Goal: Task Accomplishment & Management: Manage account settings

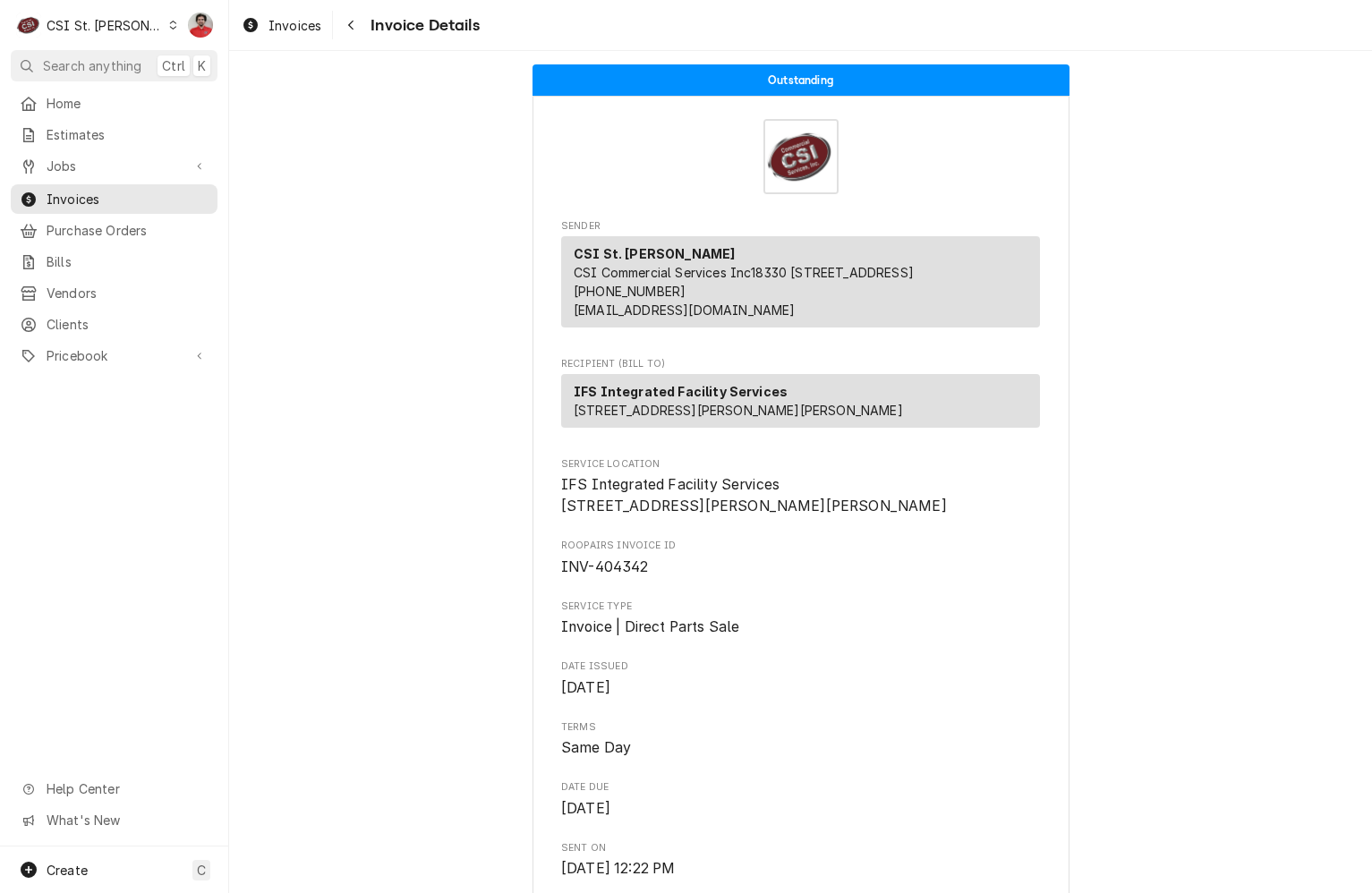
scroll to position [2321, 0]
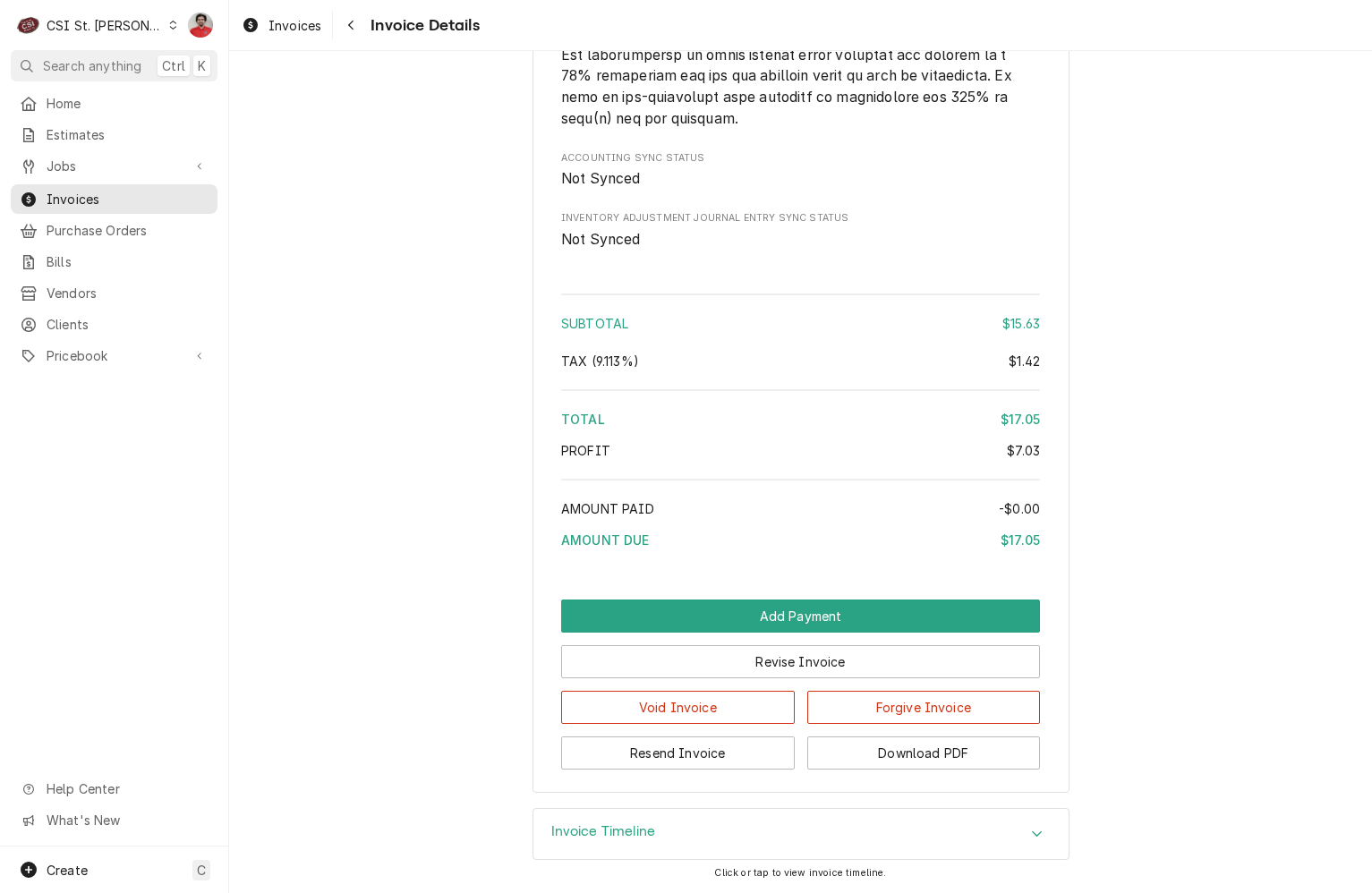
click at [106, 37] on div "C CSI St. Louis" at bounding box center [97, 25] width 172 height 36
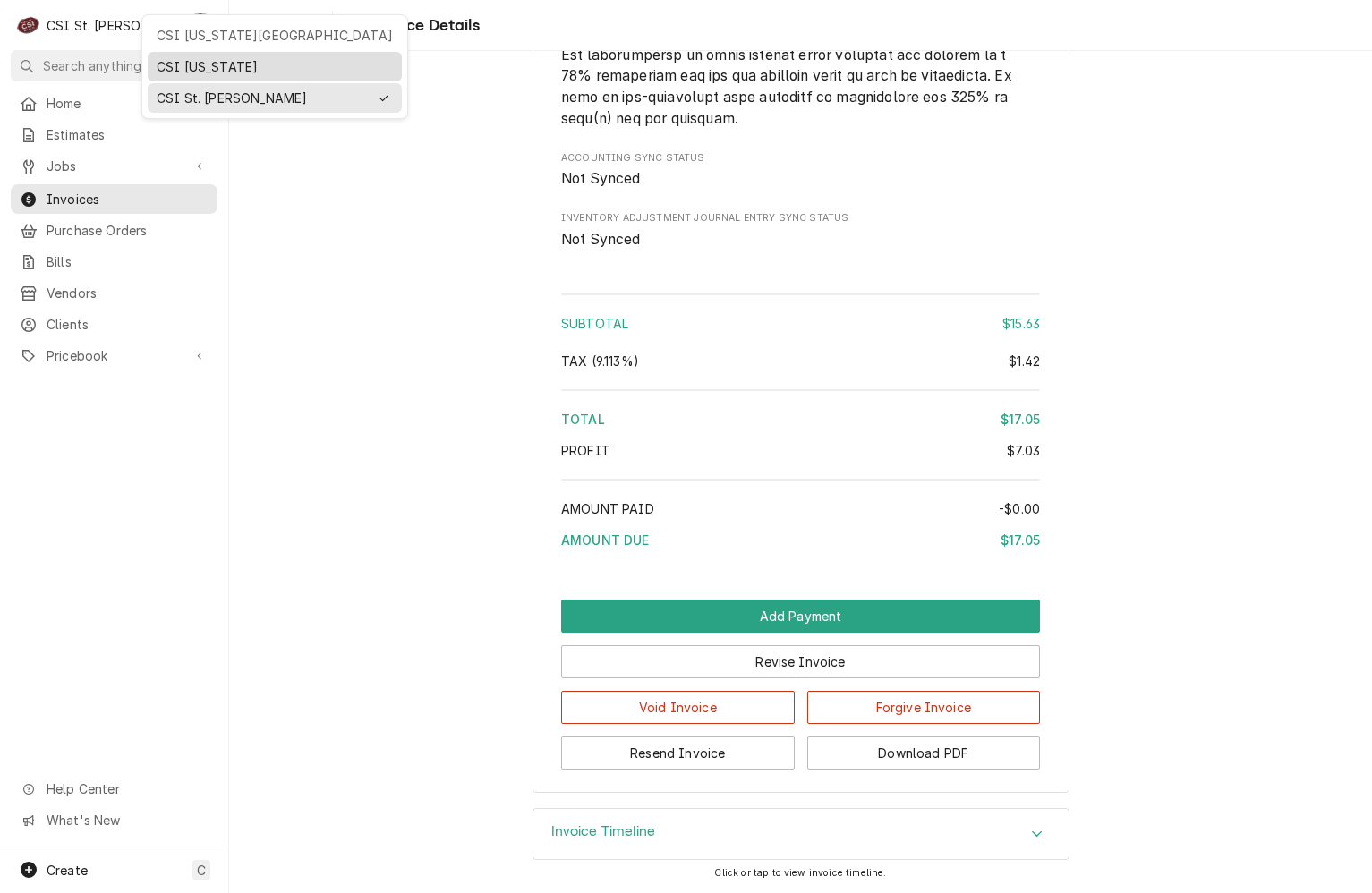
click at [164, 60] on div "CSI [US_STATE]" at bounding box center [275, 66] width 236 height 19
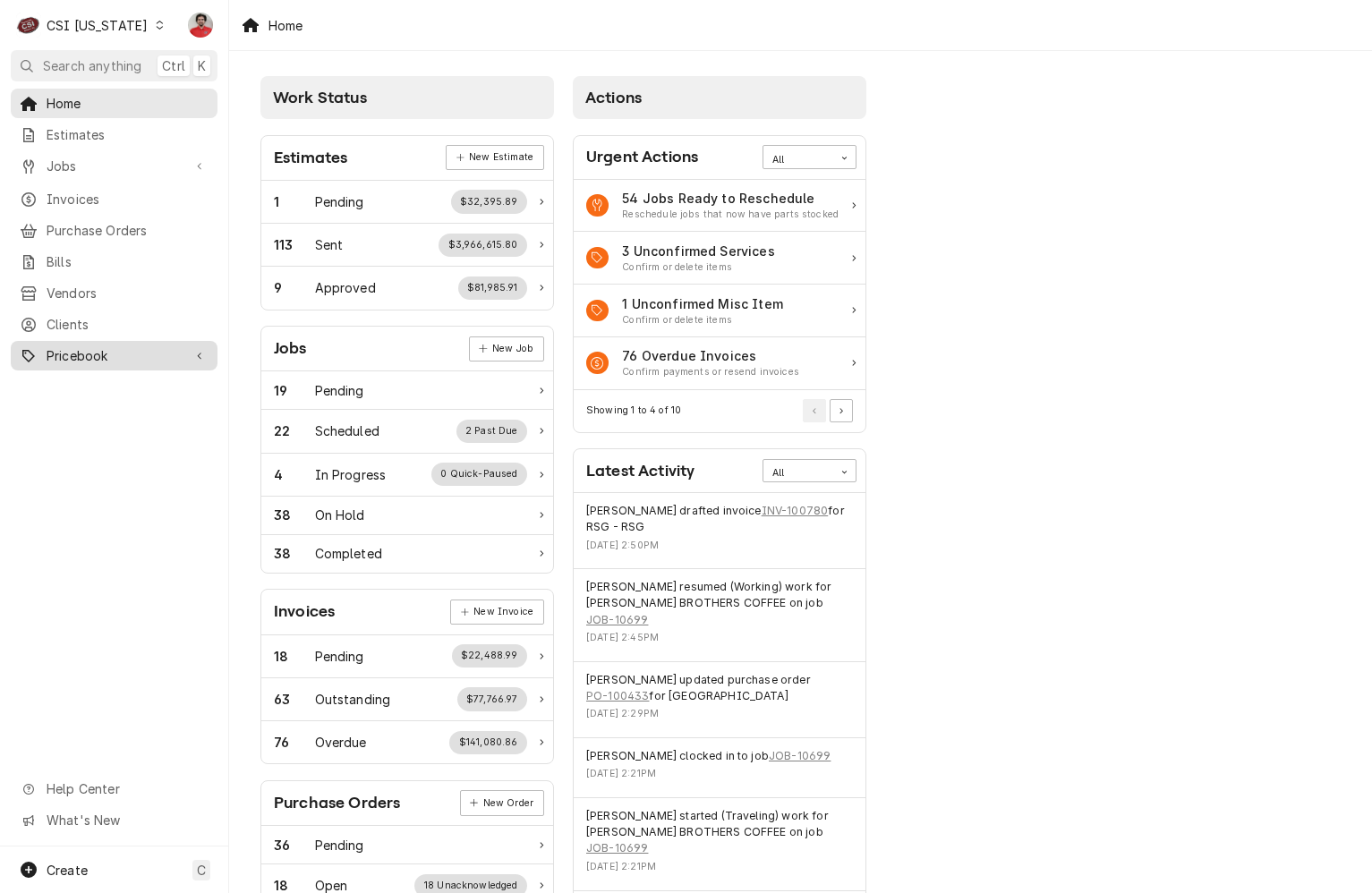
click at [84, 349] on span "Pricebook" at bounding box center [114, 355] width 135 height 19
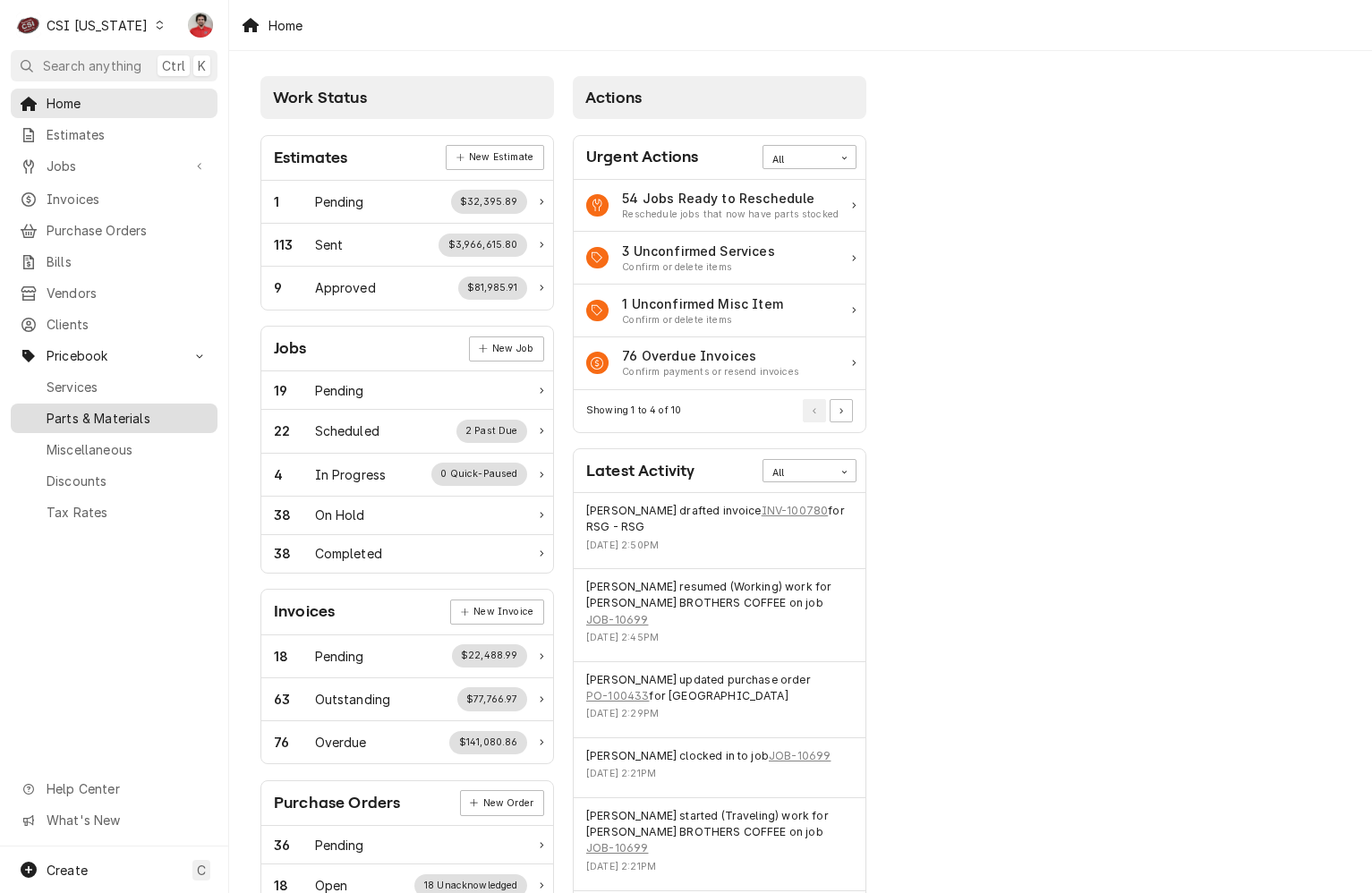
click at [101, 409] on span "Parts & Materials" at bounding box center [127, 418] width 162 height 19
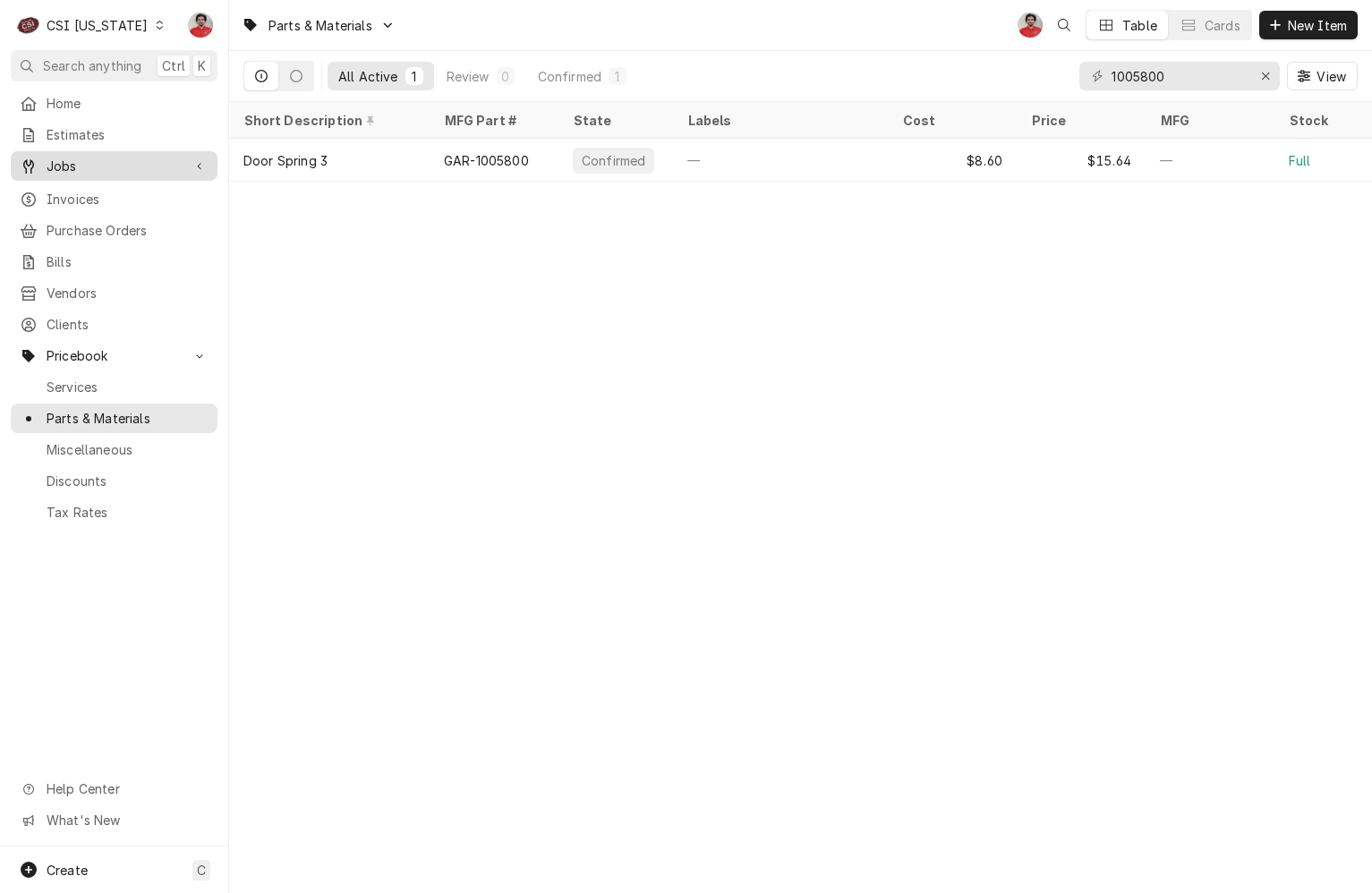
click at [79, 158] on span "Jobs" at bounding box center [114, 166] width 135 height 19
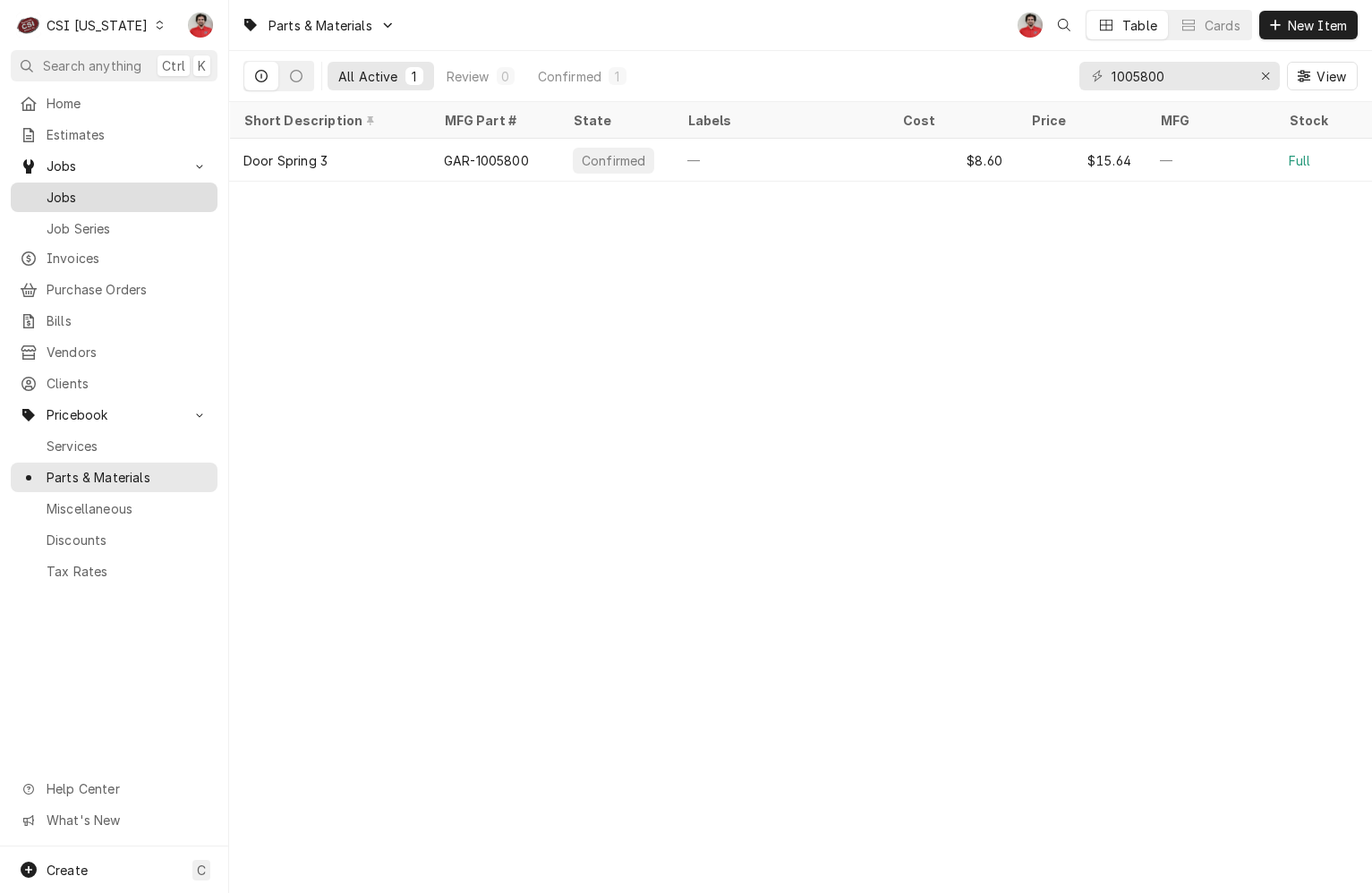
click at [82, 189] on span "Jobs" at bounding box center [127, 197] width 162 height 19
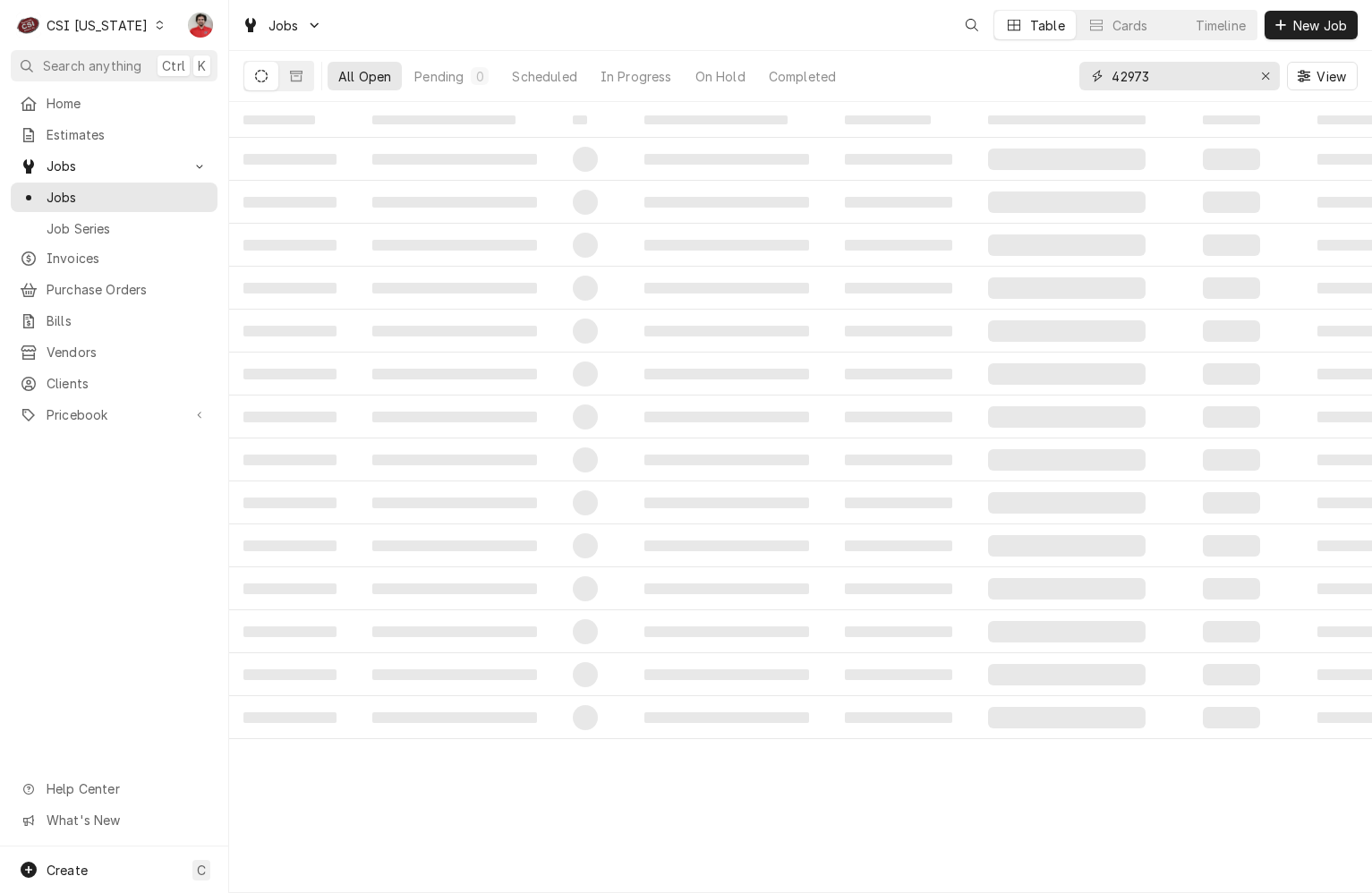
click at [1186, 78] on input "42973" at bounding box center [1179, 75] width 134 height 29
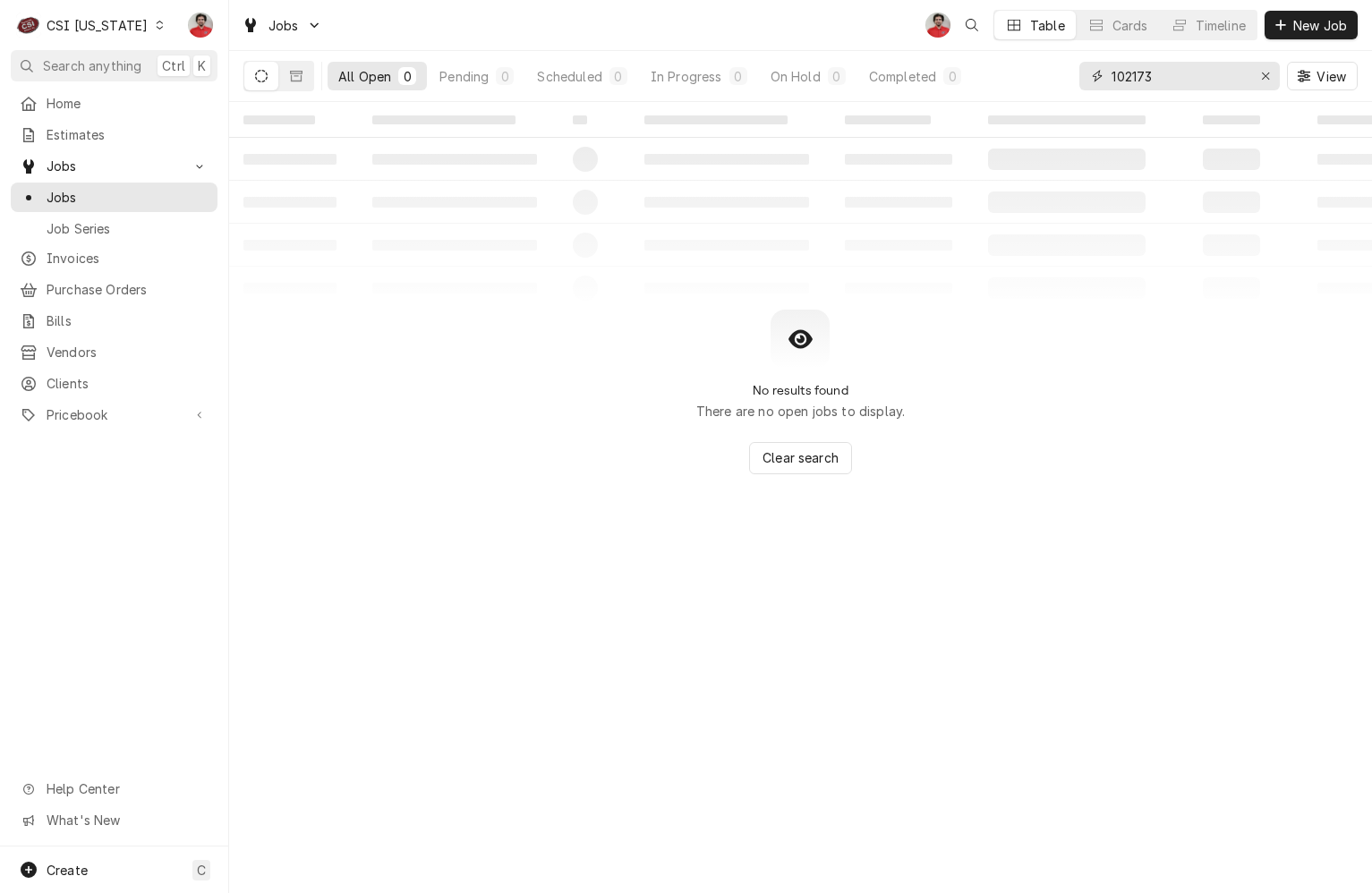
type input "102173"
click at [112, 33] on div "CSI [US_STATE]" at bounding box center [97, 25] width 101 height 19
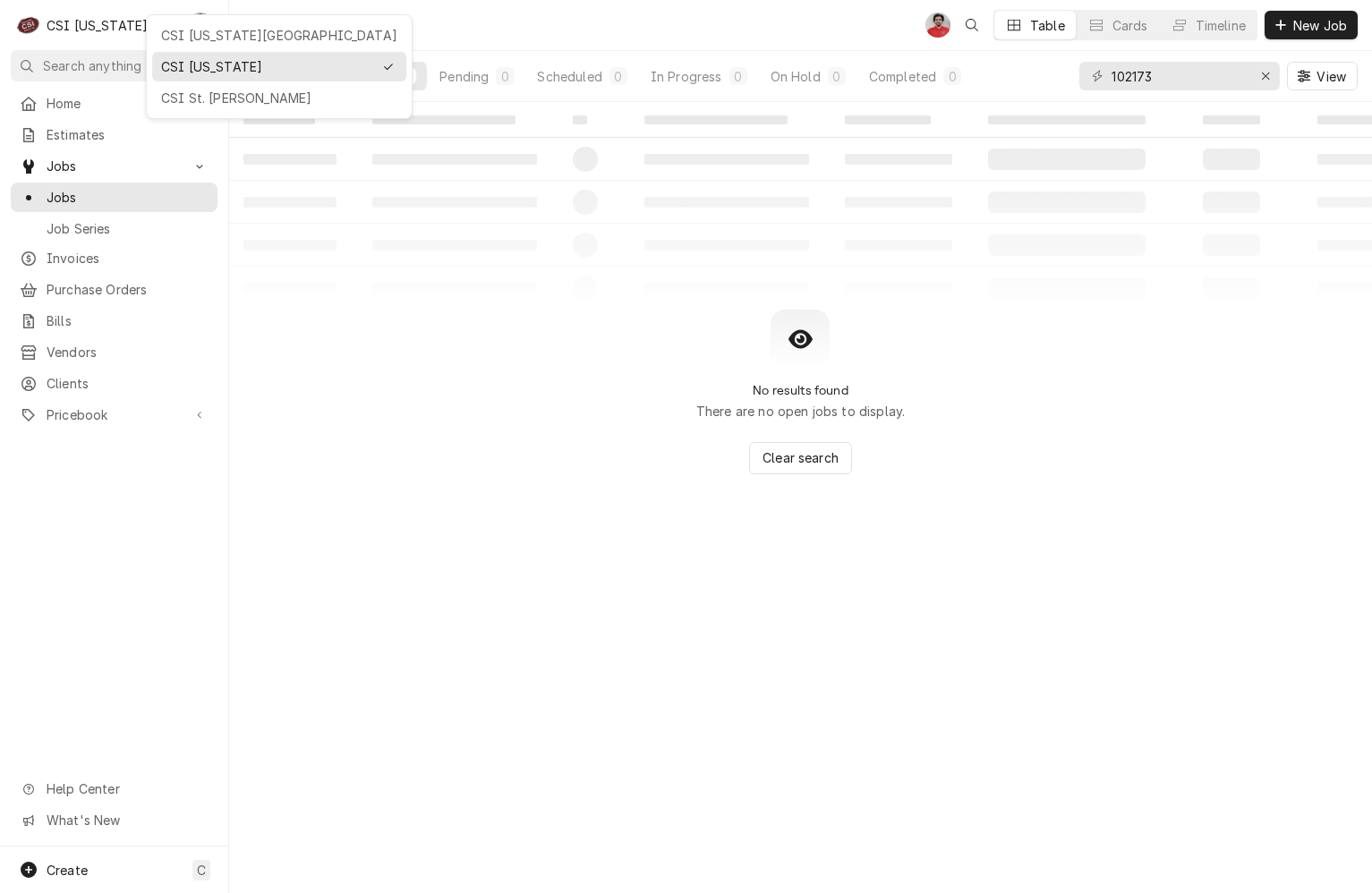
click at [67, 56] on html "C CSI Kentucky NF Search anything Ctrl K Home Estimates Jobs Jobs Job Series In…" at bounding box center [686, 446] width 1372 height 893
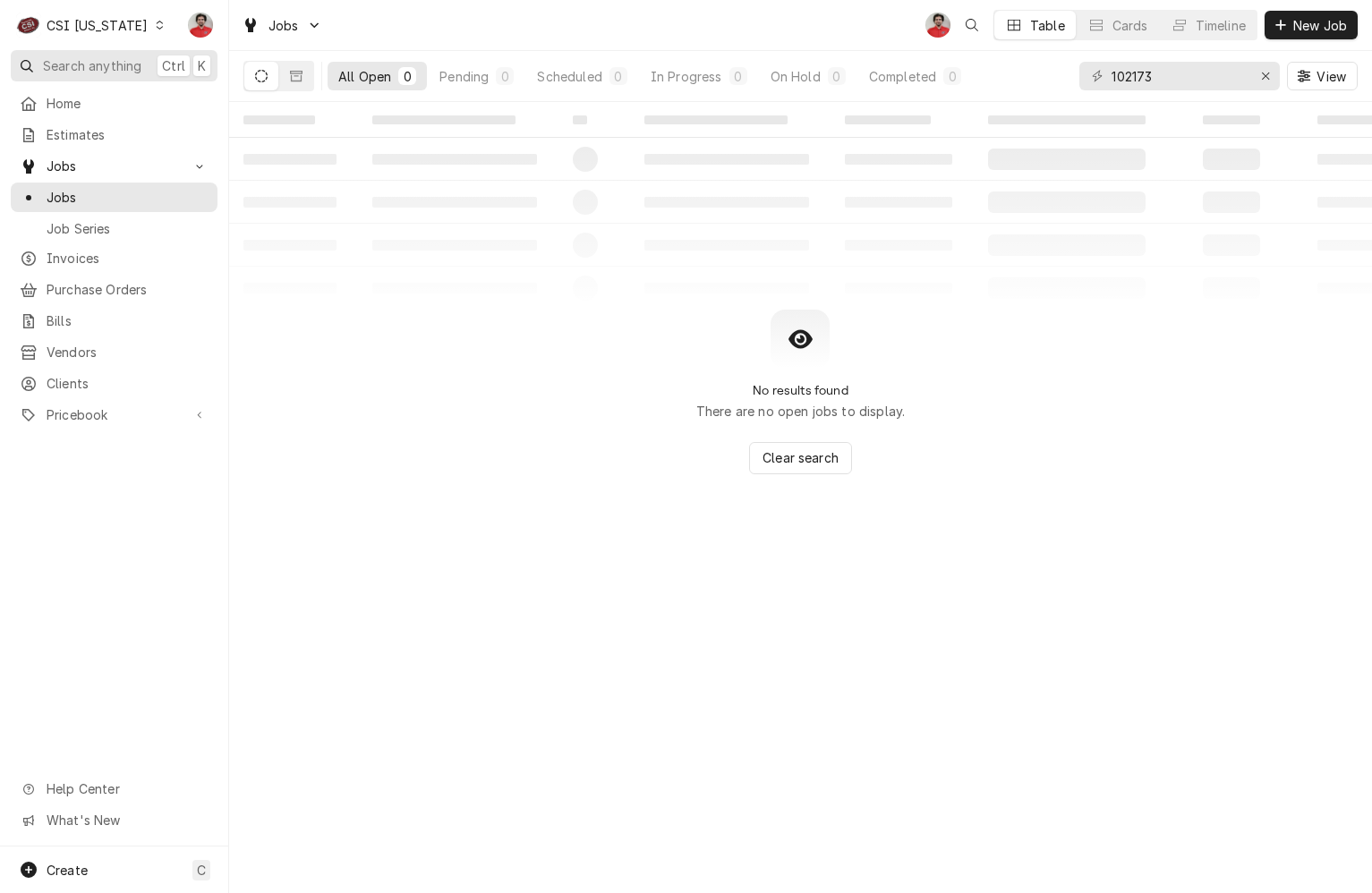
click at [67, 68] on span "Search anything" at bounding box center [91, 65] width 98 height 19
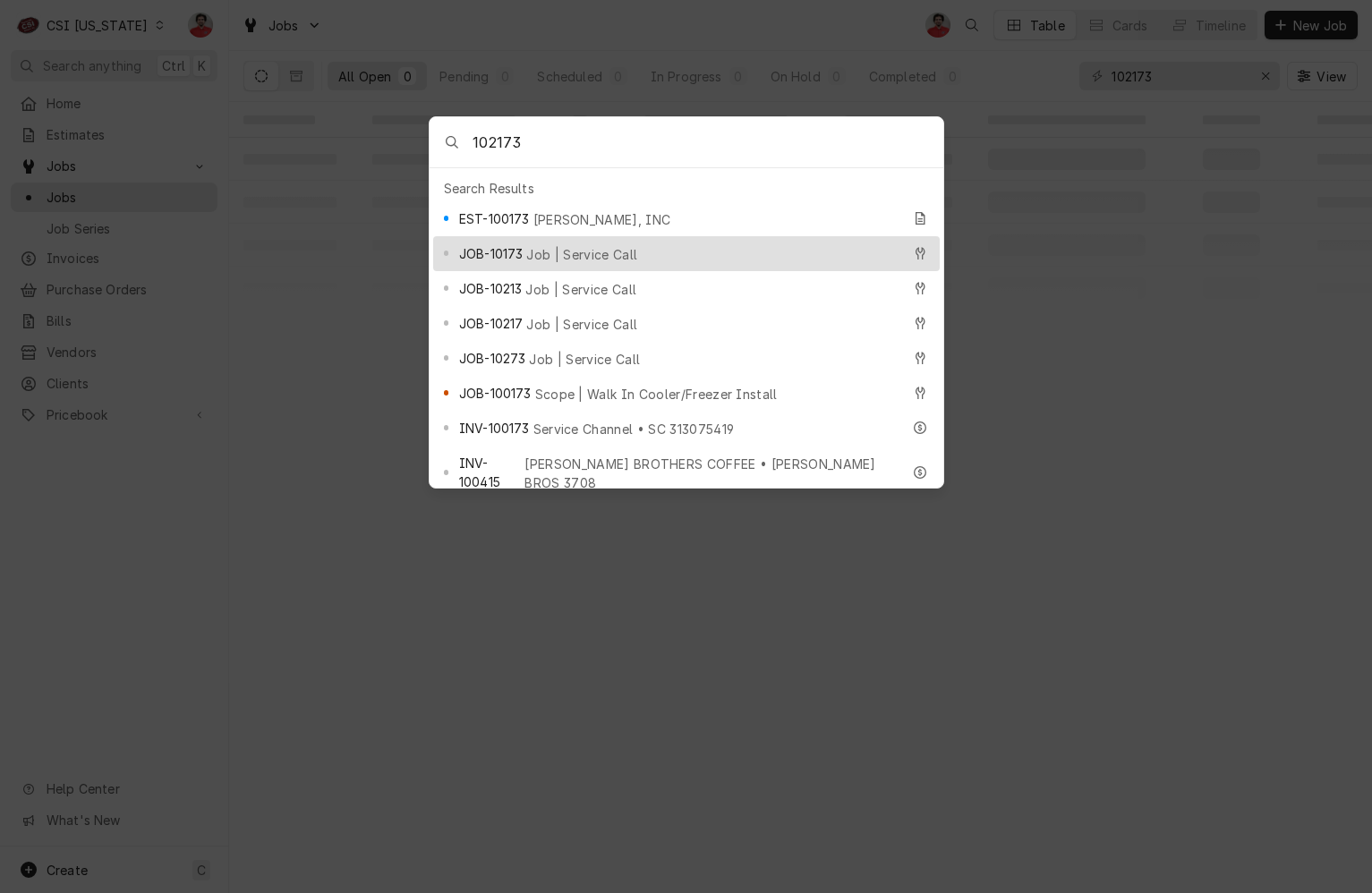
type input "102173"
click at [644, 244] on div "JOB-10173 Job | Service Call" at bounding box center [680, 254] width 442 height 21
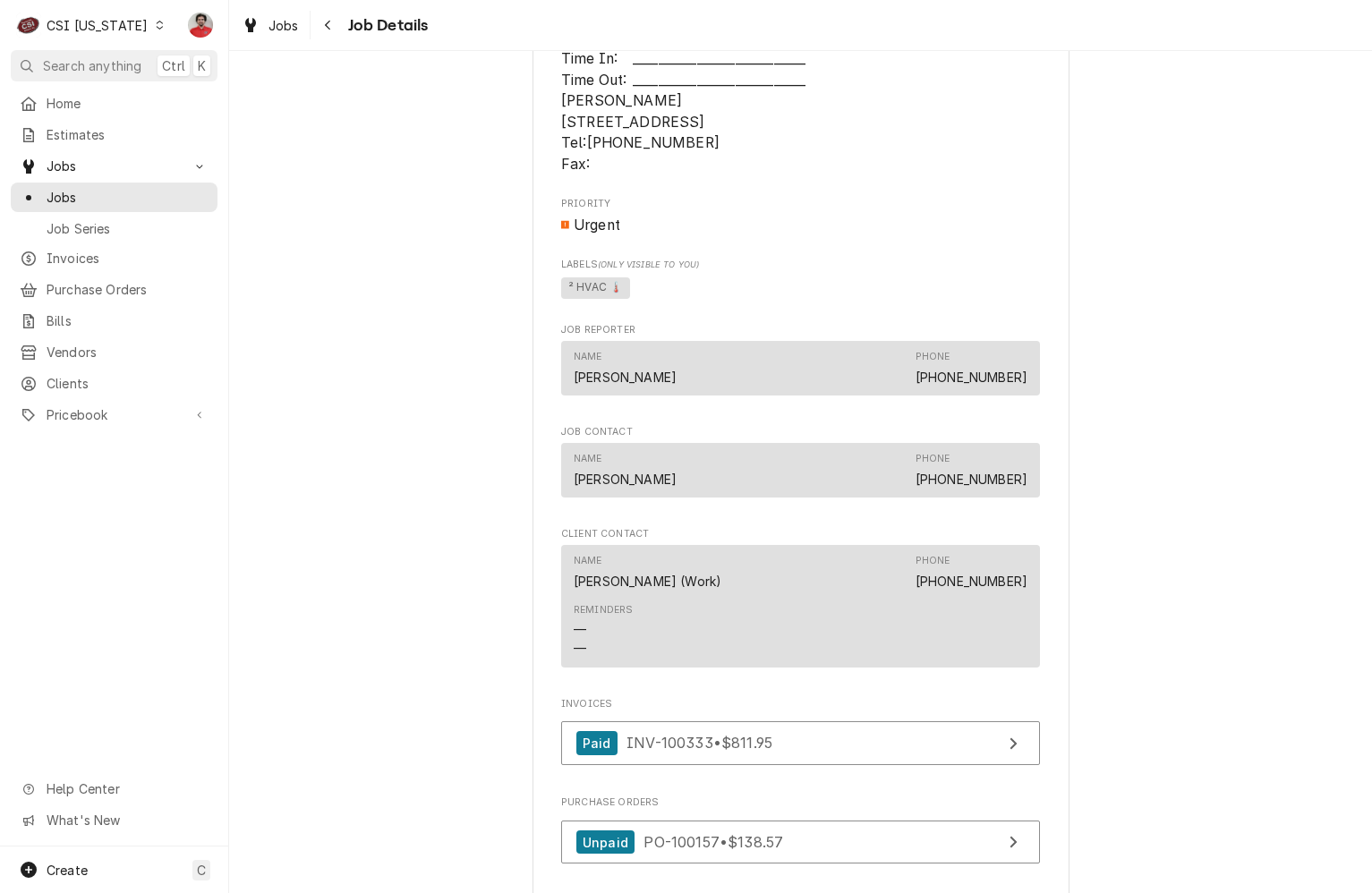
scroll to position [1976, 0]
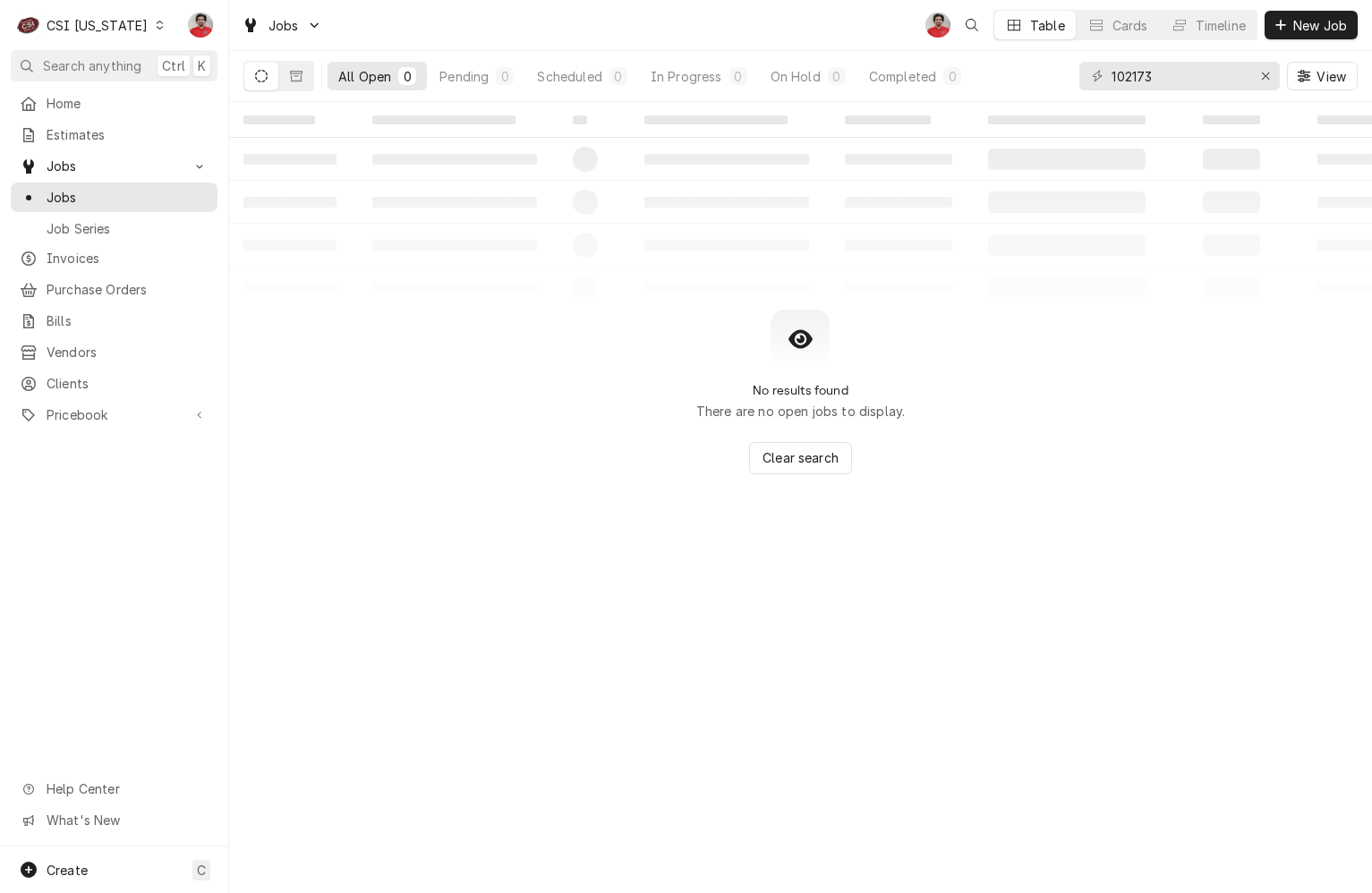
click at [125, 39] on div "C CSI Kentucky" at bounding box center [91, 25] width 161 height 36
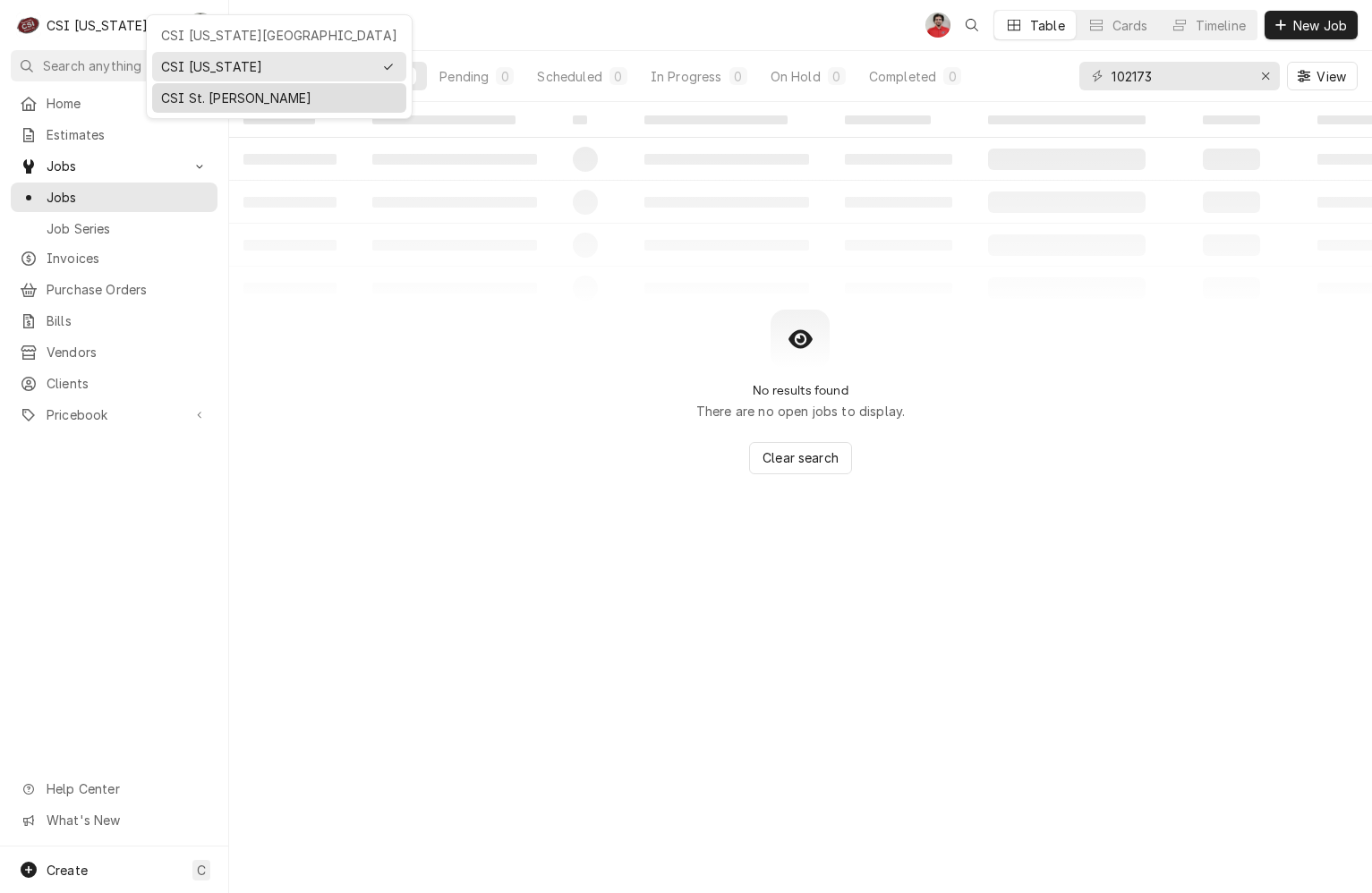
click at [191, 89] on div "CSI St. [PERSON_NAME]" at bounding box center [280, 97] width 236 height 19
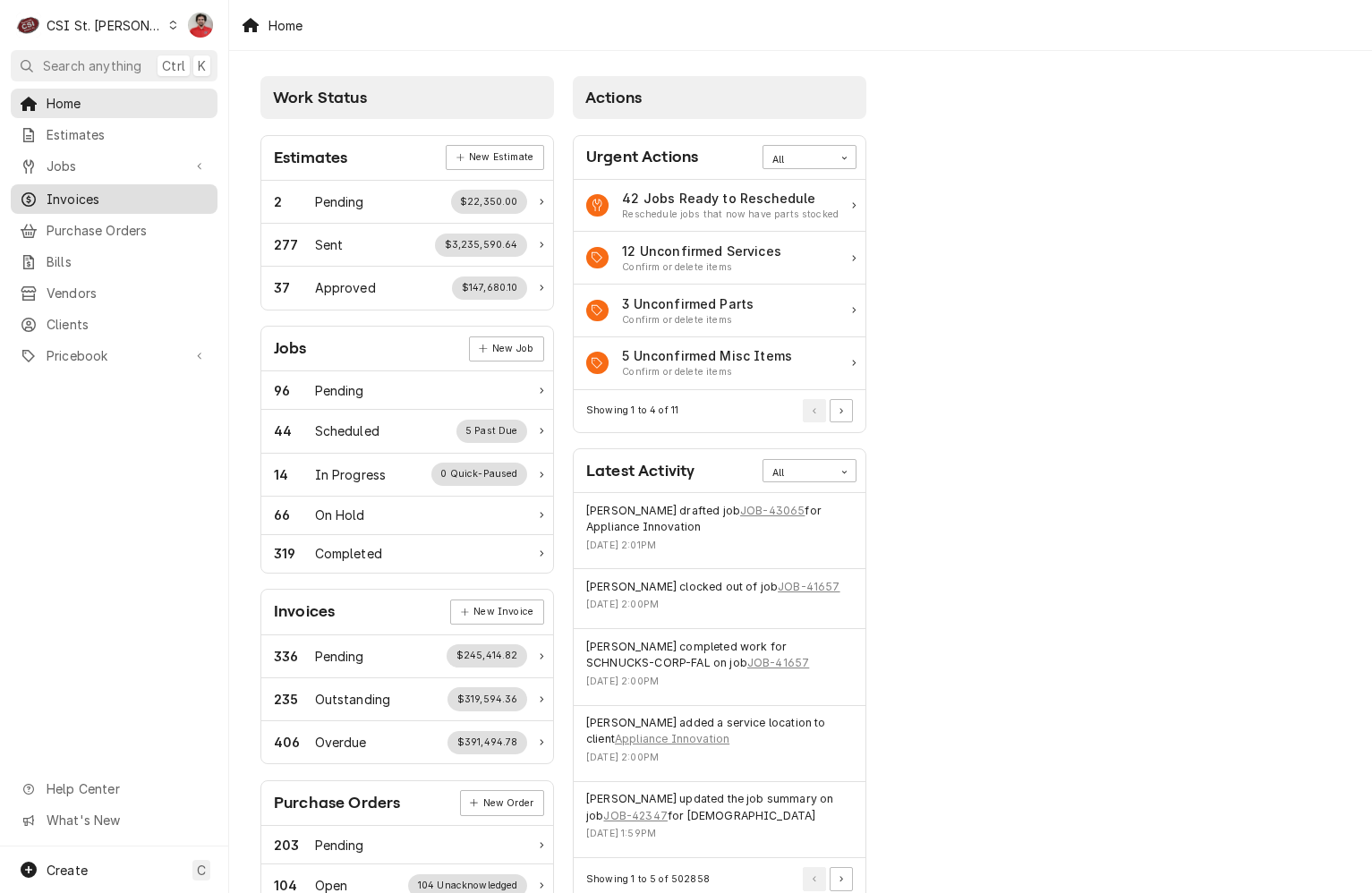
click at [119, 200] on span "Invoices" at bounding box center [127, 198] width 162 height 19
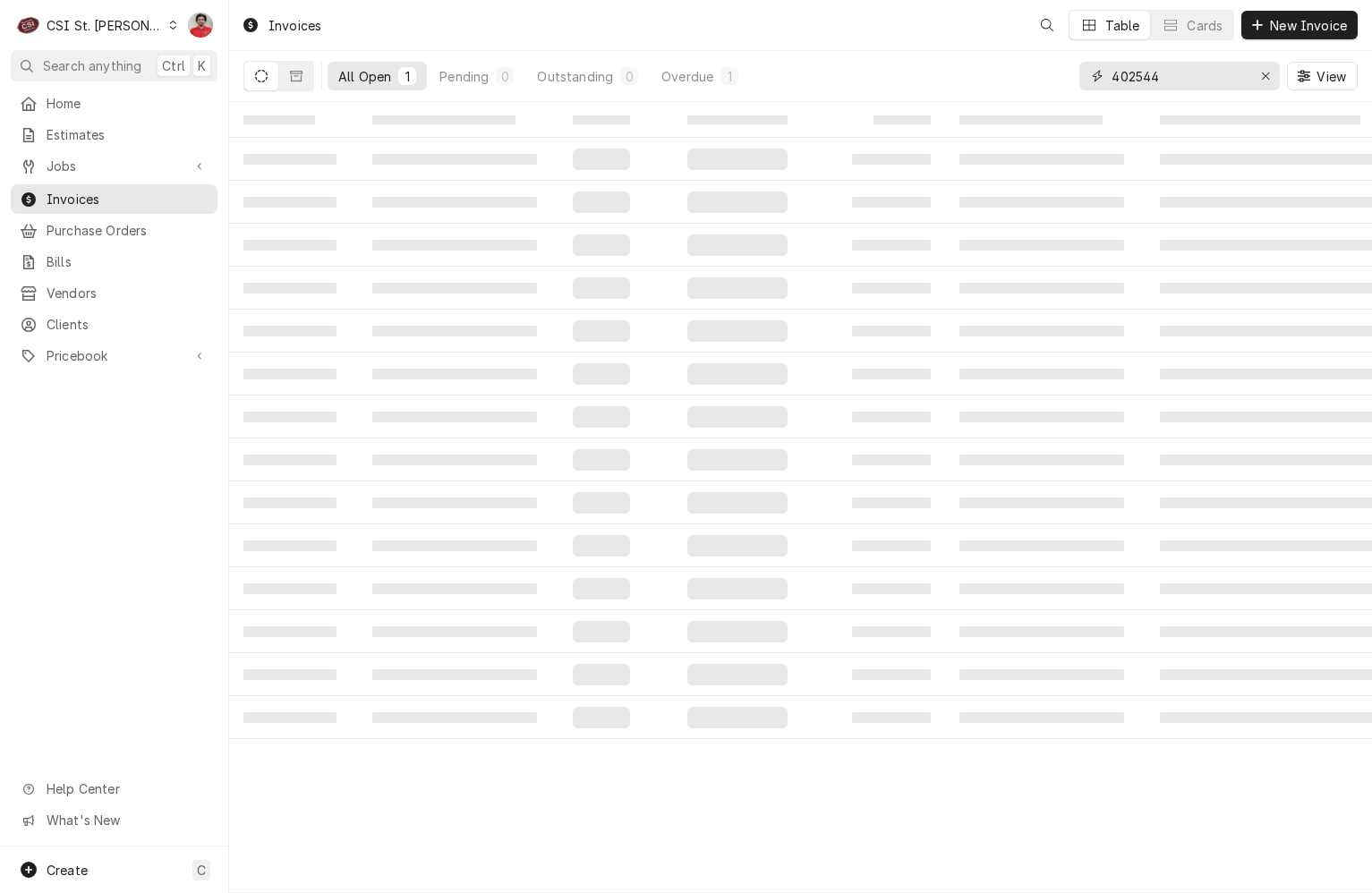
click at [1178, 83] on input "402544" at bounding box center [1179, 75] width 134 height 29
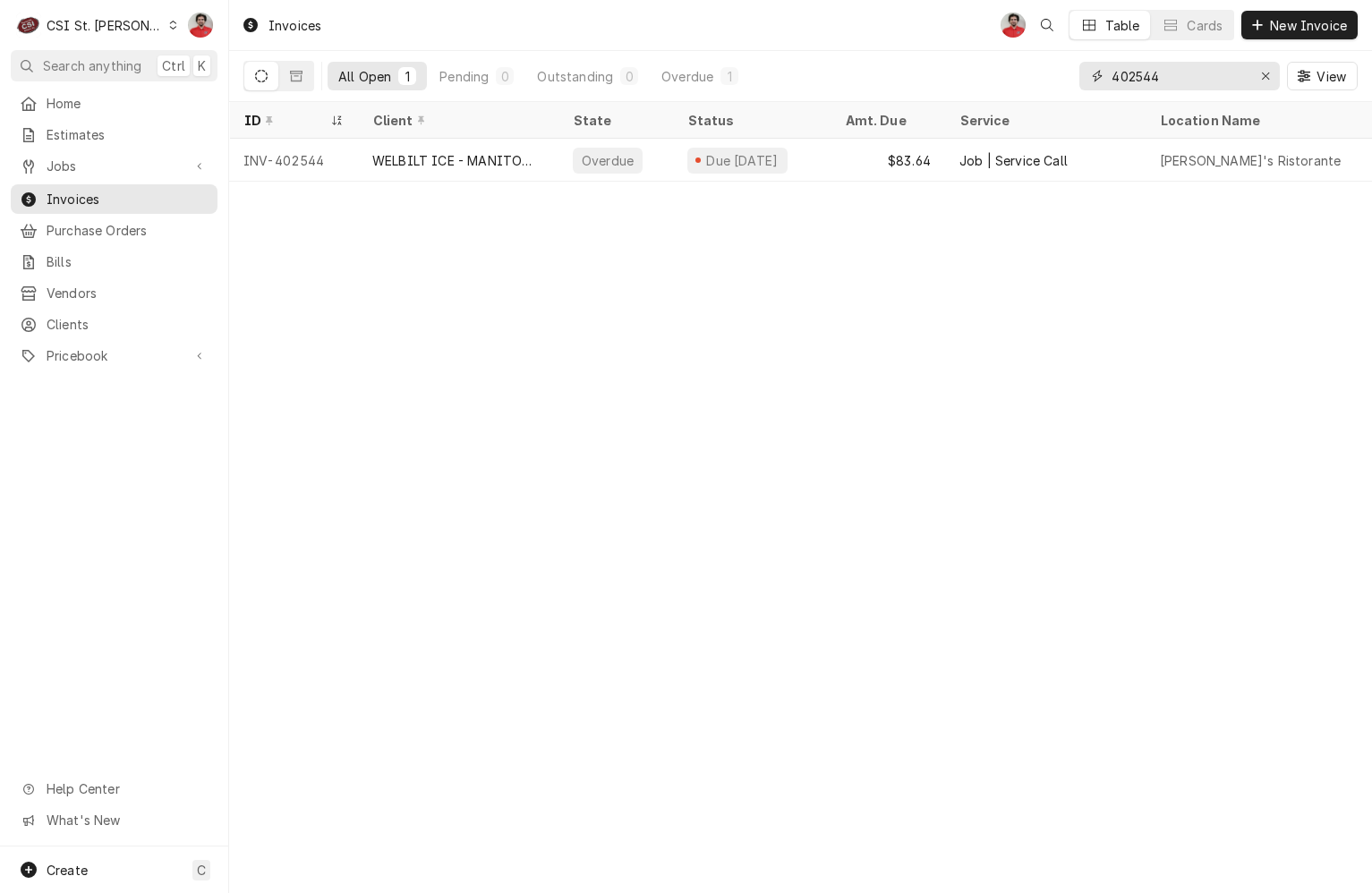
click at [1178, 83] on input "402544" at bounding box center [1179, 75] width 134 height 29
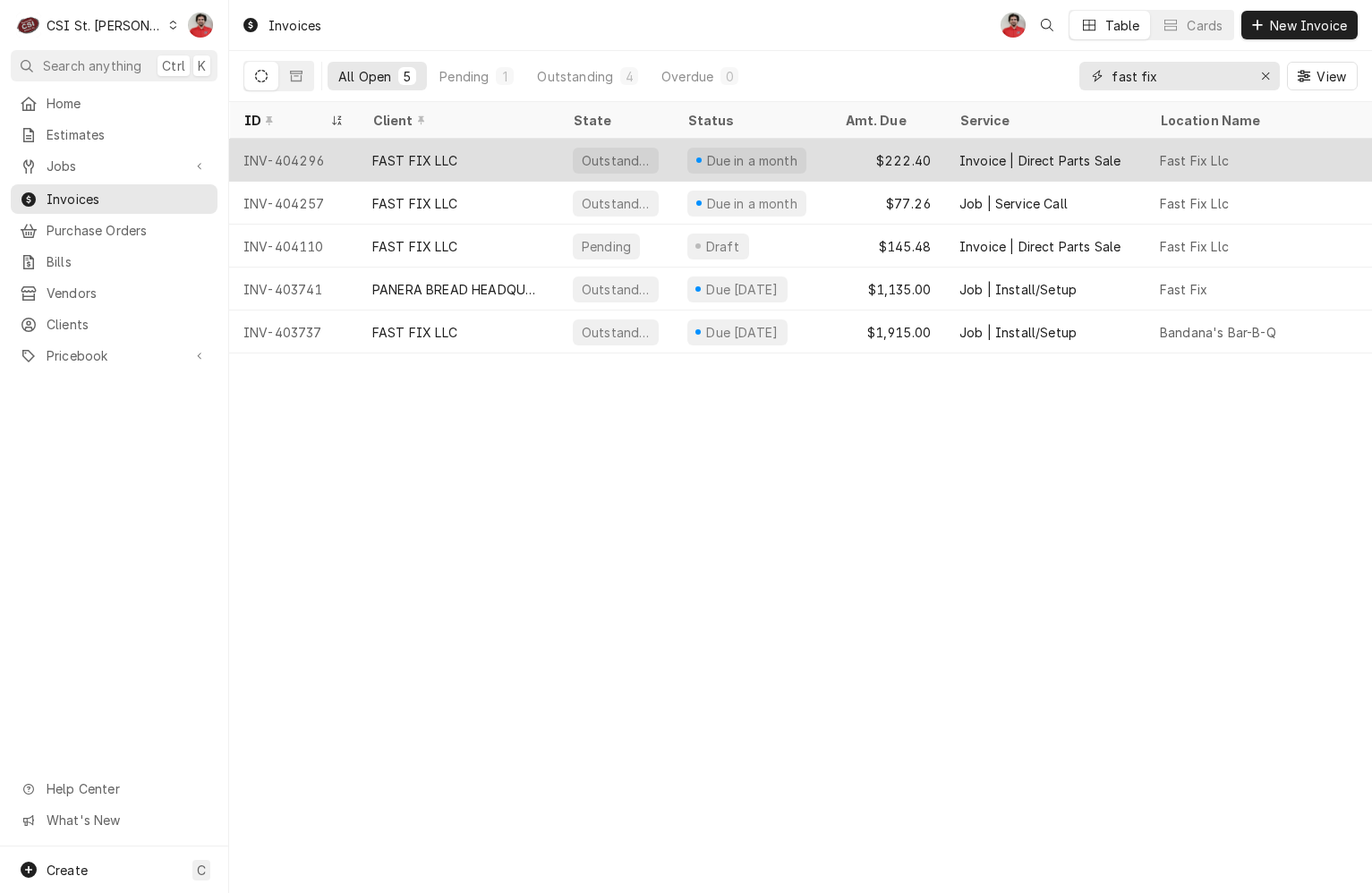
type input "fast fix"
click at [823, 158] on div "Due in a month" at bounding box center [751, 160] width 158 height 43
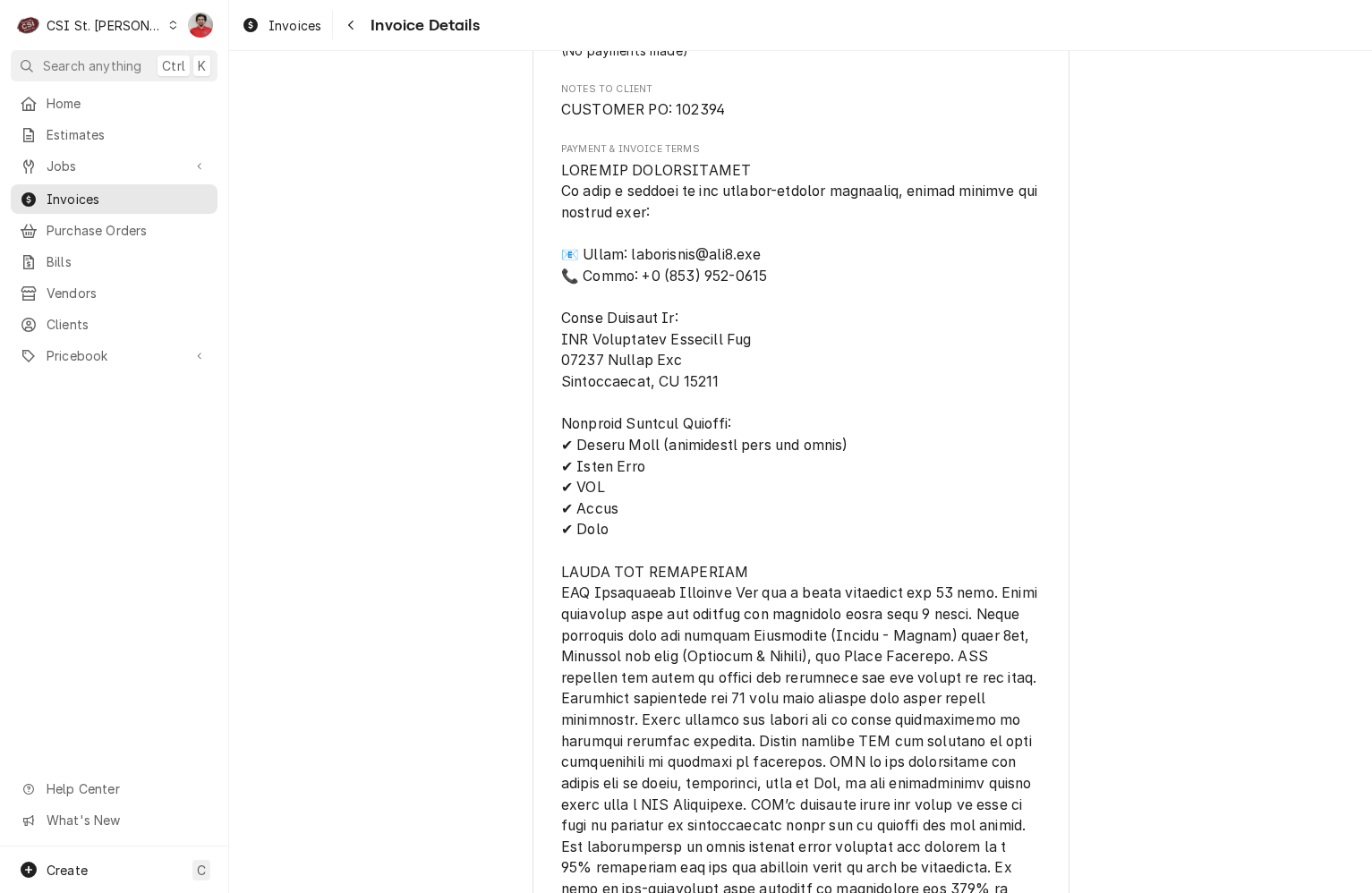
scroll to position [1880, 0]
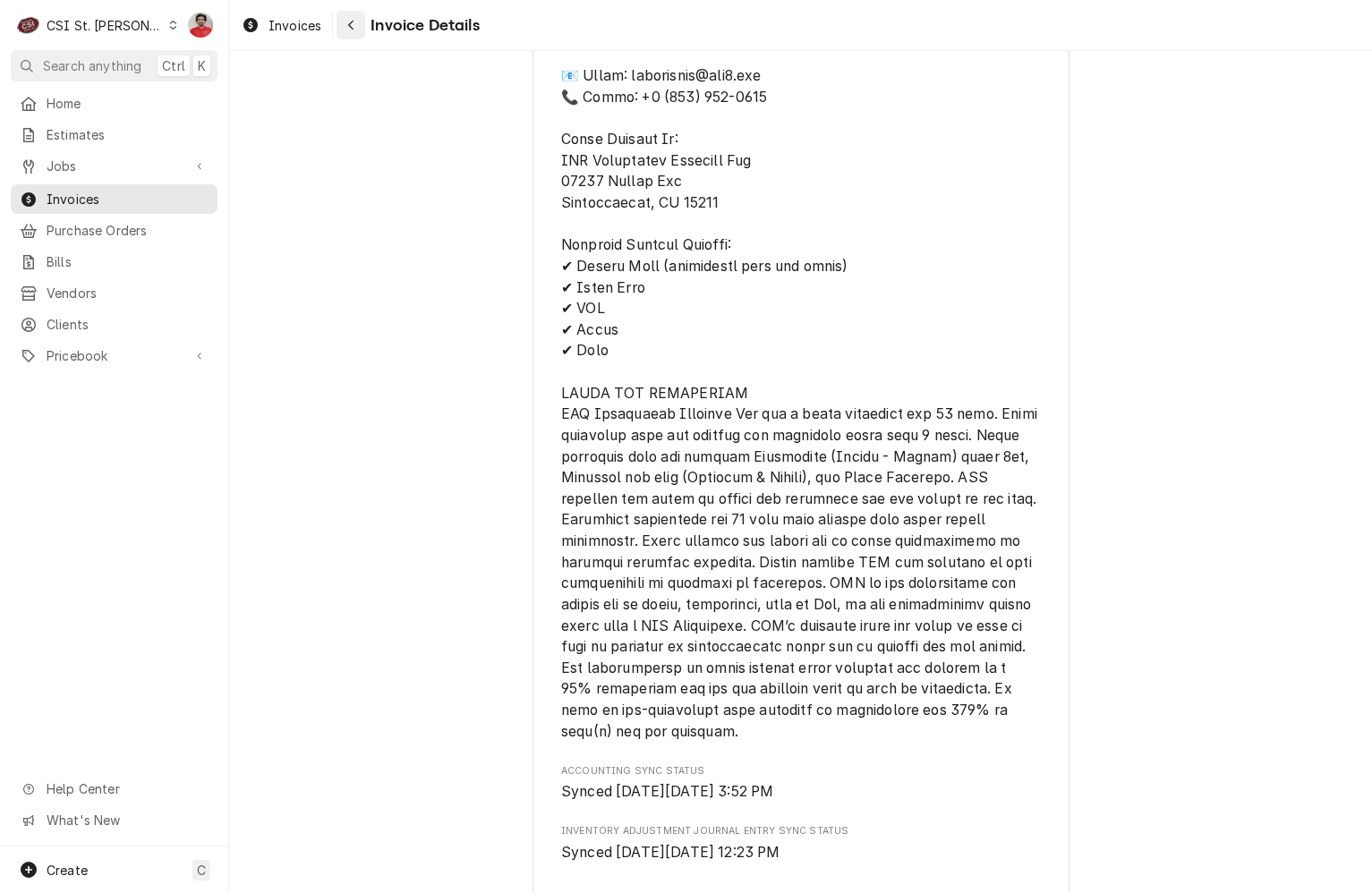
click at [357, 24] on div "Navigate back" at bounding box center [351, 25] width 18 height 18
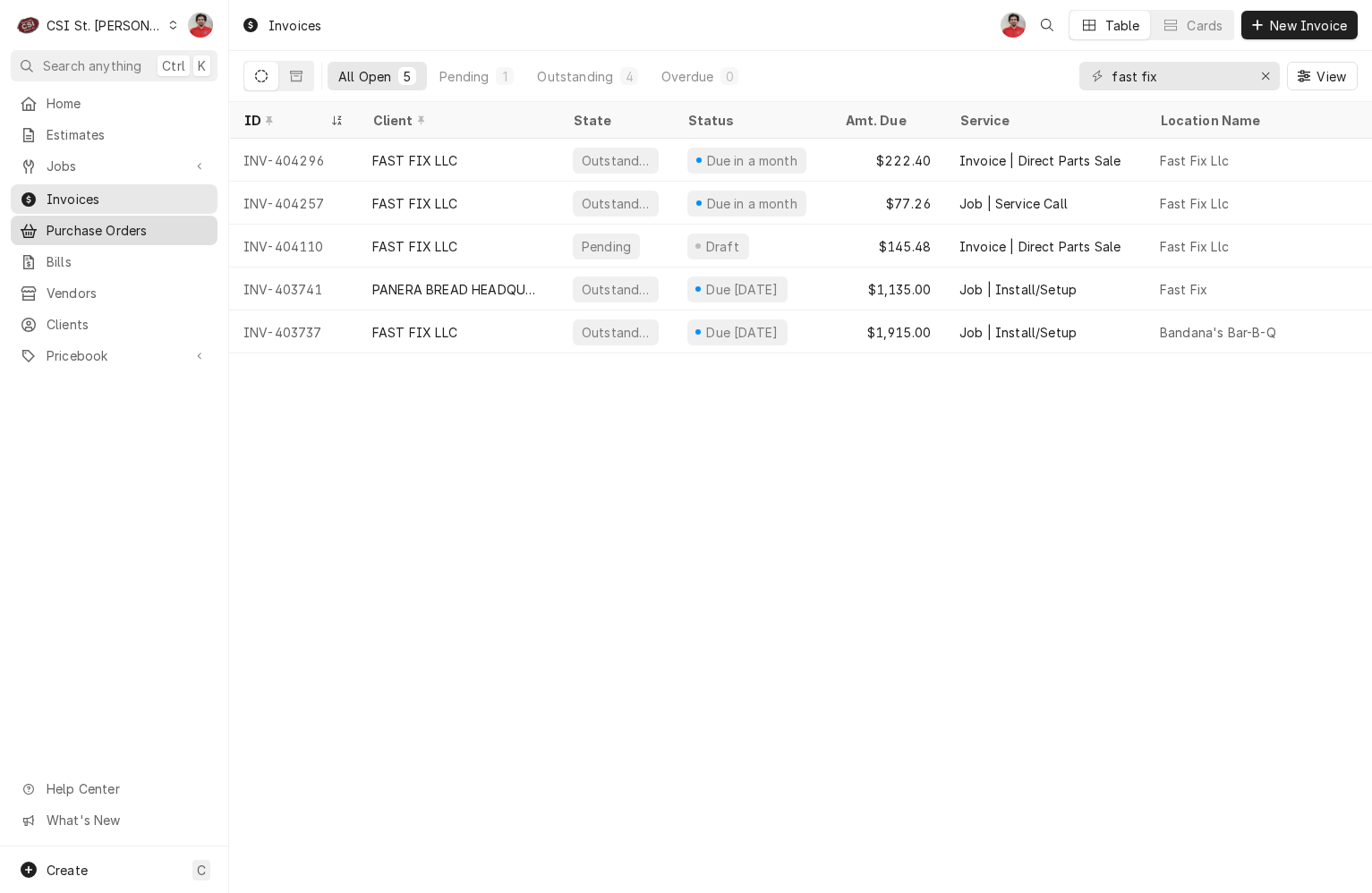
click at [113, 234] on div "Purchase Orders" at bounding box center [113, 230] width 199 height 23
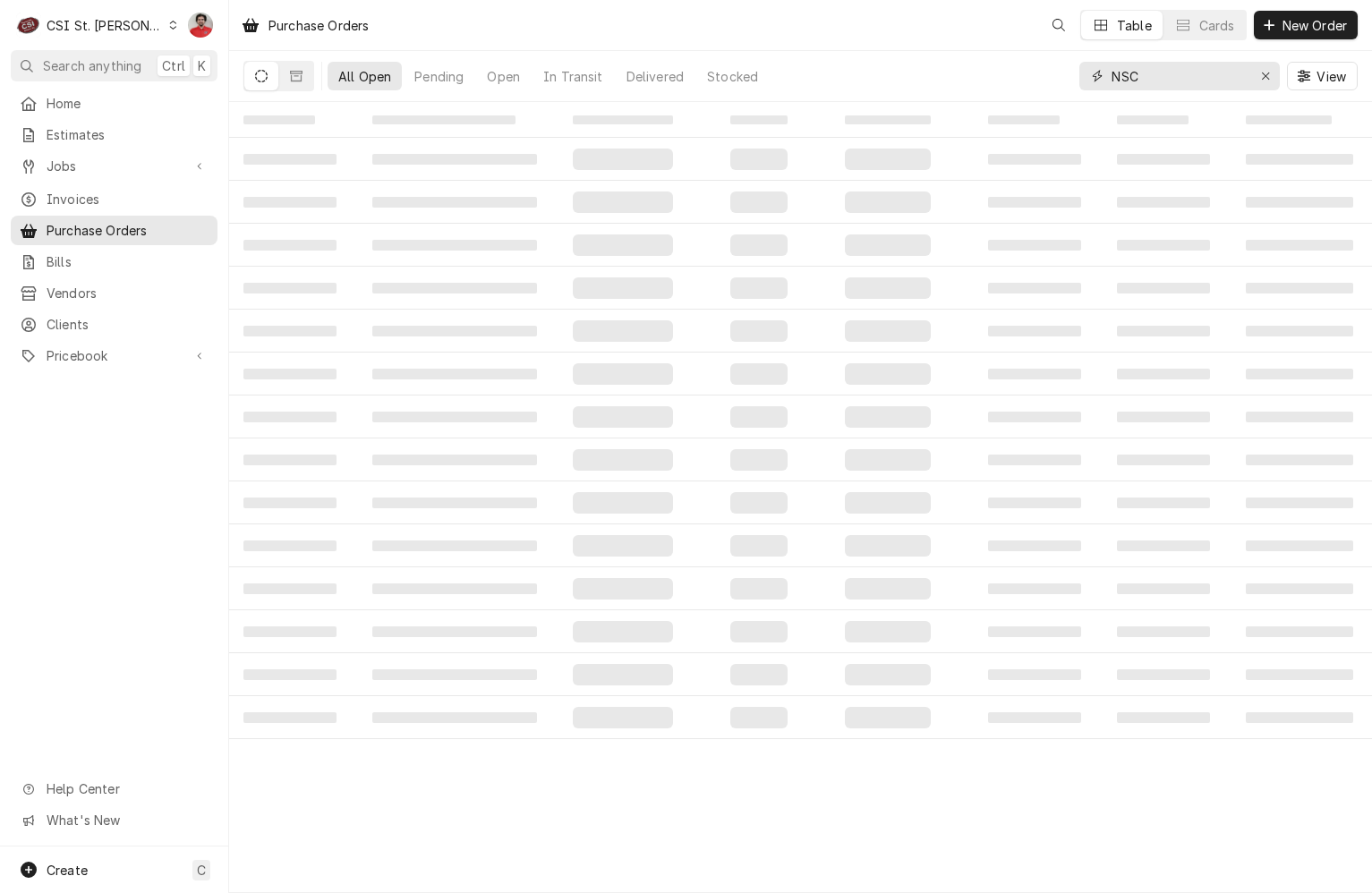
click at [1160, 75] on input "NSC" at bounding box center [1179, 75] width 134 height 29
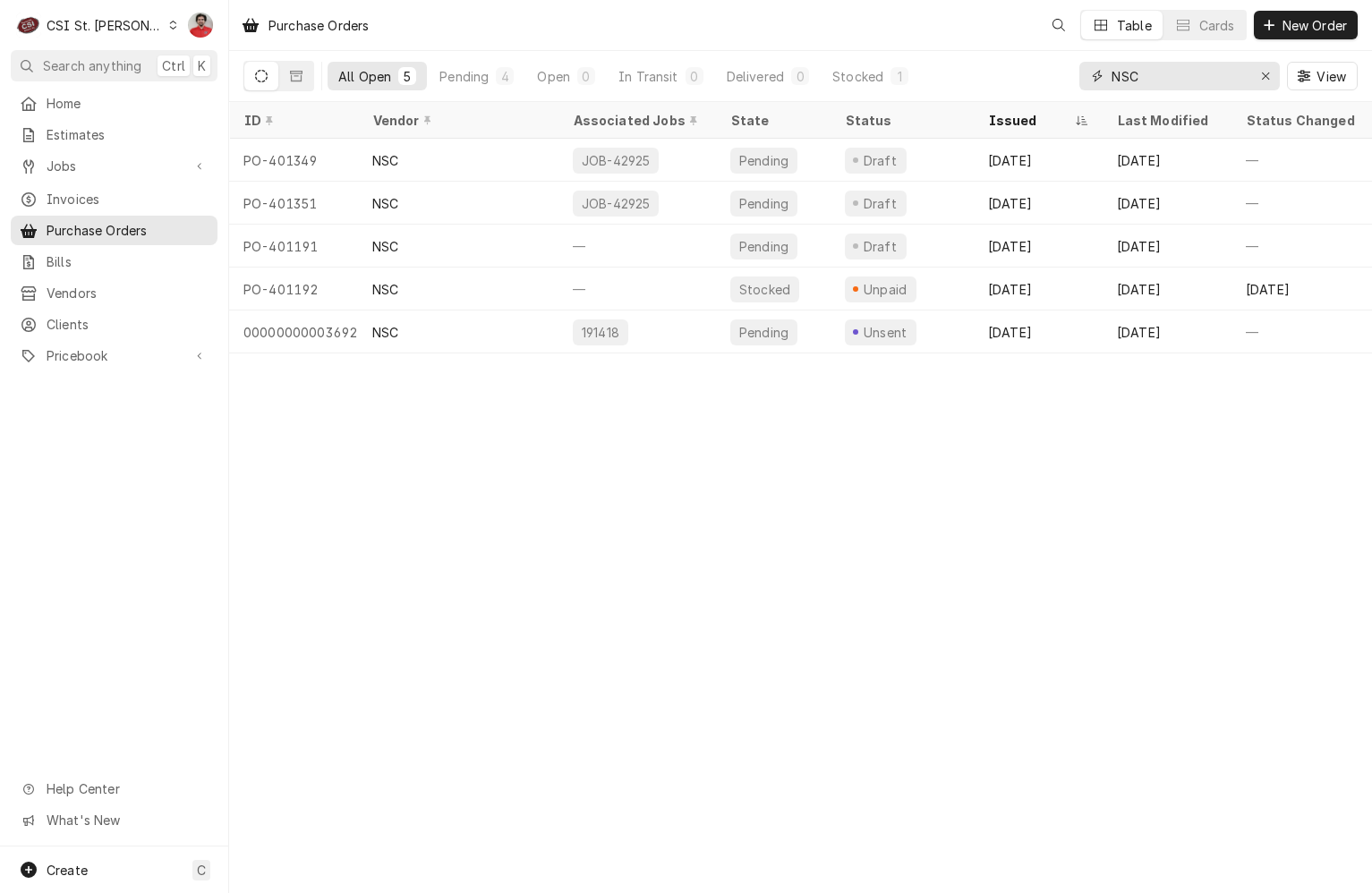
click at [1160, 75] on input "NSC" at bounding box center [1179, 75] width 134 height 29
type input "401218"
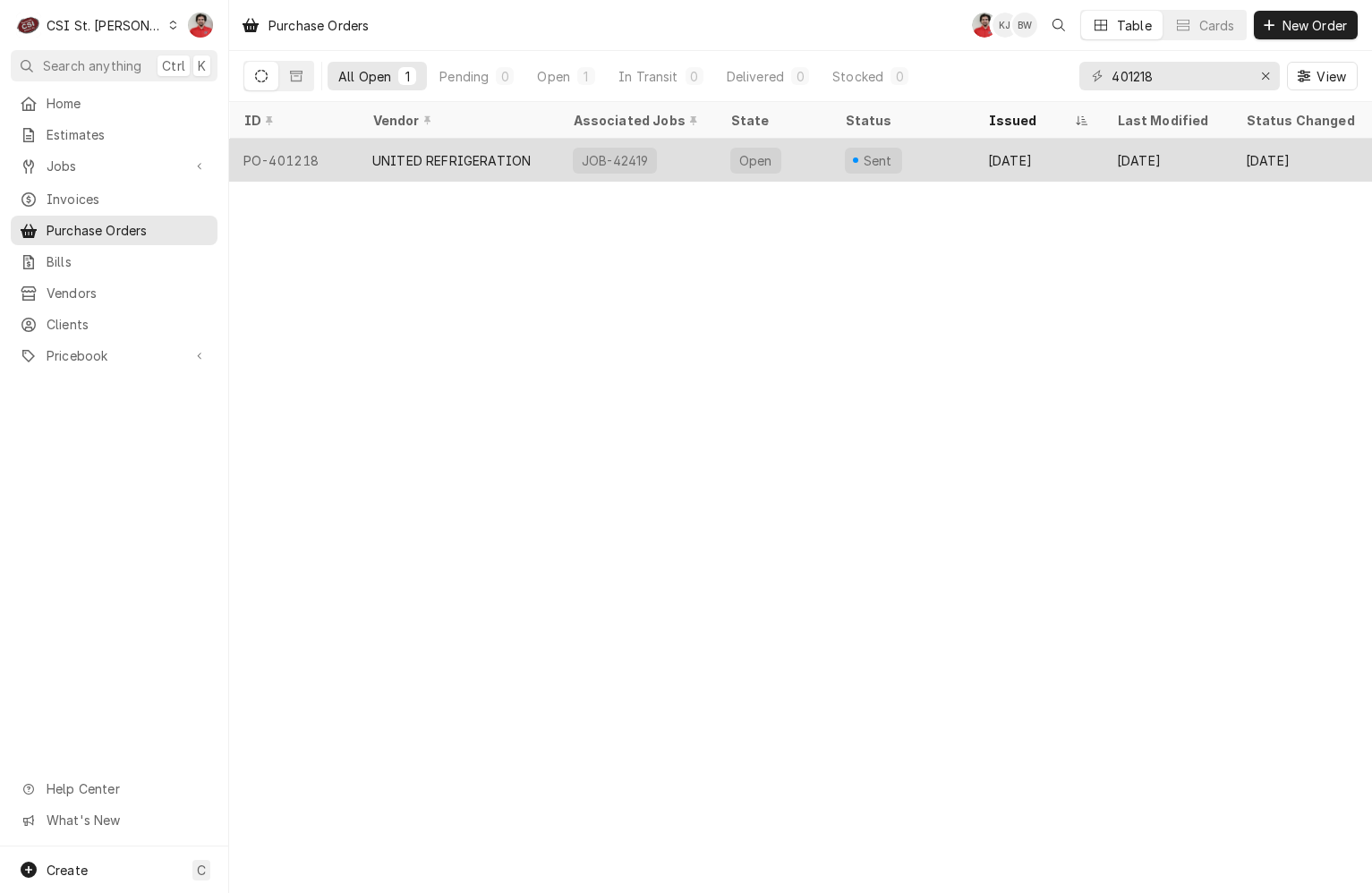
click at [886, 166] on div "Sent" at bounding box center [874, 161] width 57 height 26
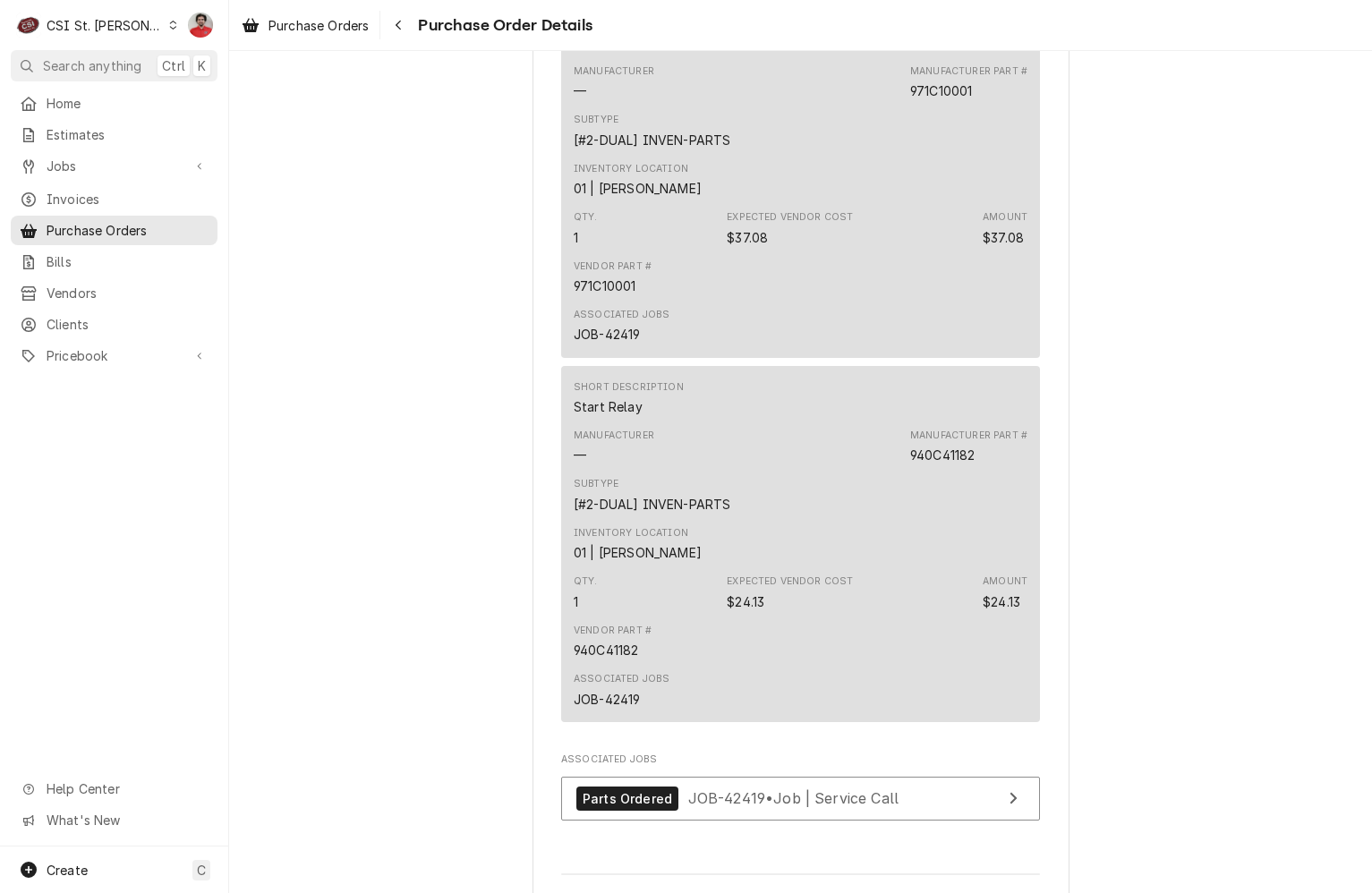
scroll to position [1973, 0]
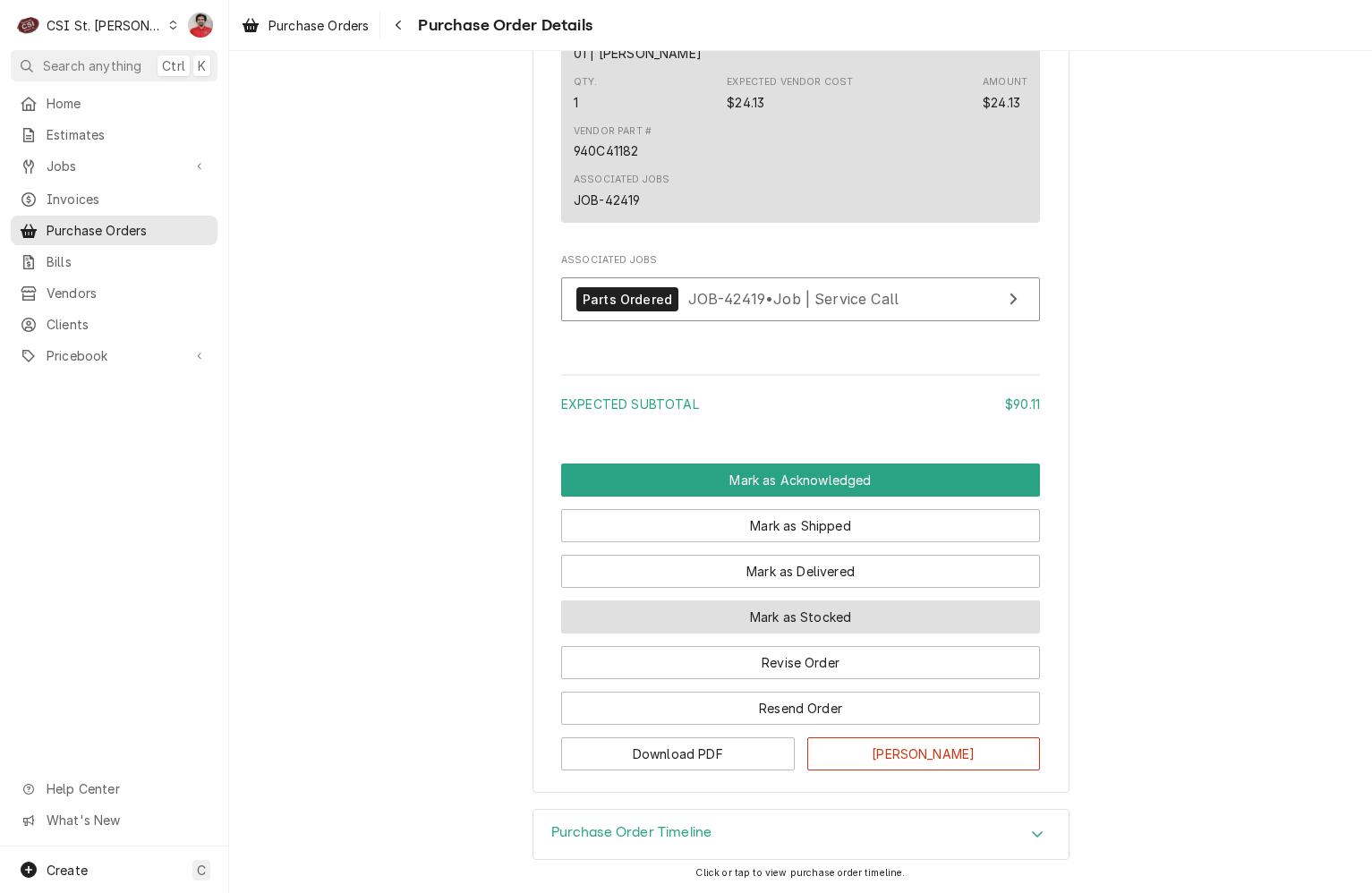
click at [861, 614] on button "Mark as Stocked" at bounding box center [800, 616] width 479 height 33
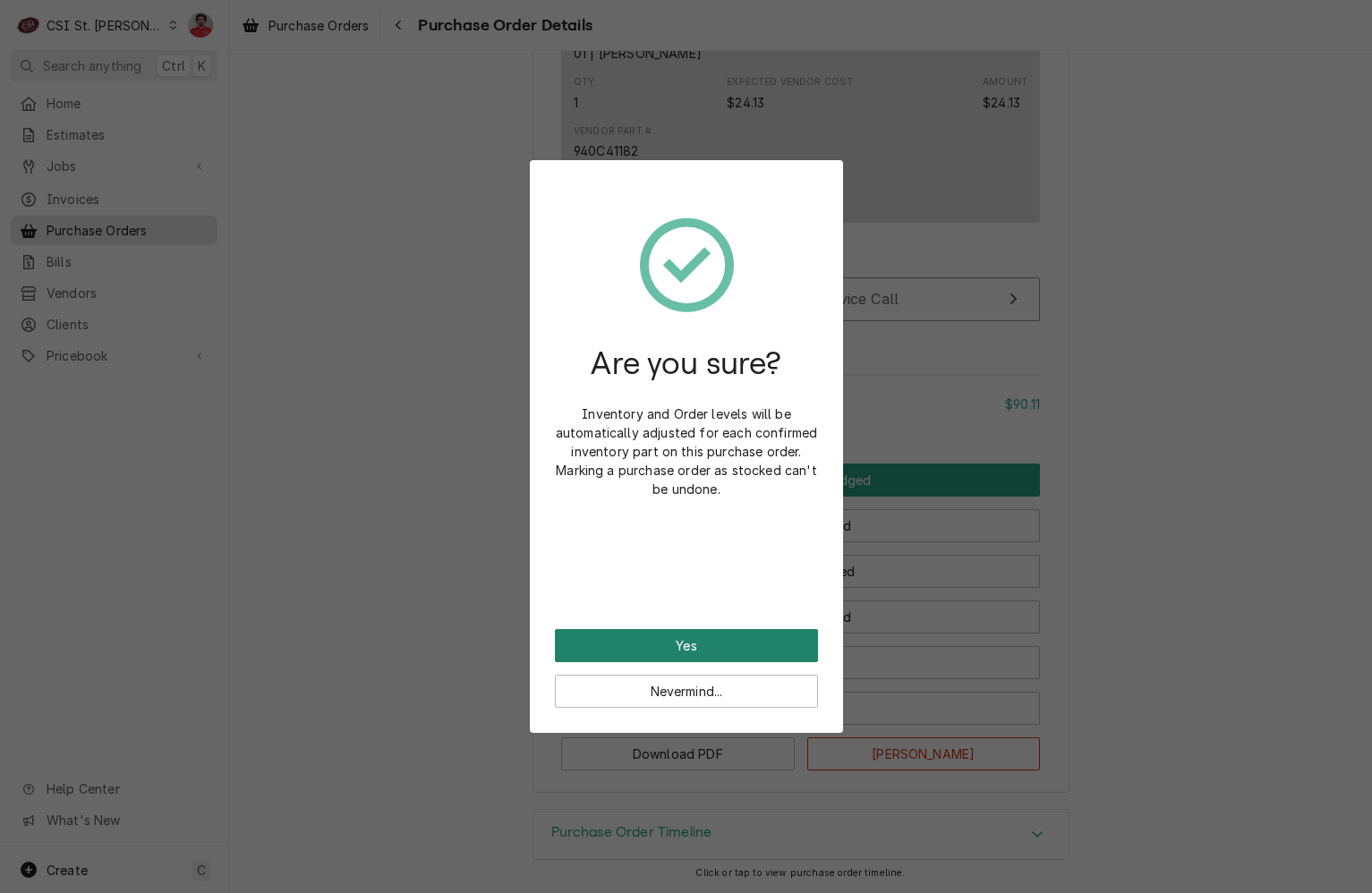
click at [721, 648] on button "Yes" at bounding box center [687, 645] width 264 height 33
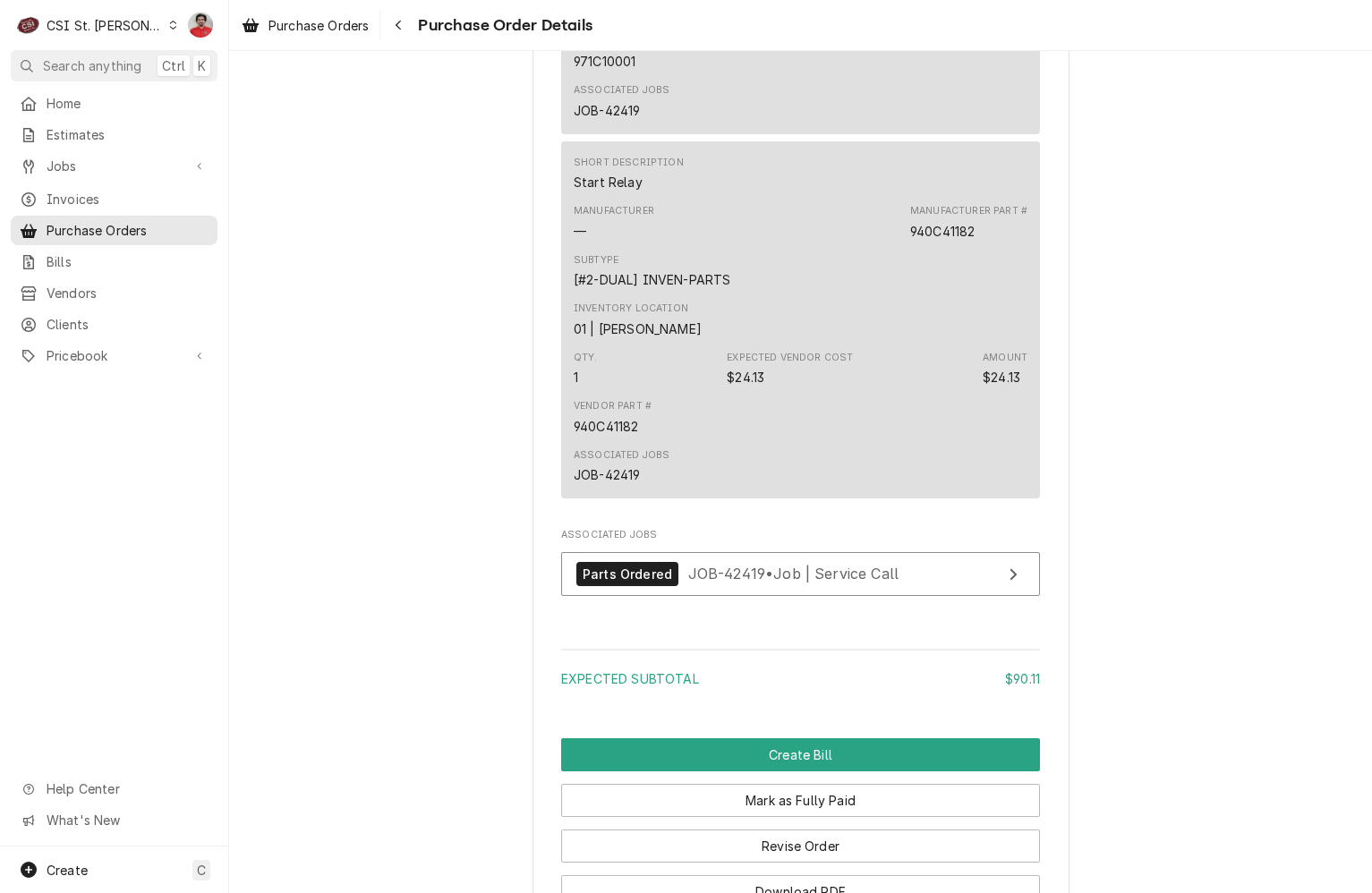
scroll to position [2064, 0]
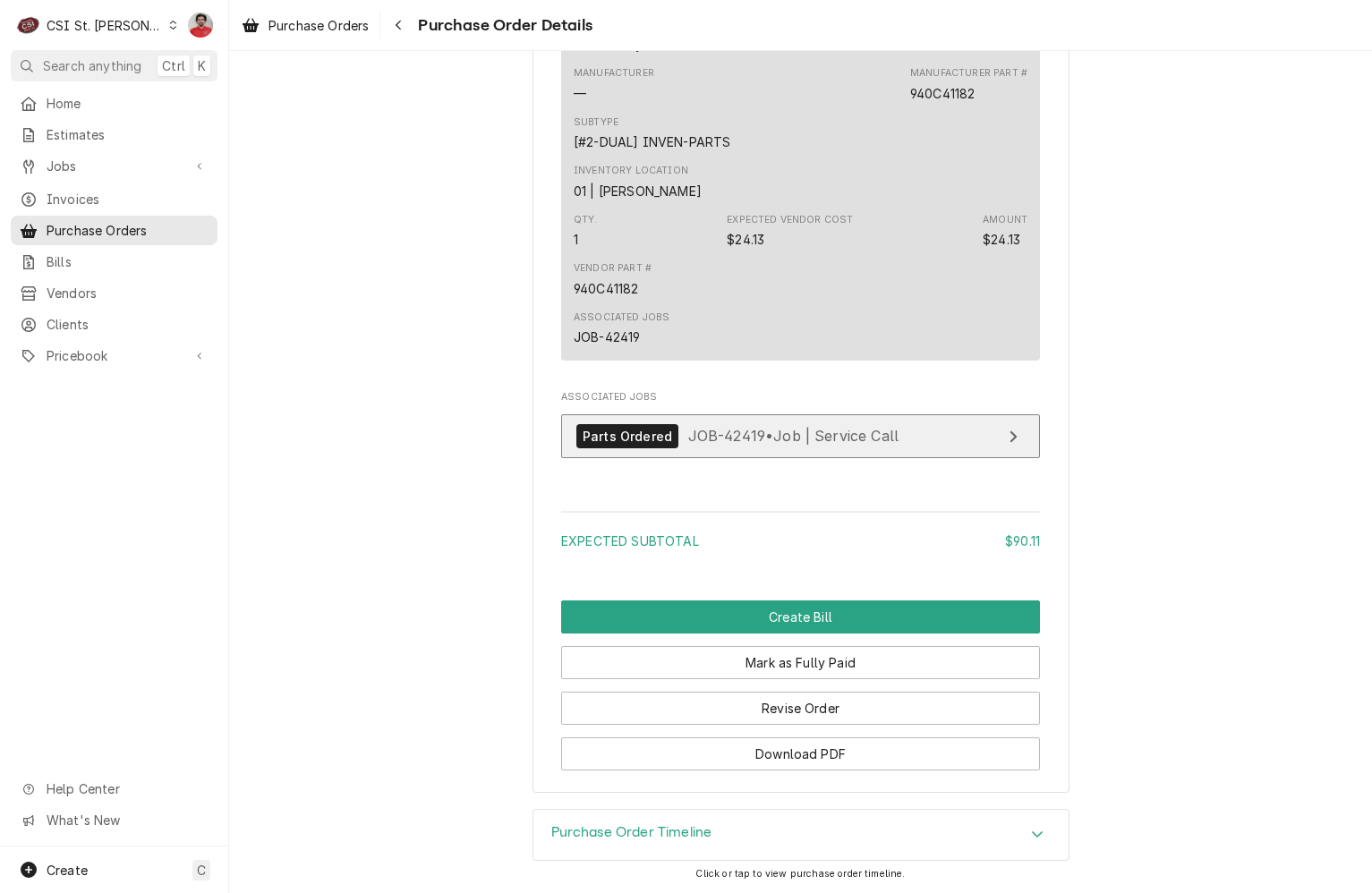
click at [726, 439] on span "JOB-42419 • Job | Service Call" at bounding box center [793, 436] width 211 height 18
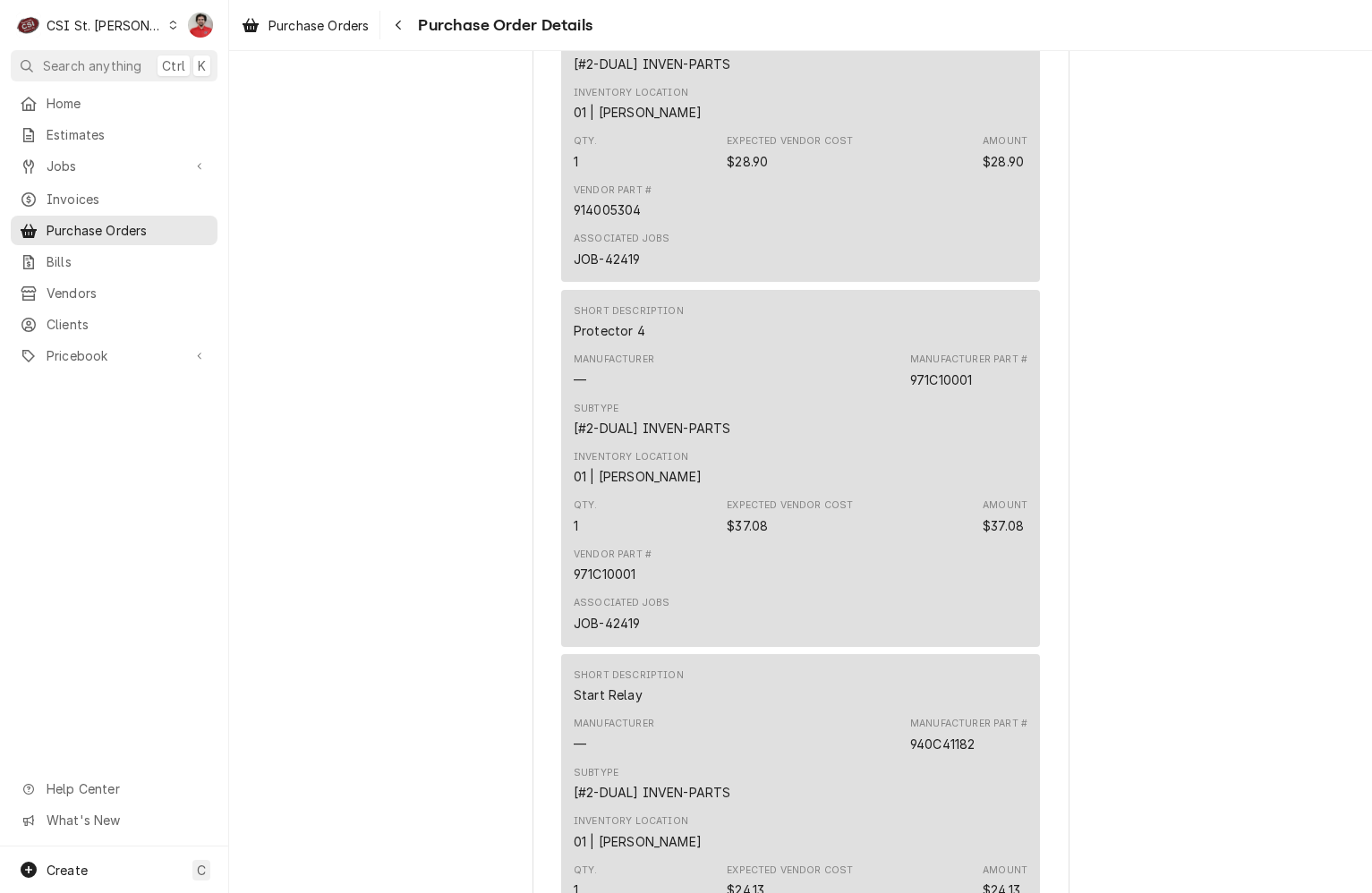
scroll to position [1347, 0]
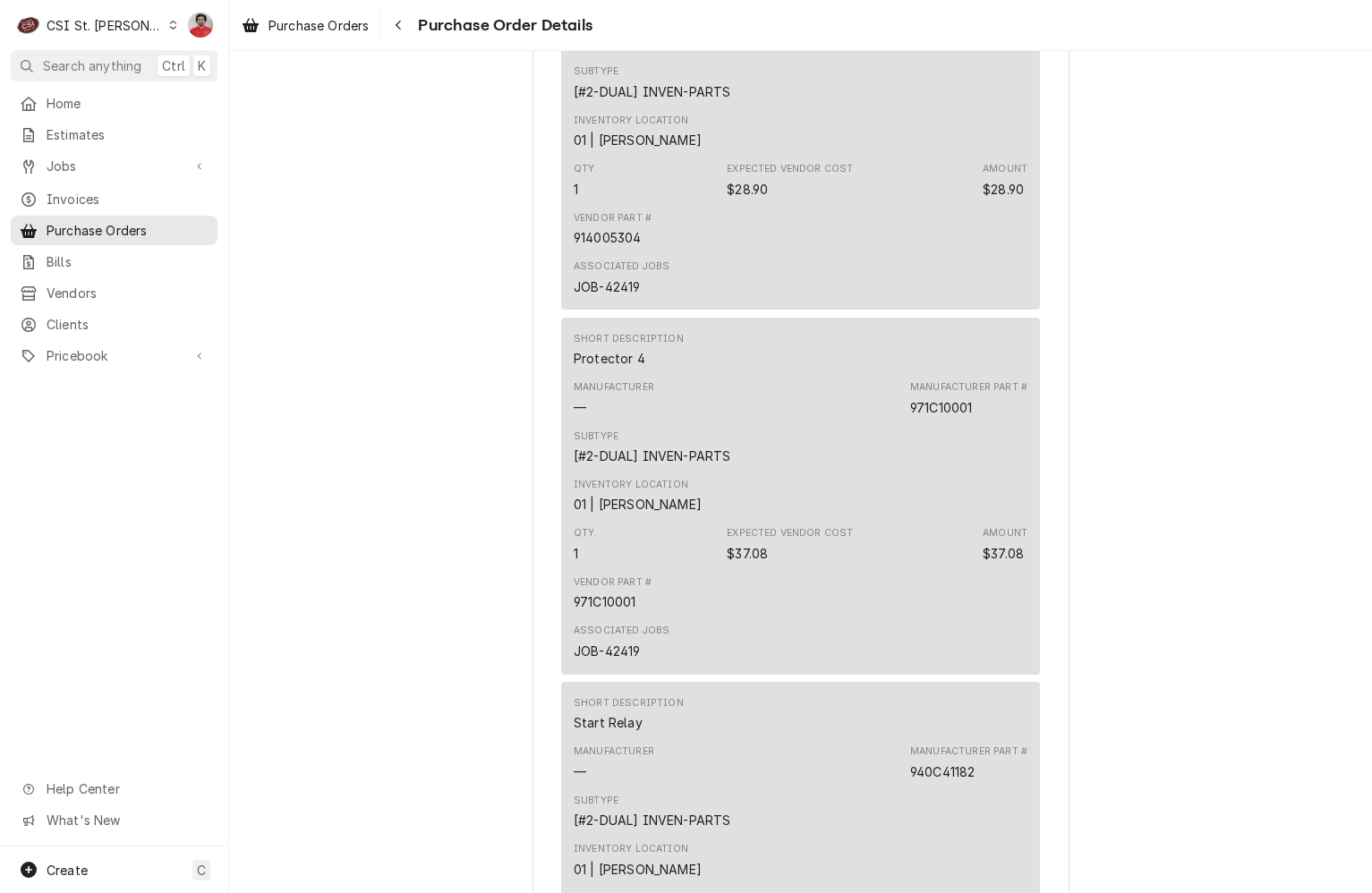
click at [917, 52] on div "914005304" at bounding box center [944, 42] width 67 height 19
copy div "914005304"
click at [957, 417] on div "971C10001" at bounding box center [941, 407] width 61 height 19
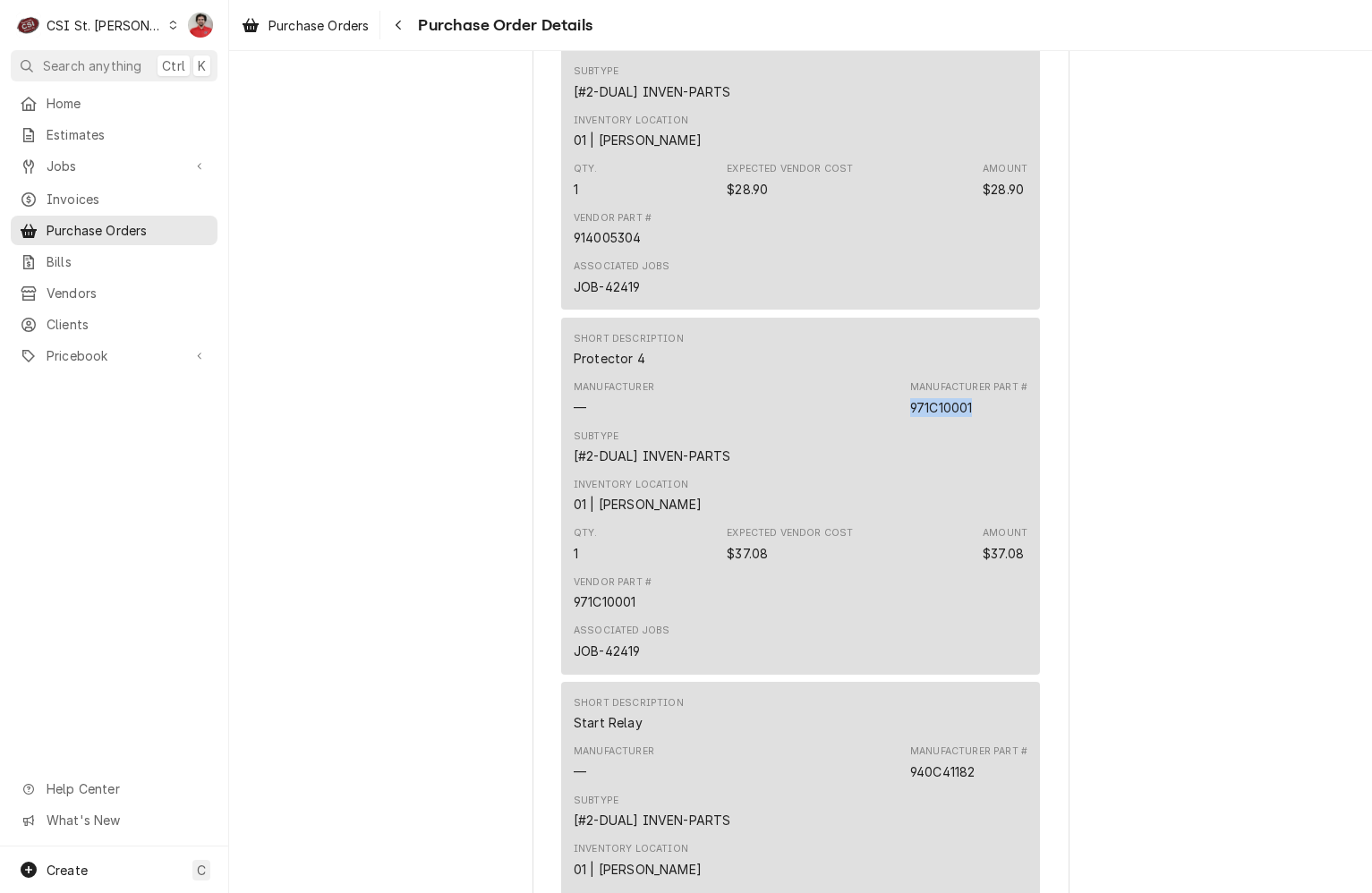
copy div "971C10001"
click at [943, 787] on div "Manufacturer — Manufacturer Part # 940C41182" at bounding box center [801, 762] width 454 height 49
click at [943, 781] on div "940C41182" at bounding box center [942, 771] width 64 height 19
copy div "940C41182"
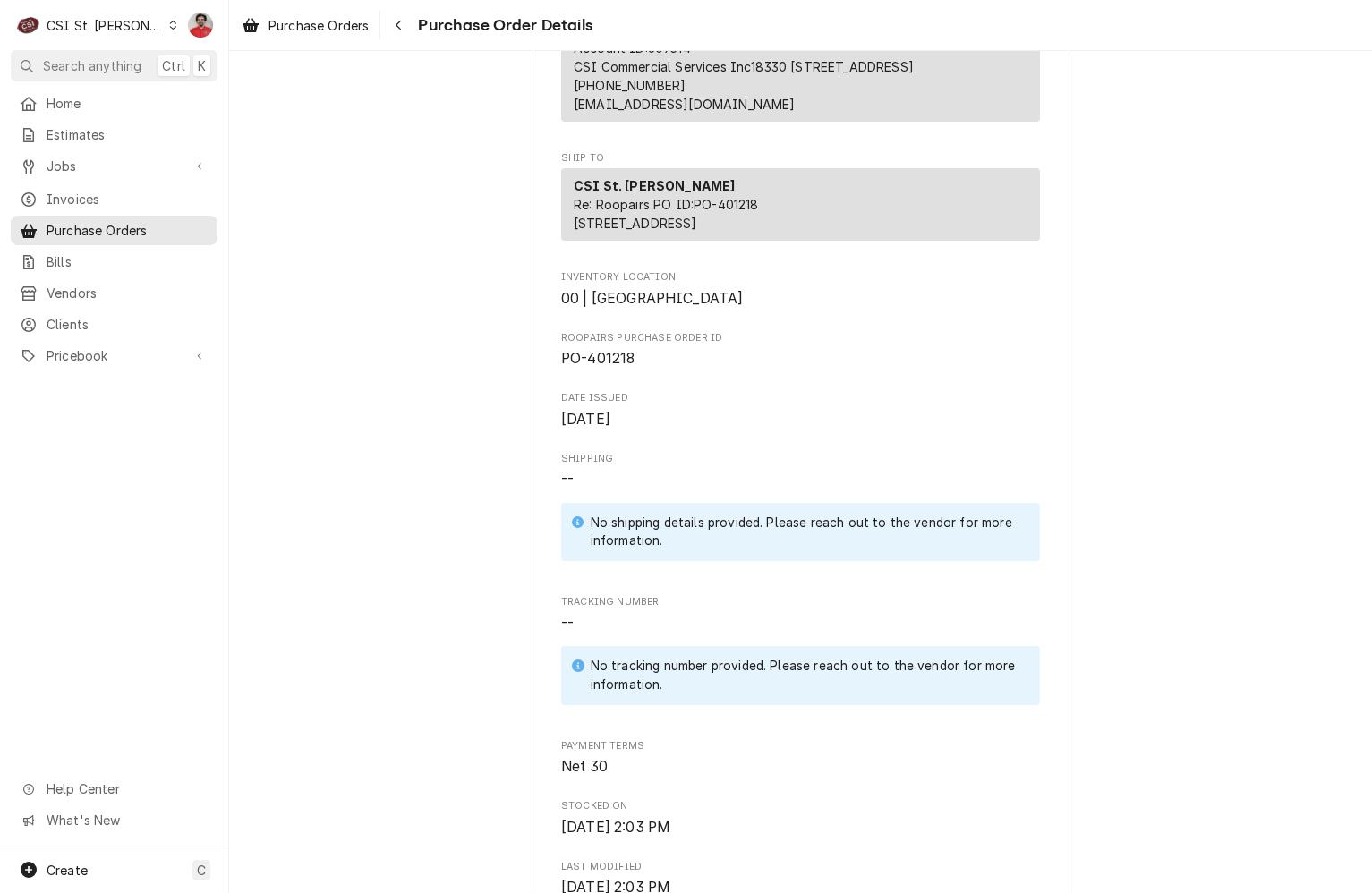
scroll to position [0, 0]
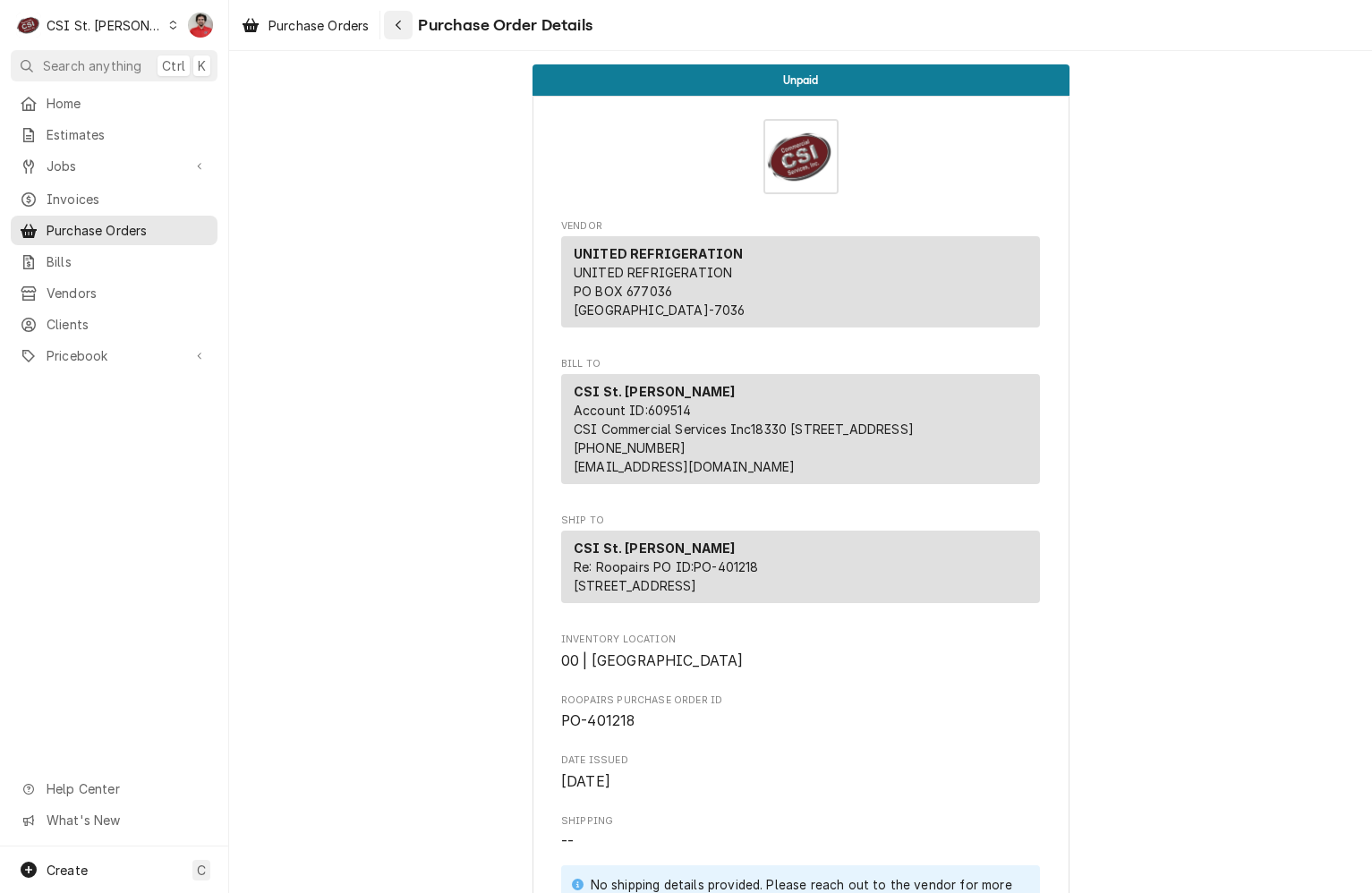
click at [393, 26] on div "Navigate back" at bounding box center [399, 25] width 18 height 18
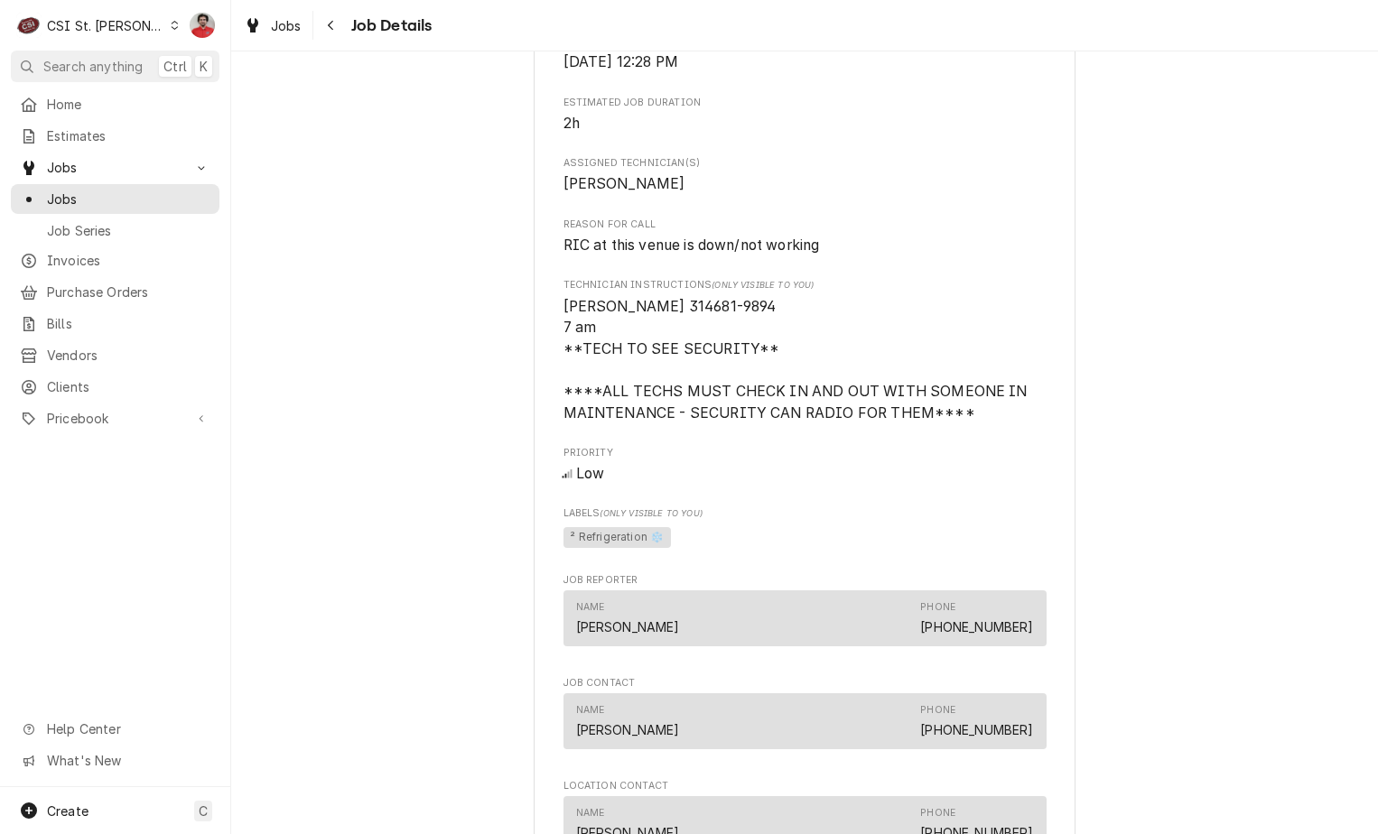
scroll to position [2258, 0]
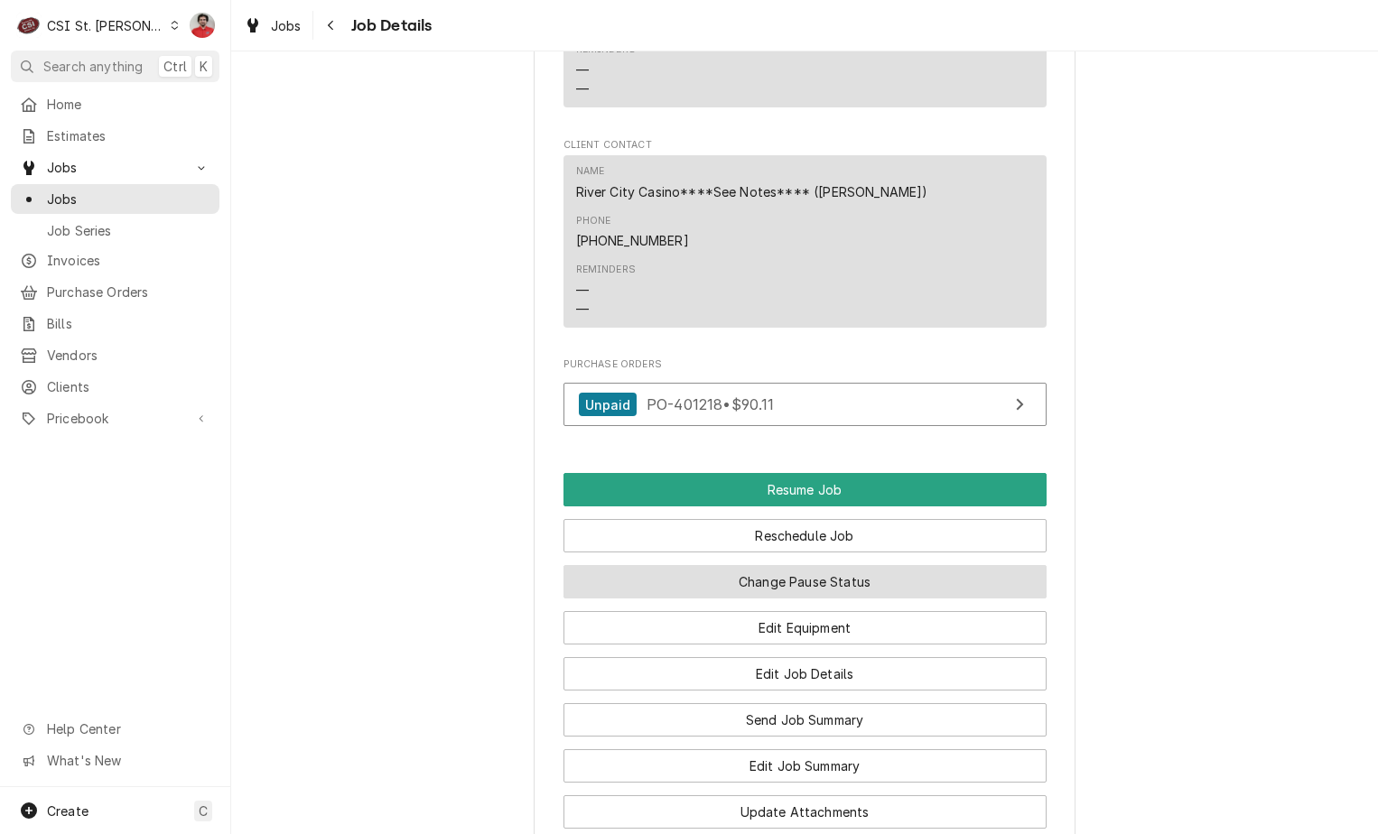
click at [798, 569] on button "Change Pause Status" at bounding box center [805, 581] width 483 height 33
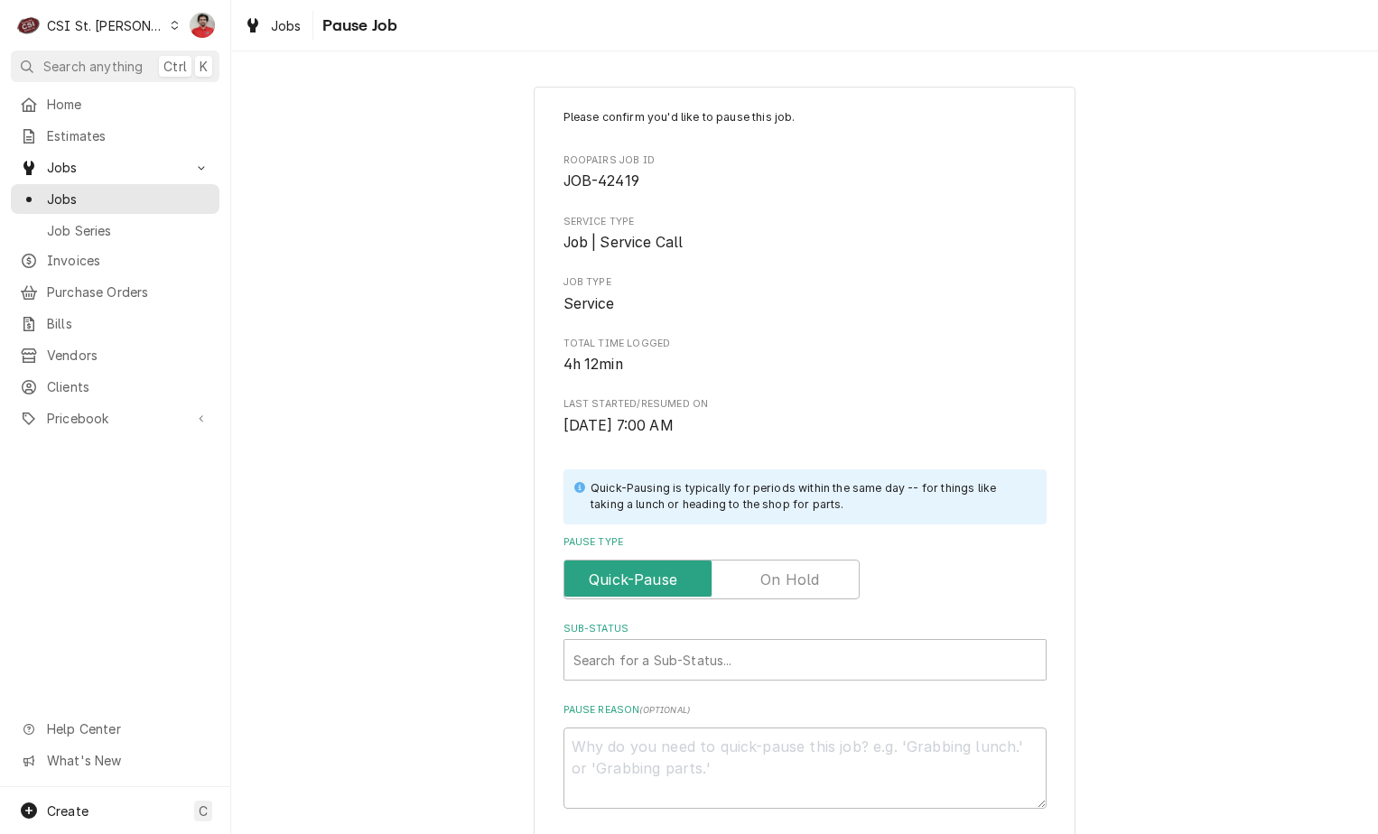
click at [761, 582] on label "Pause Type" at bounding box center [712, 580] width 296 height 40
click at [761, 582] on input "Pause Type" at bounding box center [712, 580] width 280 height 40
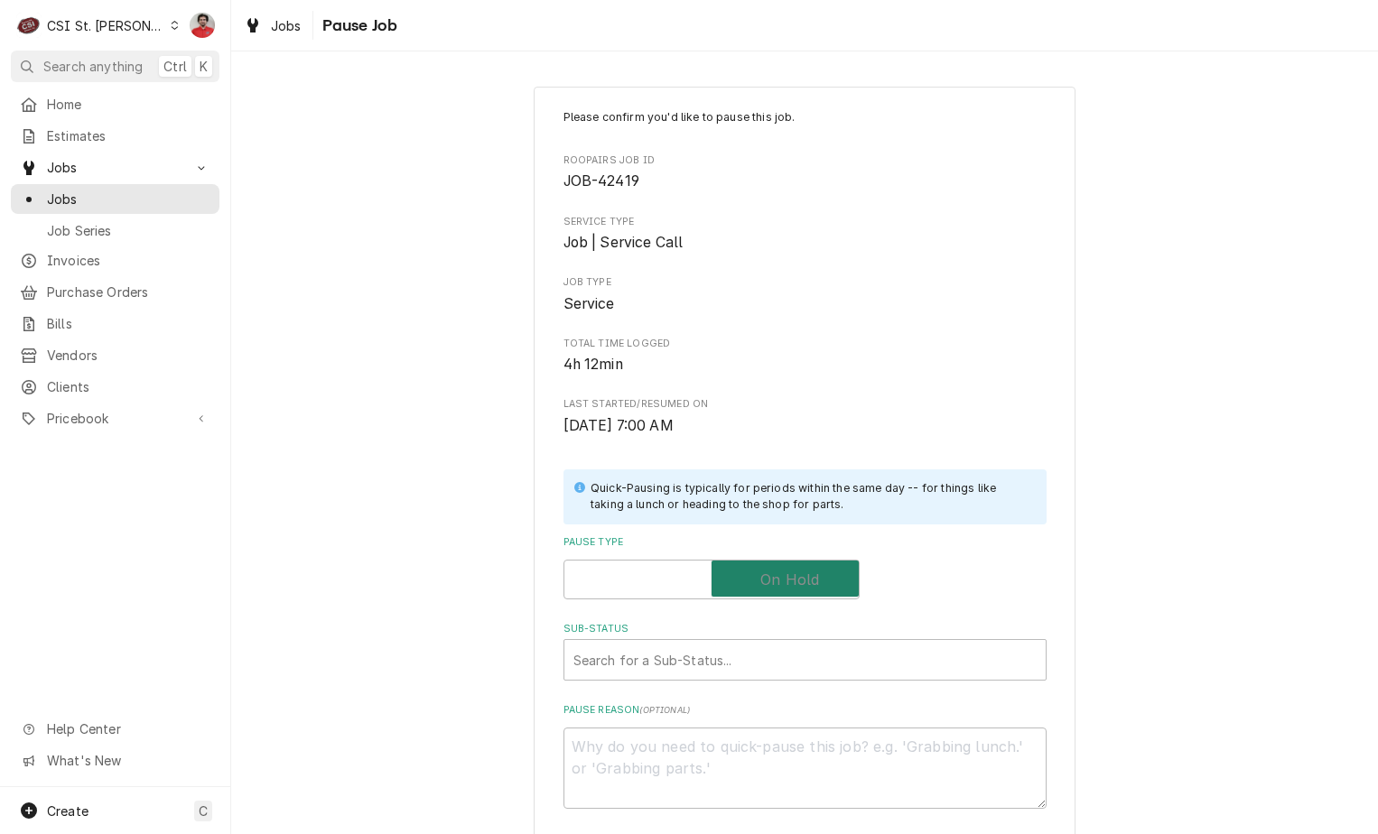
checkbox input "true"
click at [739, 666] on div "Sub-Status" at bounding box center [786, 660] width 427 height 33
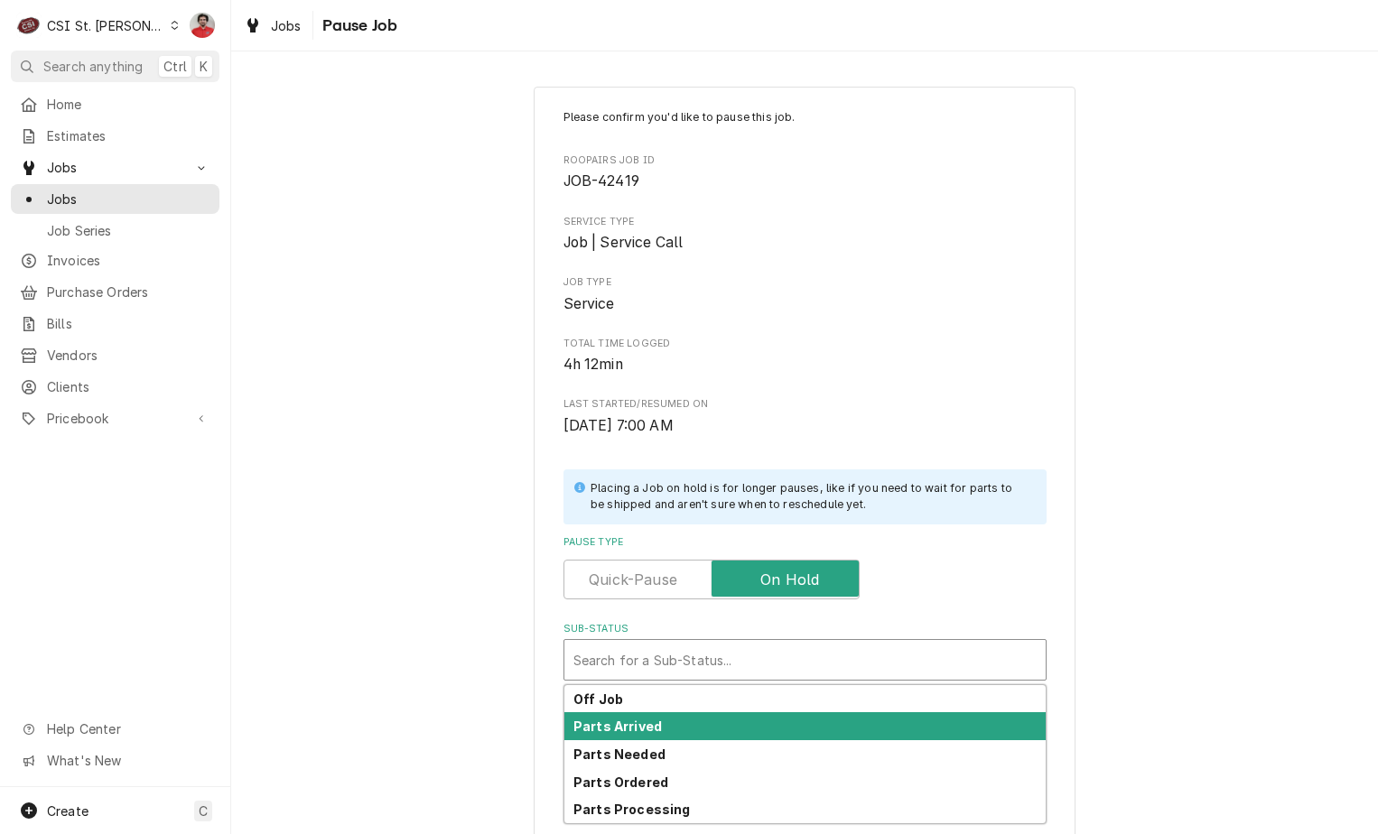
click at [721, 732] on div "Parts Arrived" at bounding box center [804, 727] width 481 height 28
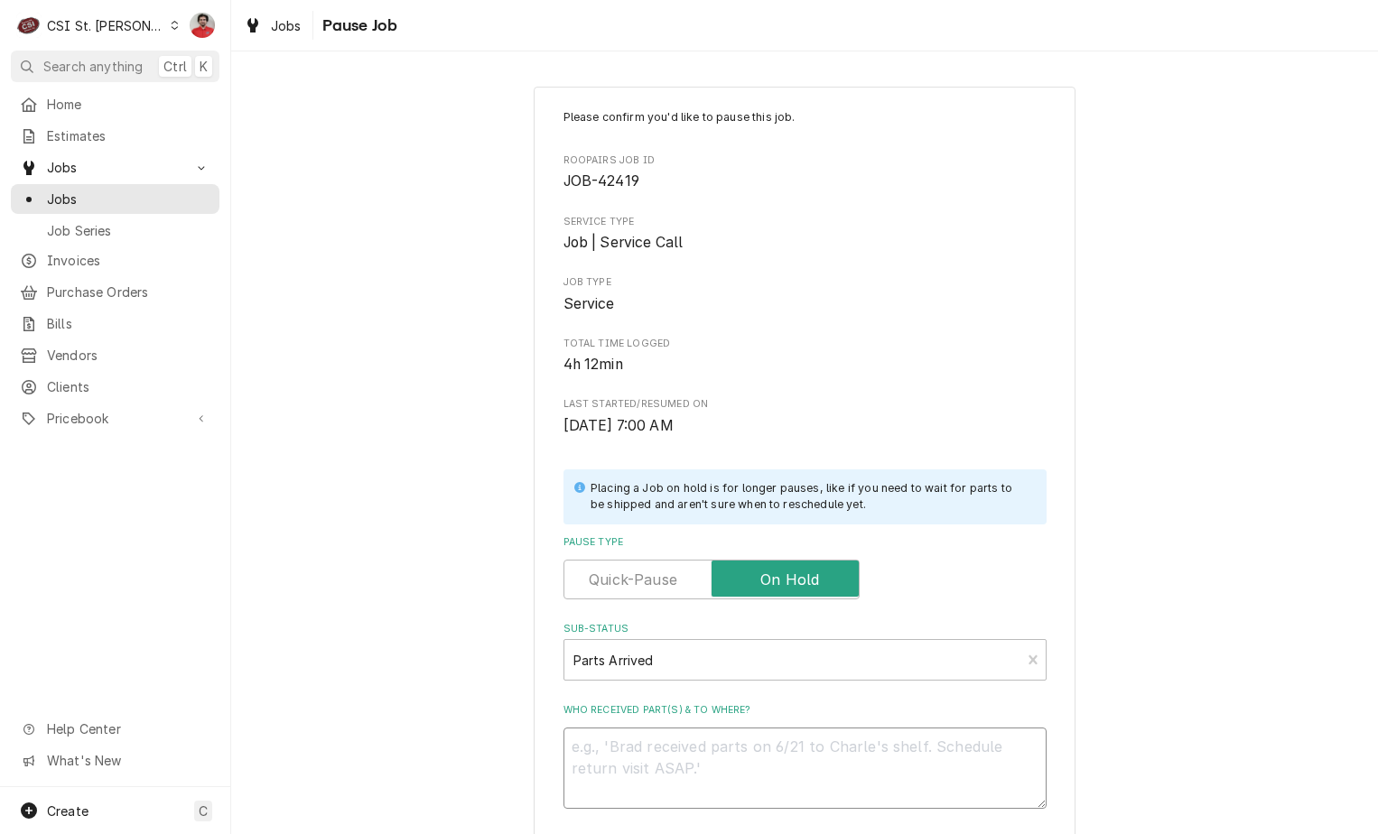
click at [722, 803] on textarea "Who received part(s) & to where?" at bounding box center [805, 768] width 483 height 81
type textarea "x"
type textarea "R"
type textarea "x"
type textarea "Re"
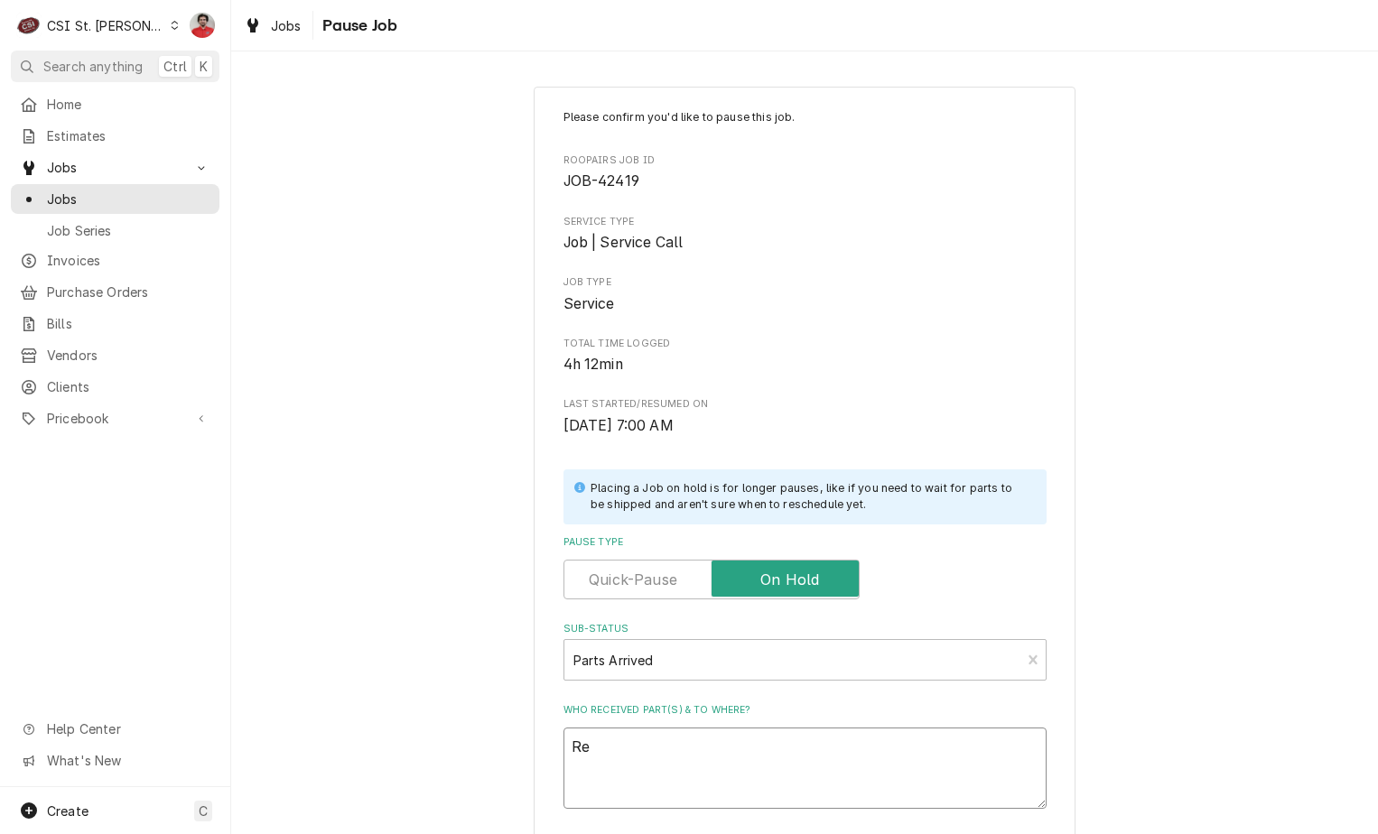
type textarea "x"
type textarea "Rec"
type textarea "x"
type textarea "Rec"
click at [686, 746] on textarea "Rec" at bounding box center [805, 768] width 483 height 81
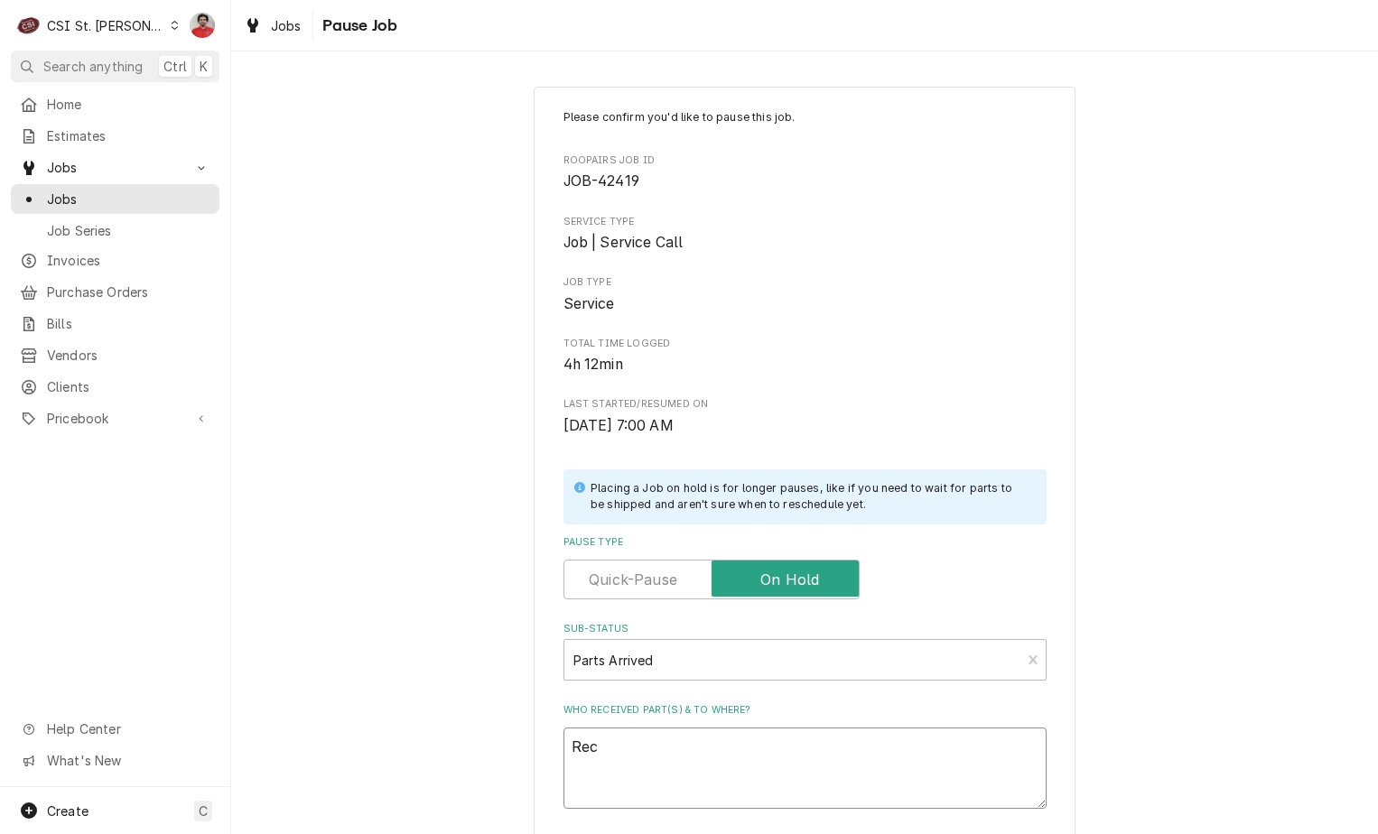
paste textarea "914005304"
type textarea "x"
type textarea "Rec 914005304"
click at [683, 748] on textarea "Rec 914005304" at bounding box center [805, 768] width 483 height 81
type textarea "x"
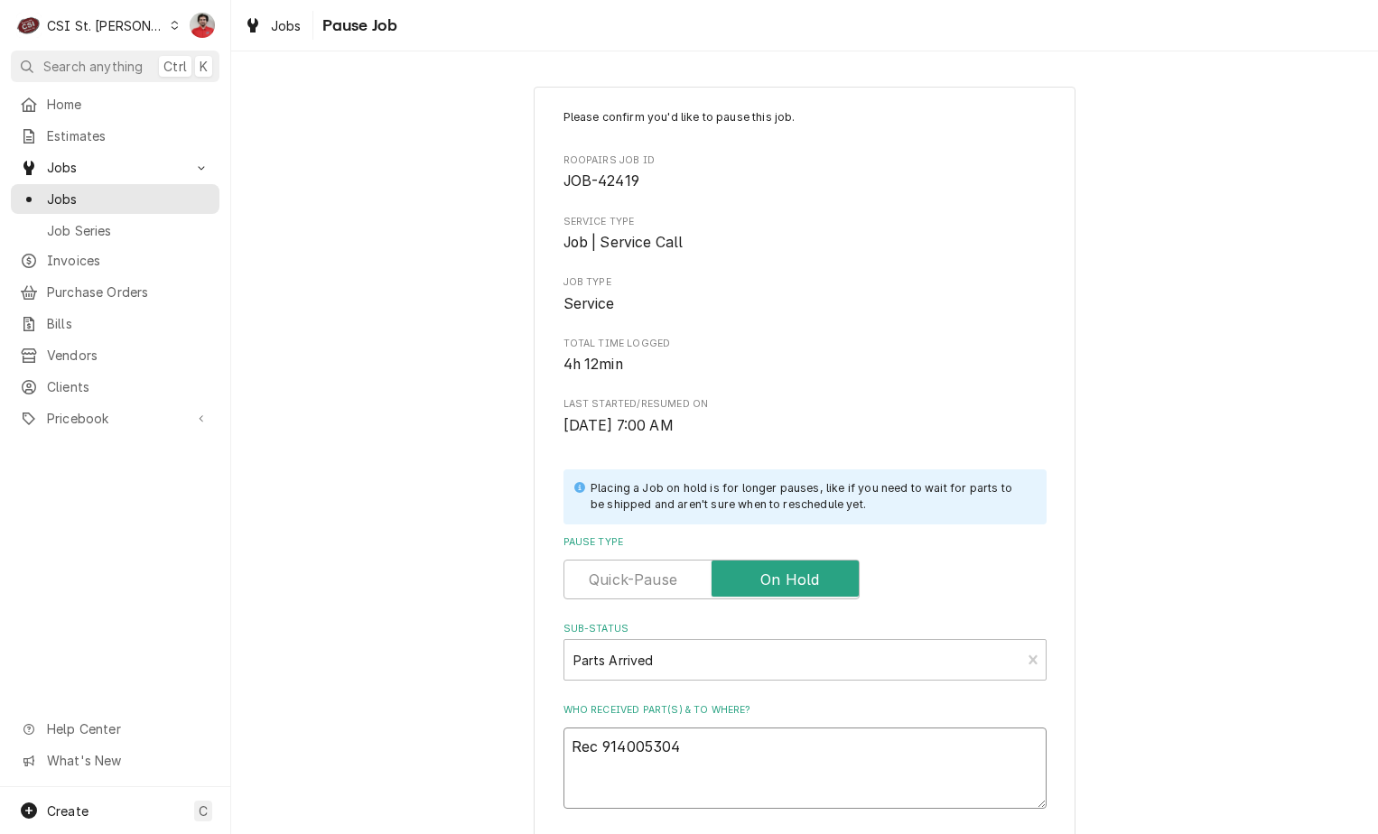
type textarea "Rec 914005304,"
type textarea "x"
type textarea "Rec 914005304,"
paste textarea "971C10001"
type textarea "x"
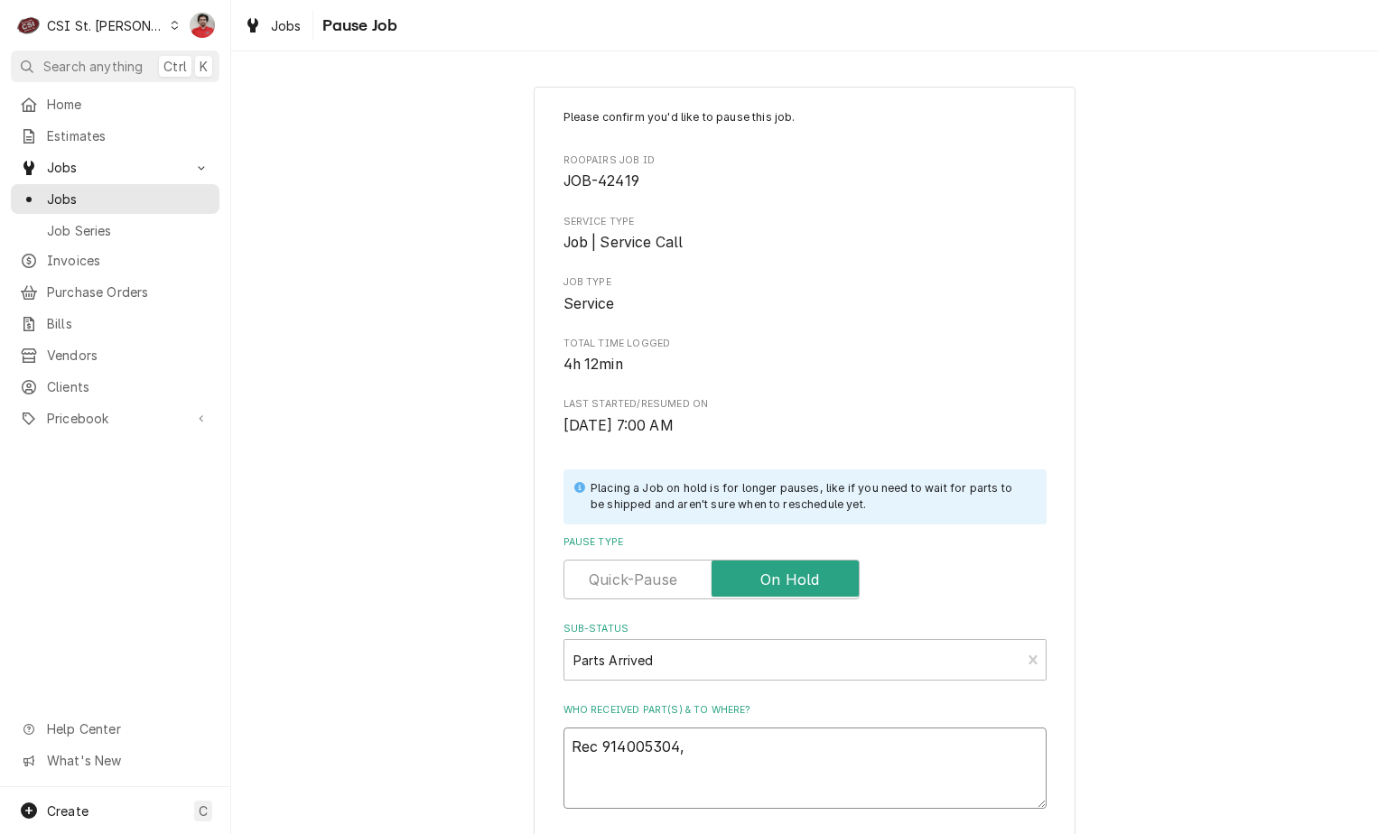
type textarea "Rec 914005304, 971C10001"
type textarea "x"
type textarea "Rec 914005304, 971C10001,"
type textarea "x"
type textarea "Rec 914005304, 971C10001,"
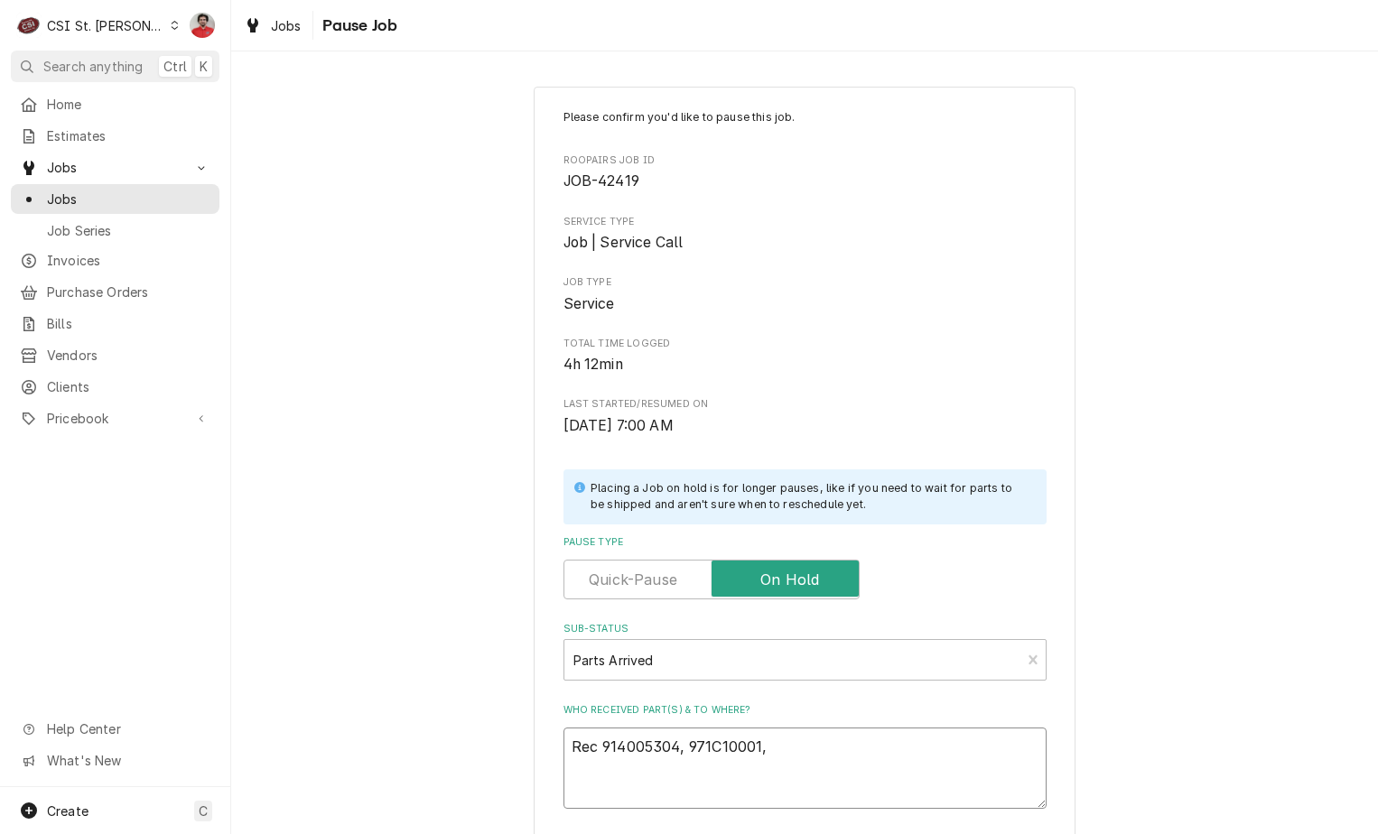
type textarea "x"
type textarea "Rec 914005304, 971C10001, a"
type textarea "x"
type textarea "Rec 914005304, 971C10001, an"
type textarea "x"
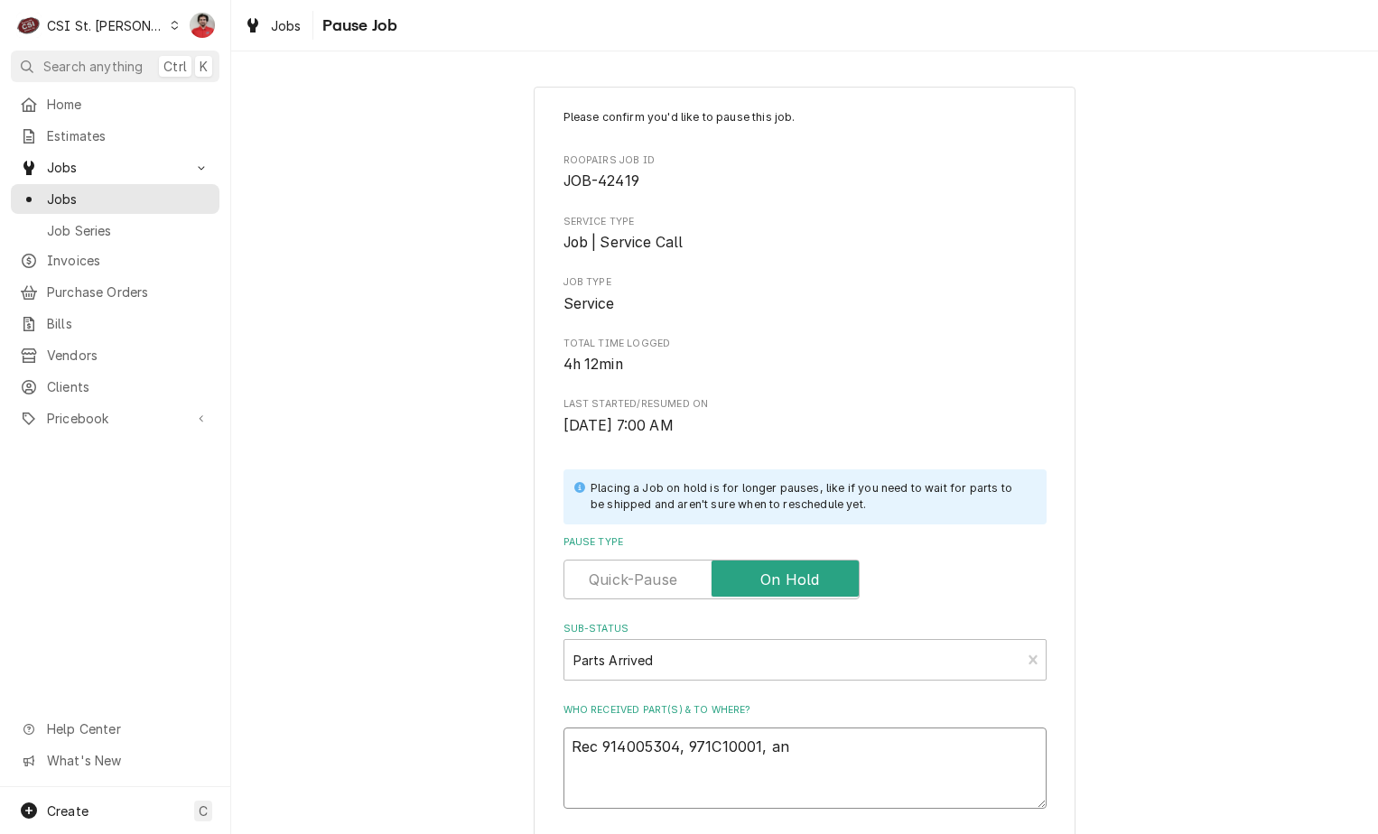
type textarea "Rec 914005304, 971C10001, and"
type textarea "x"
type textarea "Rec 914005304, 971C10001, and"
click at [903, 740] on textarea "Rec 914005304, 971C10001, and" at bounding box center [805, 768] width 483 height 81
paste textarea "940C41182"
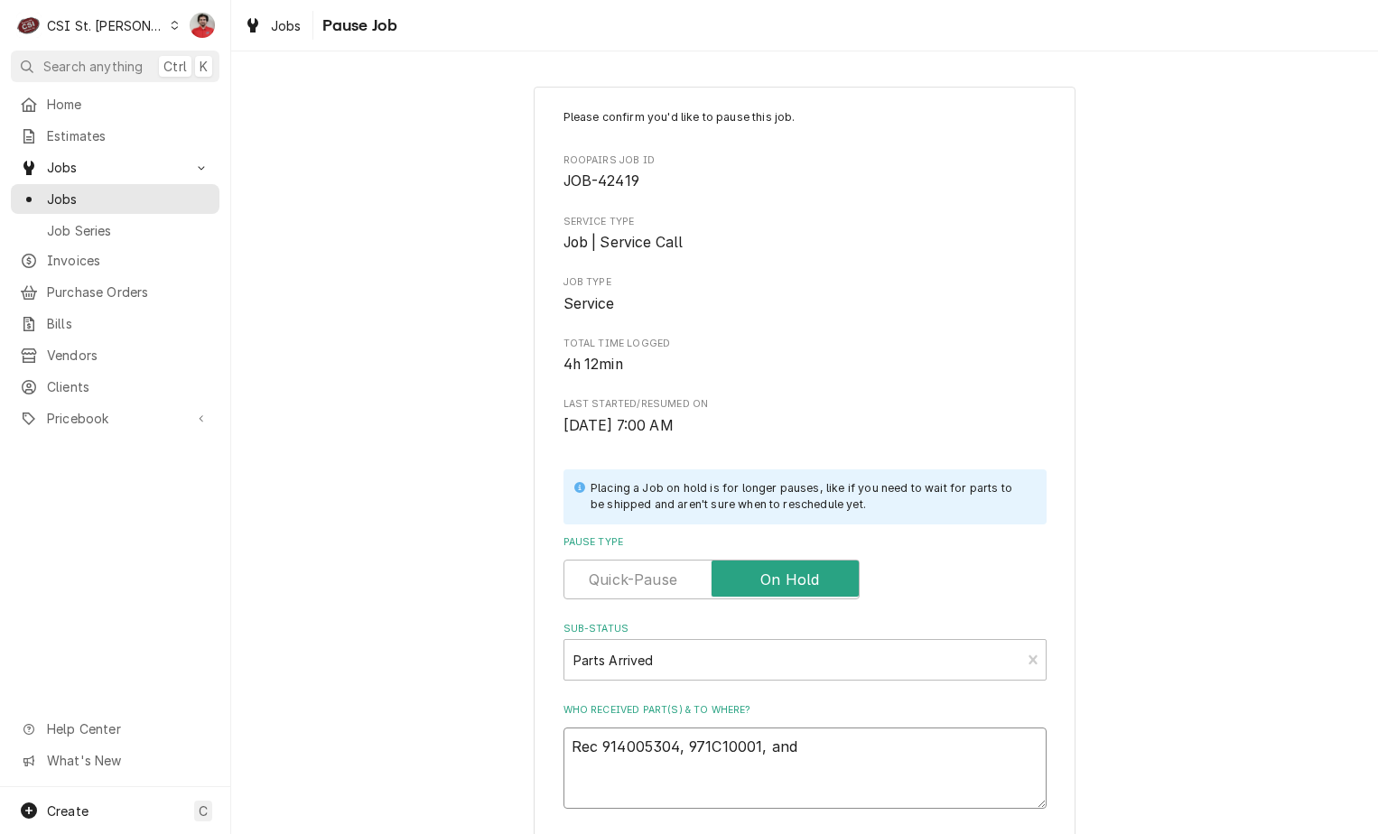
type textarea "x"
type textarea "Rec 914005304, 971C10001, and 940C41182"
type textarea "x"
type textarea "Rec 914005304, 971C10001, and 940C41182"
type textarea "x"
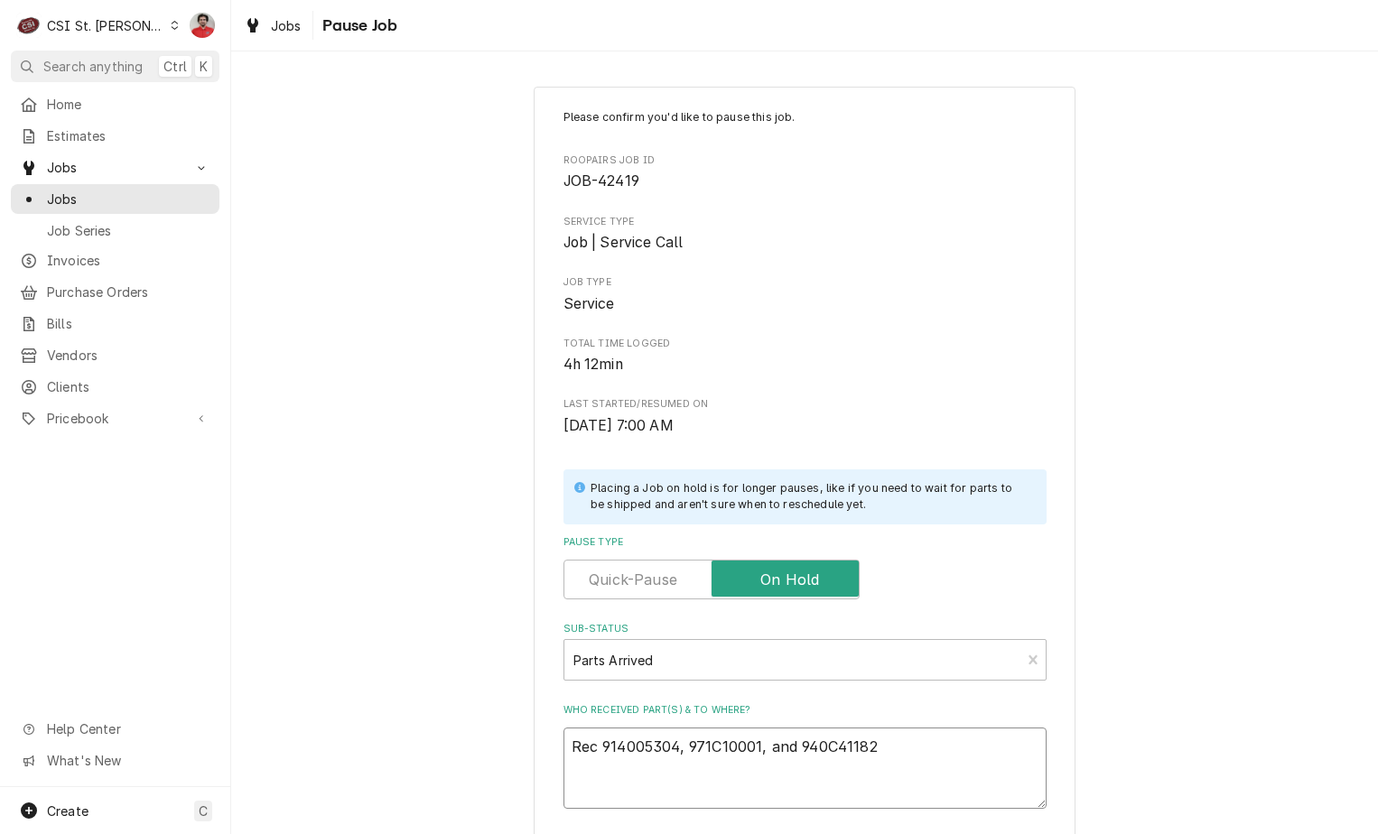
type textarea "Rec 914005304, 971C10001, and 940C41182 r"
type textarea "x"
type textarea "Rec 914005304, 971C10001, and 940C41182 re"
type textarea "x"
type textarea "Rec 914005304, 971C10001, and 940C41182 rec"
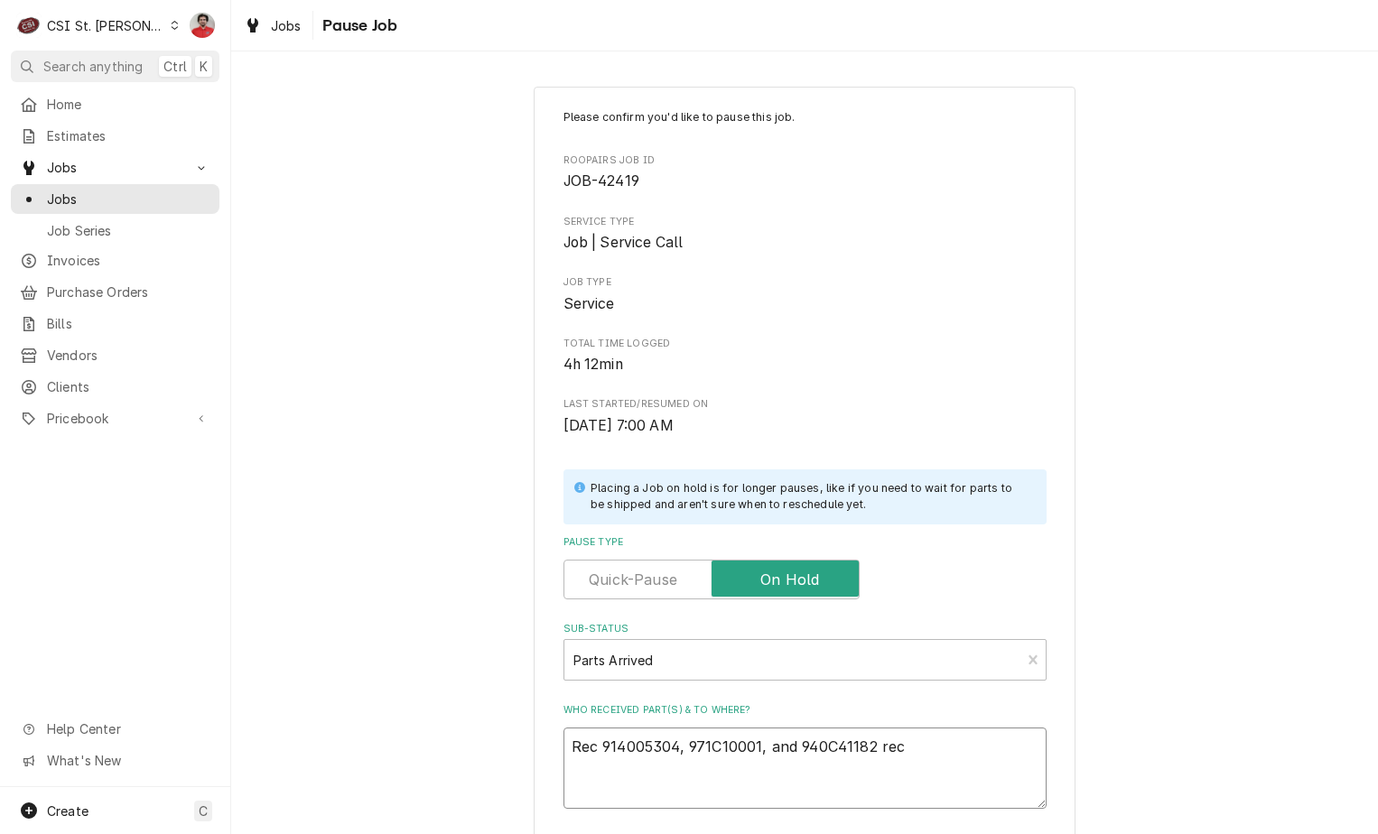
type textarea "x"
type textarea "Rec 914005304, 971C10001, and 940C41182 rec"
type textarea "x"
type textarea "Rec 914005304, 971C10001, and 940C41182 rec t"
type textarea "x"
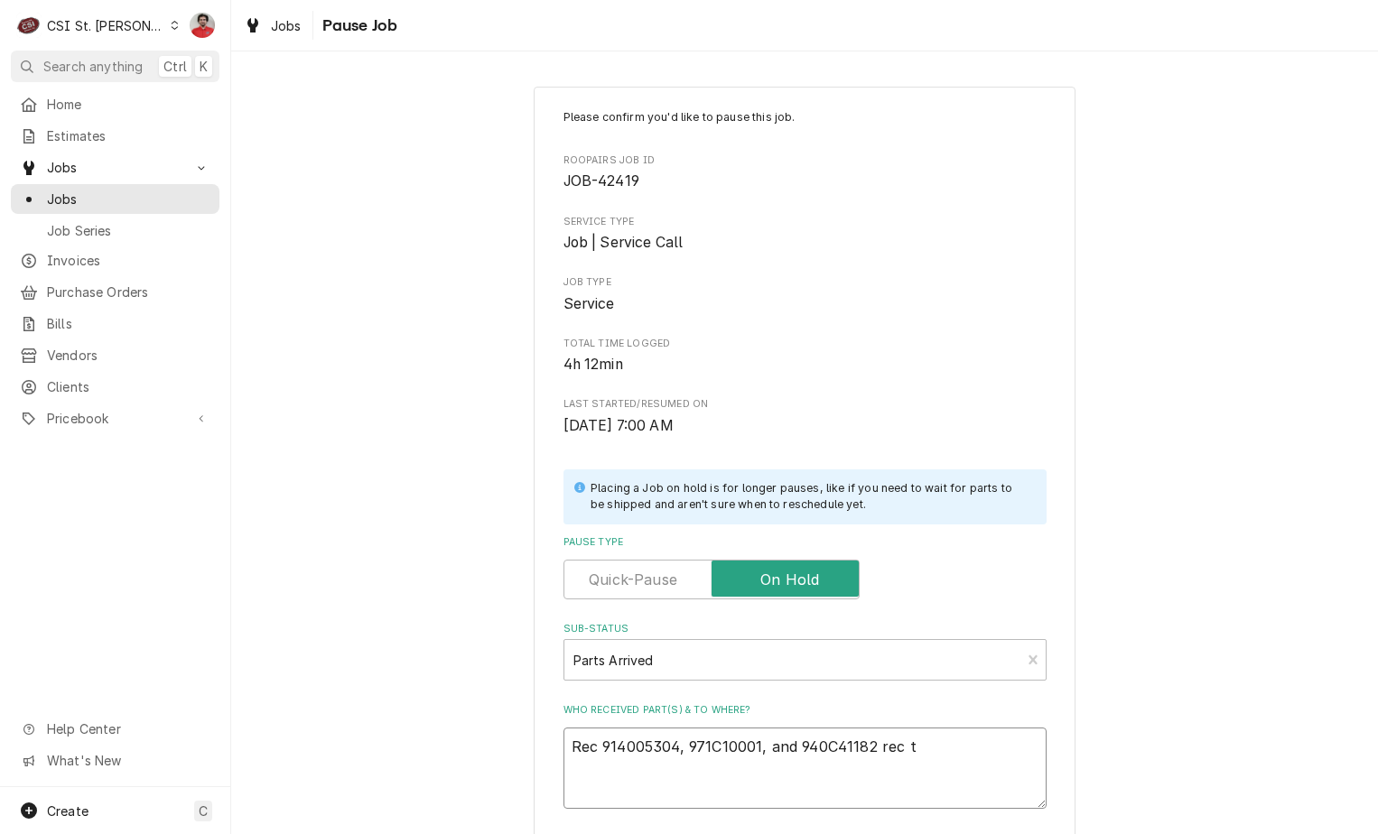
type textarea "Rec 914005304, 971C10001, and 940C41182 rec to"
type textarea "x"
type textarea "Rec 914005304, 971C10001, and 940C41182 rec to"
type textarea "x"
type textarea "Rec 914005304, 971C10001, and 940C41182 rec to"
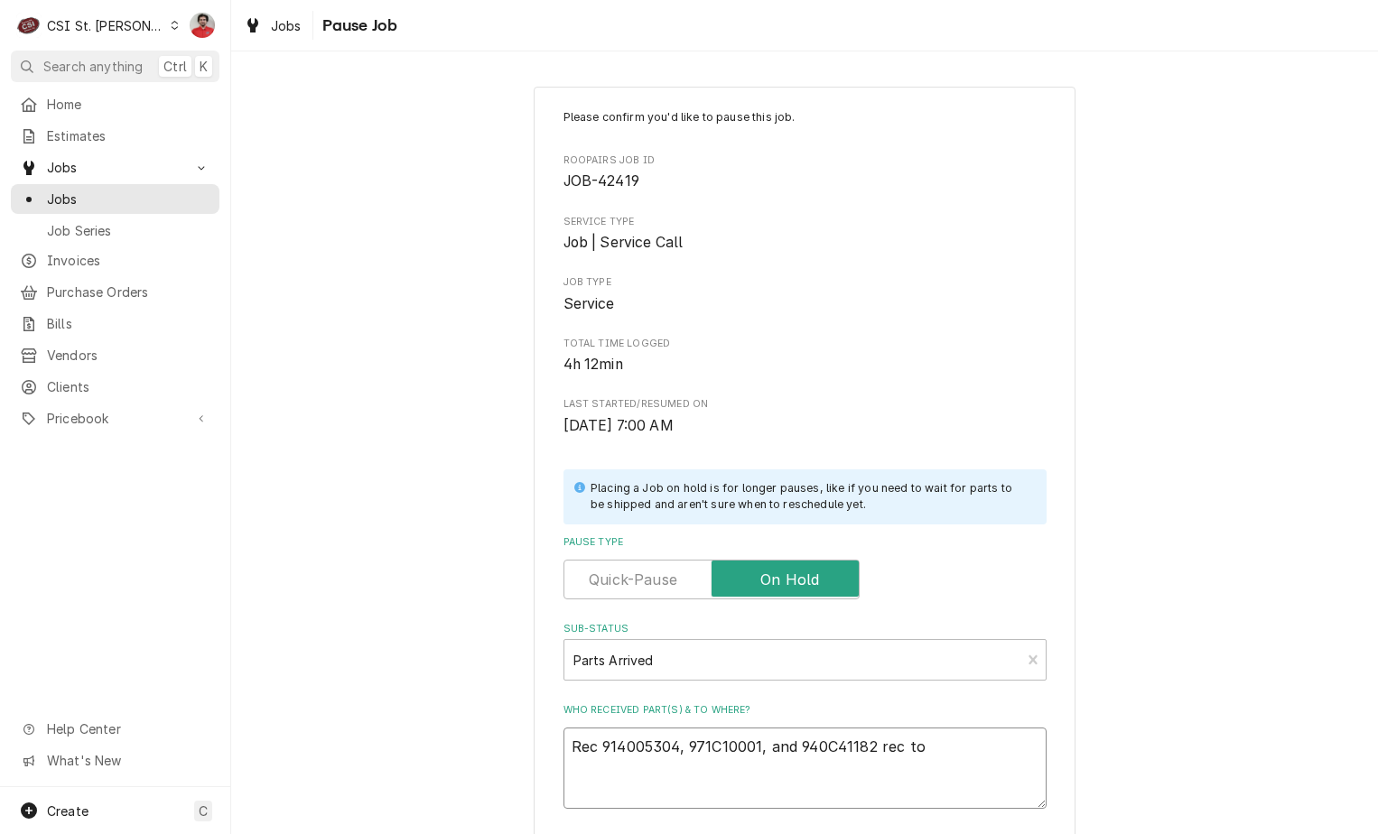
type textarea "x"
type textarea "Rec 914005304, 971C10001, and 940C41182 rec t"
type textarea "x"
type textarea "Rec 914005304, 971C10001, and 940C41182 rec"
type textarea "x"
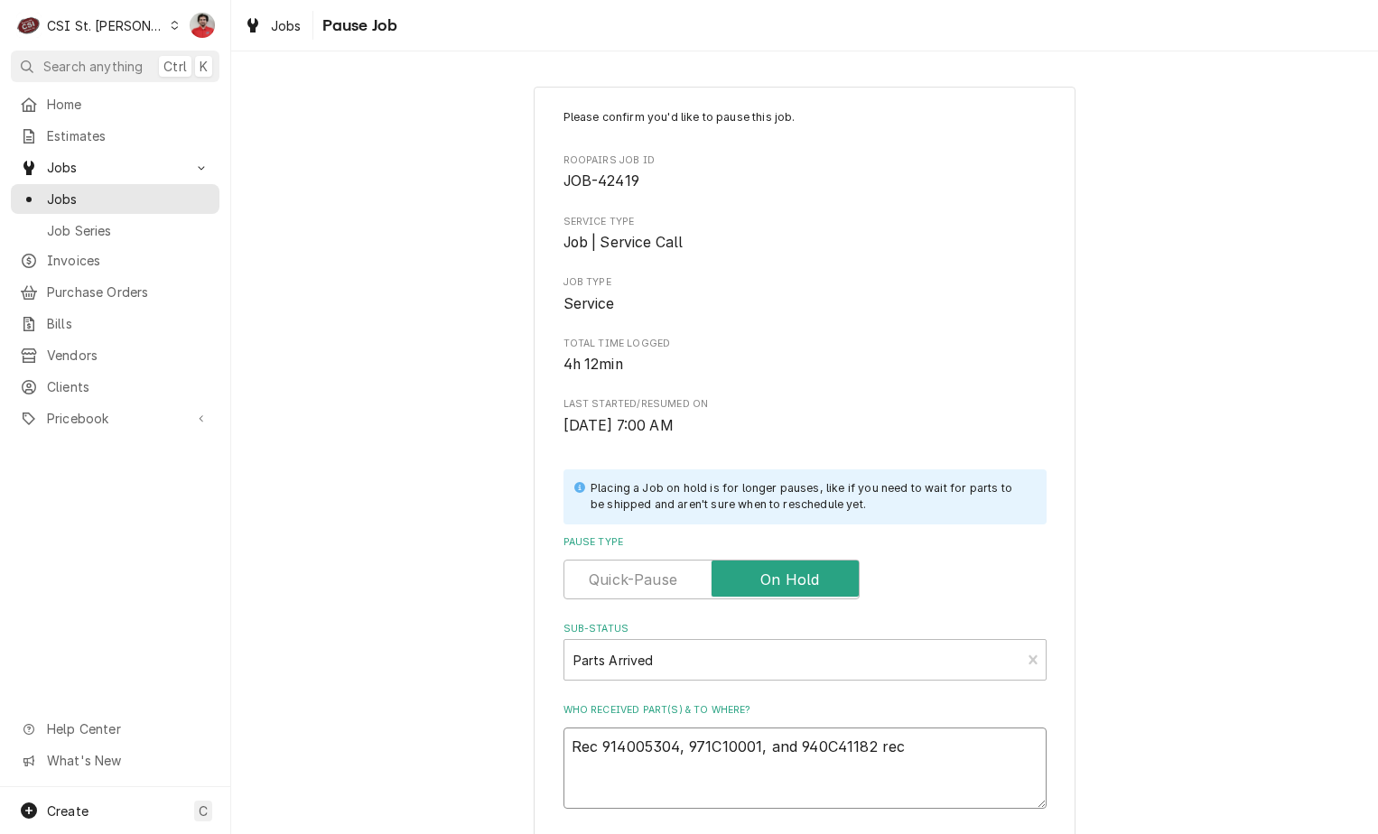
type textarea "Rec 914005304, 971C10001, and 940C41182 rec"
type textarea "x"
type textarea "Rec 914005304, 971C10001, and 940C41182 re"
type textarea "x"
type textarea "Rec 914005304, 971C10001, and 940C41182 r"
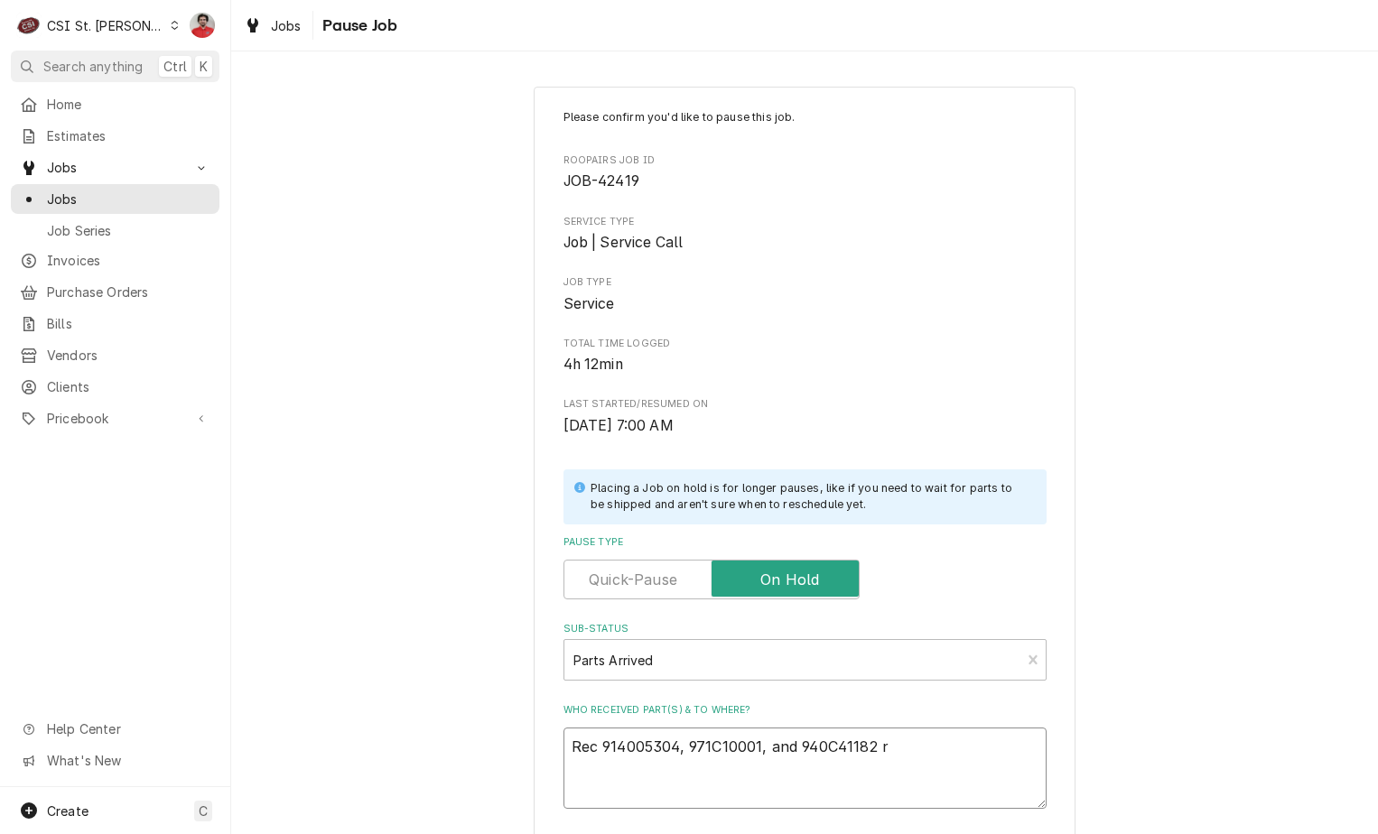
type textarea "x"
type textarea "Rec 914005304, 971C10001, and 940C41182"
type textarea "x"
type textarea "Rec 914005304, 971C10001, and 940C41182 t"
type textarea "x"
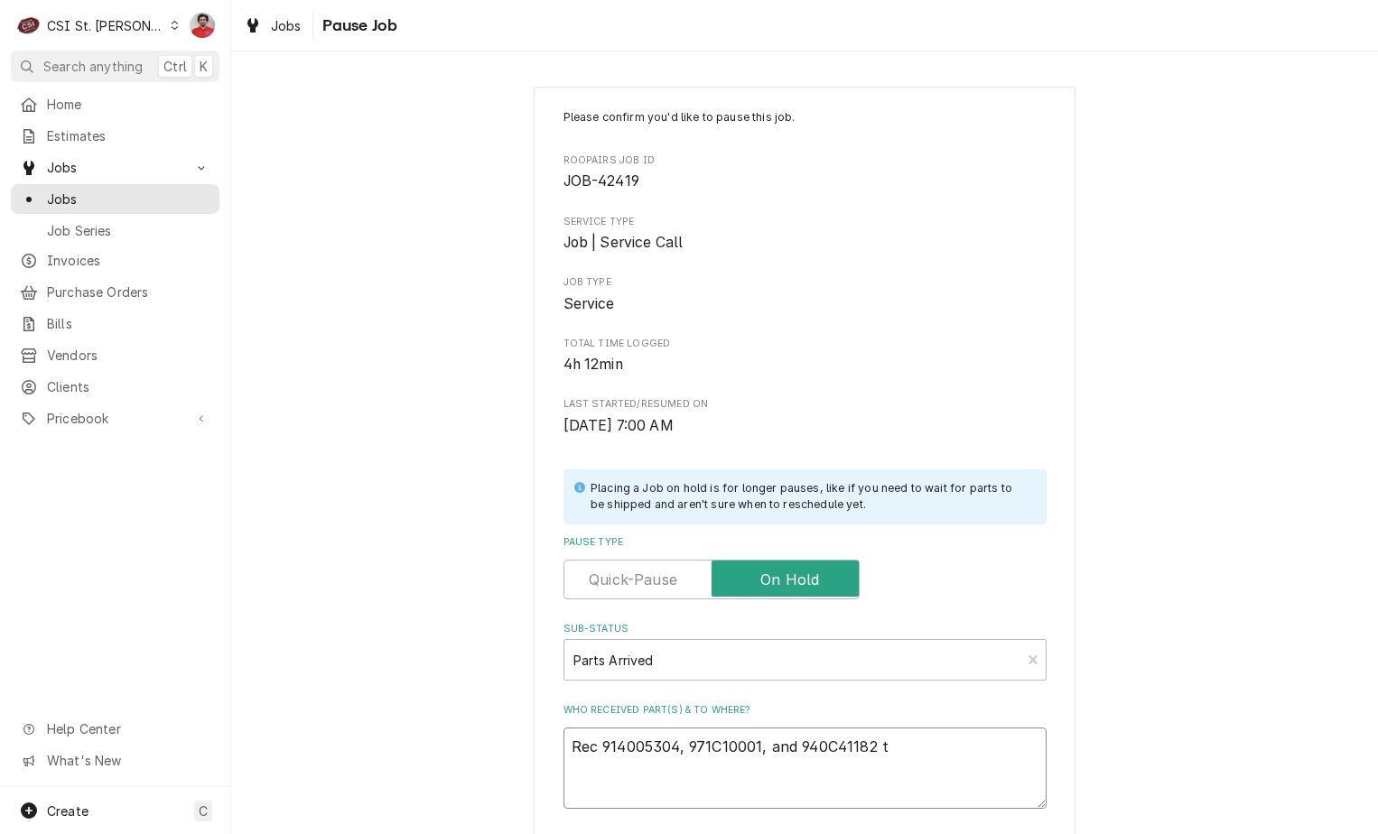
type textarea "Rec 914005304, 971C10001, and 940C41182 to"
type textarea "x"
type textarea "Rec 914005304, 971C10001, and 940C41182 to"
type textarea "x"
type textarea "Rec 914005304, 971C10001, and 940C41182 to M"
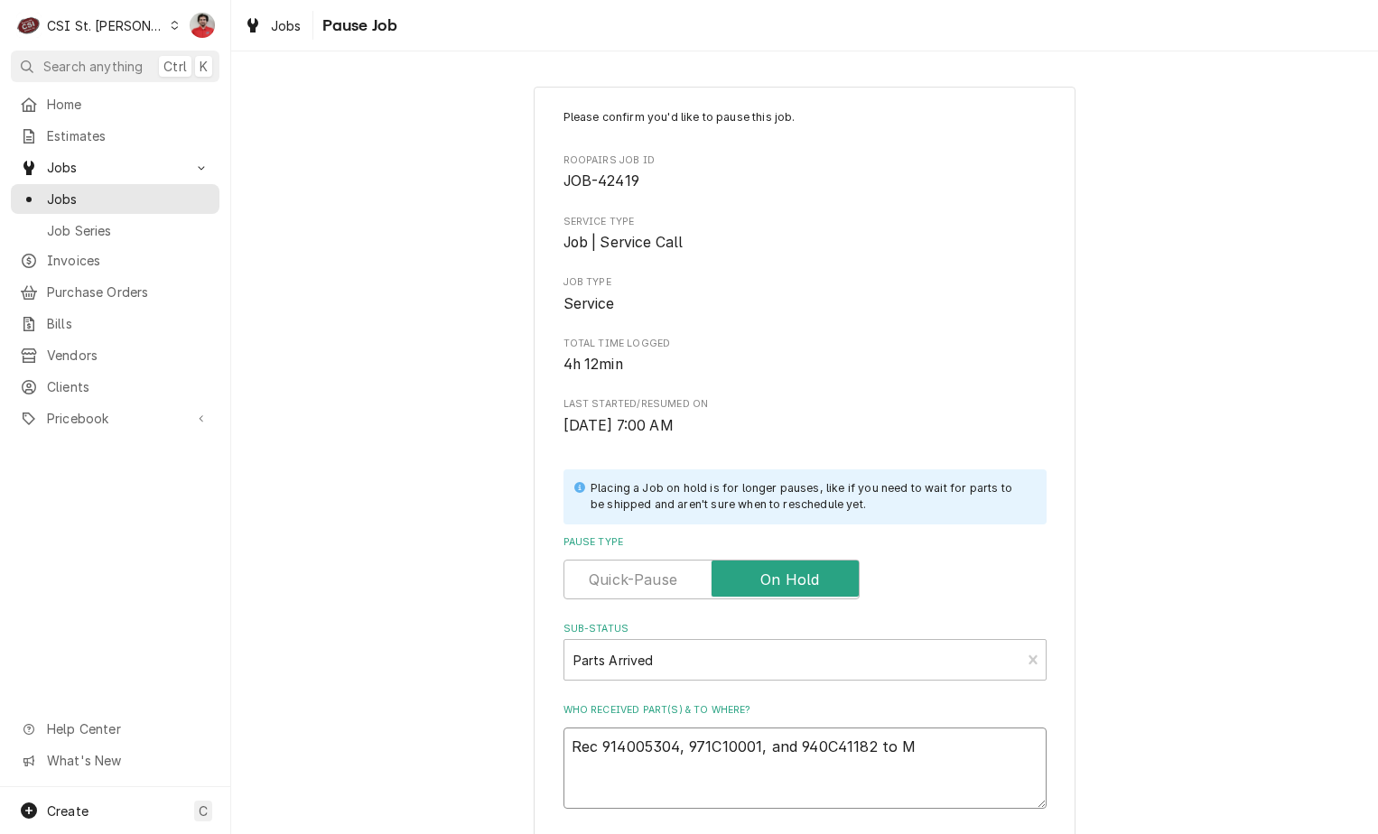
type textarea "x"
type textarea "Rec 914005304, 971C10001, and 940C41182 to Ma"
type textarea "x"
type textarea "Rec 914005304, 971C10001, and 940C41182 to Mat"
type textarea "x"
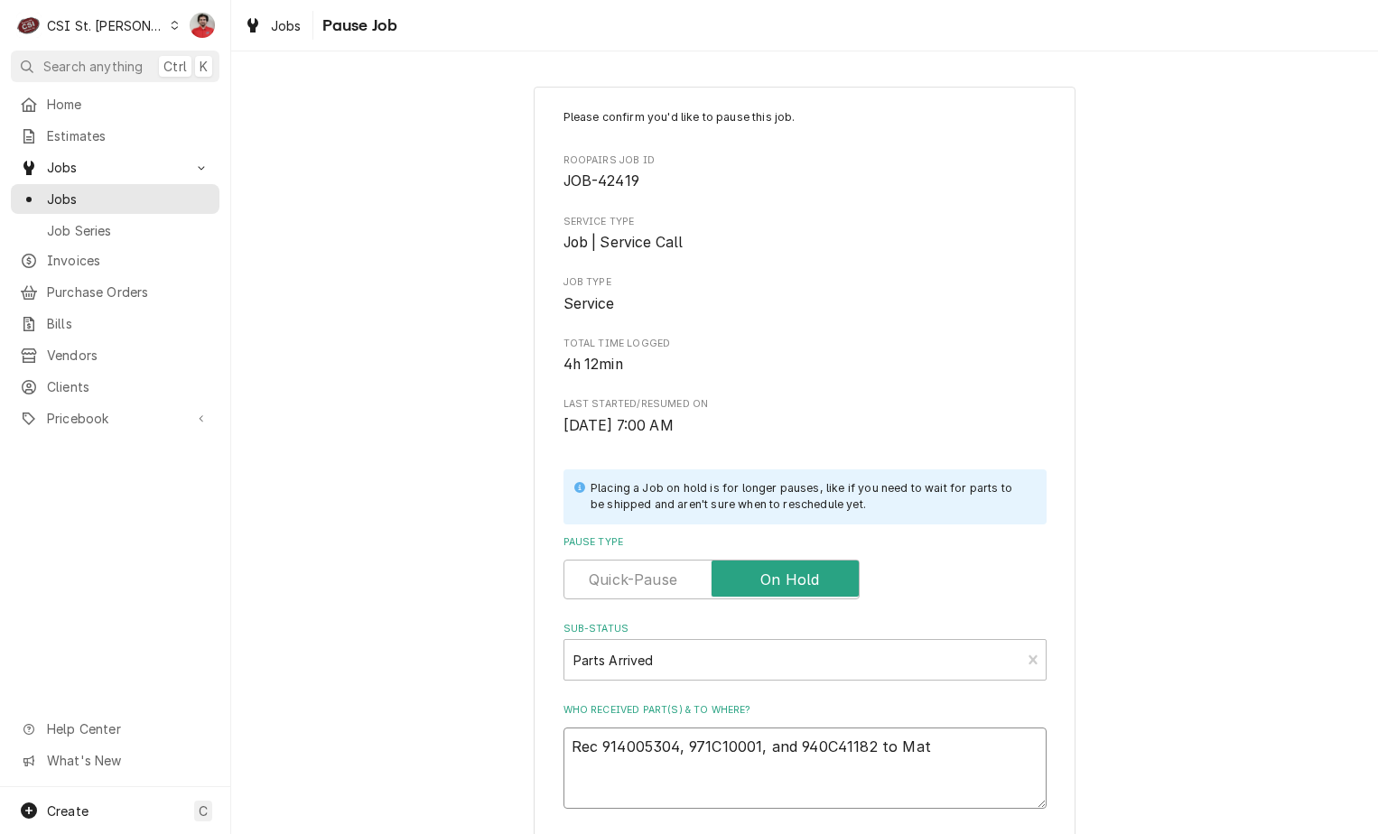
type textarea "Rec 914005304, 971C10001, and 940C41182 to Matt"
type textarea "x"
type textarea "Rec 914005304, 971C10001, and 940C41182 to Matt'"
type textarea "x"
type textarea "Rec 914005304, 971C10001, and 940C41182 to Matt's"
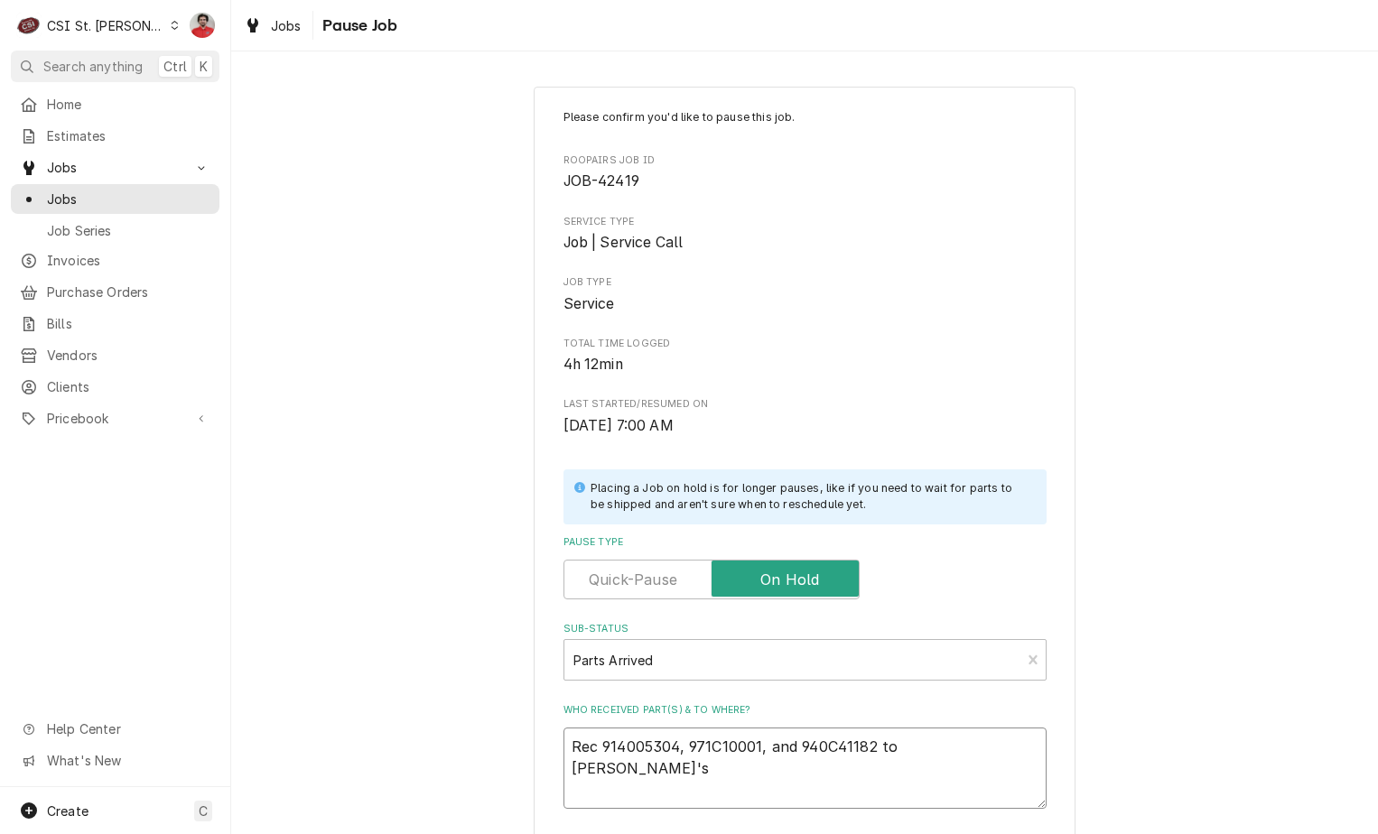
type textarea "x"
type textarea "Rec 914005304, 971C10001, and 940C41182 to Matt's"
type textarea "x"
type textarea "Rec 914005304, 971C10001, and 940C41182 to Matt's s"
type textarea "x"
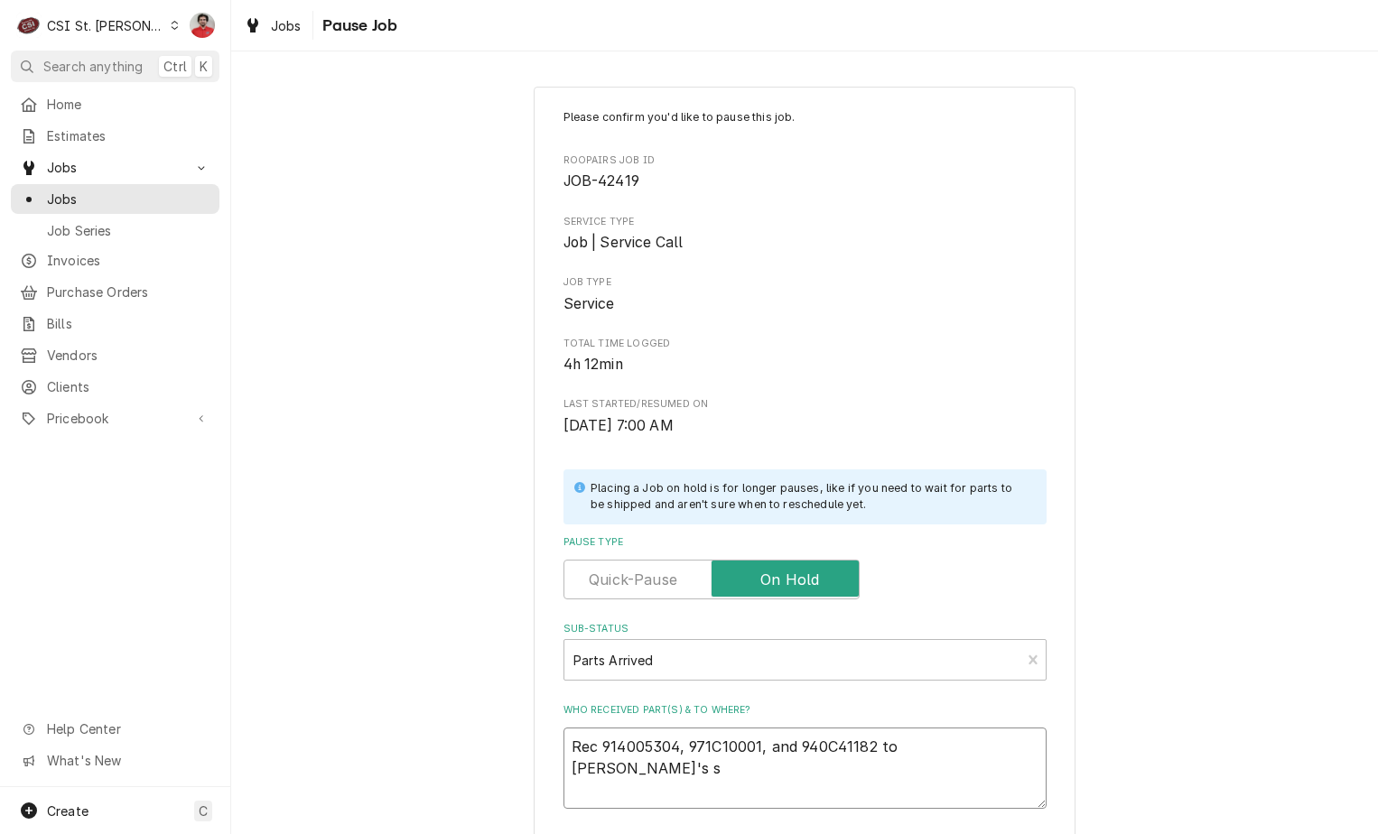
type textarea "Rec 914005304, 971C10001, and 940C41182 to Matt's sh"
type textarea "x"
type textarea "Rec 914005304, 971C10001, and 940C41182 to Matt's she"
type textarea "x"
type textarea "Rec 914005304, 971C10001, and 940C41182 to Matt's shel"
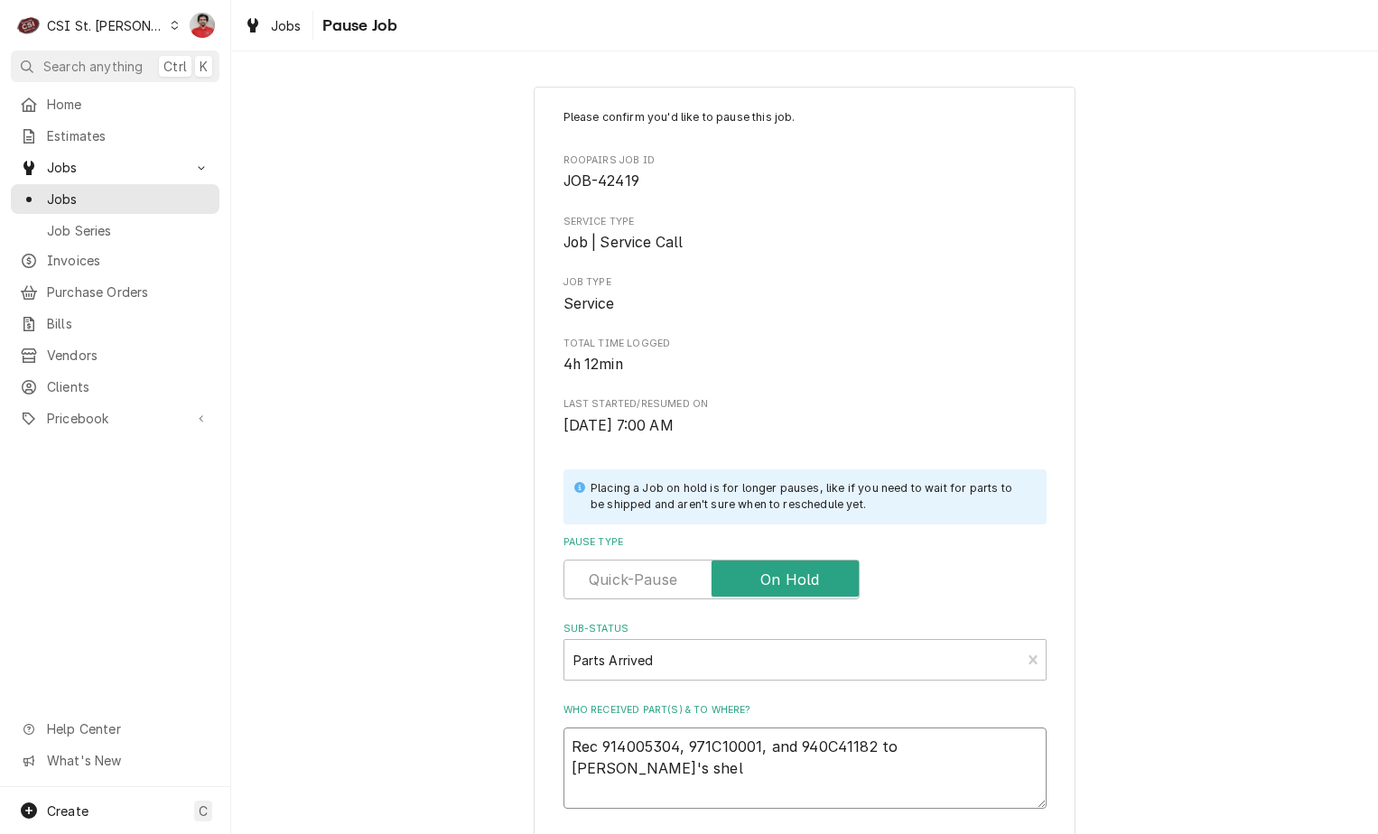
type textarea "x"
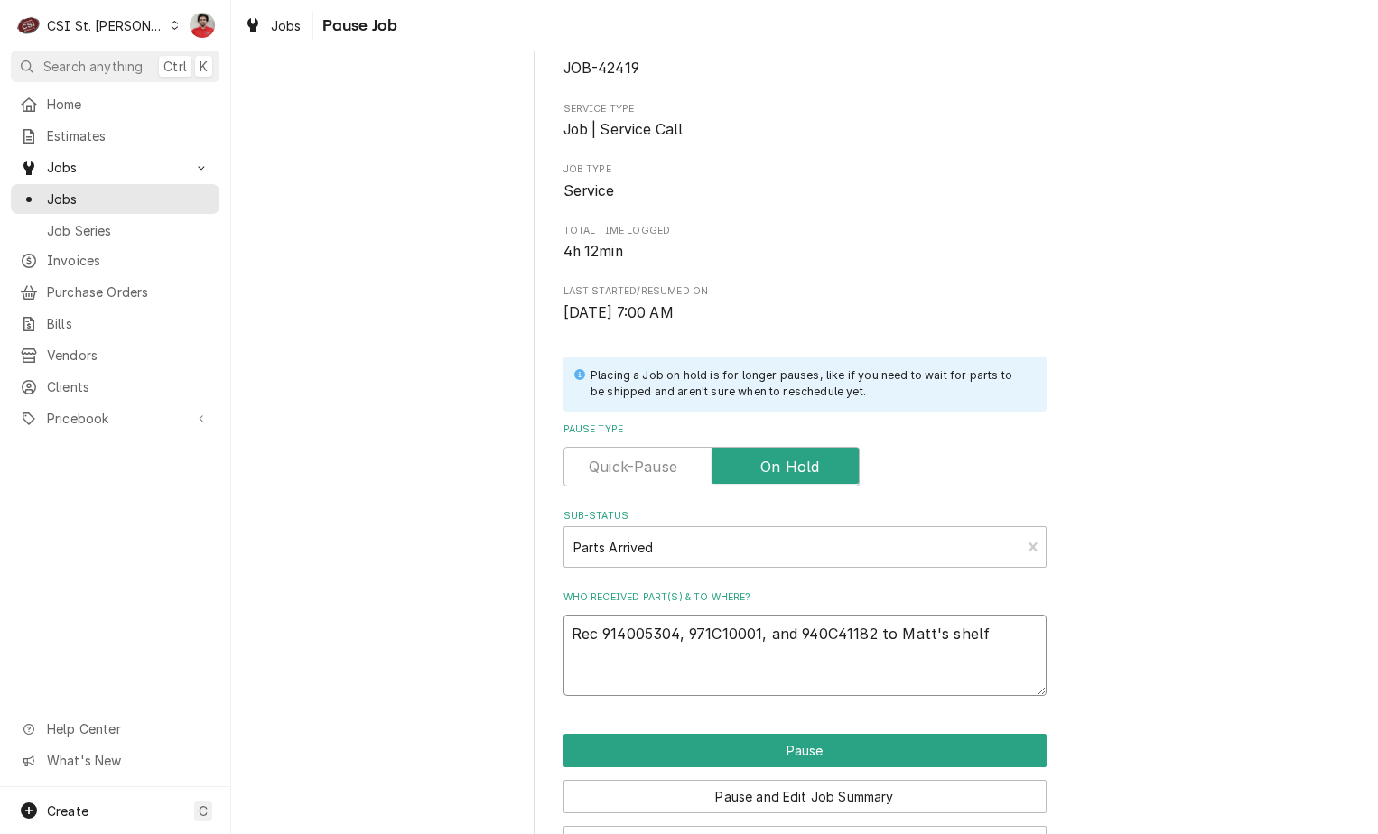
scroll to position [177, 0]
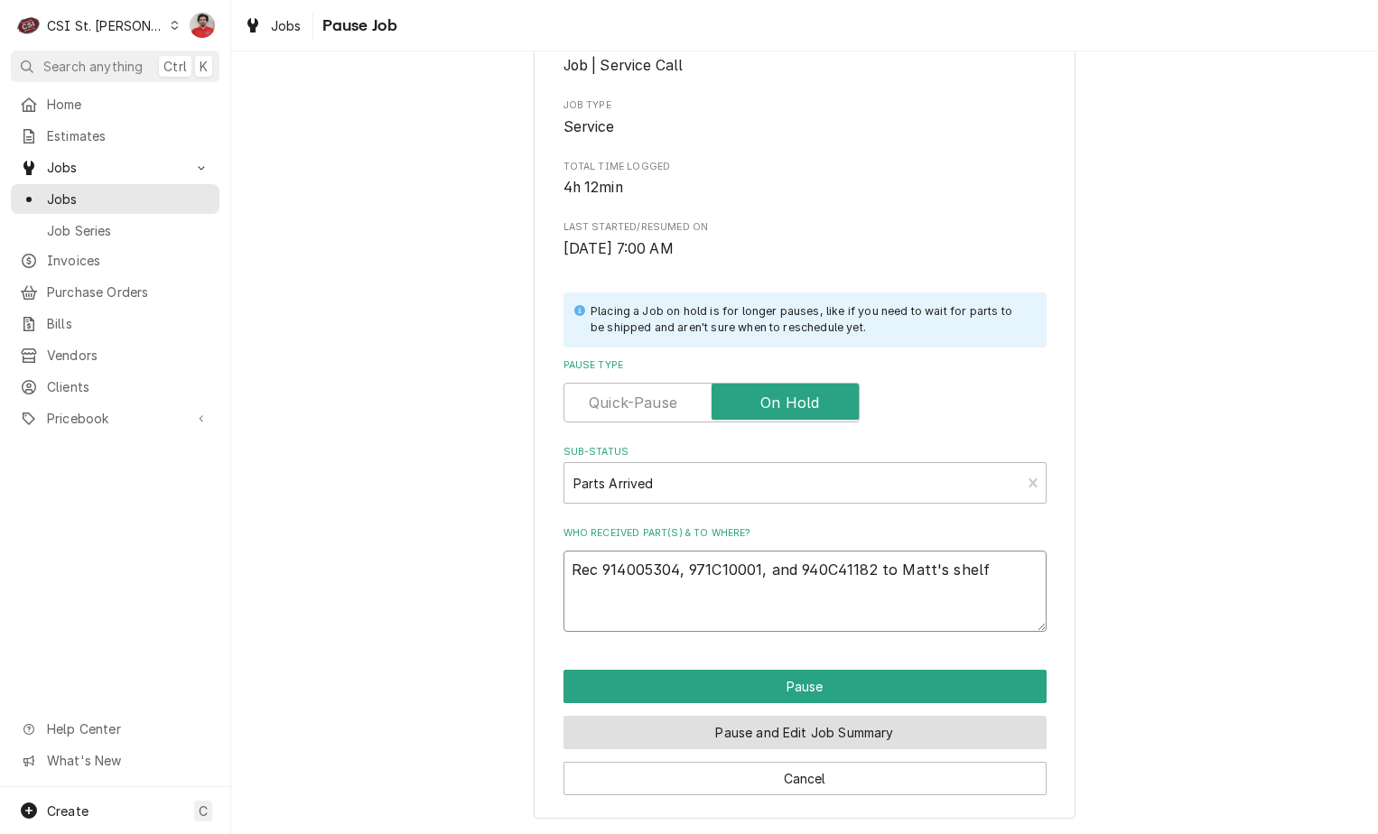
type textarea "Rec 914005304, 971C10001, and 940C41182 to Matt's shelf"
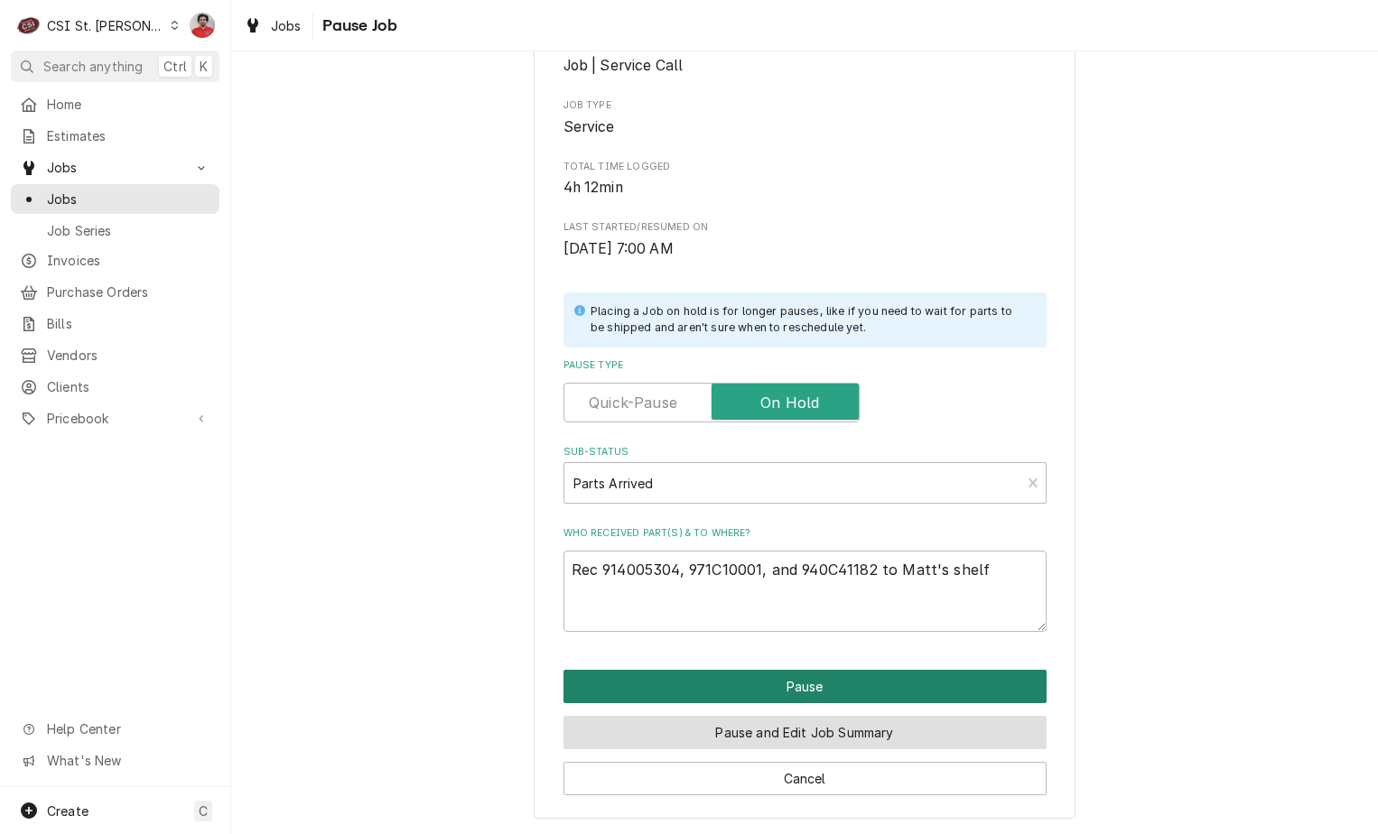
drag, startPoint x: 878, startPoint y: 718, endPoint x: 867, endPoint y: 672, distance: 47.3
click at [867, 672] on div "Pause Pause and Edit Job Summary Cancel" at bounding box center [805, 733] width 483 height 126
click at [866, 672] on button "Pause" at bounding box center [805, 686] width 483 height 33
type textarea "x"
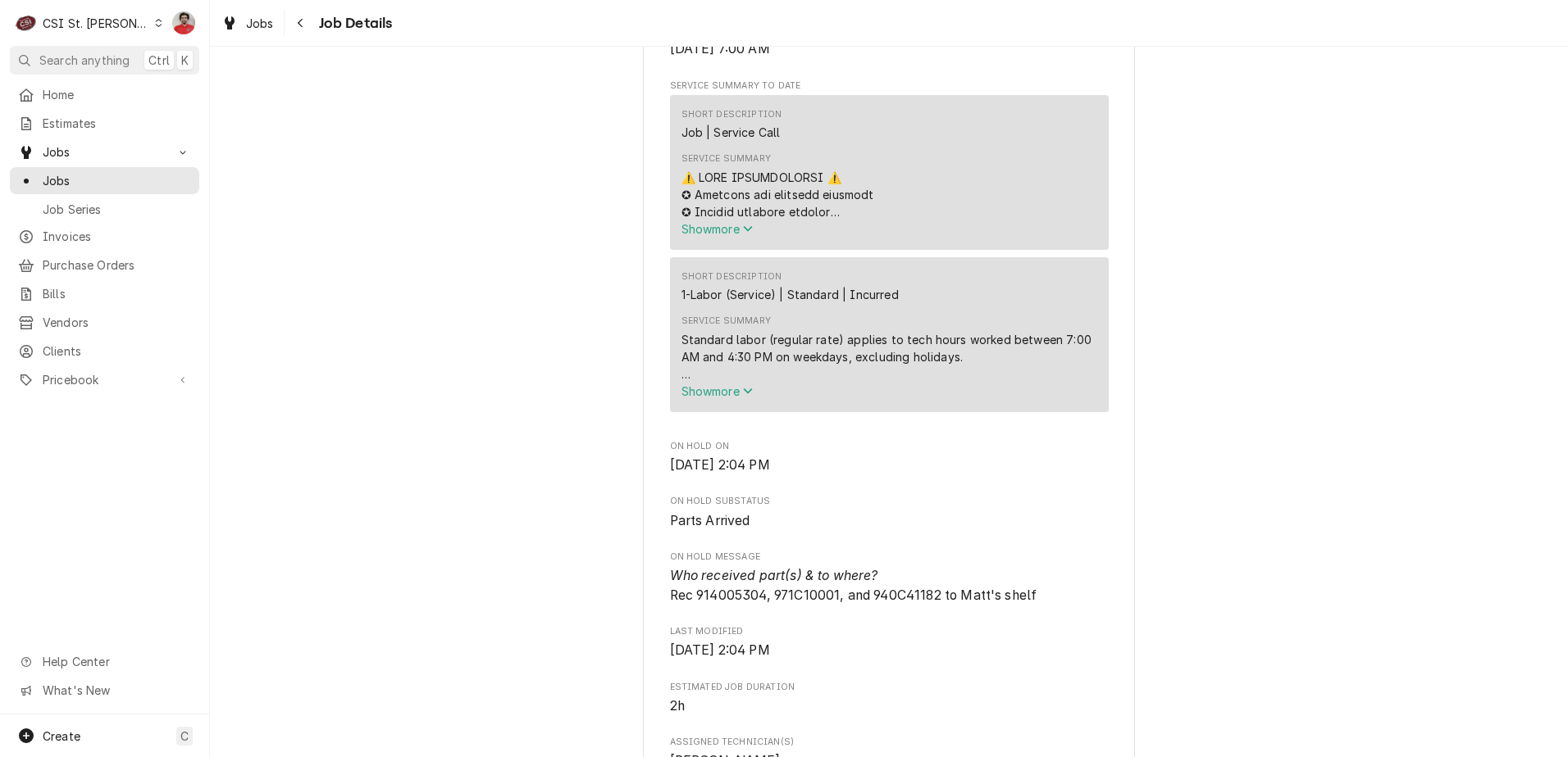
scroll to position [738, 0]
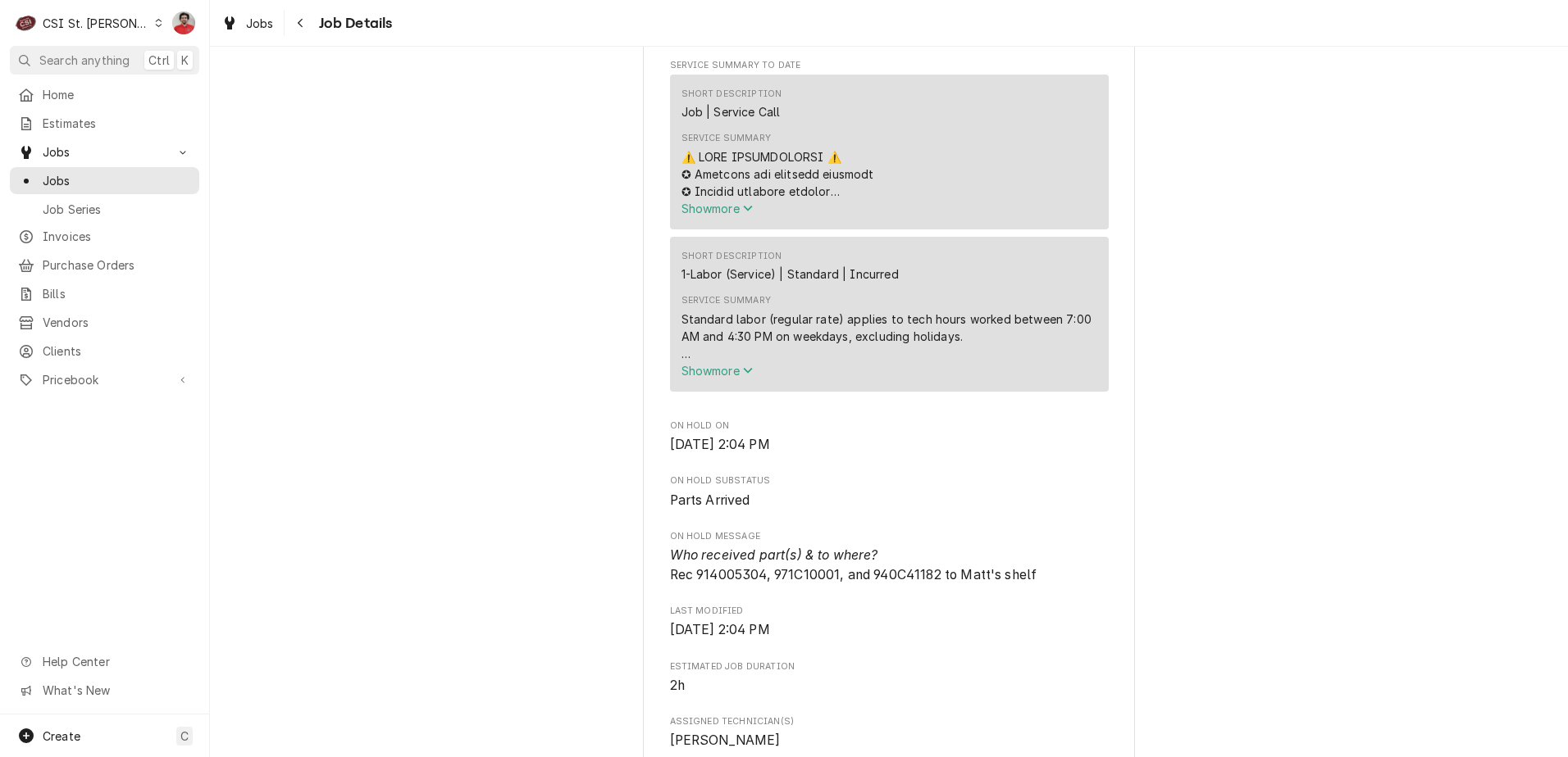
click at [715, 216] on span "Show more" at bounding box center [716, 208] width 72 height 14
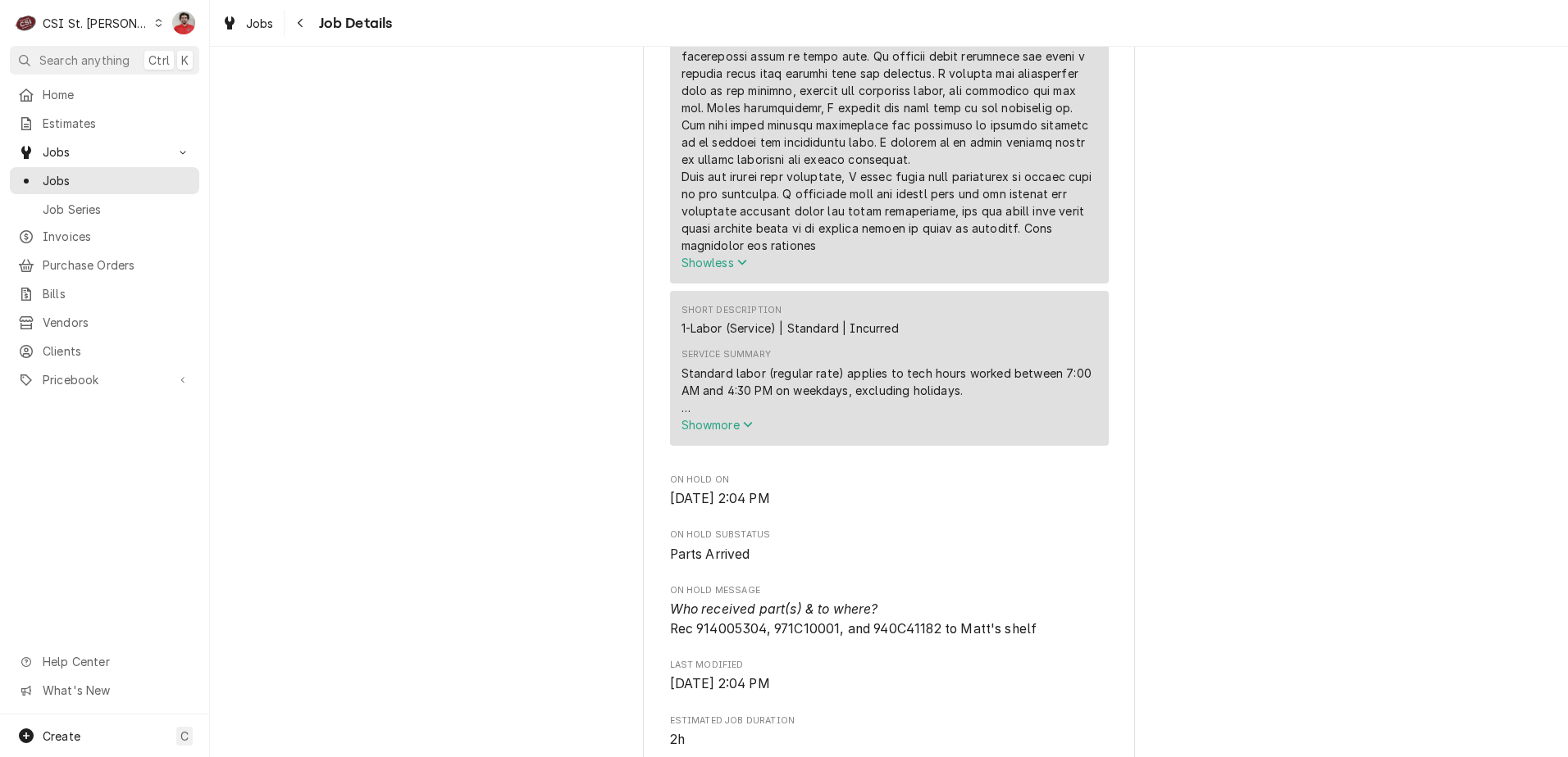
scroll to position [2377, 0]
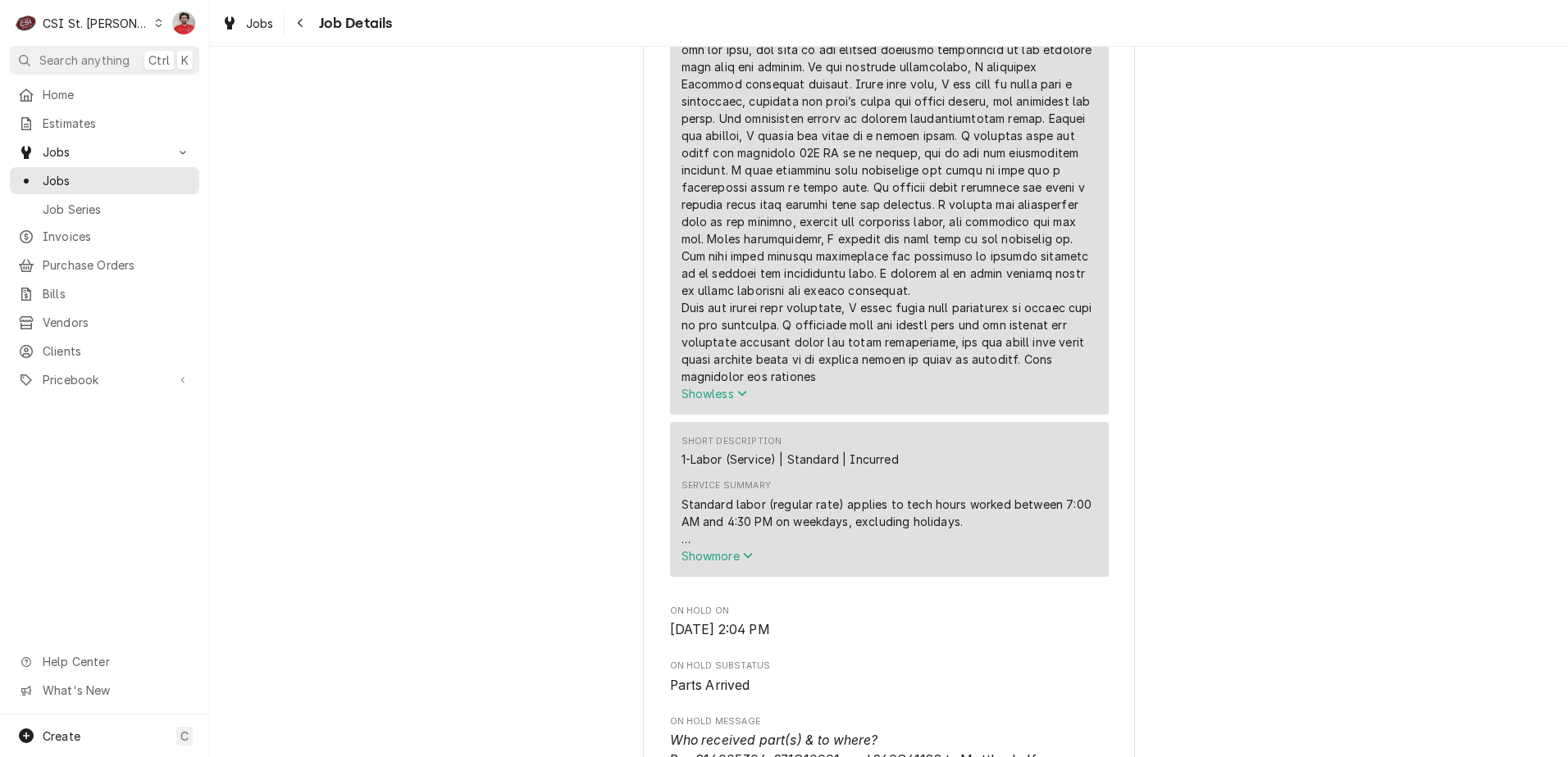
click at [715, 549] on span "Show more" at bounding box center [716, 555] width 72 height 14
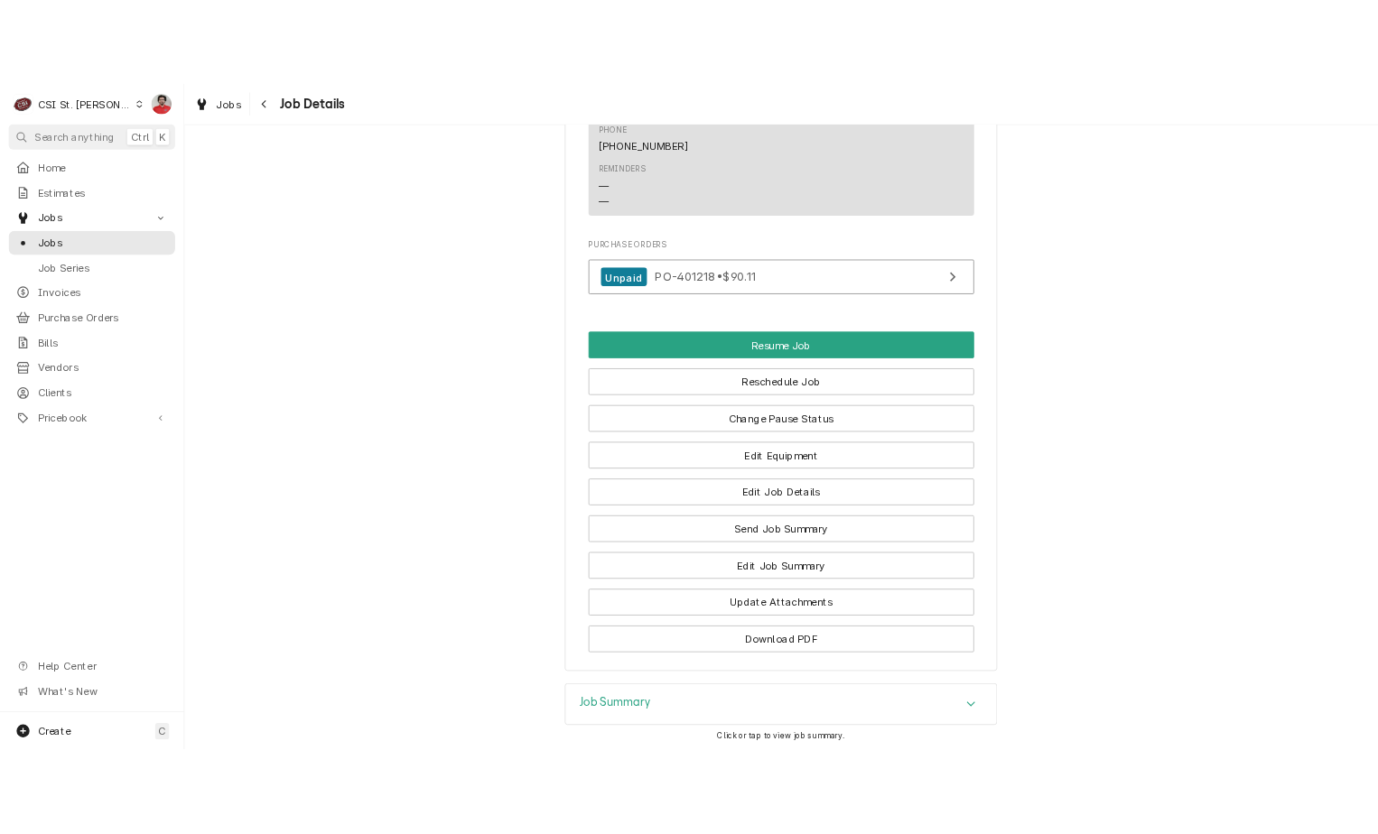
scroll to position [4557, 0]
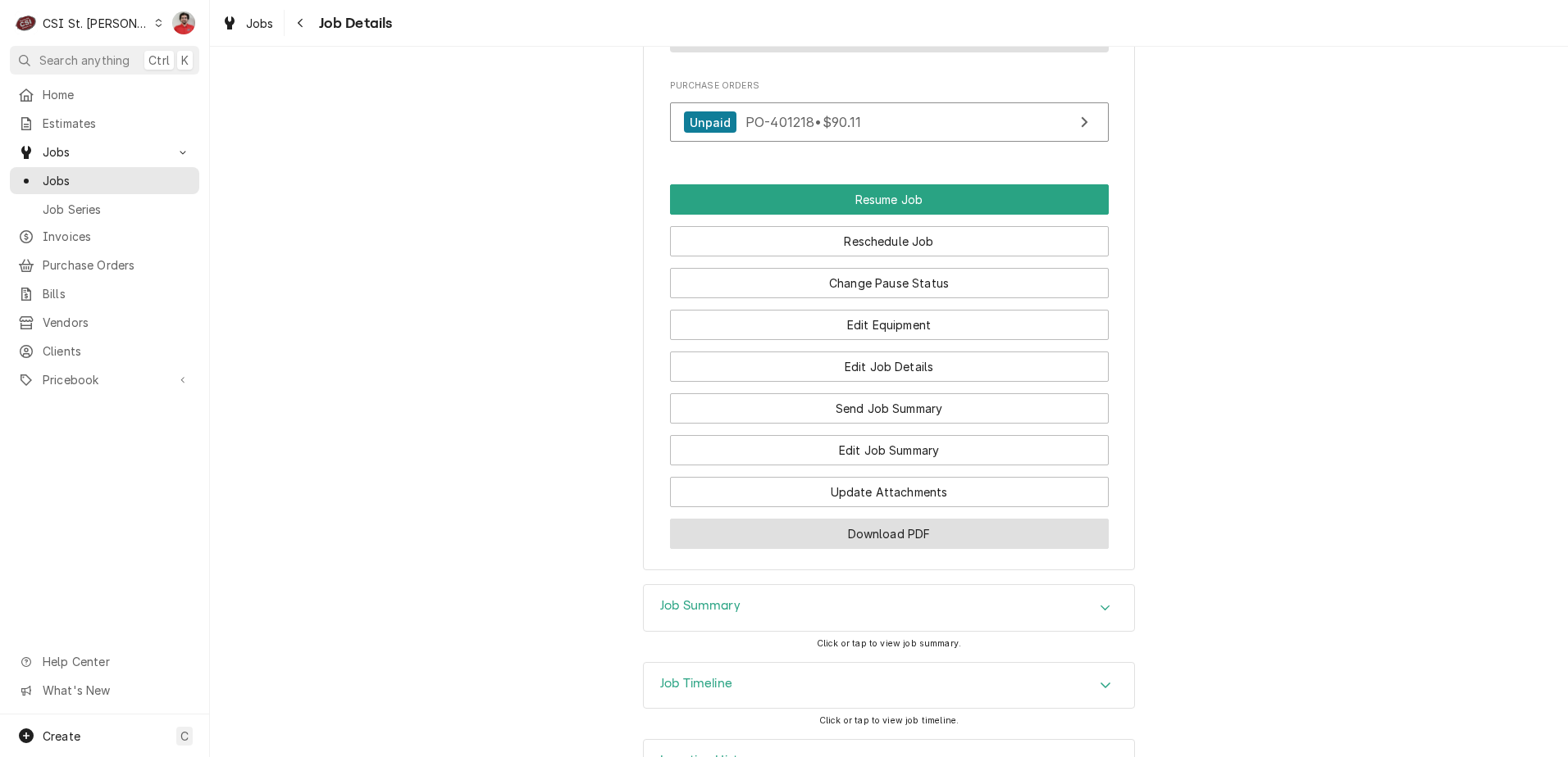
click at [863, 519] on button "Download PDF" at bounding box center [889, 534] width 439 height 30
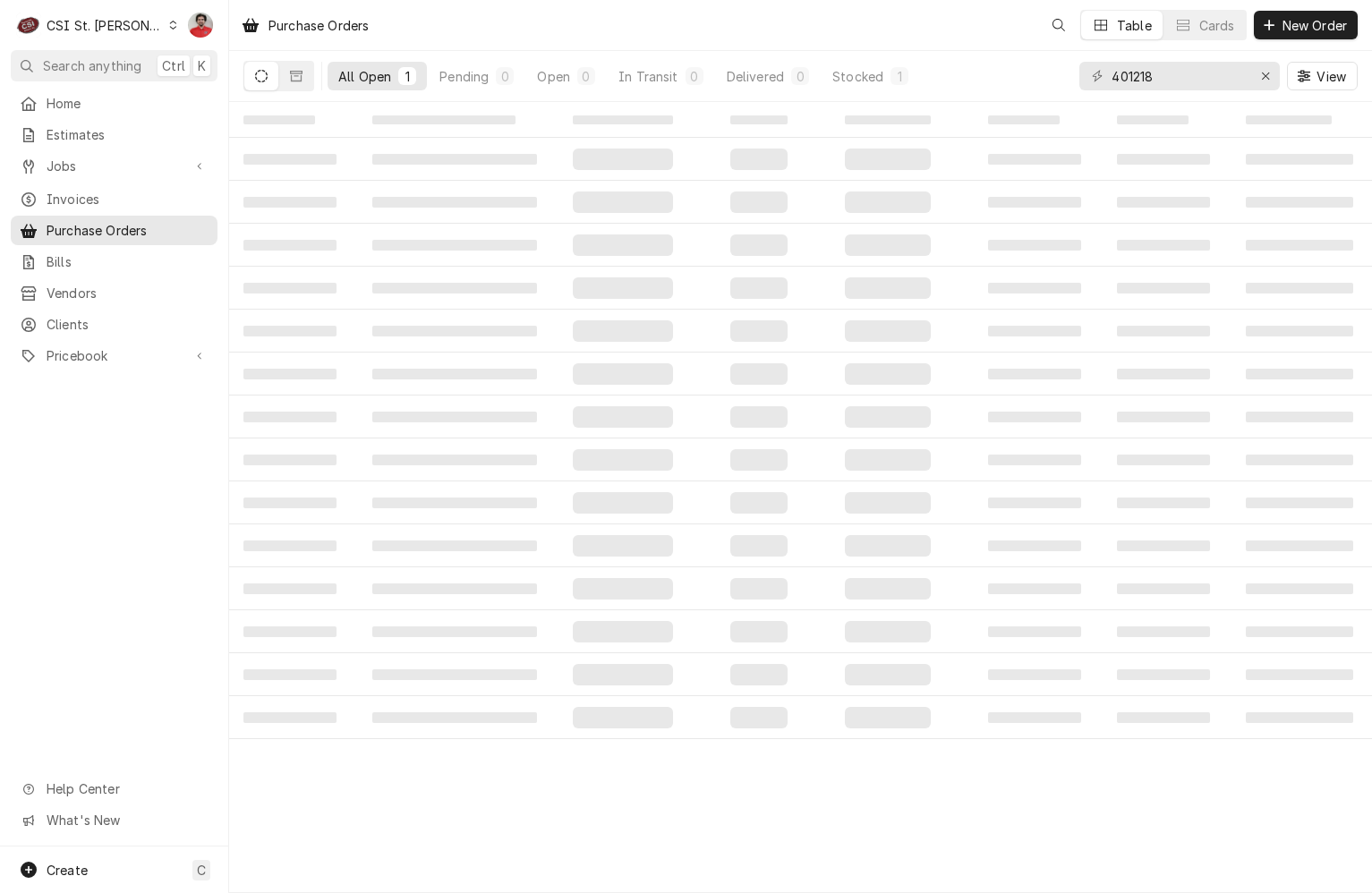
click at [1201, 91] on div "401218 View" at bounding box center [1218, 75] width 279 height 51
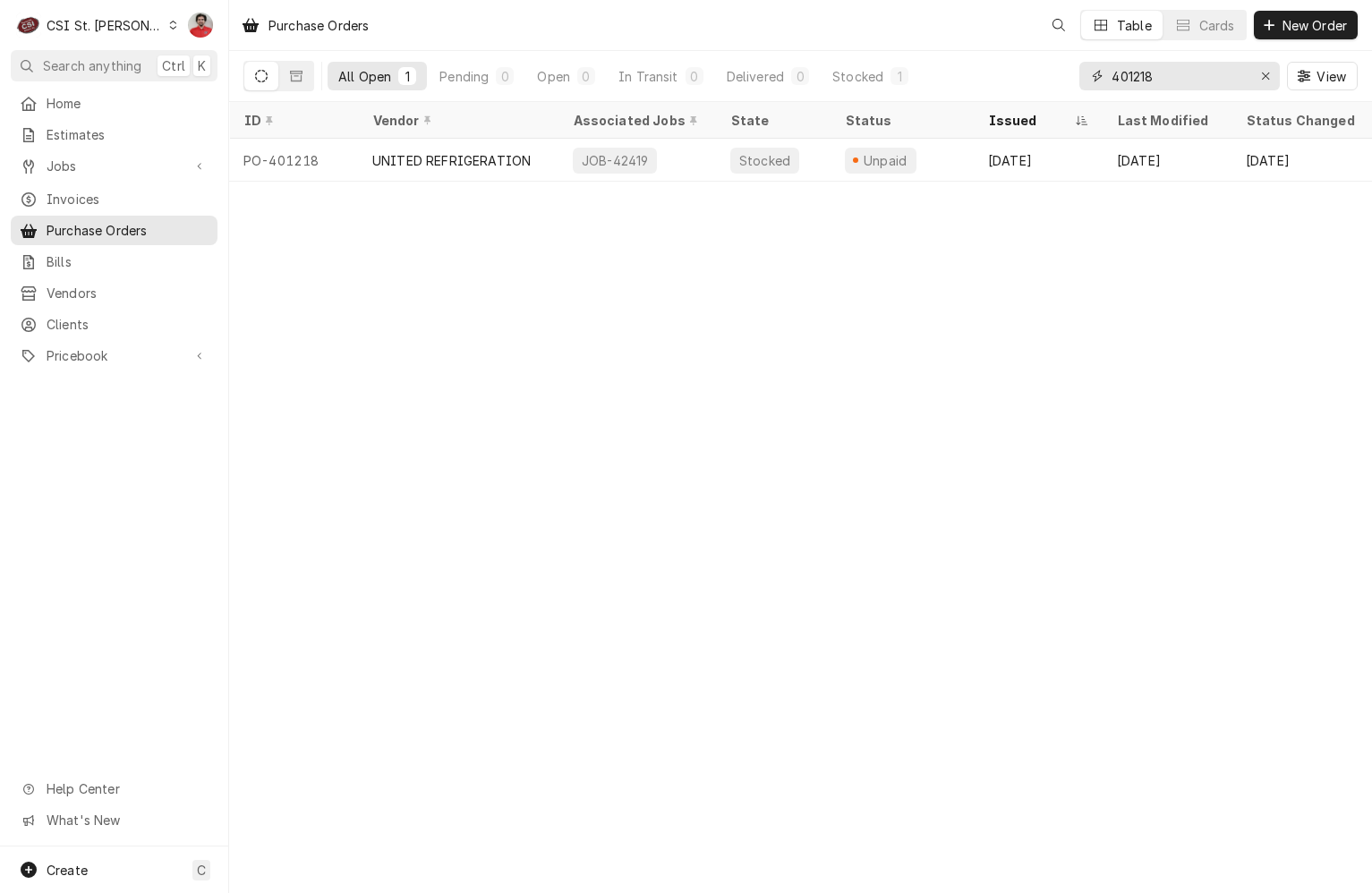
click at [1187, 74] on input "401218" at bounding box center [1179, 75] width 134 height 29
type input "401362"
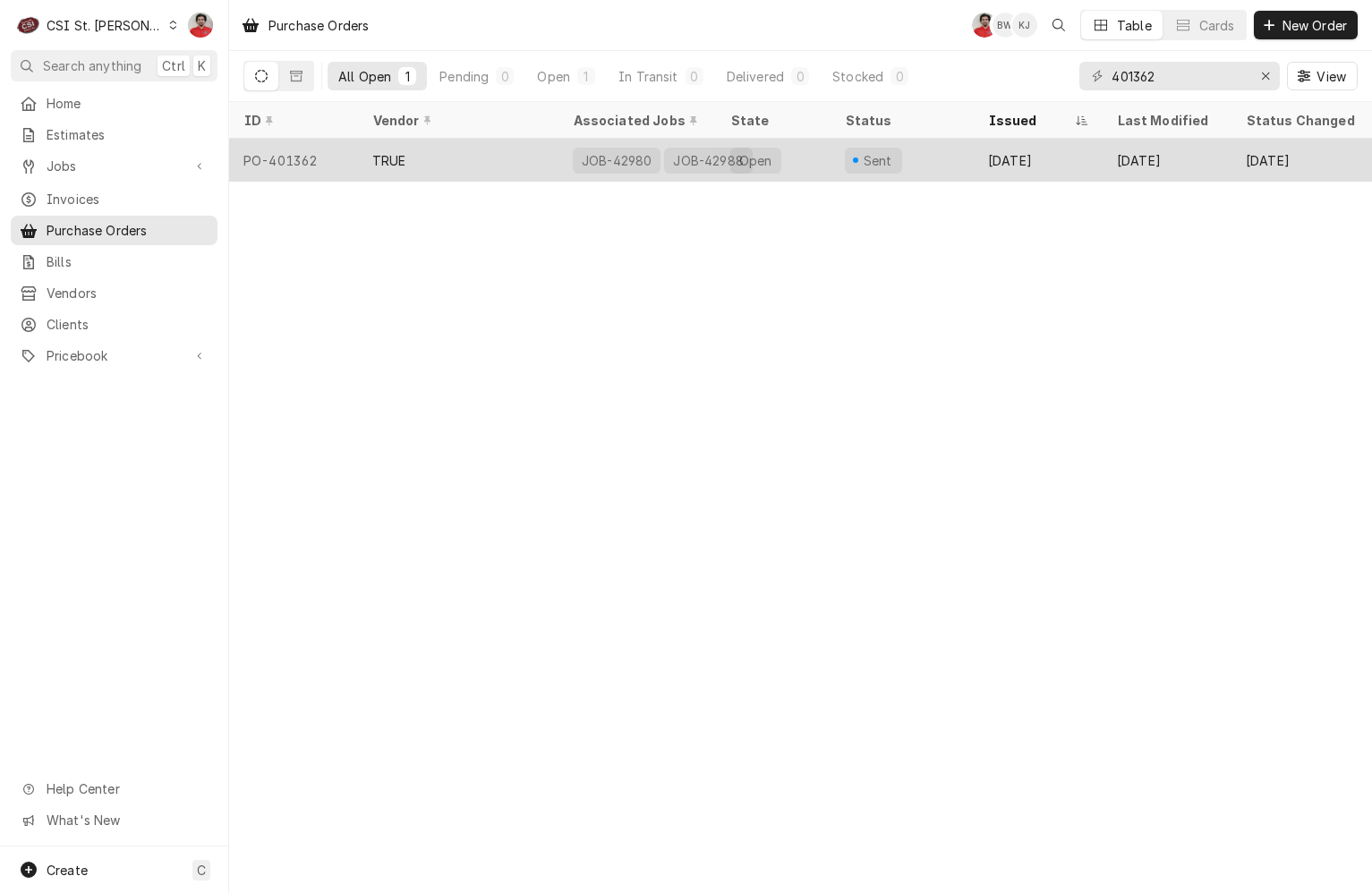
click at [922, 153] on div "Sent" at bounding box center [902, 160] width 143 height 43
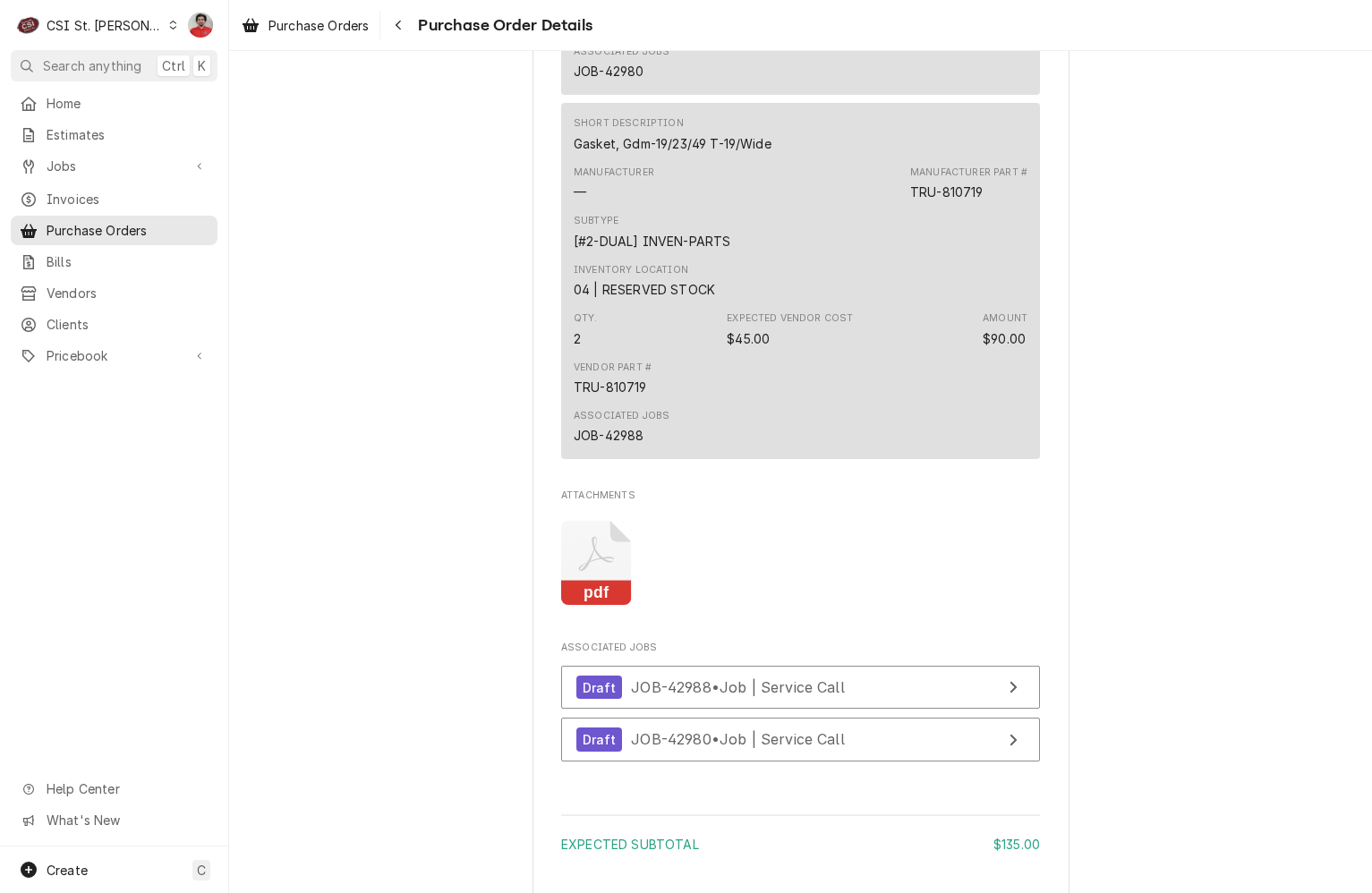
scroll to position [1343, 0]
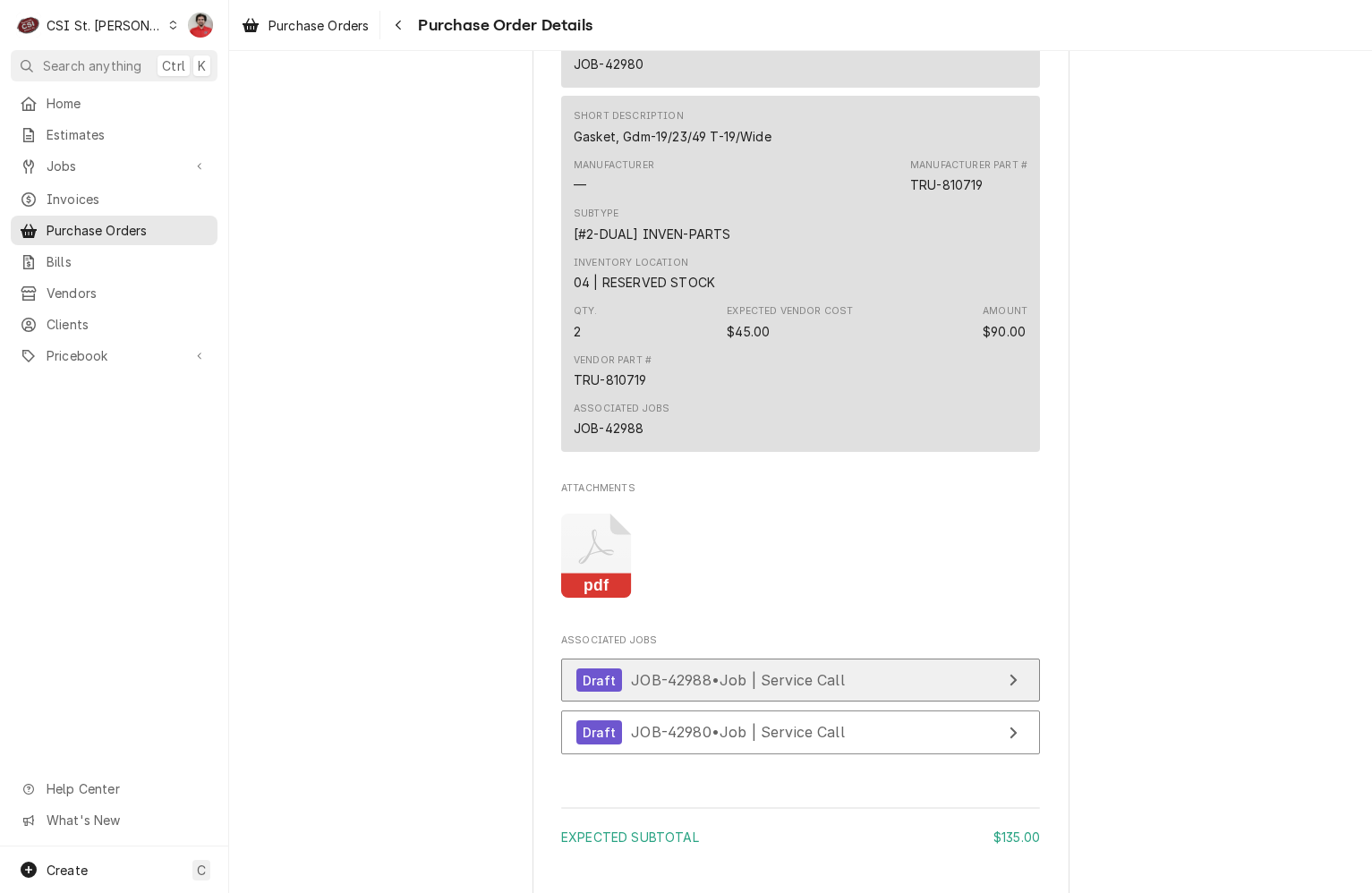
click at [815, 689] on span "JOB-42988 • Job | Service Call" at bounding box center [739, 680] width 214 height 18
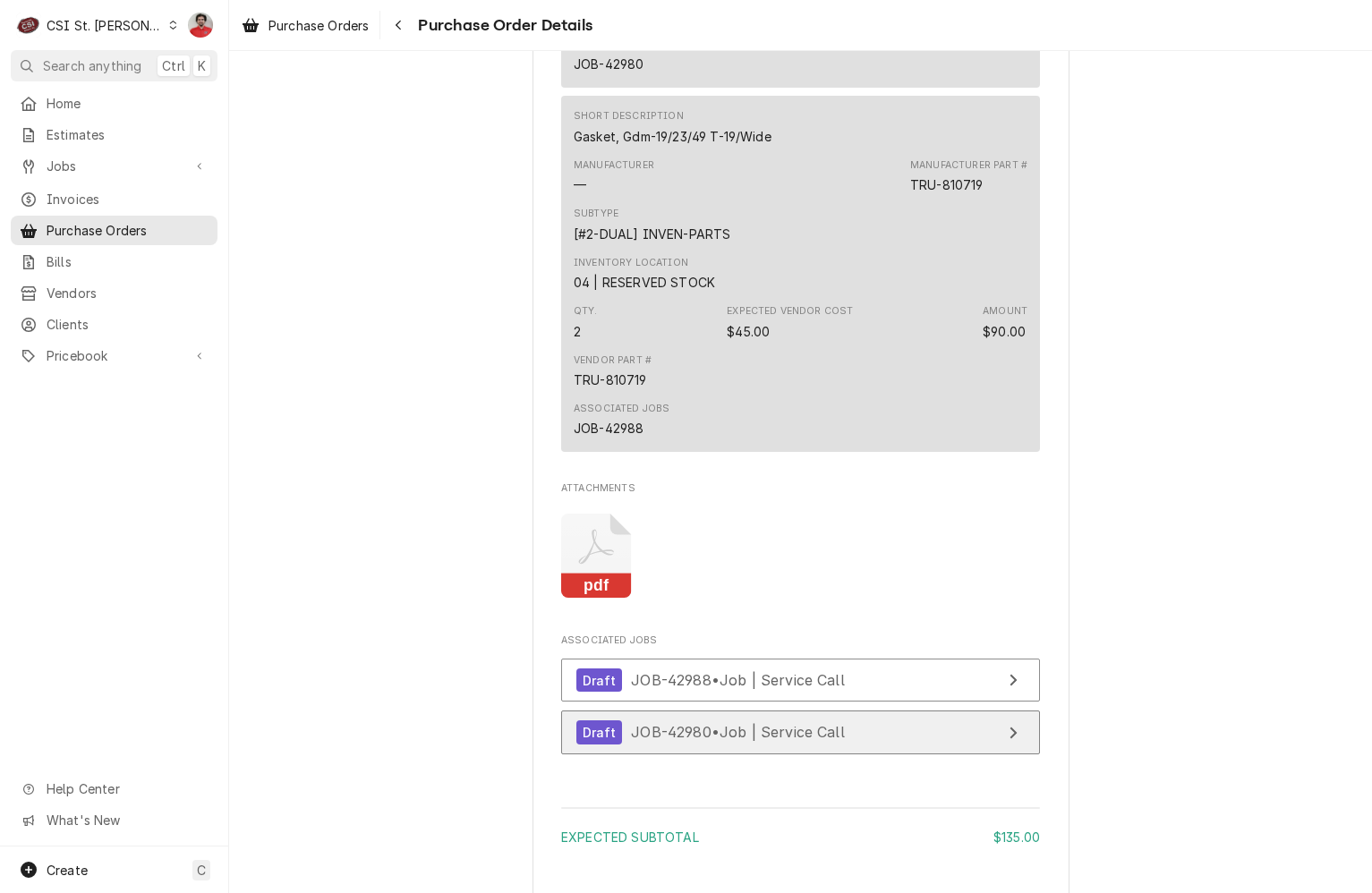
click at [804, 741] on span "JOB-42980 • Job | Service Call" at bounding box center [739, 732] width 214 height 18
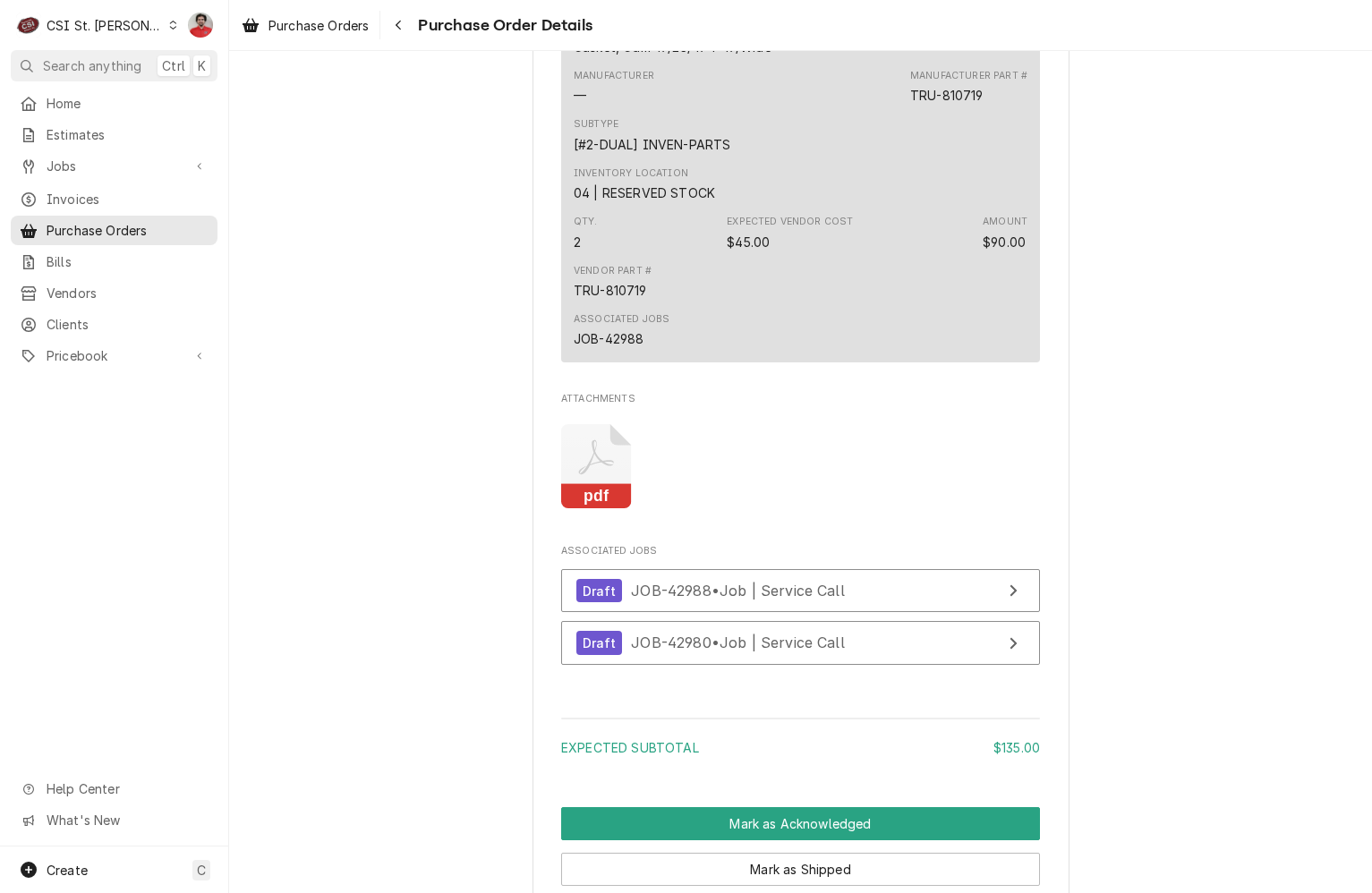
scroll to position [1814, 0]
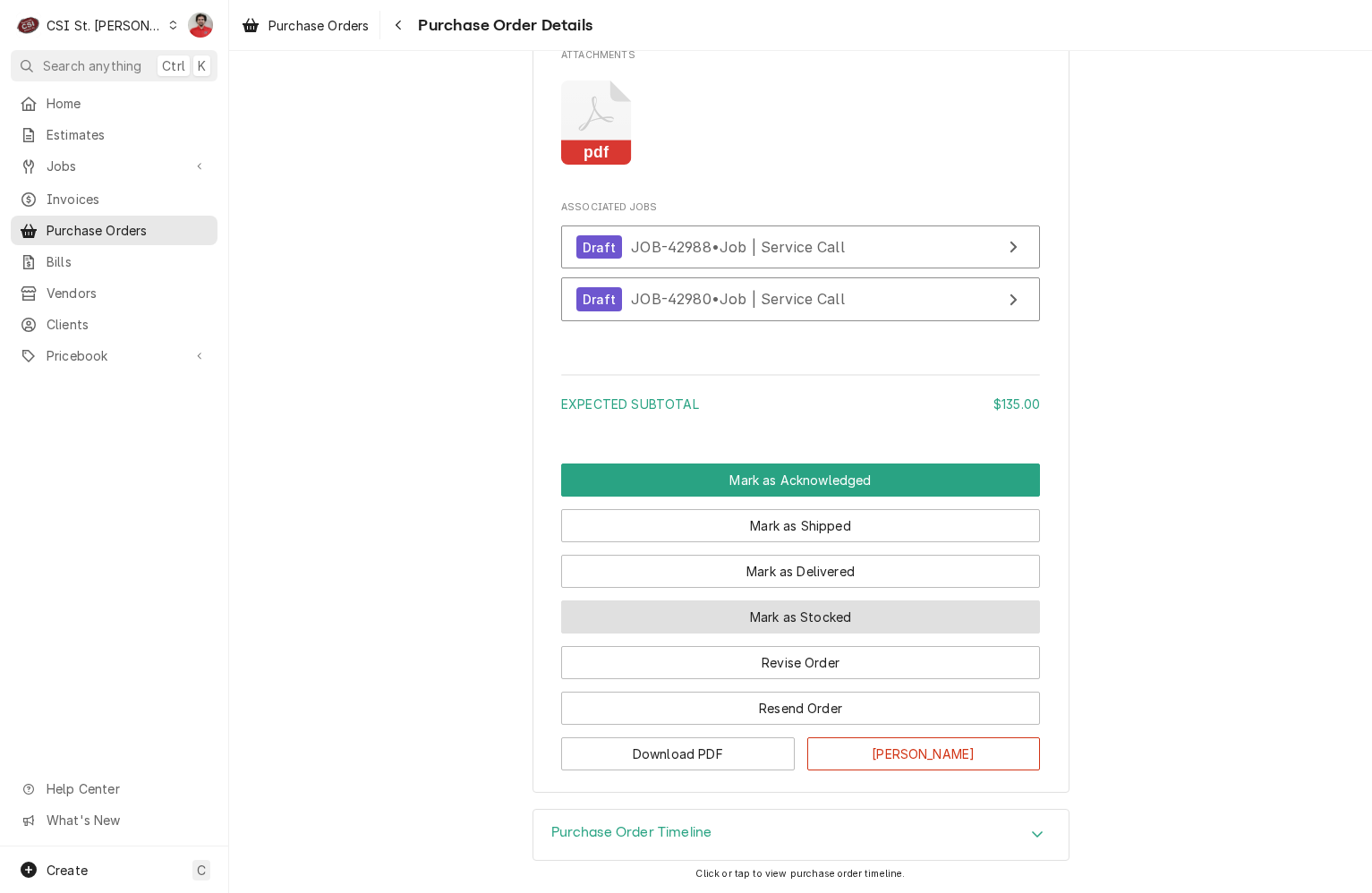
click at [698, 623] on button "Mark as Stocked" at bounding box center [800, 616] width 479 height 33
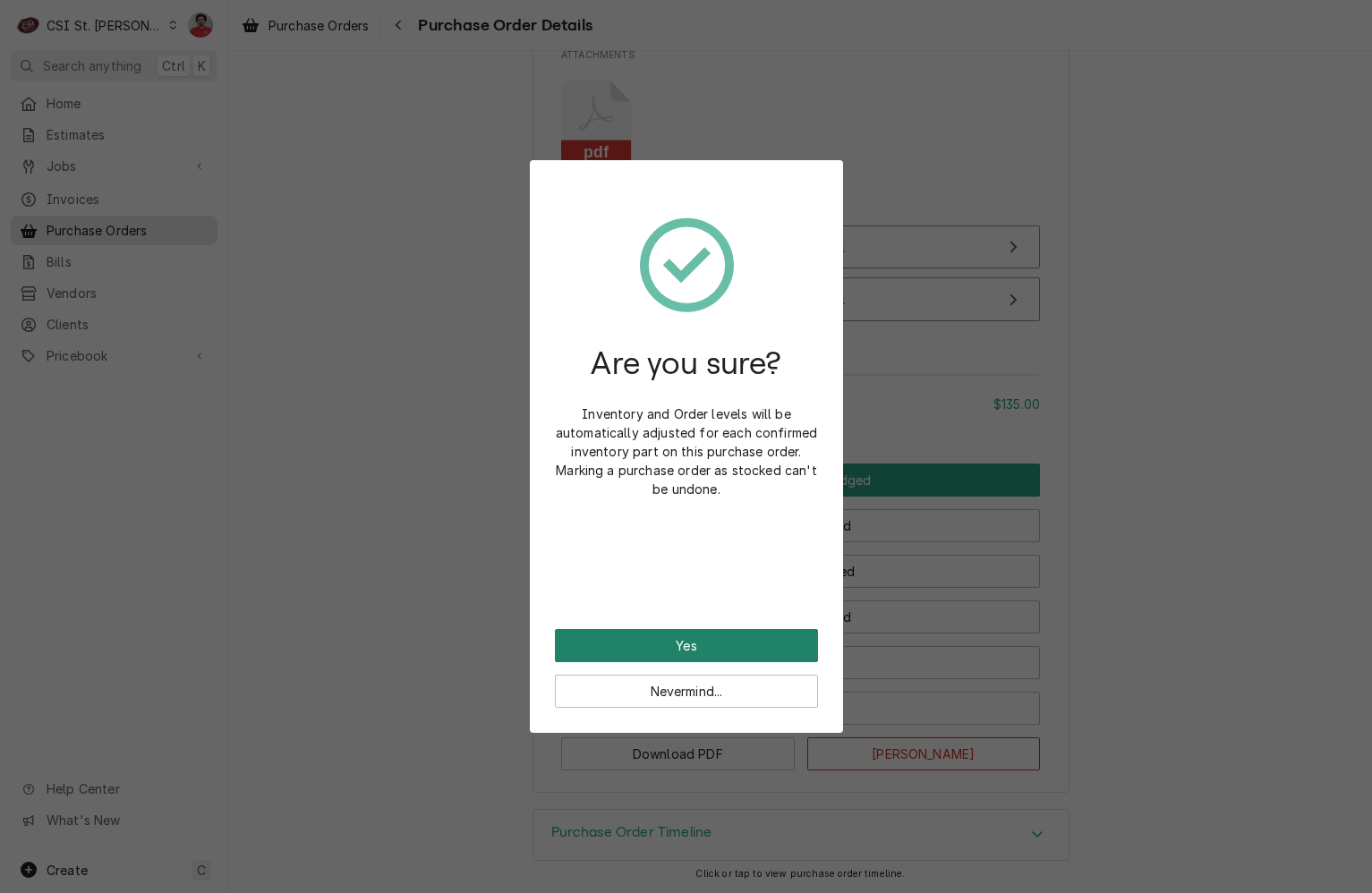
click at [686, 643] on button "Yes" at bounding box center [687, 645] width 264 height 33
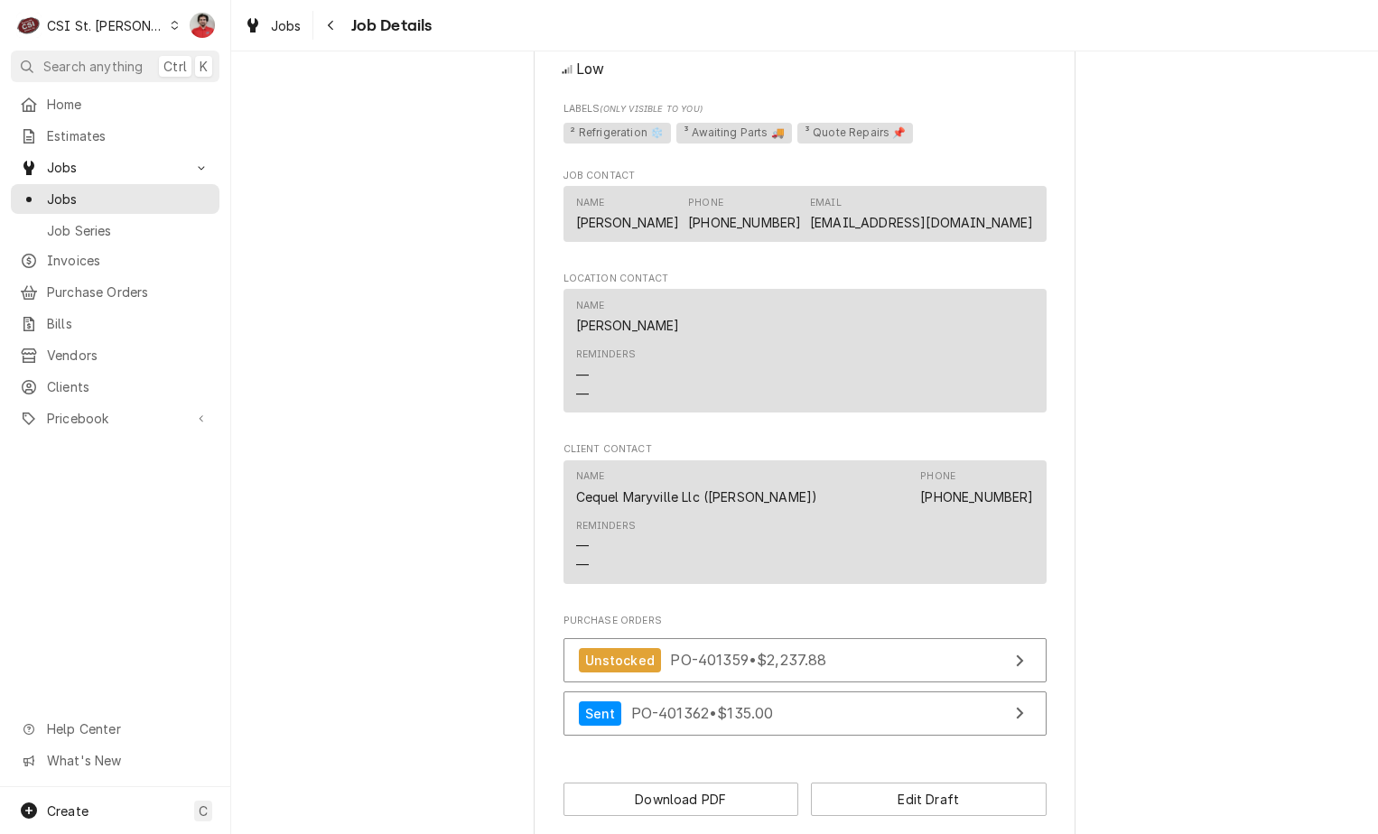
scroll to position [1870, 0]
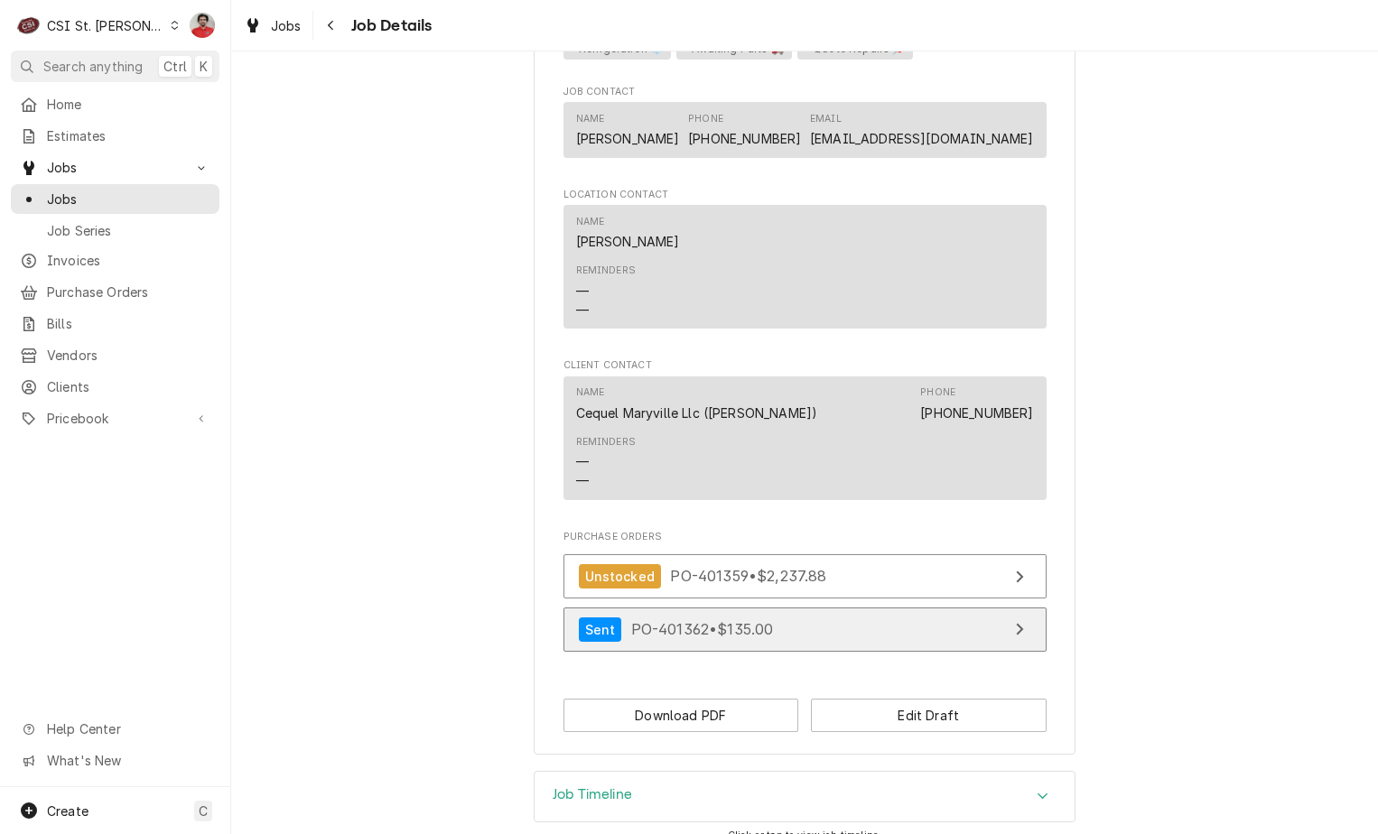
click at [824, 608] on link "Sent PO-401362 • $135.00" at bounding box center [805, 630] width 483 height 44
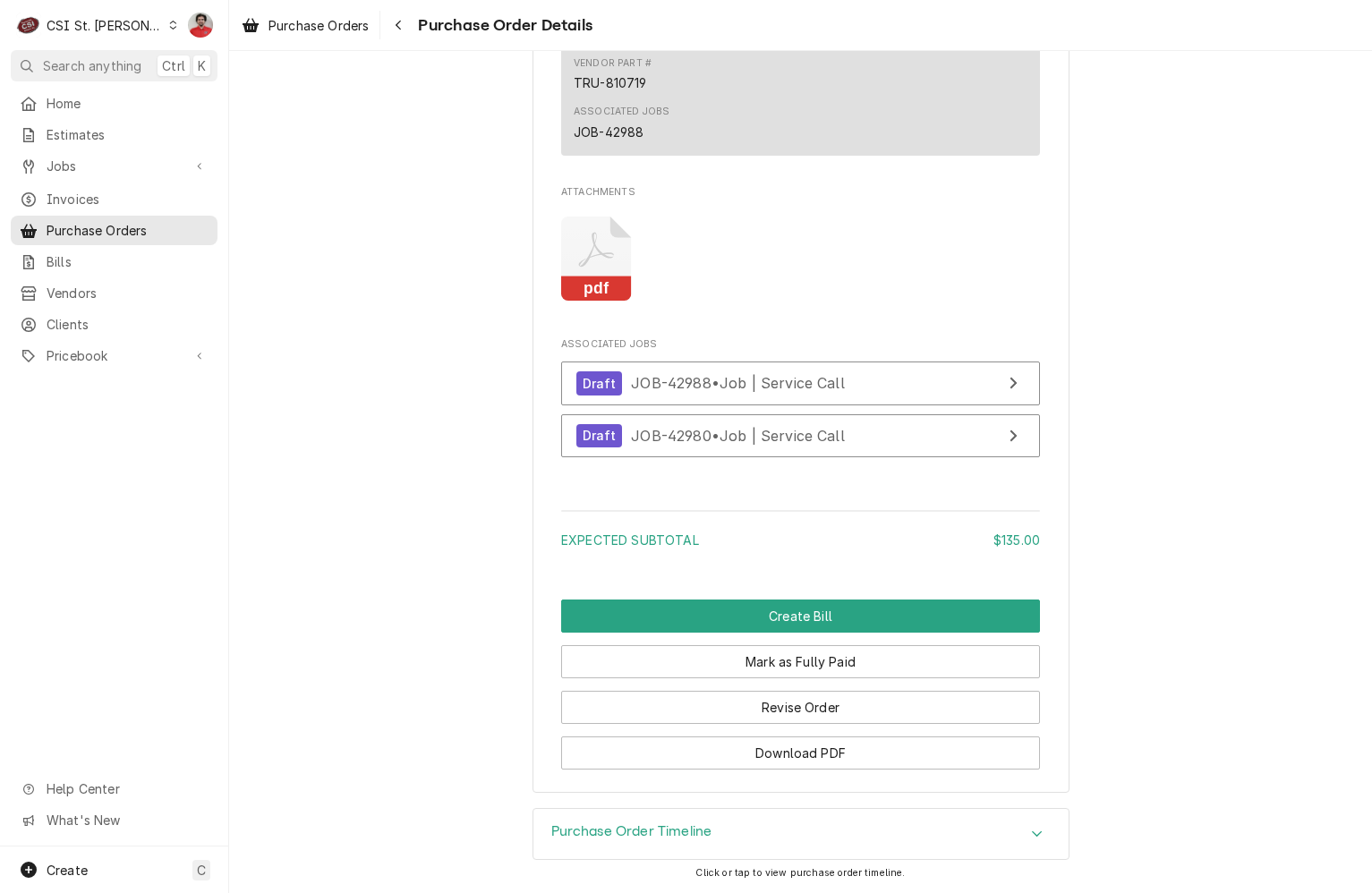
scroll to position [1904, 0]
click at [736, 384] on span "JOB-42988 • Job | Service Call" at bounding box center [739, 383] width 214 height 18
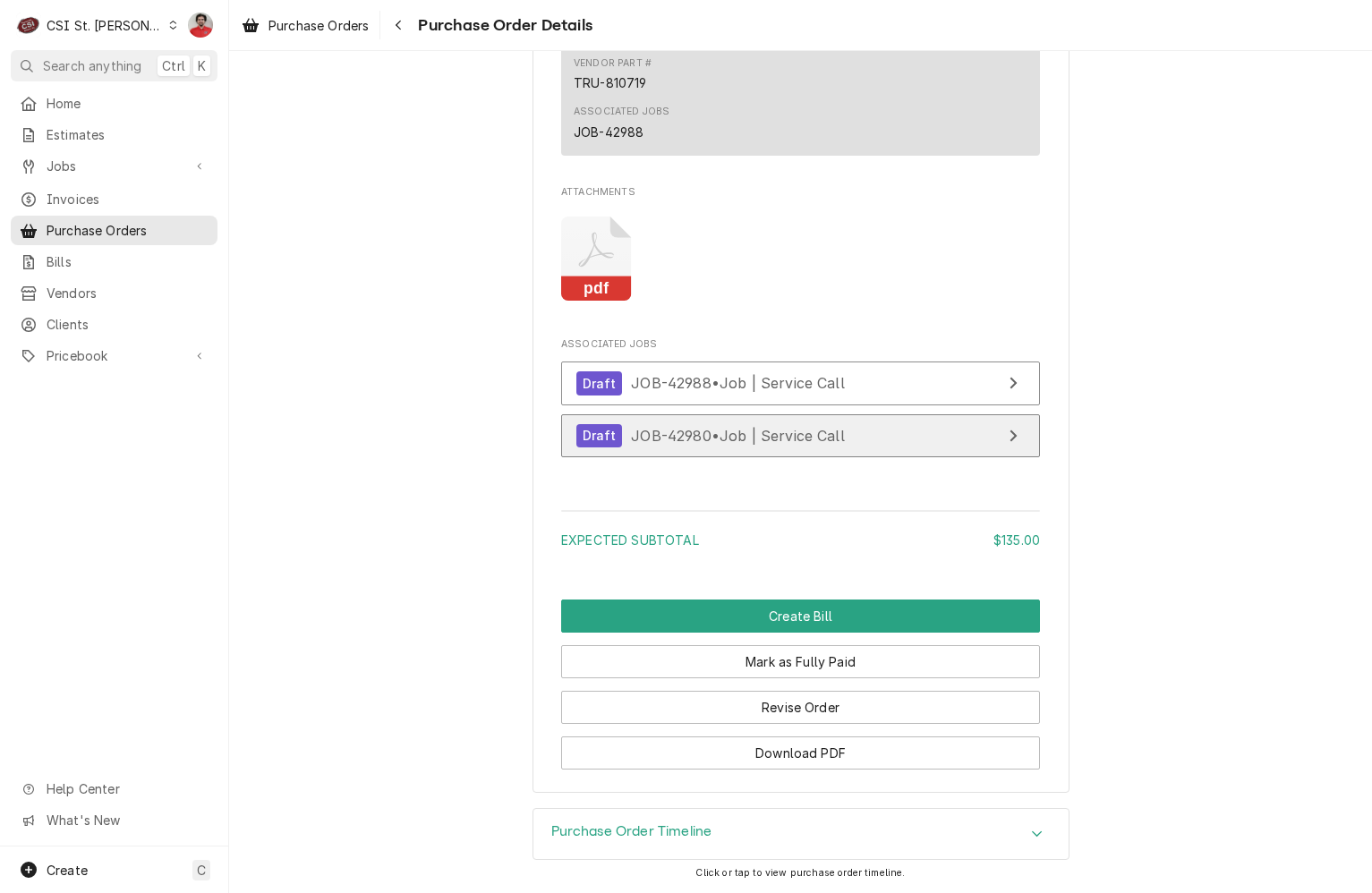
click at [725, 447] on div "Draft JOB-42980 • Job | Service Call" at bounding box center [711, 436] width 269 height 24
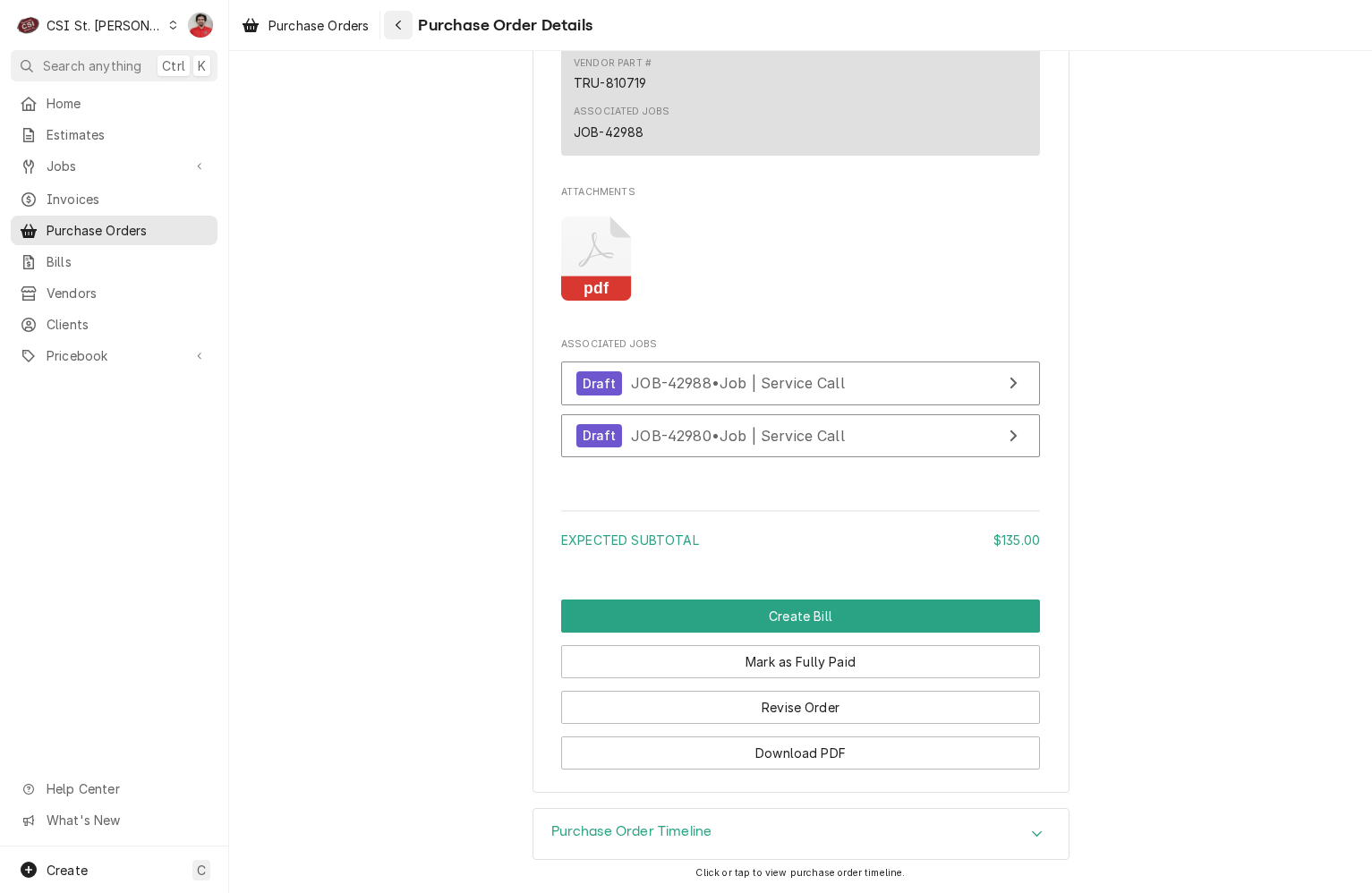
click at [402, 19] on icon "Navigate back" at bounding box center [399, 25] width 8 height 13
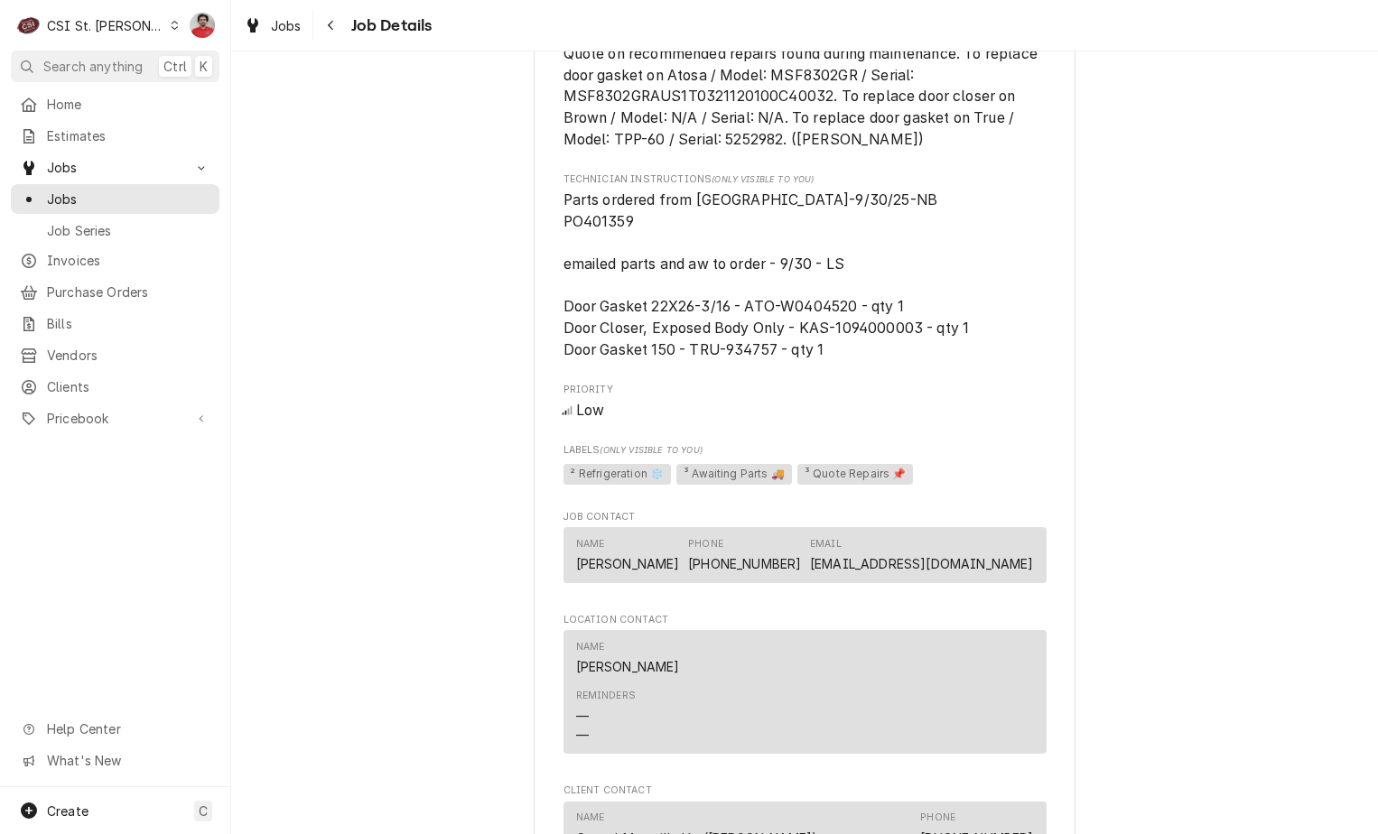
scroll to position [1870, 0]
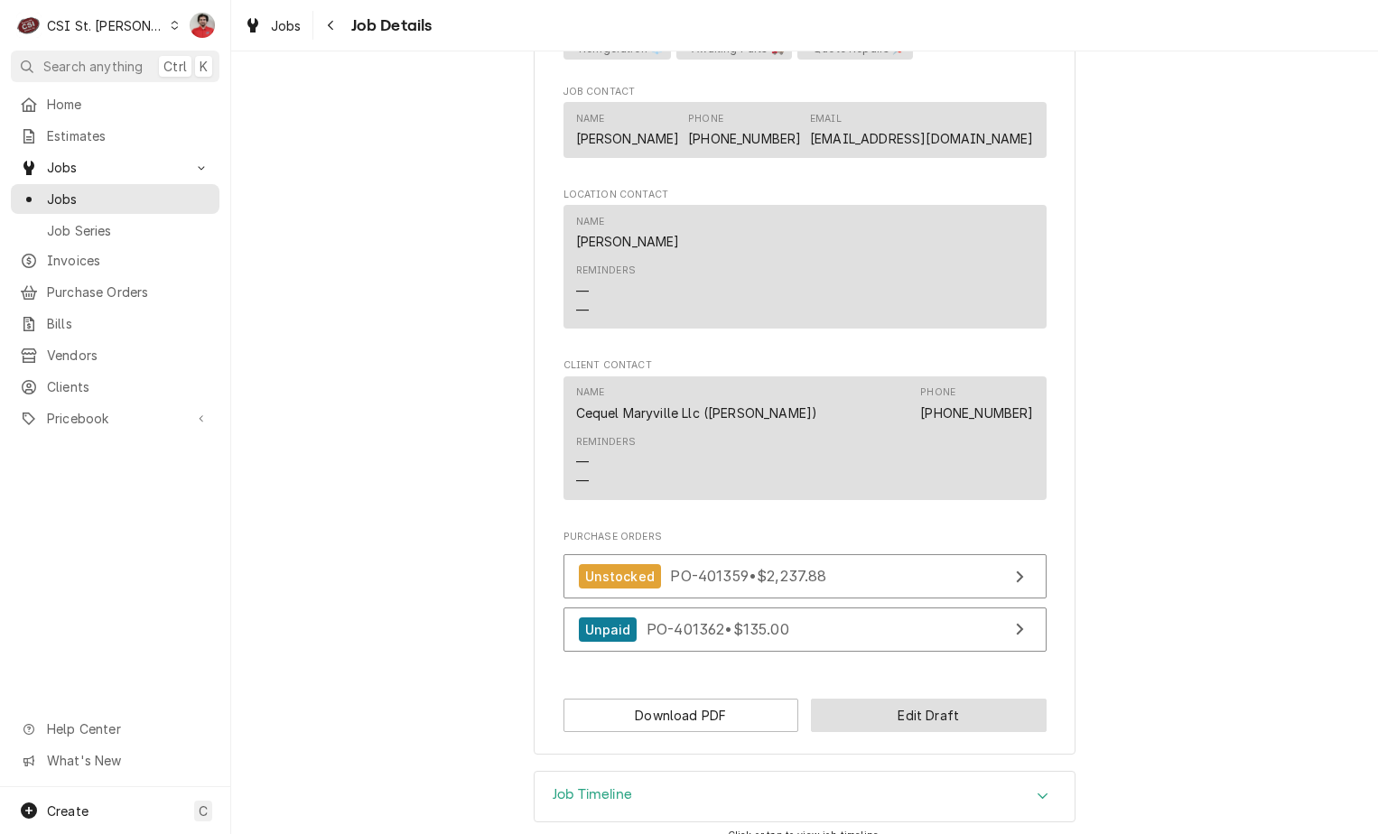
click at [856, 699] on button "Edit Draft" at bounding box center [929, 715] width 236 height 33
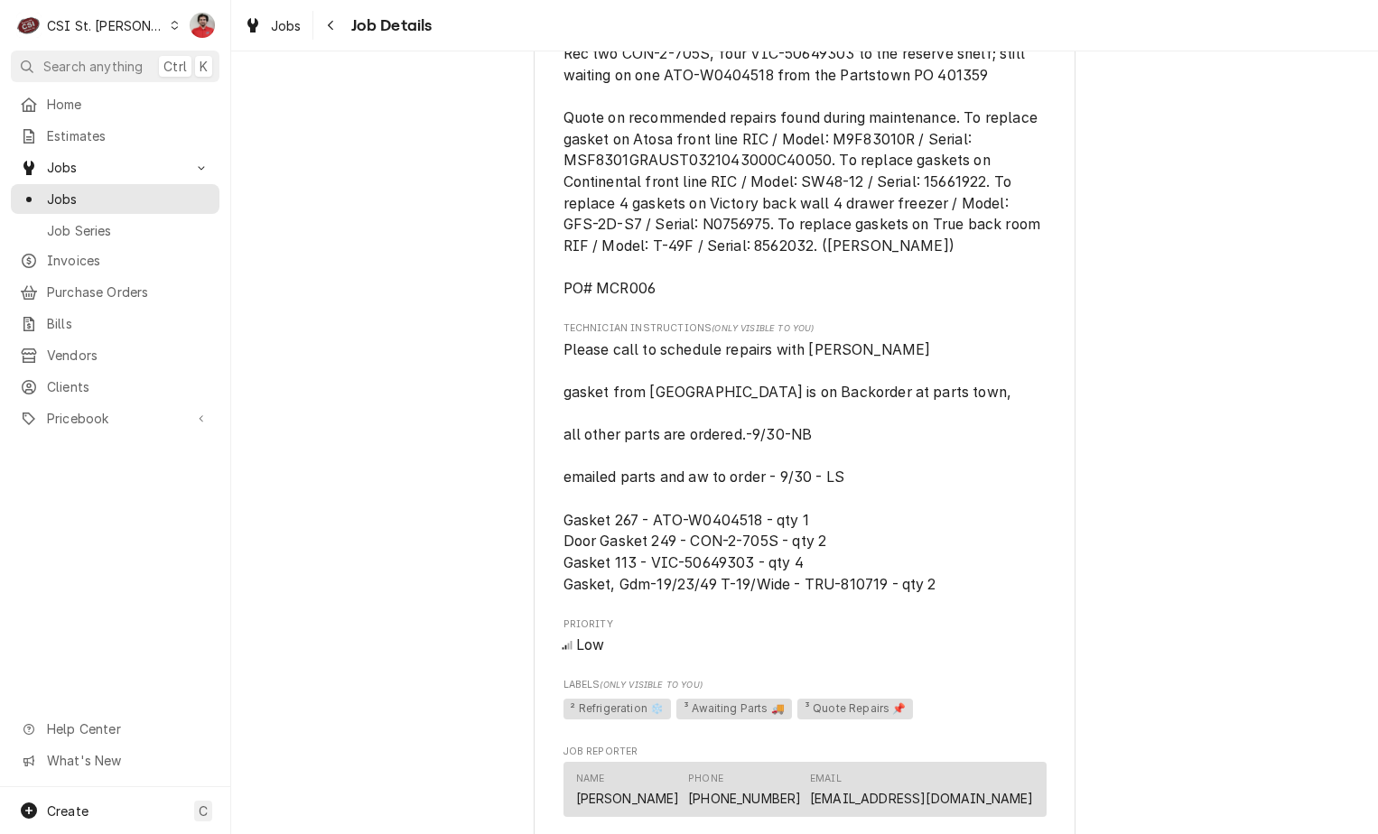
scroll to position [2077, 0]
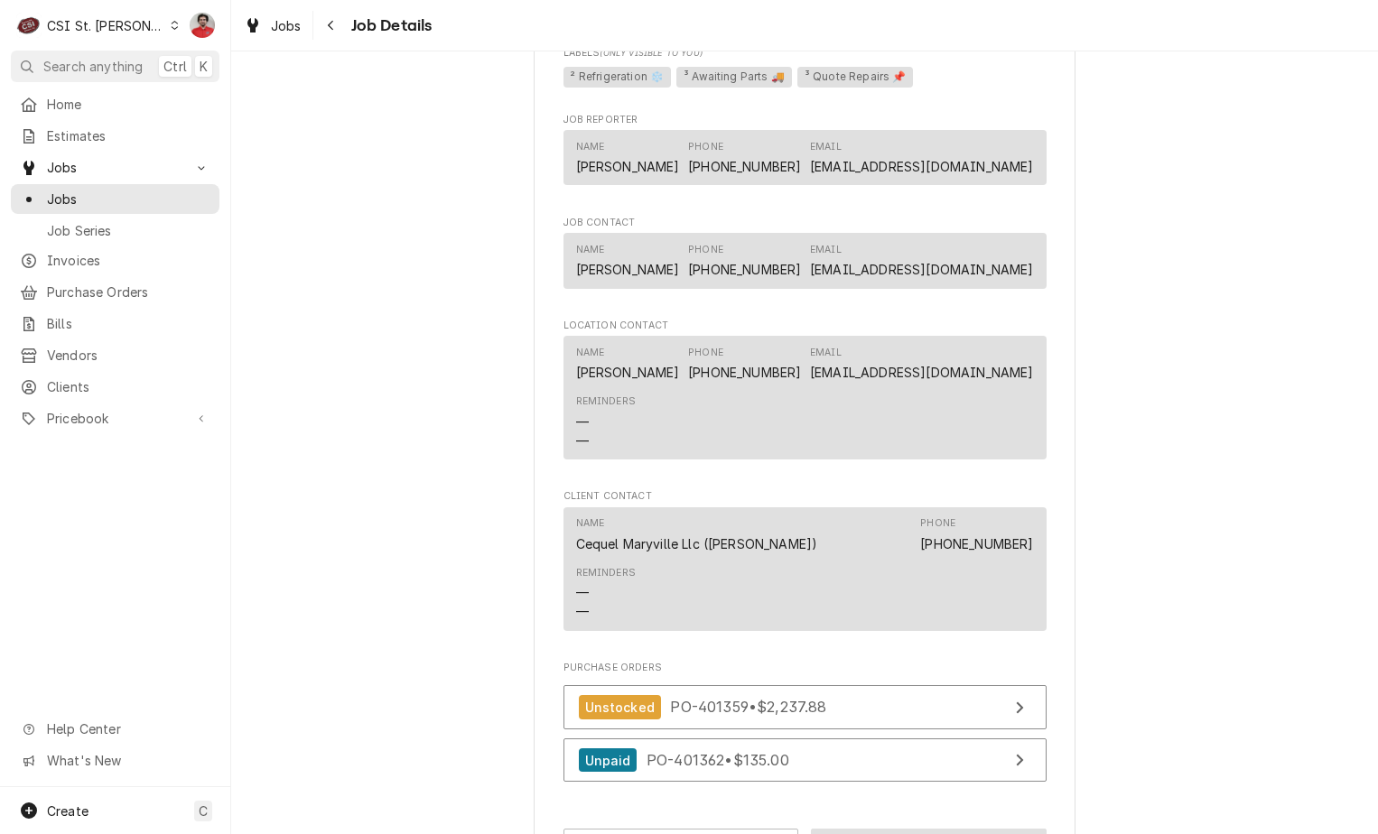
click at [882, 829] on button "Edit Draft" at bounding box center [929, 845] width 236 height 33
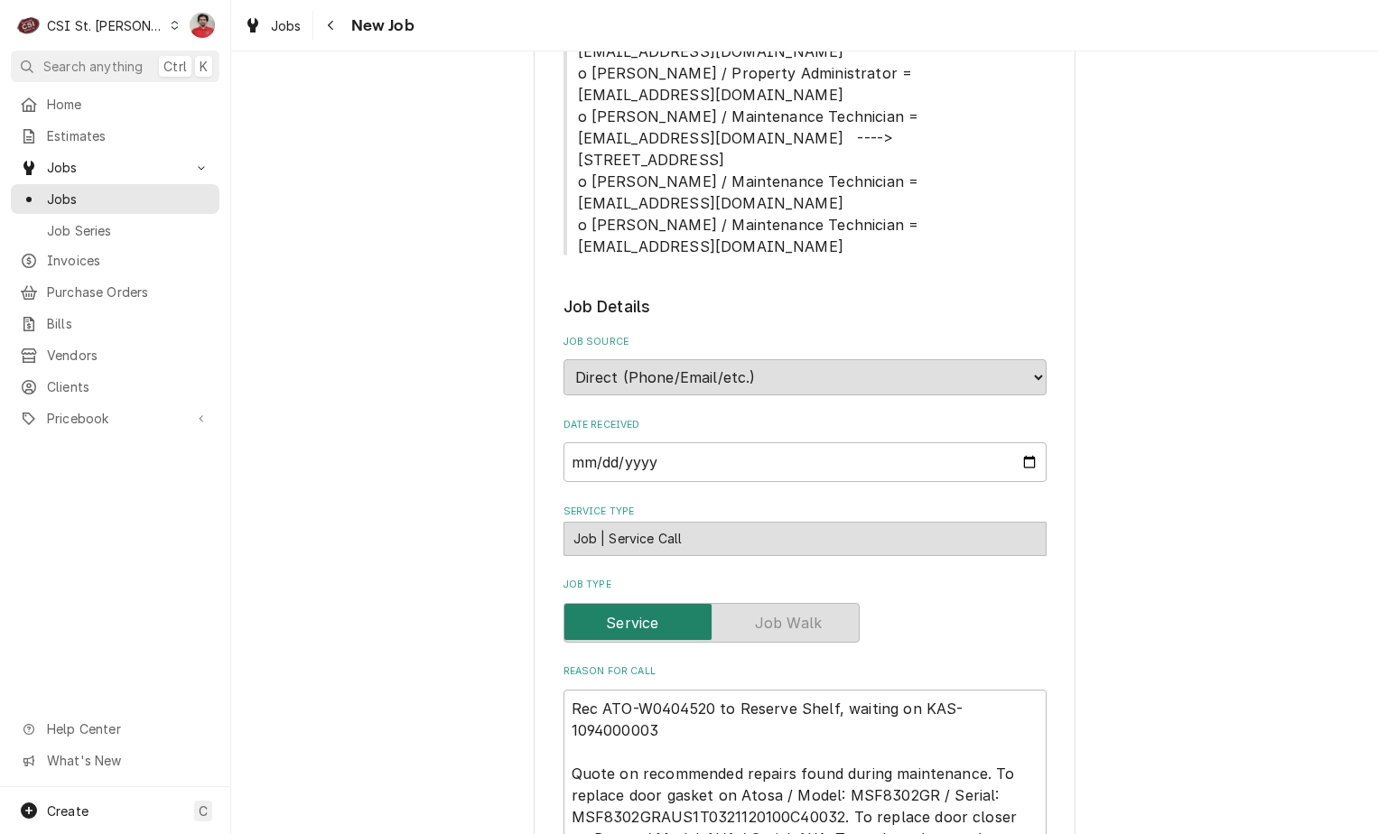
scroll to position [1084, 0]
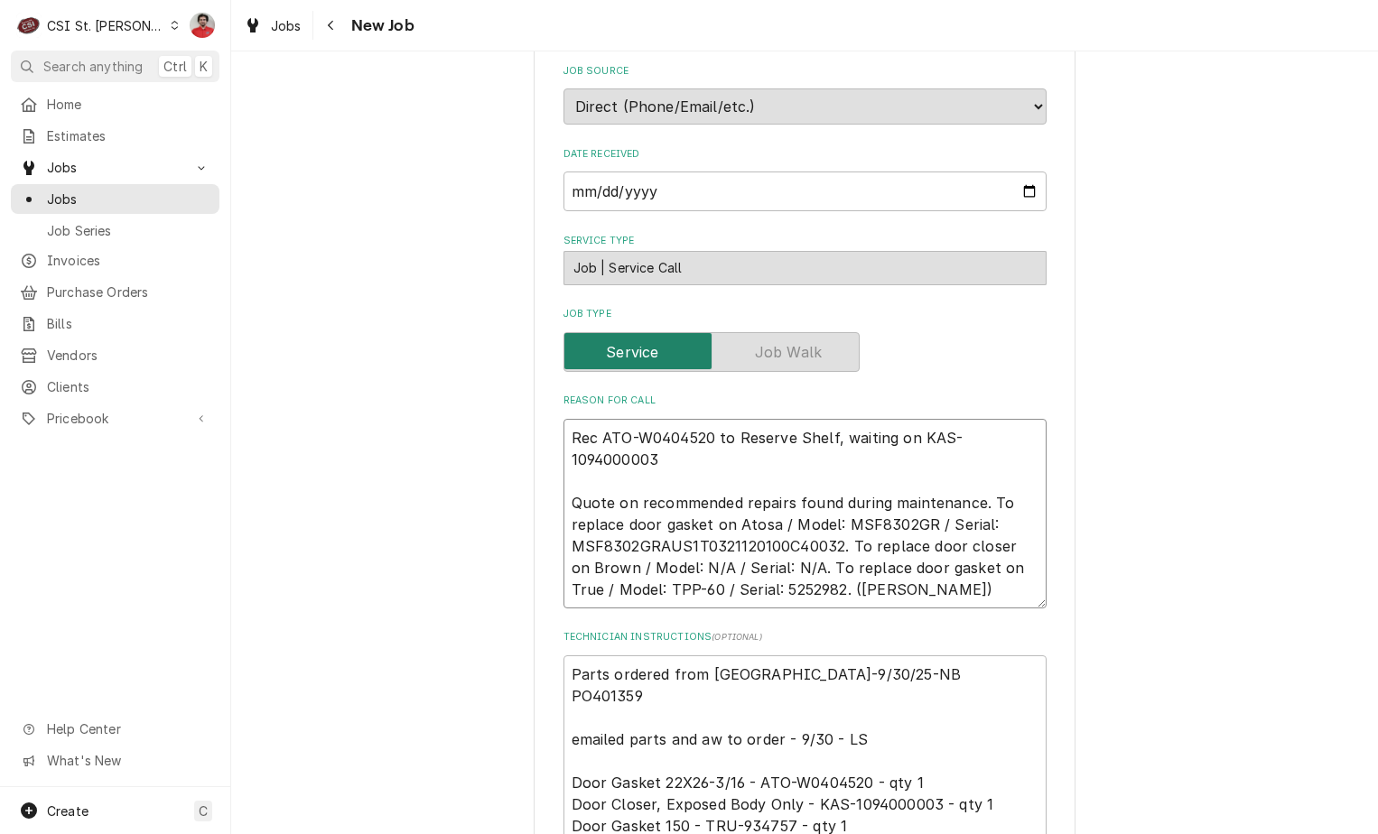
click at [720, 419] on textarea "Rec ATO-W0404520 to Reserve Shelf, waiting on KAS-1094000003 Quote on recommend…" at bounding box center [805, 514] width 483 height 190
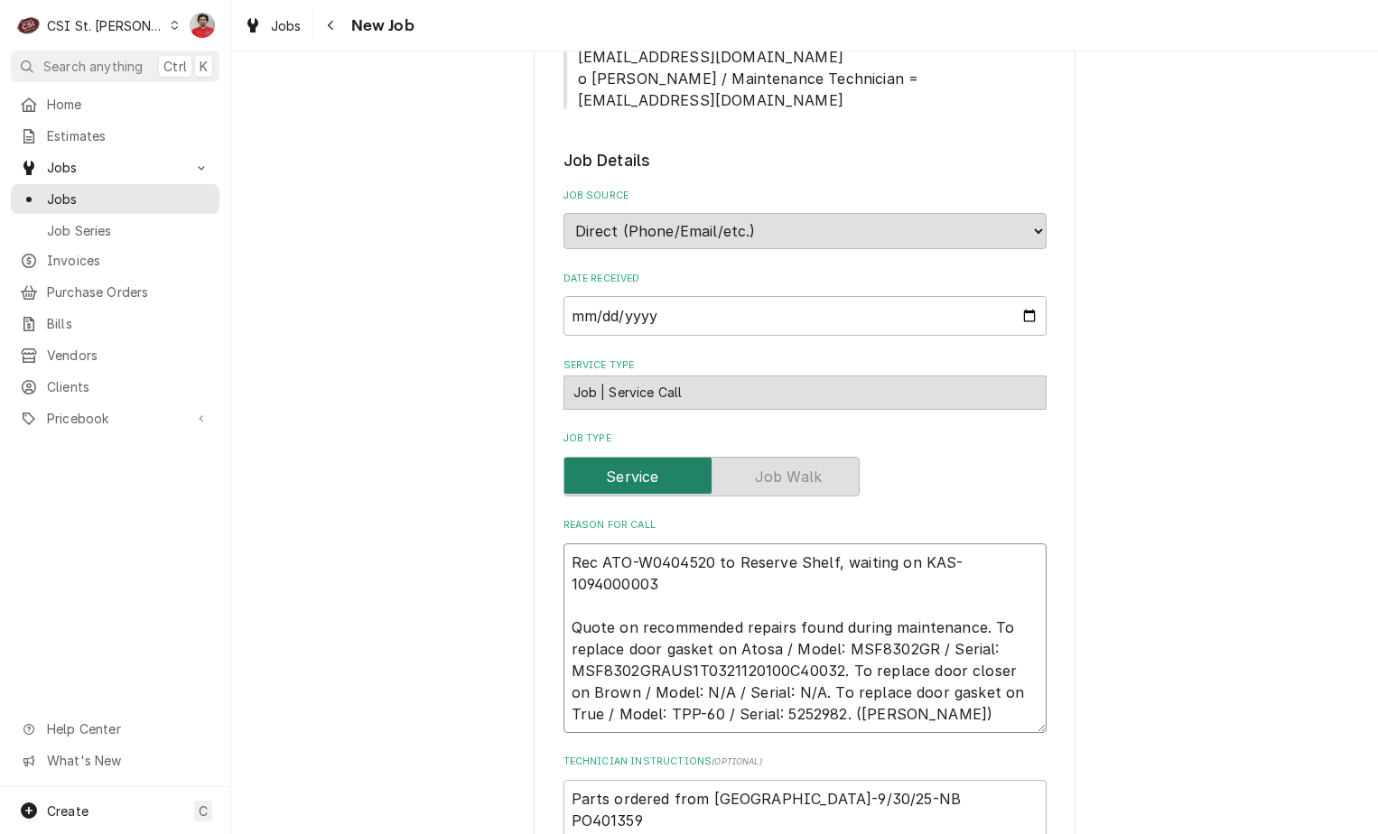
scroll to position [1174, 0]
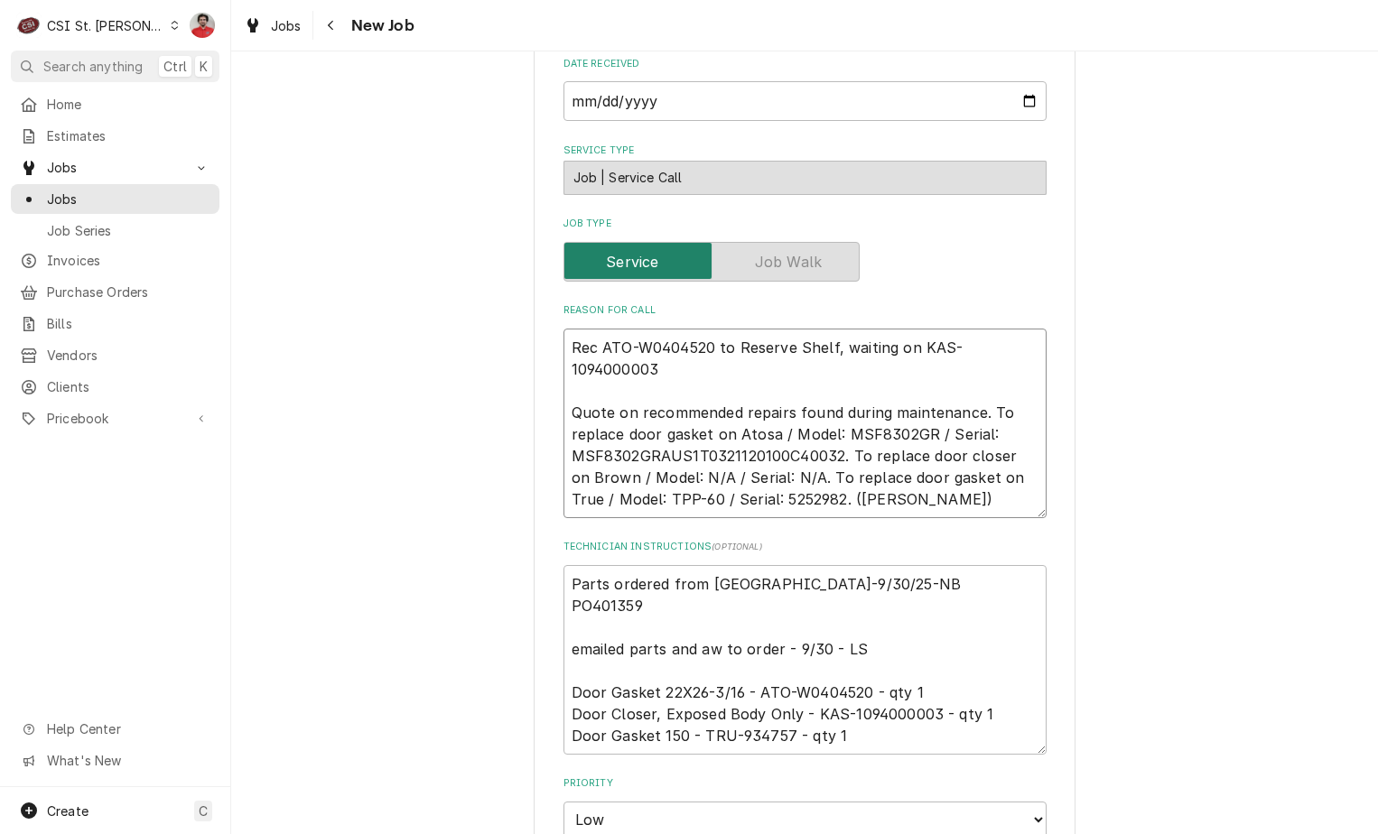
type textarea "x"
type textarea "Rec ATO-W0404520 to Reserve Shelf, waiting on KAS-1094000003 Quote on recommend…"
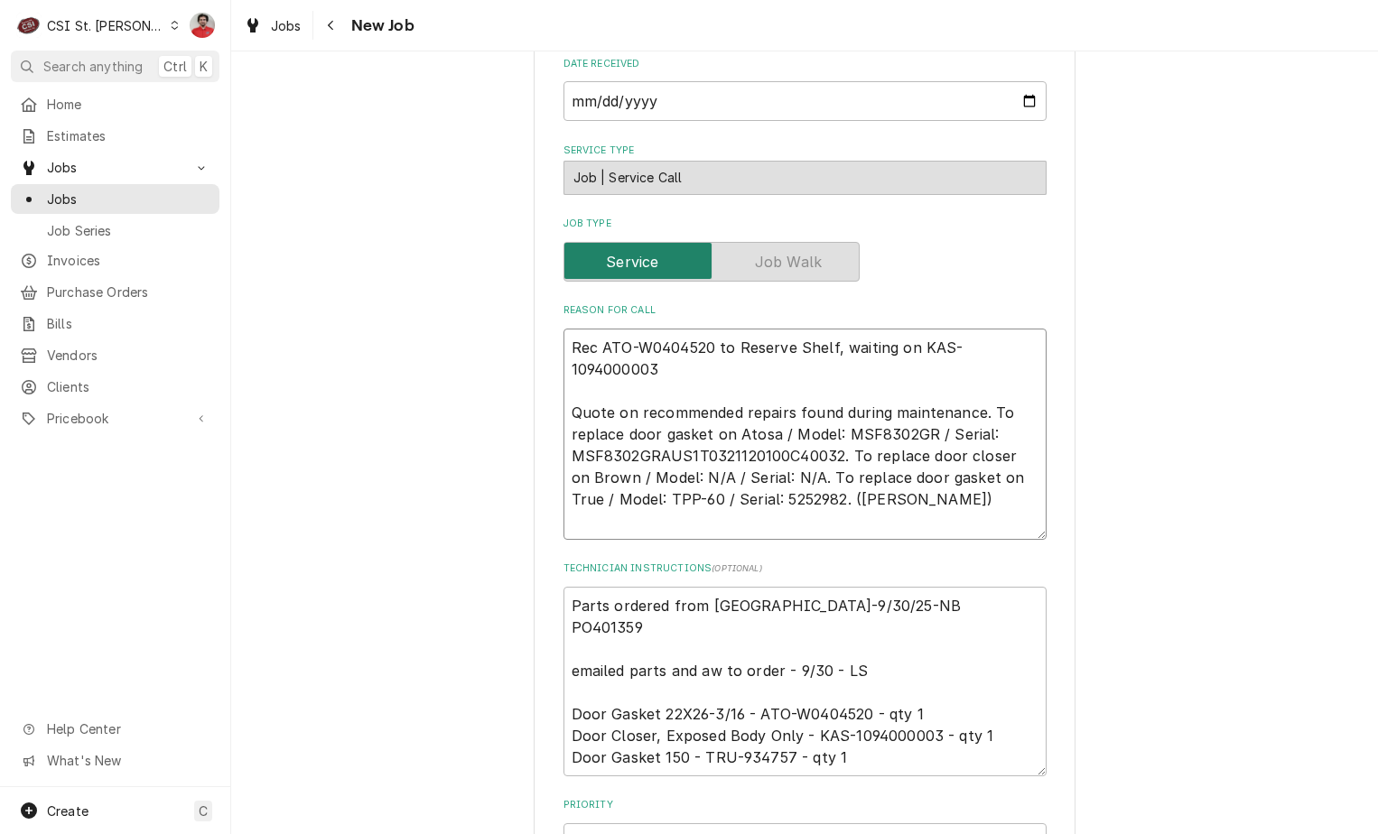
type textarea "x"
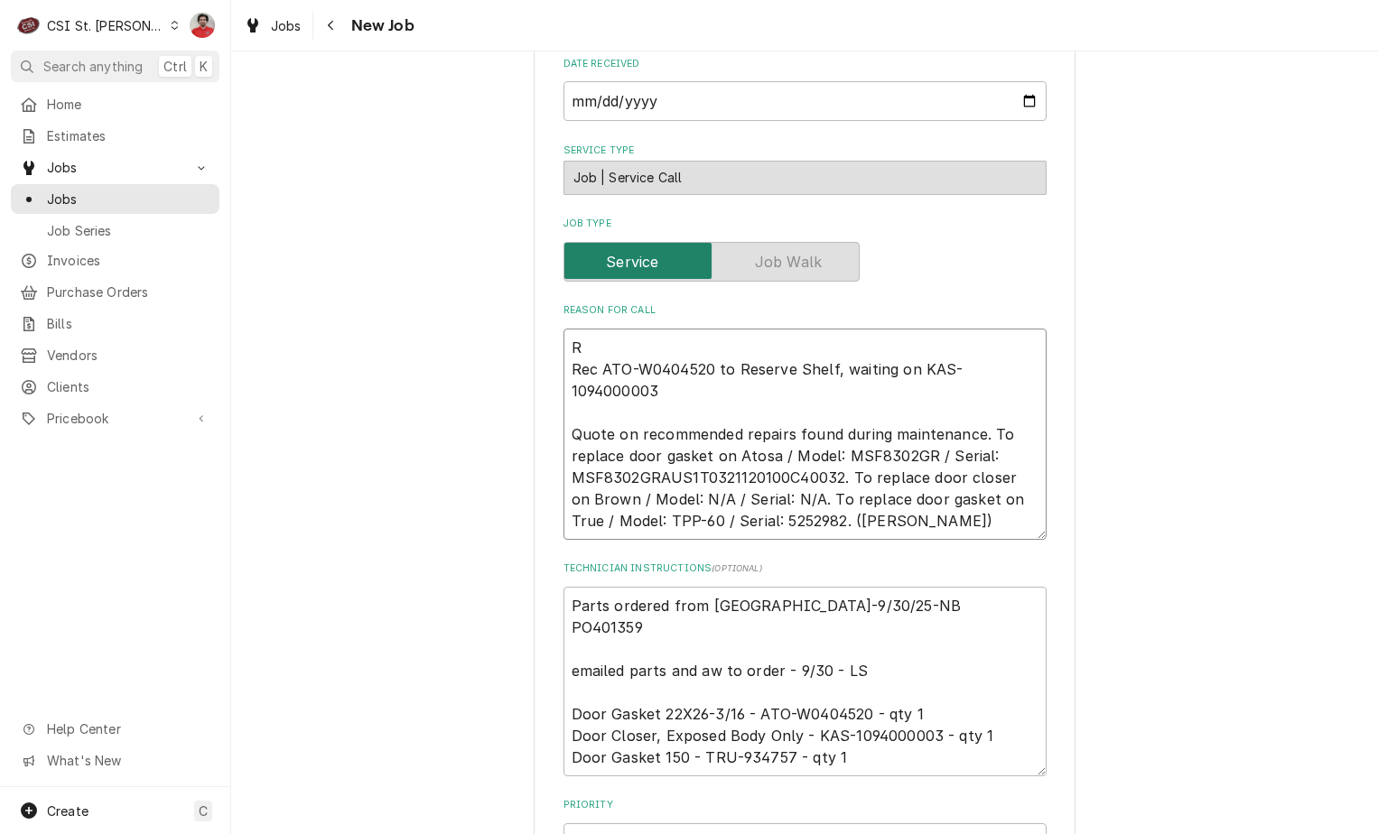
type textarea "RE Rec ATO-W0404520 to Reserve Shelf, waiting on KAS-1094000003 Quote on recomm…"
type textarea "x"
type textarea "REc Rec ATO-W0404520 to Reserve Shelf, waiting on KAS-1094000003 Quote on recom…"
type textarea "x"
type textarea "REc Rec ATO-W0404520 to Reserve Shelf, waiting on KAS-1094000003 Quote on recom…"
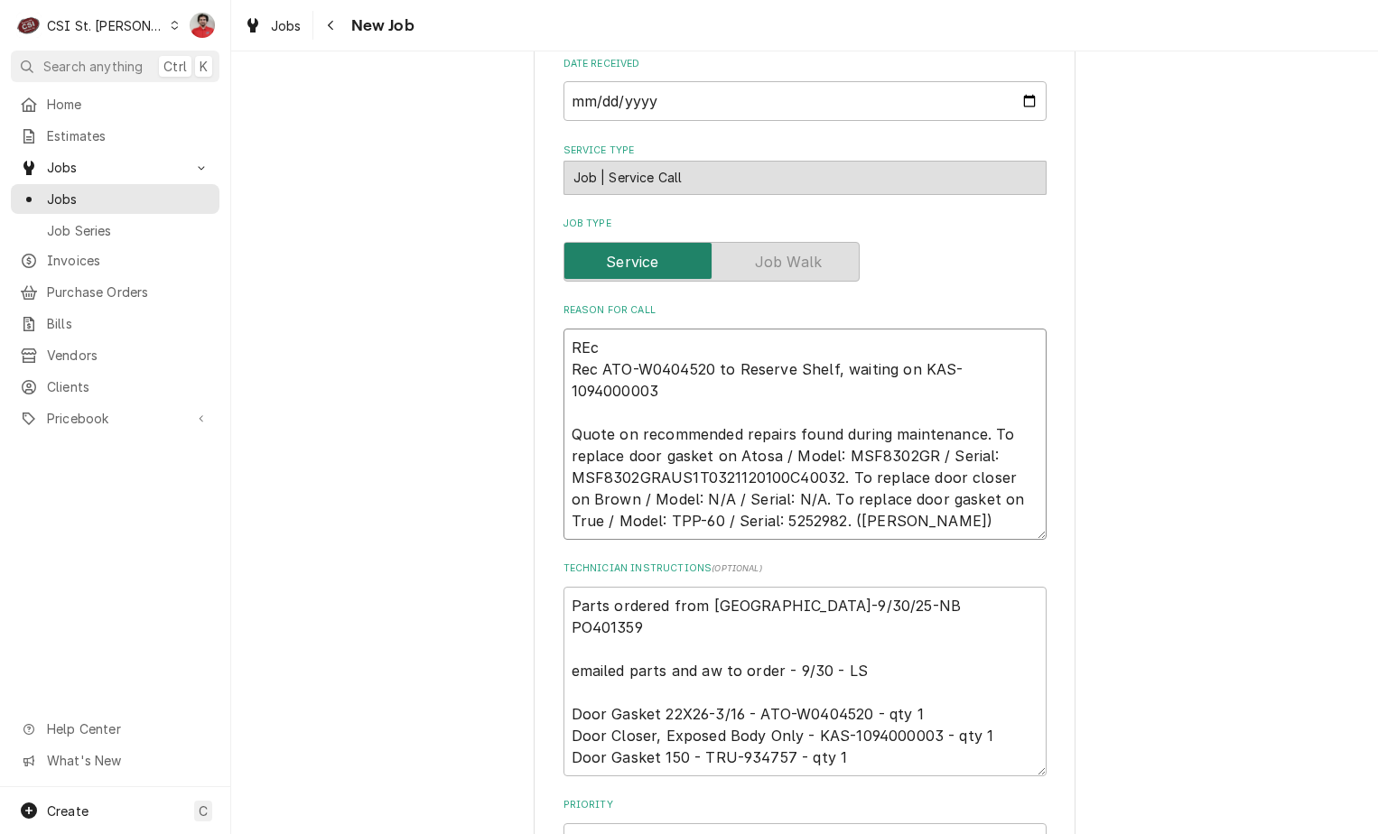
type textarea "x"
type textarea "REc T Rec ATO-W0404520 to Reserve Shelf, waiting on KAS-1094000003 Quote on rec…"
type textarea "x"
type textarea "REc TR Rec ATO-W0404520 to Reserve Shelf, waiting on KAS-1094000003 Quote on re…"
type textarea "x"
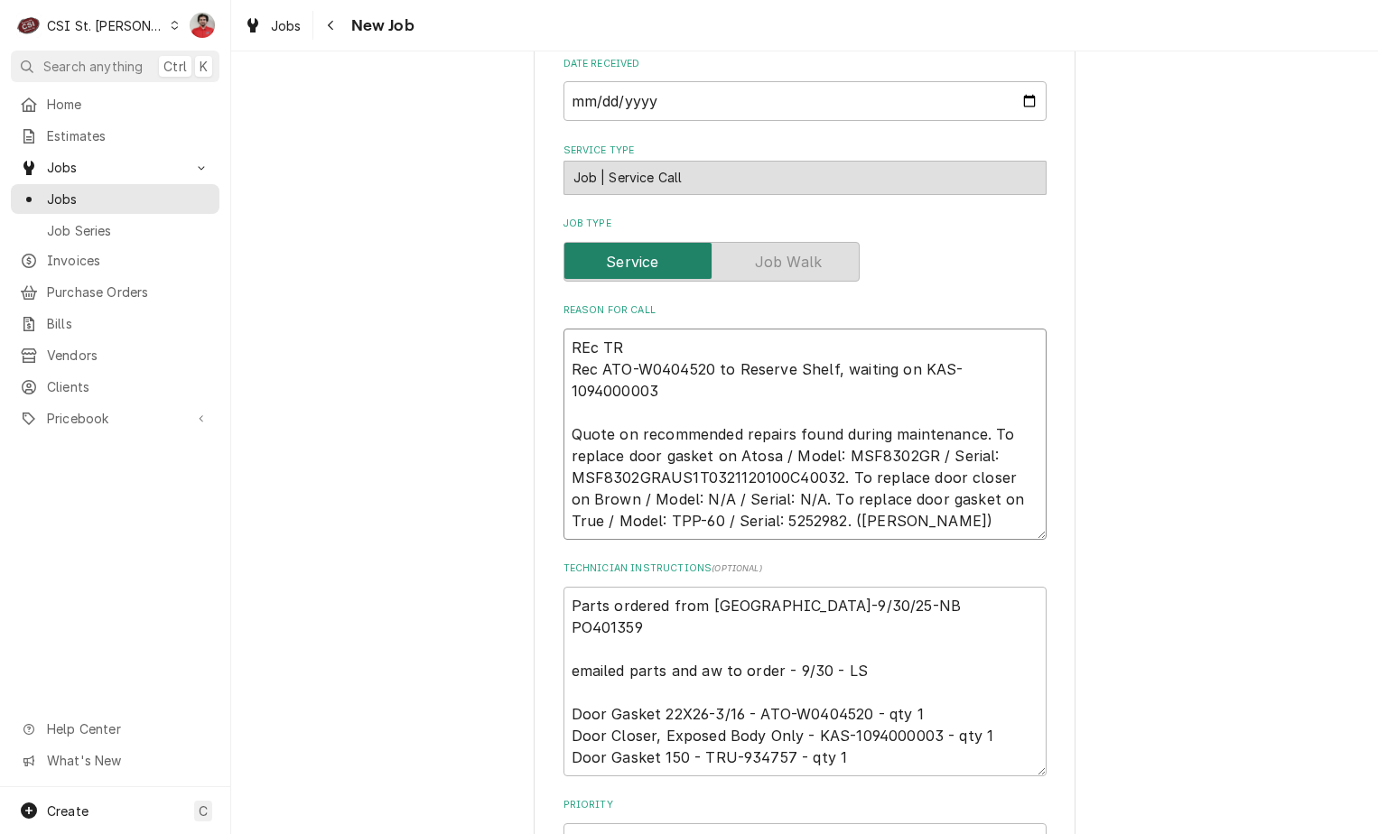
type textarea "REc TRU Rec ATO-W0404520 to Reserve Shelf, waiting on KAS-1094000003 Quote on r…"
type textarea "x"
type textarea "REc TRU- Rec ATO-W0404520 to Reserve Shelf, waiting on KAS-1094000003 Quote on …"
type textarea "x"
type textarea "REc TRU-9 Rec ATO-W0404520 to Reserve Shelf, waiting on KAS-1094000003 Quote on…"
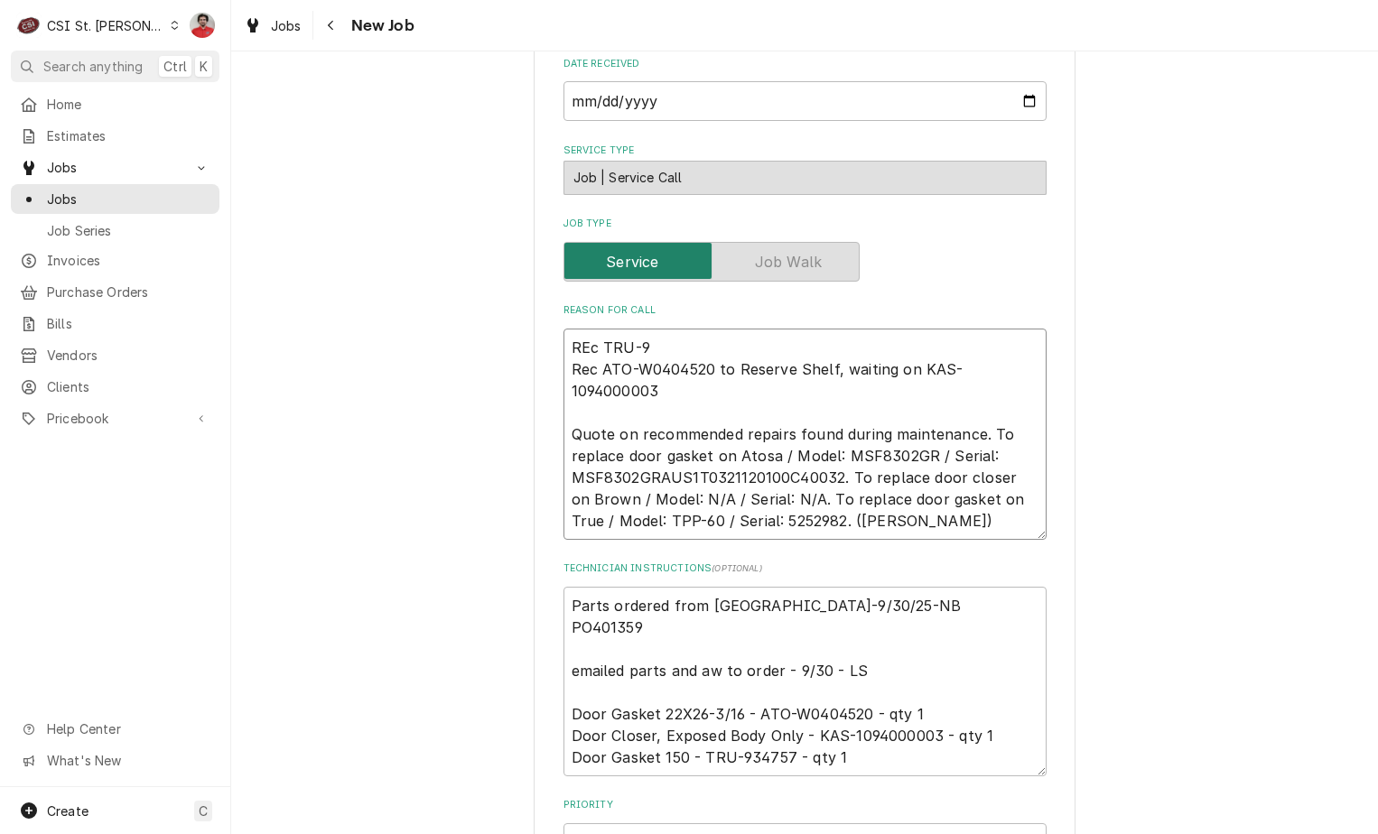
type textarea "x"
type textarea "REc TRU-93 Rec ATO-W0404520 to Reserve Shelf, waiting on KAS-1094000003 Quote o…"
type textarea "x"
type textarea "REc TRU-934 Rec ATO-W0404520 to Reserve Shelf, waiting on KAS-1094000003 Quote …"
type textarea "x"
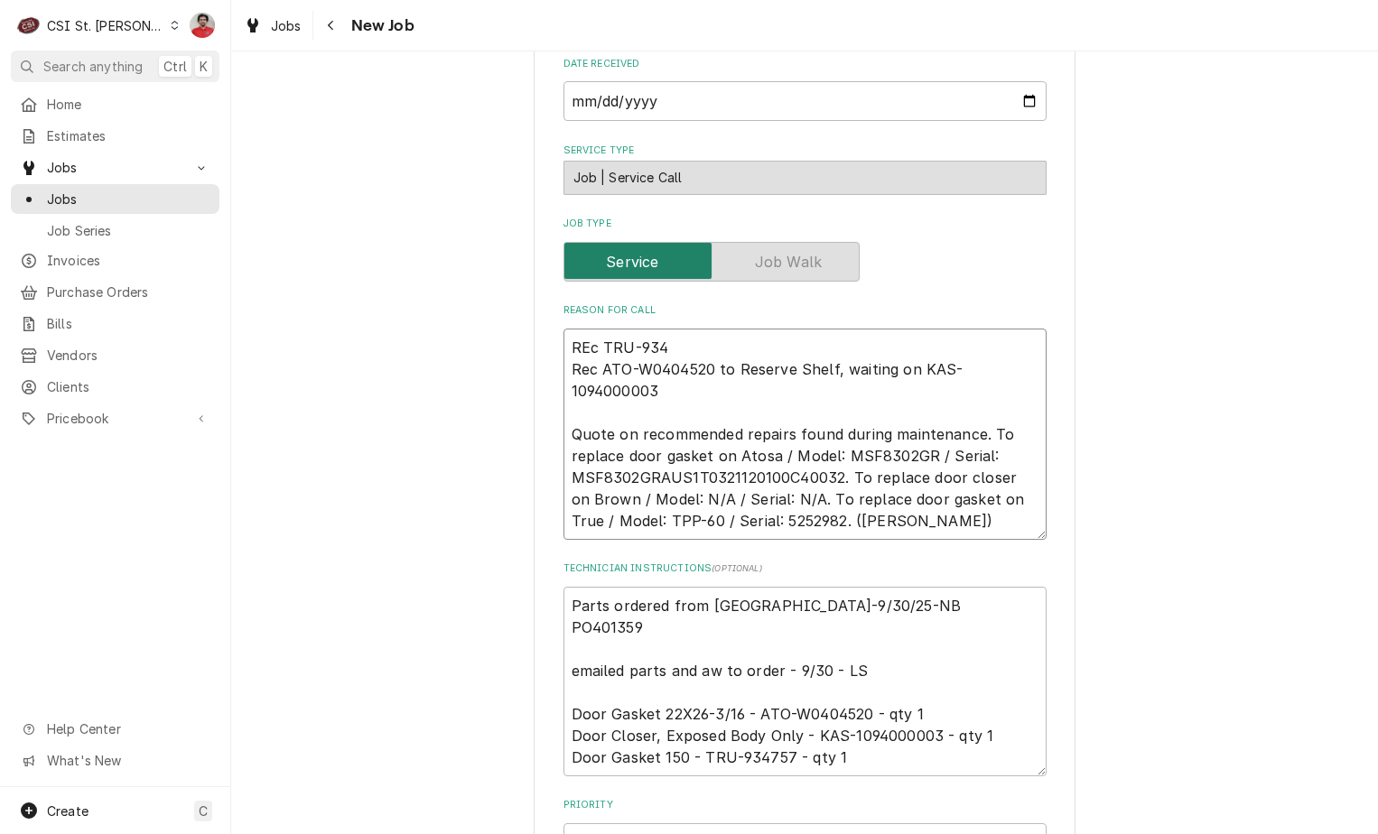
type textarea "REc TRU-9347 Rec ATO-W0404520 to Reserve Shelf, waiting on KAS-1094000003 Quote…"
type textarea "x"
type textarea "REc TRU-93475 Rec ATO-W0404520 to Reserve Shelf, waiting on KAS-1094000003 Quot…"
type textarea "x"
type textarea "REc TRU-934757 Rec ATO-W0404520 to Reserve Shelf, waiting on KAS-1094000003 Quo…"
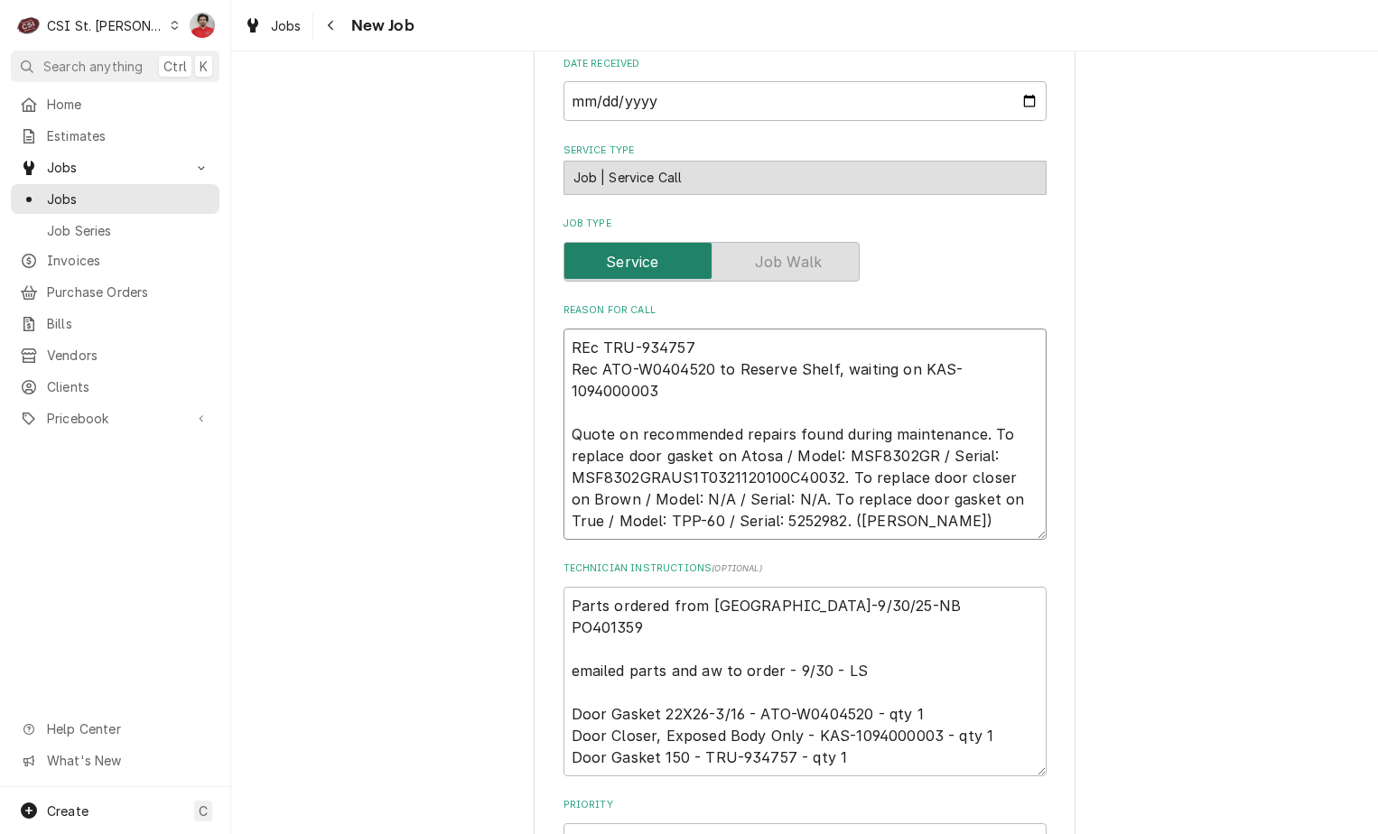
type textarea "x"
type textarea "REc TRU-934757 Rec ATO-W0404520 to Reserve Shelf, waiting on KAS-1094000003 Quo…"
type textarea "x"
type textarea "REc TRU-934757 t Rec ATO-W0404520 to Reserve Shelf, waiting on KAS-1094000003 Q…"
type textarea "x"
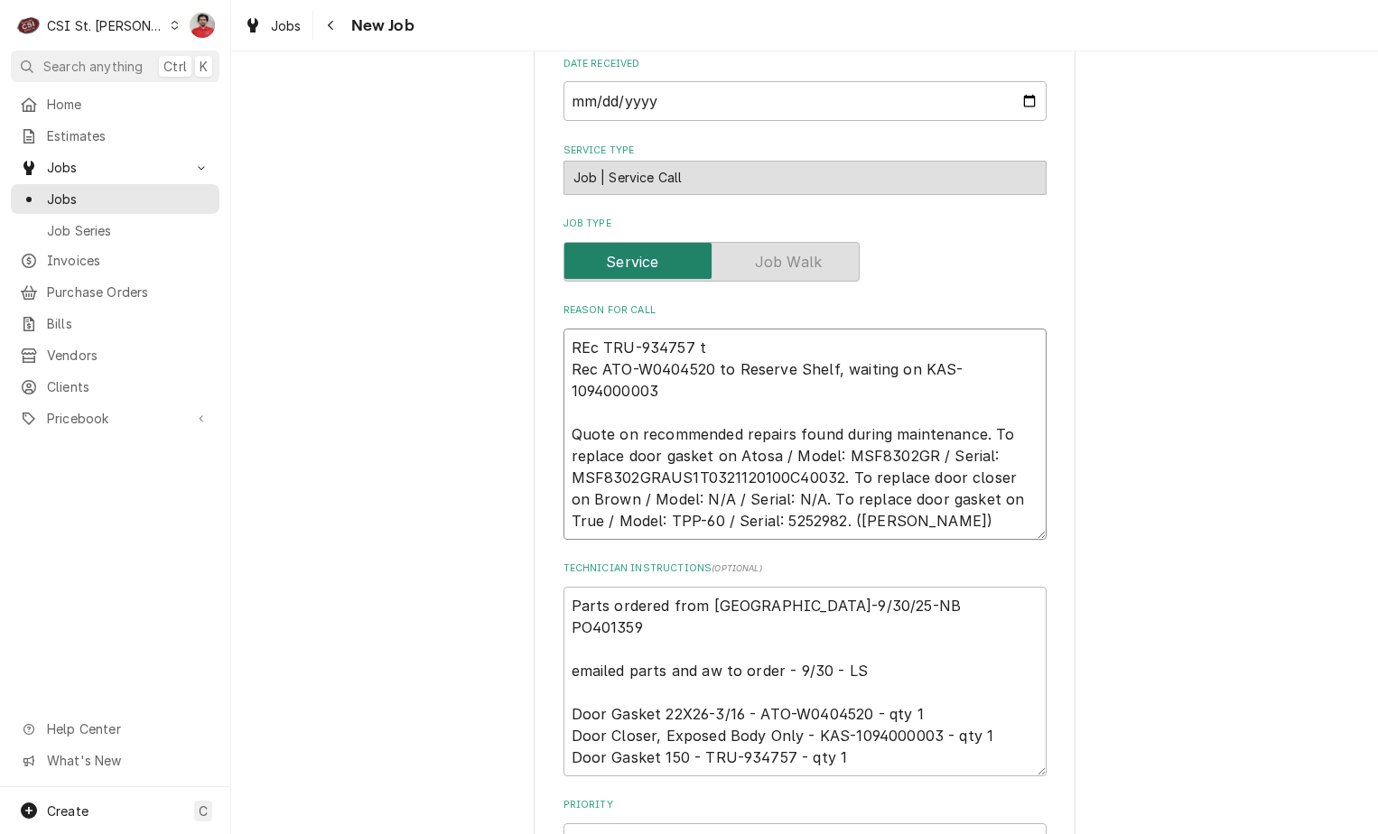
type textarea "REc TRU-934757 to Rec ATO-W0404520 to Reserve Shelf, waiting on KAS-1094000003 …"
type textarea "x"
type textarea "REc TRU-934757 to Rec ATO-W0404520 to Reserve Shelf, waiting on KAS-1094000003 …"
type textarea "x"
type textarea "REc TRU-934757 to r Rec ATO-W0404520 to Reserve Shelf, waiting on KAS-109400000…"
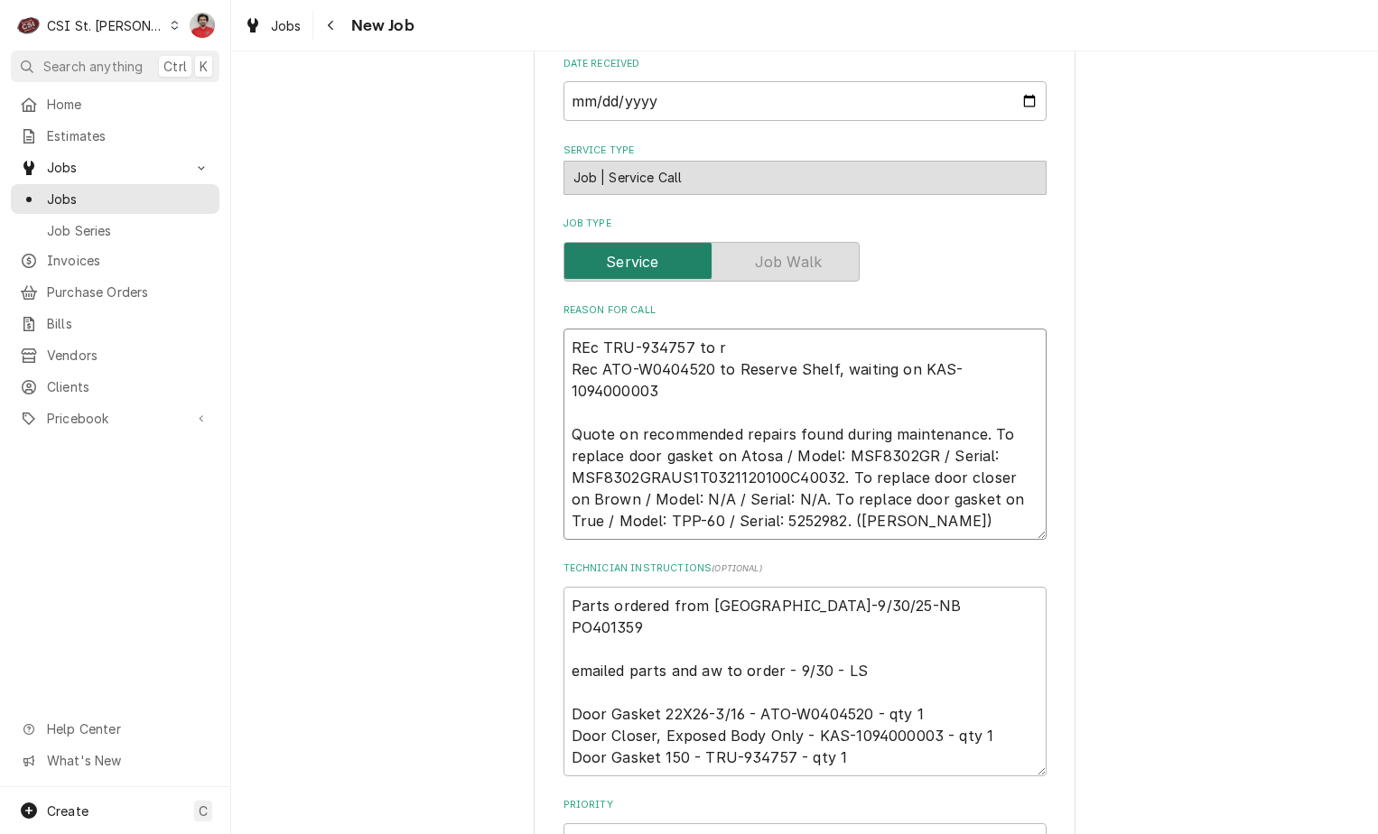
type textarea "x"
type textarea "REc TRU-934757 to re Rec ATO-W0404520 to Reserve Shelf, waiting on KAS-10940000…"
type textarea "x"
type textarea "REc TRU-934757 to res Rec ATO-W0404520 to Reserve Shelf, waiting on KAS-1094000…"
type textarea "x"
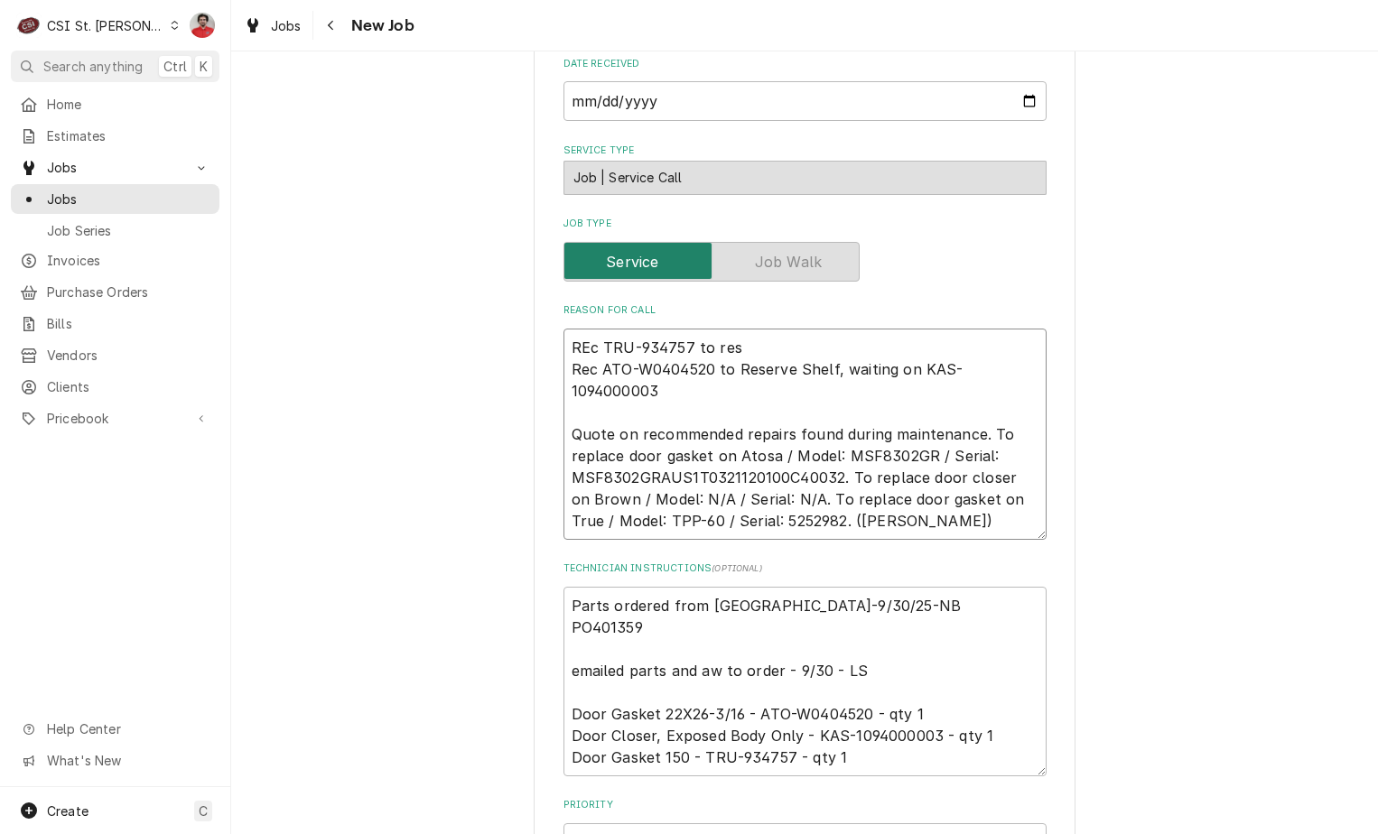
type textarea "REc TRU-934757 to rese Rec ATO-W0404520 to Reserve Shelf, waiting on KAS-109400…"
type textarea "x"
type textarea "REc TRU-934757 to reser Rec ATO-W0404520 to Reserve Shelf, waiting on KAS-10940…"
type textarea "x"
type textarea "REc TRU-934757 to reserv Rec ATO-W0404520 to Reserve Shelf, waiting on KAS-1094…"
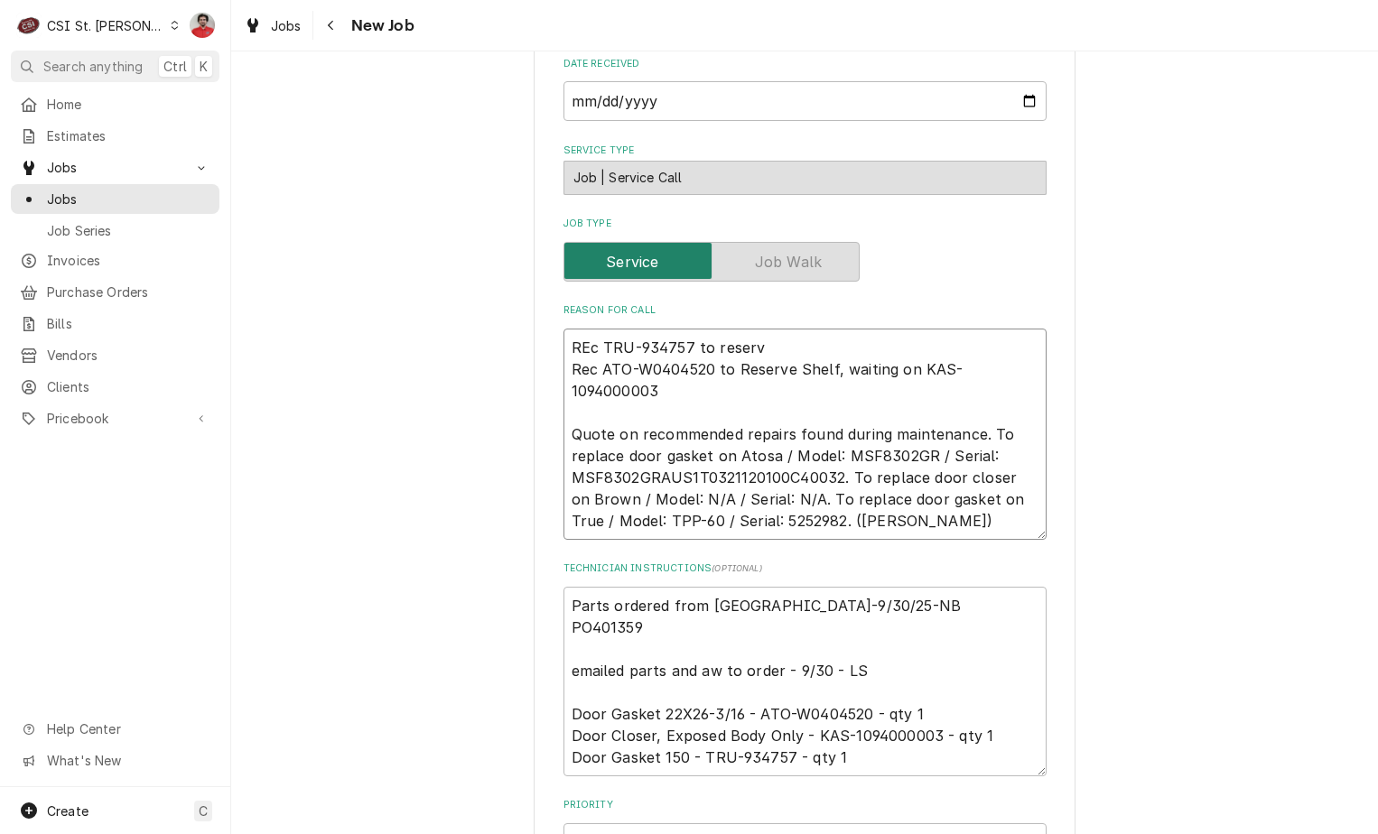
type textarea "x"
type textarea "REc TRU-934757 to reserve Rec ATO-W0404520 to Reserve Shelf, waiting on KAS-109…"
type textarea "x"
type textarea "REc TRU-934757 to reserve Rec ATO-W0404520 to Reserve Shelf, waiting on KAS-109…"
type textarea "x"
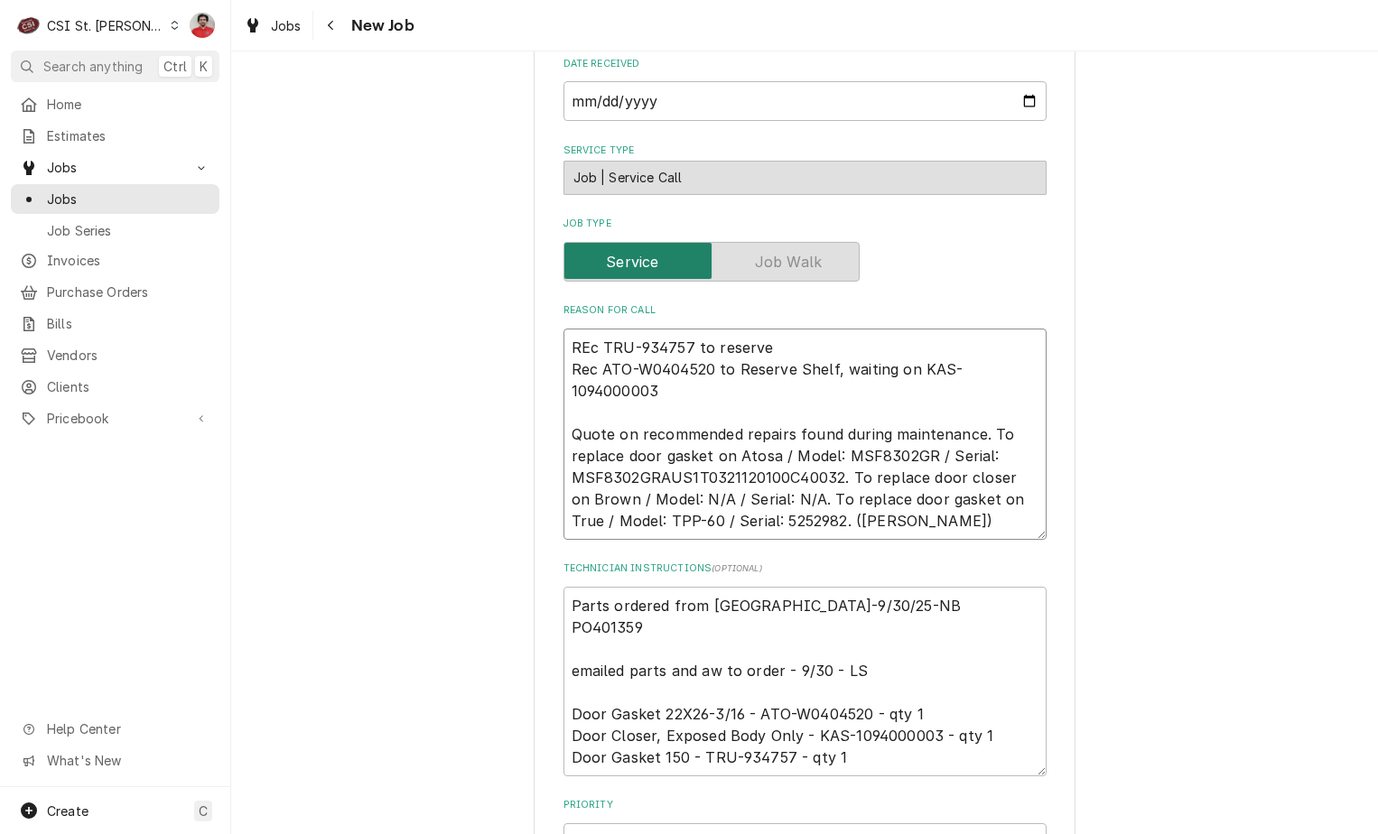
type textarea "REc TRU-934757 to reserve s Rec ATO-W0404520 to Reserve Shelf, waiting on KAS-1…"
type textarea "x"
type textarea "REc TRU-934757 to reserve se Rec ATO-W0404520 to Reserve Shelf, waiting on KAS-…"
type textarea "x"
type textarea "REc TRU-934757 to reserve seh Rec ATO-W0404520 to Reserve Shelf, waiting on KAS…"
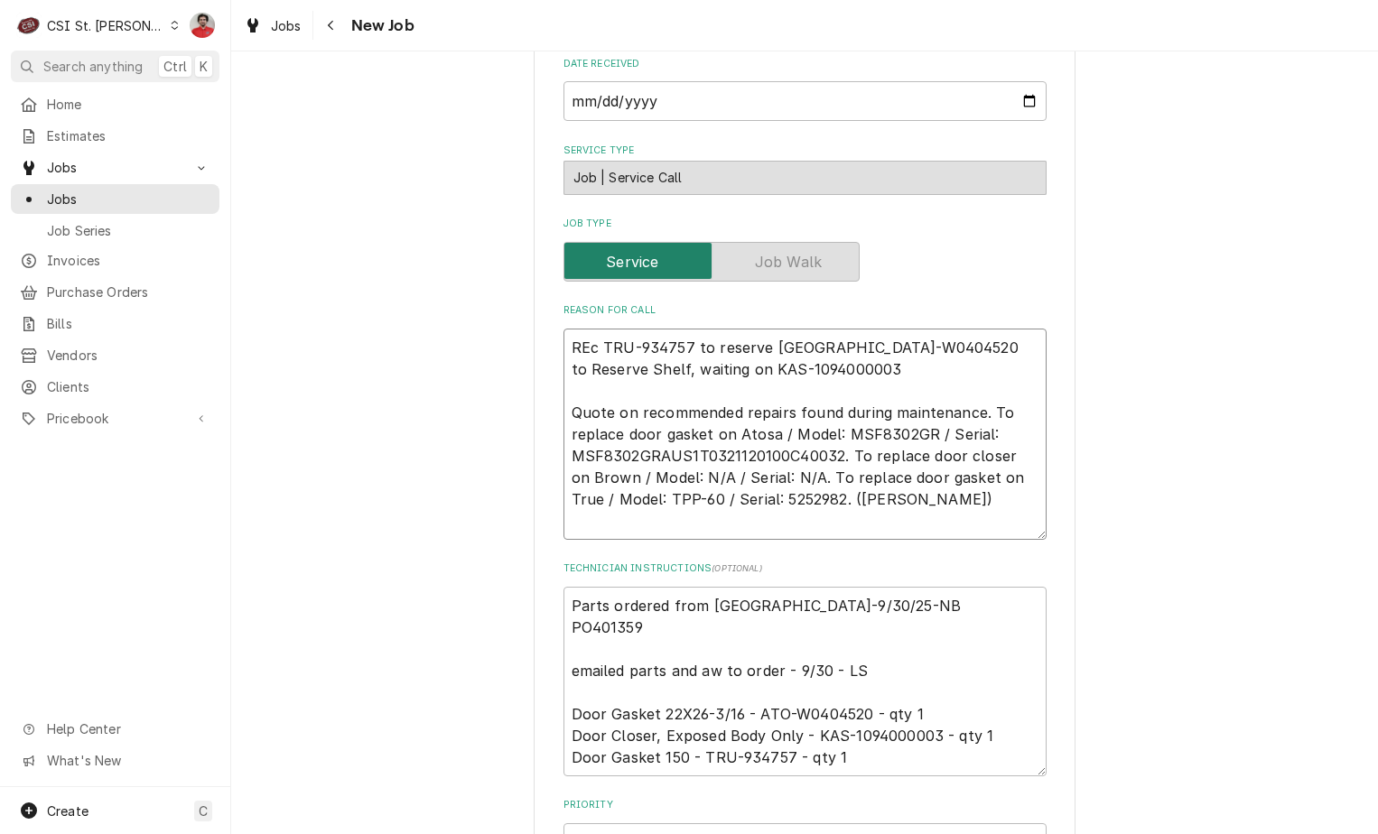
type textarea "x"
type textarea "REc TRU-934757 to reserve se Rec ATO-W0404520 to Reserve Shelf, waiting on KAS-…"
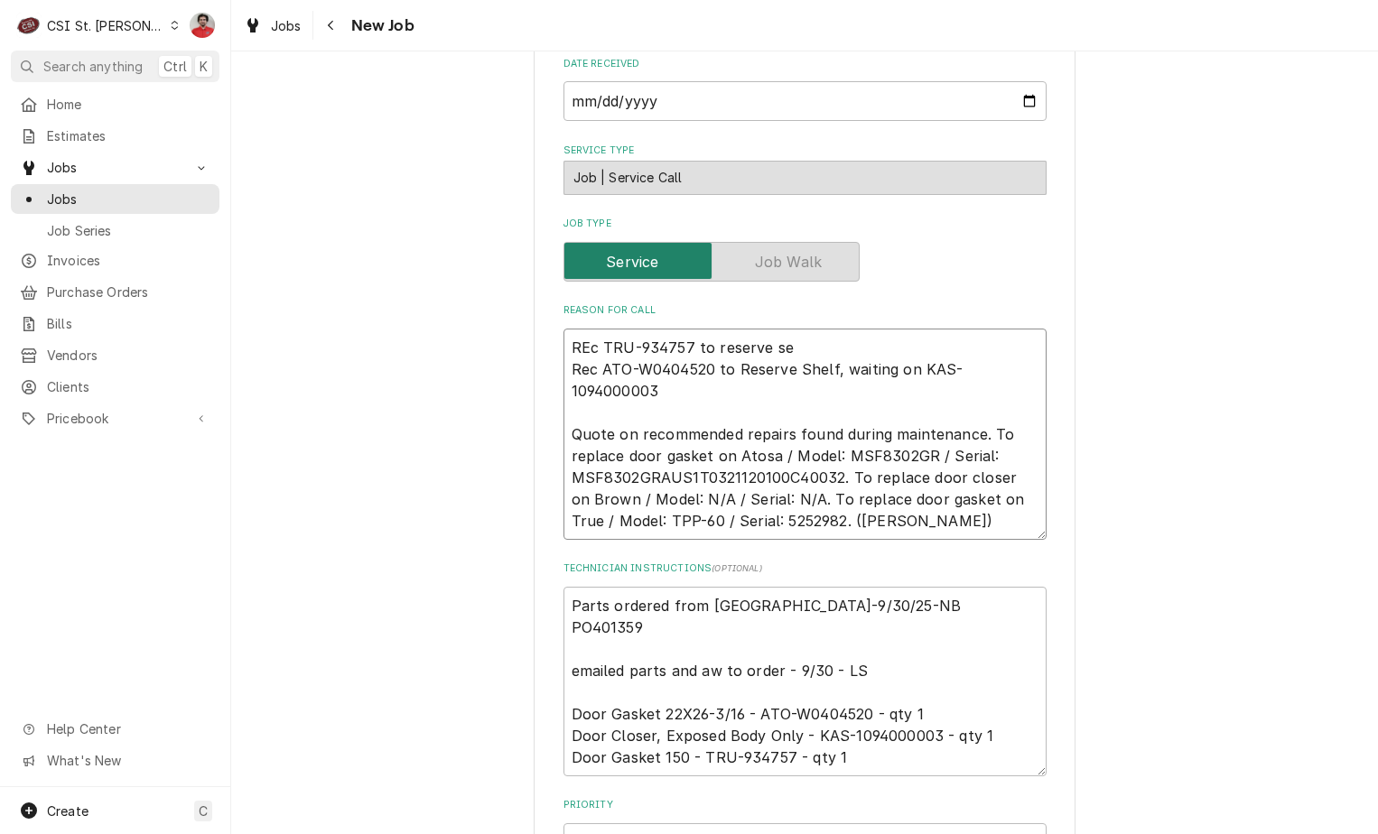
type textarea "x"
type textarea "REc TRU-934757 to reserve s Rec ATO-W0404520 to Reserve Shelf, waiting on KAS-1…"
type textarea "x"
type textarea "REc TRU-934757 to reserve sh Rec ATO-W0404520 to Reserve Shelf, waiting on KAS-…"
type textarea "x"
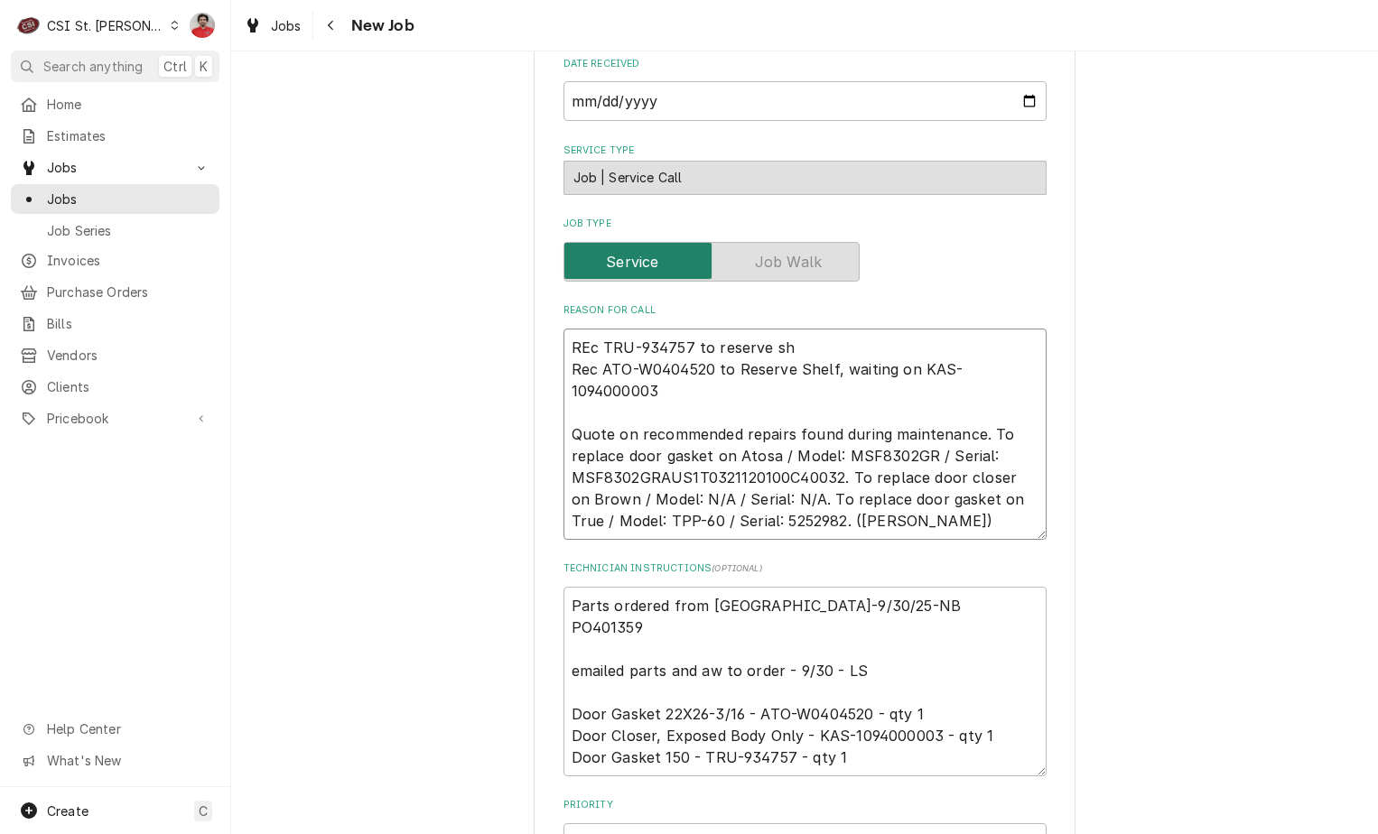
type textarea "REc TRU-934757 to reserve she Rec ATO-W0404520 to Reserve Shelf, waiting on KAS…"
type textarea "x"
type textarea "REc TRU-934757 to reserve shel Rec ATO-W0404520 to Reserve Shelf, waiting on KA…"
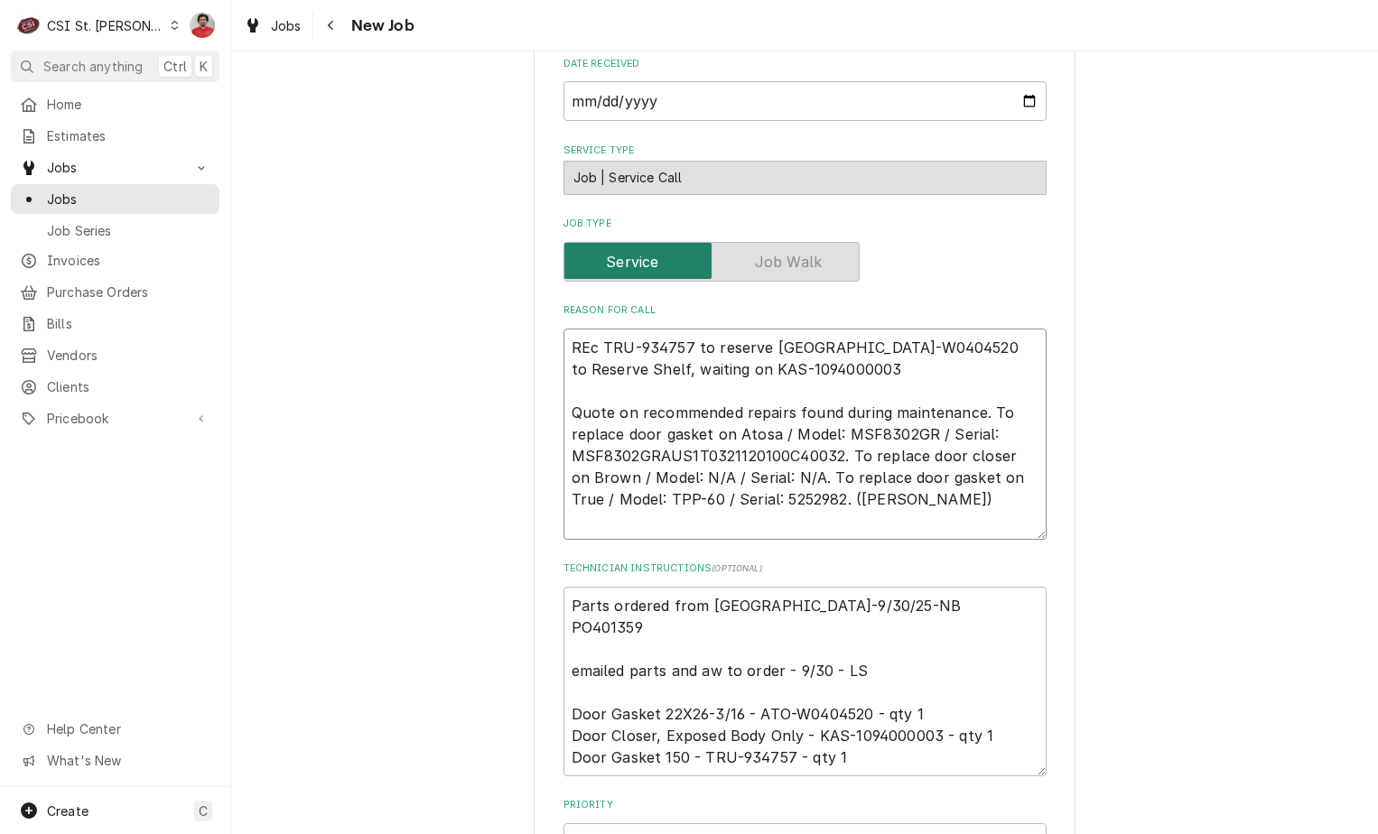
type textarea "x"
type textarea "REc TRU-934757 to reserve shelf Rec ATO-W0404520 to Reserve Shelf, waiting on K…"
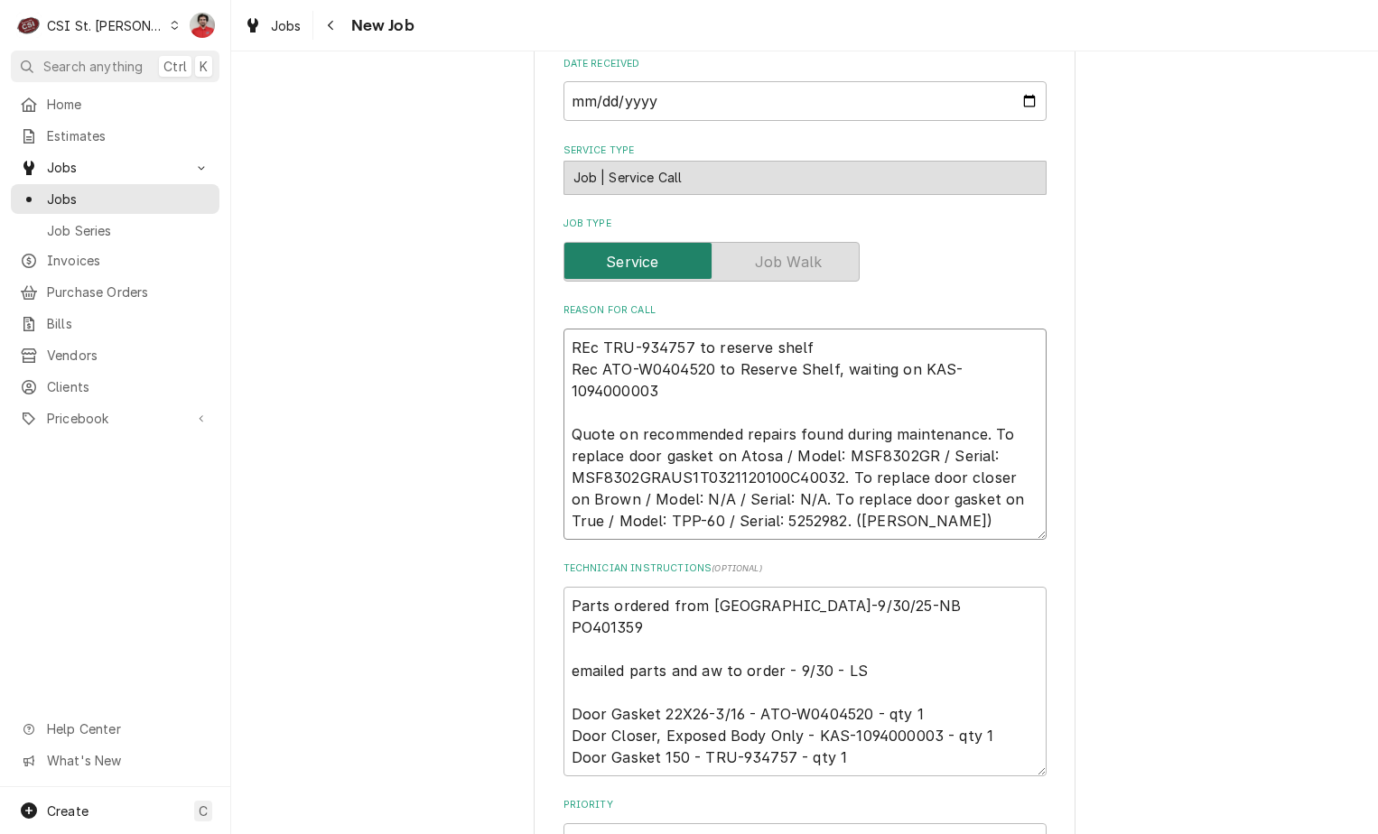
type textarea "x"
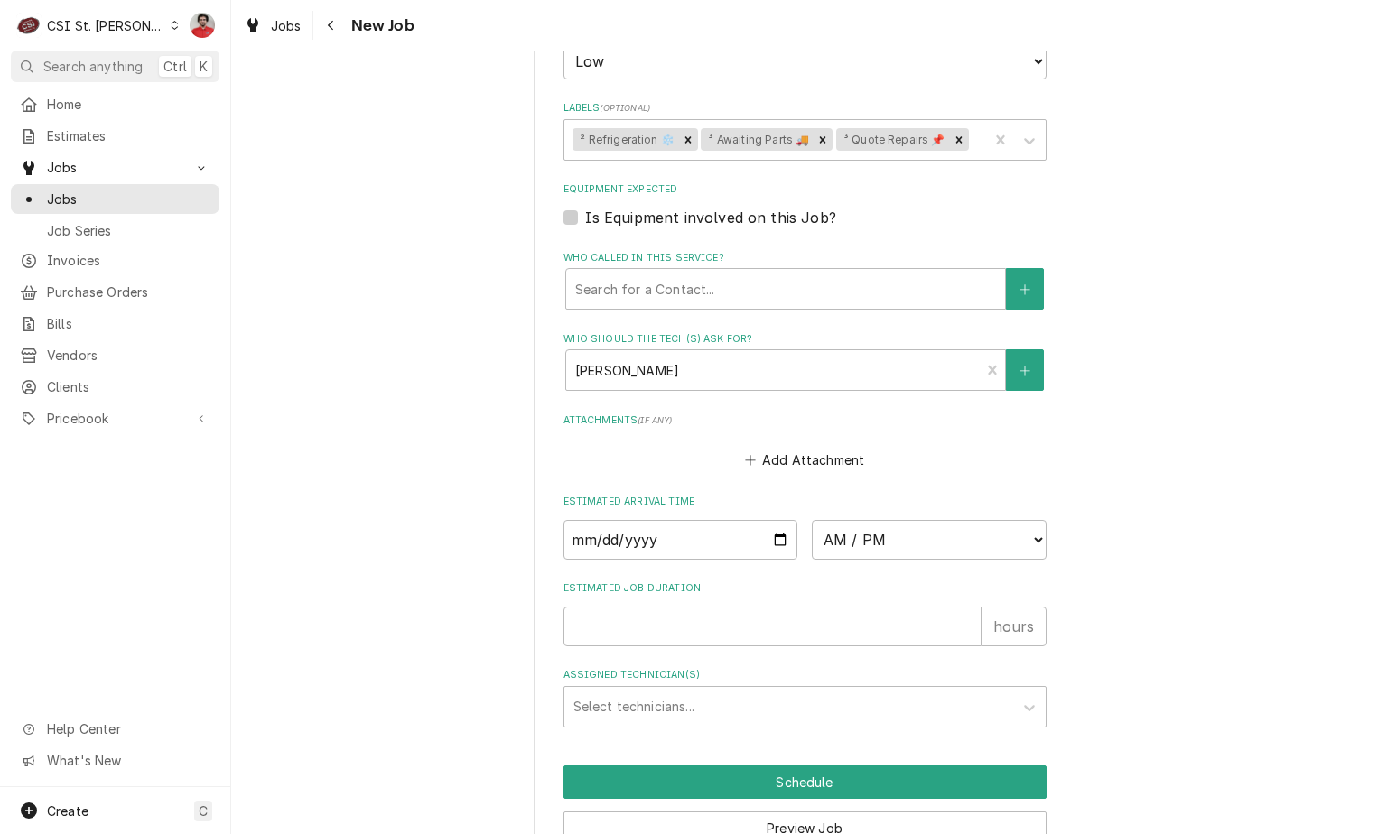
scroll to position [1985, 0]
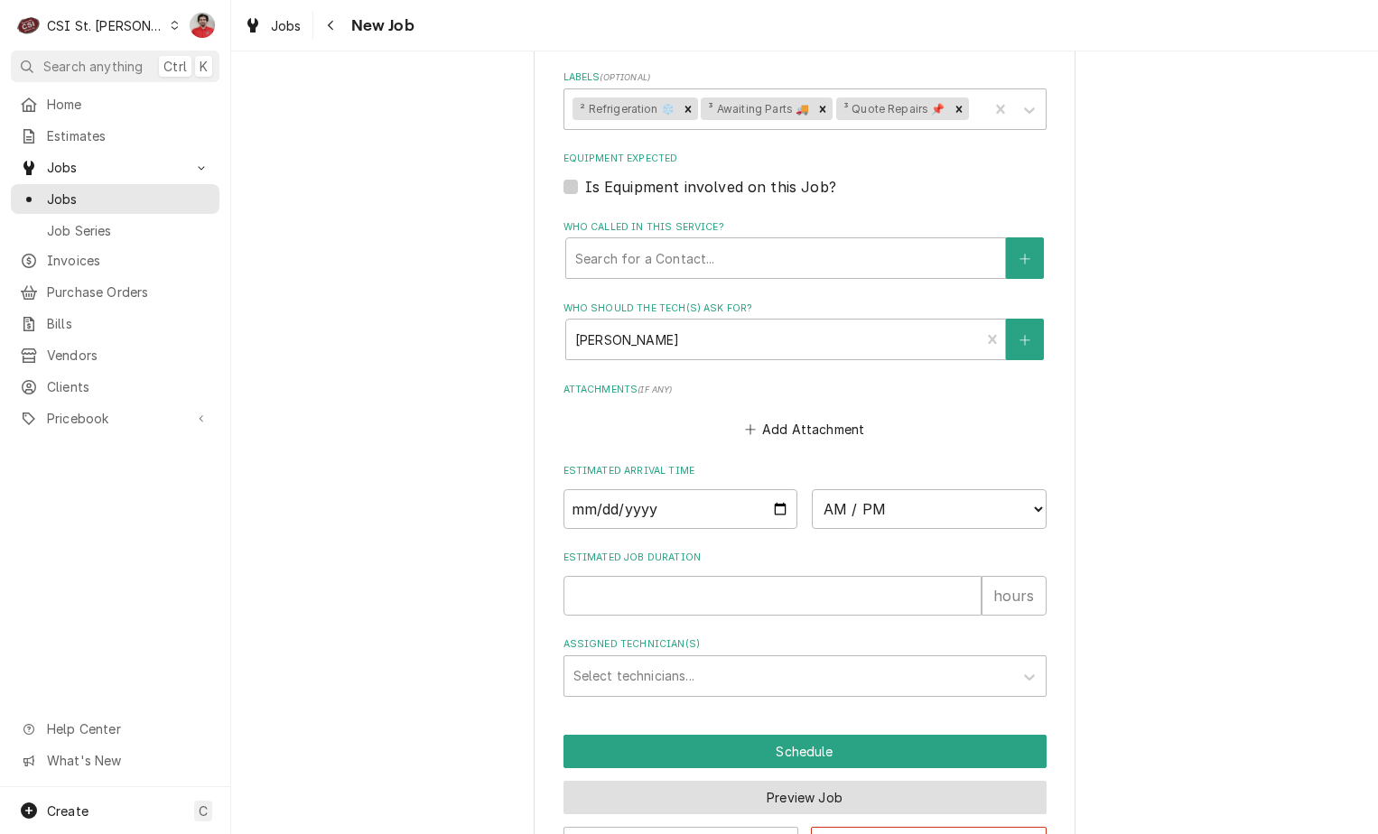
type textarea "REc TRU-934757 to reserve shelf Rec ATO-W0404520 to Reserve Shelf, waiting on K…"
click at [833, 781] on button "Preview Job" at bounding box center [805, 797] width 483 height 33
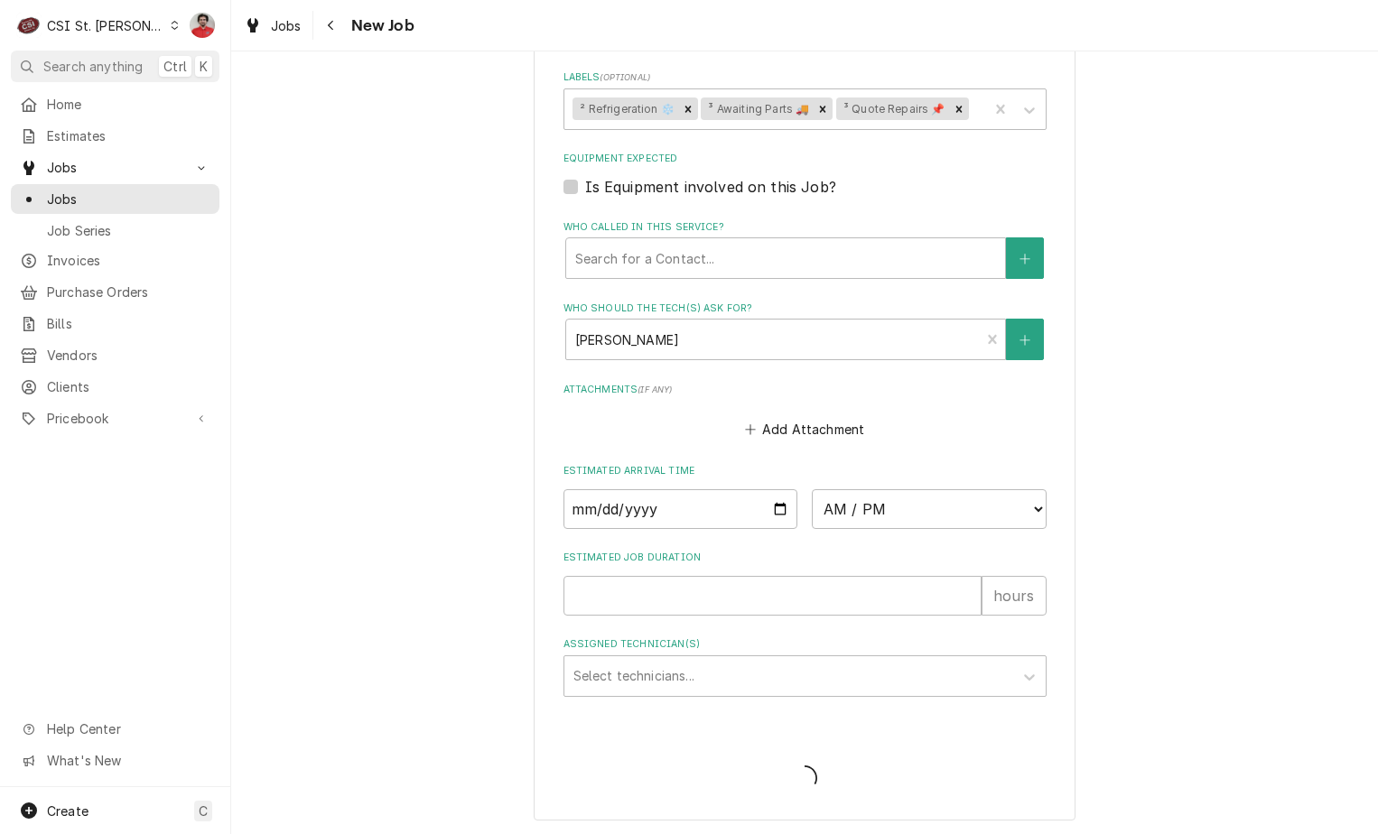
scroll to position [1923, 0]
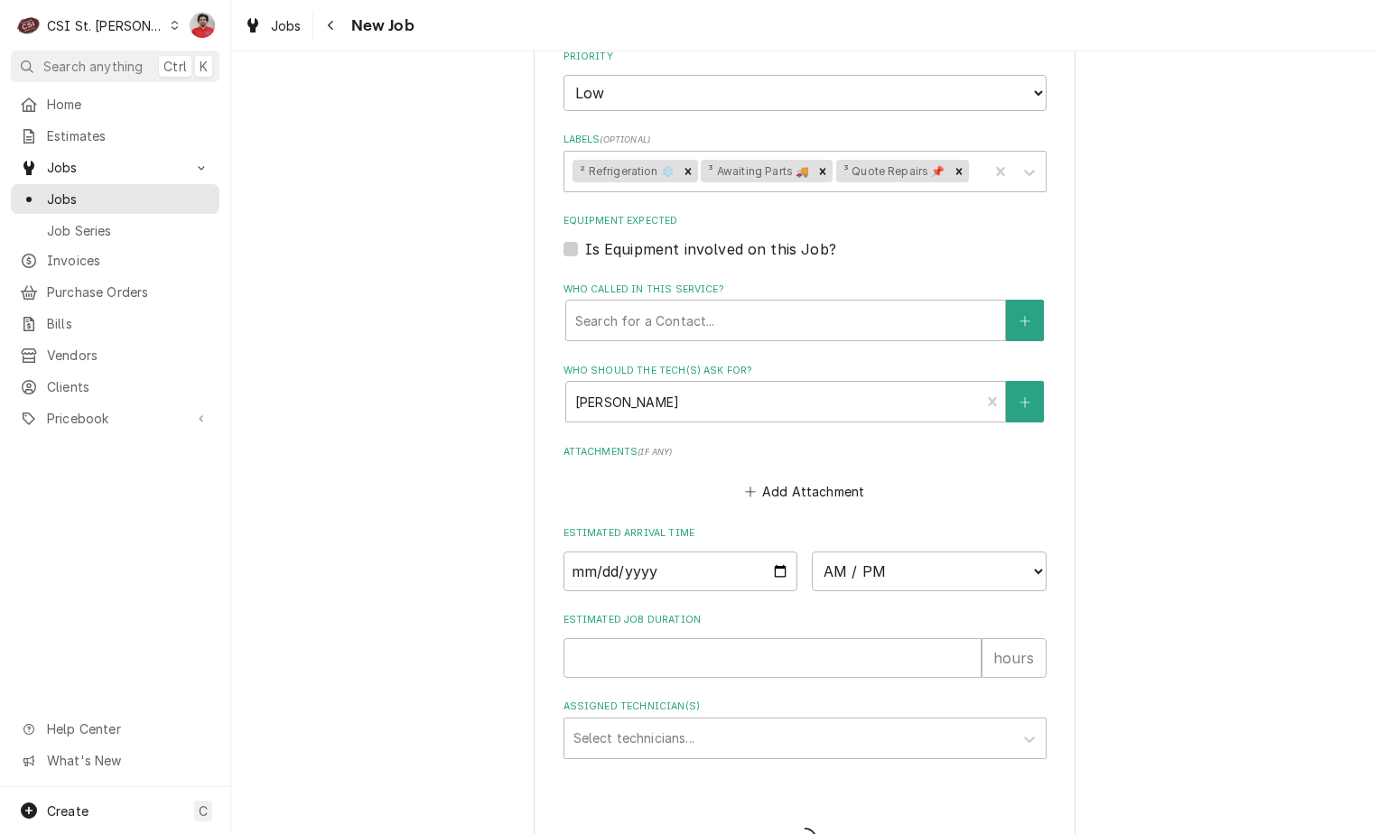
type textarea "x"
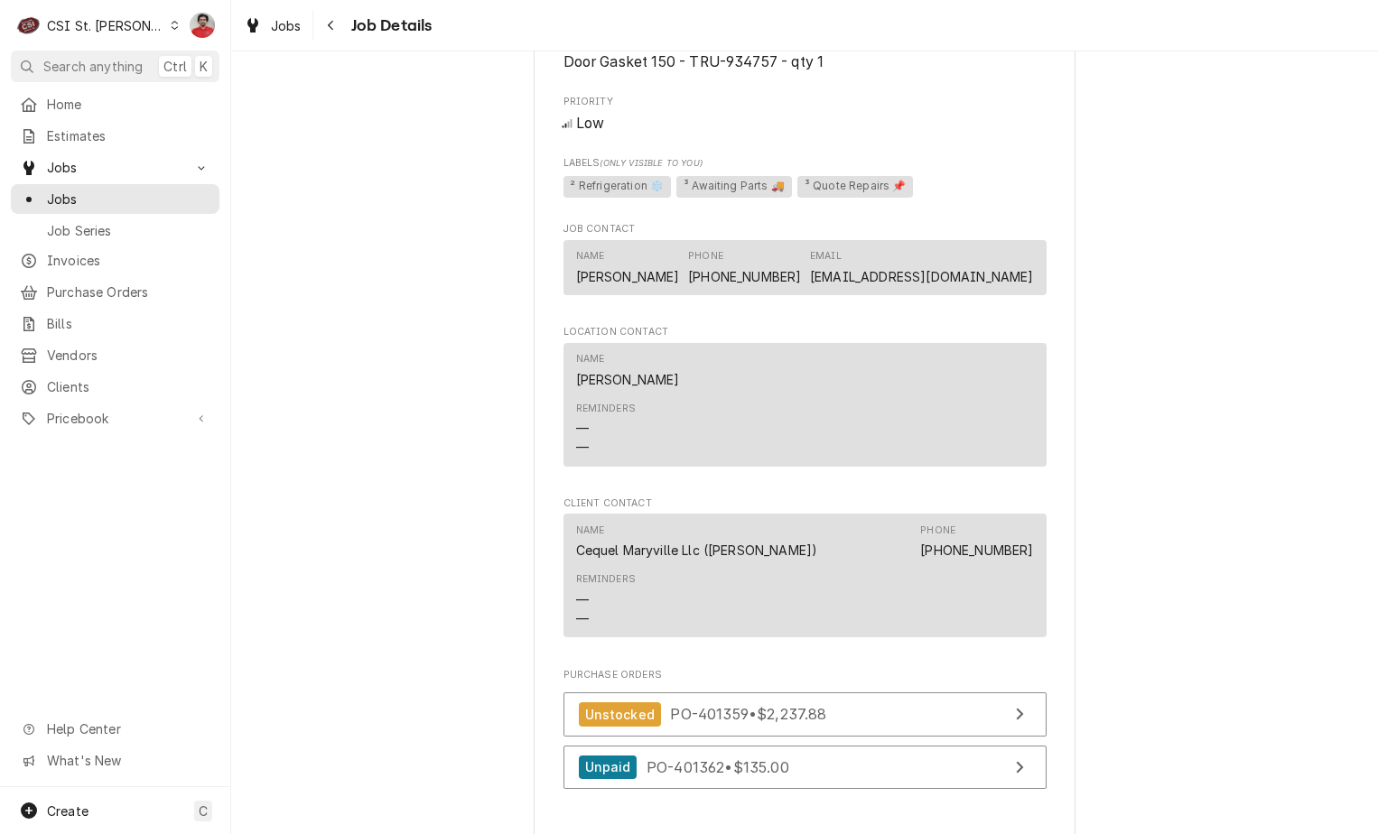
scroll to position [1892, 0]
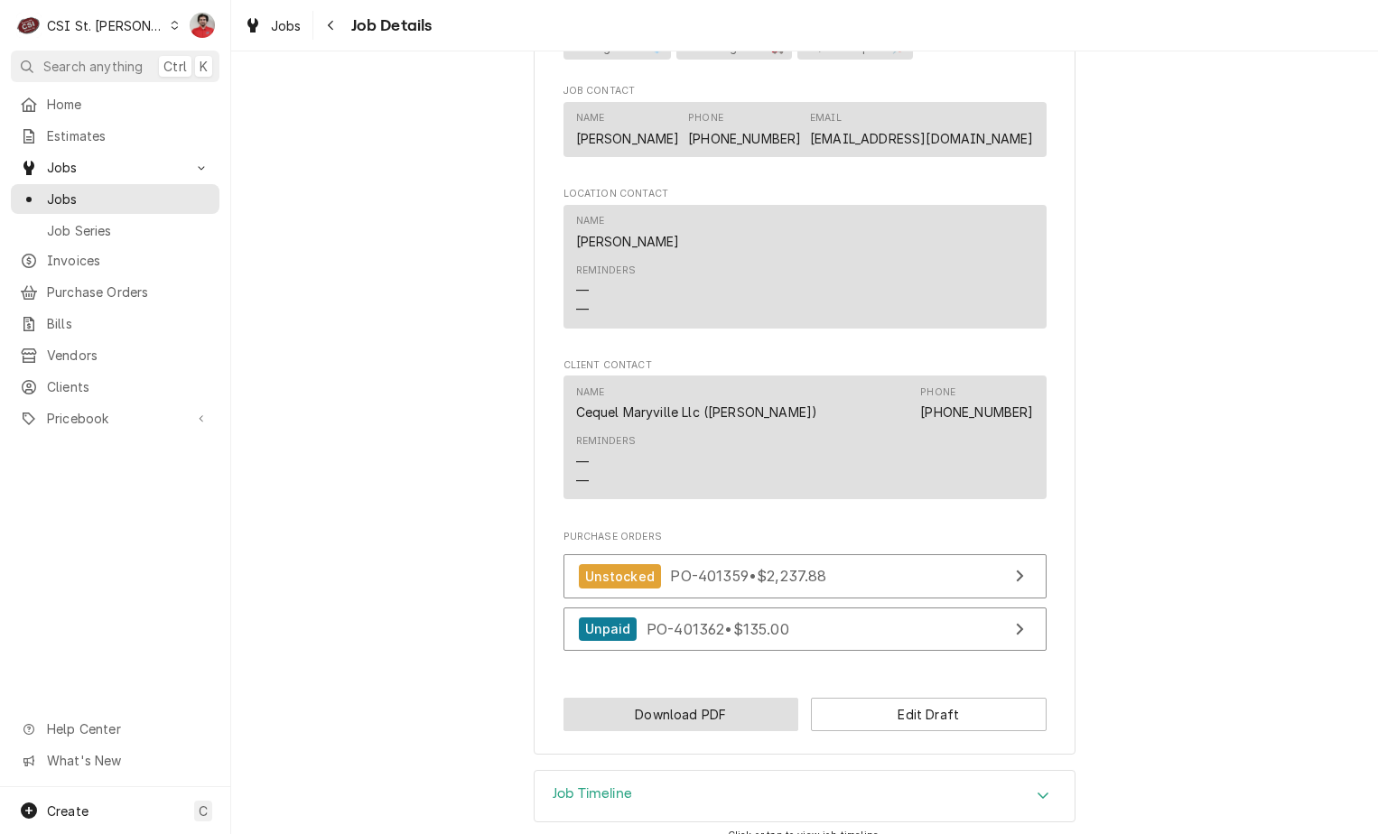
click at [735, 698] on button "Download PDF" at bounding box center [682, 714] width 236 height 33
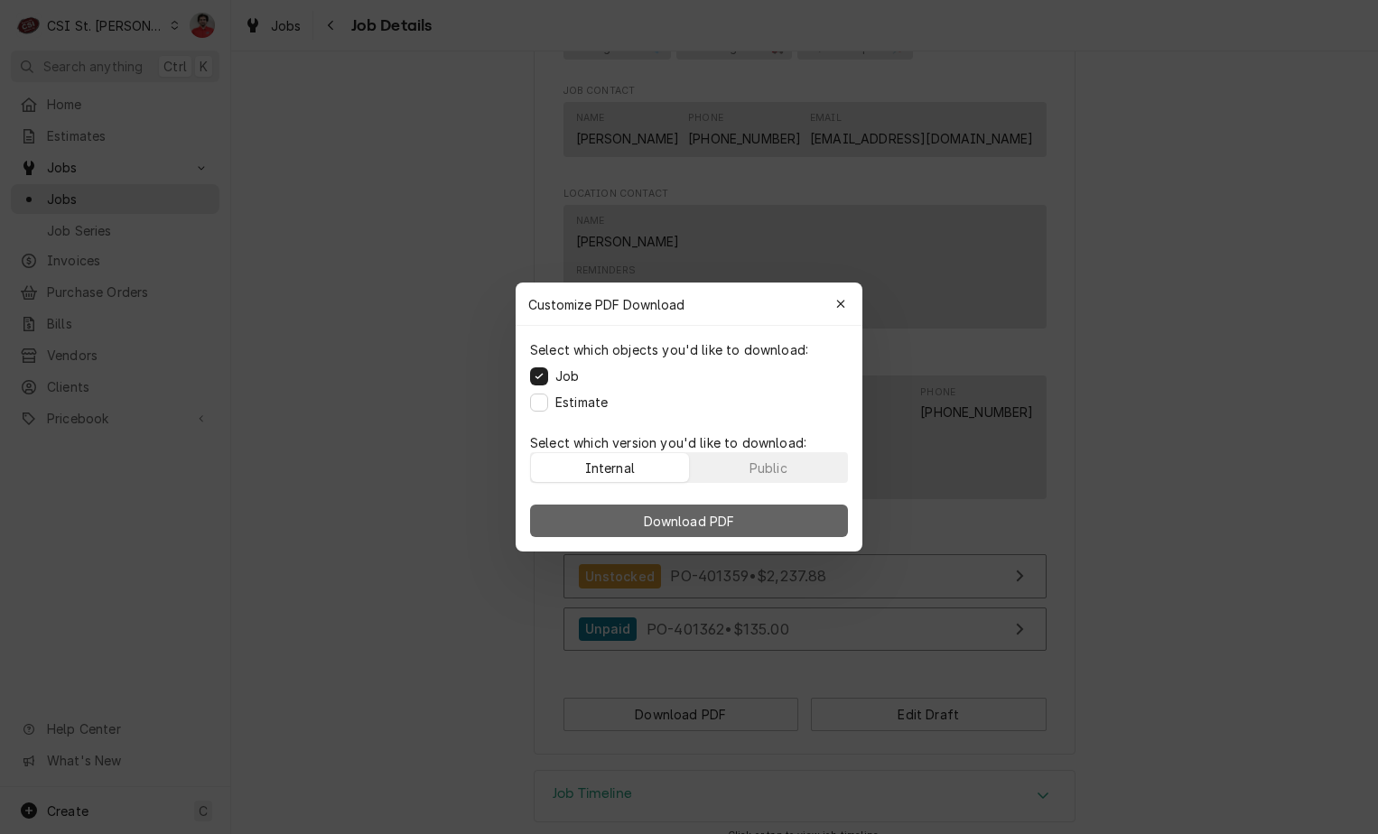
click at [753, 520] on button "Download PDF" at bounding box center [689, 521] width 318 height 33
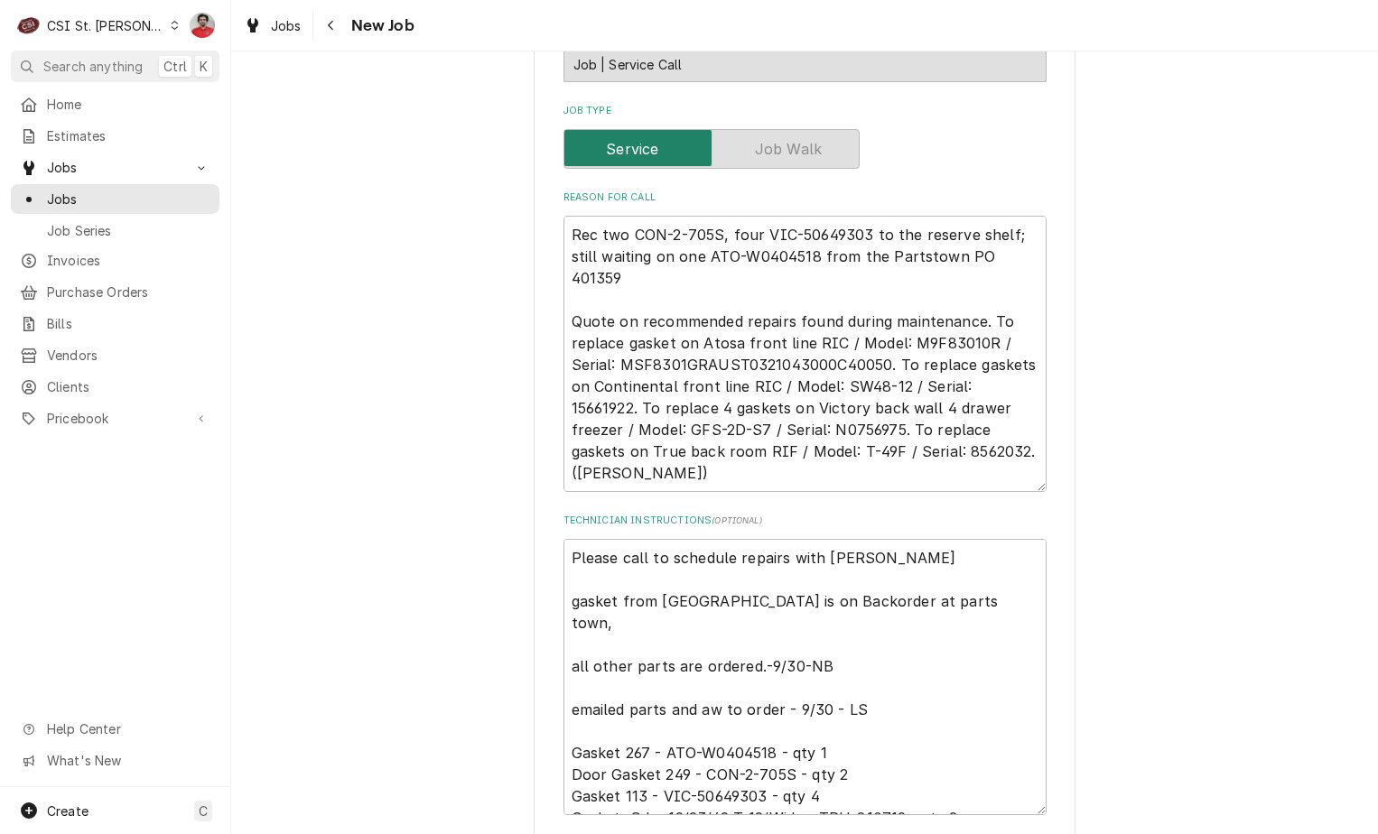
scroll to position [1255, 0]
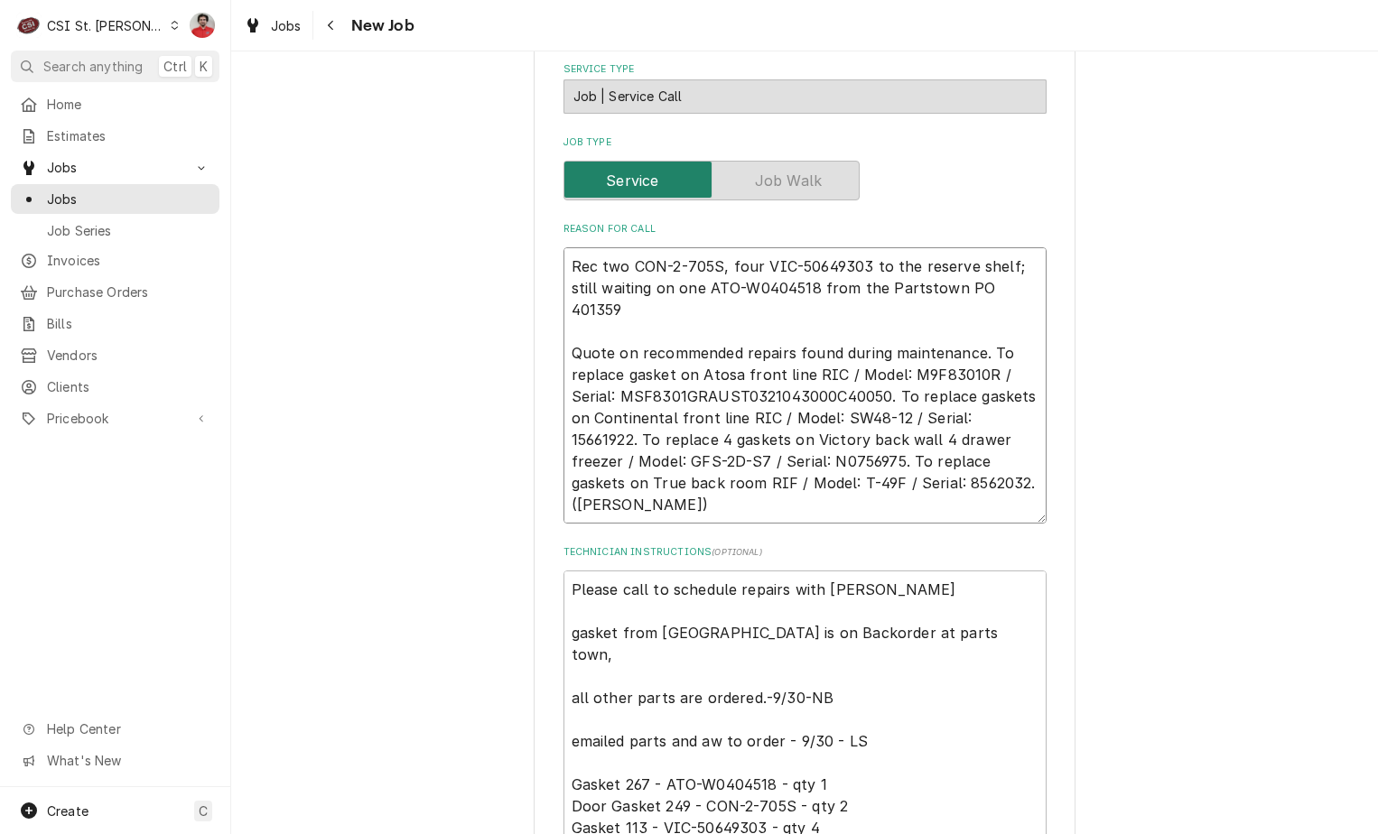
click at [572, 247] on textarea "Rec two CON-2-705S, four VIC-50649303 to the reserve shelf; still waiting on on…" at bounding box center [805, 385] width 483 height 276
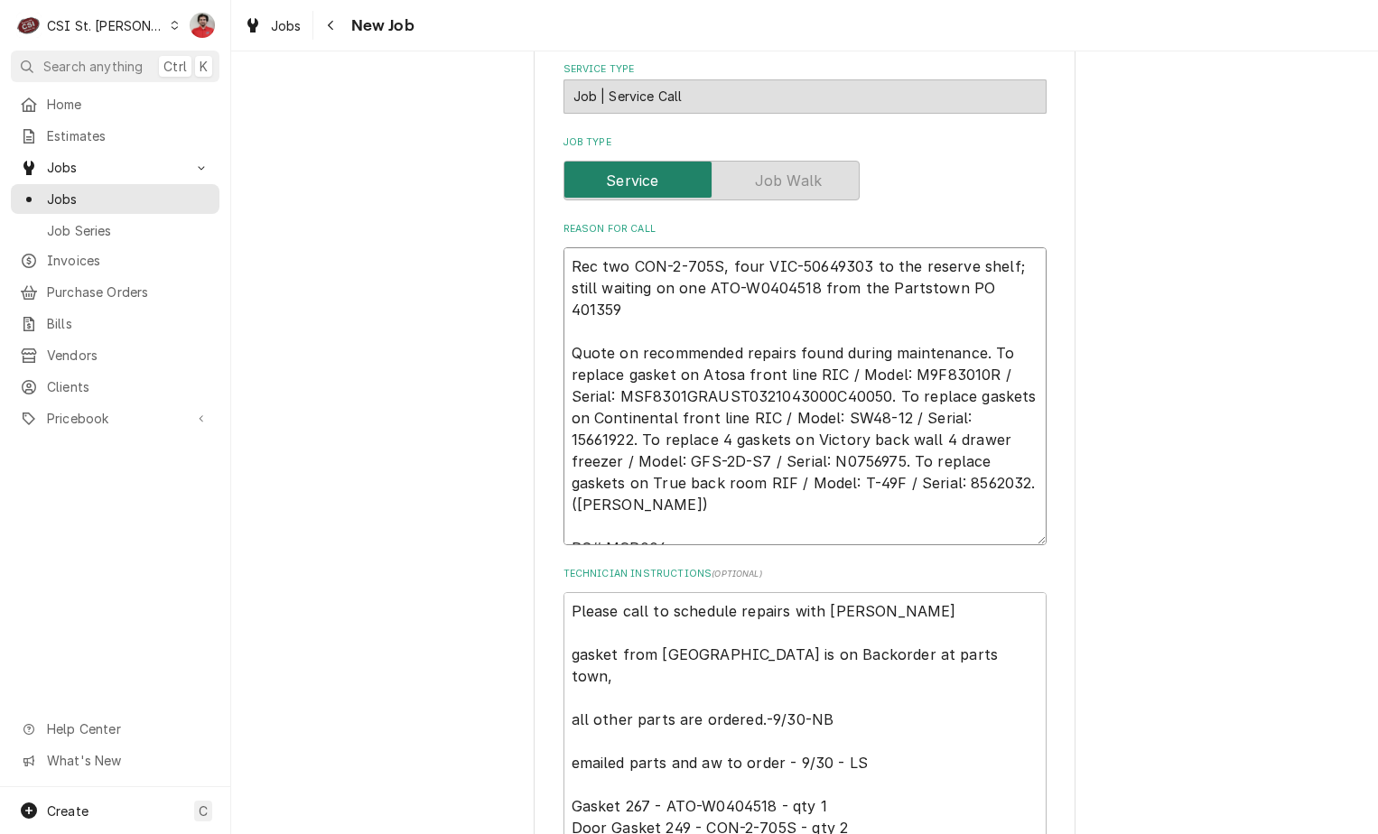
type textarea "x"
type textarea "Rec two CON-2-705S, four VIC-50649303 to the reserve shelf; still waiting on on…"
type textarea "x"
type textarea "R Rec two CON-2-705S, four VIC-50649303 to the reserve shelf; still waiting on …"
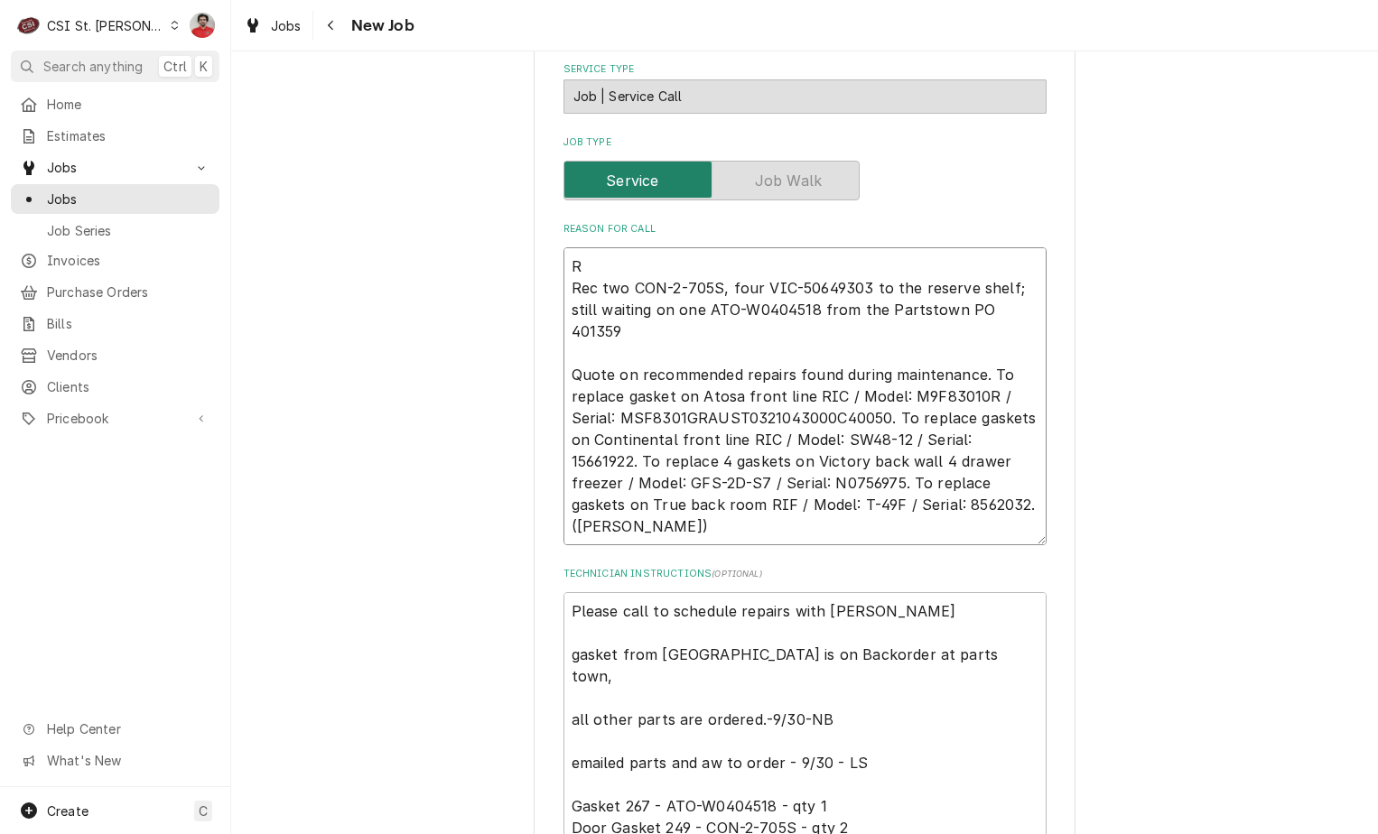
type textarea "x"
type textarea "Re Rec two CON-2-705S, four VIC-50649303 to the reserve shelf; still waiting on…"
type textarea "x"
type textarea "Rec Rec two CON-2-705S, four VIC-50649303 to the reserve shelf; still waiting o…"
type textarea "x"
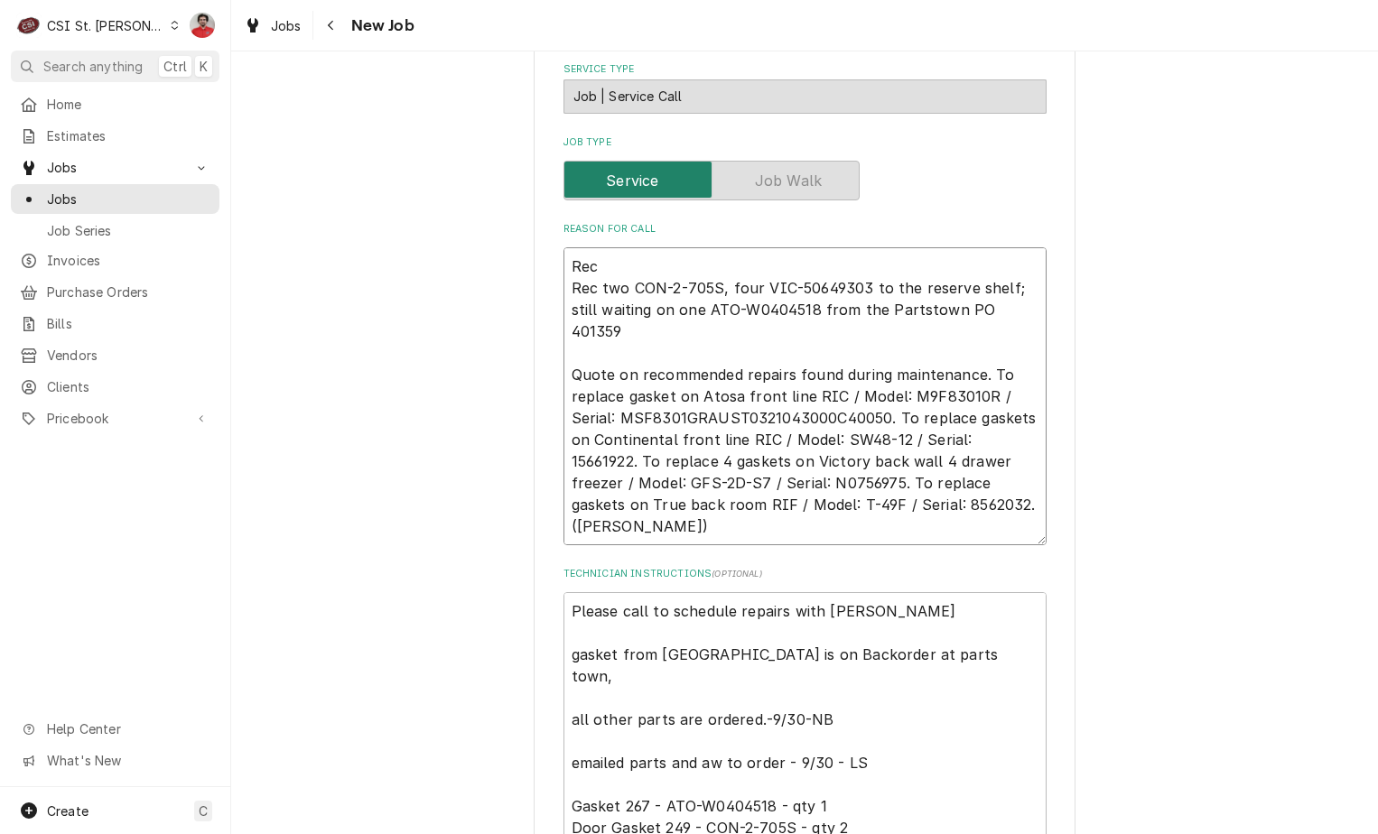
type textarea "Rec T Rec two CON-2-705S, four VIC-50649303 to the reserve shelf; still waiting…"
type textarea "x"
type textarea "Rec TR Rec two CON-2-705S, four VIC-50649303 to the reserve shelf; still waitin…"
type textarea "x"
type textarea "Rec TRU Rec two CON-2-705S, four VIC-50649303 to the reserve shelf; still waiti…"
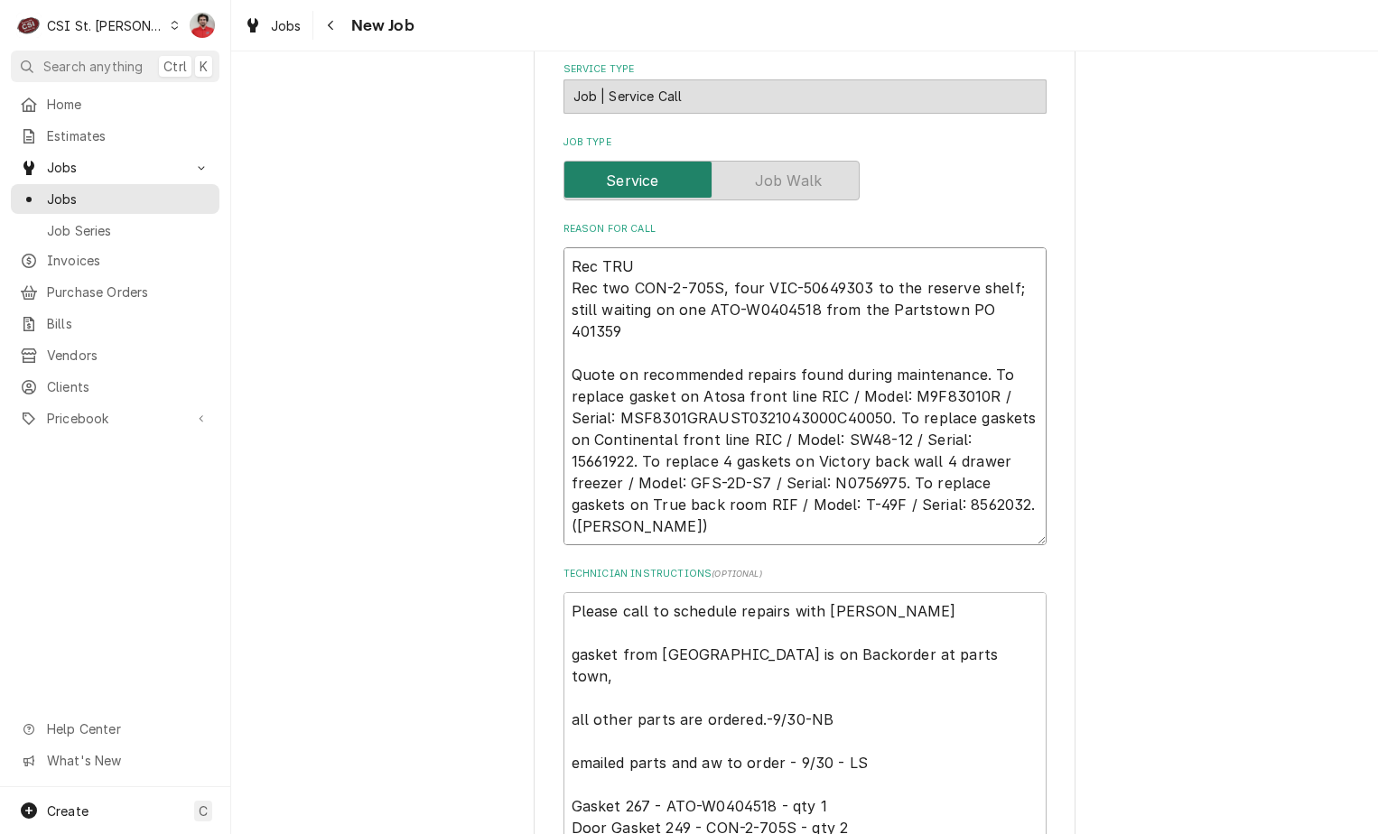
type textarea "x"
type textarea "Rec TRU- Rec two CON-2-705S, four VIC-50649303 to the reserve shelf; still wait…"
type textarea "x"
type textarea "Rec TRU-8 Rec two CON-2-705S, four VIC-50649303 to the reserve shelf; still wai…"
type textarea "x"
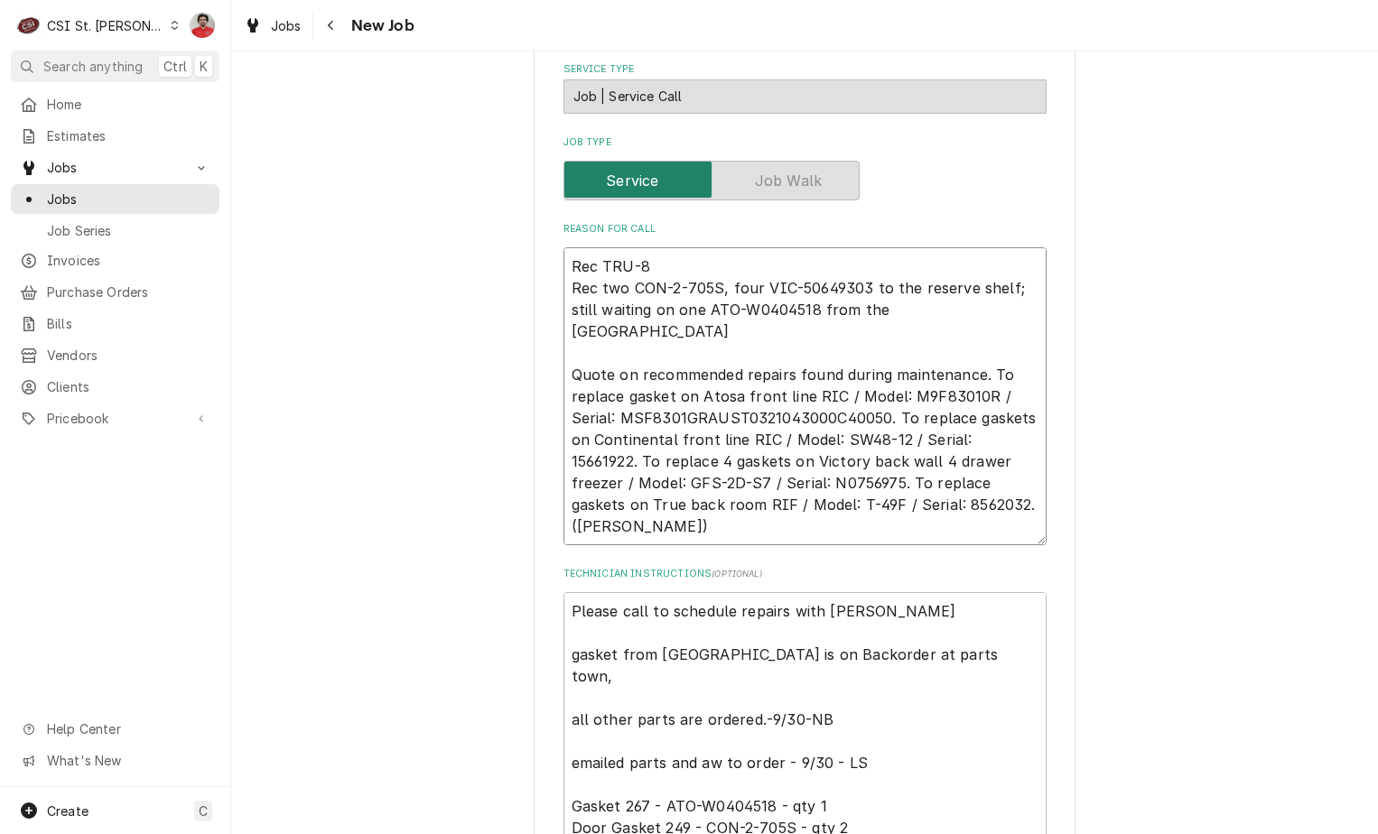
type textarea "Rec TRU-81 Rec two CON-2-705S, four VIC-50649303 to the reserve shelf; still wa…"
type textarea "x"
type textarea "Rec TRU-810 Rec two CON-2-705S, four VIC-50649303 to the reserve shelf; still w…"
type textarea "x"
type textarea "Rec TRU-8107 Rec two CON-2-705S, four VIC-50649303 to the reserve shelf; still …"
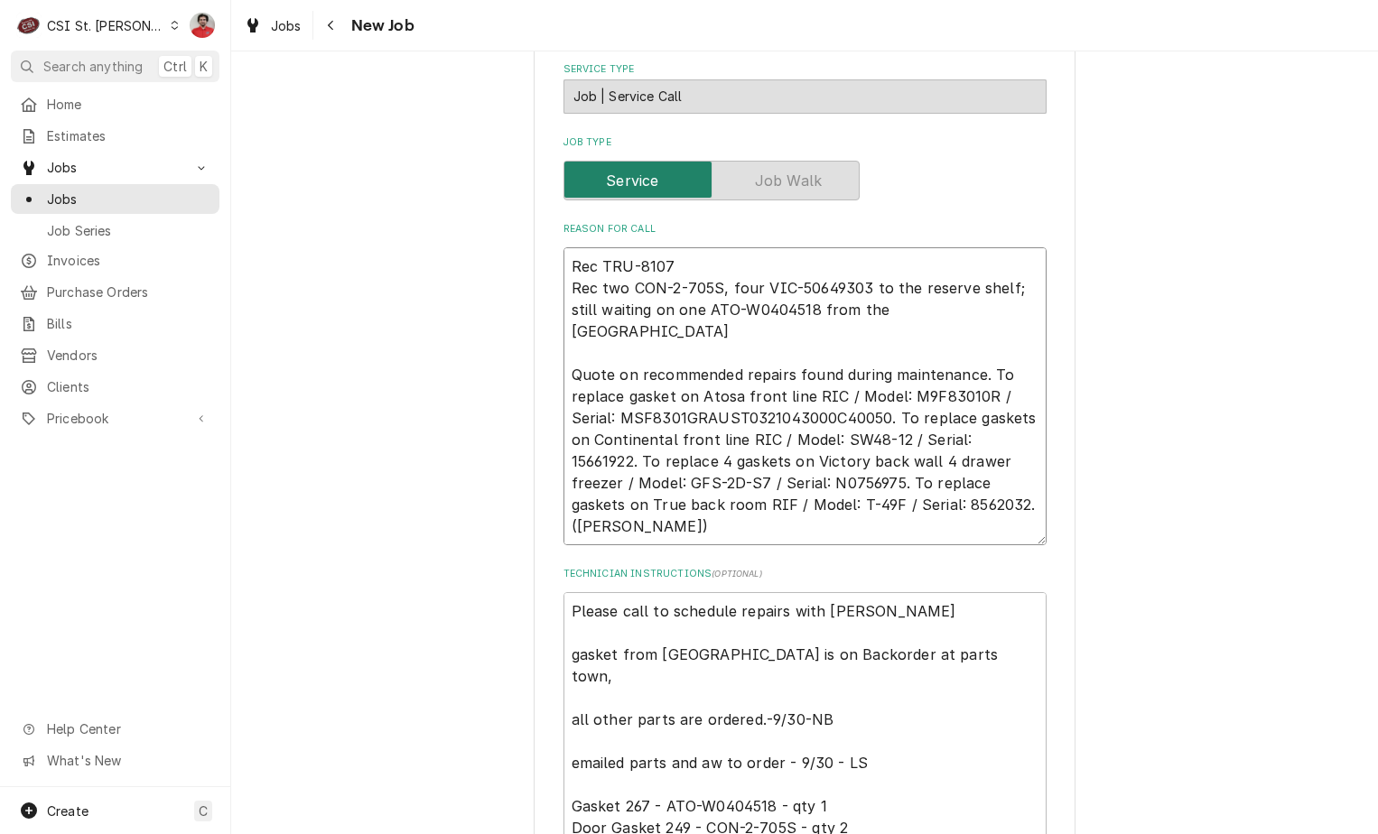
type textarea "x"
type textarea "Rec TRU-81071 Rec two CON-2-705S, four VIC-50649303 to the reserve shelf; still…"
type textarea "x"
type textarea "Rec TRU-810719 Rec two CON-2-705S, four VIC-50649303 to the reserve shelf; stil…"
type textarea "x"
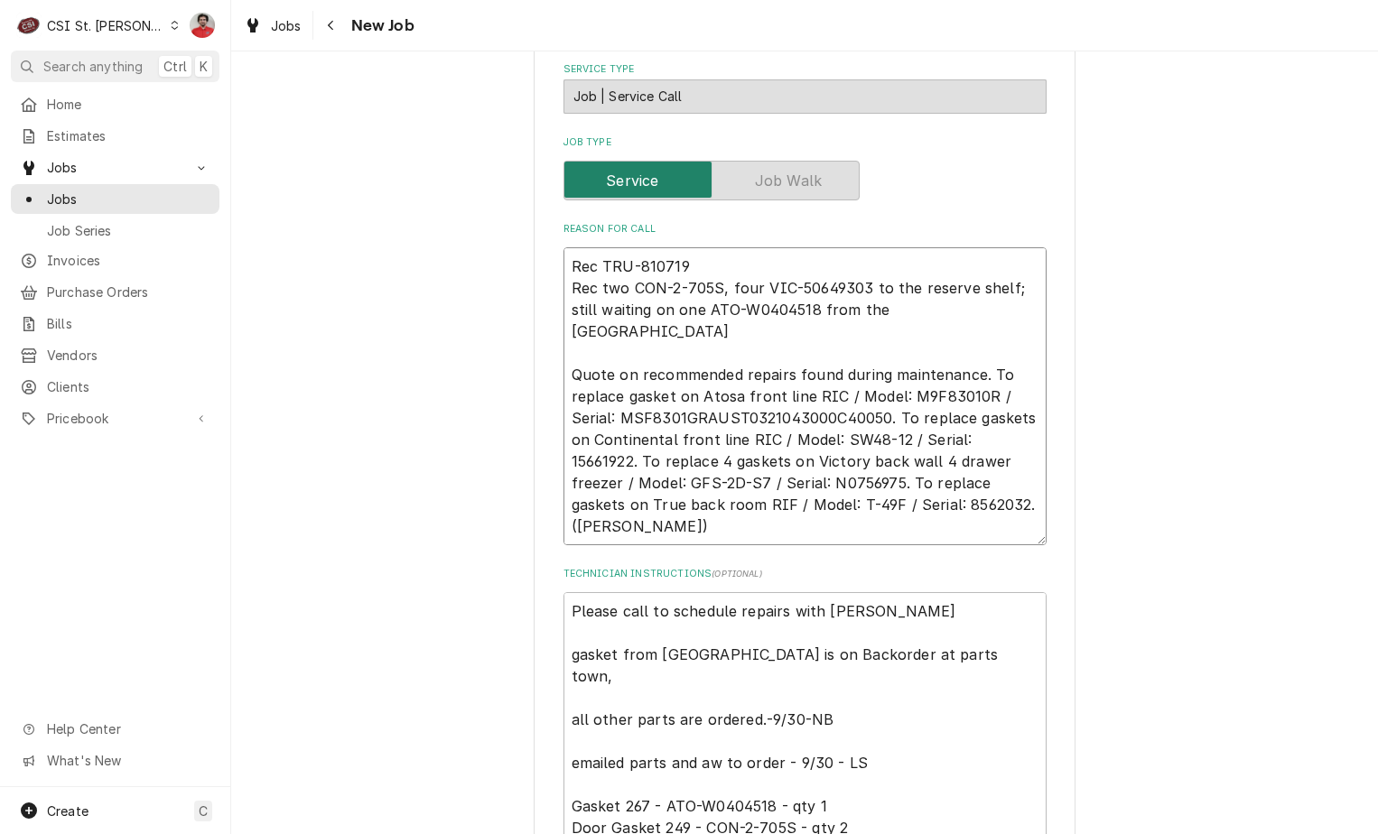
type textarea "Rec tTRU-810719 Rec two CON-2-705S, four VIC-50649303 to the reserve shelf; sti…"
type textarea "x"
type textarea "Rec twTRU-810719 Rec two CON-2-705S, four VIC-50649303 to the reserve shelf; st…"
type textarea "x"
type textarea "Rec twoTRU-810719 Rec two CON-2-705S, four VIC-50649303 to the reserve shelf; s…"
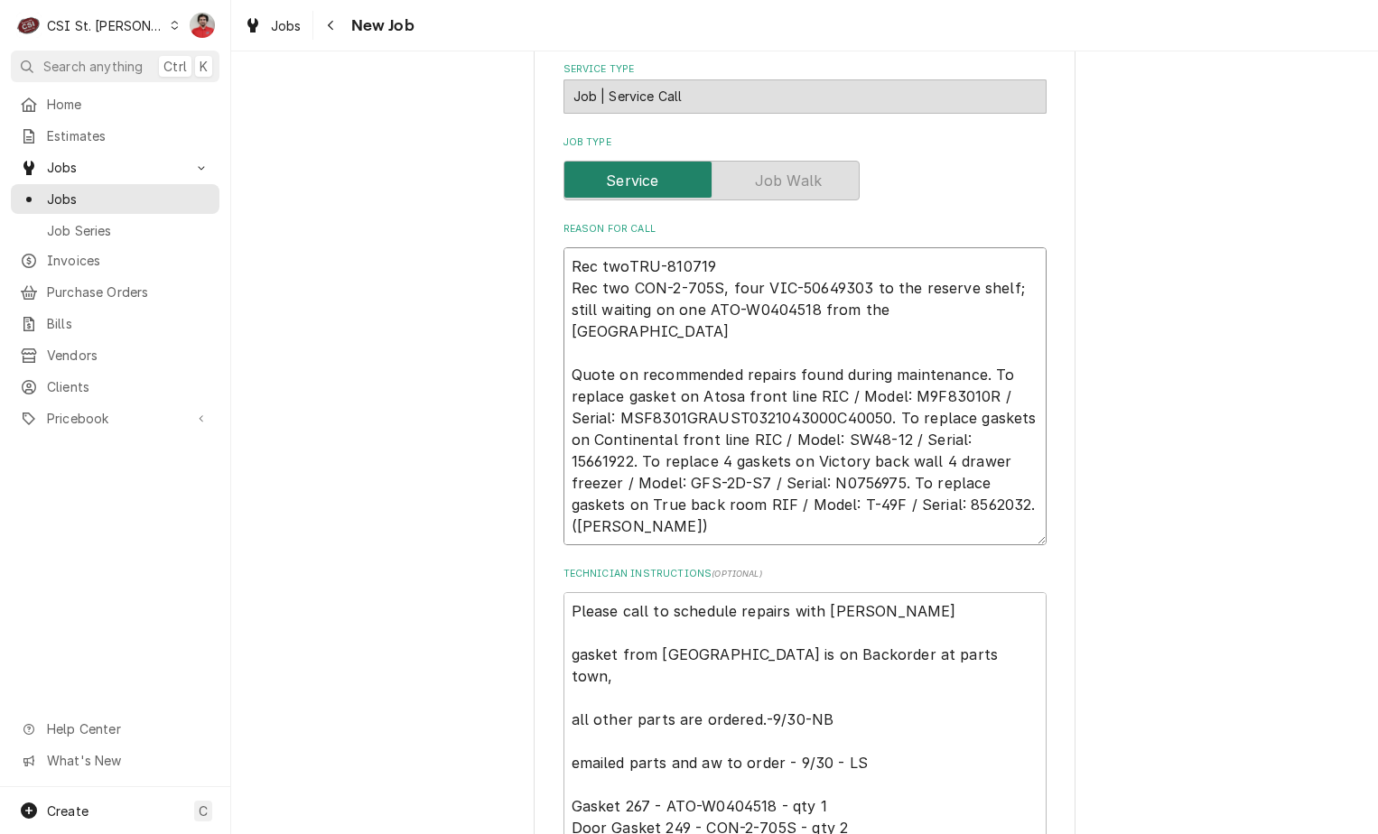
type textarea "x"
type textarea "Rec two TRU-810719 Rec two CON-2-705S, four VIC-50649303 to the reserve shelf; …"
type textarea "x"
type textarea "Rec two TRU-810719t Rec two CON-2-705S, four VIC-50649303 to the reserve shelf;…"
type textarea "x"
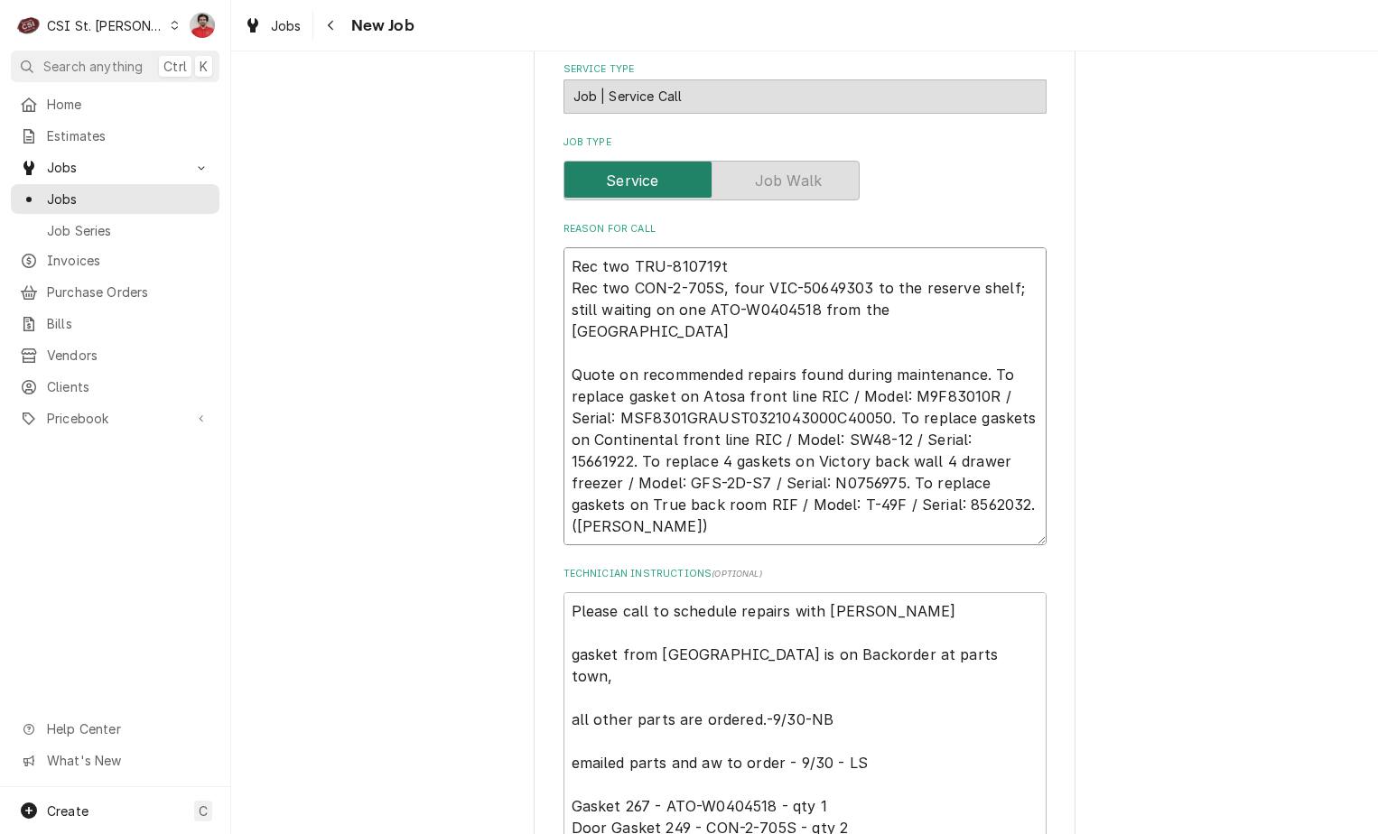
type textarea "Rec two TRU-810719t Rec two CON-2-705S, four VIC-50649303 to the reserve shelf;…"
type textarea "x"
type textarea "Rec two TRU-810719t Rec two CON-2-705S, four VIC-50649303 to the reserve shelf;…"
type textarea "x"
type textarea "Rec two TRU-810719 Rec two CON-2-705S, four VIC-50649303 to the reserve shelf; …"
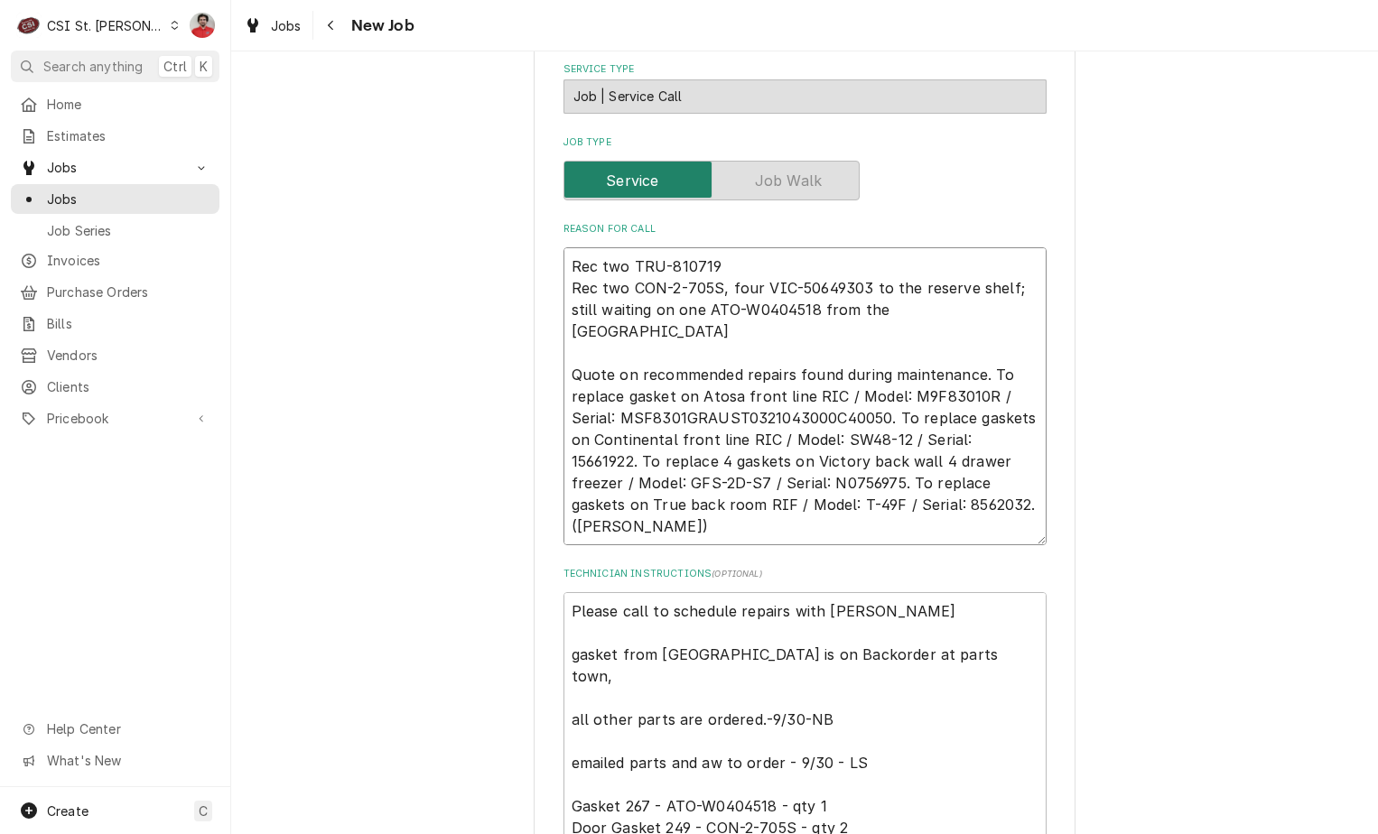
type textarea "x"
type textarea "Rec two TRU-810719 Rec two CON-2-705S, four VIC-50649303 to the reserve shelf; …"
type textarea "x"
type textarea "Rec two TRU-810719 t Rec two CON-2-705S, four VIC-50649303 to the reserve shelf…"
type textarea "x"
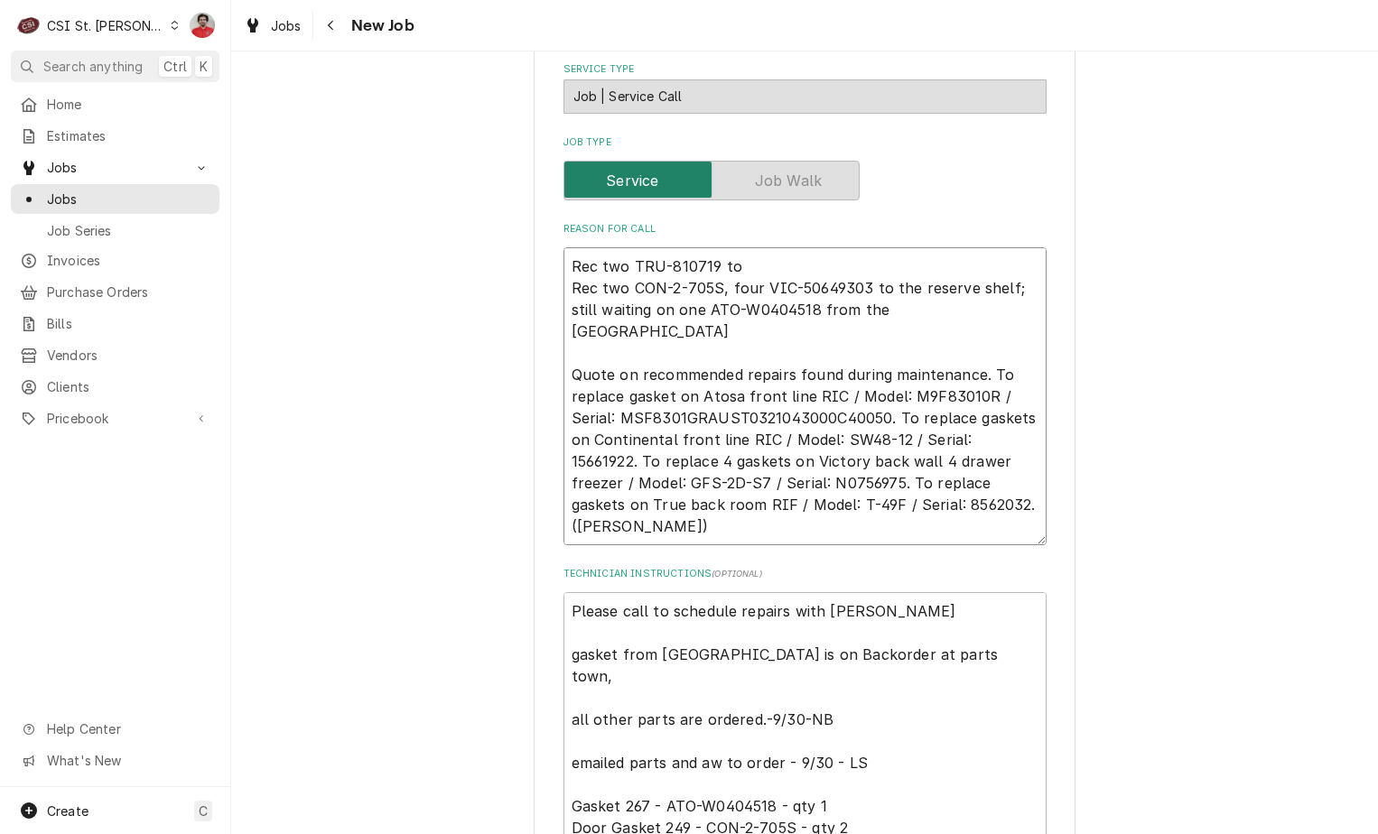
type textarea "Rec two TRU-810719 to Rec two CON-2-705S, four VIC-50649303 to the reserve shel…"
type textarea "x"
type textarea "Rec two TRU-810719 to R Rec two CON-2-705S, four VIC-50649303 to the reserve sh…"
type textarea "x"
type textarea "Rec two TRU-810719 to Re Rec two CON-2-705S, four VIC-50649303 to the reserve s…"
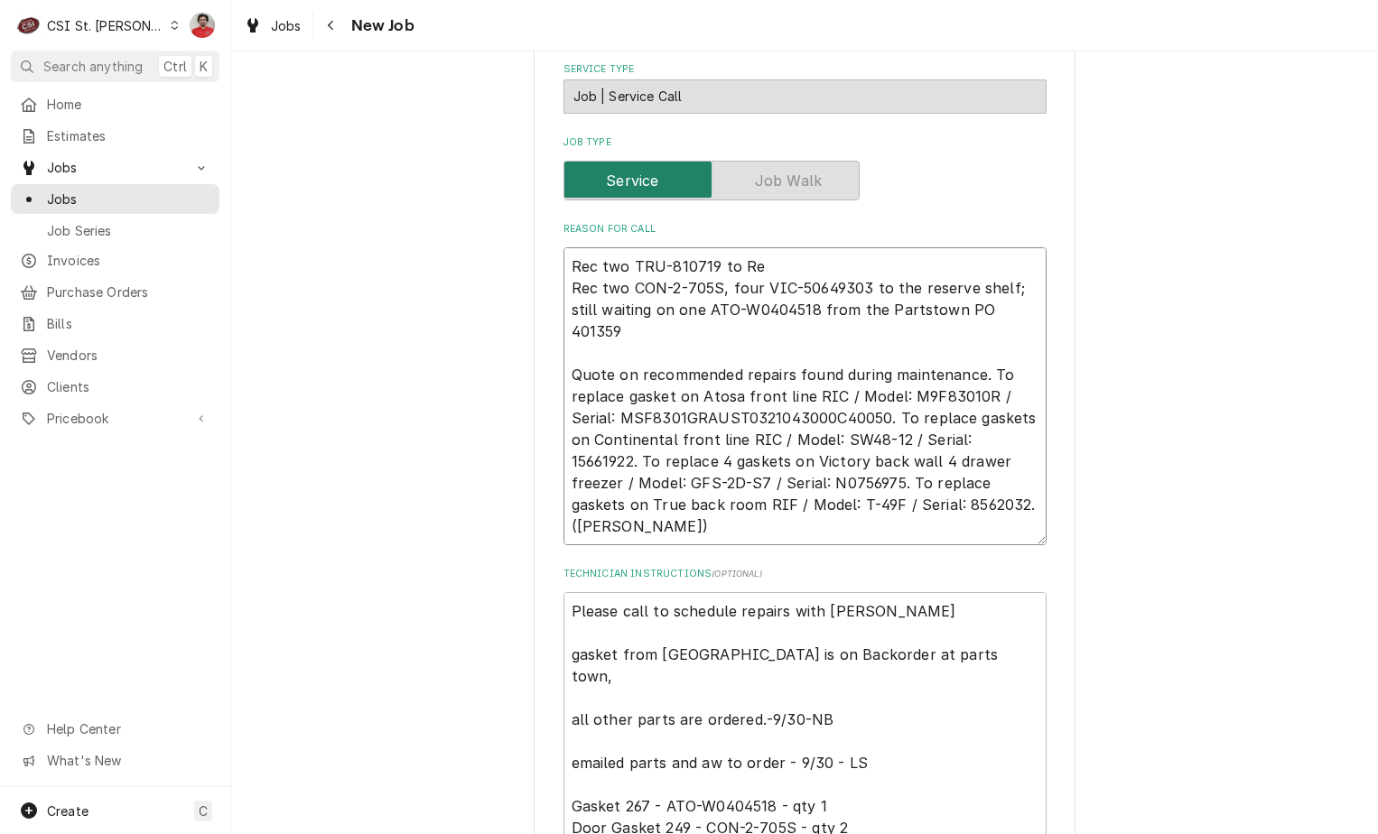
type textarea "x"
type textarea "Rec two TRU-810719 to Res Rec two CON-2-705S, four VIC-50649303 to the reserve …"
type textarea "x"
type textarea "Rec two TRU-810719 to Rese Rec two CON-2-705S, four VIC-50649303 to the reserve…"
type textarea "x"
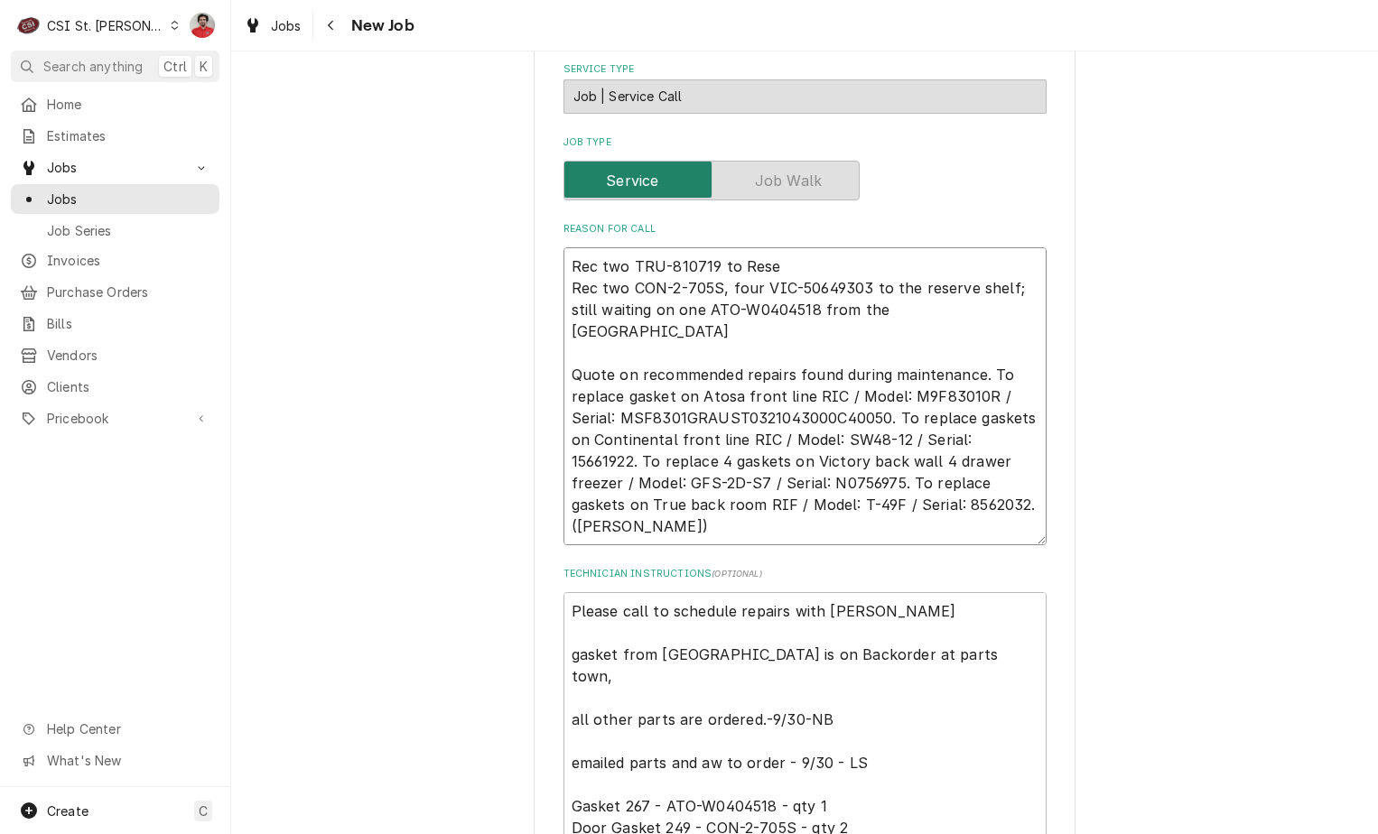
type textarea "Rec two TRU-810719 to Reser Rec two CON-2-705S, four VIC-50649303 to the reserv…"
type textarea "x"
type textarea "Rec two TRU-810719 to Reserv Rec two CON-2-705S, four VIC-50649303 to the reser…"
type textarea "x"
type textarea "Rec two TRU-810719 to Reserve Rec two CON-2-705S, four VIC-50649303 to the rese…"
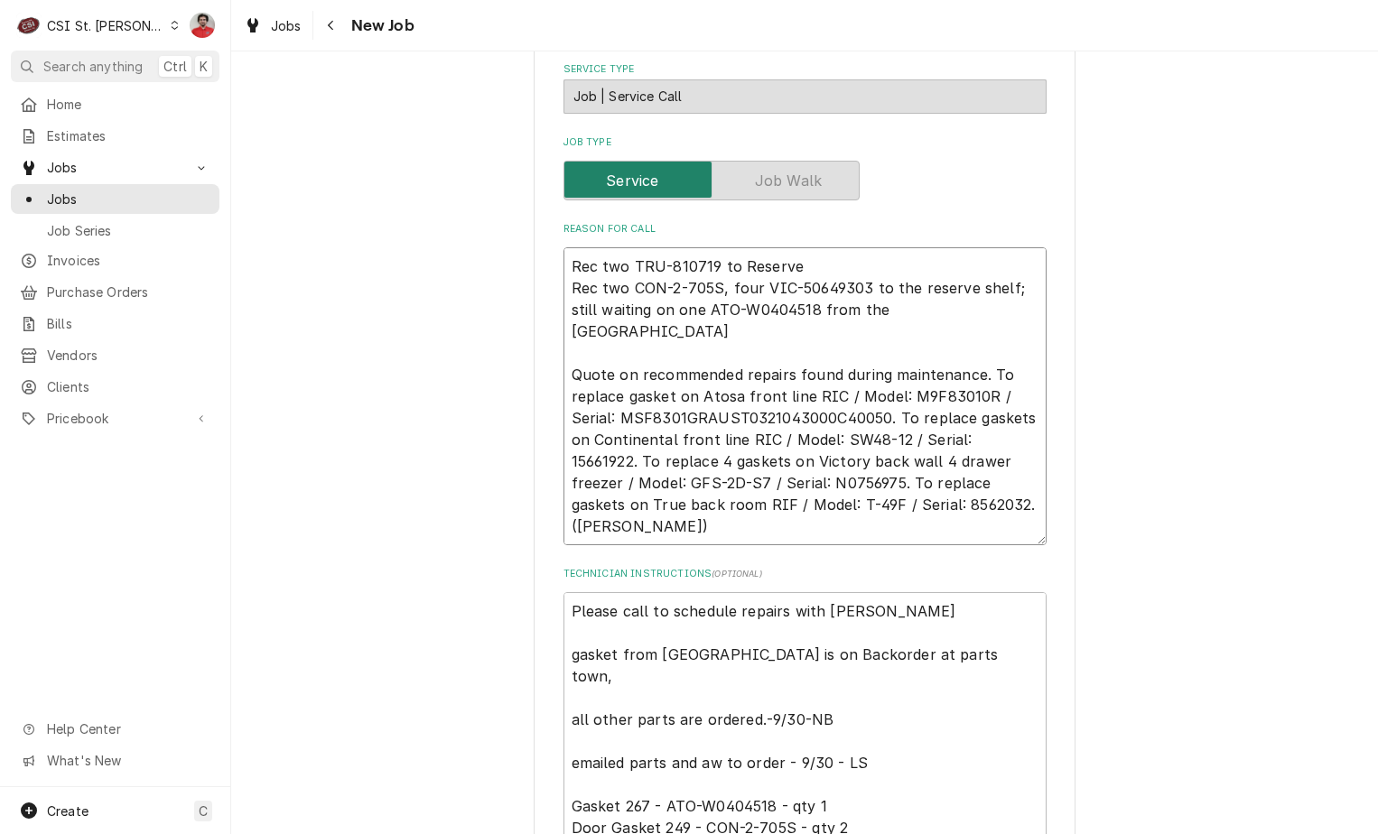
type textarea "x"
type textarea "Rec two TRU-810719 to Reserve S Rec two CON-2-705S, four VIC-50649303 to the re…"
type textarea "x"
type textarea "Rec two TRU-810719 to Reserve She Rec two CON-2-705S, four VIC-50649303 to the …"
type textarea "x"
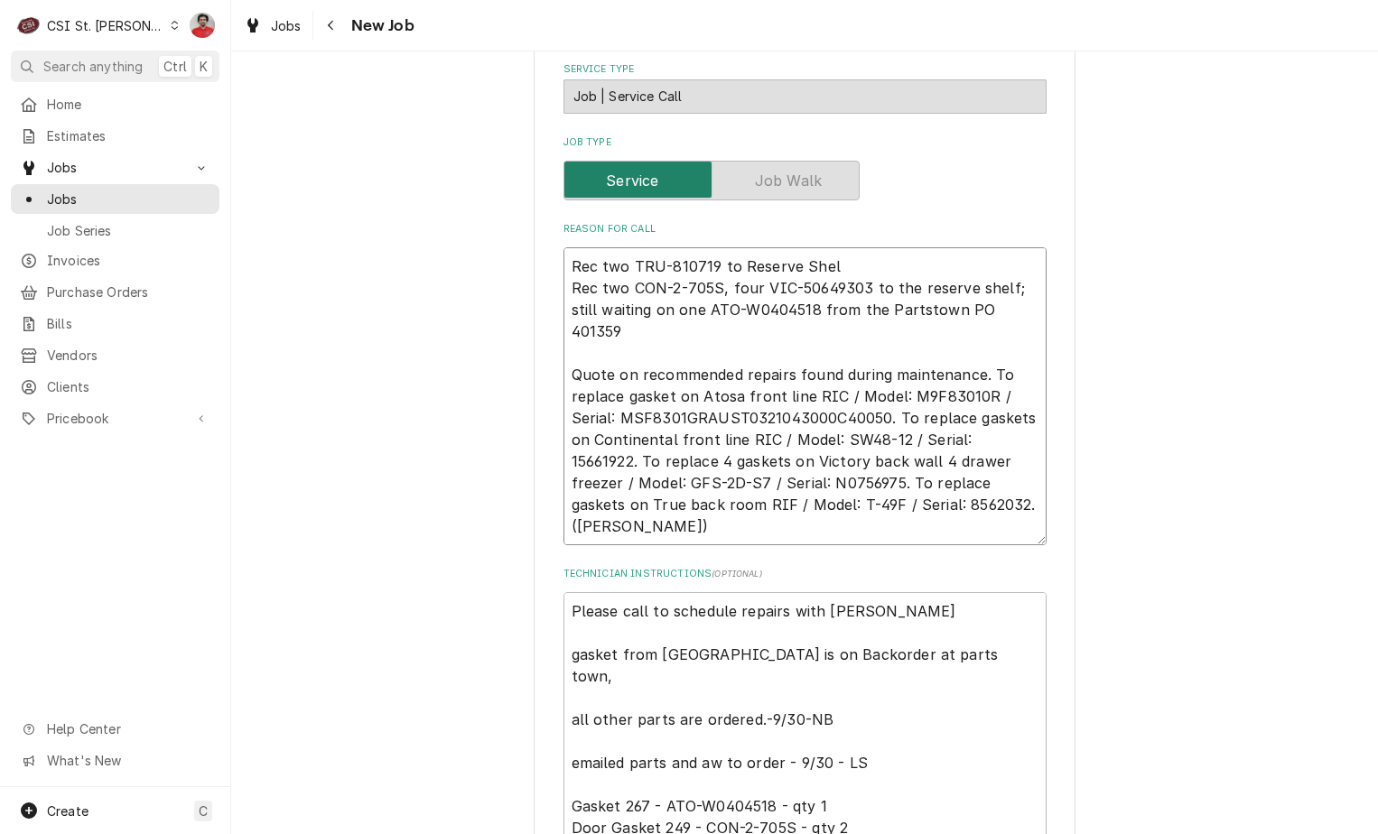
type textarea "Rec two TRU-810719 to Reserve Shelf Rec two CON-2-705S, four VIC-50649303 to th…"
type textarea "x"
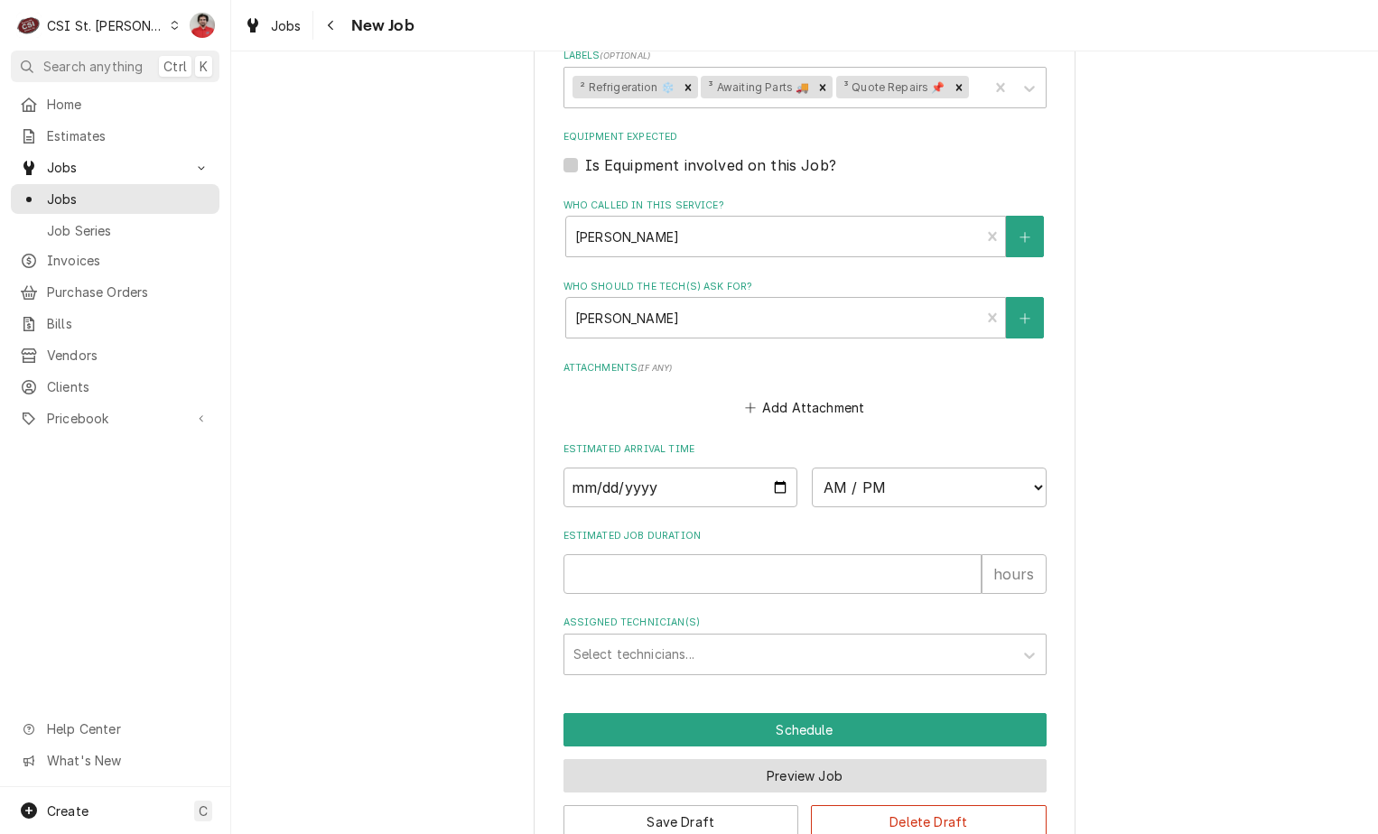
type textarea "Rec two TRU-810719 to Reserve Shelf Rec two CON-2-705S, four VIC-50649303 to th…"
click at [820, 760] on button "Preview Job" at bounding box center [805, 776] width 483 height 33
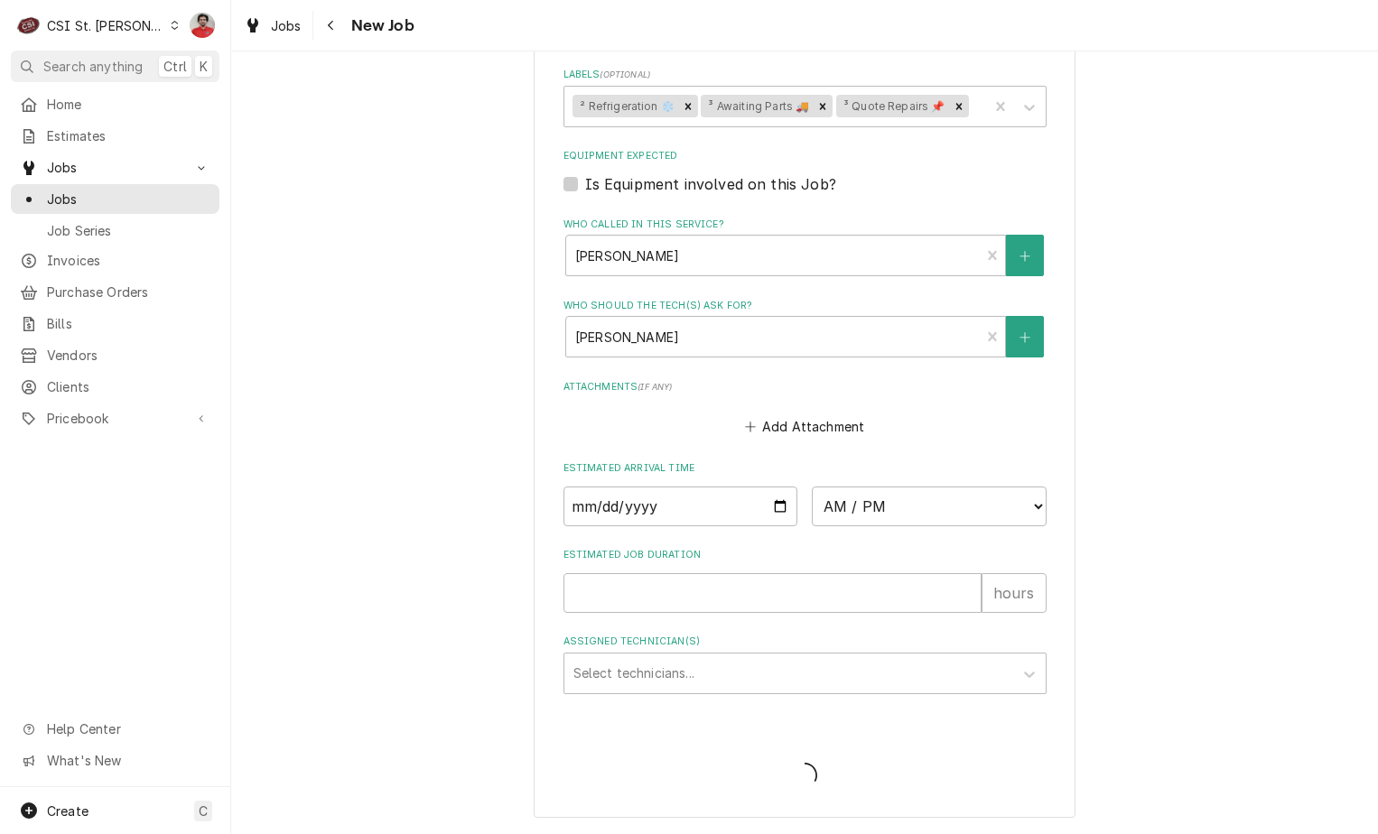
scroll to position [2118, 0]
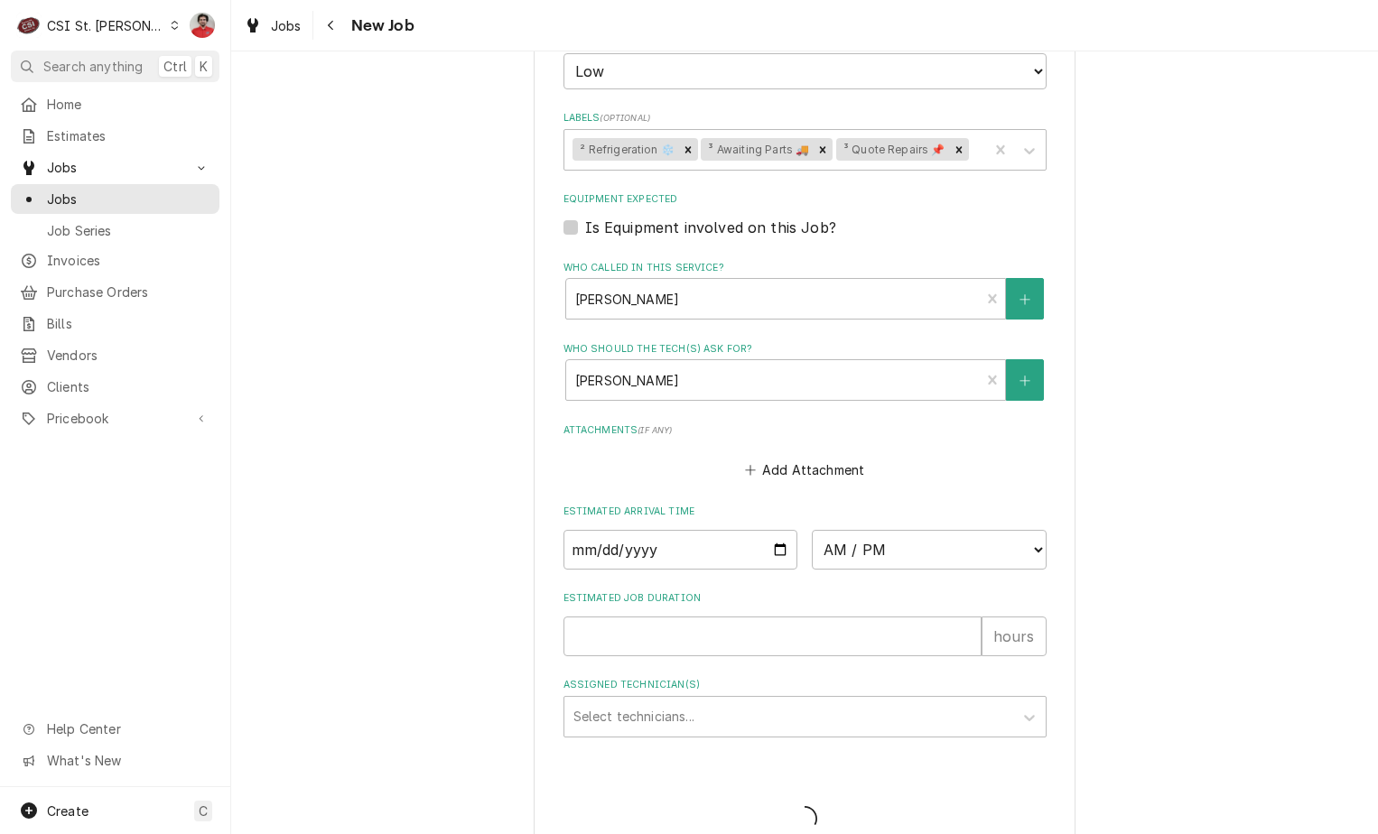
type textarea "x"
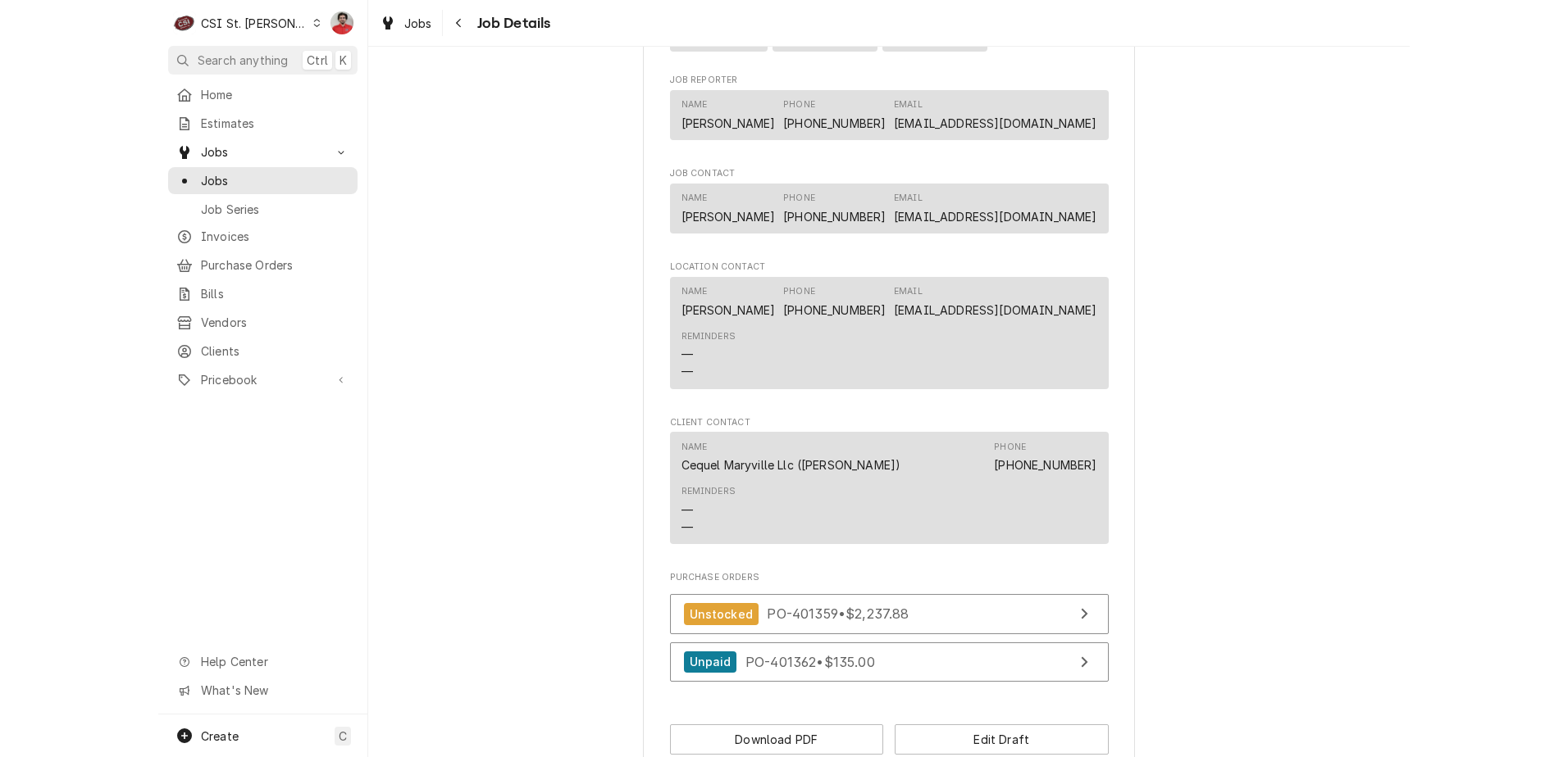
scroll to position [1984, 0]
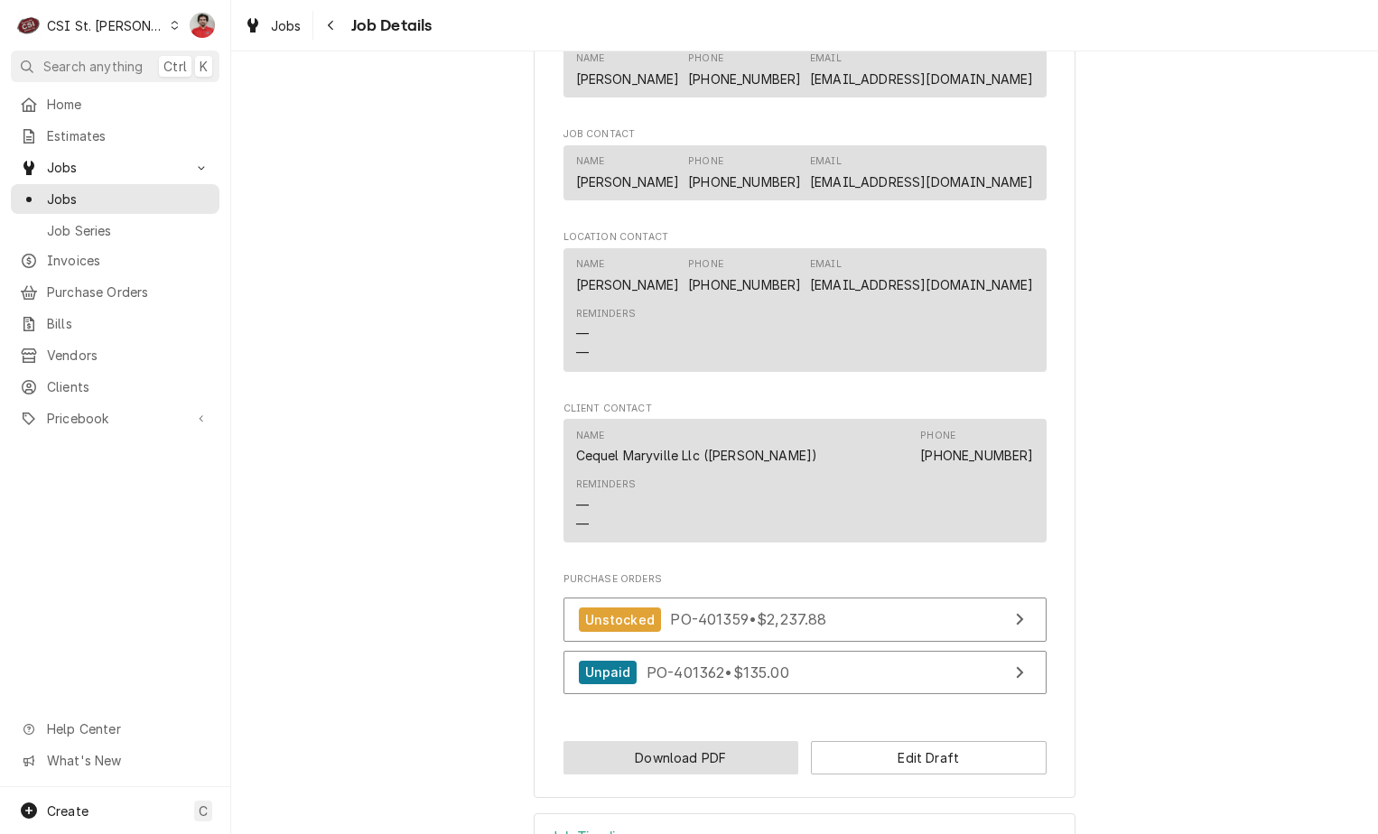
click at [760, 741] on button "Download PDF" at bounding box center [682, 757] width 236 height 33
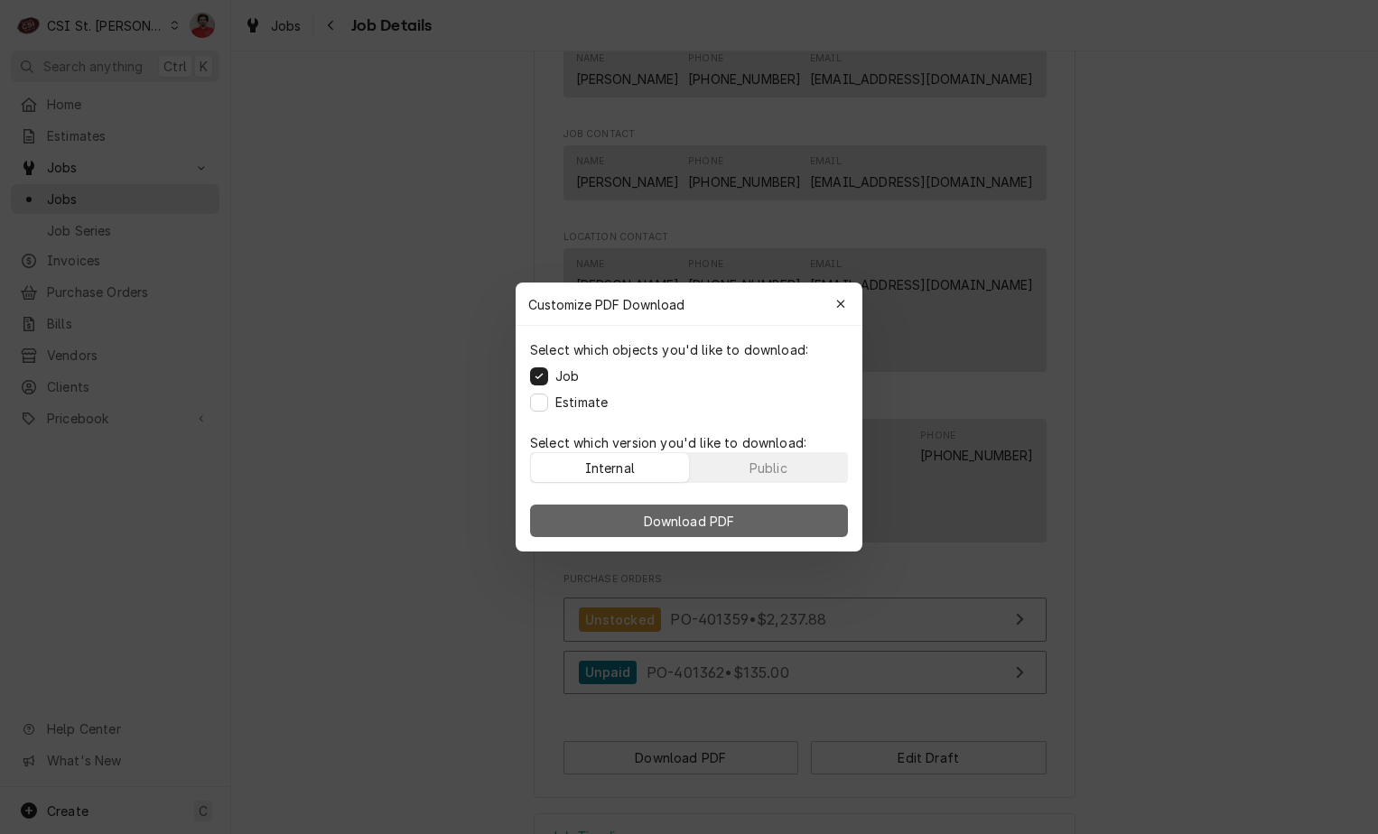
click at [781, 517] on button "Download PDF" at bounding box center [689, 521] width 318 height 33
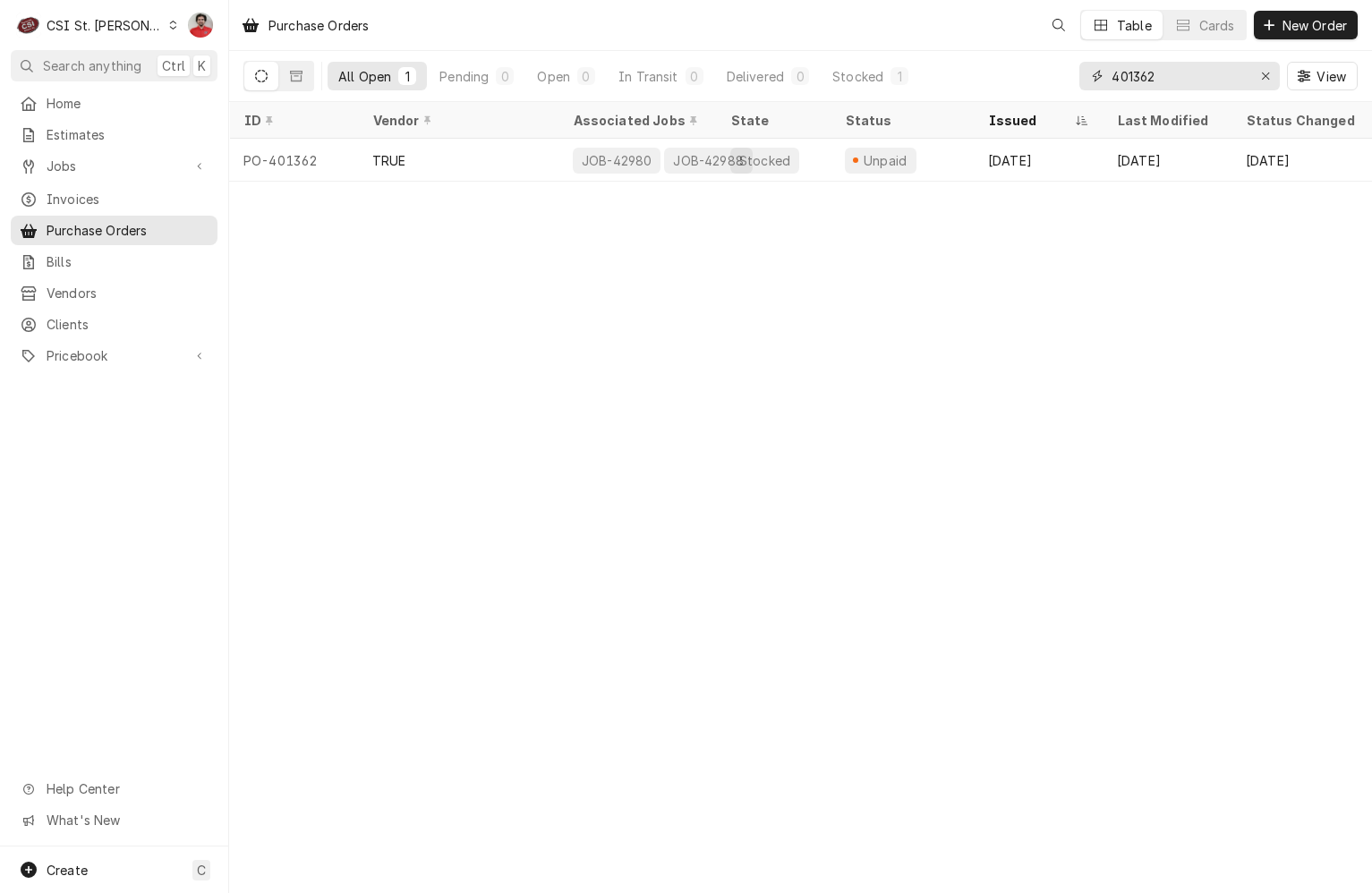
click at [1214, 75] on input "401362" at bounding box center [1179, 75] width 134 height 29
type input "401360"
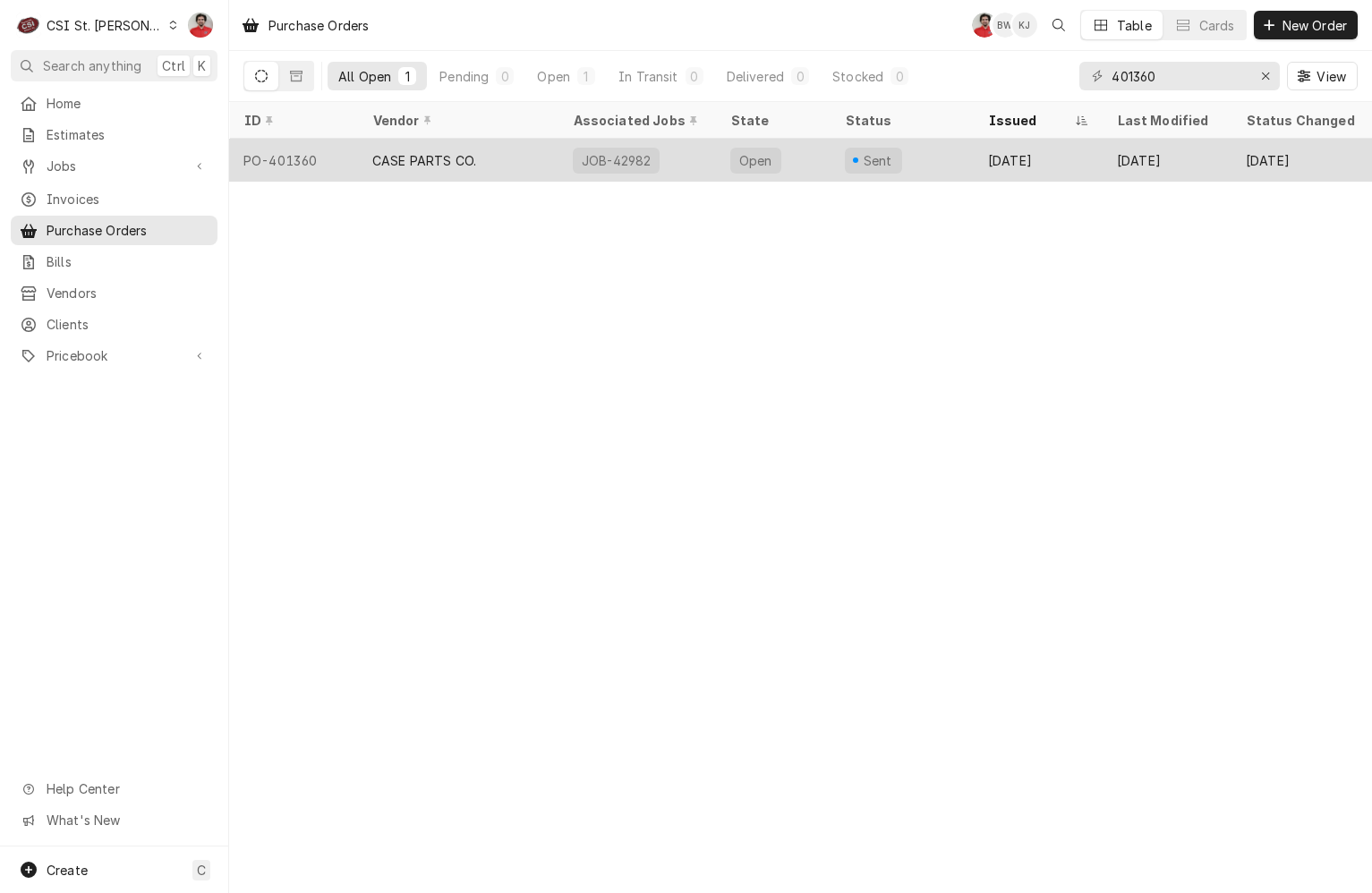
click at [919, 145] on div "Sent" at bounding box center [902, 160] width 143 height 43
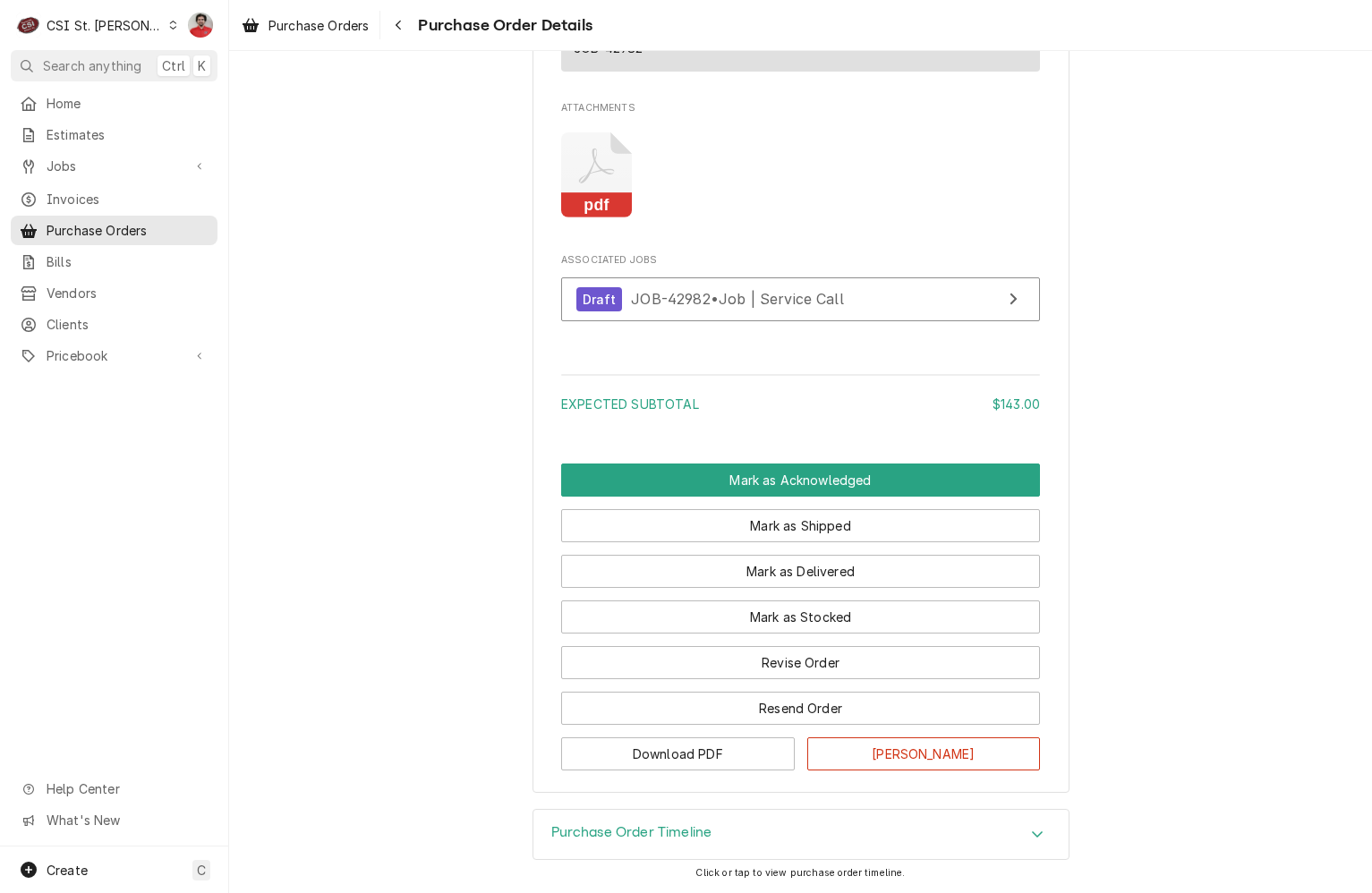
scroll to position [1827, 0]
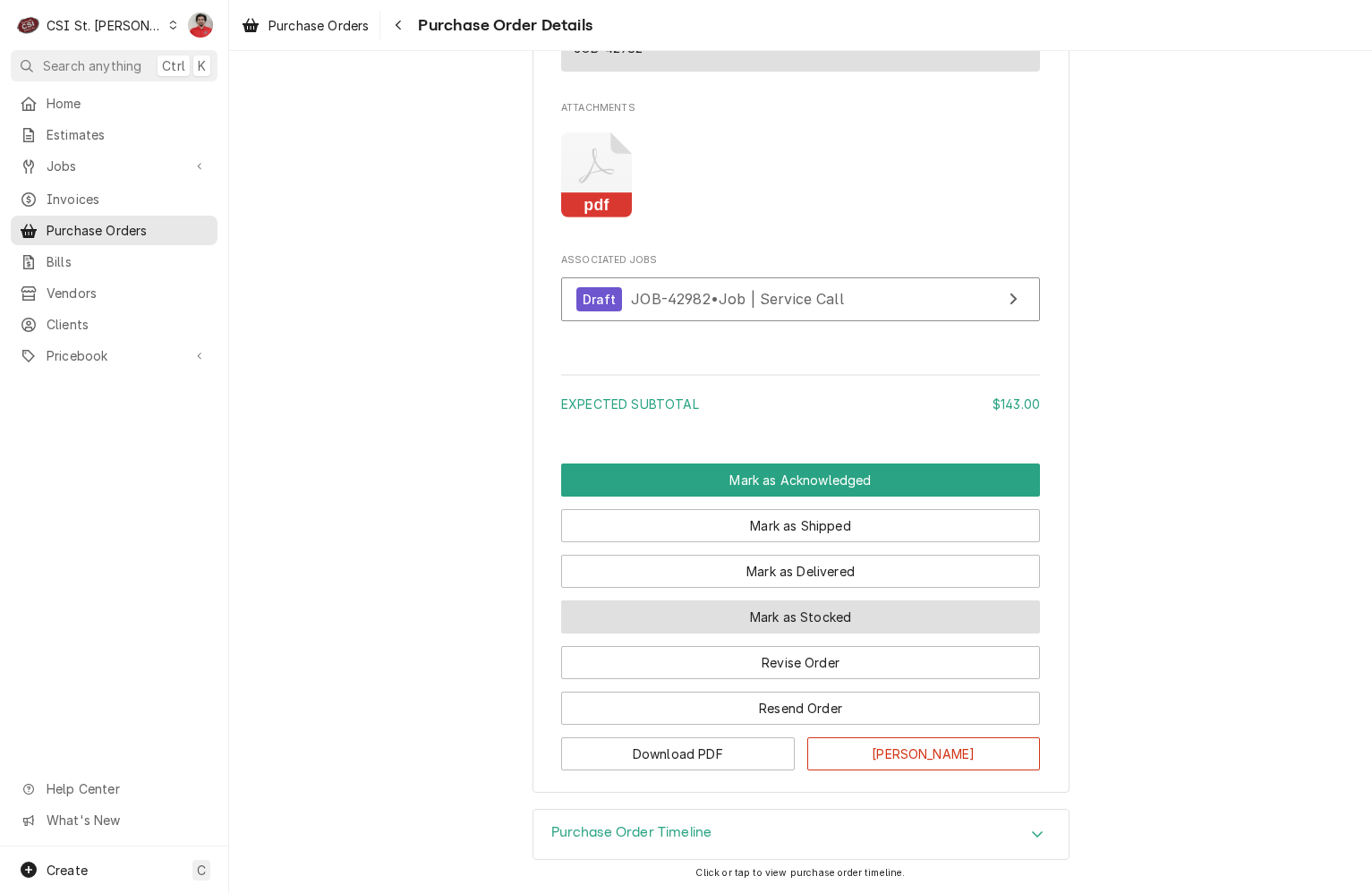
click at [777, 613] on button "Mark as Stocked" at bounding box center [800, 616] width 479 height 33
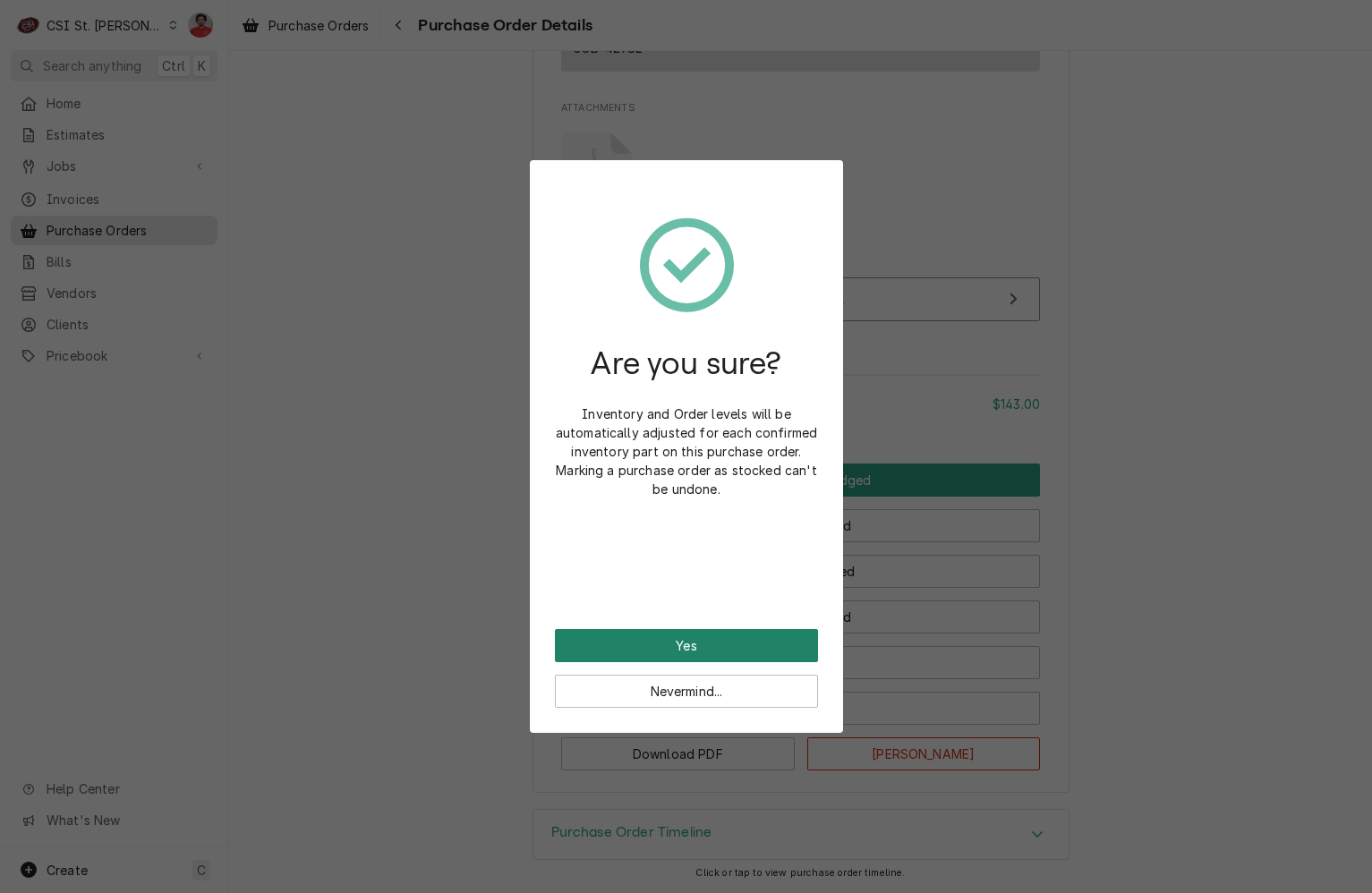
click at [759, 635] on button "Yes" at bounding box center [687, 645] width 264 height 33
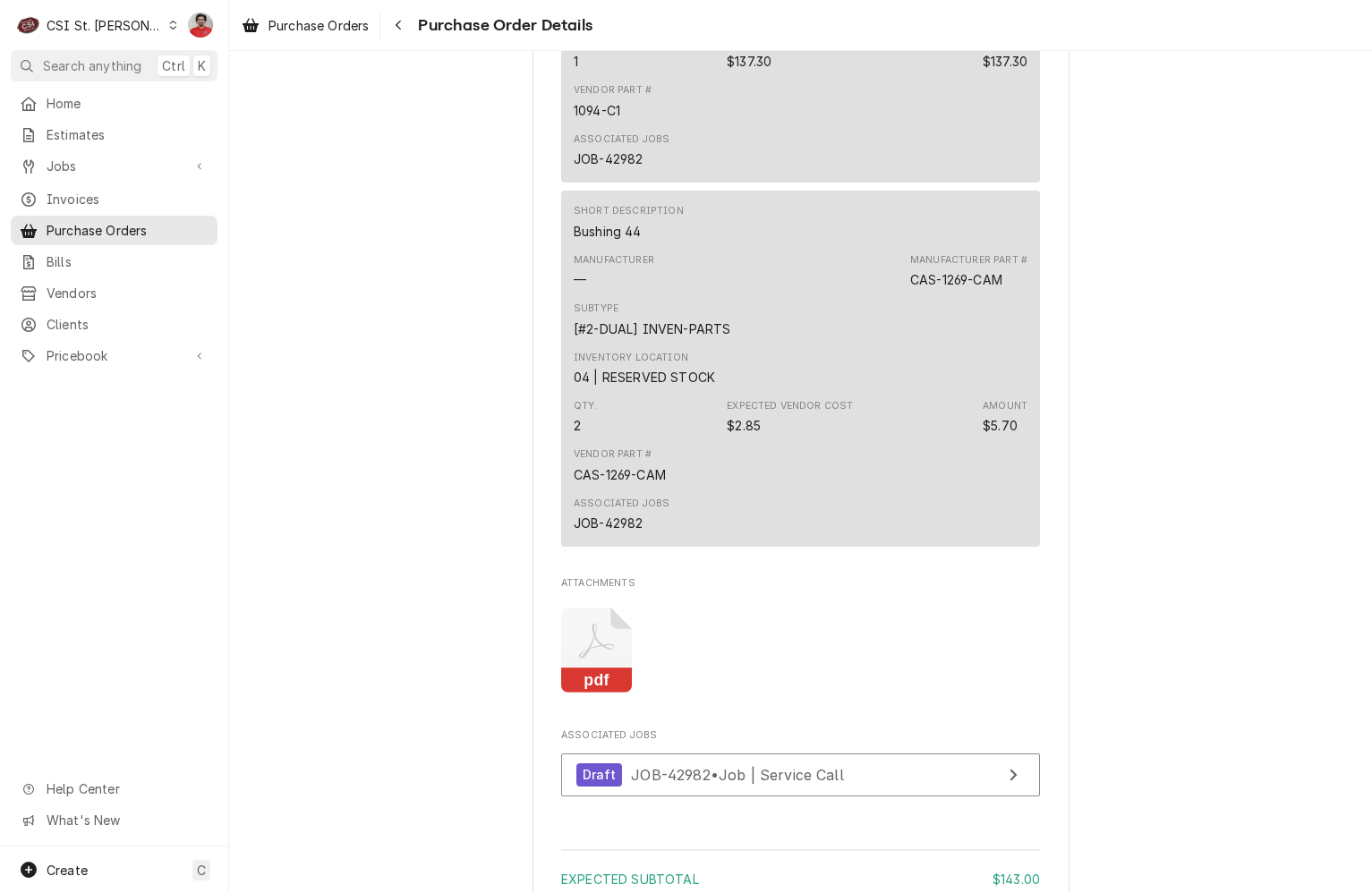
scroll to position [1917, 0]
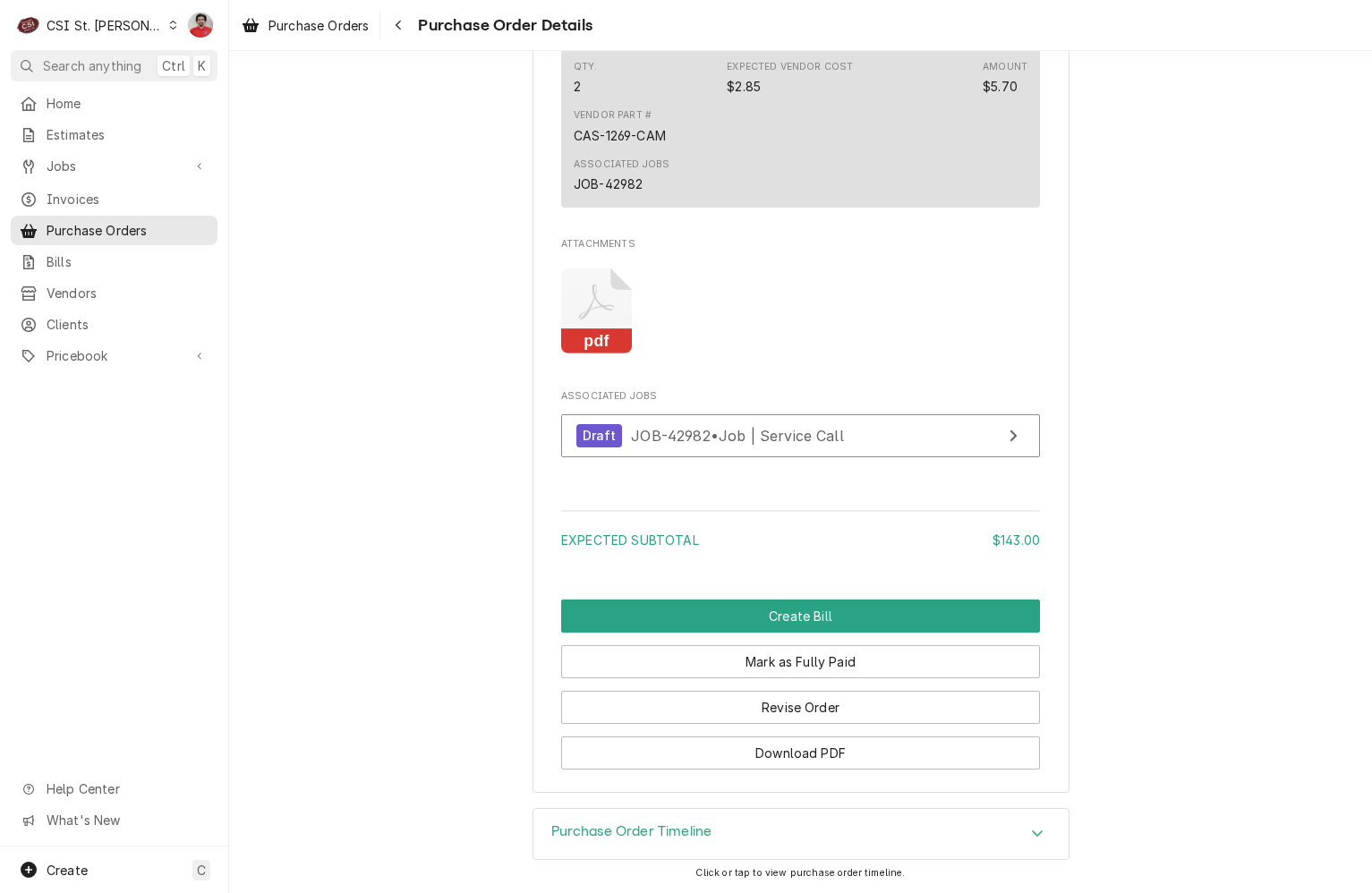
click at [727, 461] on div "Draft JOB-42982 • Job | Service Call" at bounding box center [800, 440] width 479 height 53
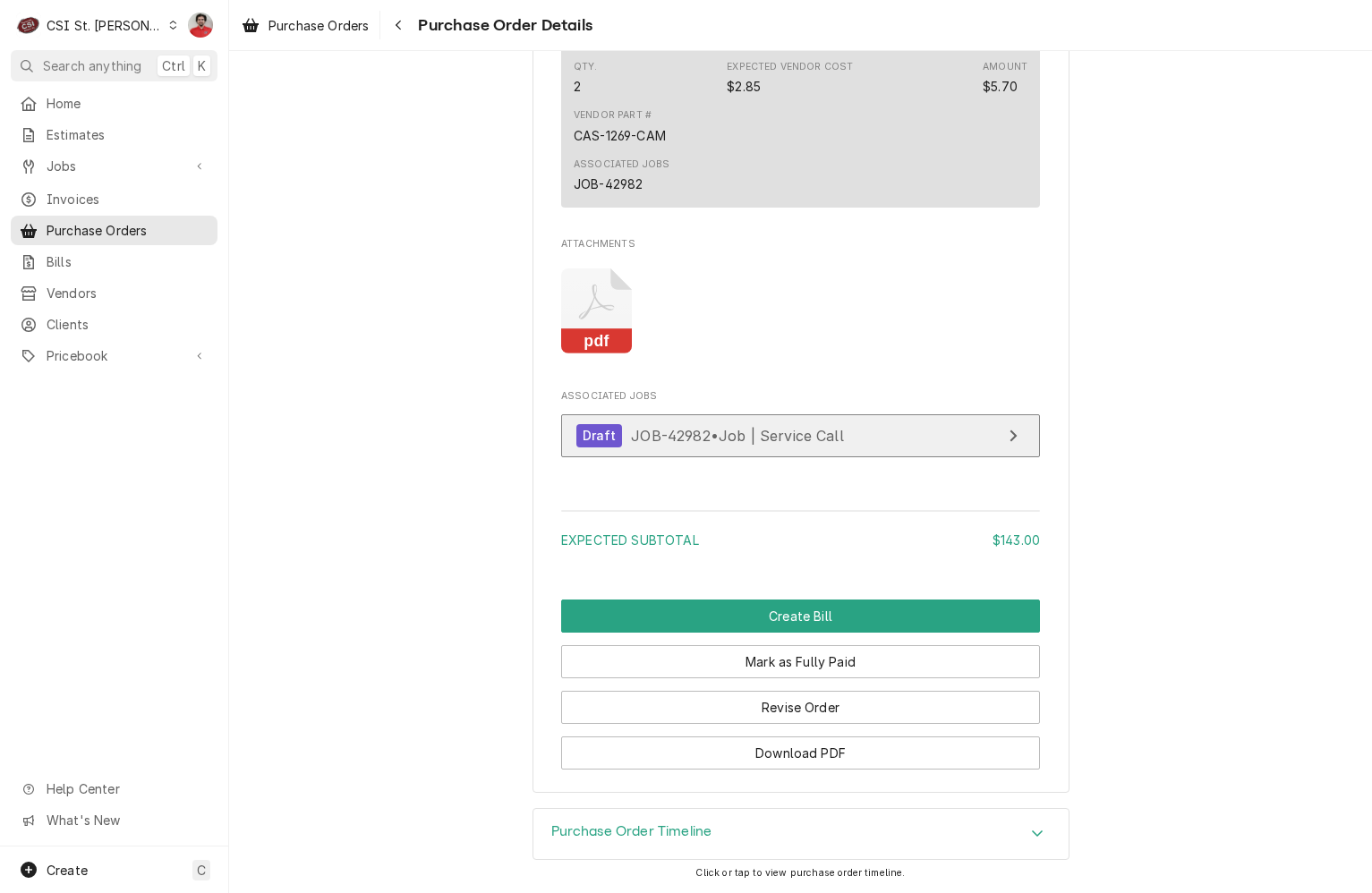
click at [726, 455] on link "Draft JOB-42982 • Job | Service Call" at bounding box center [800, 436] width 479 height 44
click at [882, 434] on link "Draft JOB-42982 • Job | Service Call" at bounding box center [800, 436] width 479 height 44
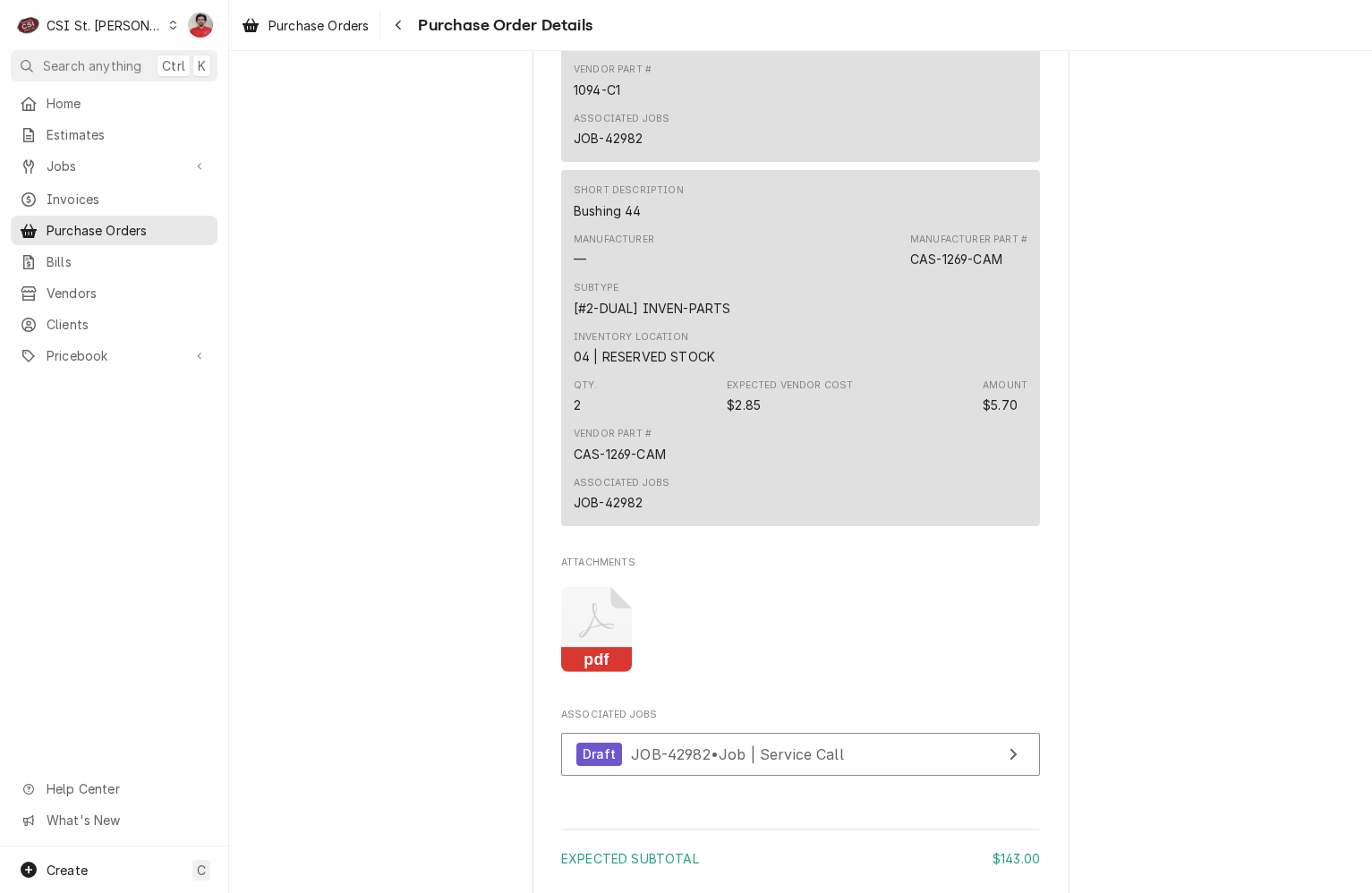
scroll to position [1470, 0]
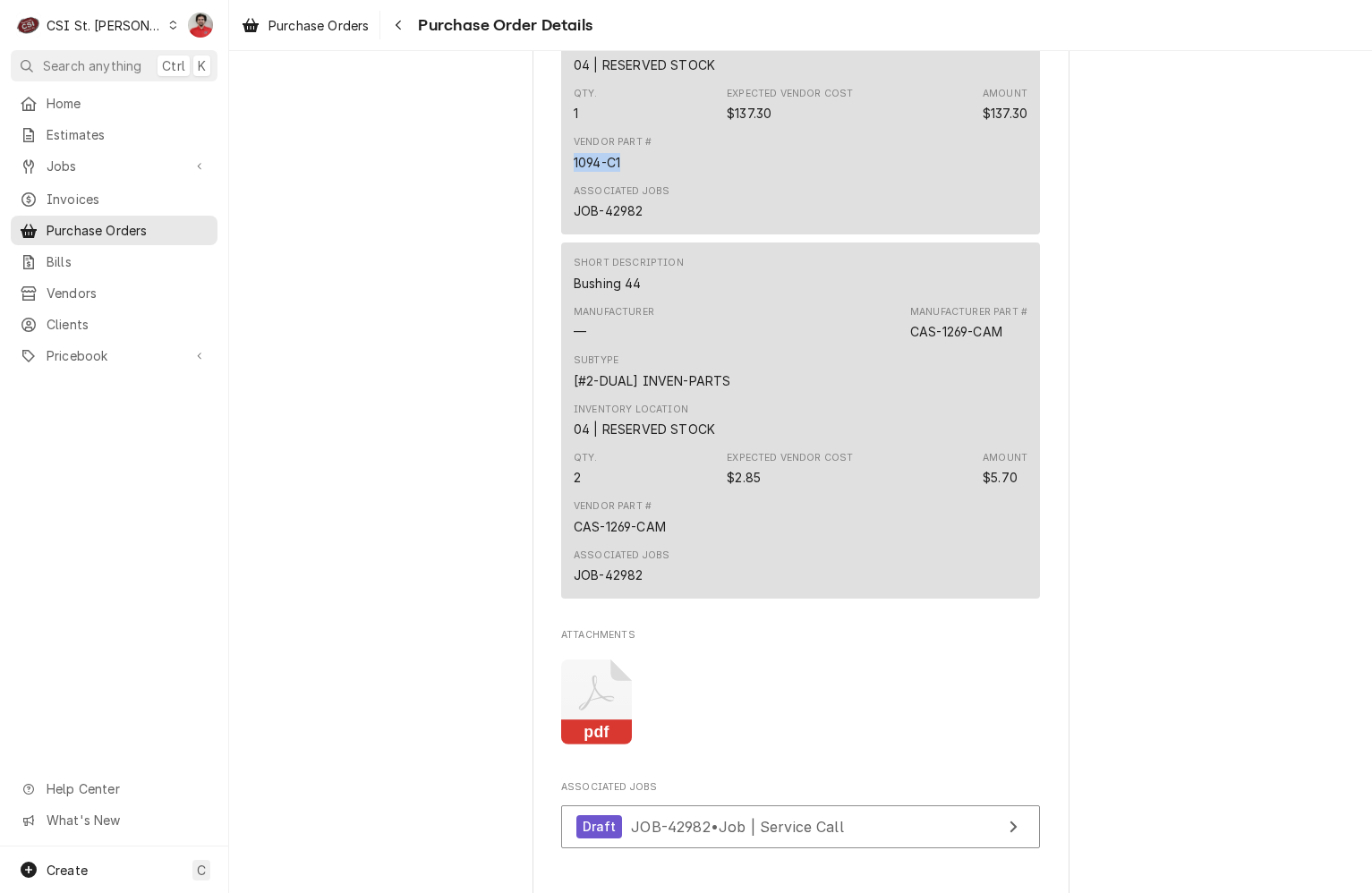
drag, startPoint x: 620, startPoint y: 219, endPoint x: 495, endPoint y: 219, distance: 125.0
copy div "1094-C1"
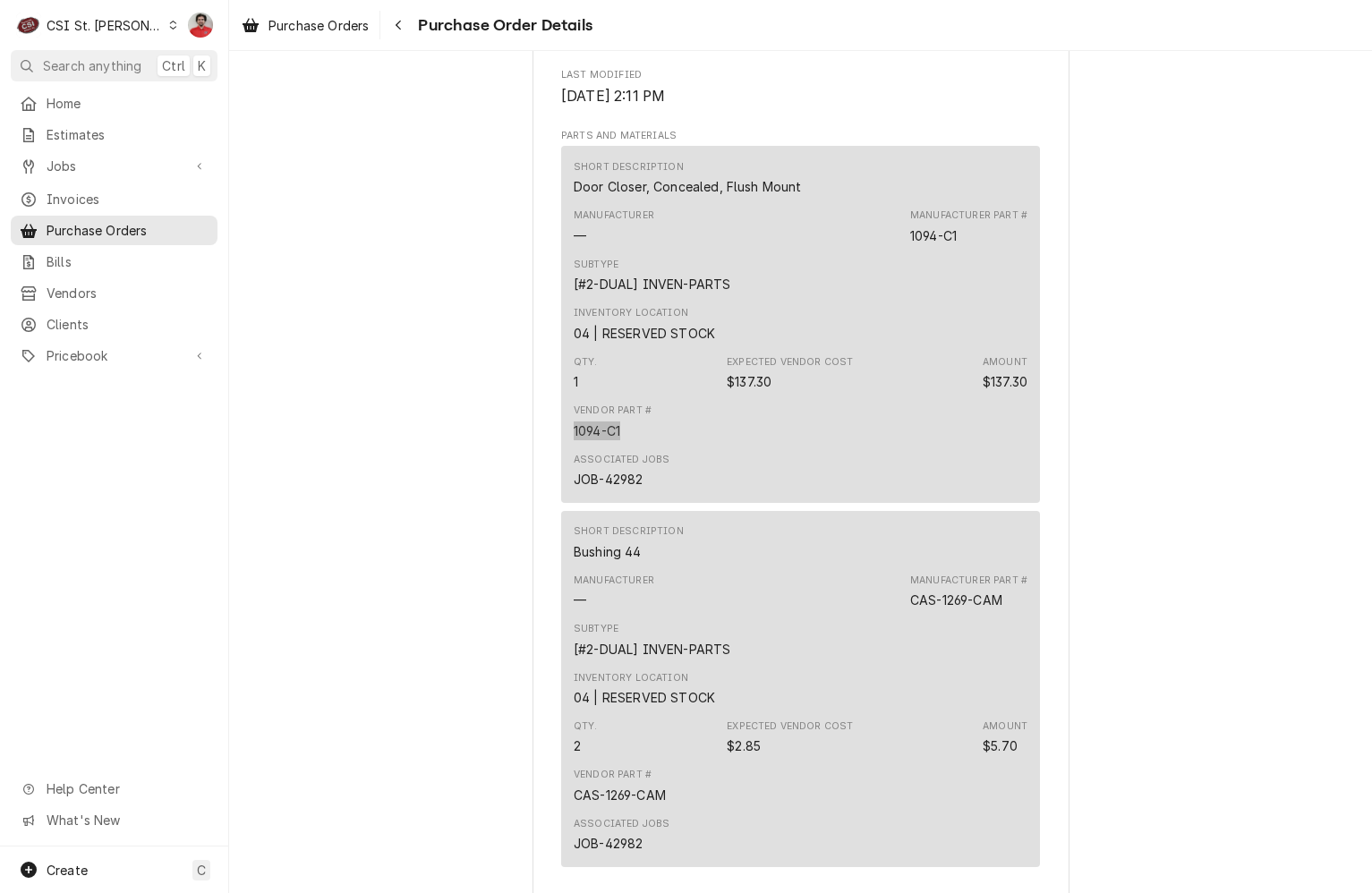
scroll to position [1290, 0]
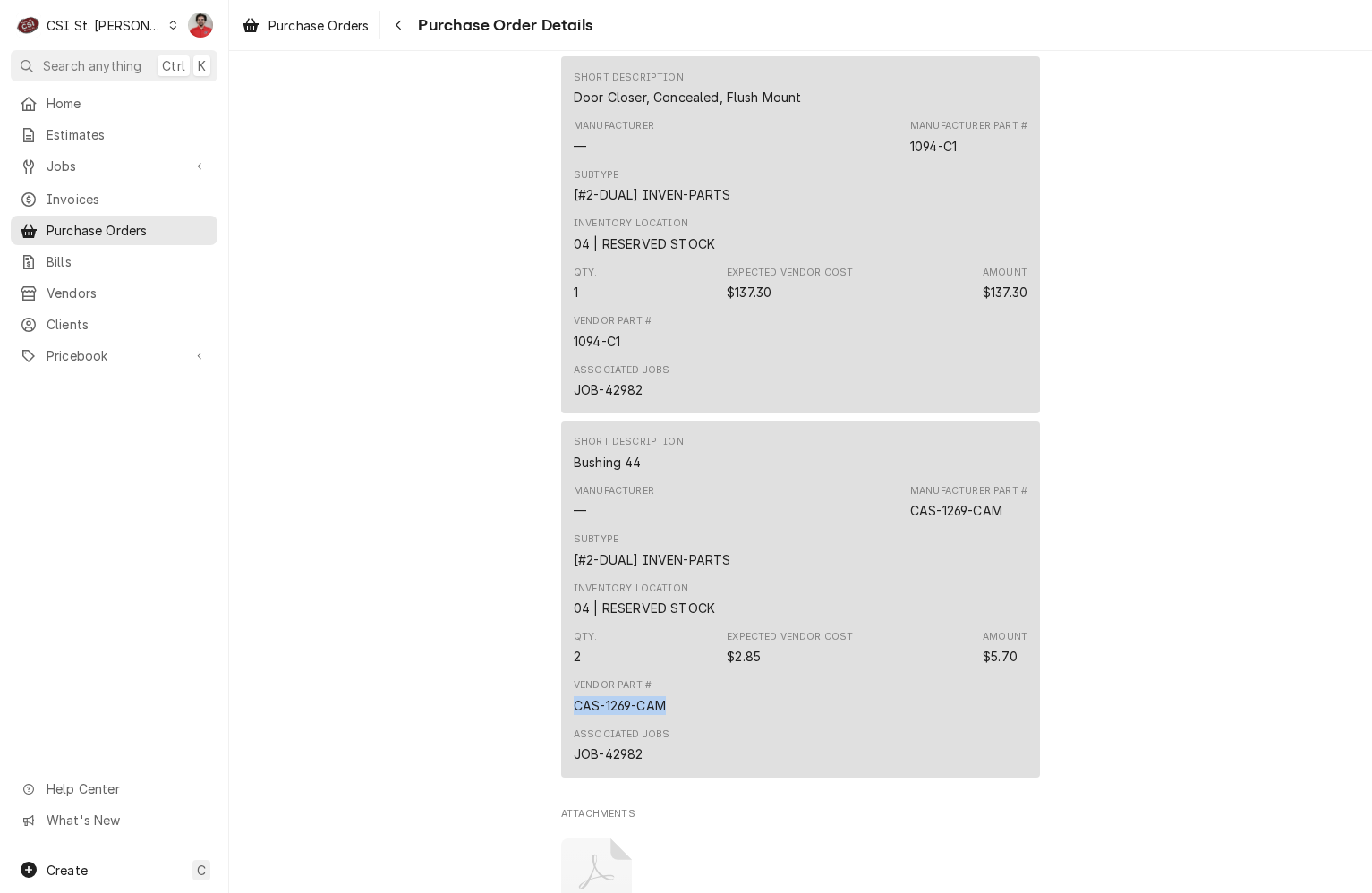
drag, startPoint x: 661, startPoint y: 759, endPoint x: 522, endPoint y: 761, distance: 139.0
click at [522, 761] on div "Unpaid Vendor CASE PARTS CO. CASE PARTS CO. 877 Monterey Pass Rd Monterey Park,…" at bounding box center [800, 69] width 1143 height 2619
copy div "CAS-1269-CAM"
click at [211, 309] on link "Clients" at bounding box center [114, 324] width 207 height 30
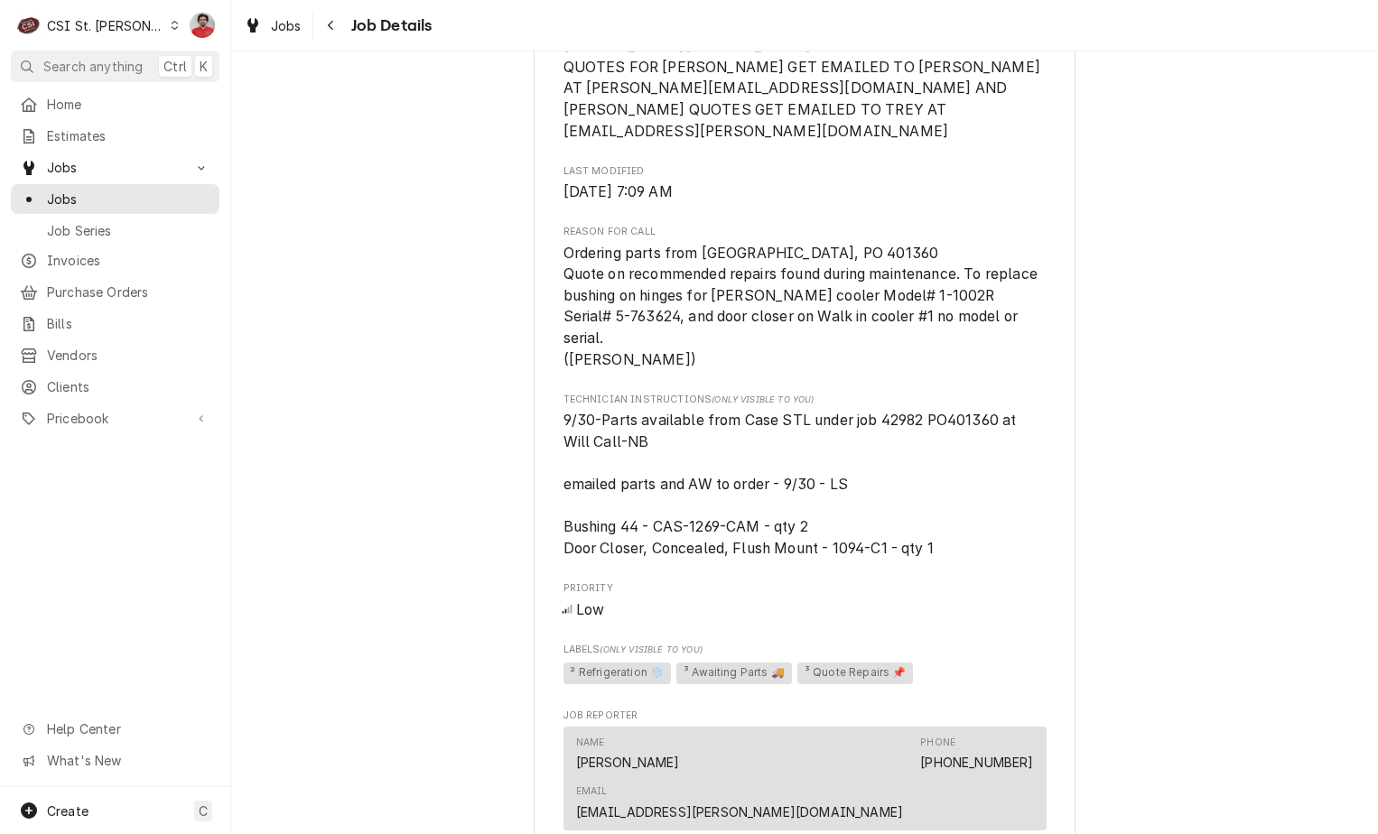
scroll to position [2027, 0]
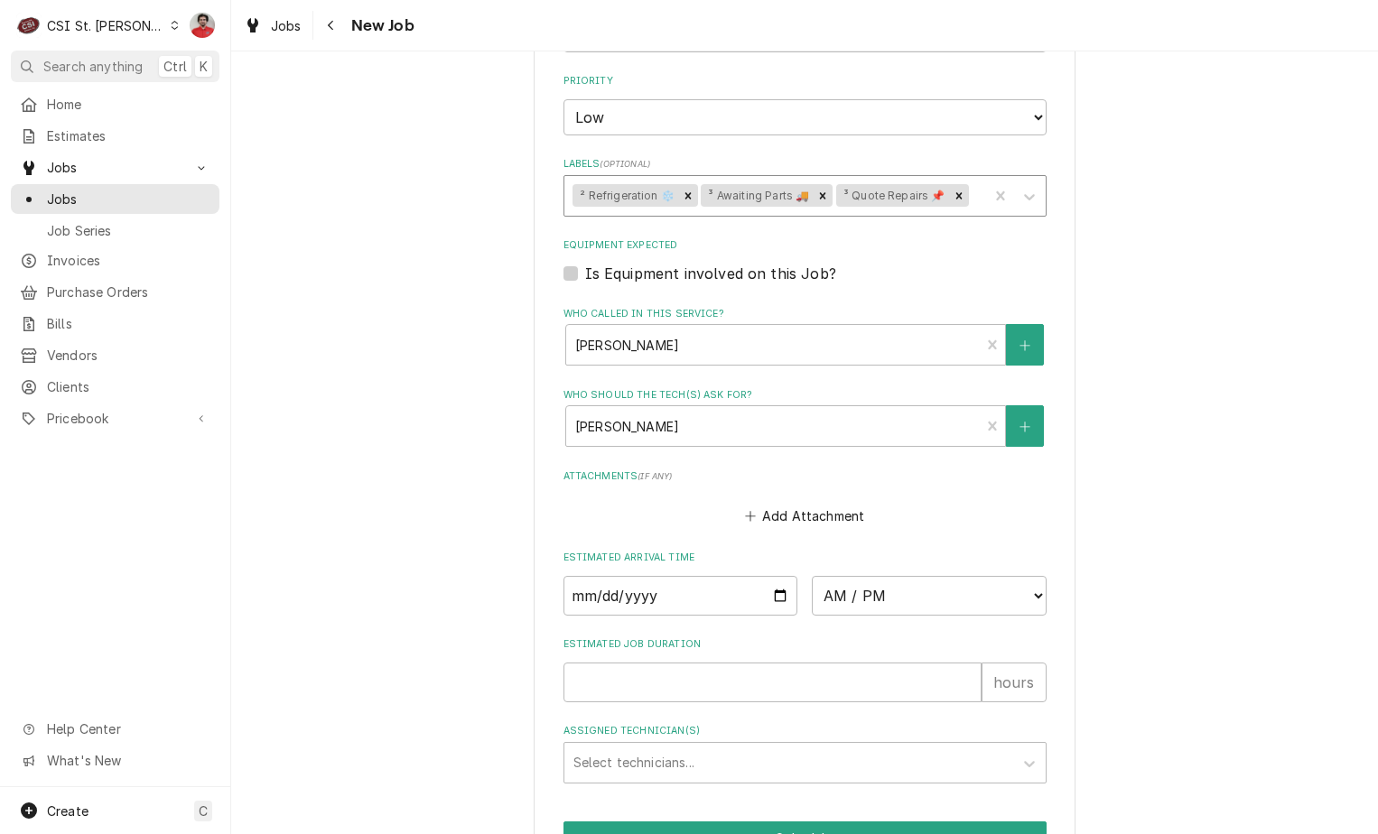
scroll to position [1375, 0]
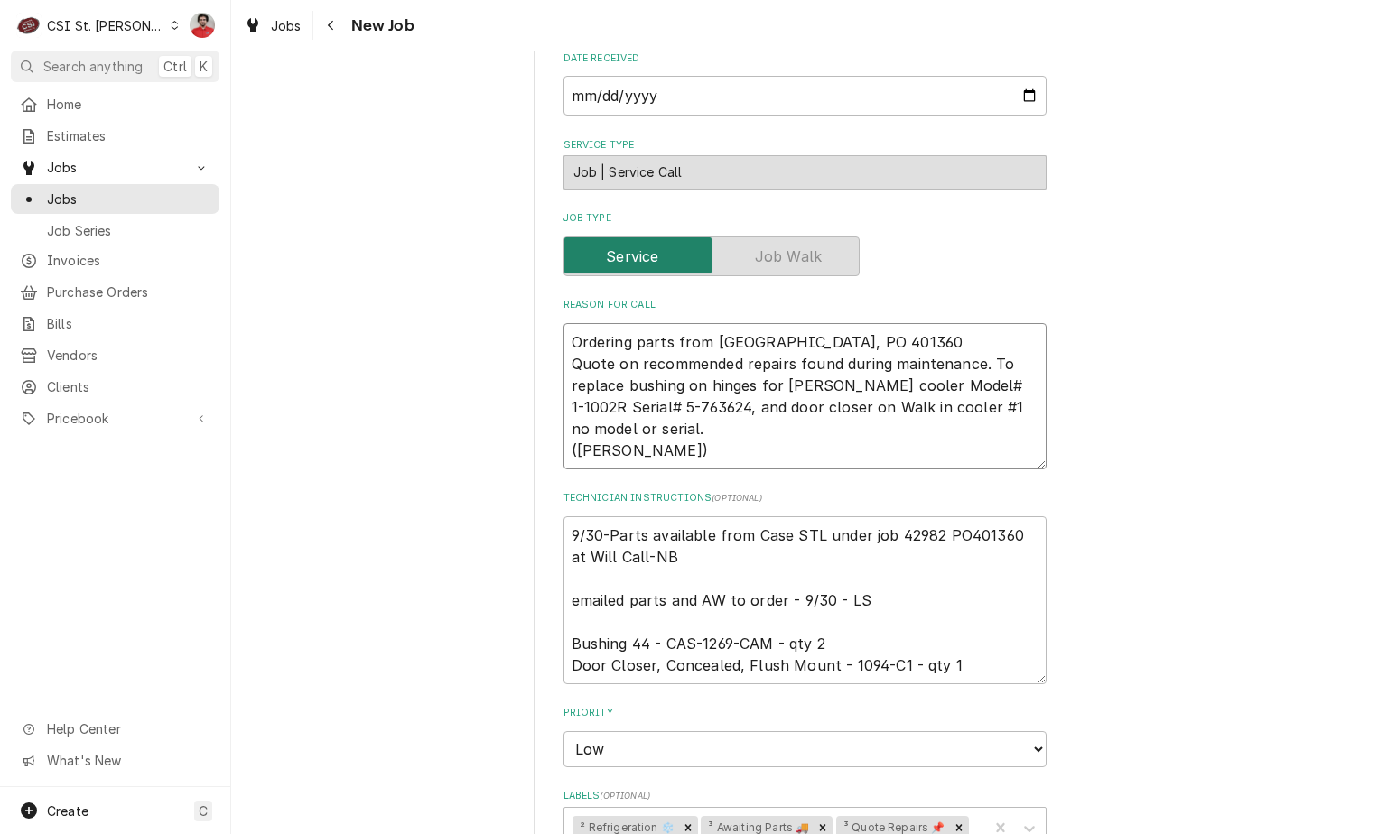
click at [837, 323] on textarea "Ordering parts from [GEOGRAPHIC_DATA], PO 401360 Quote on recommended repairs f…" at bounding box center [805, 396] width 483 height 146
type textarea "x"
type textarea "Ordering parts from [GEOGRAPHIC_DATA], PO 401360 Quote on recommended repairs f…"
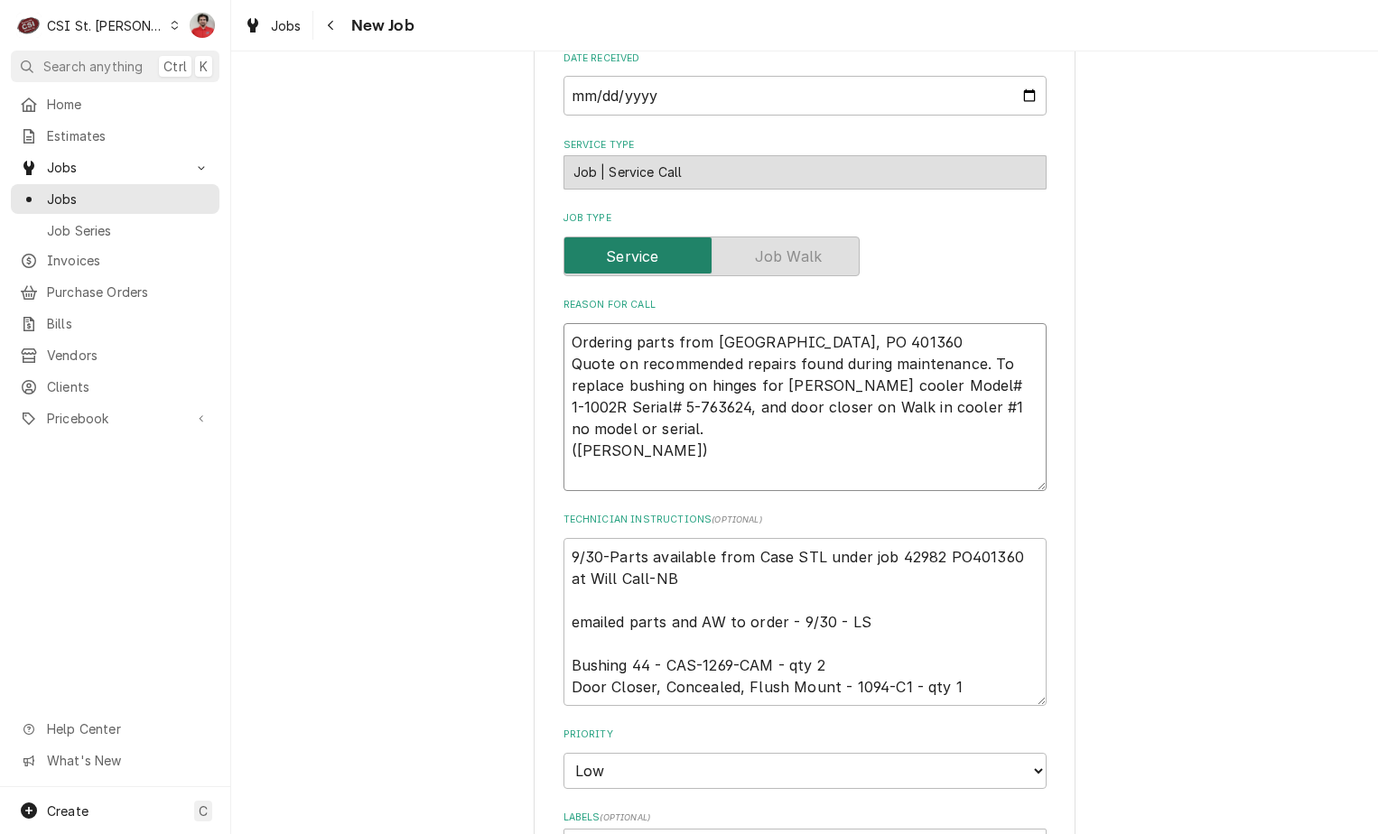
type textarea "x"
type textarea "Ordering parts from [GEOGRAPHIC_DATA], PO 401360 Quote on recommended repairs f…"
click at [621, 323] on textarea "Ordering parts from [GEOGRAPHIC_DATA], PO 401360 Quote on recommended repairs f…" at bounding box center [805, 407] width 483 height 168
paste textarea "1094-C1"
type textarea "x"
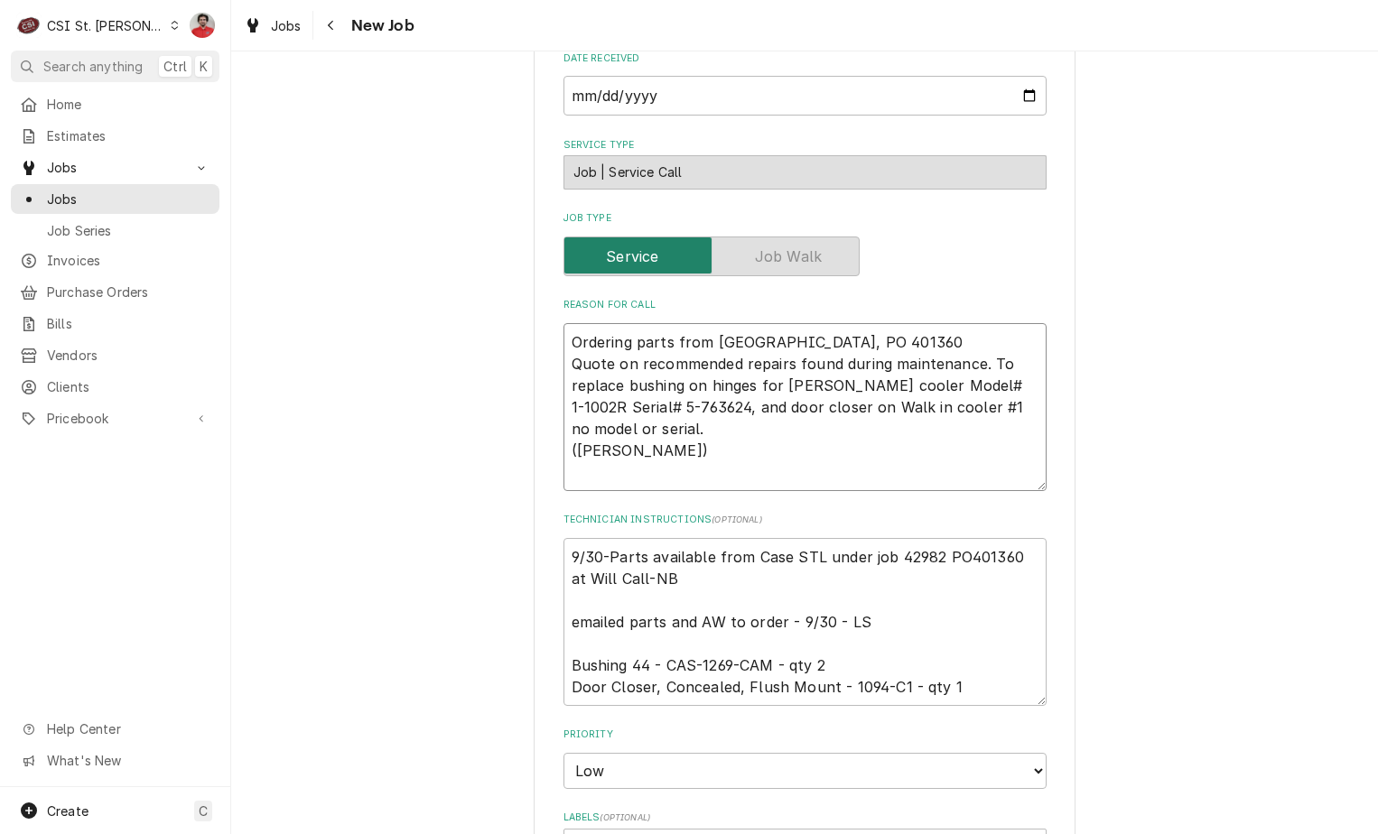
type textarea "1094-C1 Ordering parts from [GEOGRAPHIC_DATA], PO 401360 Quote on recommended r…"
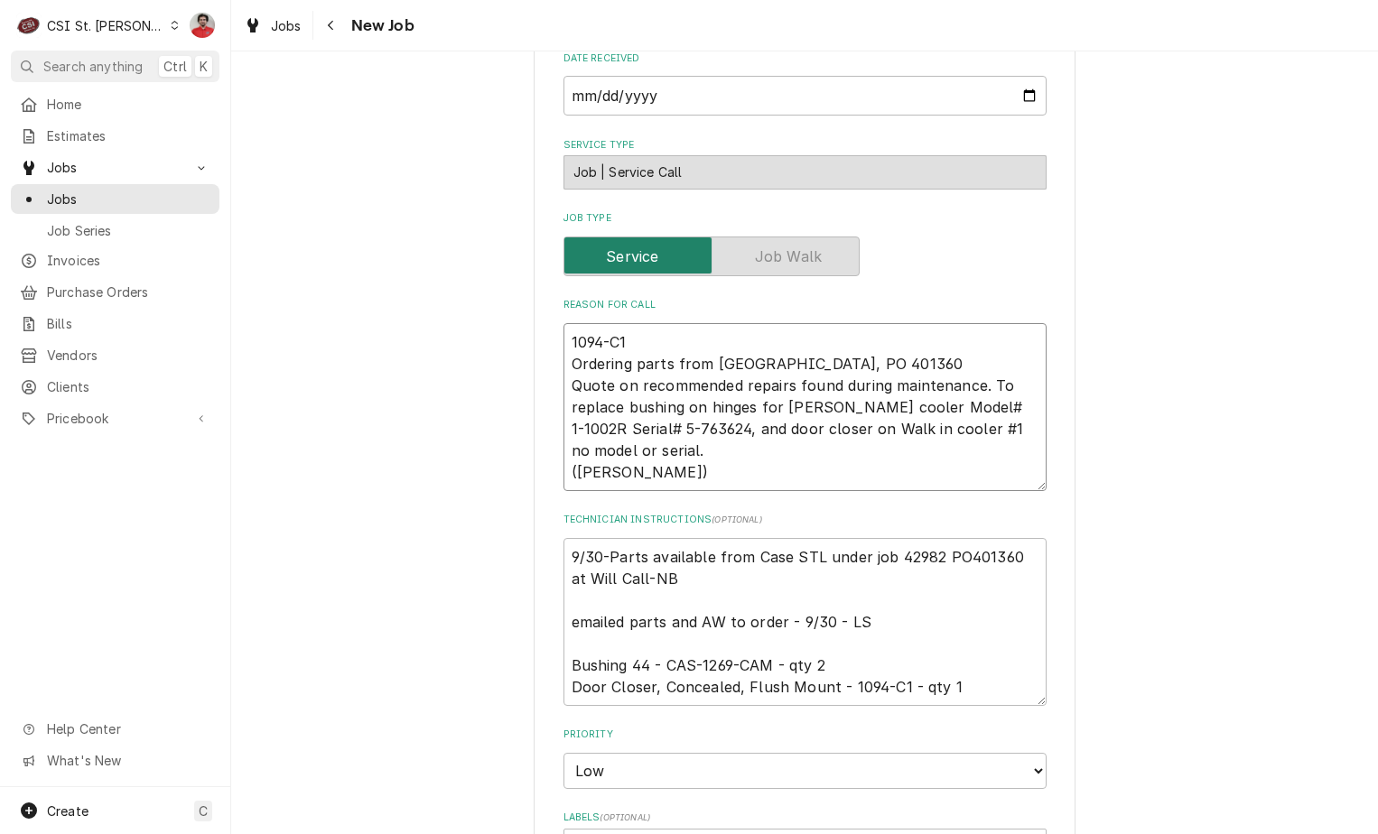
type textarea "x"
type textarea "1094-C1 Ordering parts from [GEOGRAPHIC_DATA], PO 401360 Quote on recommended r…"
type textarea "x"
type textarea "1094-C1 a Ordering parts from [GEOGRAPHIC_DATA], PO 401360 Quote on recommended…"
type textarea "x"
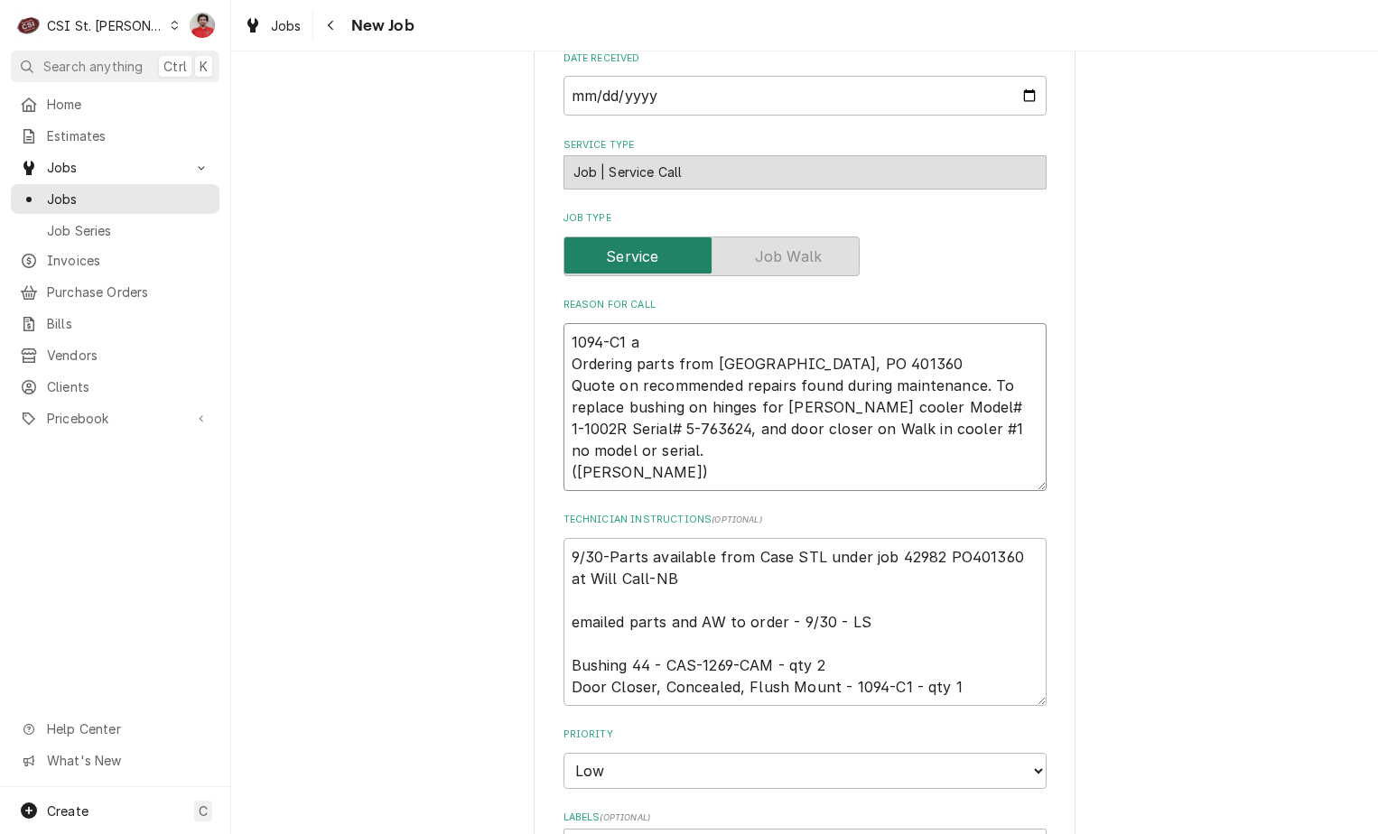
type textarea "1094-C1 an Ordering parts from [GEOGRAPHIC_DATA], PO 401360 Quote on recommende…"
type textarea "x"
type textarea "1094-C1 and Ordering parts from Case, PO 401360 Quote on recommended repairs fo…"
type textarea "x"
type textarea "1094-C1 and Ordering parts from Case, PO 401360 Quote on recommended repairs fo…"
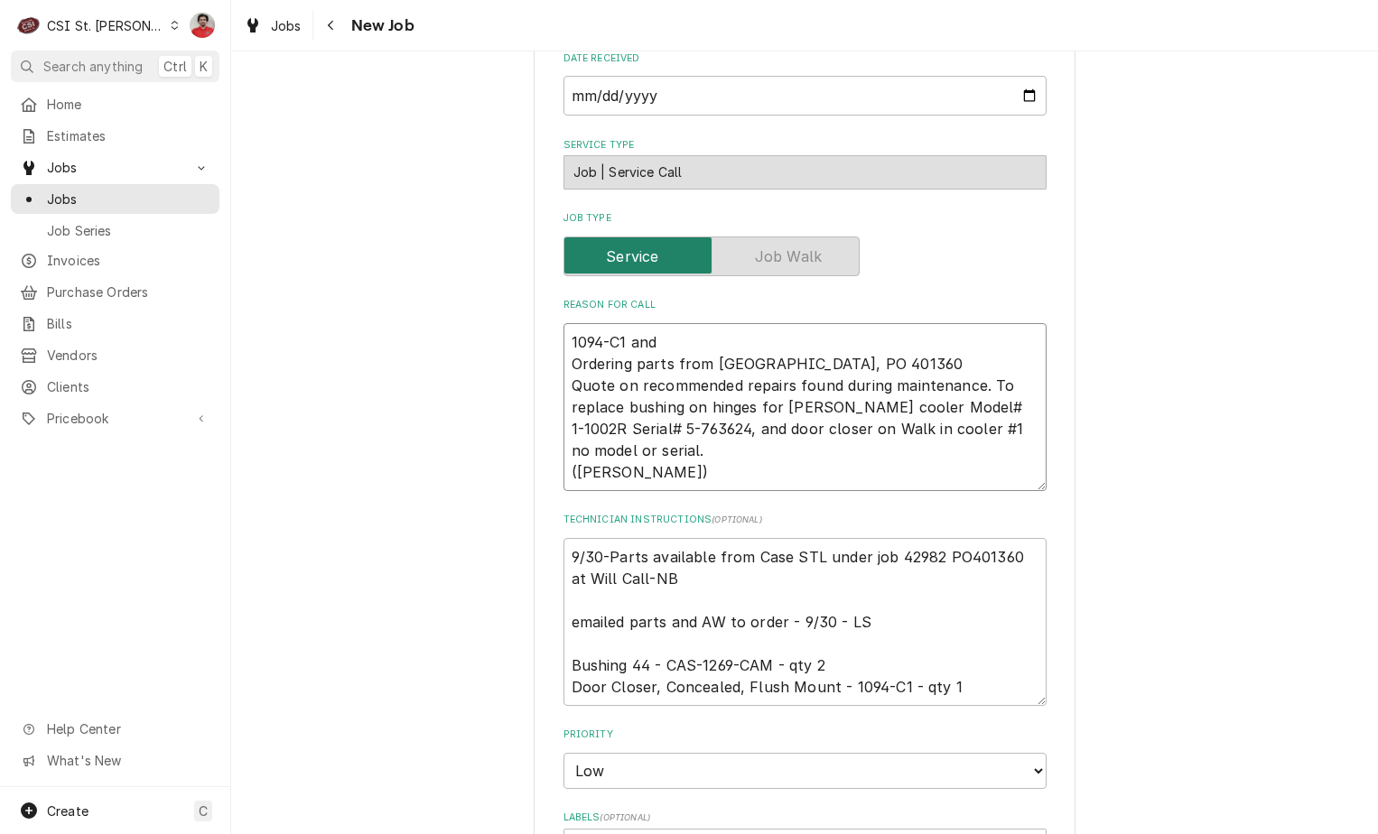
type textarea "x"
type textarea "1094-C1 and Ordering parts from Case, PO 401360 Quote on recommended repairs fo…"
click at [680, 323] on textarea "1094-C1 and Ordering parts from Case, PO 401360 Quote on recommended repairs fo…" at bounding box center [805, 407] width 483 height 168
paste textarea "CAS-1269-CAM"
type textarea "x"
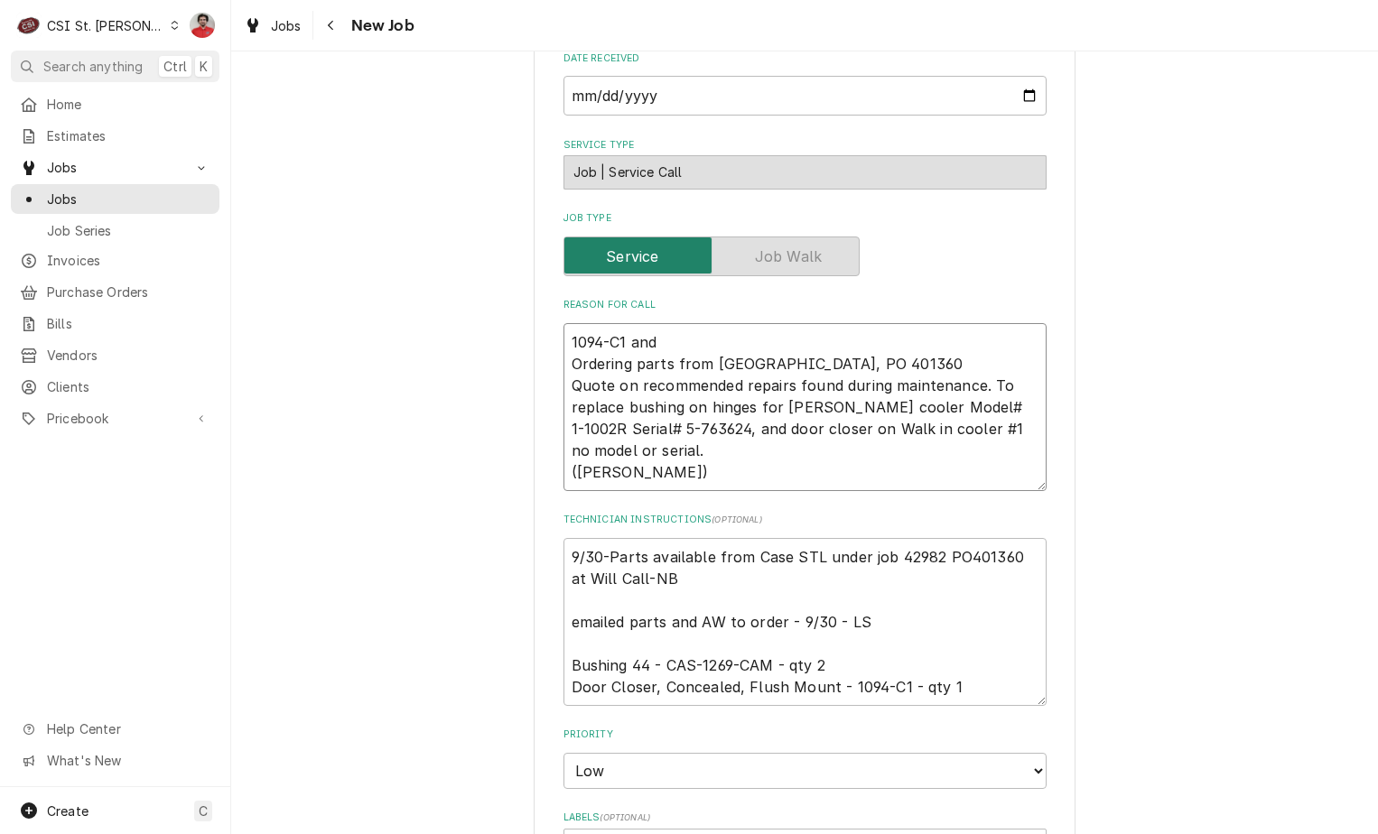
type textarea "1094-C1 and CAS-1269-CAM Ordering parts from Case, PO 401360 Quote on recommend…"
type textarea "x"
type textarea "1094-C1 and CAS-1269-CAM Ordering parts from Case, PO 401360 Quote on recommend…"
type textarea "x"
type textarea "1094-C1 and CAS-1269-CAM r Ordering parts from Case, PO 401360 Quote on recomme…"
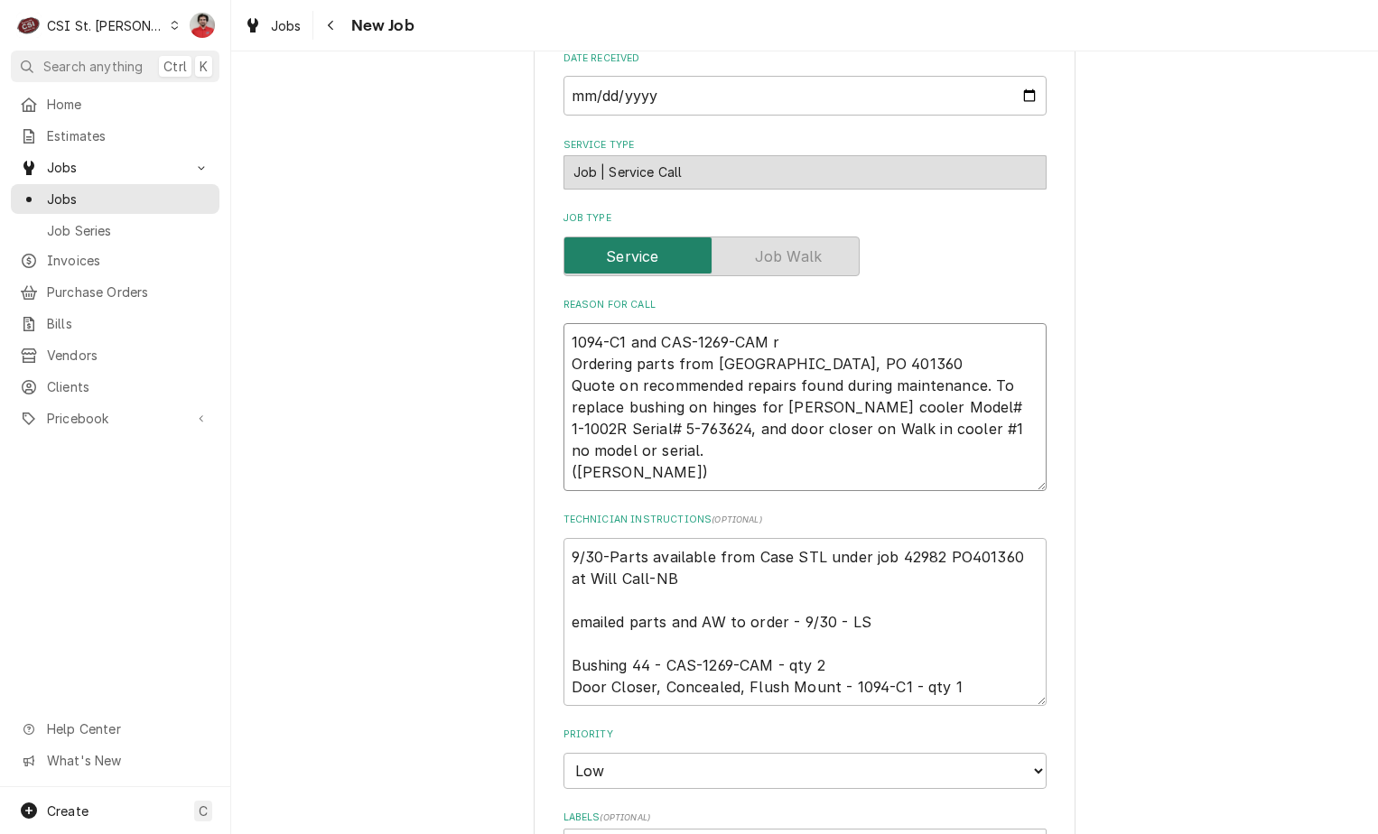
type textarea "x"
type textarea "1094-C1 and CAS-1269-CAM re Ordering parts from Case, PO 401360 Quote on recomm…"
type textarea "x"
type textarea "1094-C1 and tCAS-1269-CAM re Ordering parts from Case, PO 401360 Quote on recom…"
type textarea "x"
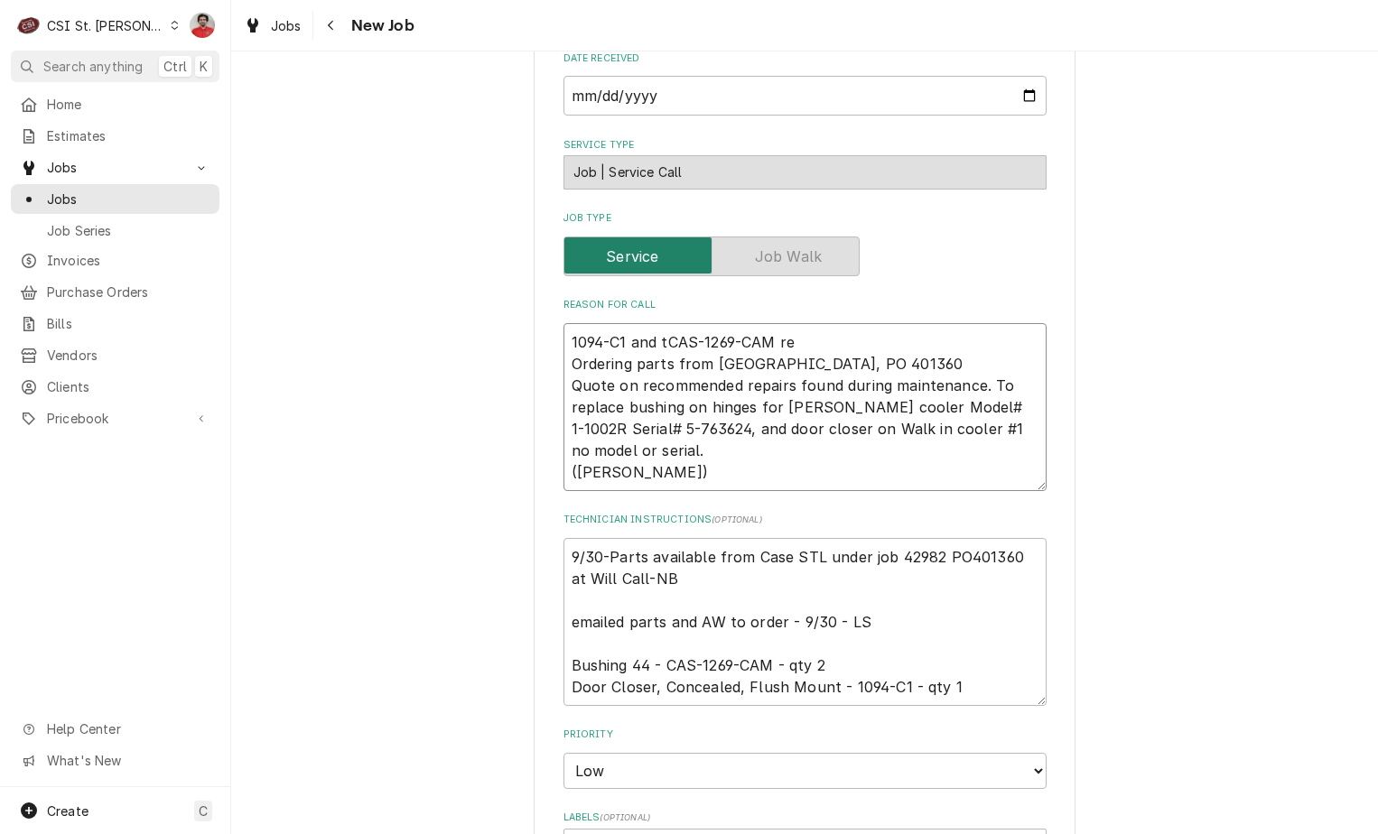
type textarea "1094-C1 and twCAS-1269-CAM re Ordering parts from Case, PO 401360 Quote on reco…"
type textarea "x"
type textarea "1094-C1 and twpCAS-1269-CAM re Ordering parts from Case, PO 401360 Quote on rec…"
type textarea "x"
type textarea "1094-C1 and twpoCAS-1269-CAM re Ordering parts from Case, PO 401360 Quote on re…"
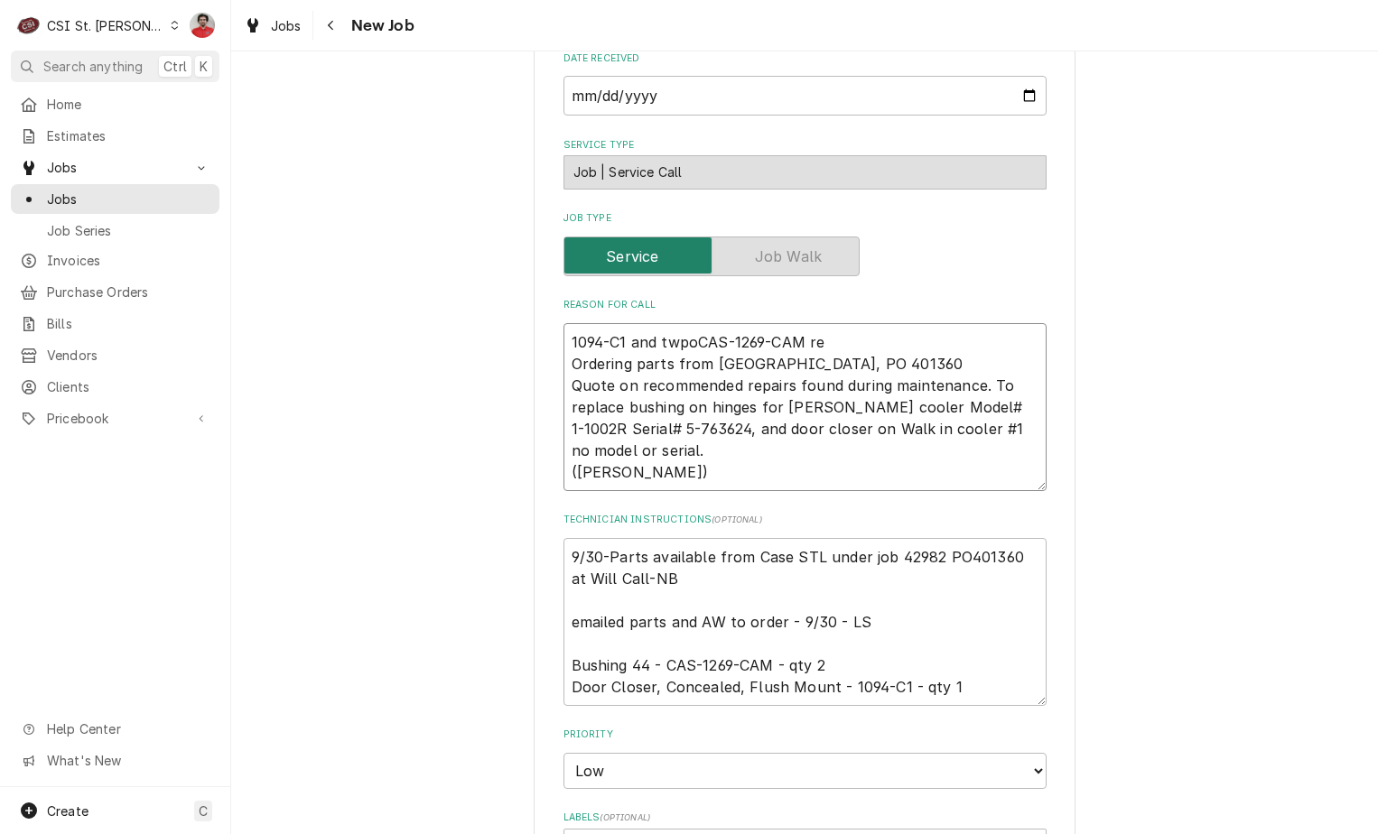
type textarea "x"
type textarea "1094-C1 and twpo CAS-1269-CAM re Ordering parts from Case, PO 401360 Quote on r…"
type textarea "x"
type textarea "1094-C1 and twpoCAS-1269-CAM re Ordering parts from Case, PO 401360 Quote on re…"
type textarea "x"
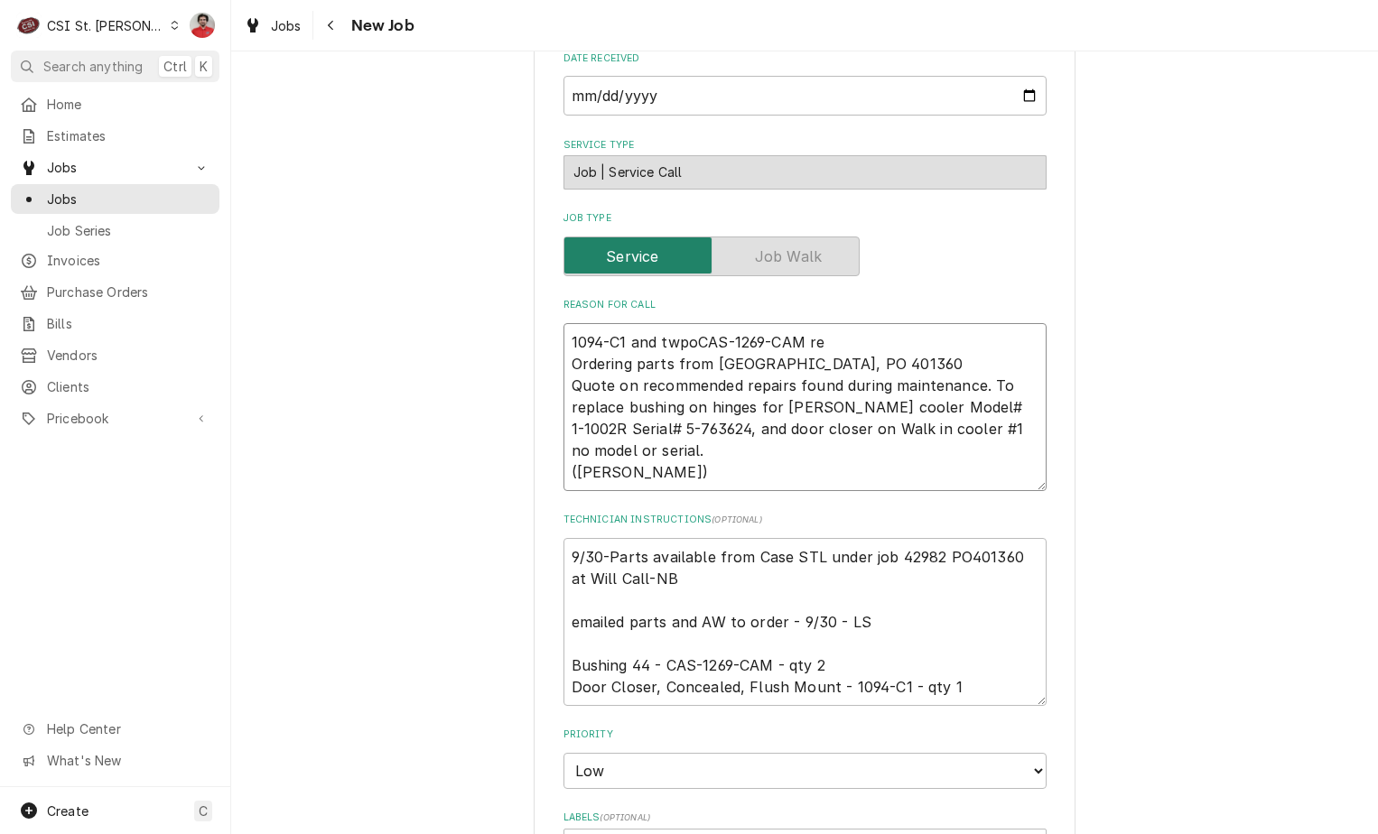
type textarea "1094-C1 and twpCAS-1269-CAM re Ordering parts from Case, PO 401360 Quote on rec…"
type textarea "x"
type textarea "1094-C1 and twCAS-1269-CAM re Ordering parts from Case, PO 401360 Quote on reco…"
type textarea "x"
type textarea "1094-C1 and twoCAS-1269-CAM re Ordering parts from Case, PO 401360 Quote on rec…"
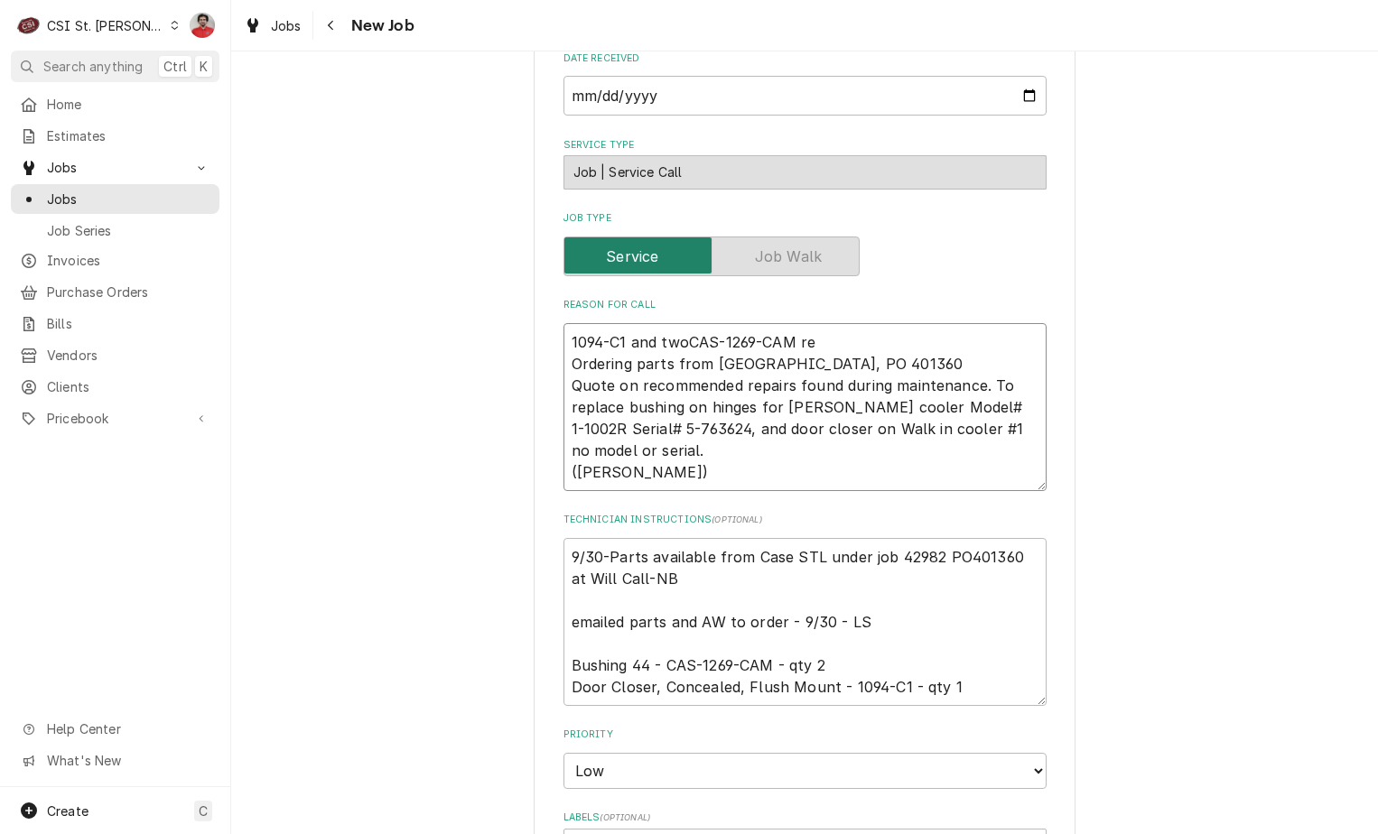
type textarea "x"
type textarea "1094-C1 and two CAS-1269-CAM re Ordering parts from Case, PO 401360 Quote on re…"
type textarea "x"
type textarea "1094-C1 and two CAS-1269-CAM rec Ordering parts from Case, PO 401360 Quote on r…"
type textarea "x"
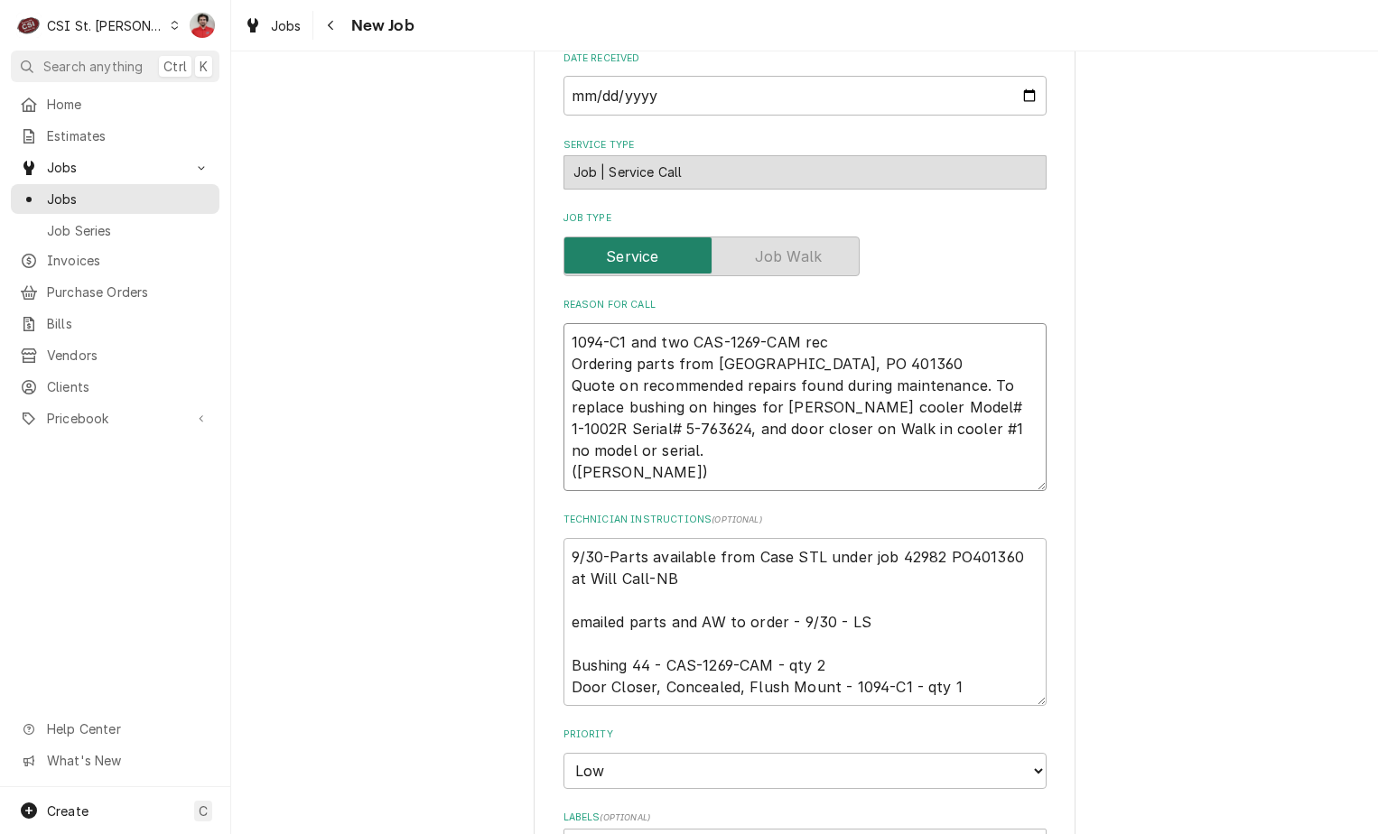
type textarea "1094-C1 and two CAS-1269-CAM rec Ordering parts from Case, PO 401360 Quote on r…"
type textarea "x"
type textarea "1094-C1 and two CAS-1269-CAM rec t Ordering parts from Case, PO 401360 Quote on…"
type textarea "x"
type textarea "1094-C1 and two CAS-1269-CAM rec to Ordering parts from Case, PO 401360 Quote o…"
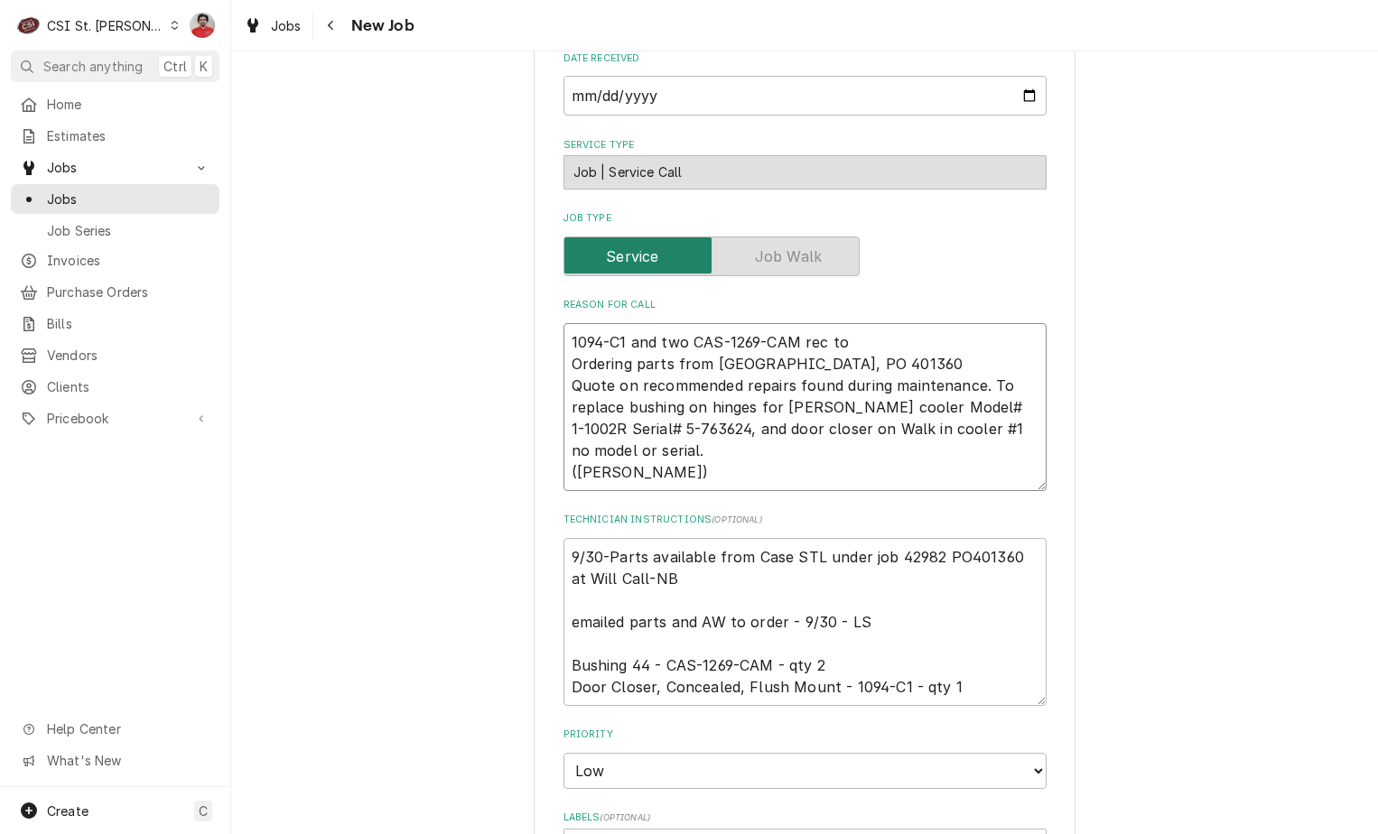
type textarea "x"
type textarea "1094-C1 and two CAS-1269-CAM rec to Ordering parts from Case, PO 401360 Quote o…"
type textarea "x"
type textarea "1094-C1 and two CAS-1269-CAM rec to R Ordering parts from Case, PO 401360 Quote…"
type textarea "x"
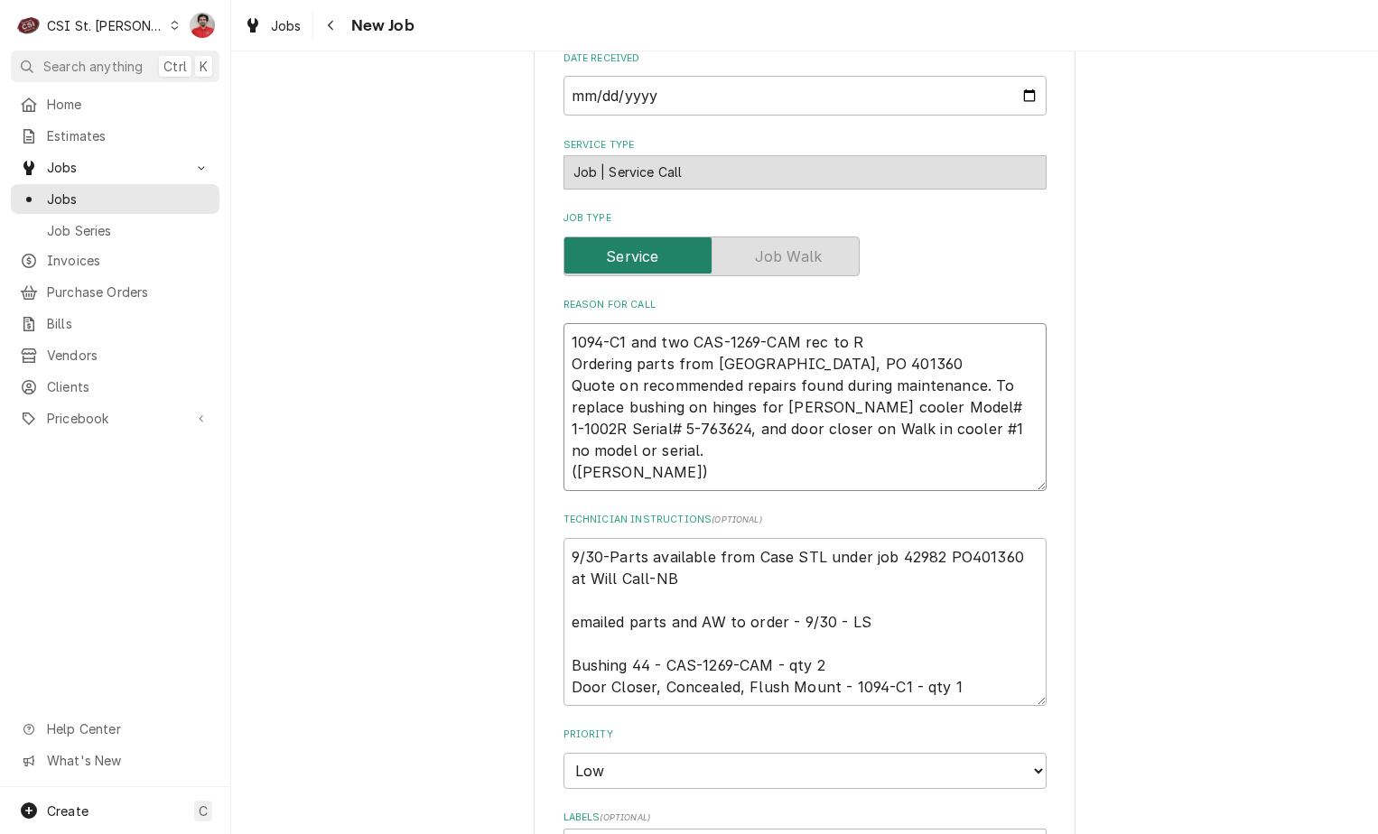
type textarea "1094-C1 and two CAS-1269-CAM rec to Re Ordering parts from Case, PO 401360 Quot…"
type textarea "x"
type textarea "1094-C1 and two CAS-1269-CAM rec to Res Ordering parts from Case, PO 401360 Quo…"
type textarea "x"
type textarea "1094-C1 and two CAS-1269-CAM rec to Rese Ordering parts from Case, PO 401360 Qu…"
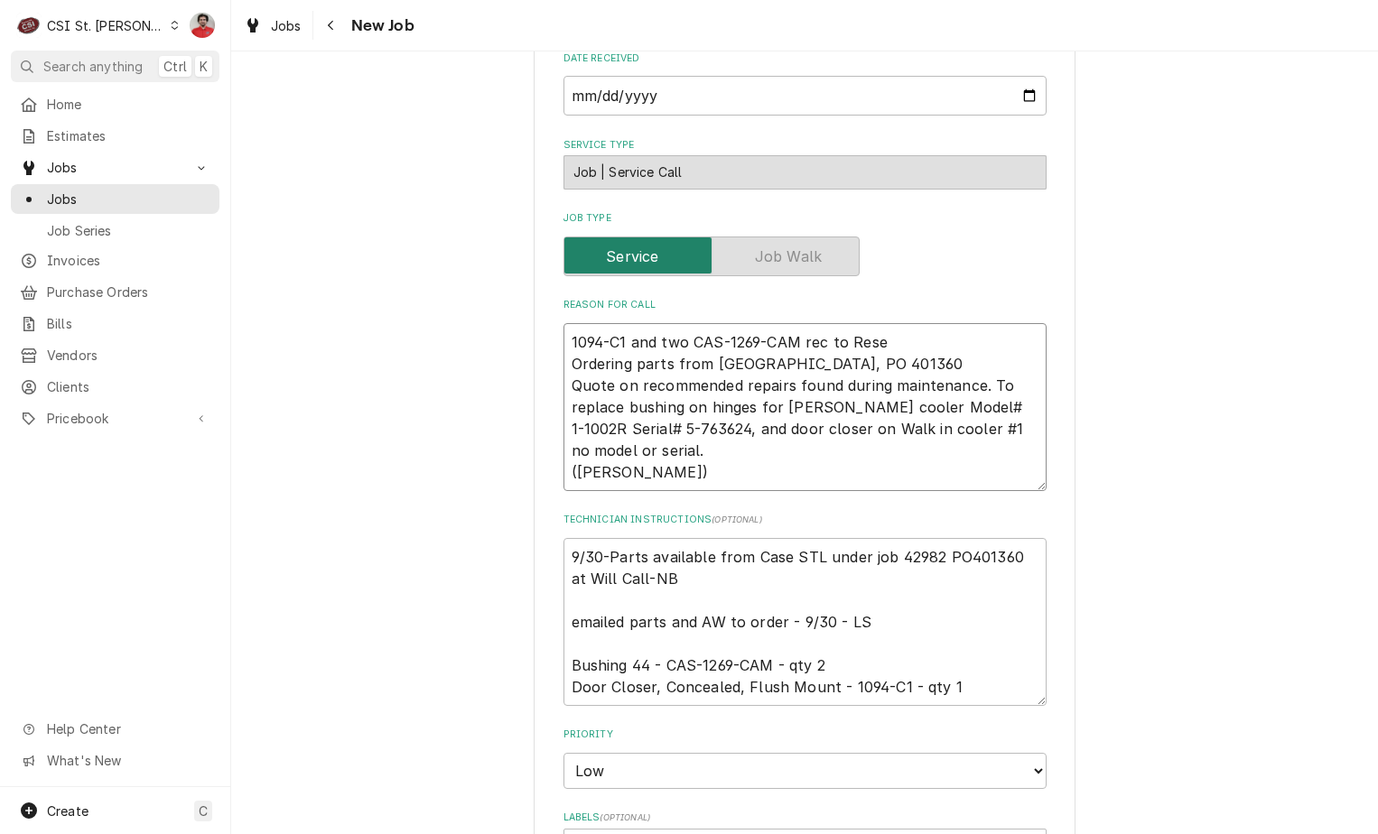
type textarea "x"
type textarea "1094-C1 and two CAS-1269-CAM rec to Reser Ordering parts from Case, PO 401360 Q…"
type textarea "x"
type textarea "1094-C1 and two CAS-1269-CAM rec to Reserv Ordering parts from Case, PO 401360 …"
type textarea "x"
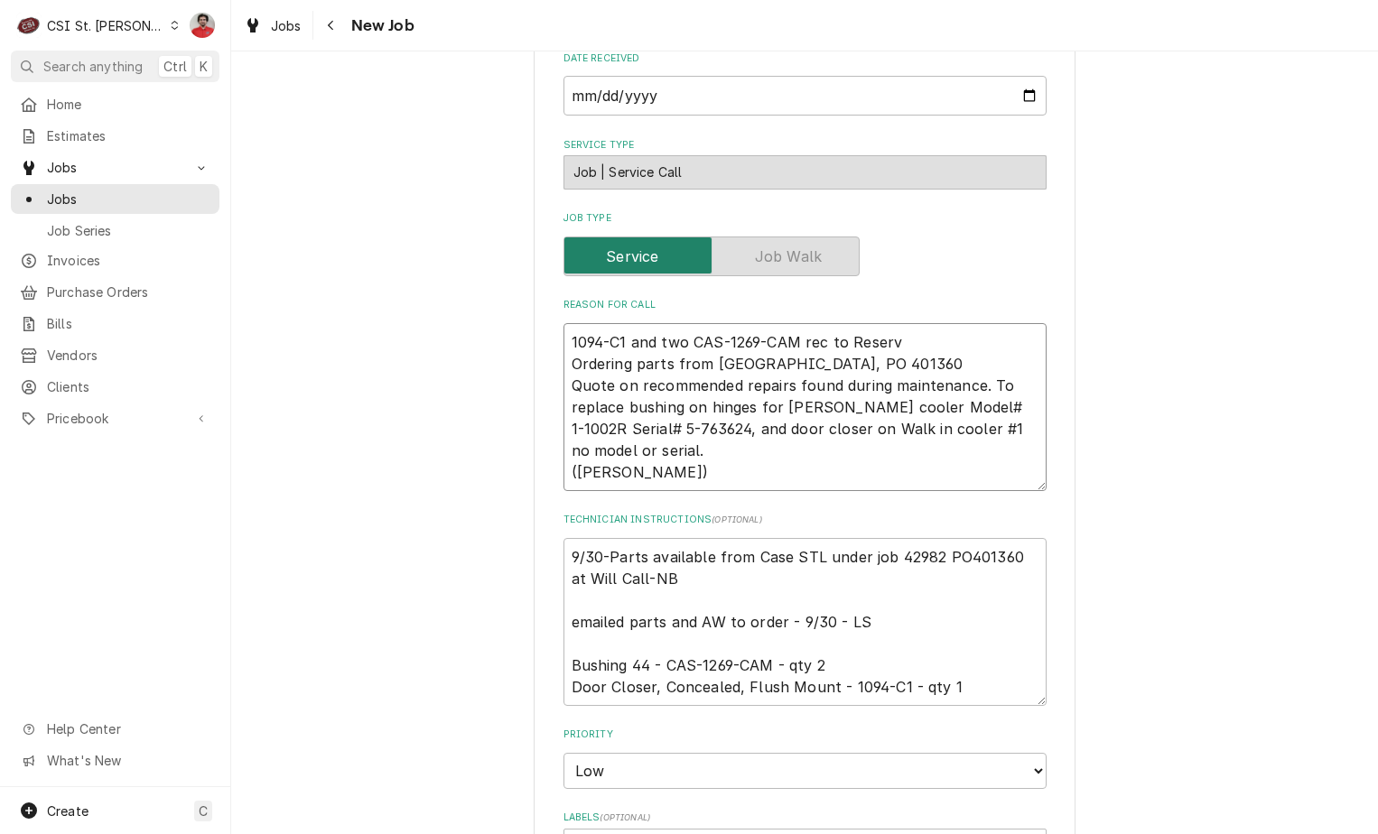
type textarea "1094-C1 and two CAS-1269-CAM rec to Reserve Ordering parts from Case, PO 401360…"
type textarea "x"
type textarea "1094-C1 and two CAS-1269-CAM rec to Reserve Ordering parts from Case, PO 401360…"
type textarea "x"
type textarea "1094-C1 and two CAS-1269-CAM rec to Reserve sh Ordering parts from Case, PO 401…"
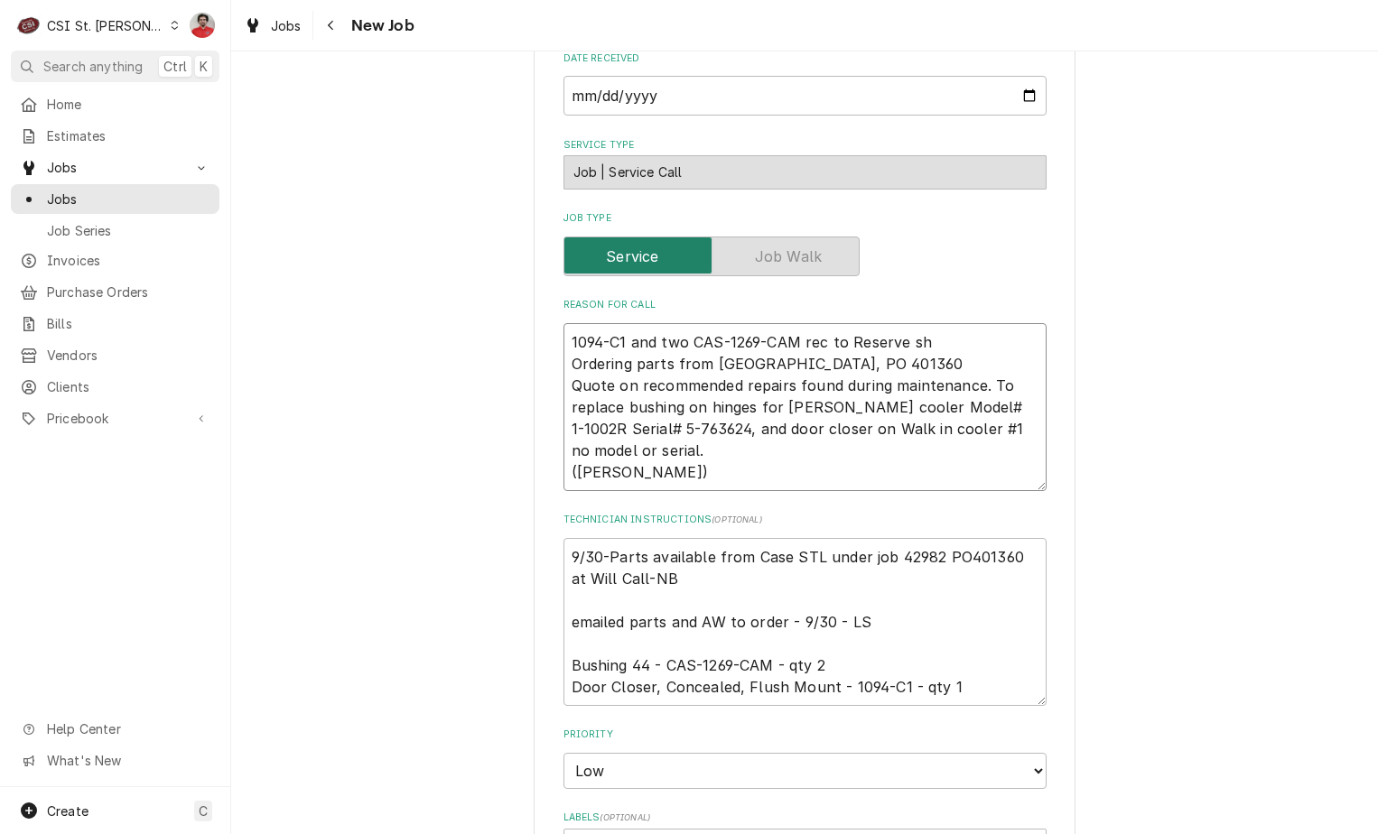
type textarea "x"
type textarea "1094-C1 and two CAS-1269-CAM rec to Reserve she Ordering parts from Case, PO 40…"
type textarea "x"
type textarea "1094-C1 and two CAS-1269-CAM rec to Reserve shel Ordering parts from Case, PO 4…"
type textarea "x"
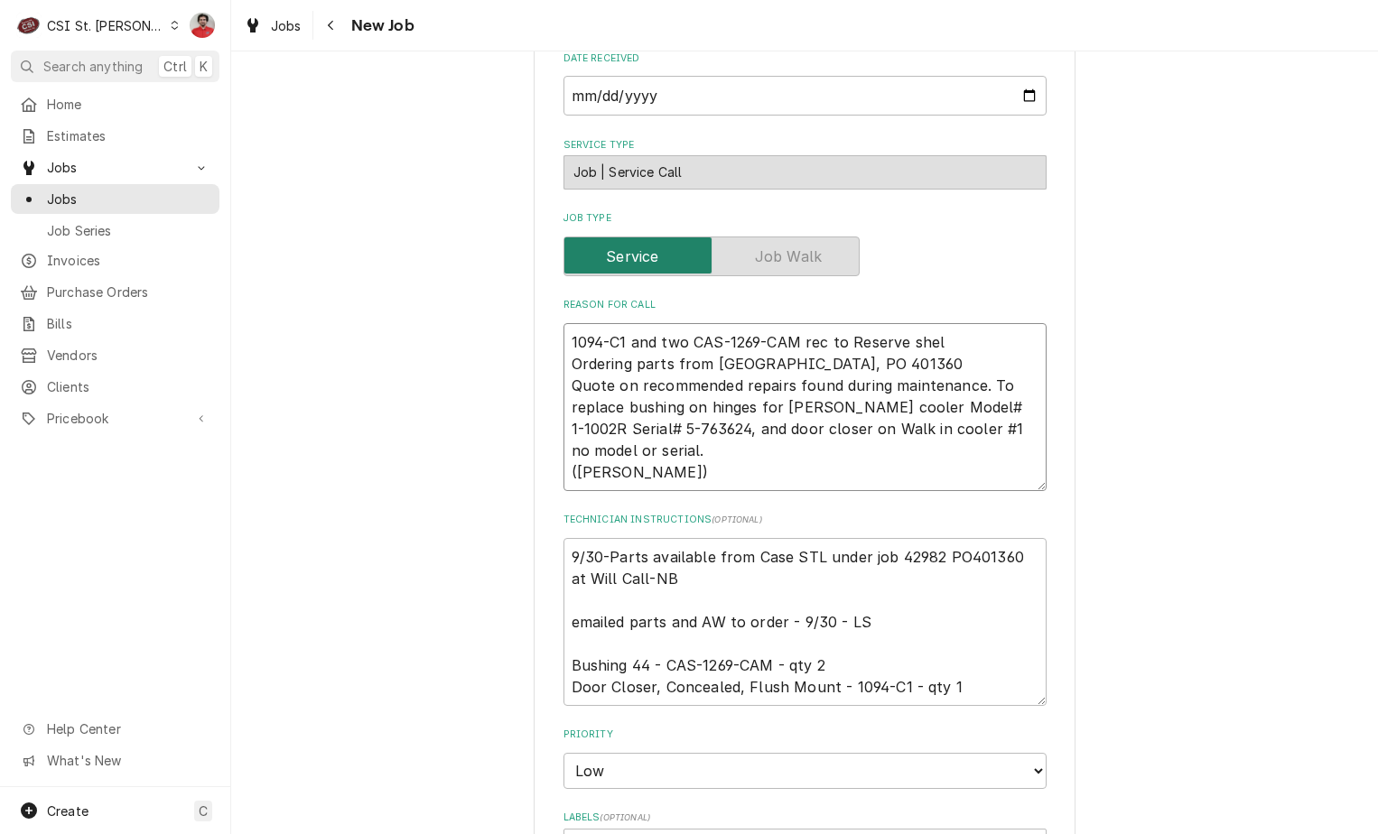
type textarea "1094-C1 and two CAS-1269-CAM rec to Reserve shelf Ordering parts from Case, PO …"
type textarea "x"
type textarea "1094-C1 and two CAS-1269-CAM rec to Reserve shelf Ordering parts from Case, PO …"
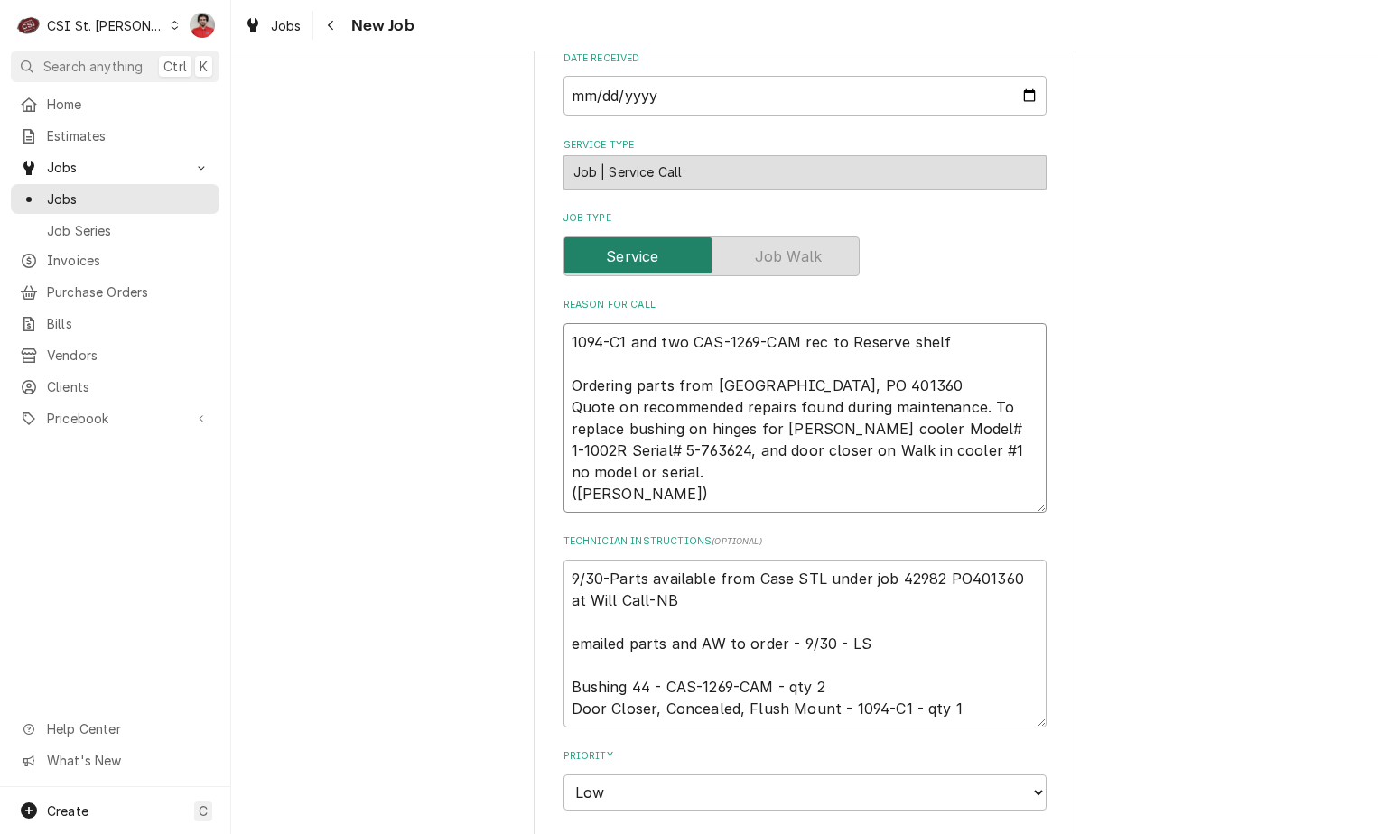
type textarea "x"
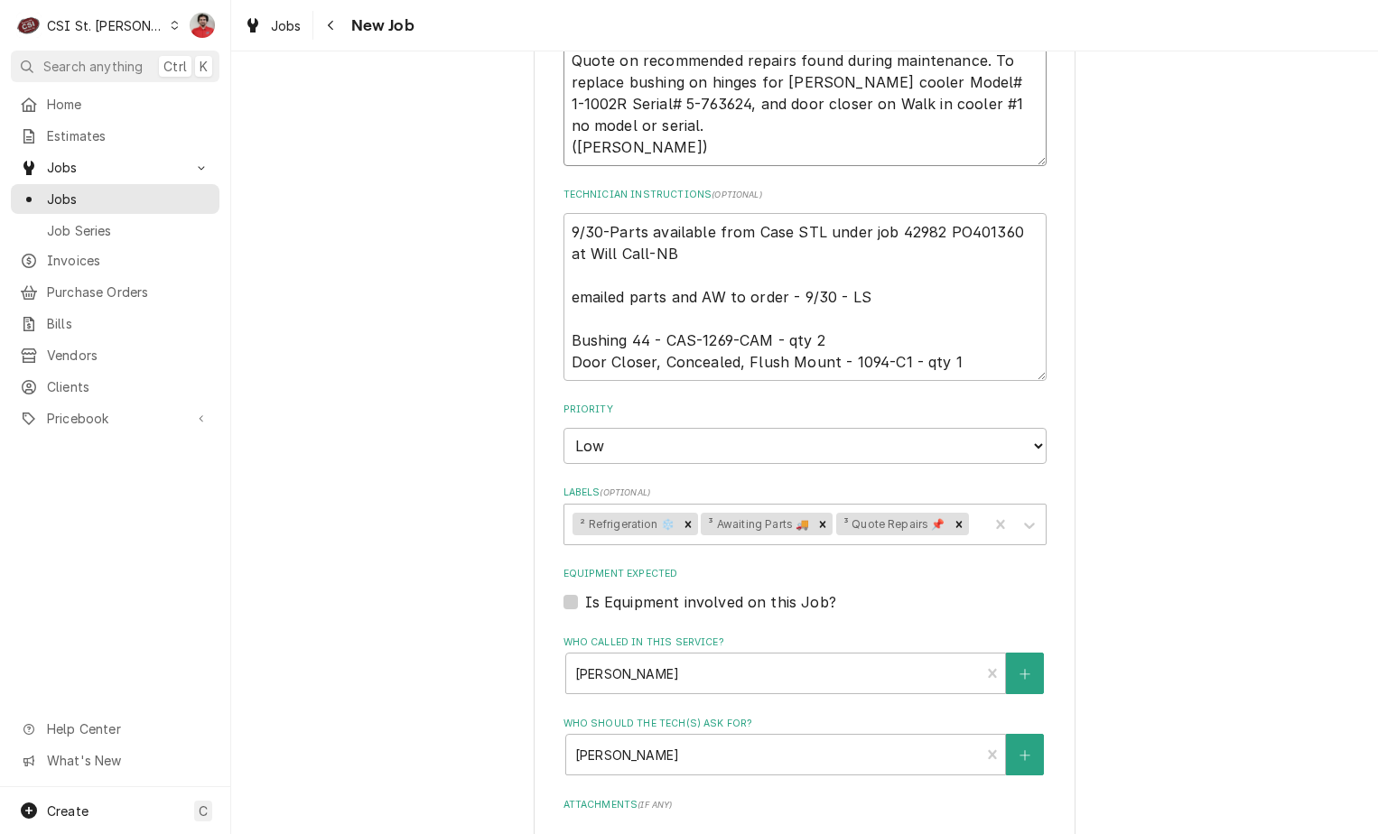
scroll to position [1826, 0]
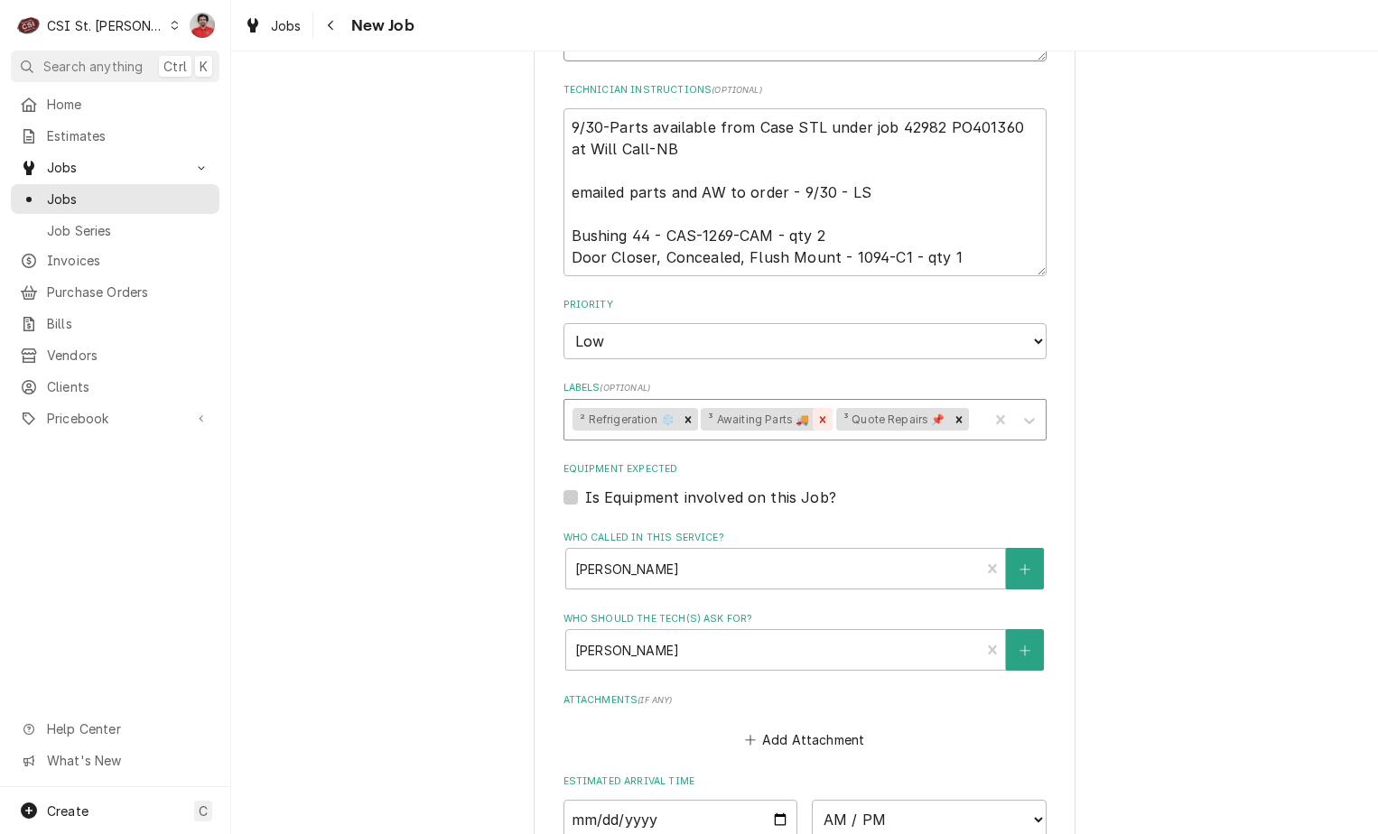
click at [816, 414] on icon "Remove ³ Awaiting Parts 🚚" at bounding box center [822, 420] width 13 height 13
type textarea "1094-C1 and two CAS-1269-CAM rec to Reserve shelf Ordering parts from Case, PO …"
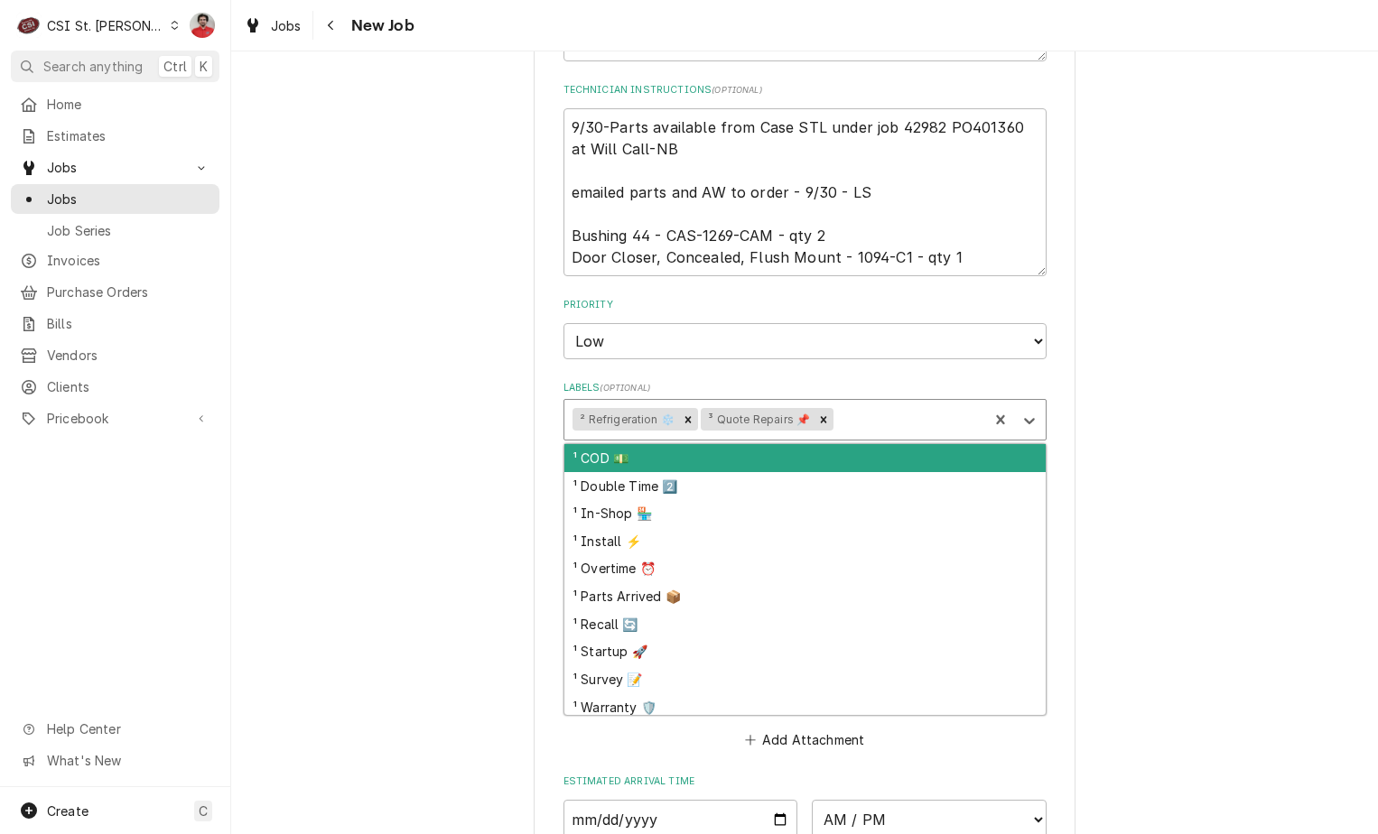
click at [878, 404] on div "Labels" at bounding box center [908, 420] width 143 height 33
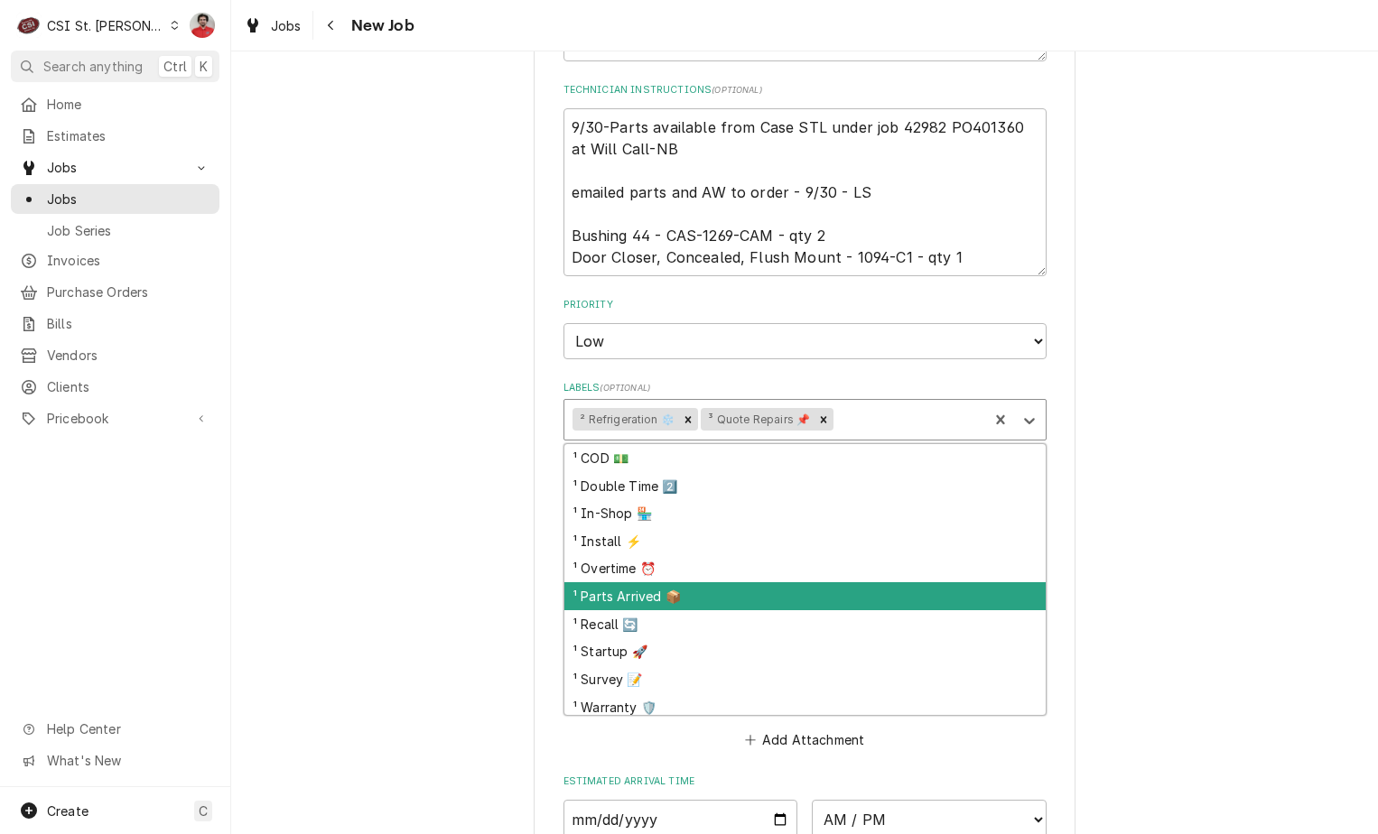
click at [745, 582] on div "¹ Parts Arrived 📦" at bounding box center [804, 596] width 481 height 28
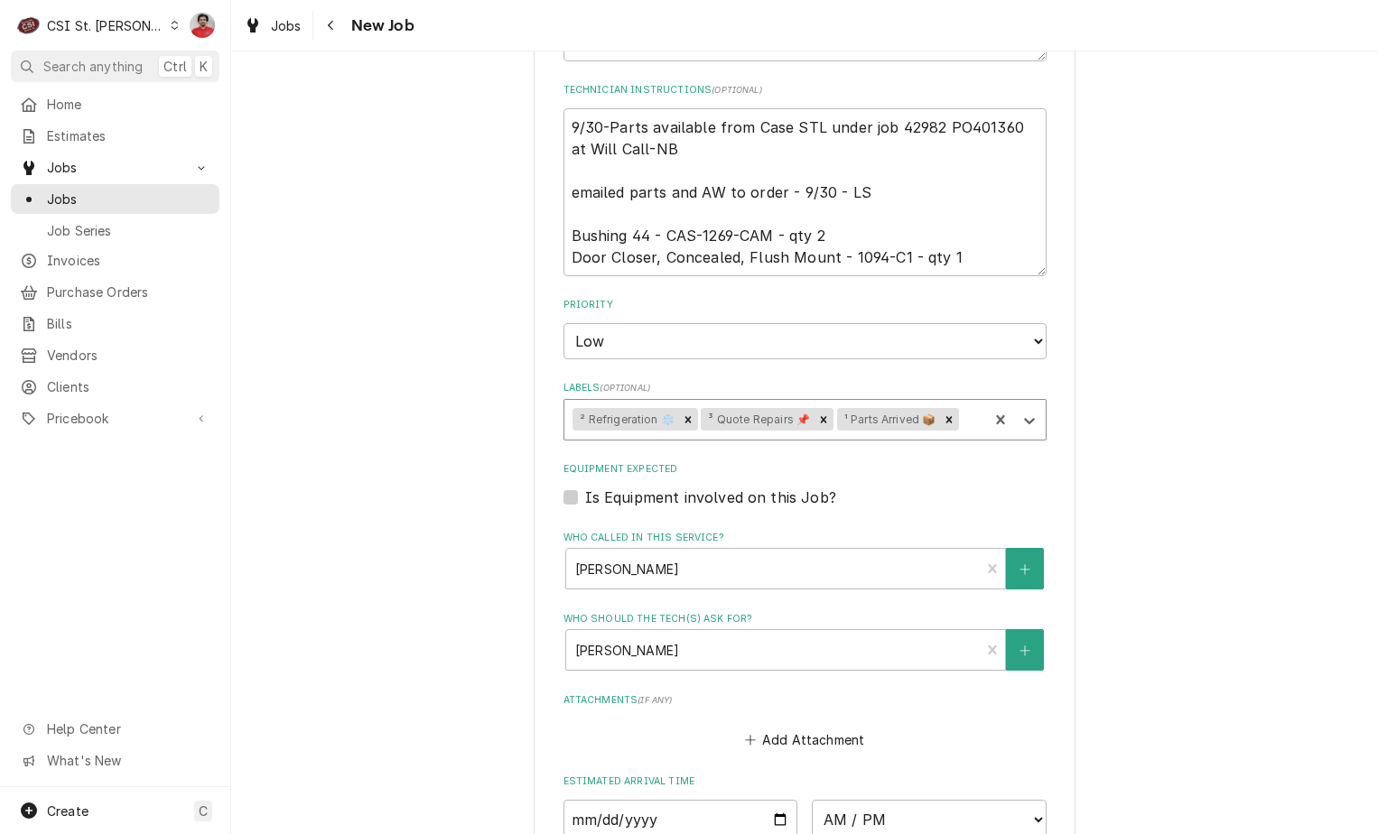
scroll to position [2050, 0]
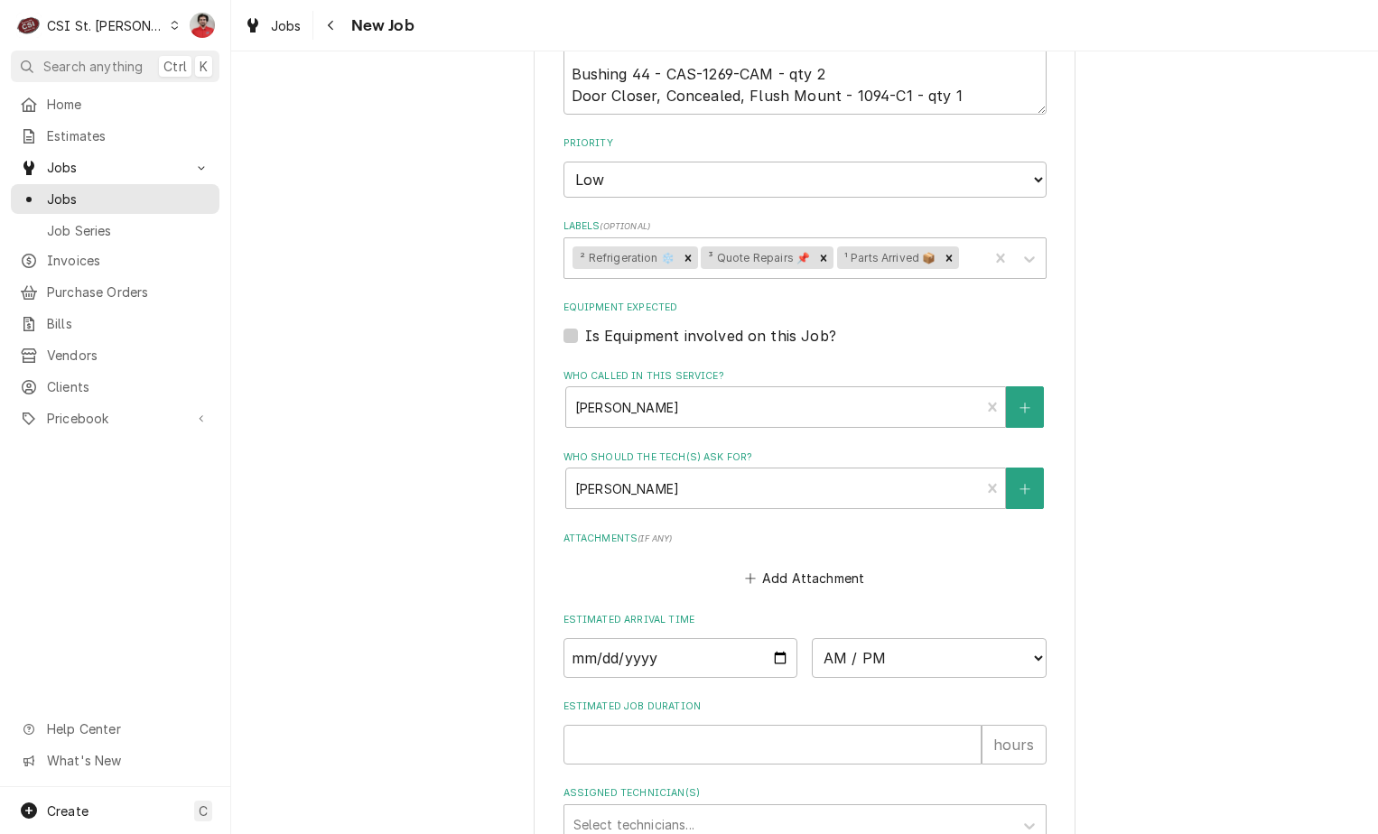
type textarea "x"
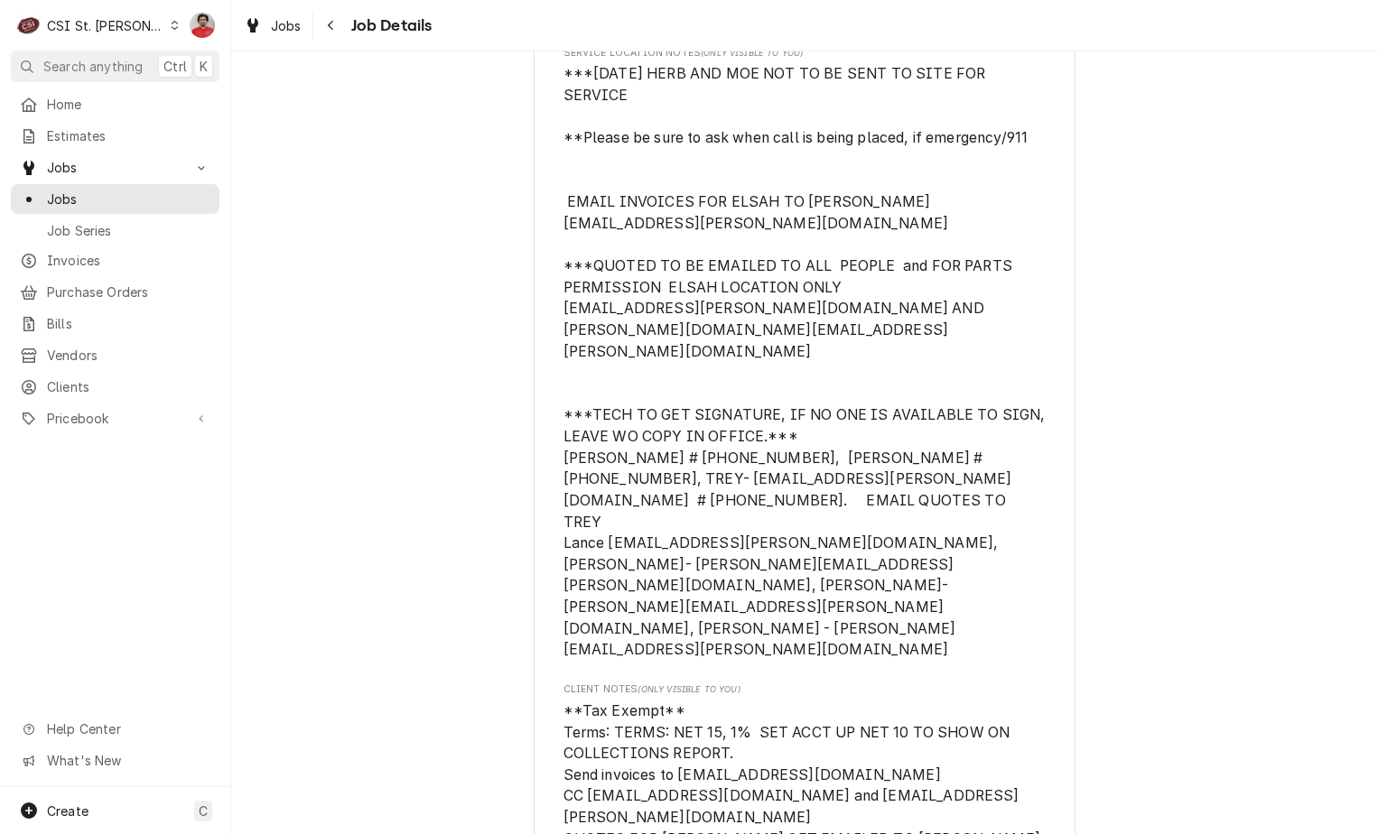
scroll to position [542, 0]
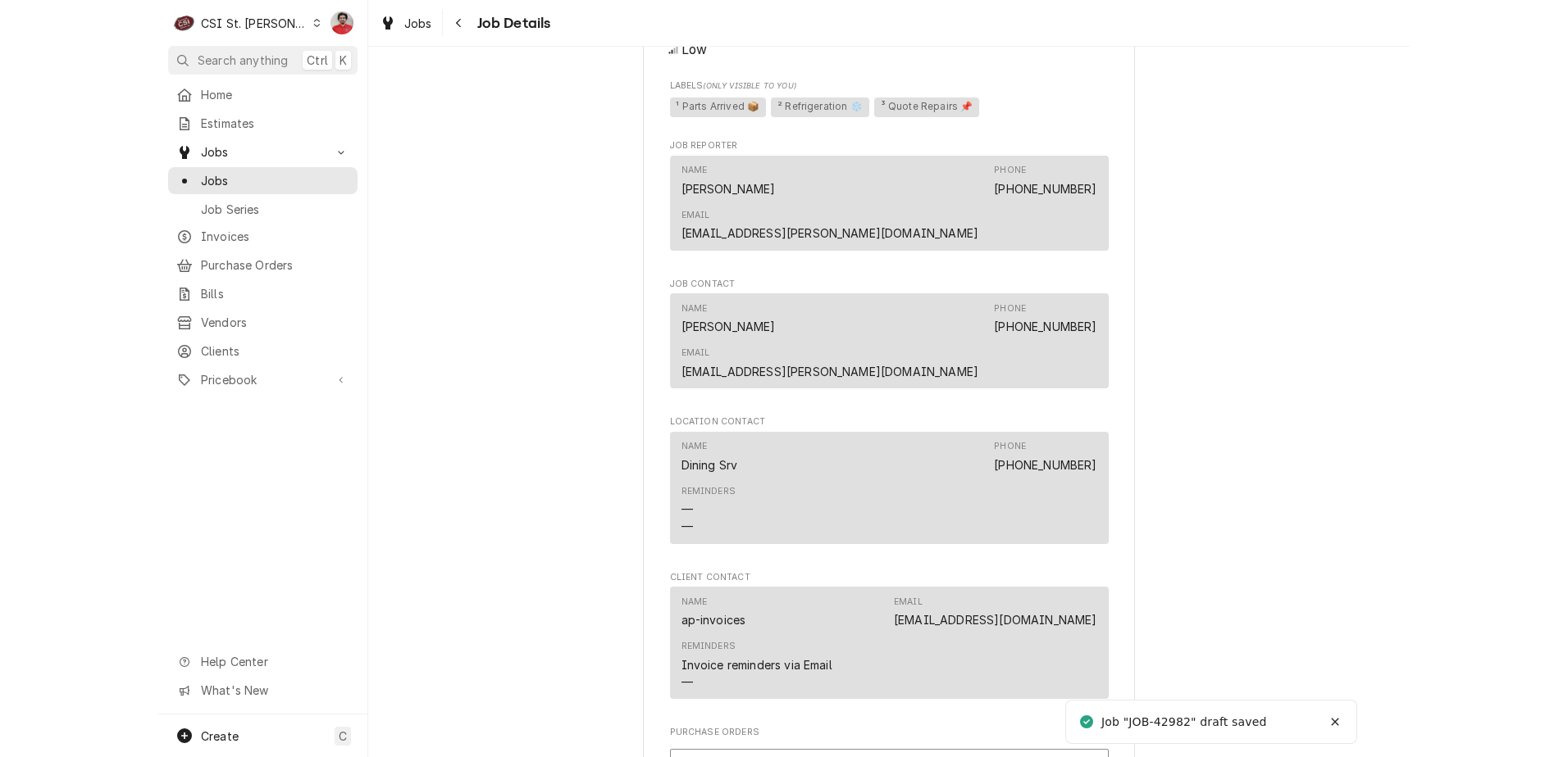
scroll to position [1879, 0]
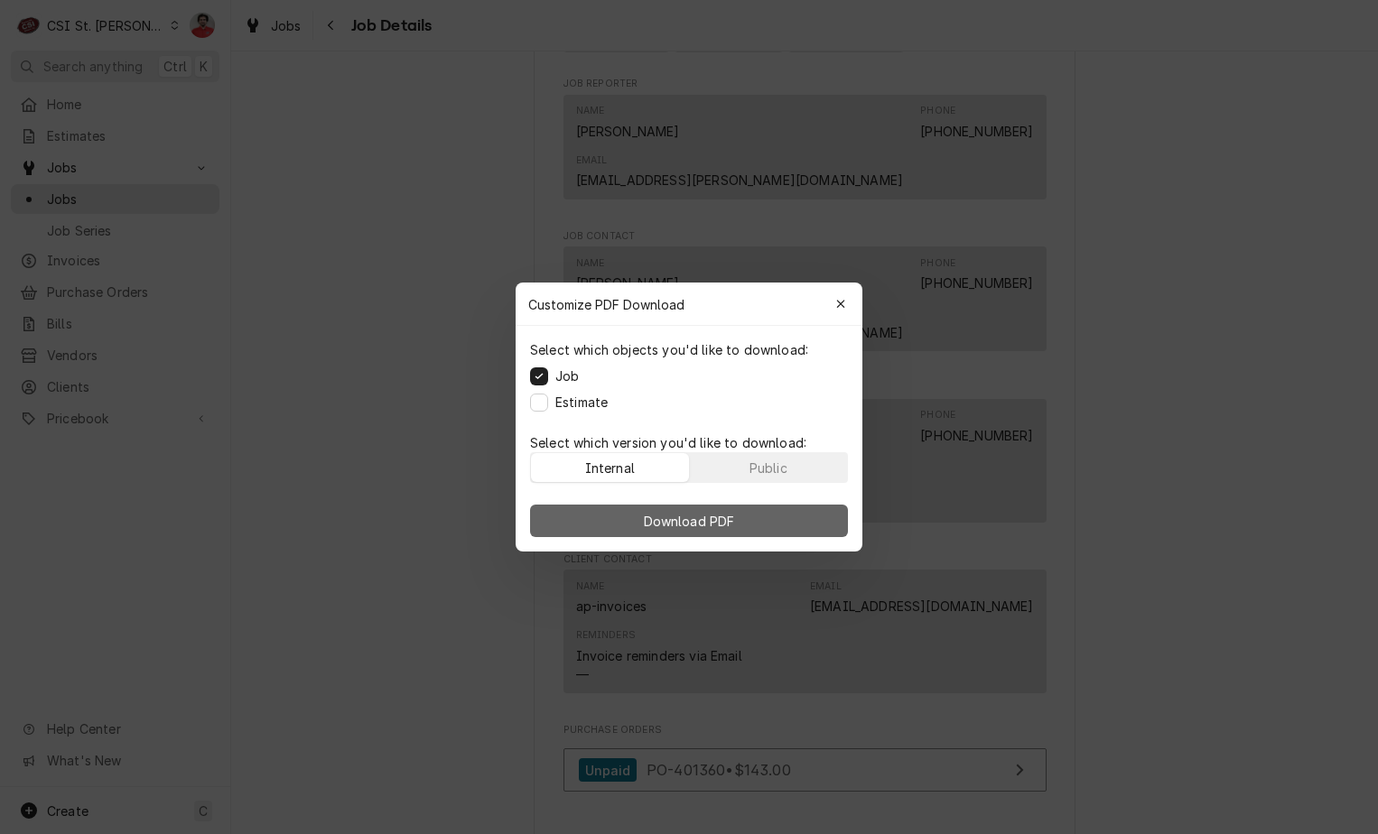
click at [781, 508] on button "Download PDF" at bounding box center [689, 521] width 318 height 33
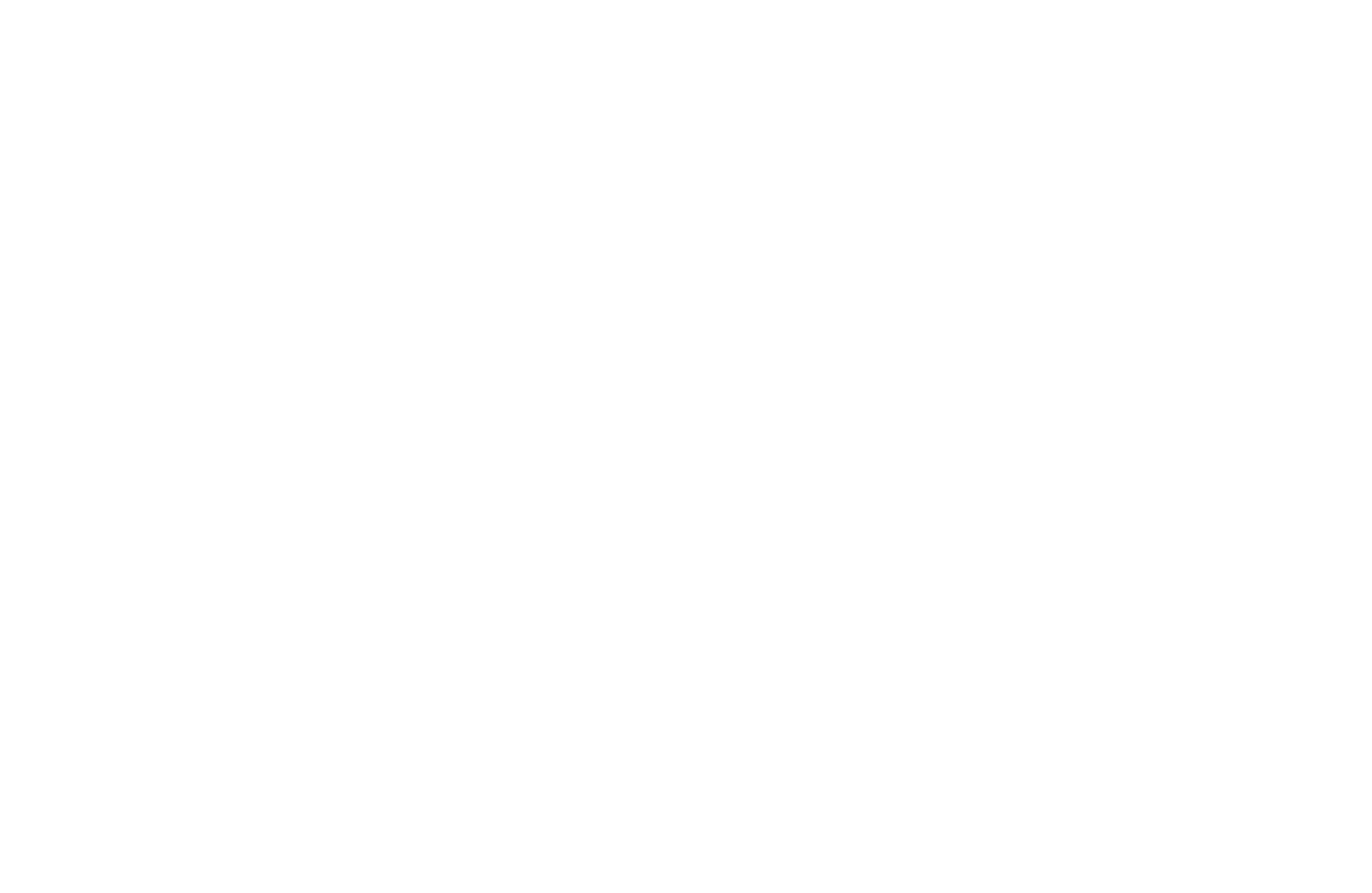
click at [384, 217] on div "Dynamic Content Wrapper" at bounding box center [686, 446] width 1372 height 893
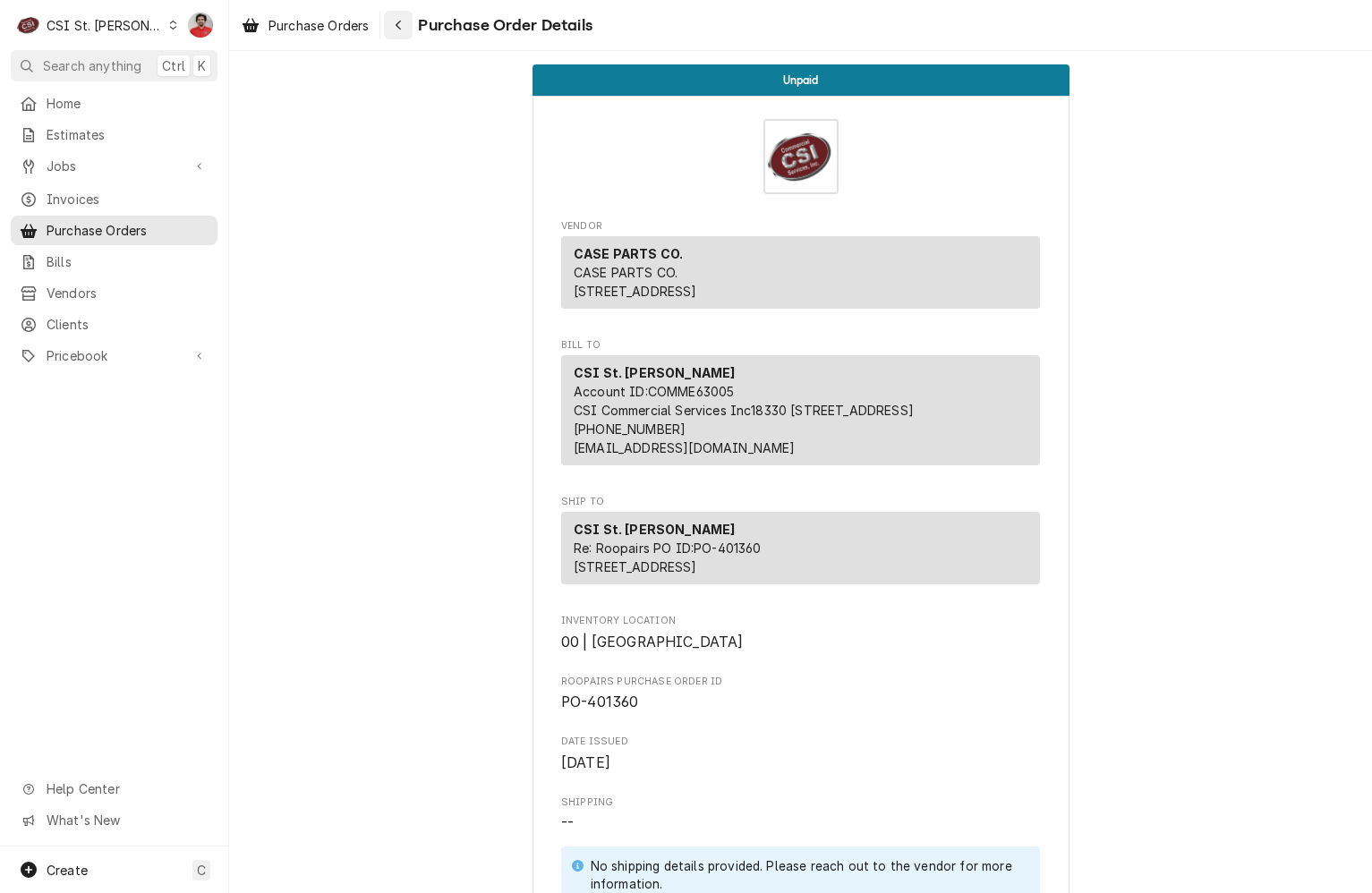
click at [410, 24] on button "Navigate back" at bounding box center [398, 25] width 29 height 29
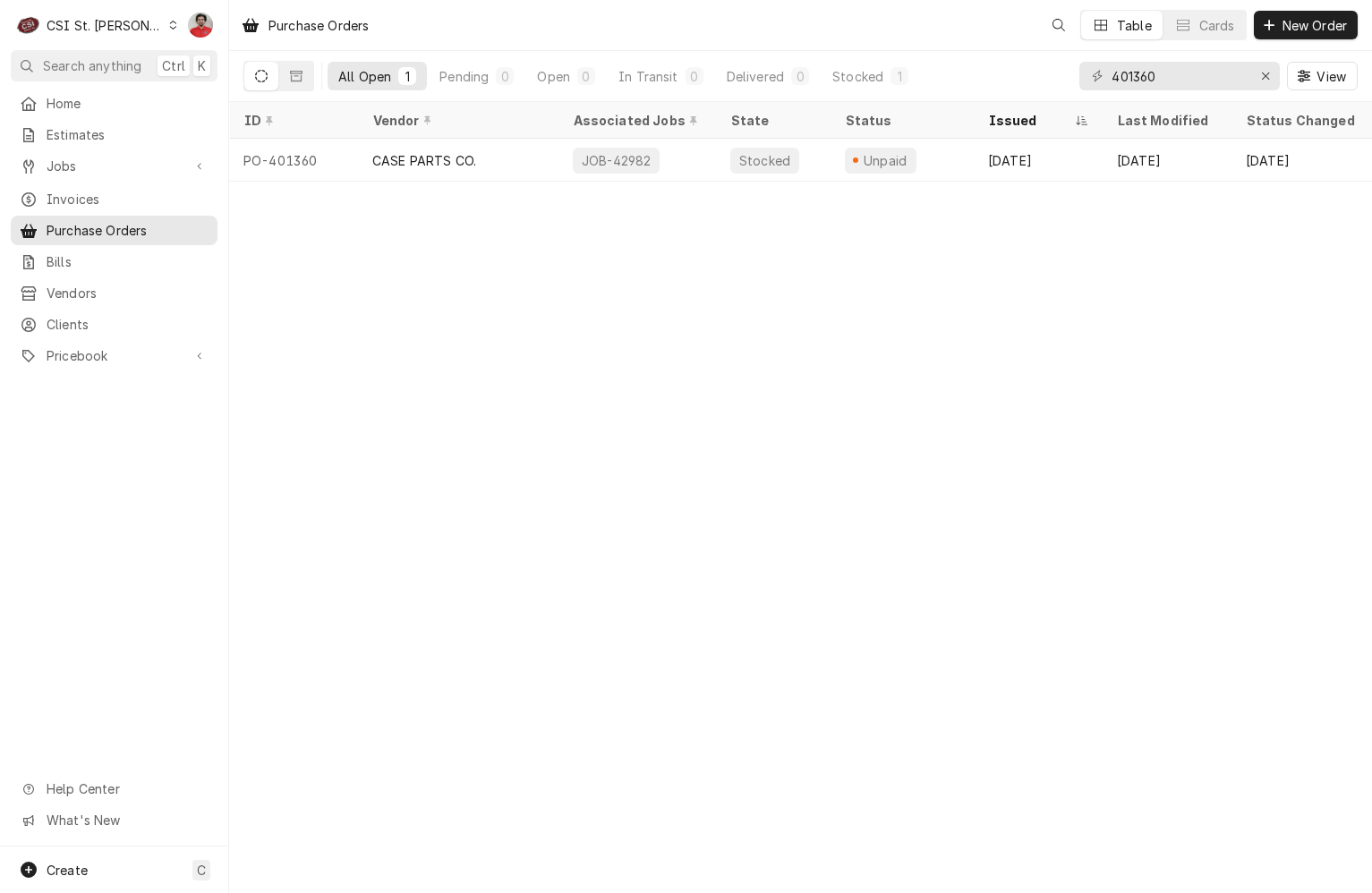
click at [1230, 60] on div "401360 View" at bounding box center [1218, 75] width 279 height 51
drag, startPoint x: 1230, startPoint y: 60, endPoint x: 1222, endPoint y: 68, distance: 11.3
click at [1222, 68] on input "401360" at bounding box center [1179, 75] width 134 height 29
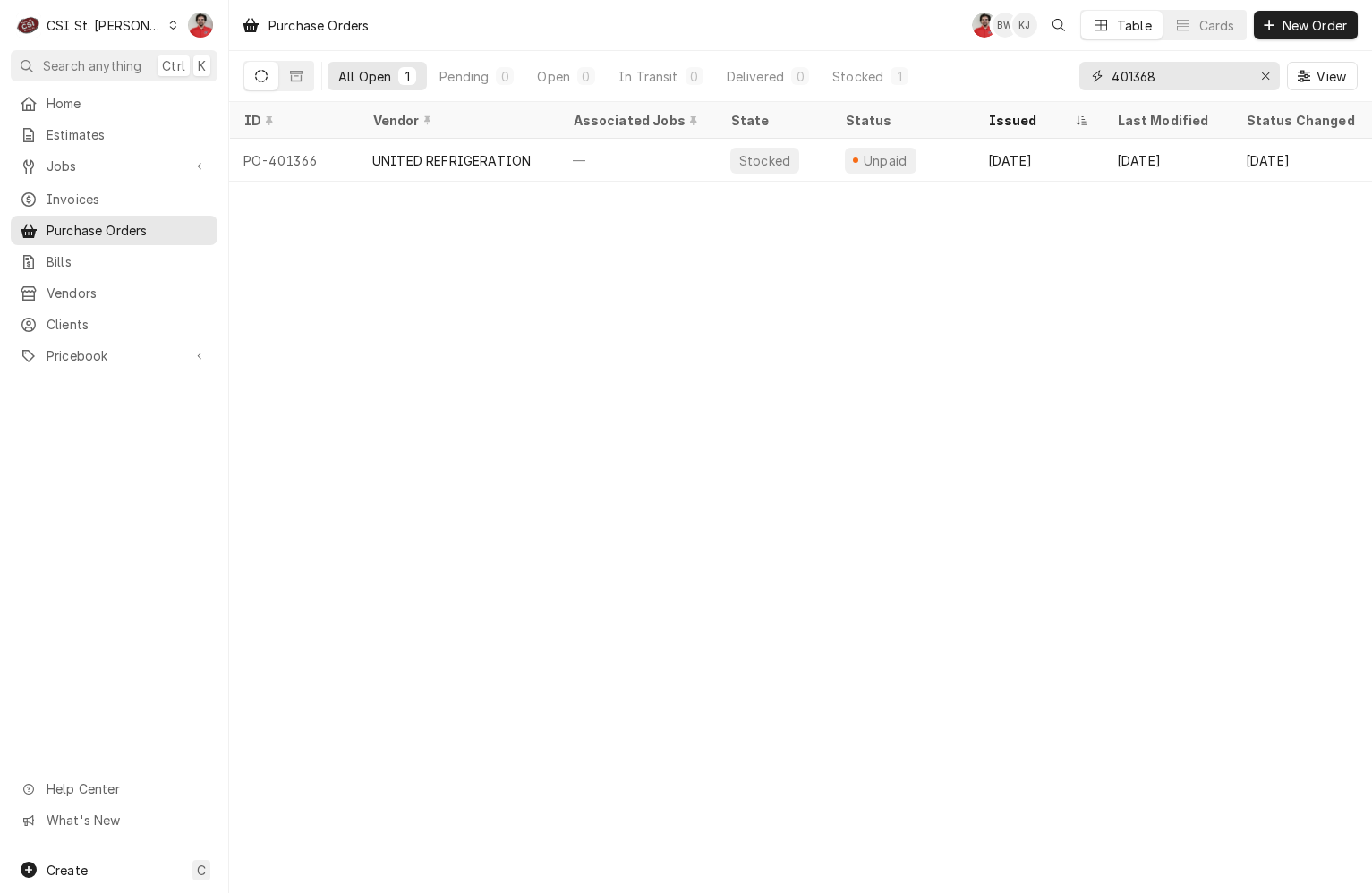
type input "401368"
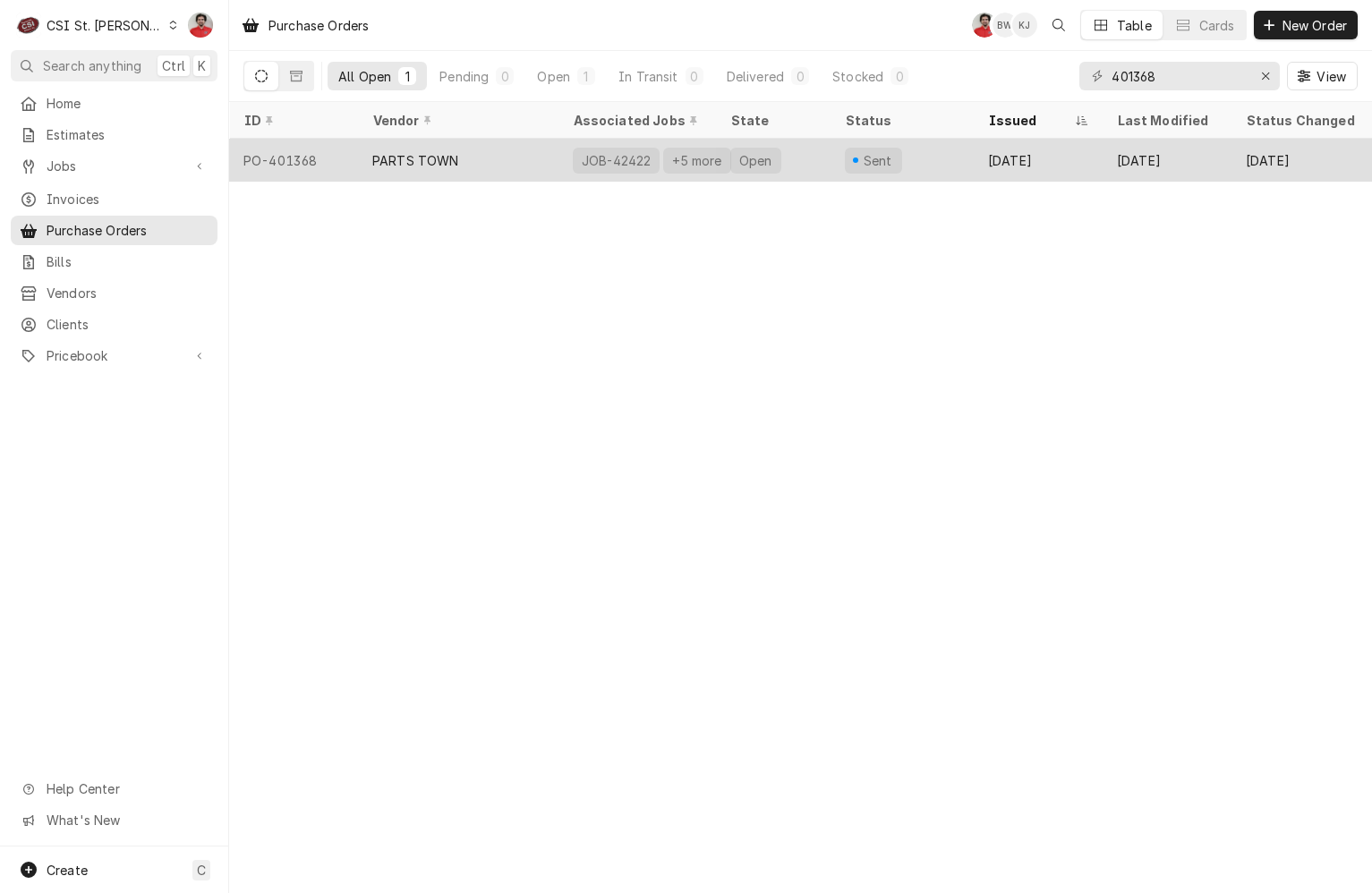
click at [835, 155] on div "Sent" at bounding box center [902, 160] width 143 height 43
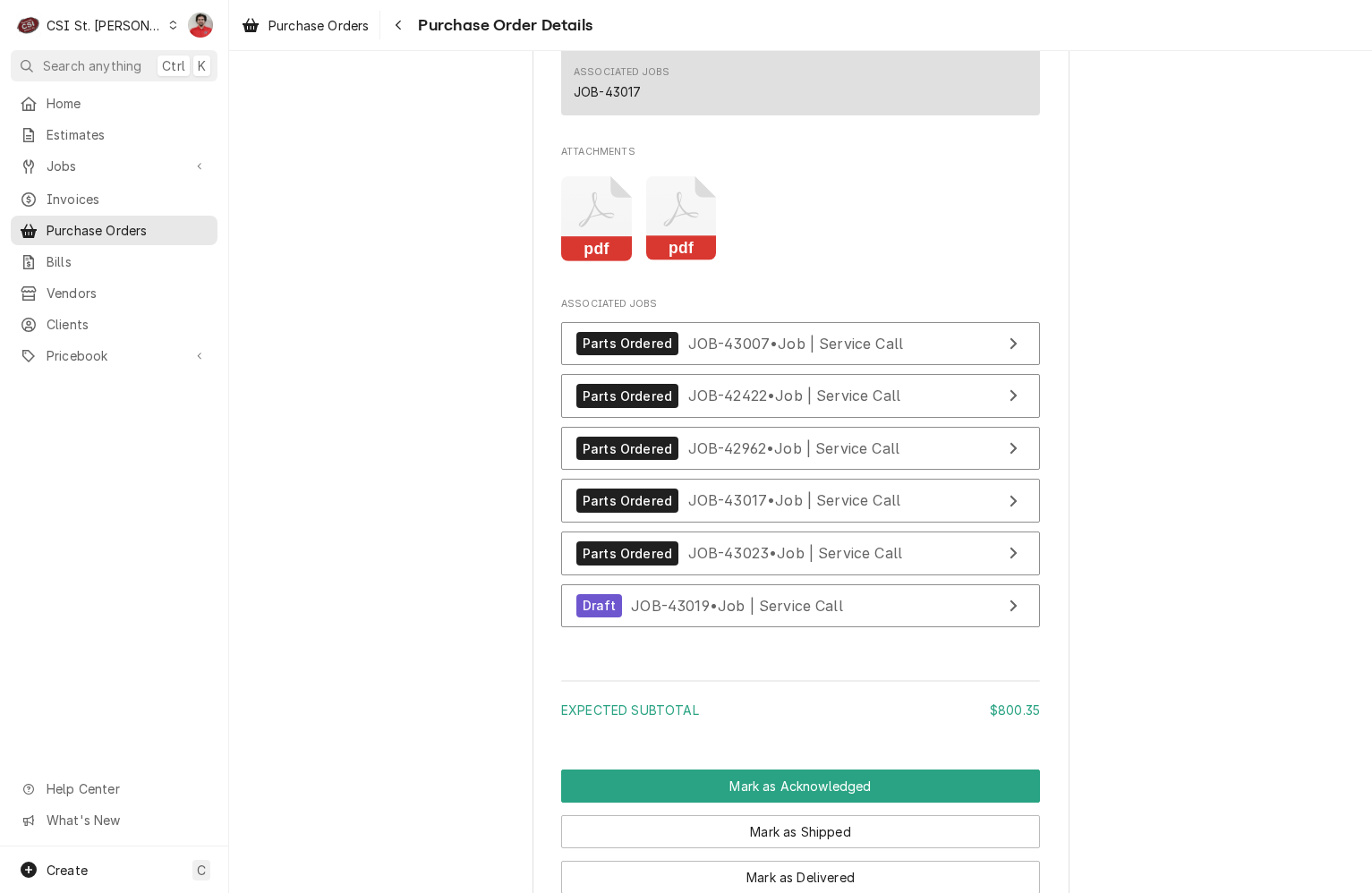
scroll to position [3944, 0]
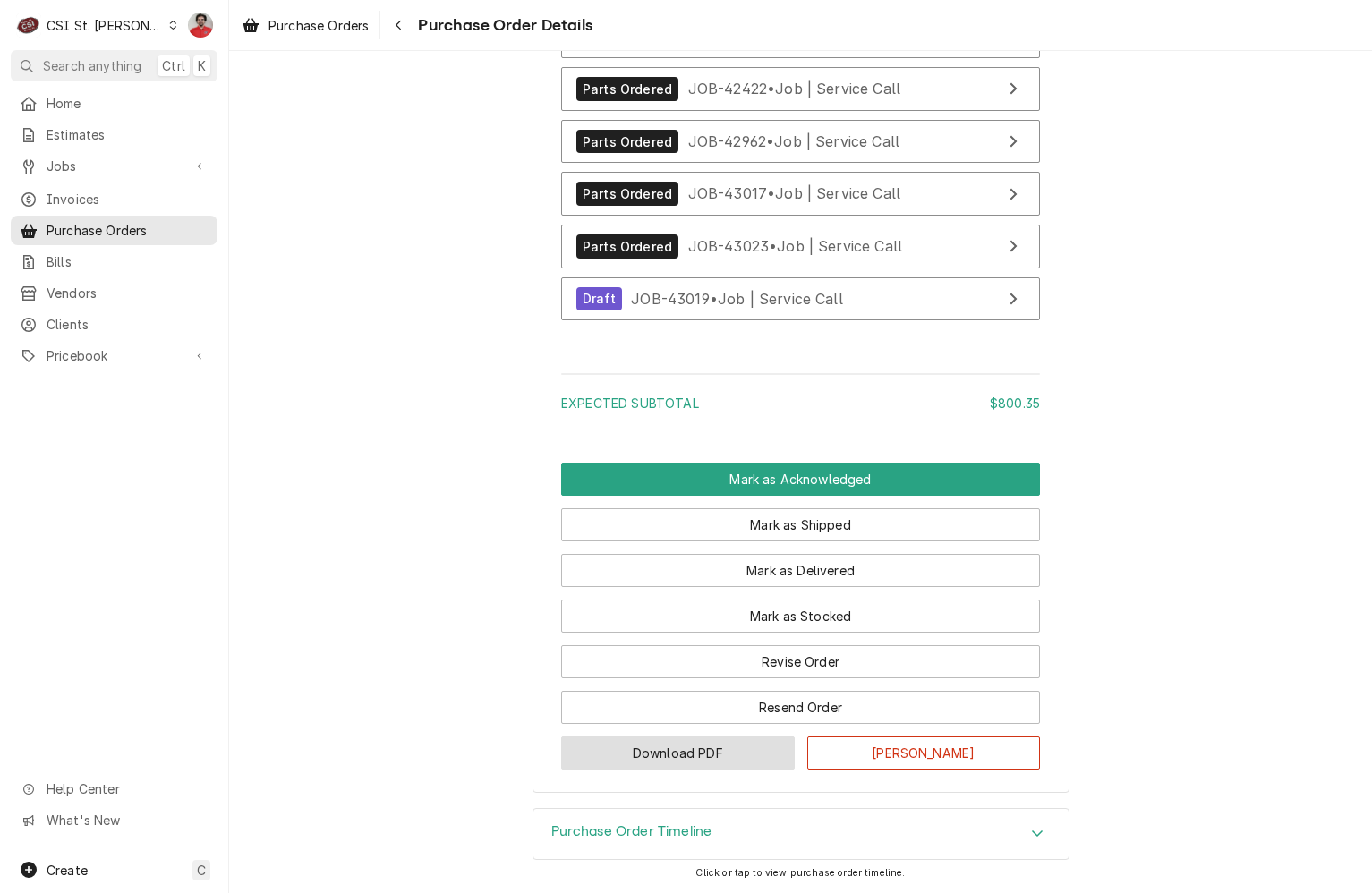
click at [646, 756] on button "Download PDF" at bounding box center [678, 752] width 234 height 33
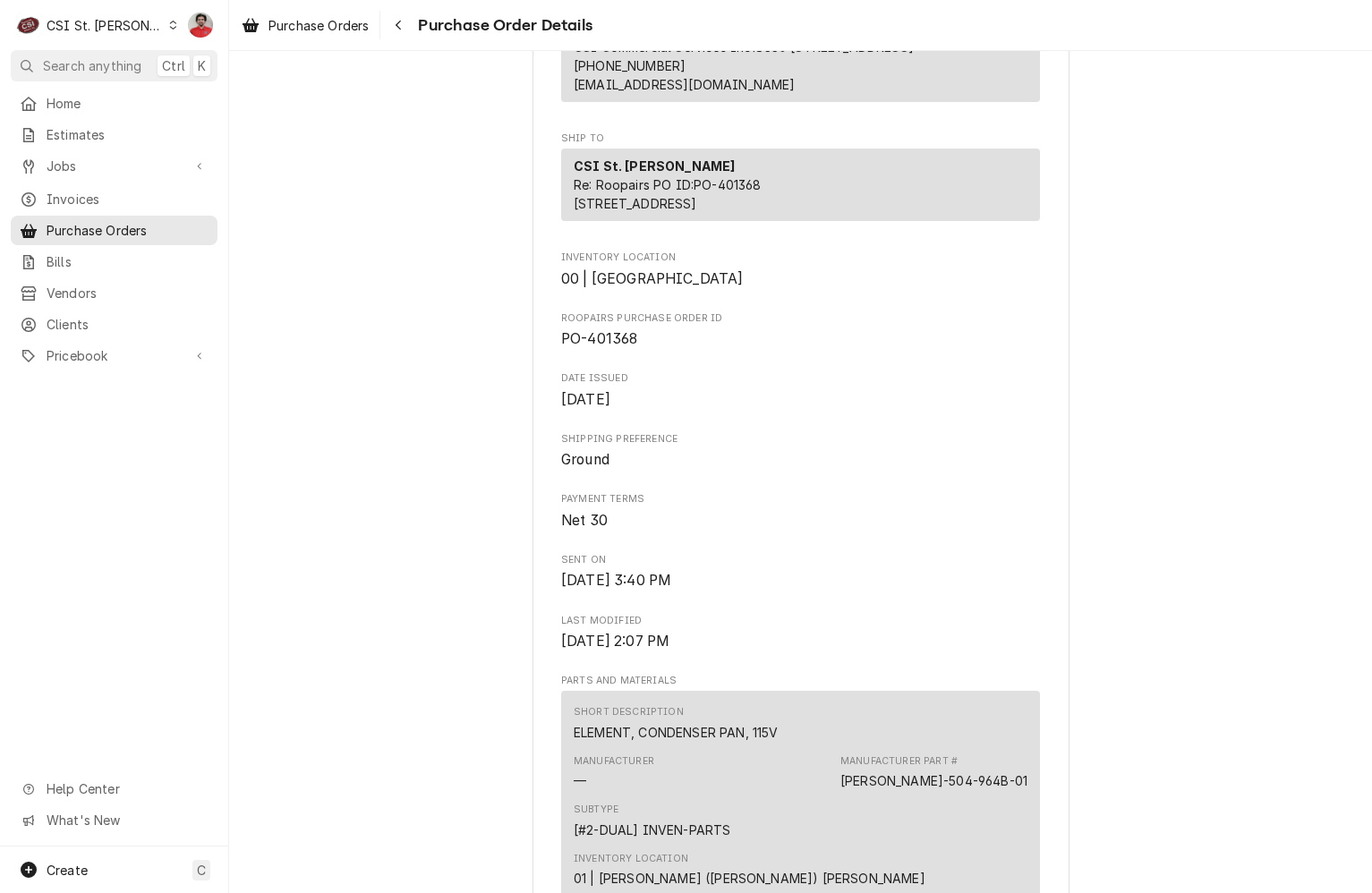
scroll to position [0, 0]
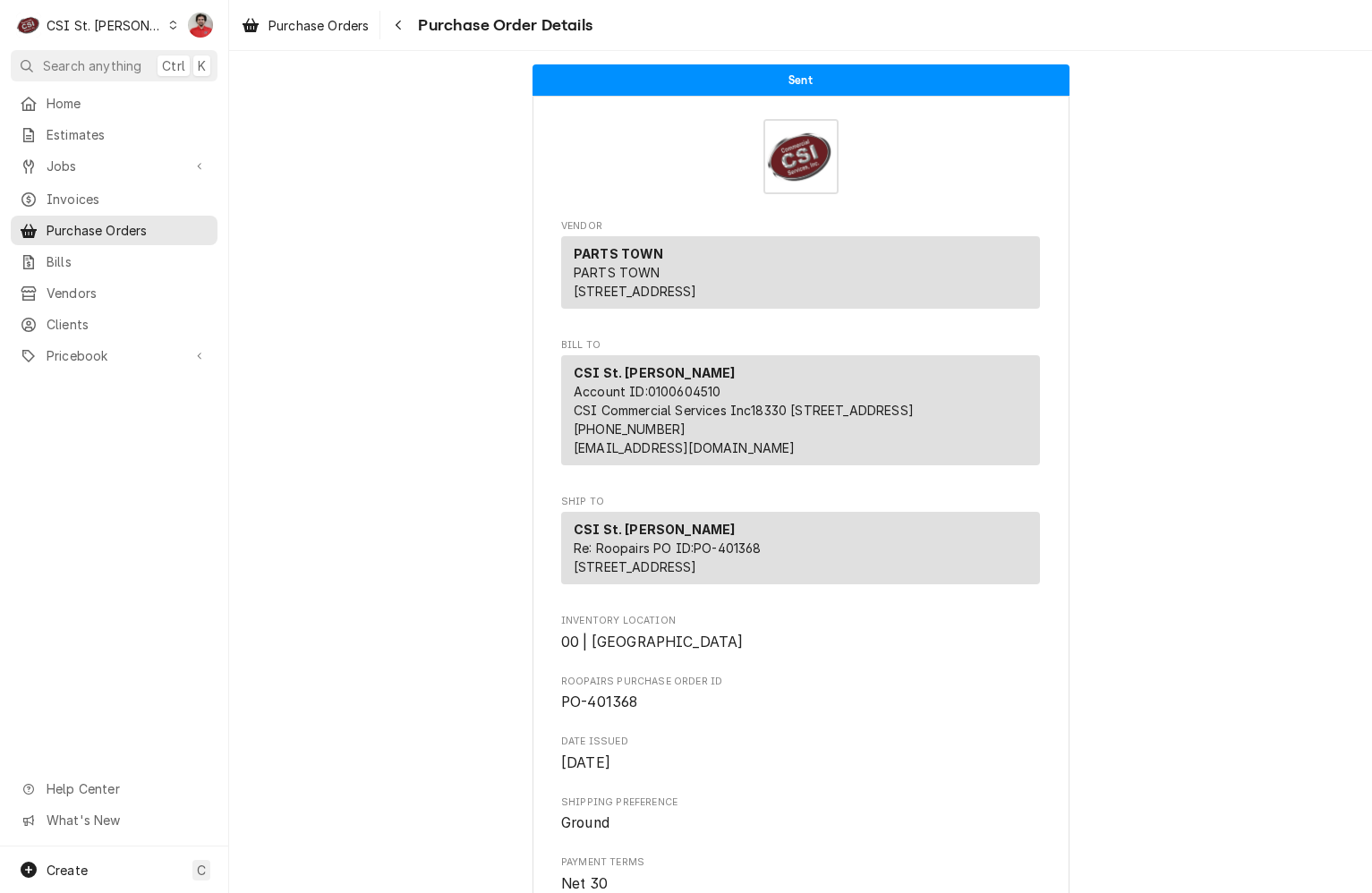
drag, startPoint x: 129, startPoint y: 162, endPoint x: 129, endPoint y: 176, distance: 14.0
click at [129, 162] on span "Jobs" at bounding box center [114, 166] width 135 height 19
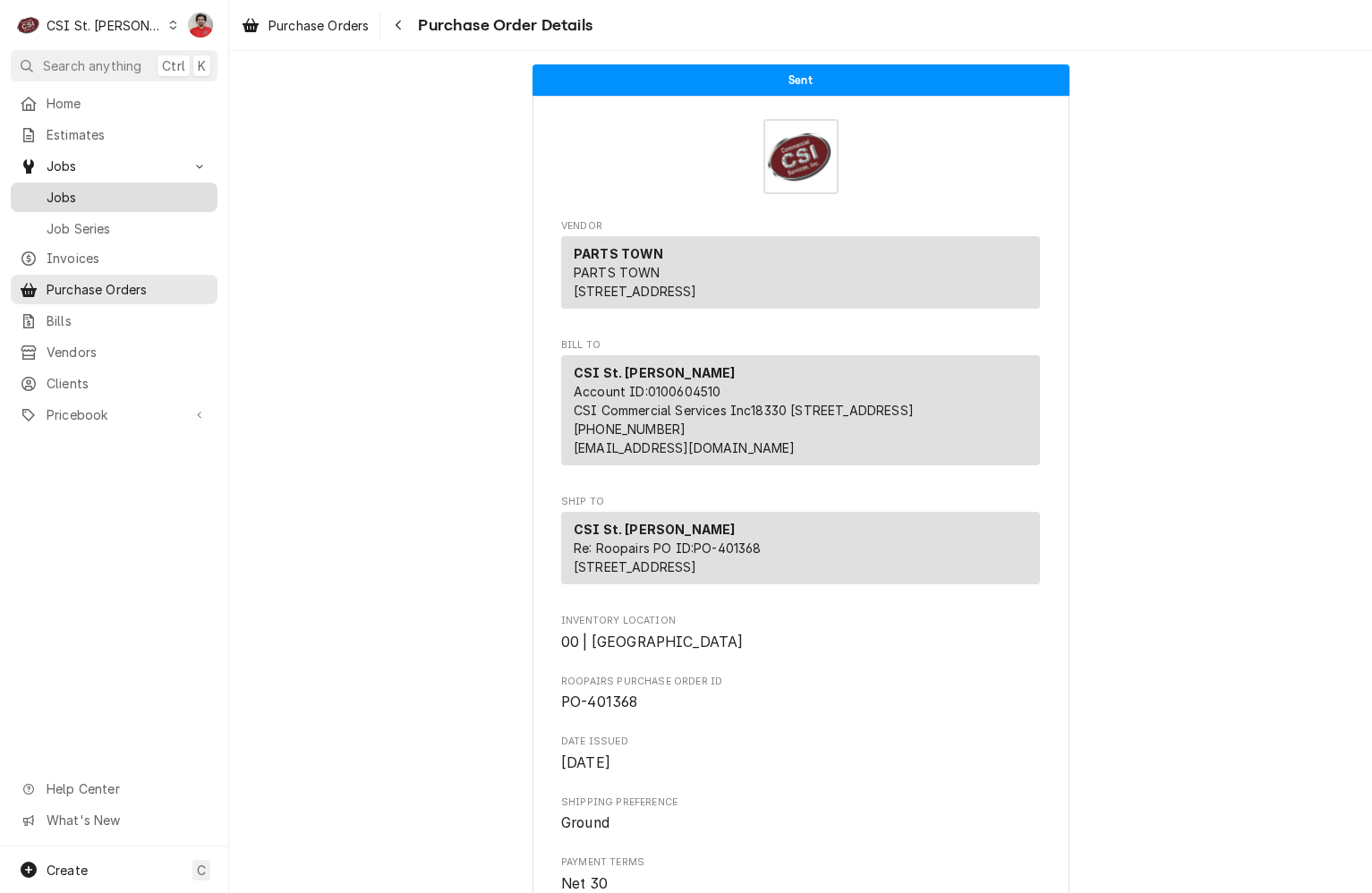
click at [130, 197] on span "Jobs" at bounding box center [127, 197] width 162 height 19
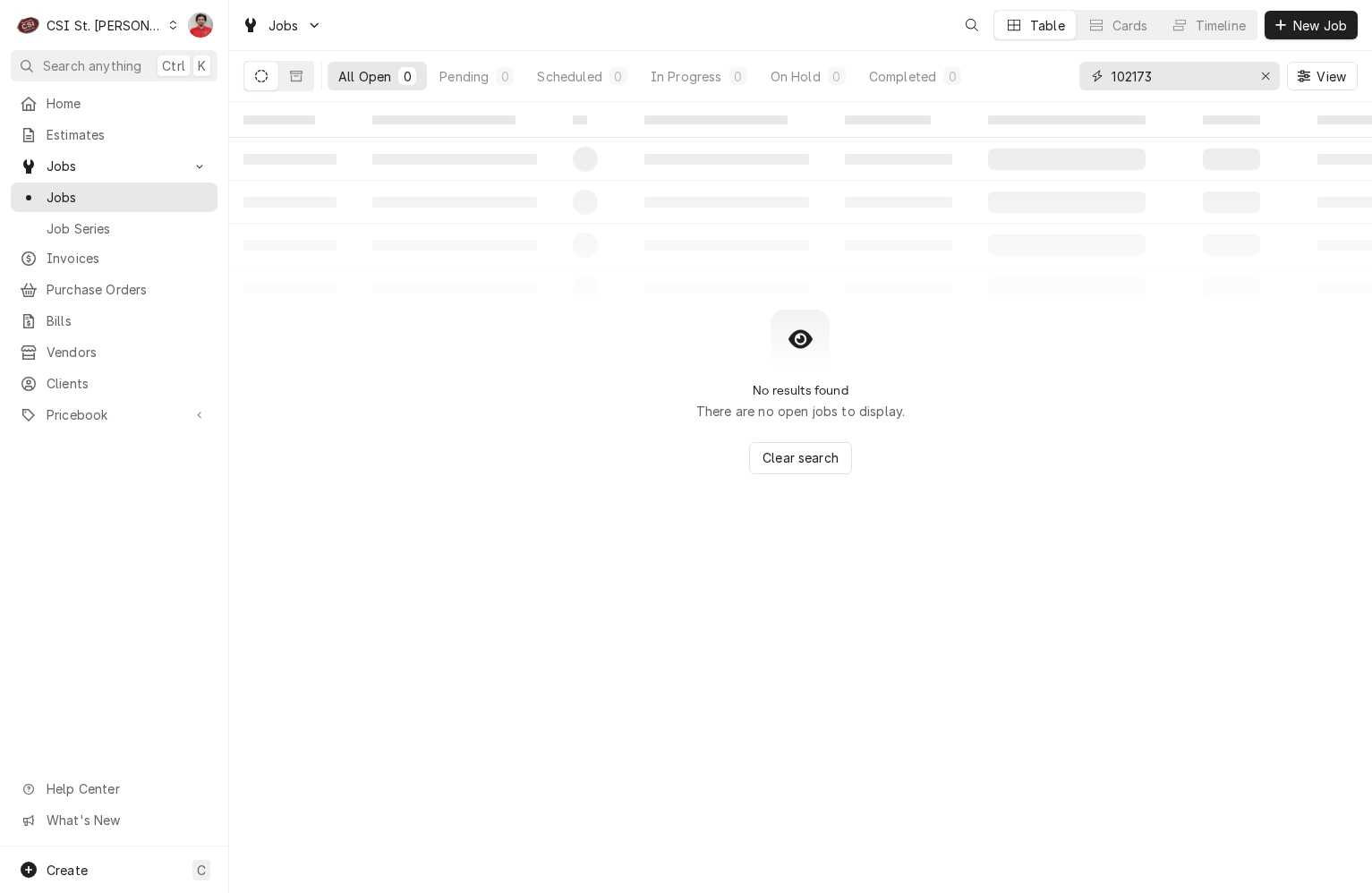
click at [1189, 86] on input "102173" at bounding box center [1179, 75] width 134 height 29
click at [1188, 86] on input "102173" at bounding box center [1179, 75] width 134 height 29
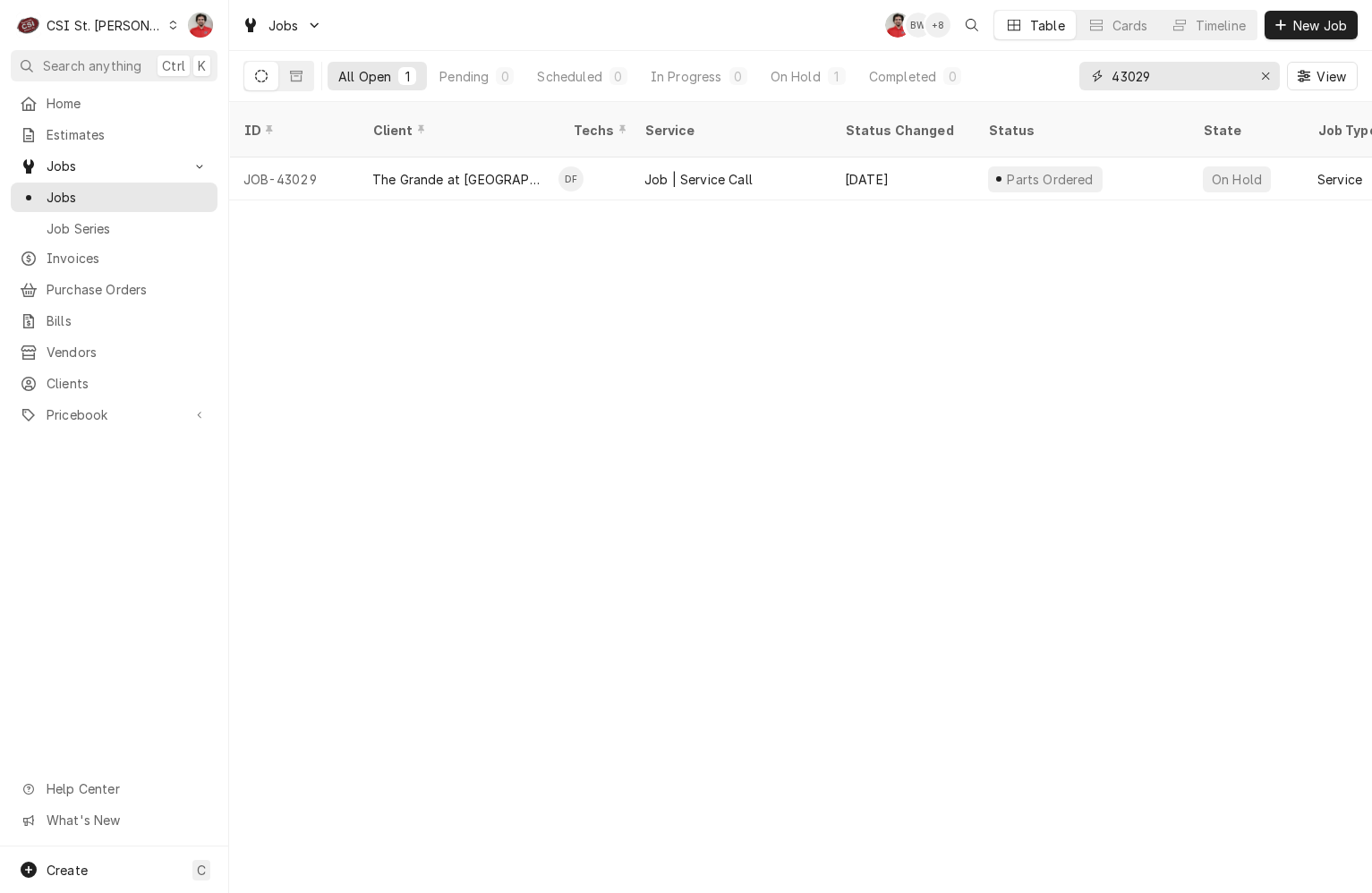
click at [1126, 73] on input "43029" at bounding box center [1179, 75] width 134 height 29
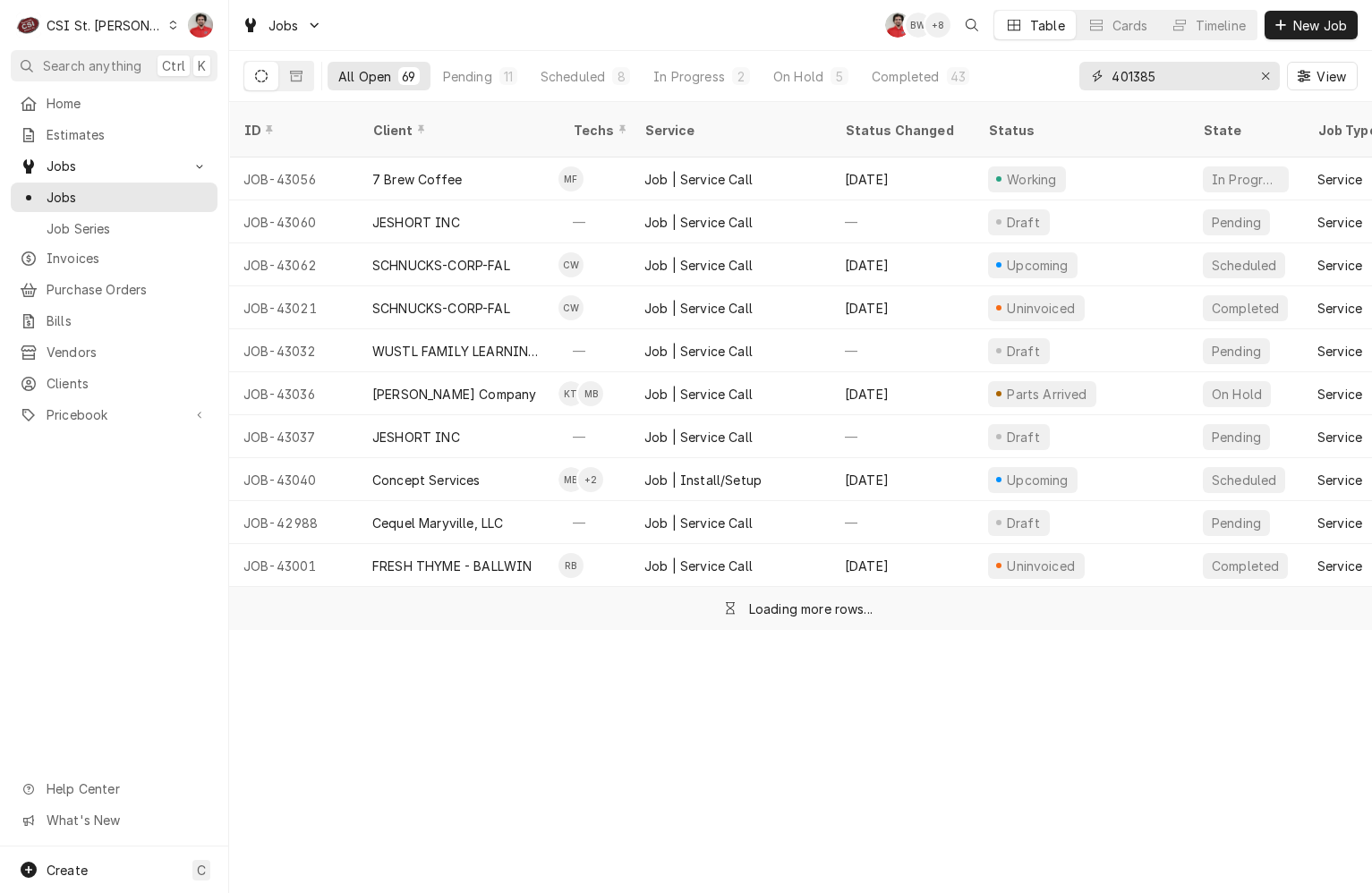
type input "401385"
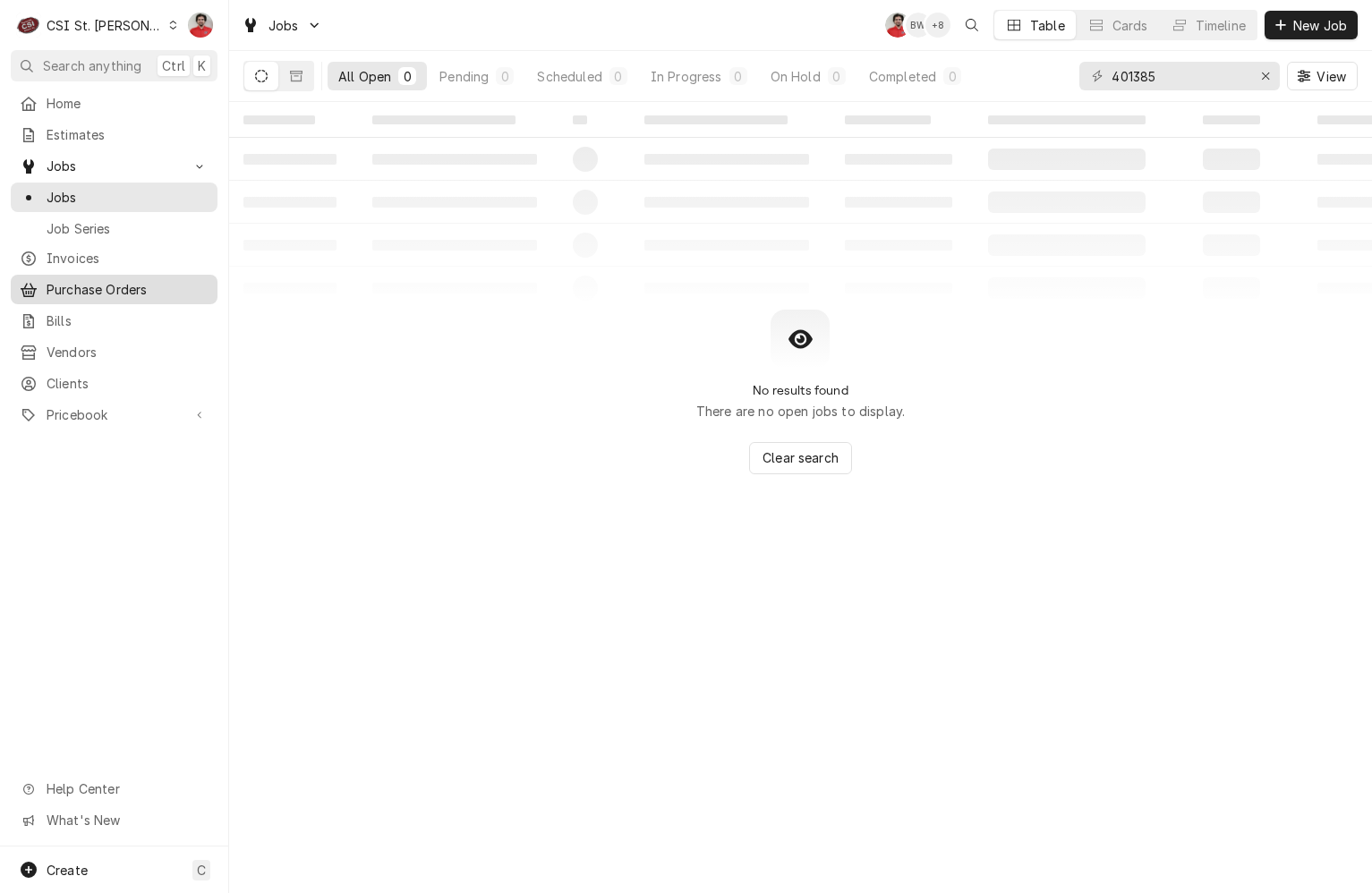
click at [89, 279] on div "Purchase Orders" at bounding box center [113, 289] width 199 height 23
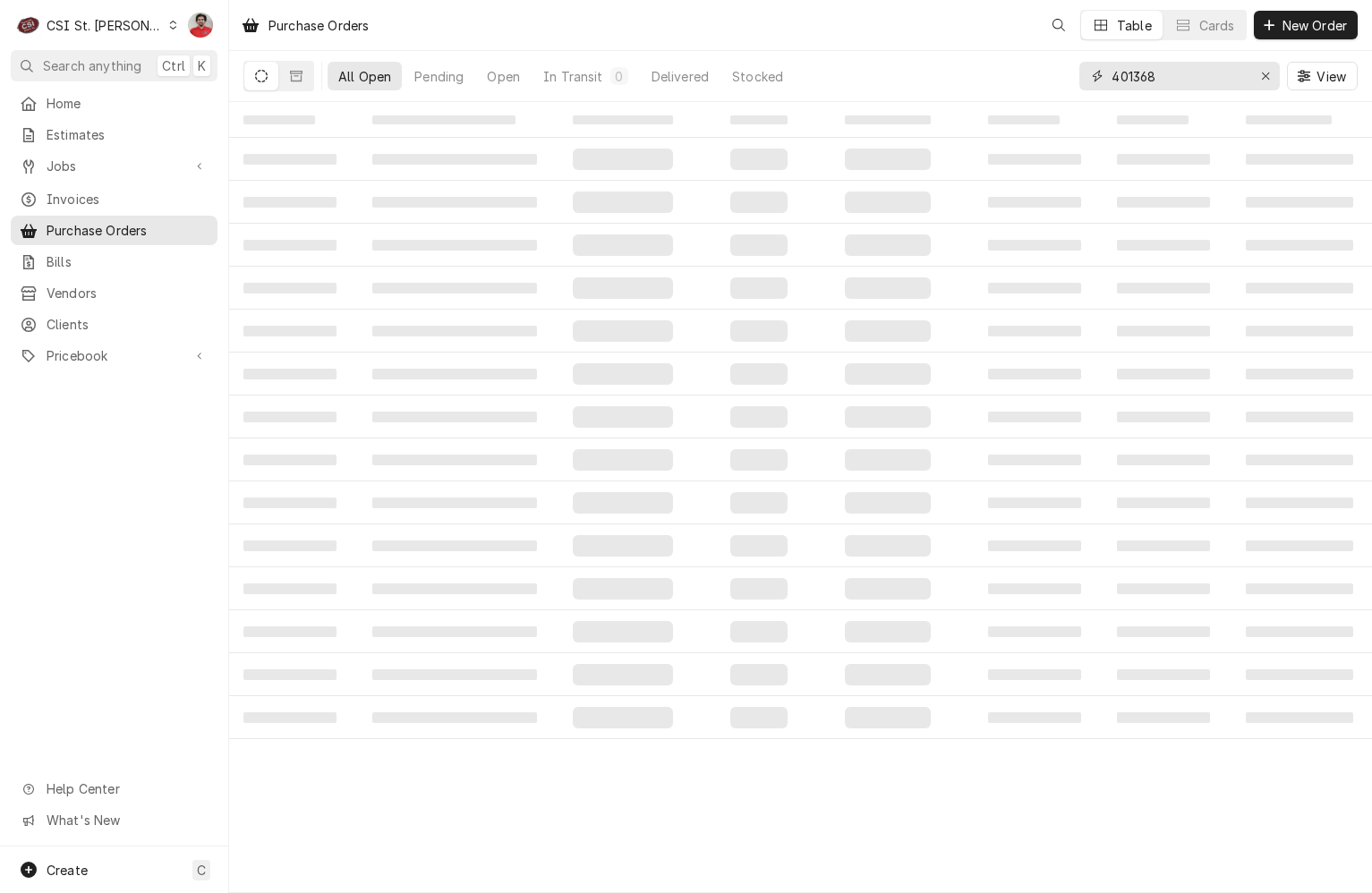
click at [1167, 78] on input "401368" at bounding box center [1179, 75] width 134 height 29
type input "401385"
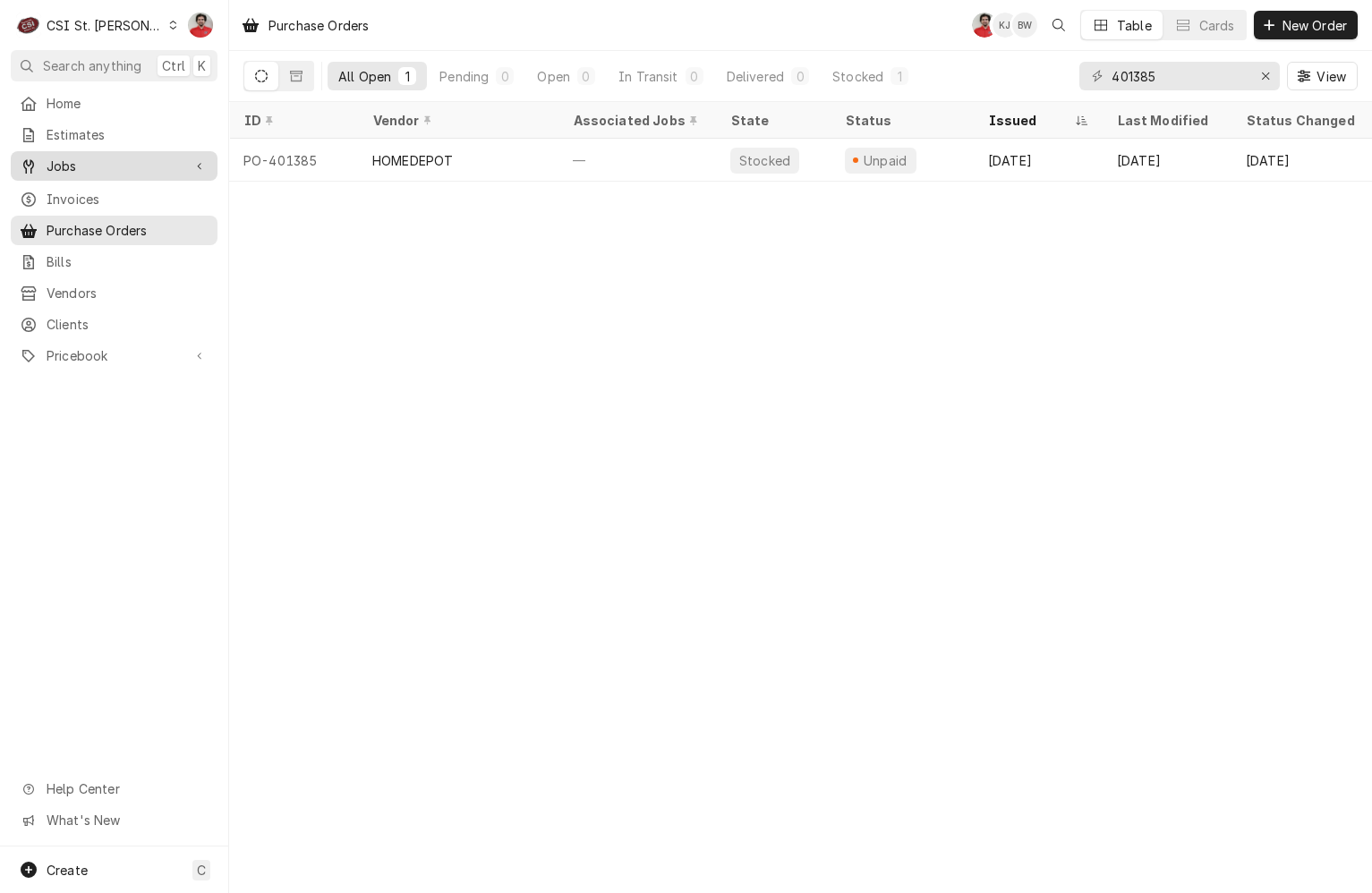
click at [106, 164] on span "Jobs" at bounding box center [114, 166] width 135 height 19
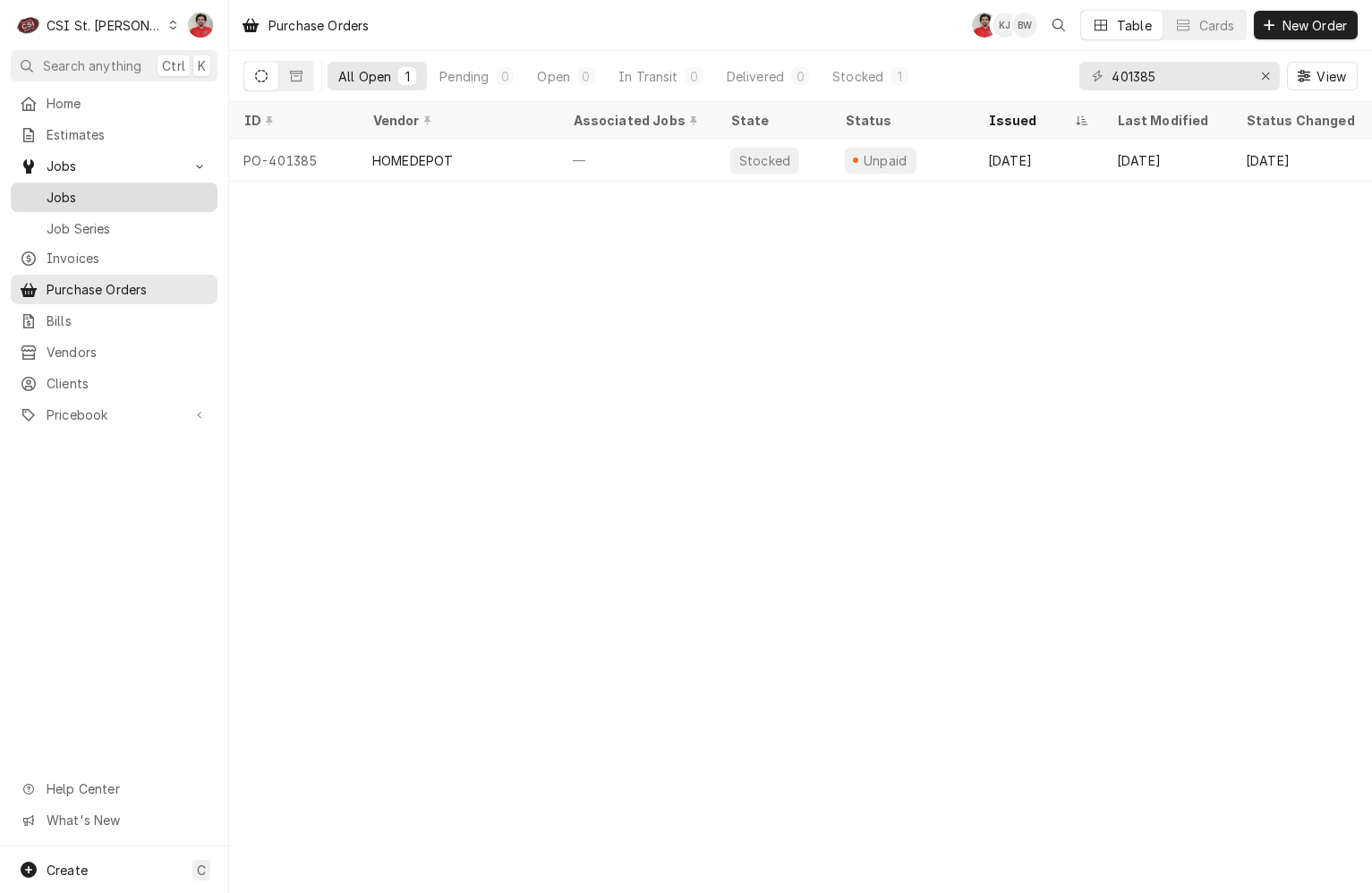
click at [106, 188] on span "Jobs" at bounding box center [127, 197] width 162 height 19
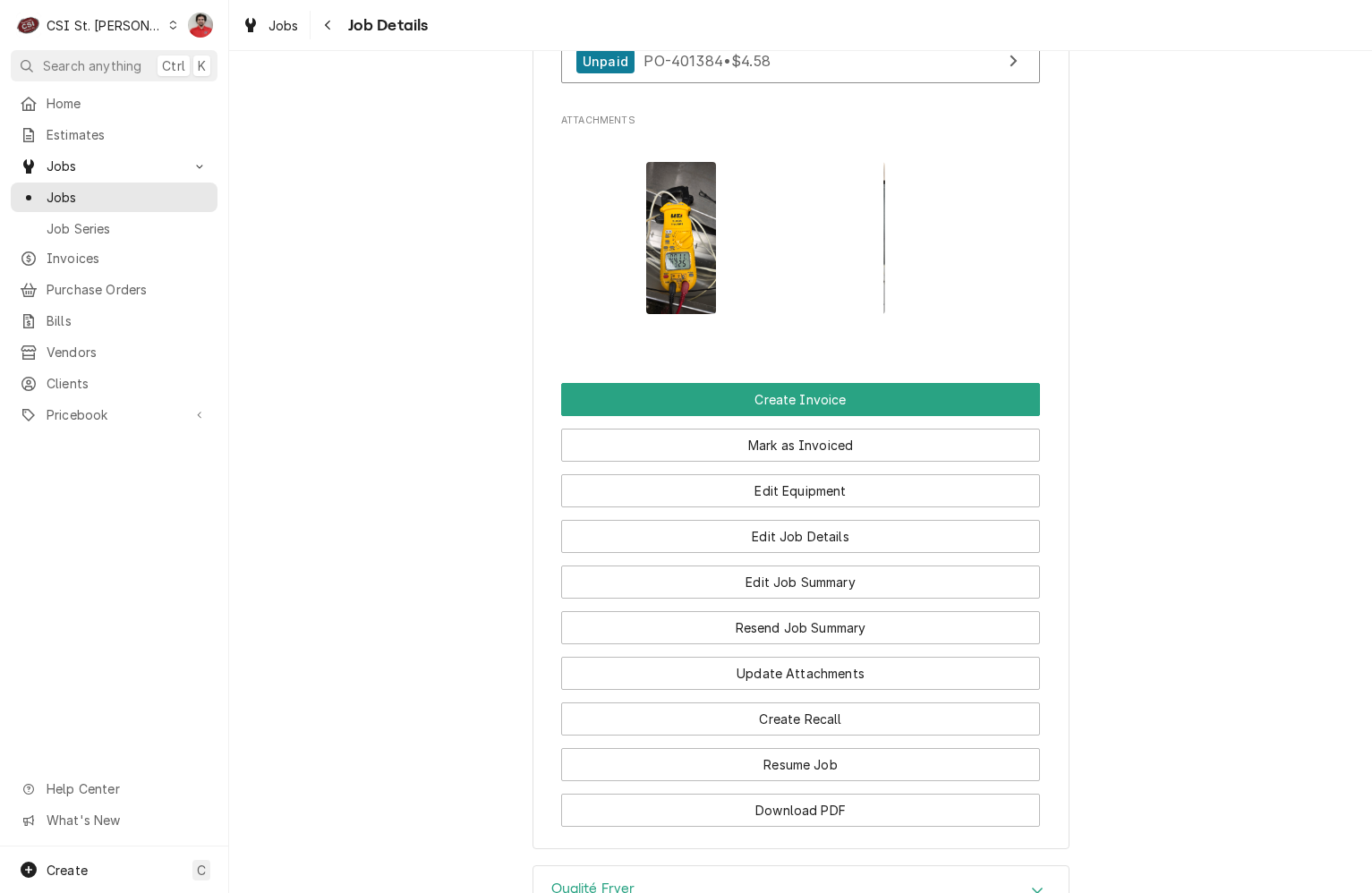
scroll to position [1793, 0]
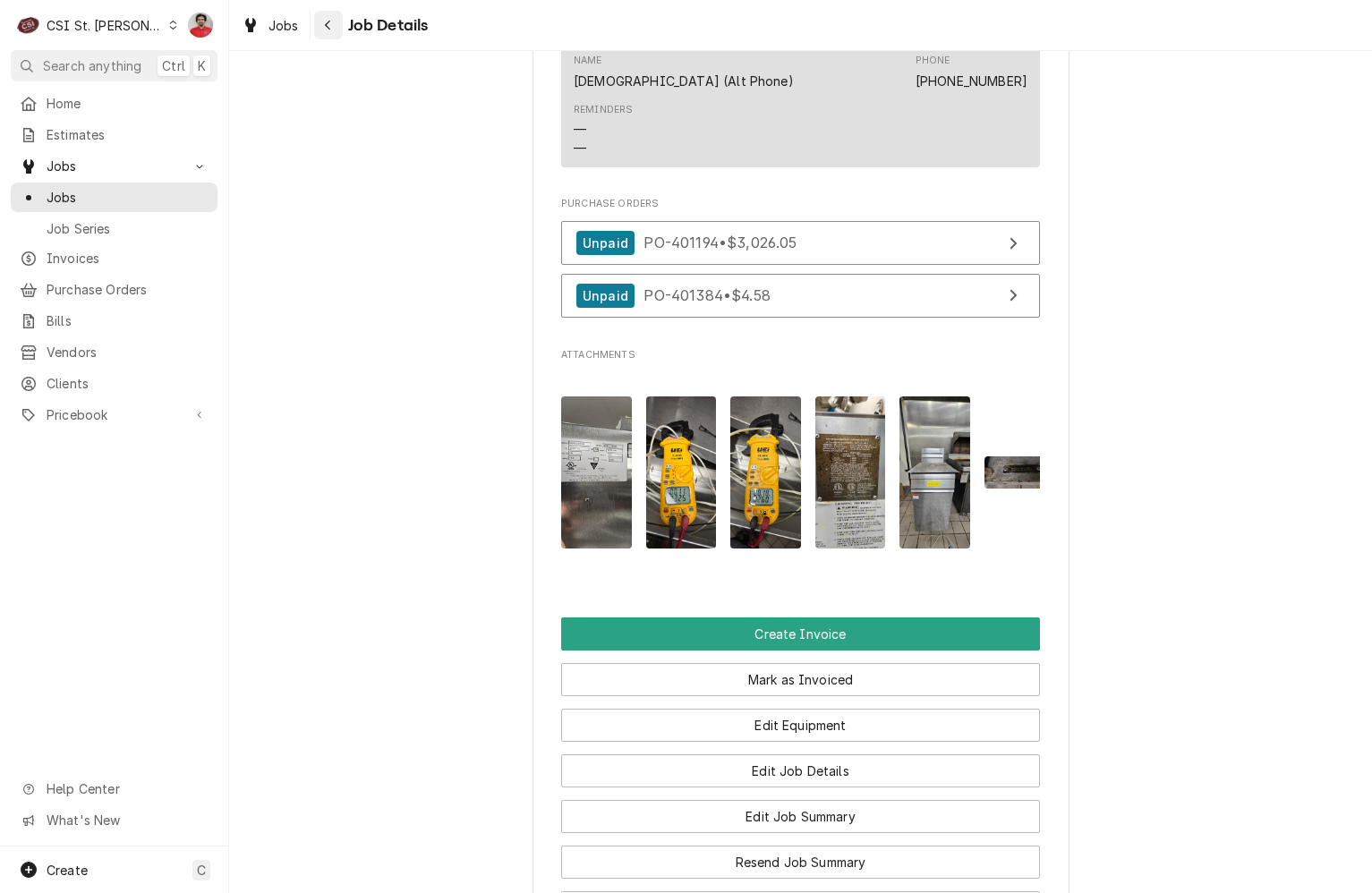
click at [334, 25] on div "Navigate back" at bounding box center [328, 25] width 18 height 18
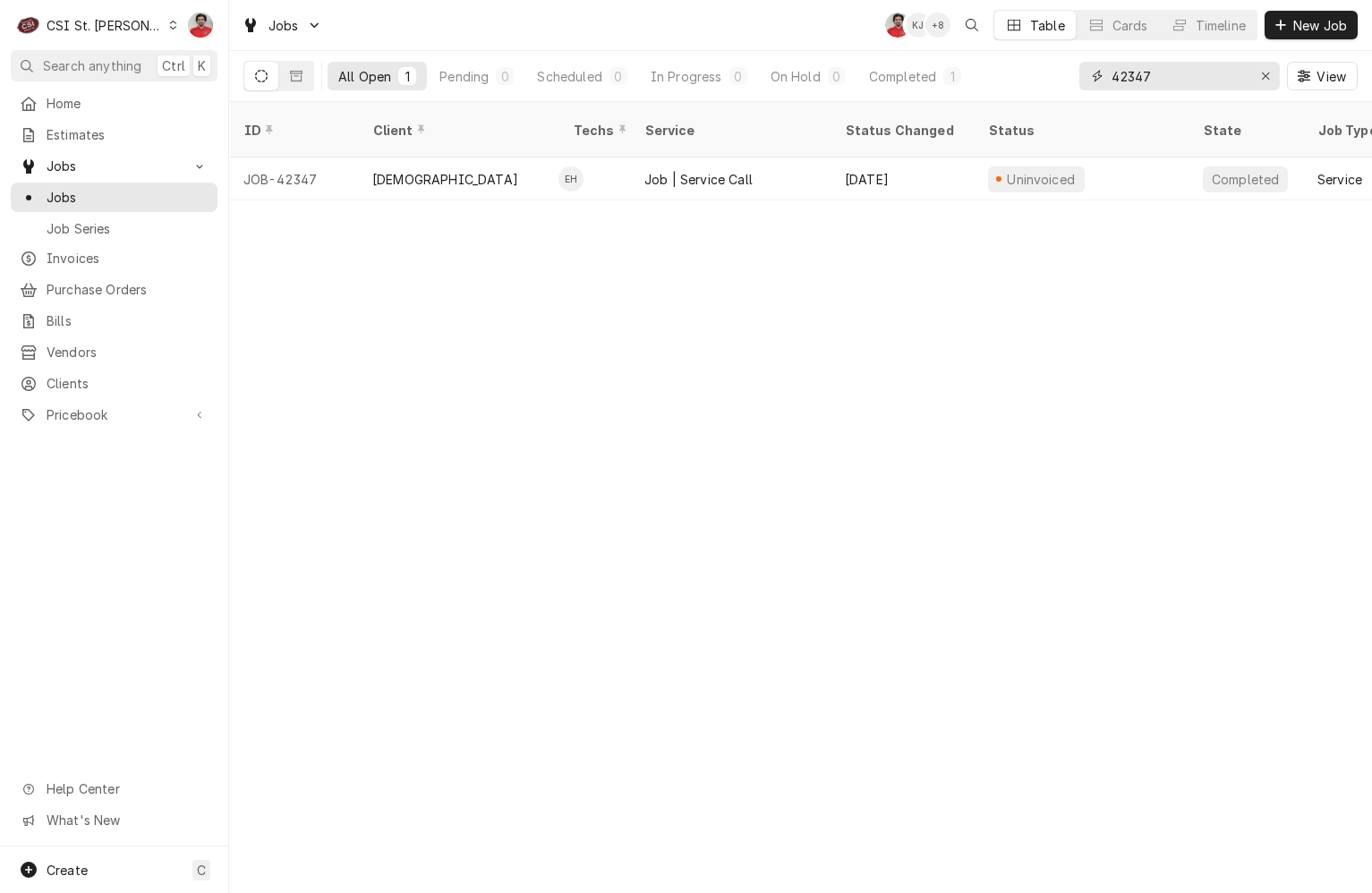
click at [1193, 85] on input "42347" at bounding box center [1179, 75] width 134 height 29
type input "43036"
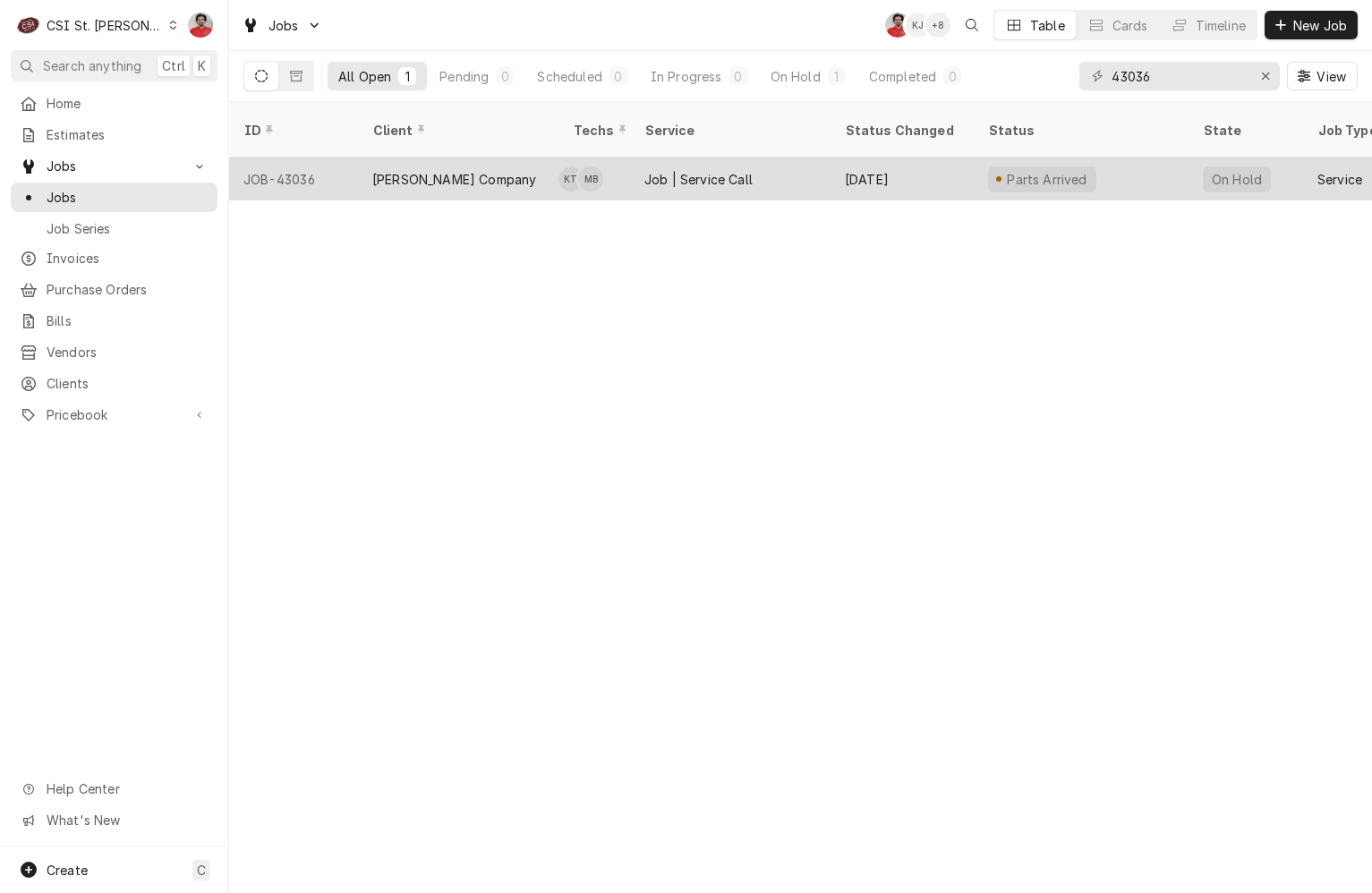
click at [1081, 167] on div "Parts Arrived" at bounding box center [1042, 179] width 108 height 26
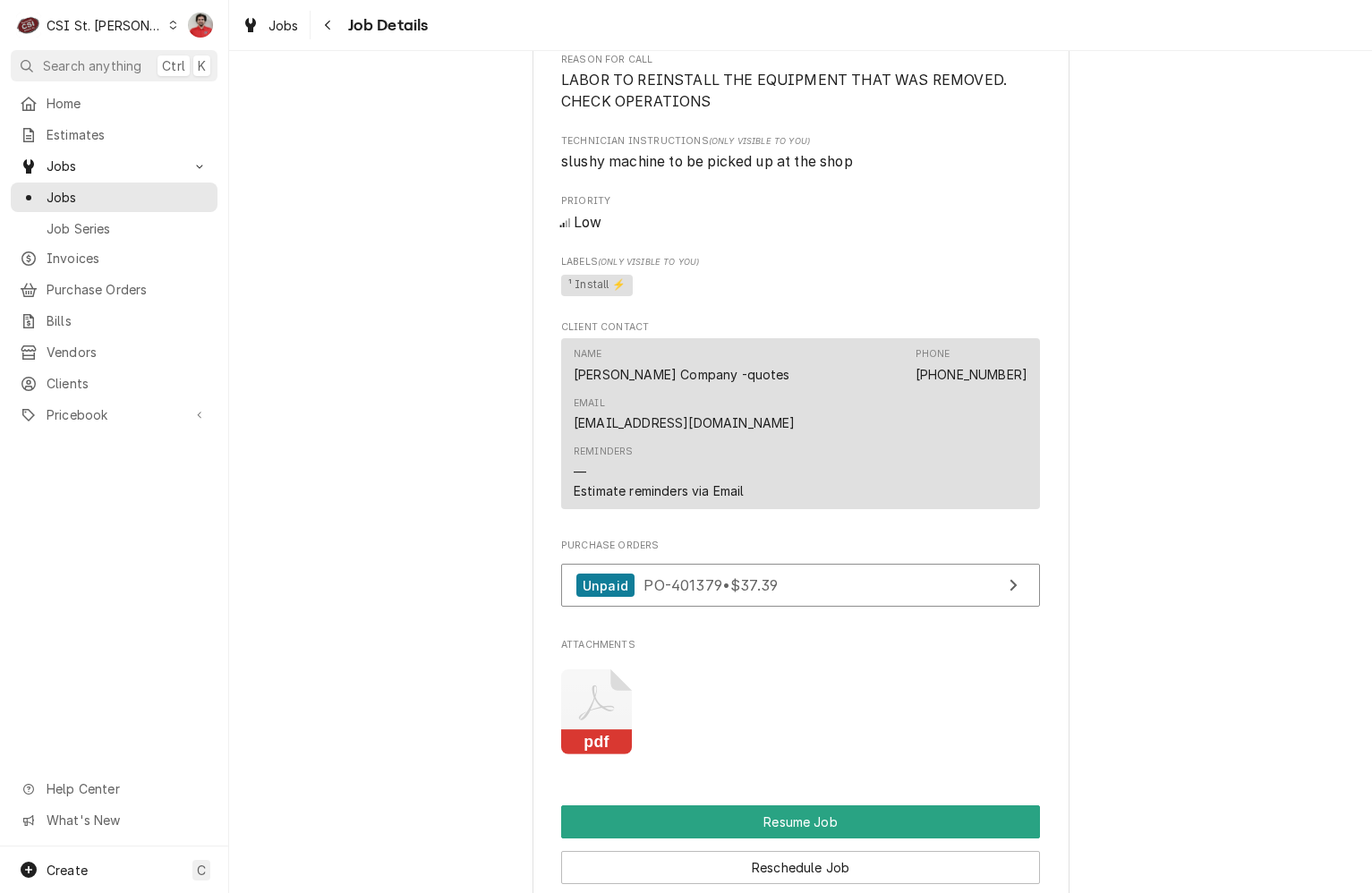
scroll to position [2277, 0]
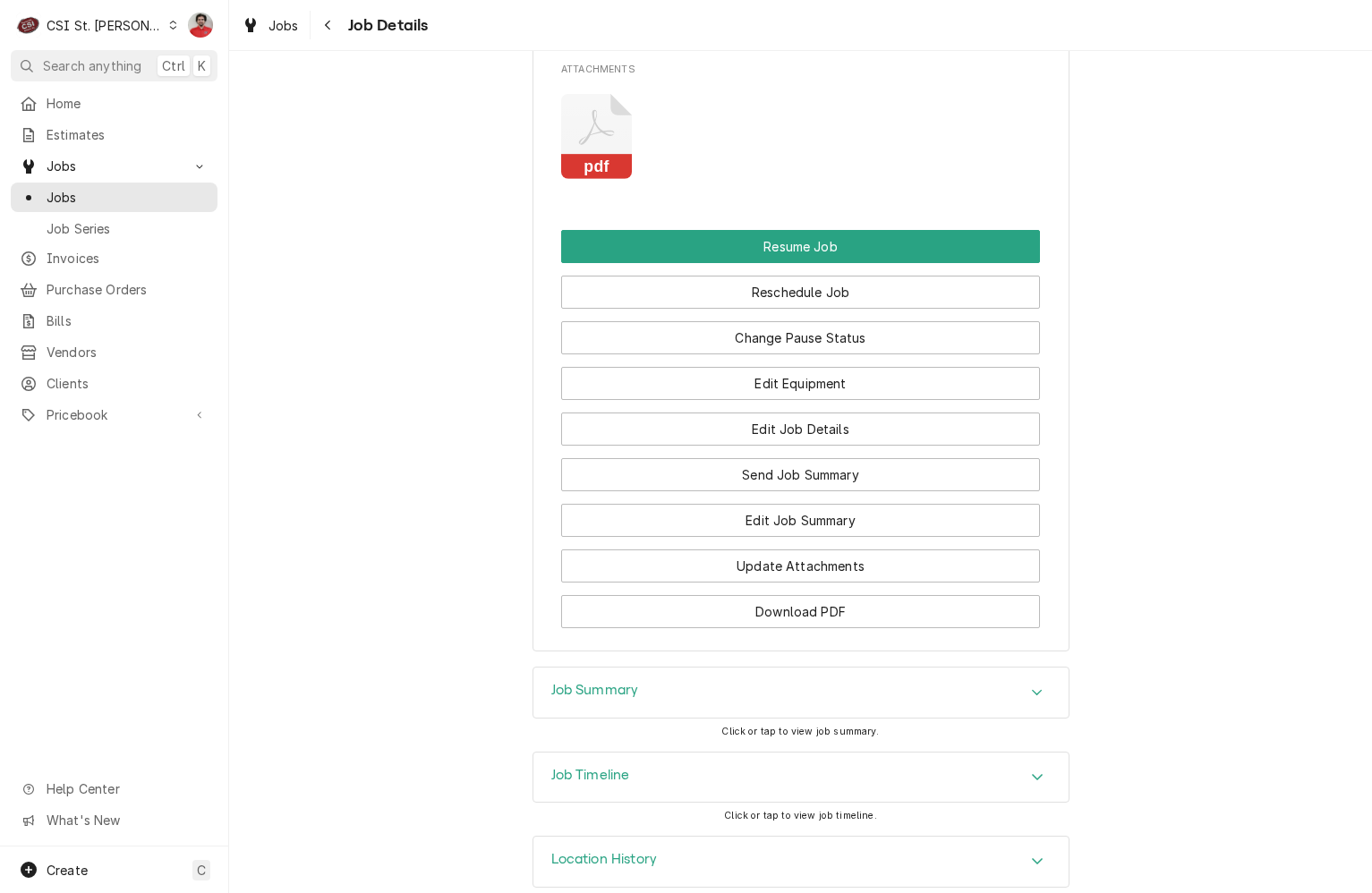
click at [736, 753] on div "Job Timeline" at bounding box center [801, 778] width 535 height 51
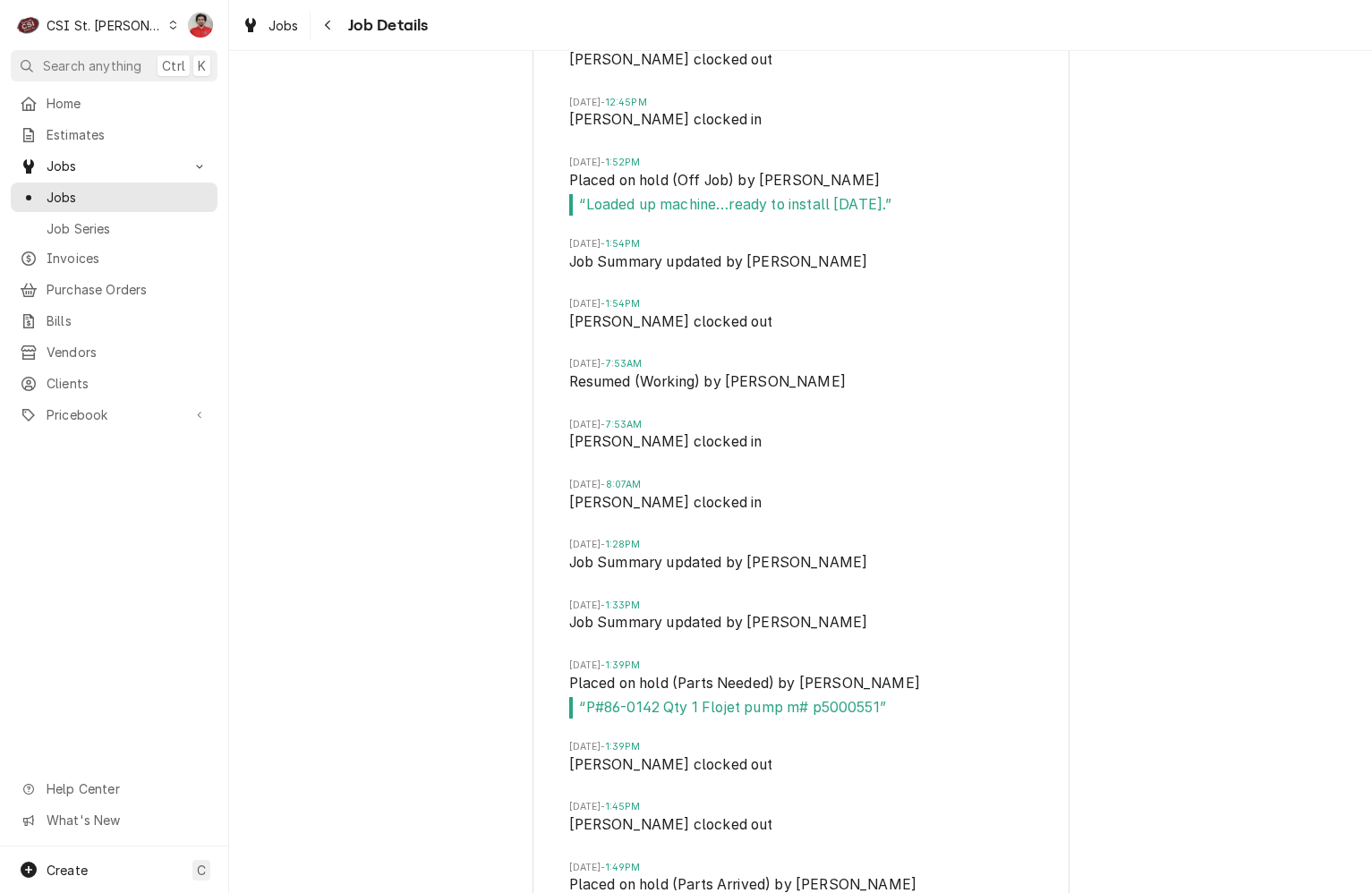
scroll to position [3490, 0]
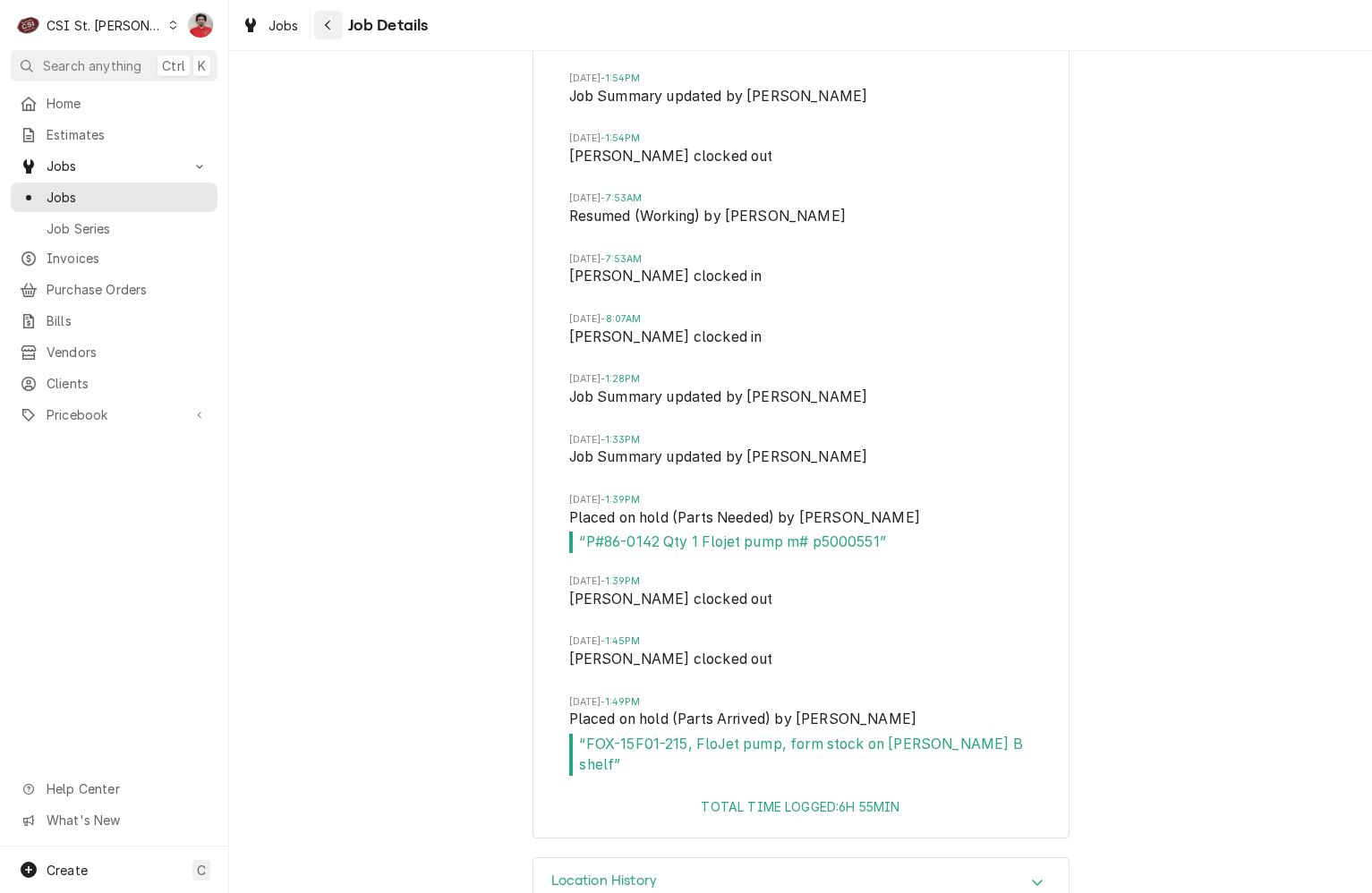
click at [330, 23] on icon "Navigate back" at bounding box center [328, 25] width 8 height 13
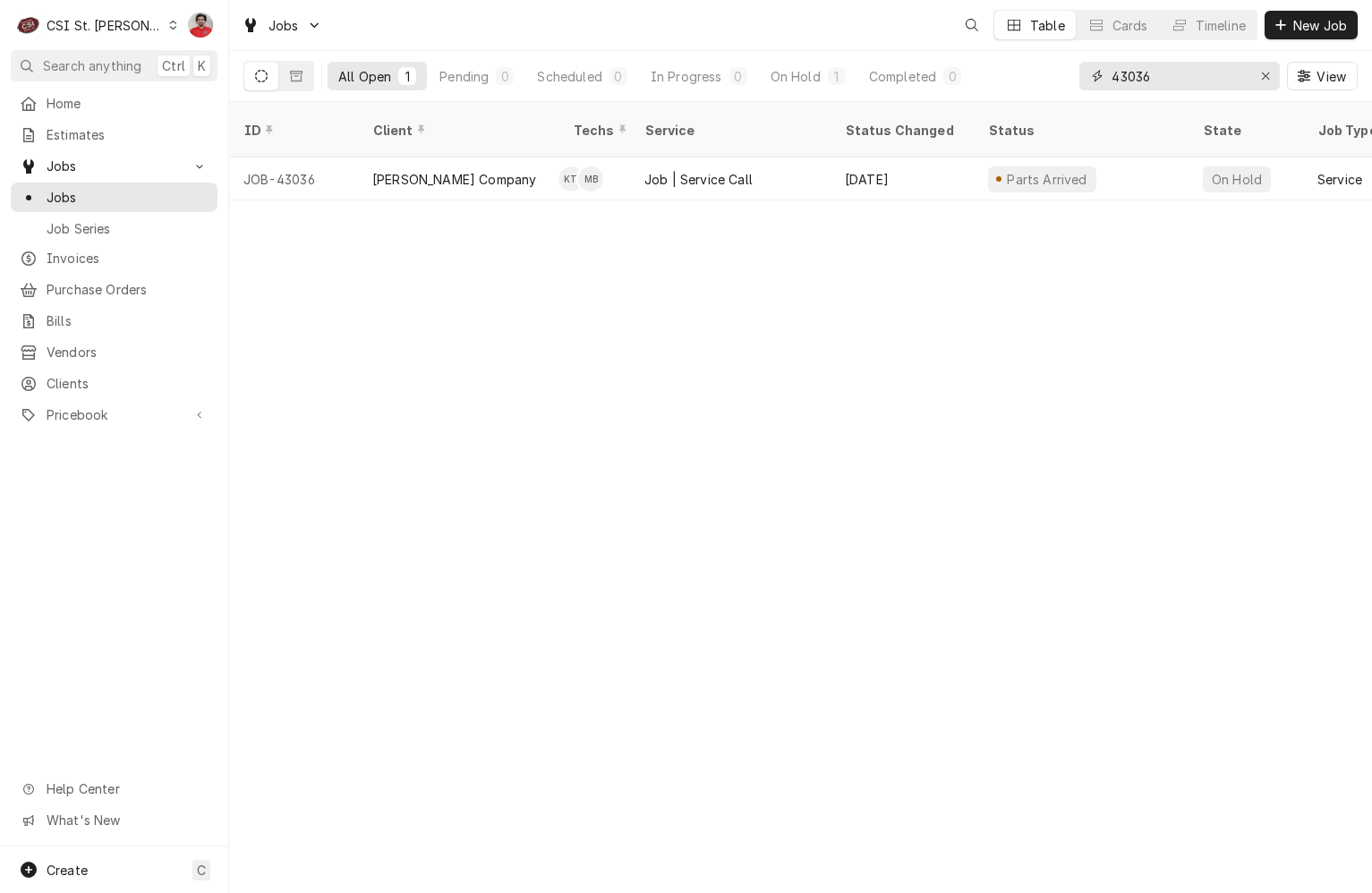
drag, startPoint x: 1174, startPoint y: 81, endPoint x: 762, endPoint y: 23, distance: 416.1
click at [767, 24] on div "Jobs Table Cards Timeline New Job All Open 1 Pending 0 Scheduled 0 In Progress …" at bounding box center [800, 51] width 1143 height 102
click at [90, 306] on link "Bills" at bounding box center [114, 321] width 207 height 30
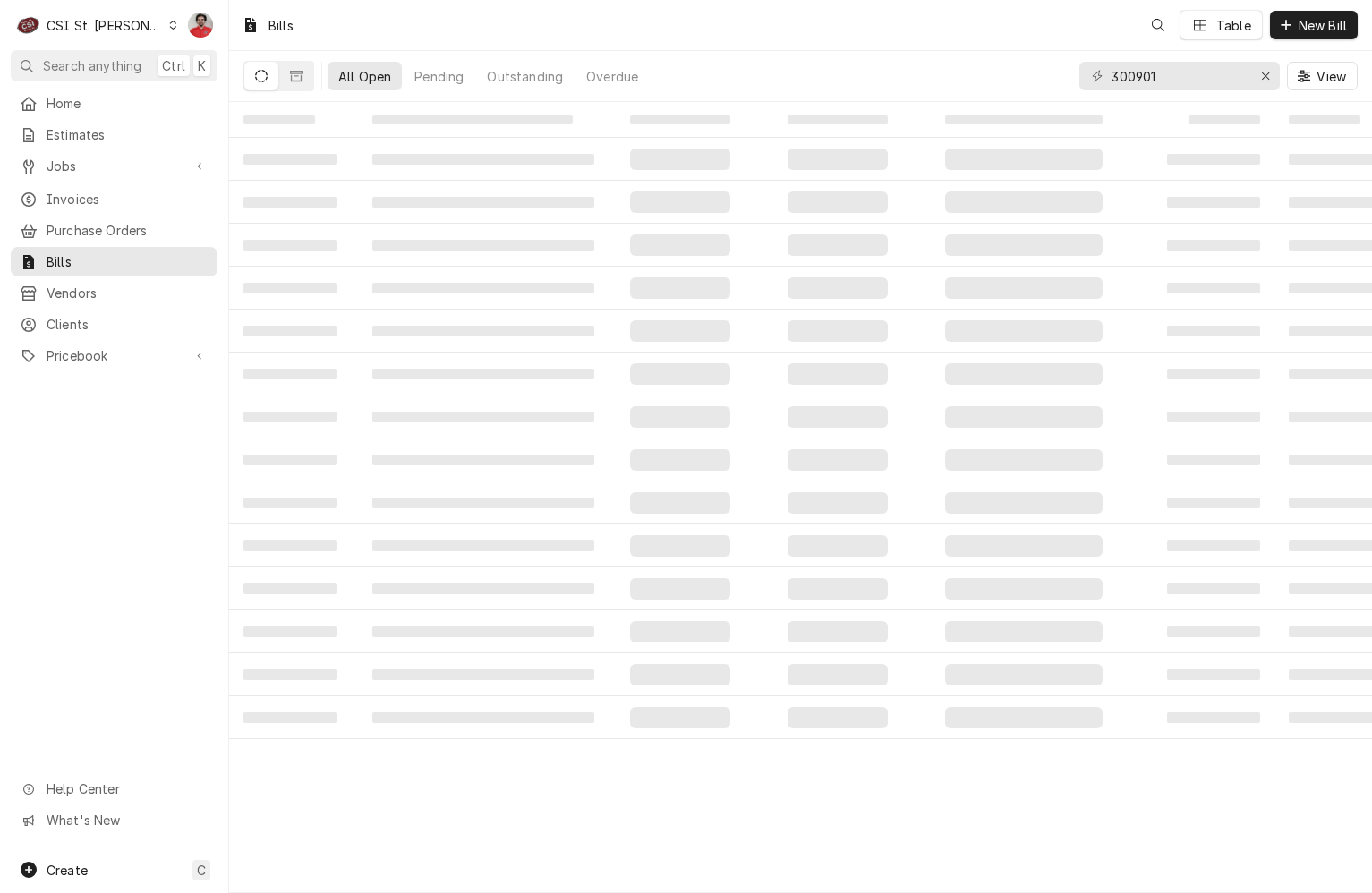
click at [97, 283] on span "Vendors" at bounding box center [127, 292] width 162 height 19
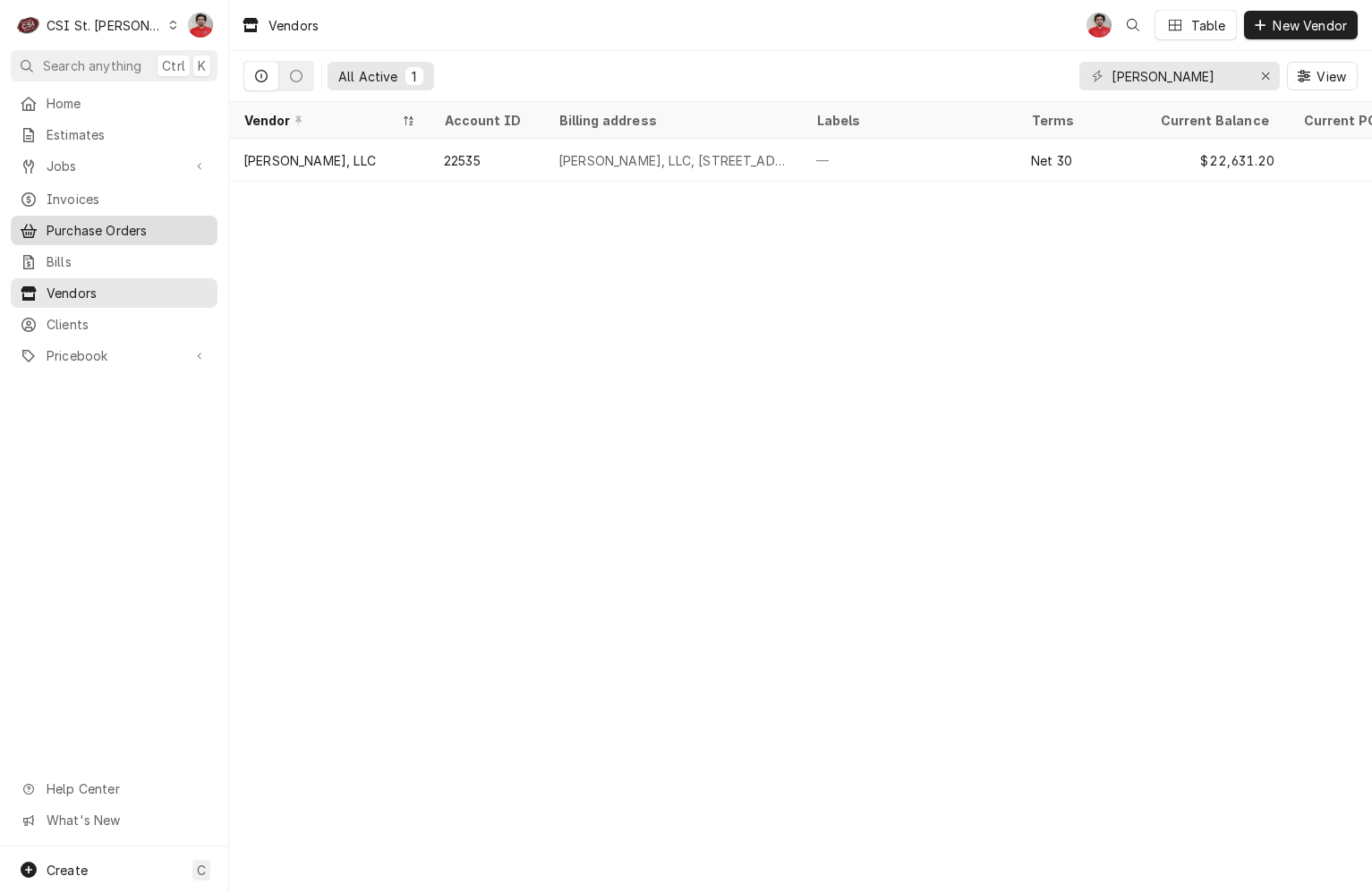
click at [132, 221] on span "Purchase Orders" at bounding box center [127, 230] width 162 height 19
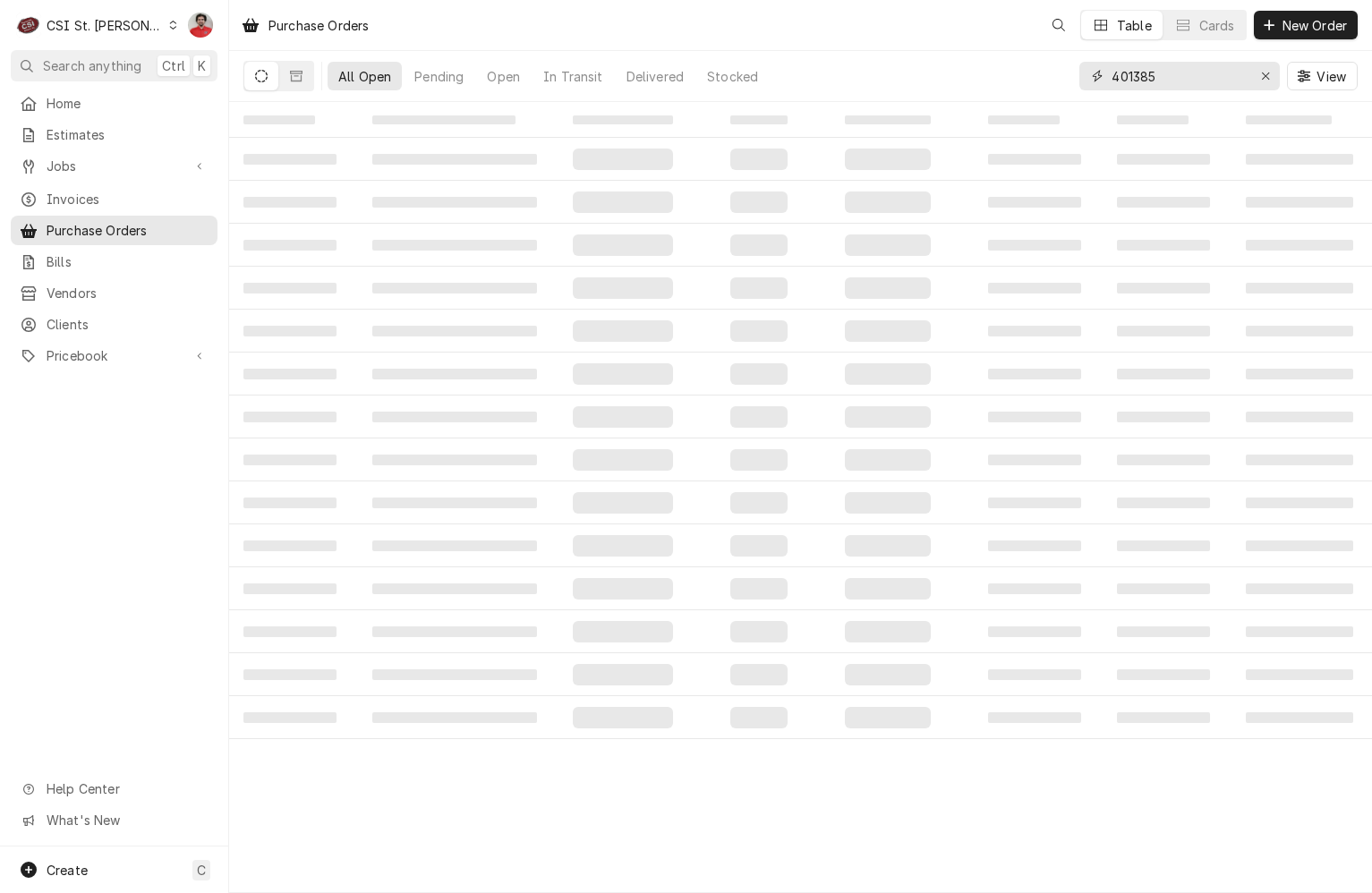
click at [1152, 74] on input "401385" at bounding box center [1179, 75] width 134 height 29
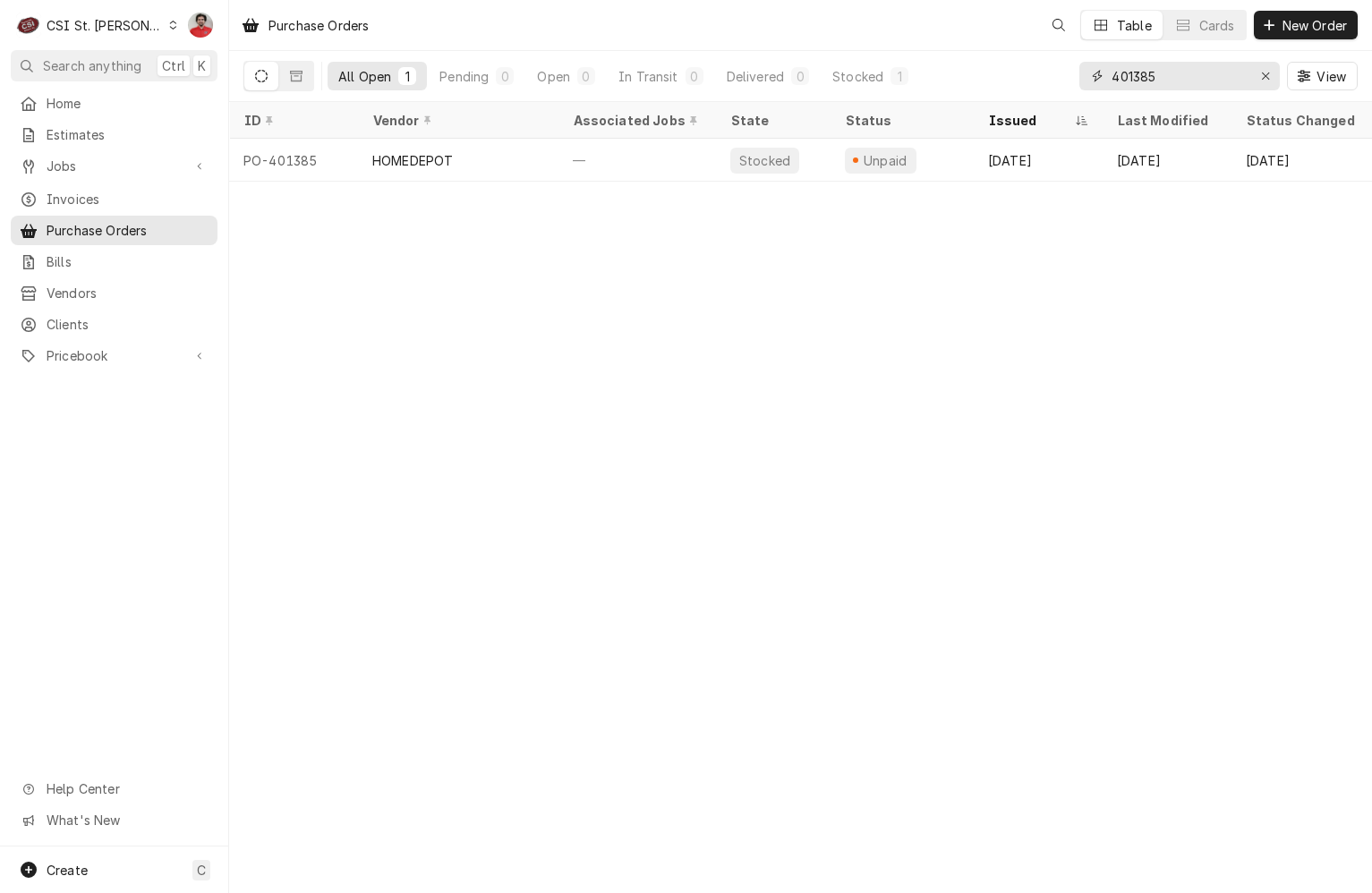
click at [1152, 74] on input "401385" at bounding box center [1179, 75] width 134 height 29
type input "4"
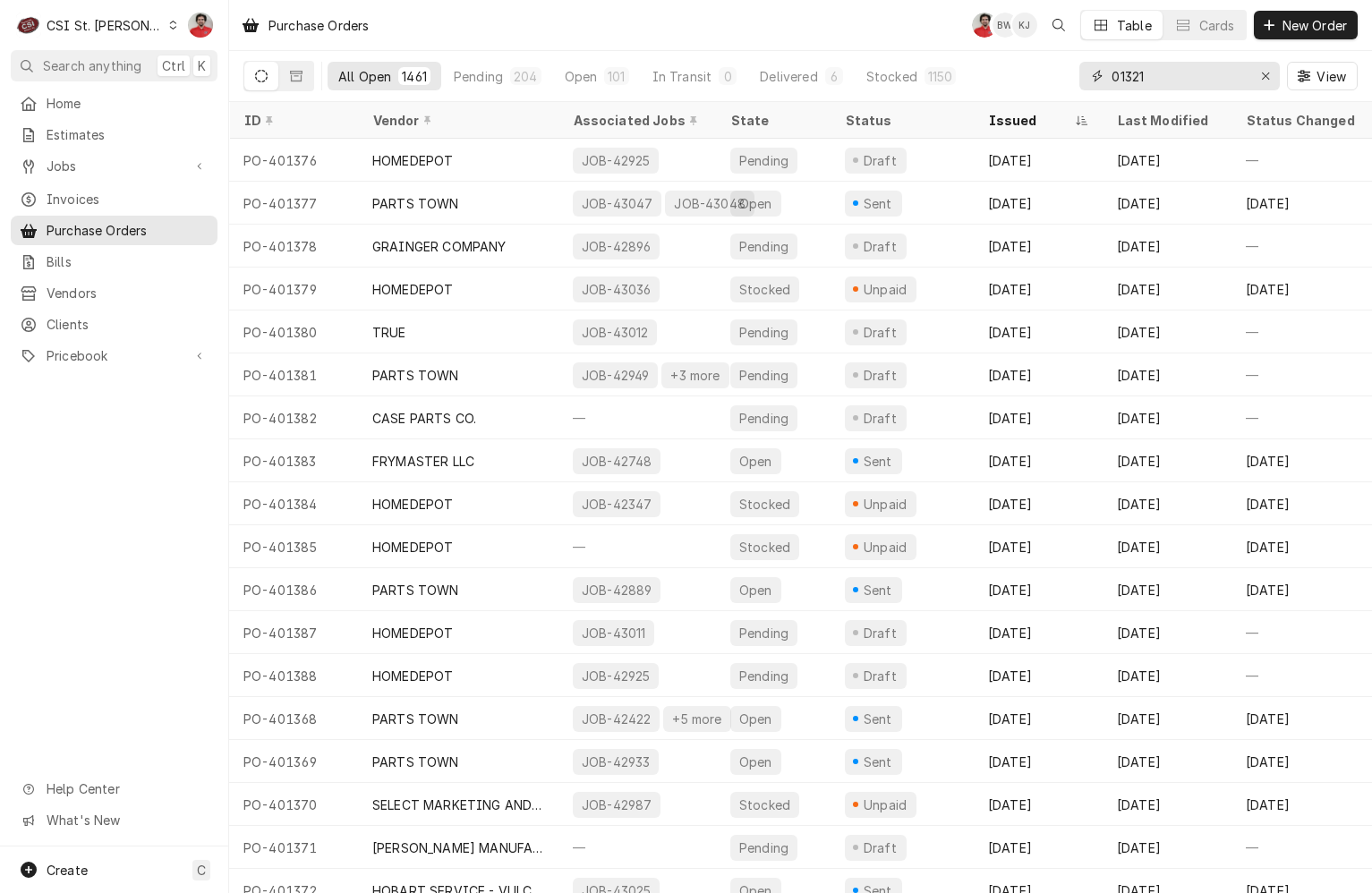
type input "01321"
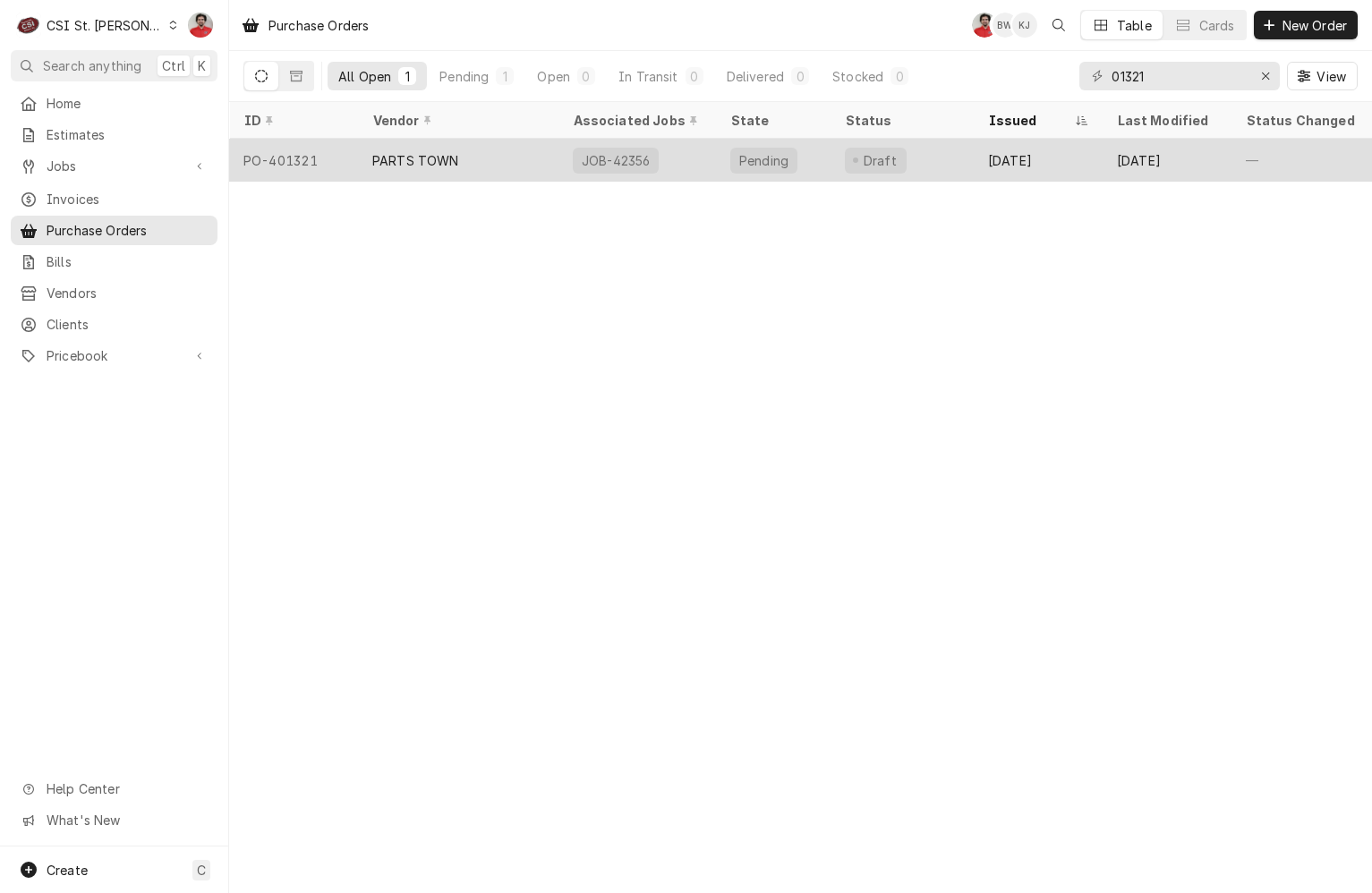
click at [671, 153] on div "JOB-42356" at bounding box center [637, 160] width 158 height 43
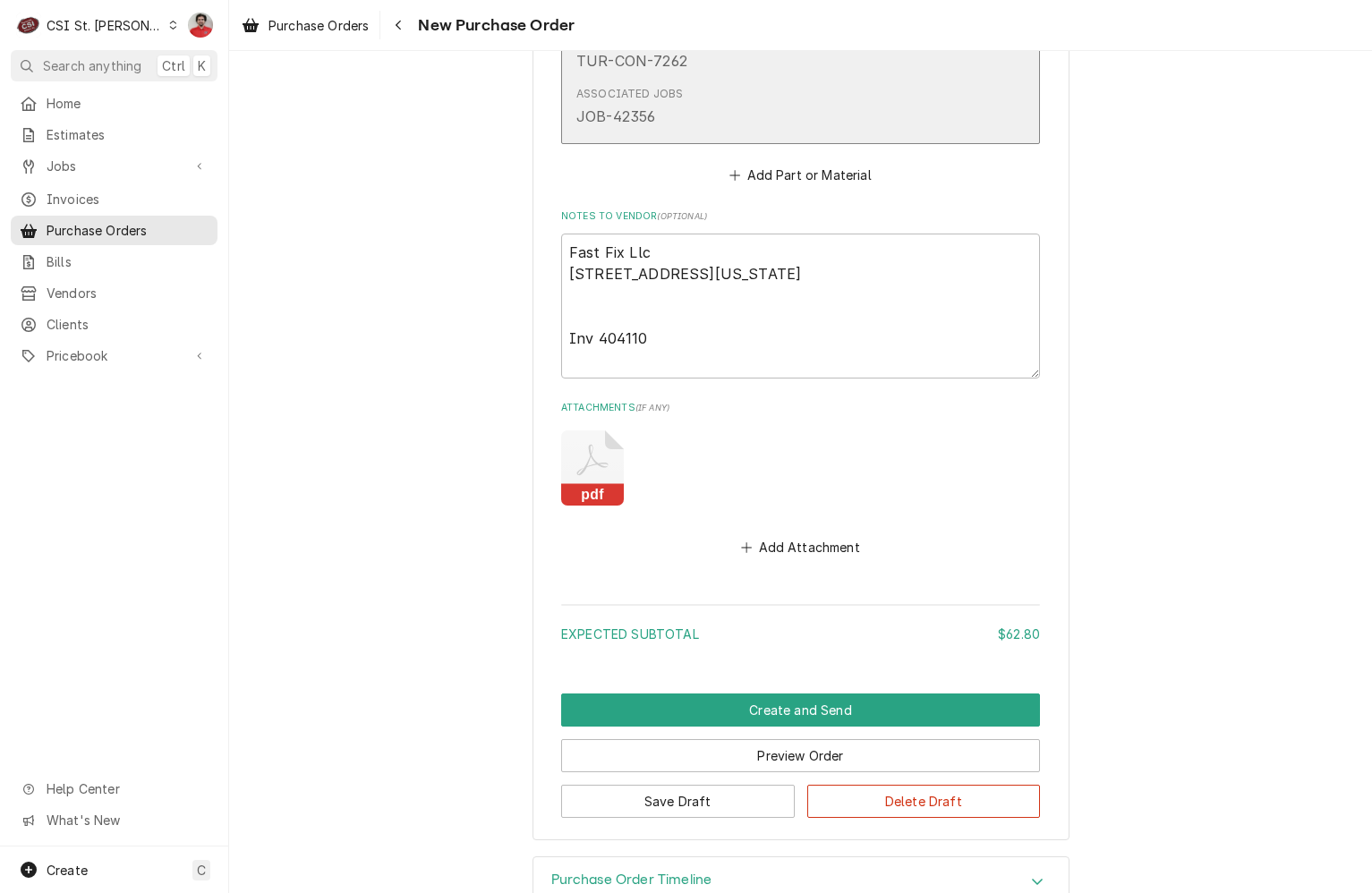
scroll to position [1167, 0]
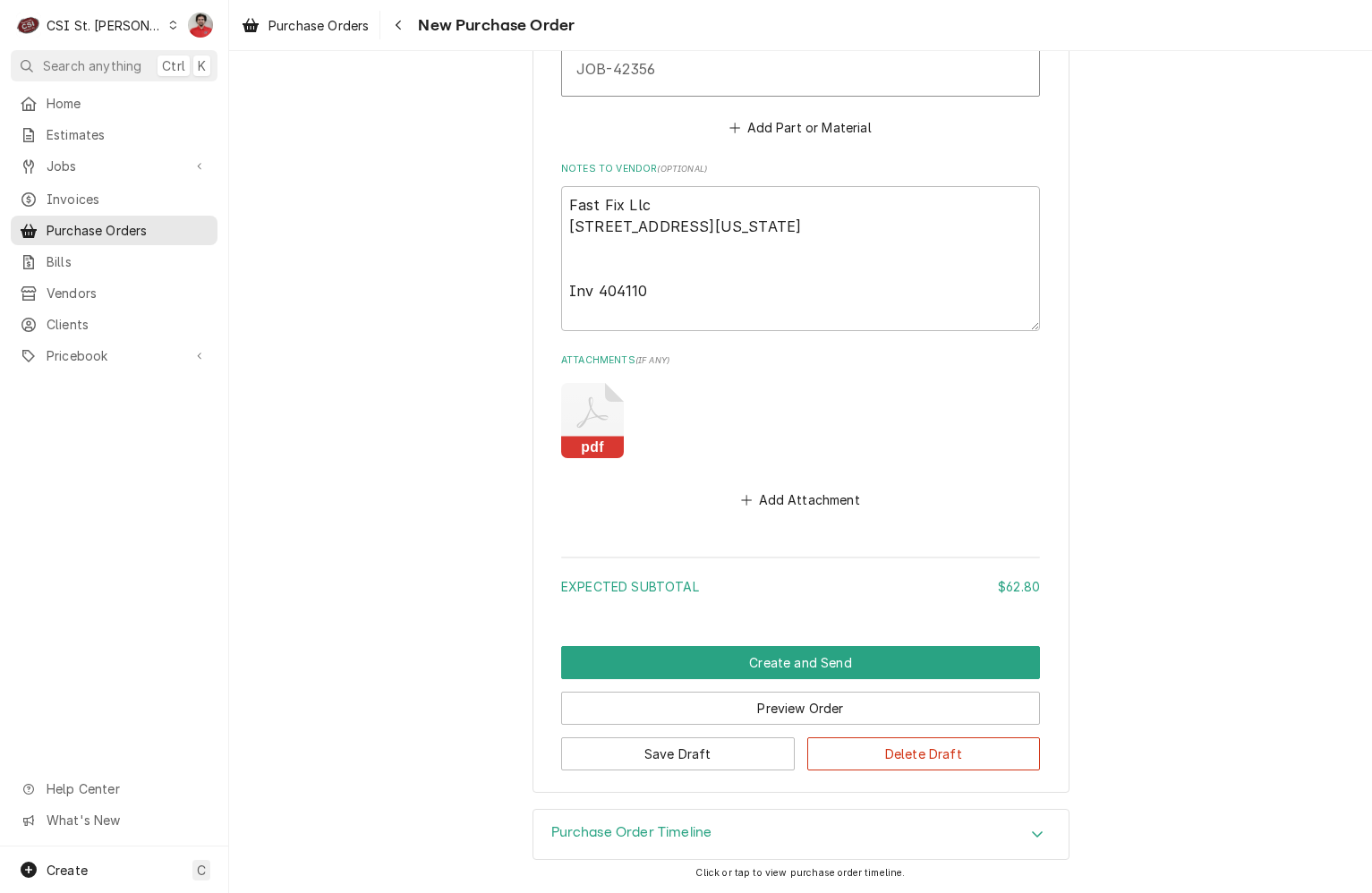
click at [600, 403] on icon "Attachments" at bounding box center [592, 421] width 62 height 75
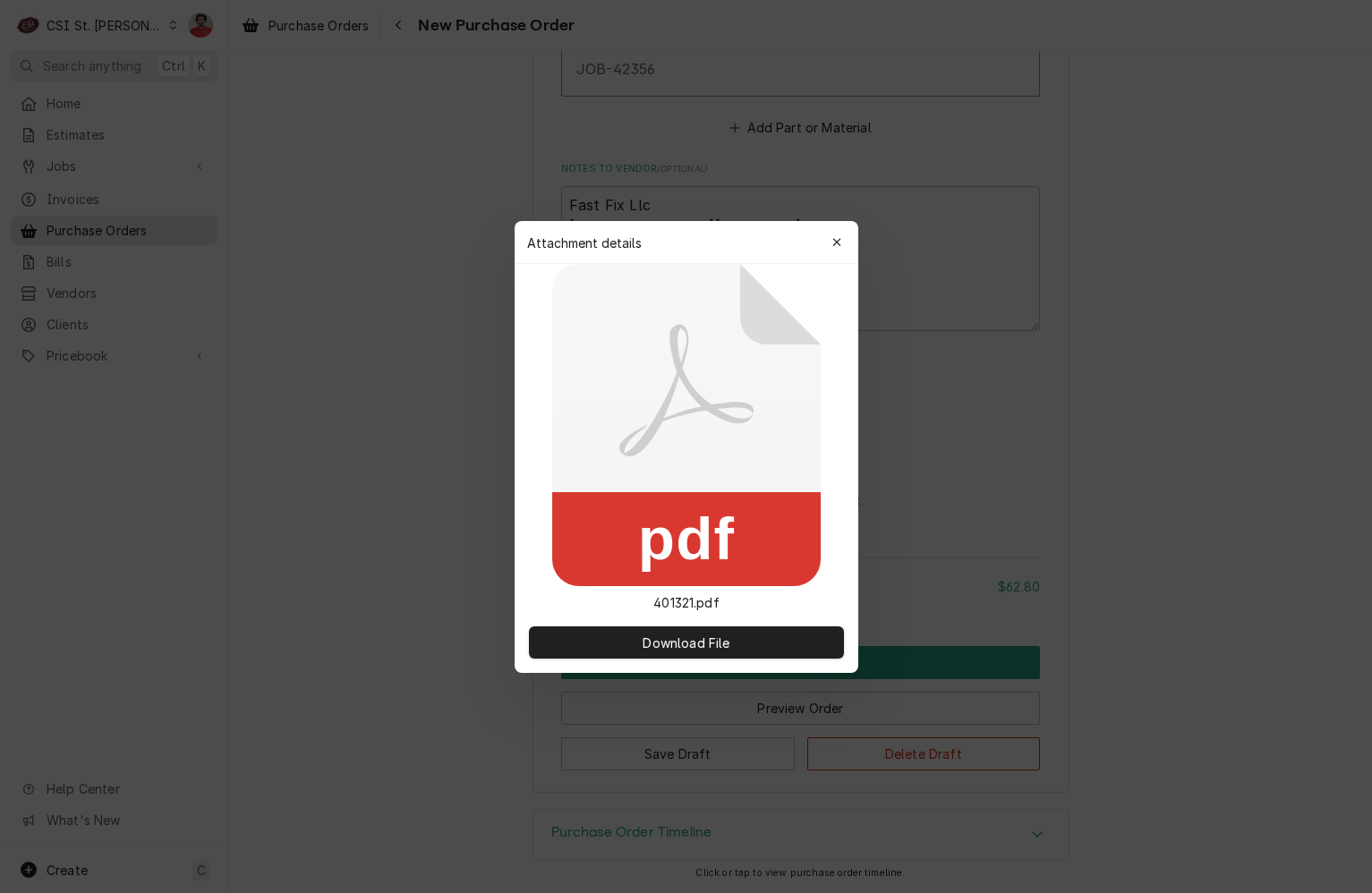
type textarea "x"
click at [835, 246] on icon "button" at bounding box center [837, 242] width 10 height 13
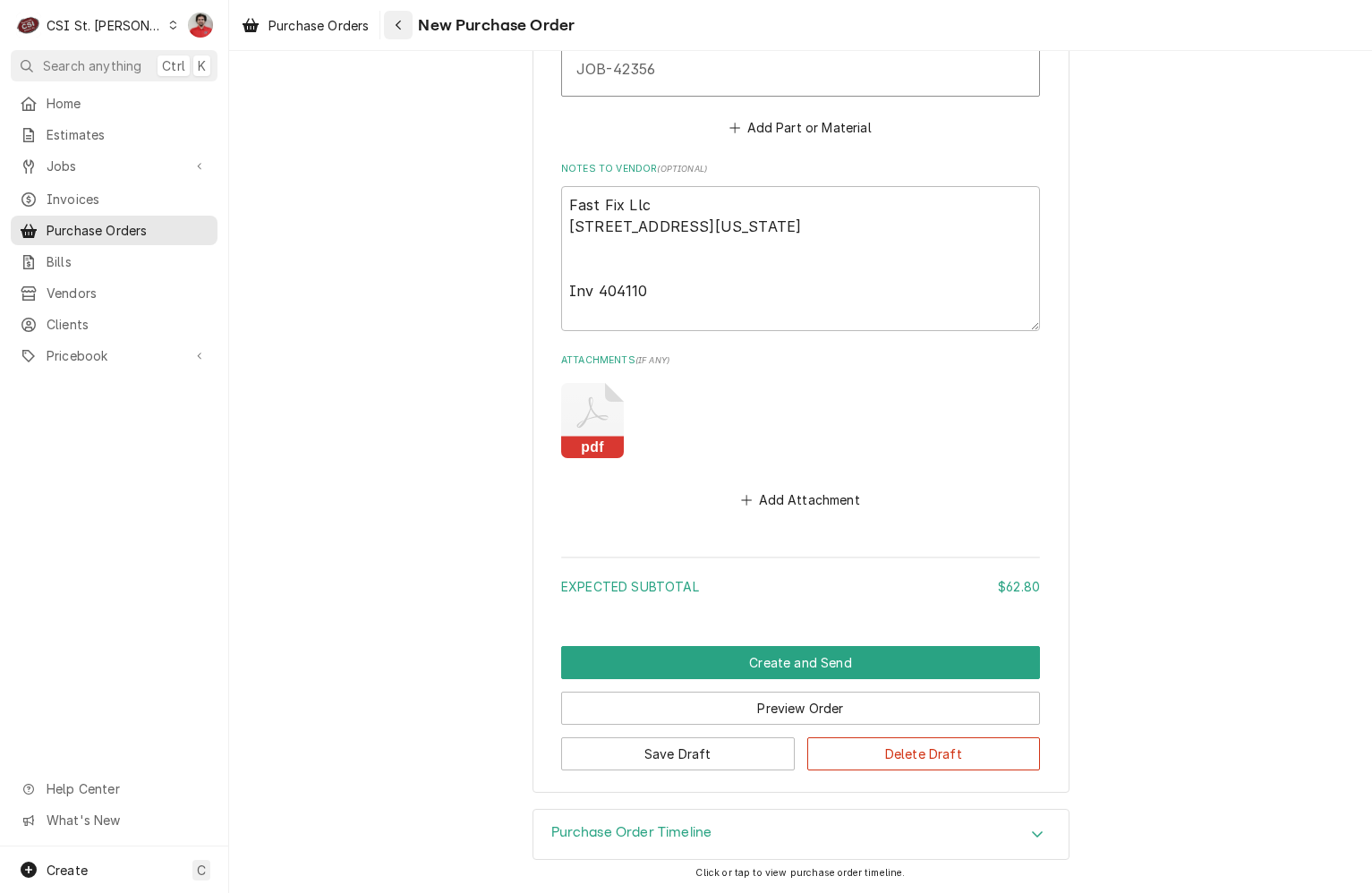
click at [391, 26] on button "Navigate back" at bounding box center [398, 25] width 29 height 29
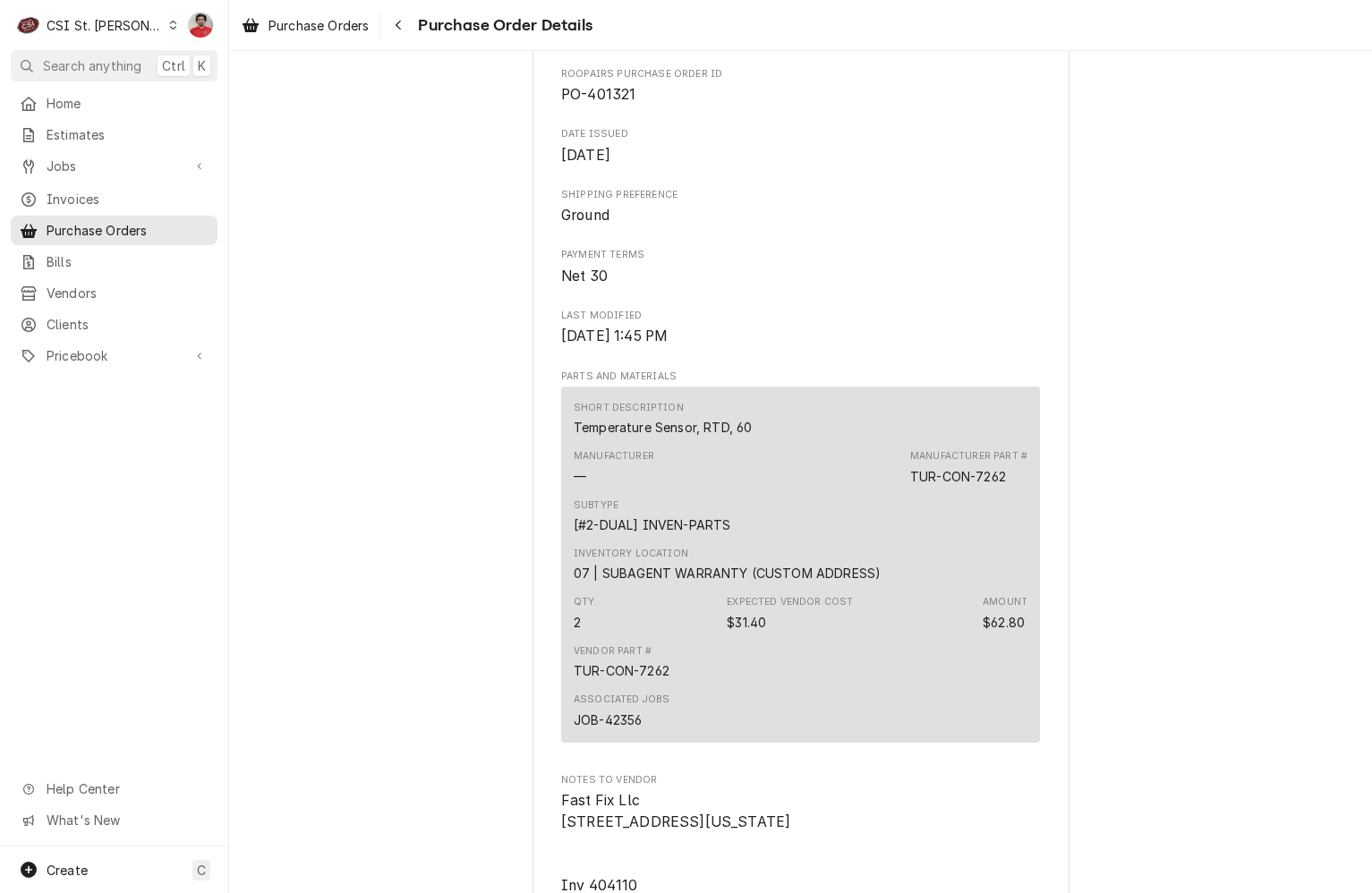
scroll to position [1275, 0]
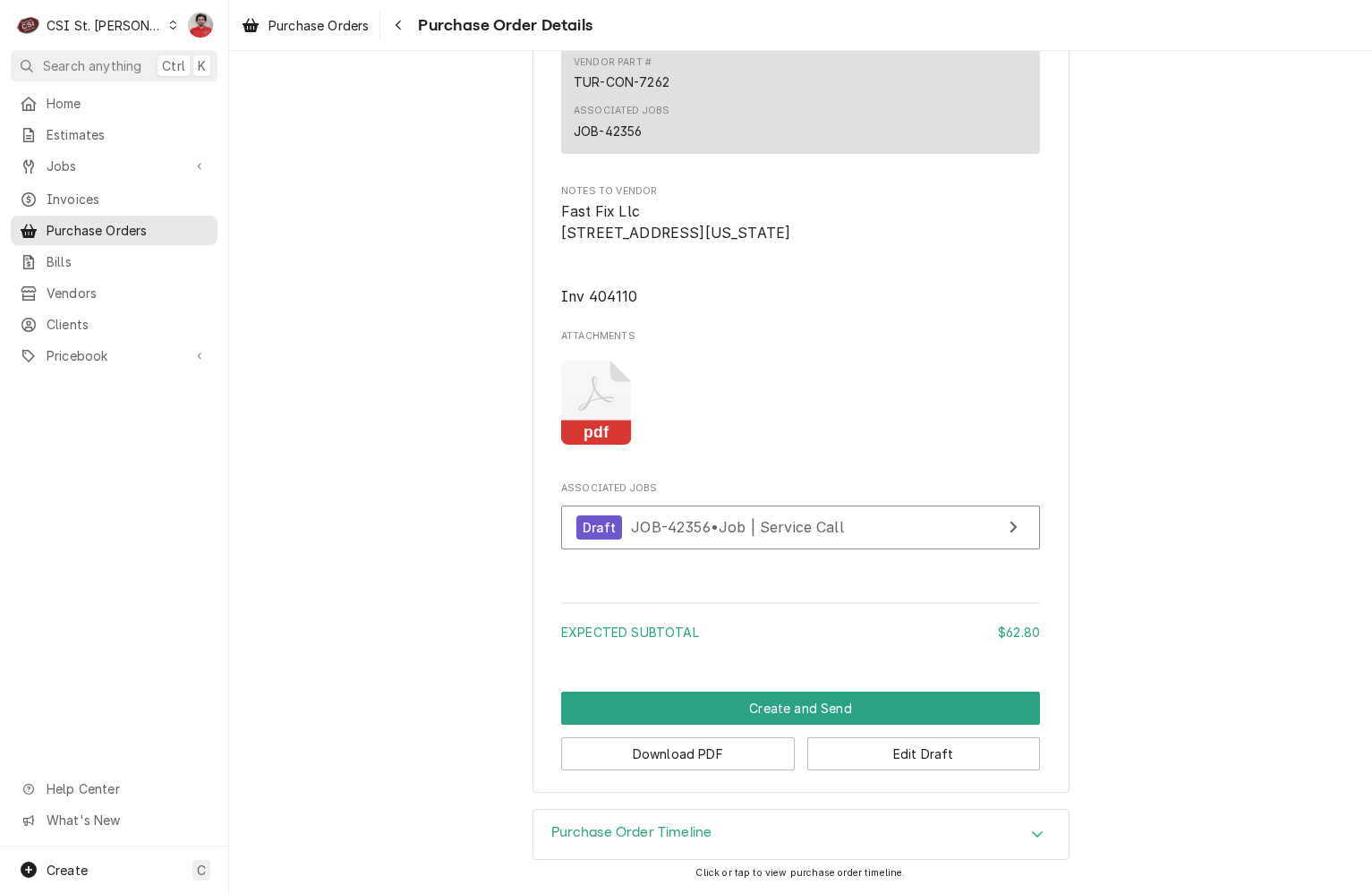
click at [597, 290] on span "Fast Fix Llc 314 Nebraska Ave Columbia, MO 65201 Inv 404110" at bounding box center [675, 254] width 229 height 102
copy span "404110"
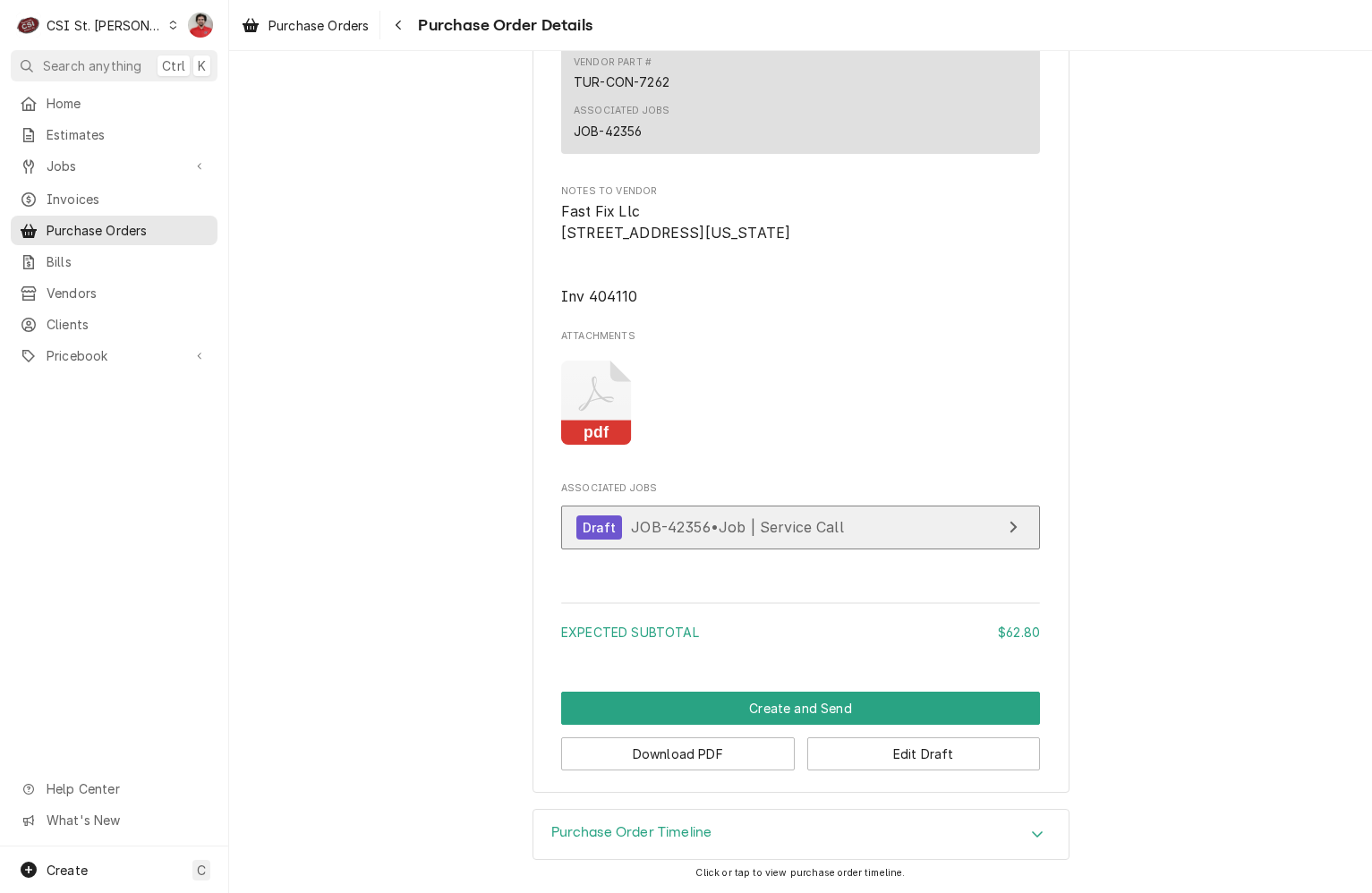
click at [675, 531] on span "JOB-42356 • Job | Service Call" at bounding box center [738, 527] width 213 height 18
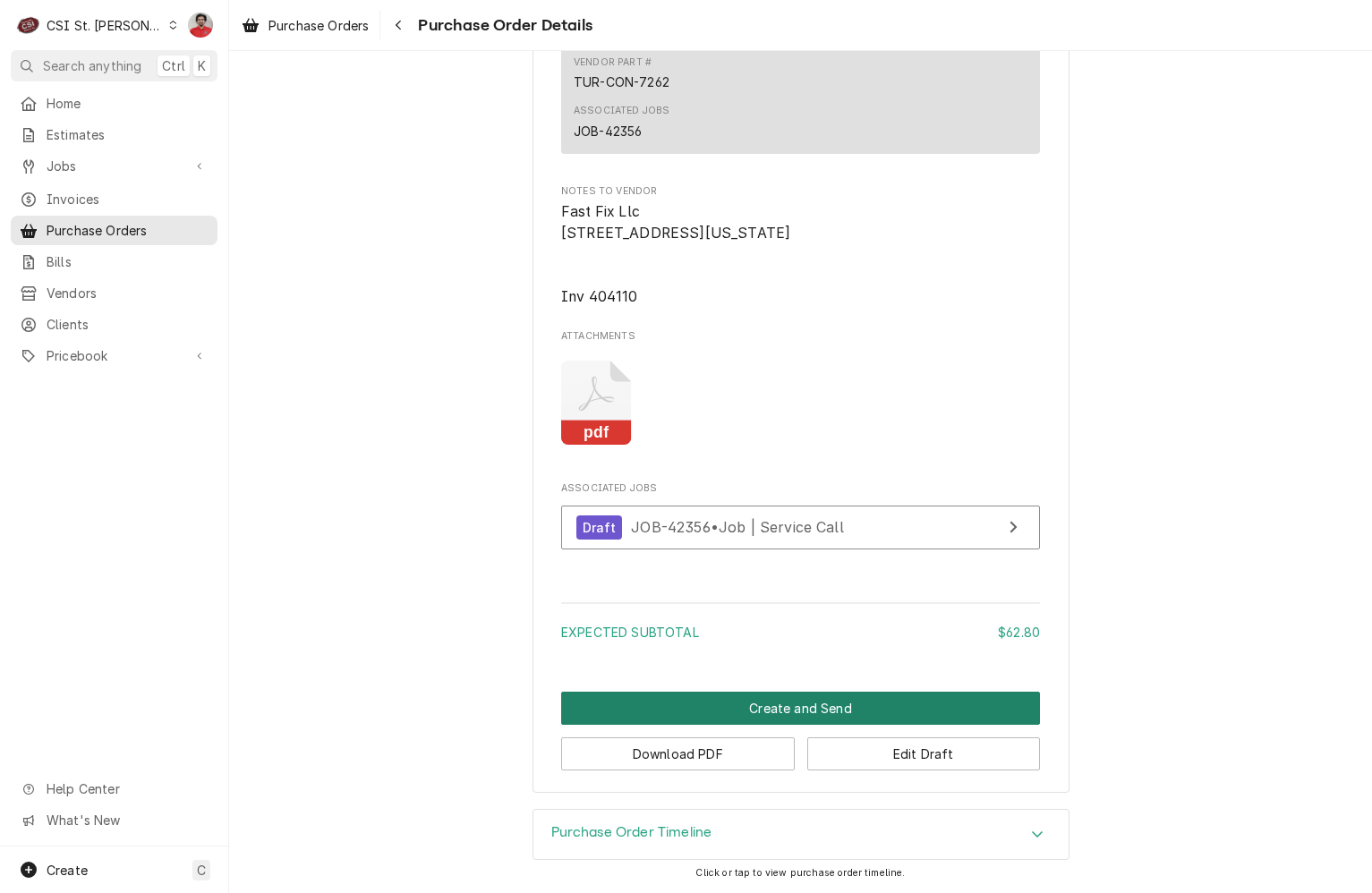
click at [799, 710] on button "Create and Send" at bounding box center [800, 708] width 479 height 33
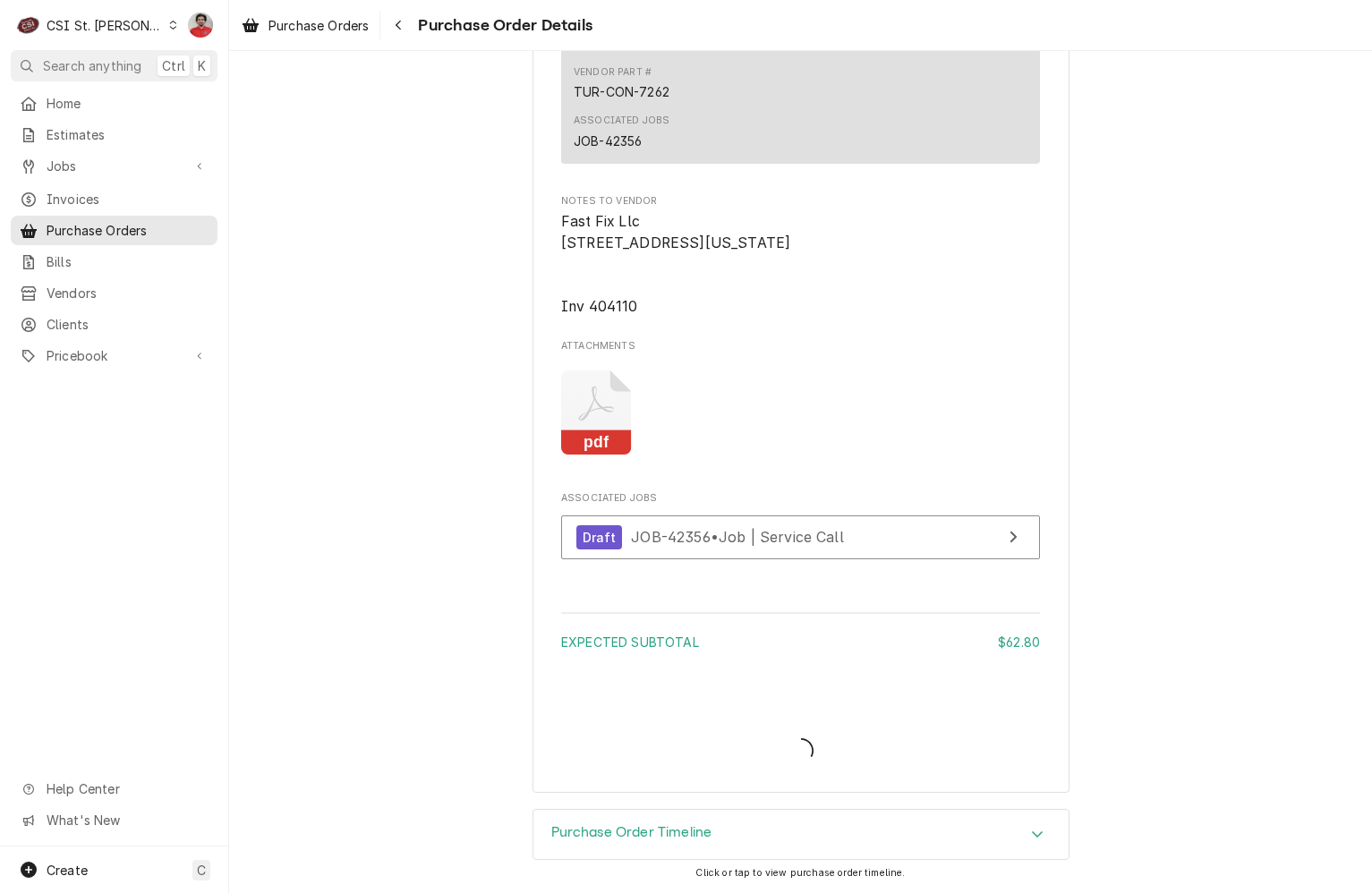
scroll to position [1265, 0]
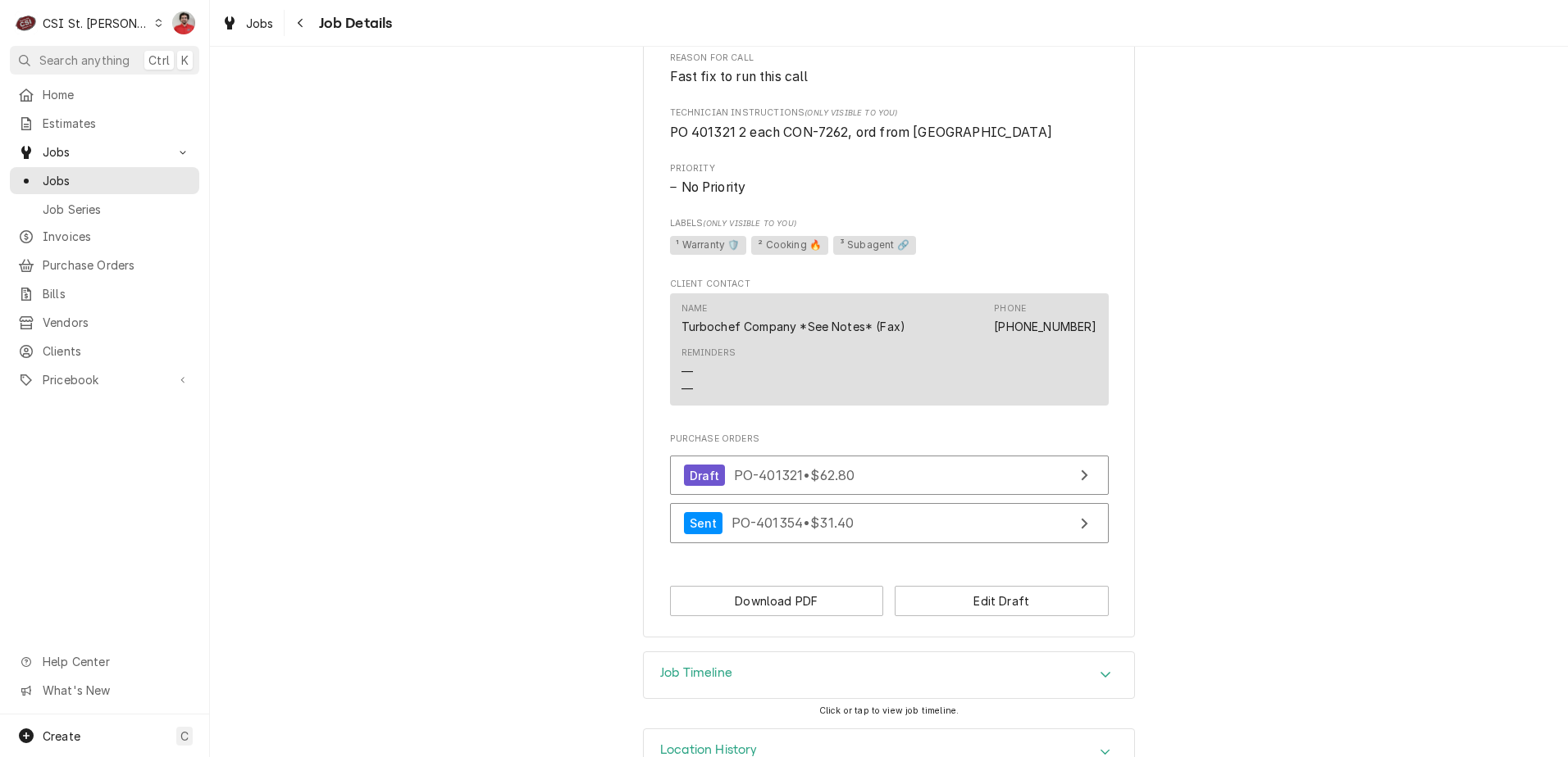
scroll to position [719, 0]
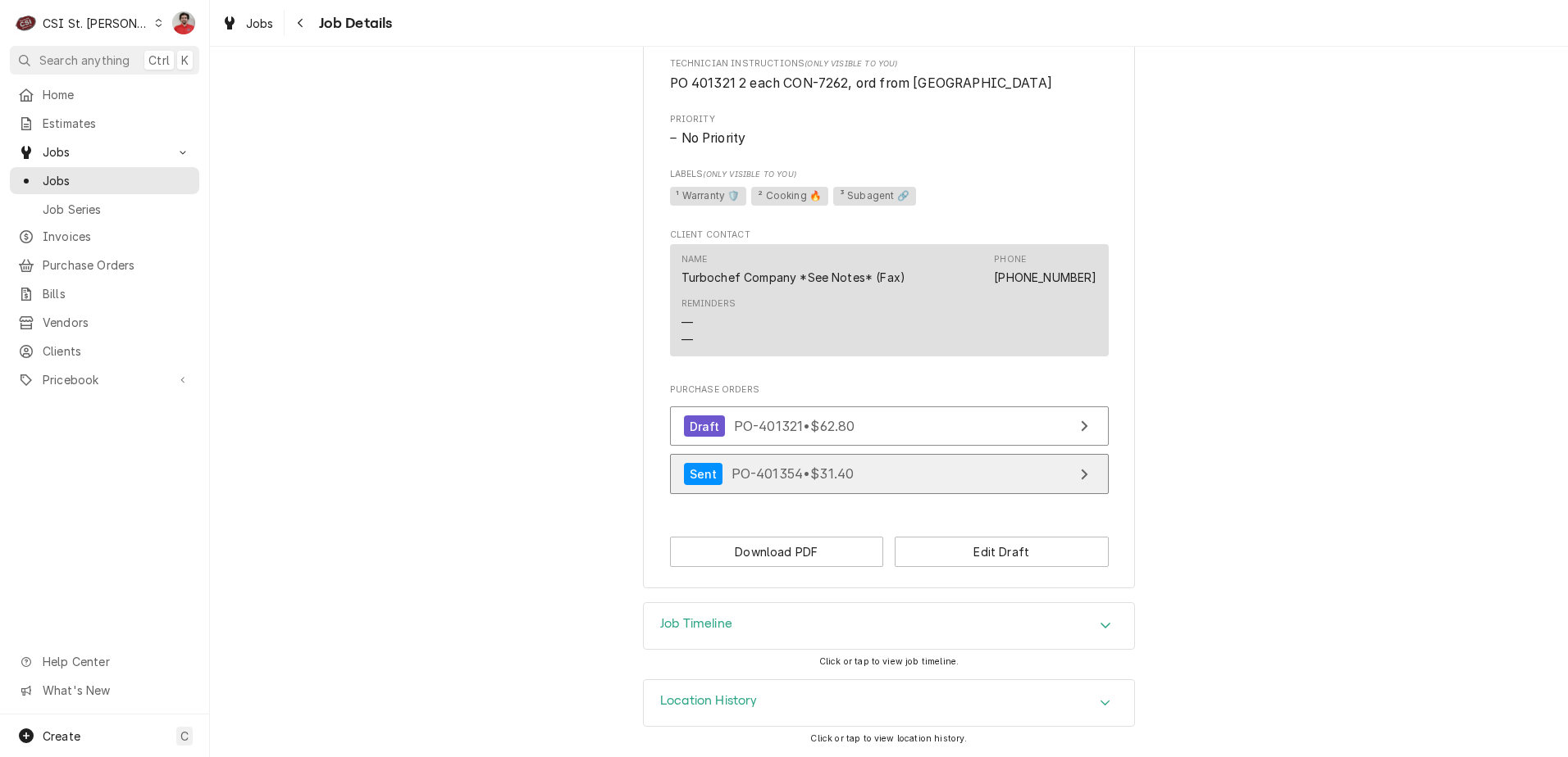
click at [922, 477] on link "Sent PO-401354 • $31.40" at bounding box center [889, 474] width 439 height 40
click at [1068, 625] on div "Job Timeline" at bounding box center [889, 626] width 490 height 46
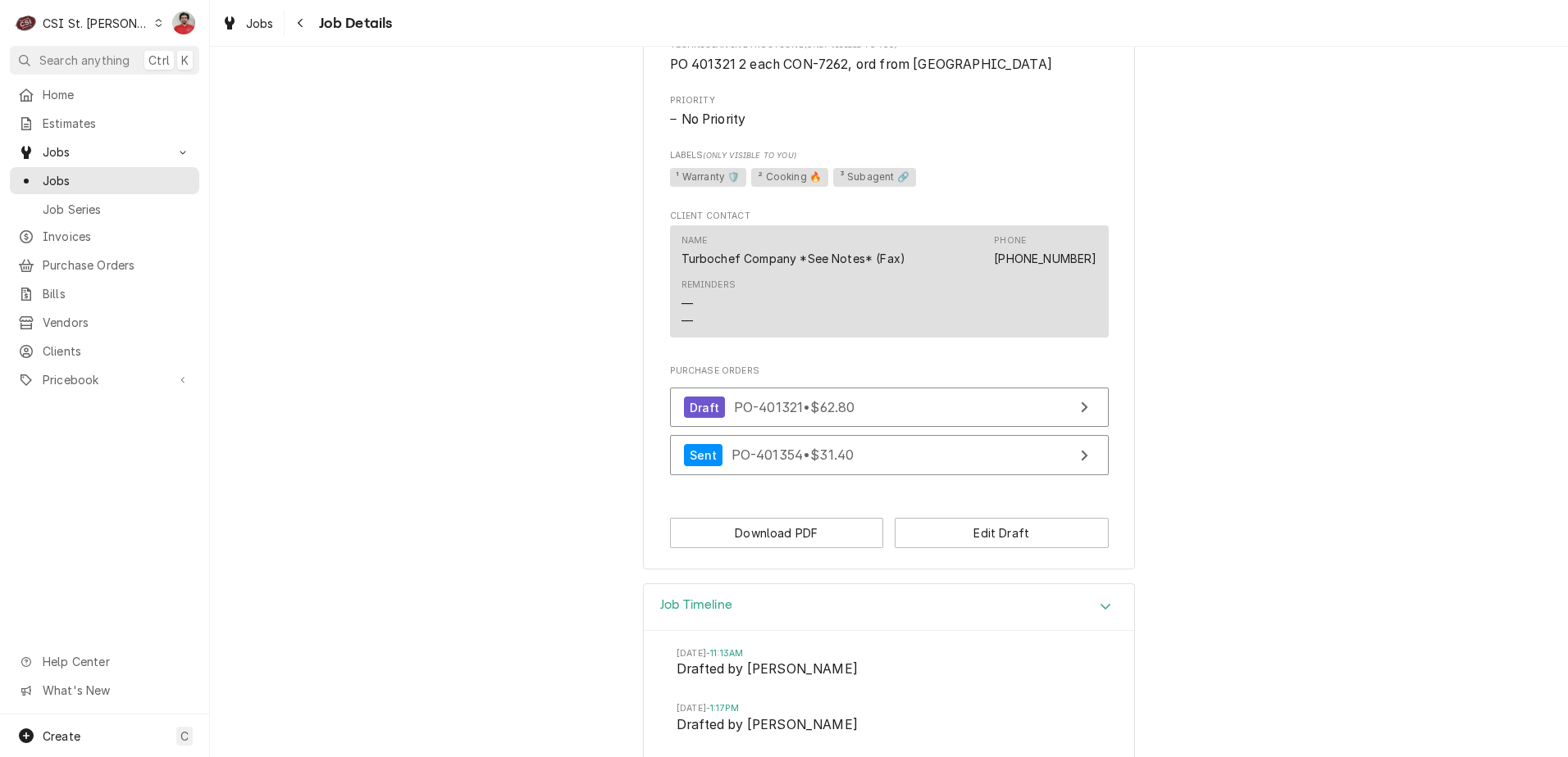
scroll to position [891, 0]
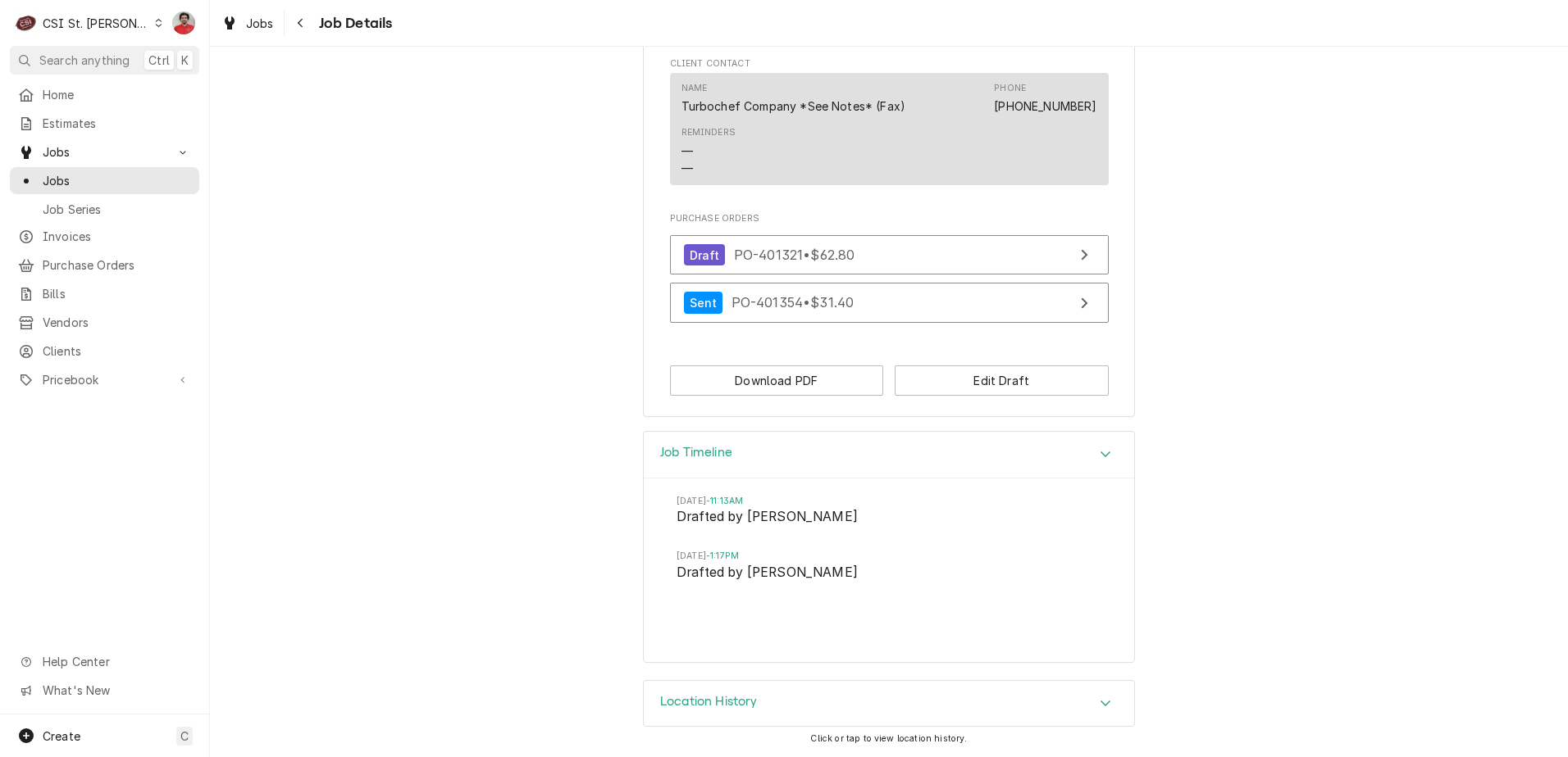
click at [992, 708] on div "Location History" at bounding box center [889, 703] width 490 height 46
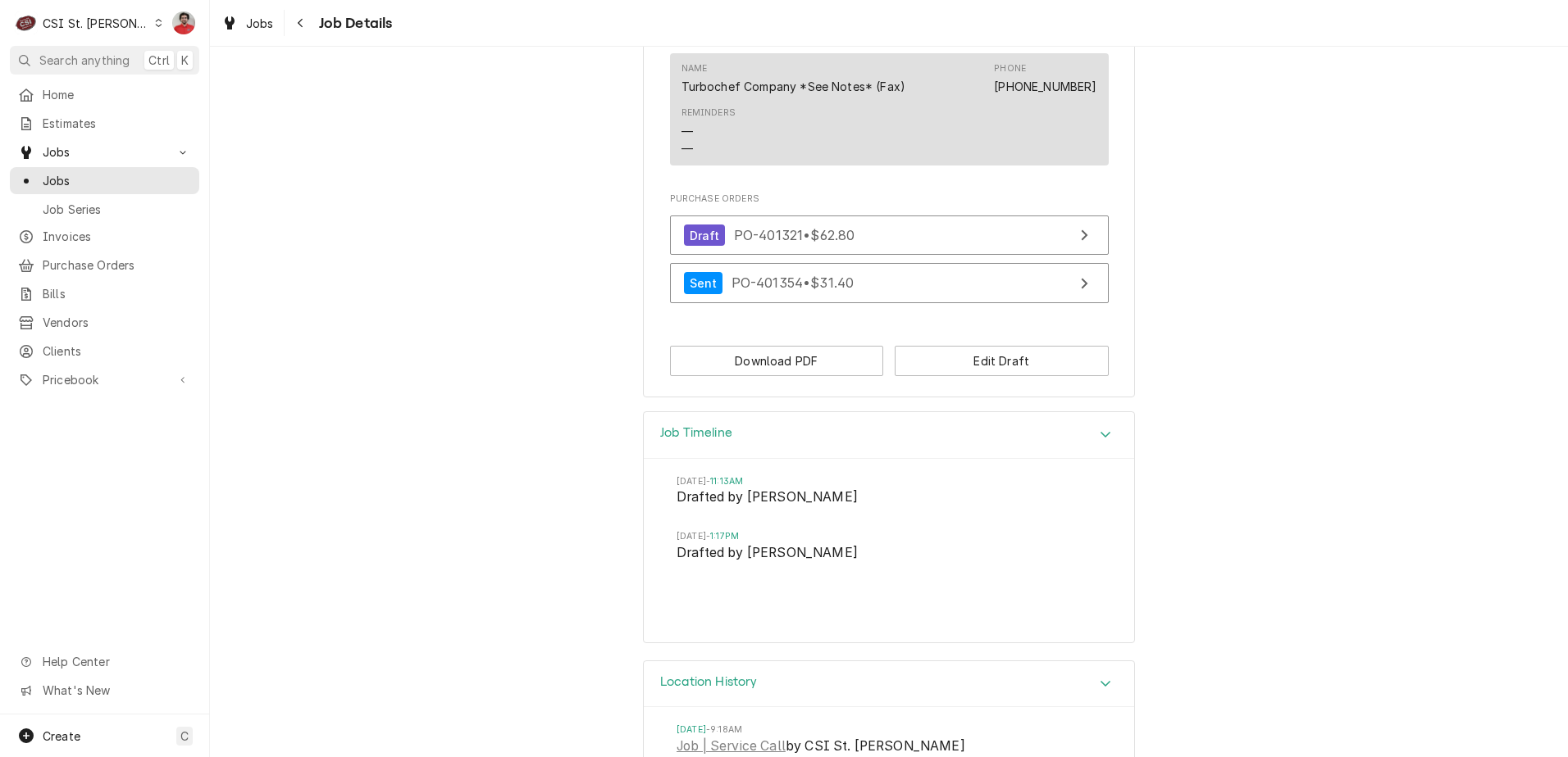
click at [994, 706] on div "Location History" at bounding box center [889, 684] width 490 height 46
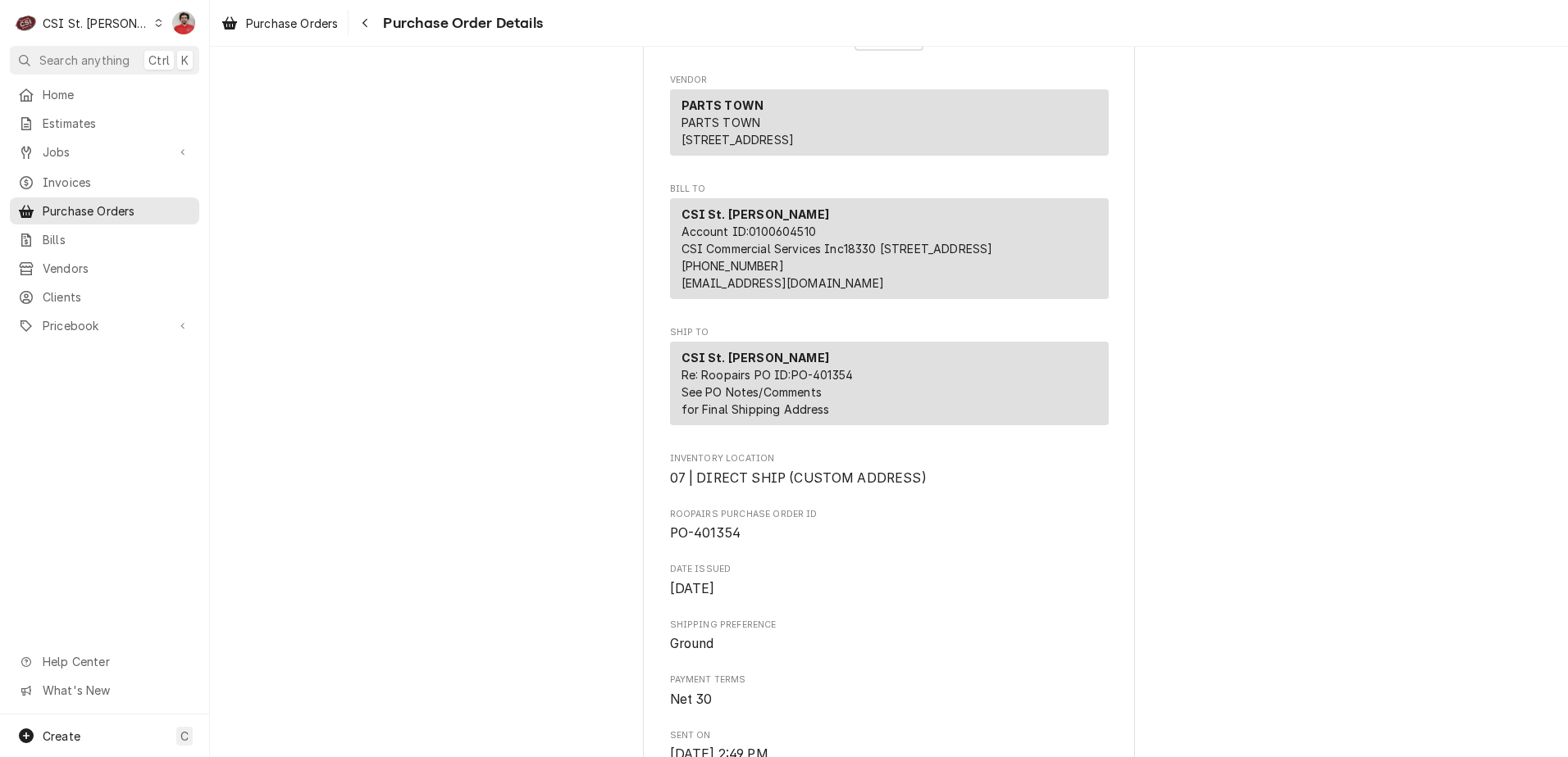
scroll to position [328, 0]
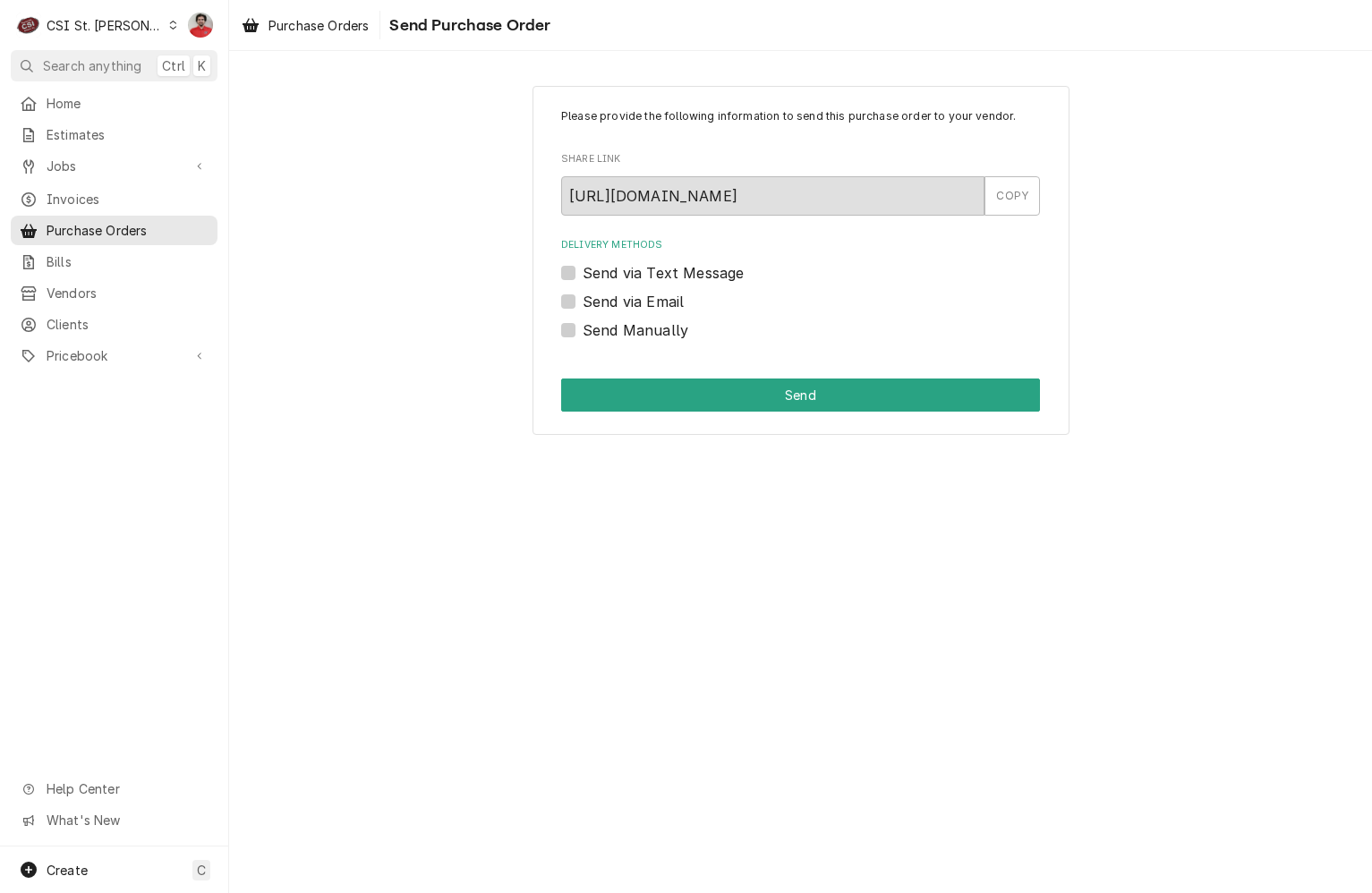
click at [653, 344] on div "Please provide the following information to send this purchase order to your ve…" at bounding box center [801, 261] width 537 height 349
drag, startPoint x: 653, startPoint y: 344, endPoint x: 642, endPoint y: 331, distance: 17.0
click at [642, 331] on label "Send Manually" at bounding box center [635, 330] width 106 height 22
click at [642, 331] on input "Send Manually" at bounding box center [822, 339] width 479 height 40
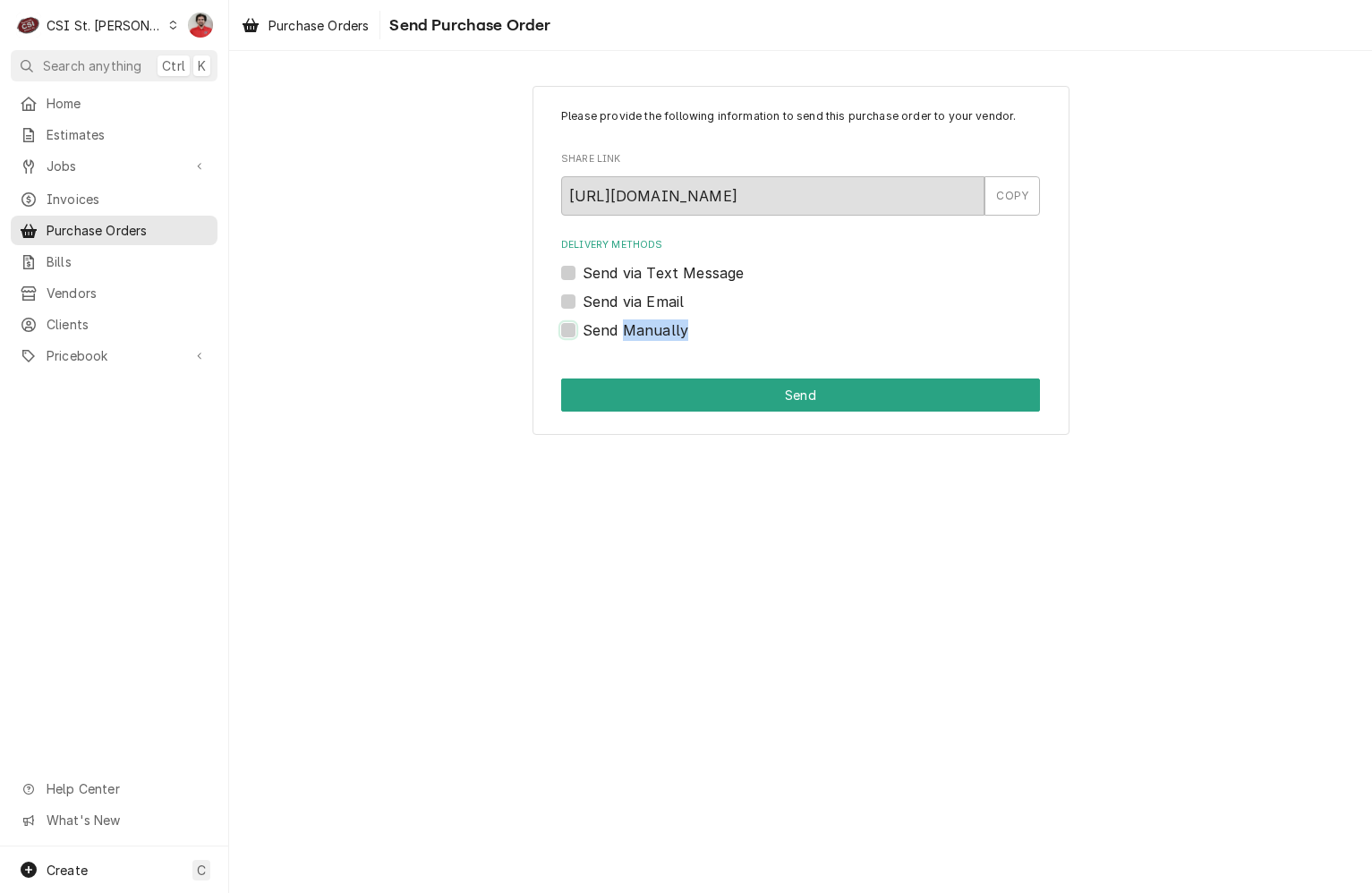
checkbox input "true"
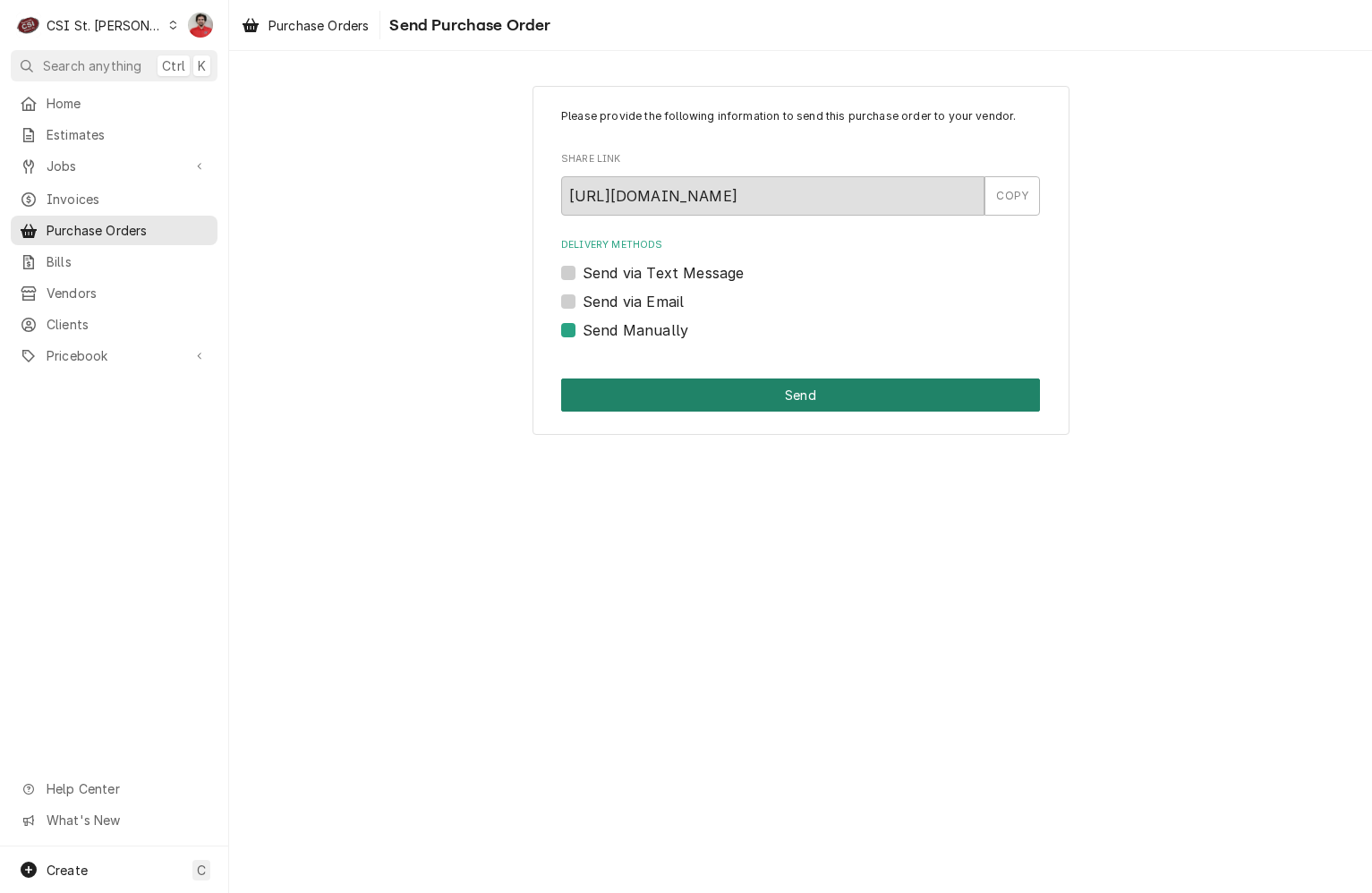
click at [672, 392] on button "Send" at bounding box center [800, 394] width 479 height 33
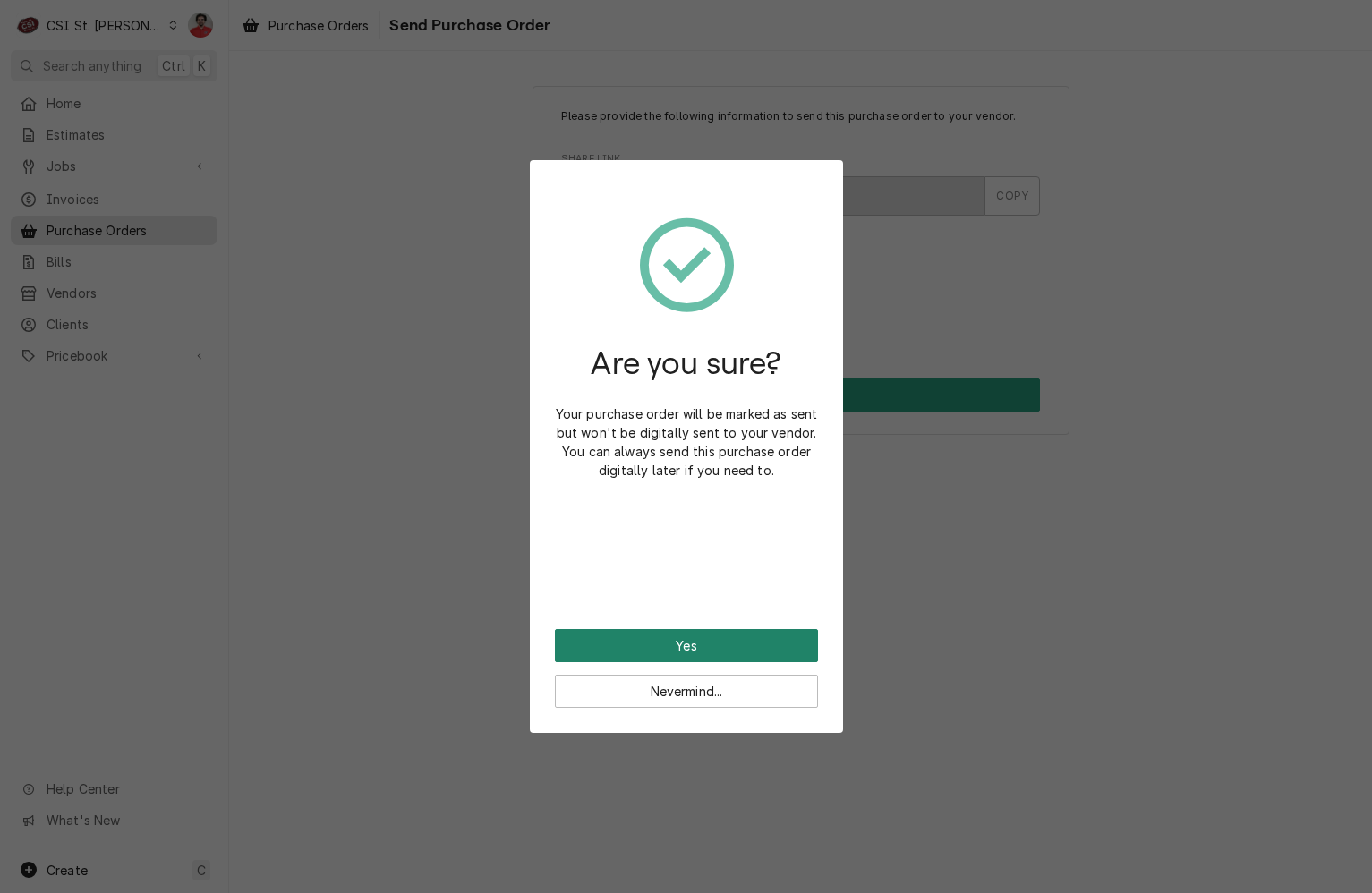
click at [704, 651] on button "Yes" at bounding box center [687, 645] width 264 height 33
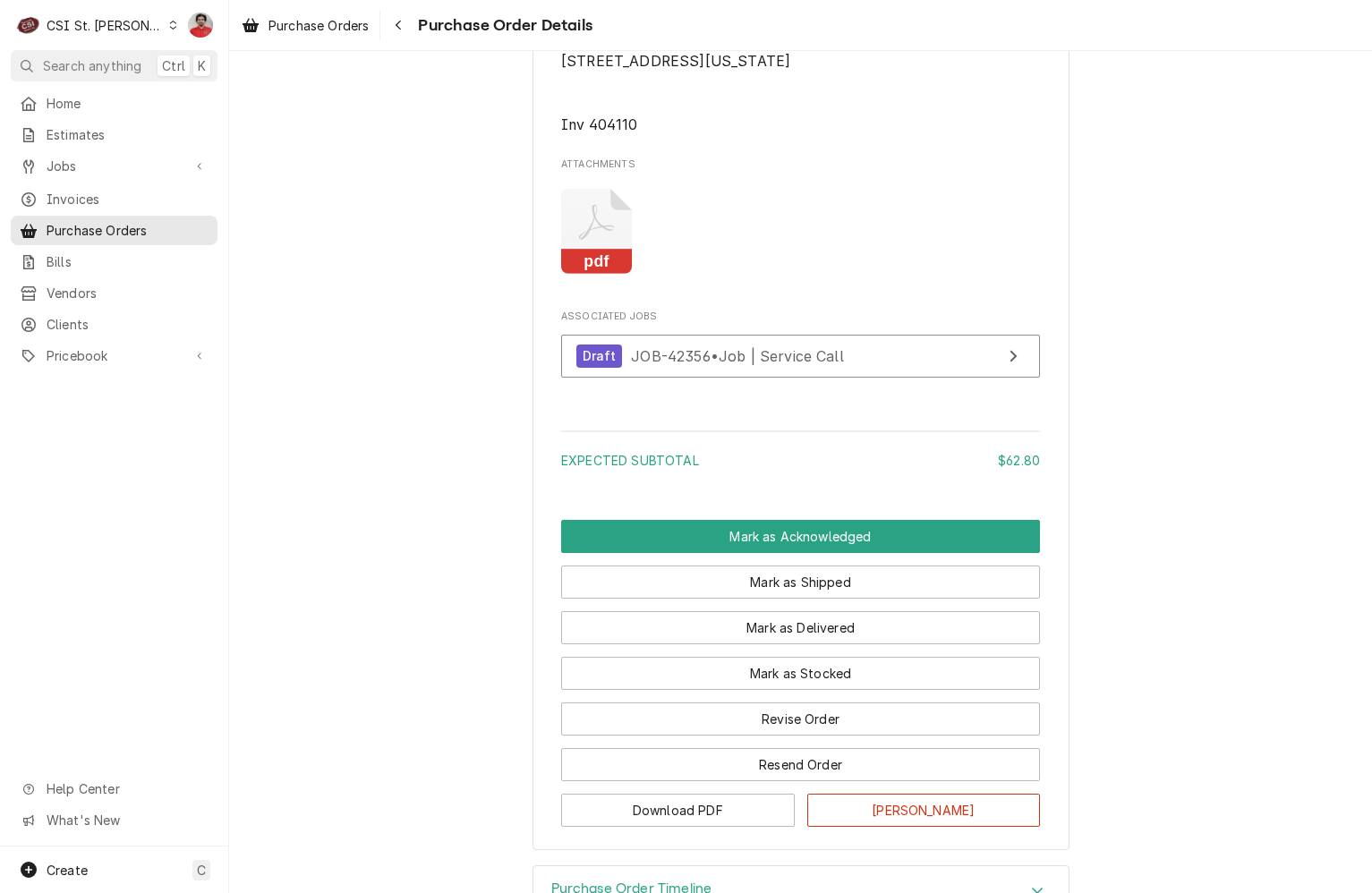
scroll to position [1563, 0]
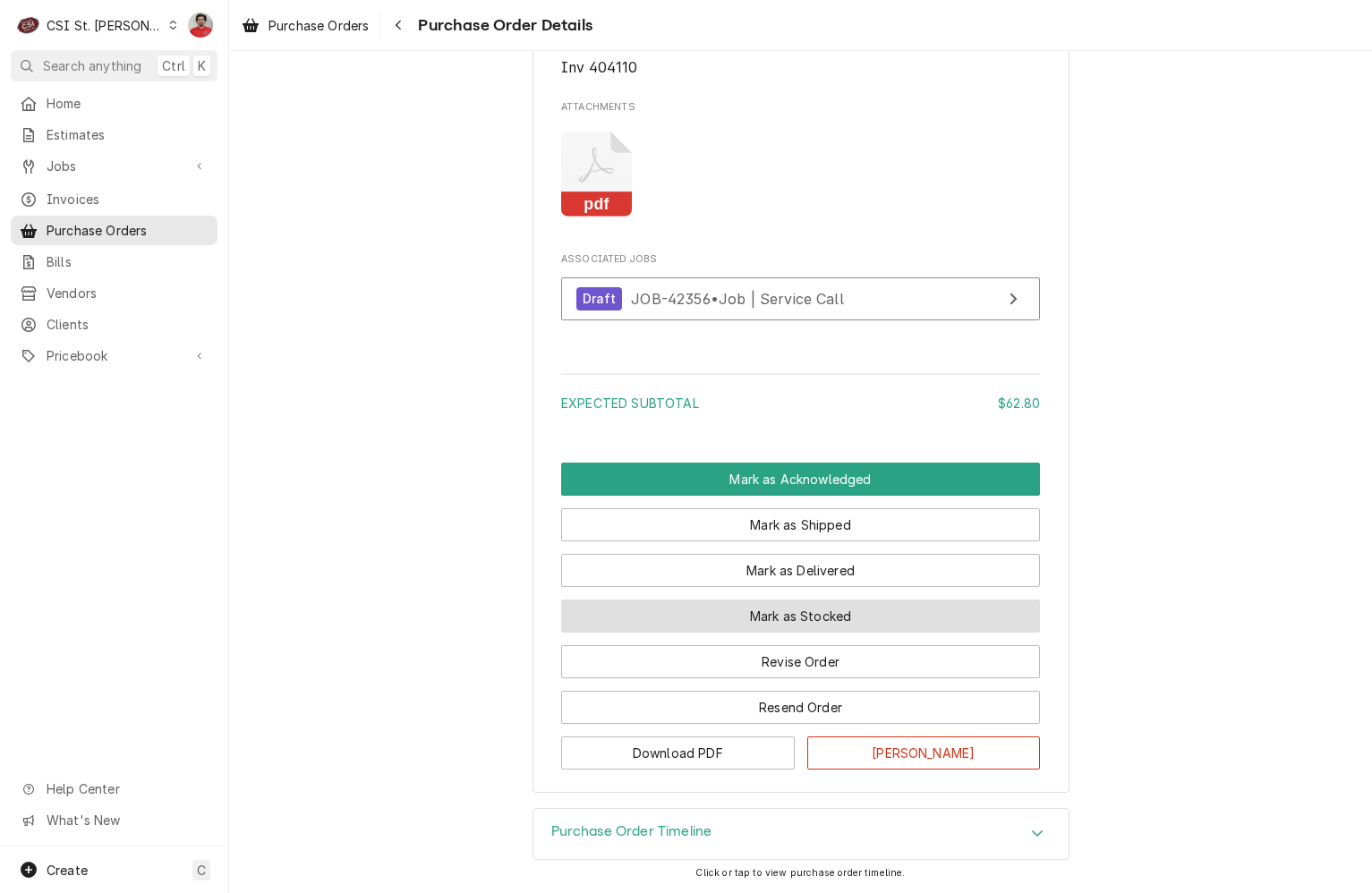
click at [727, 621] on button "Mark as Stocked" at bounding box center [800, 615] width 479 height 33
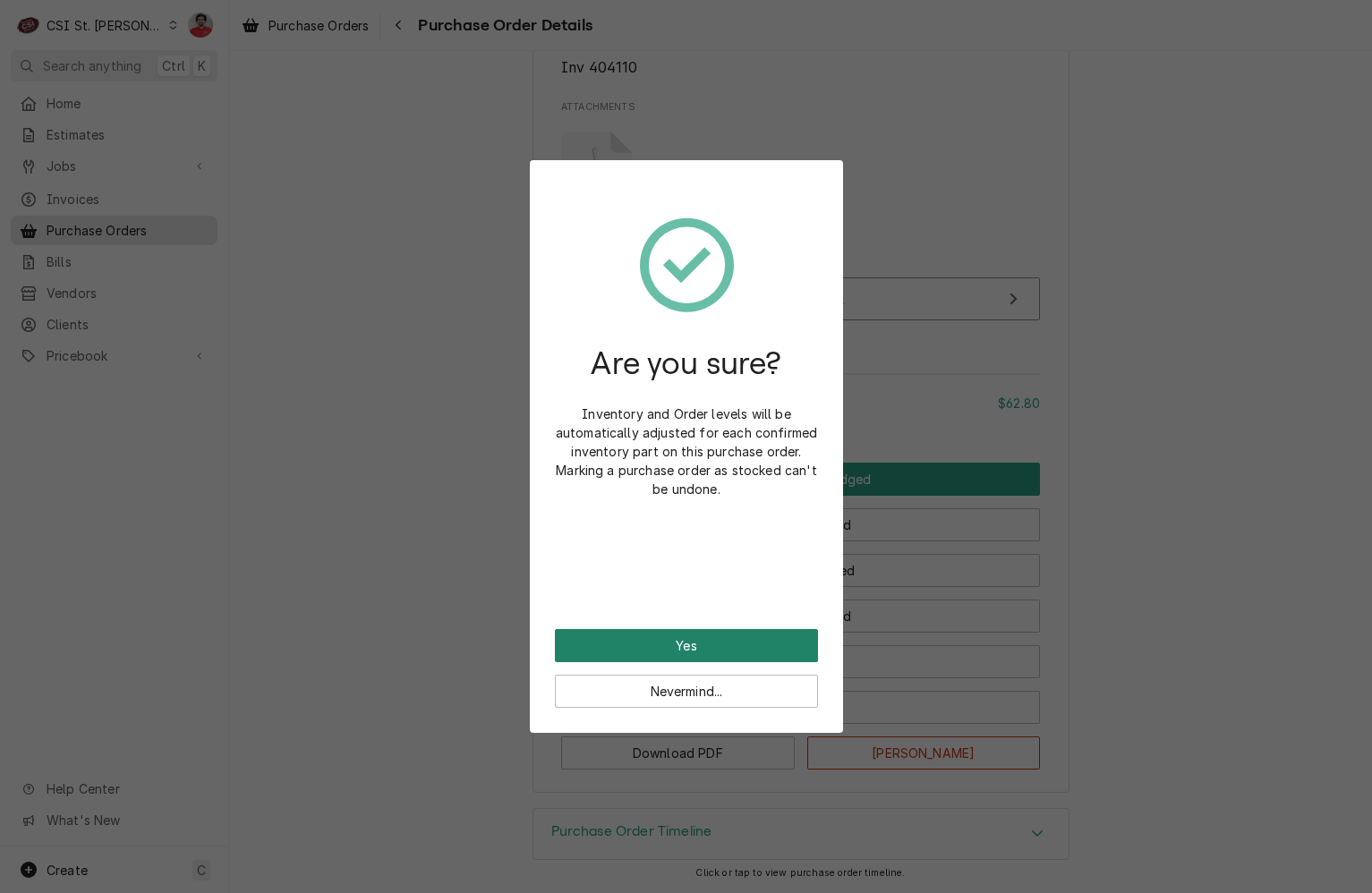
click at [718, 635] on button "Yes" at bounding box center [687, 645] width 264 height 33
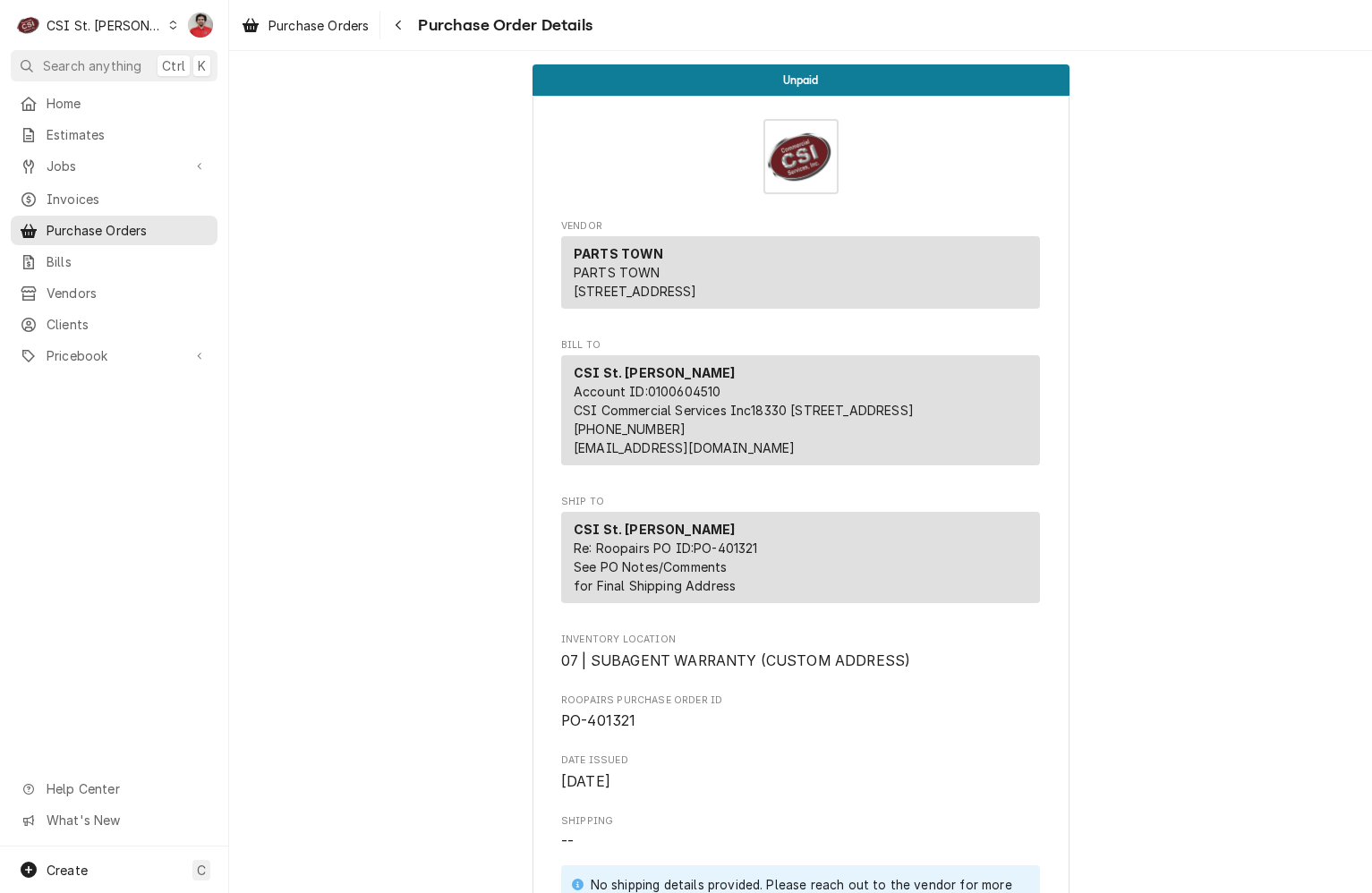
click at [78, 26] on div "CSI St. [PERSON_NAME]" at bounding box center [104, 25] width 116 height 19
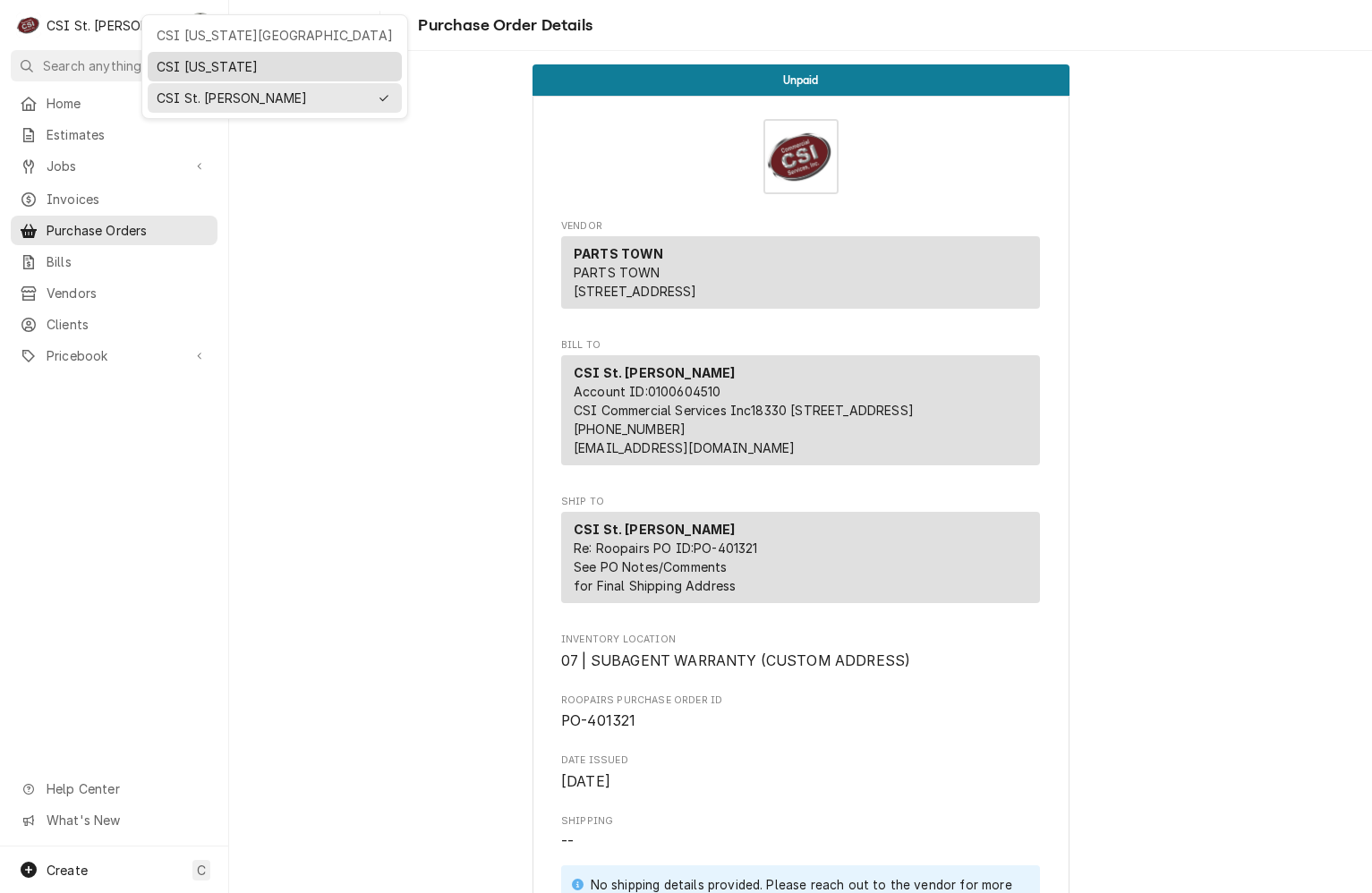
click at [186, 62] on div "CSI Kentucky" at bounding box center [275, 66] width 236 height 19
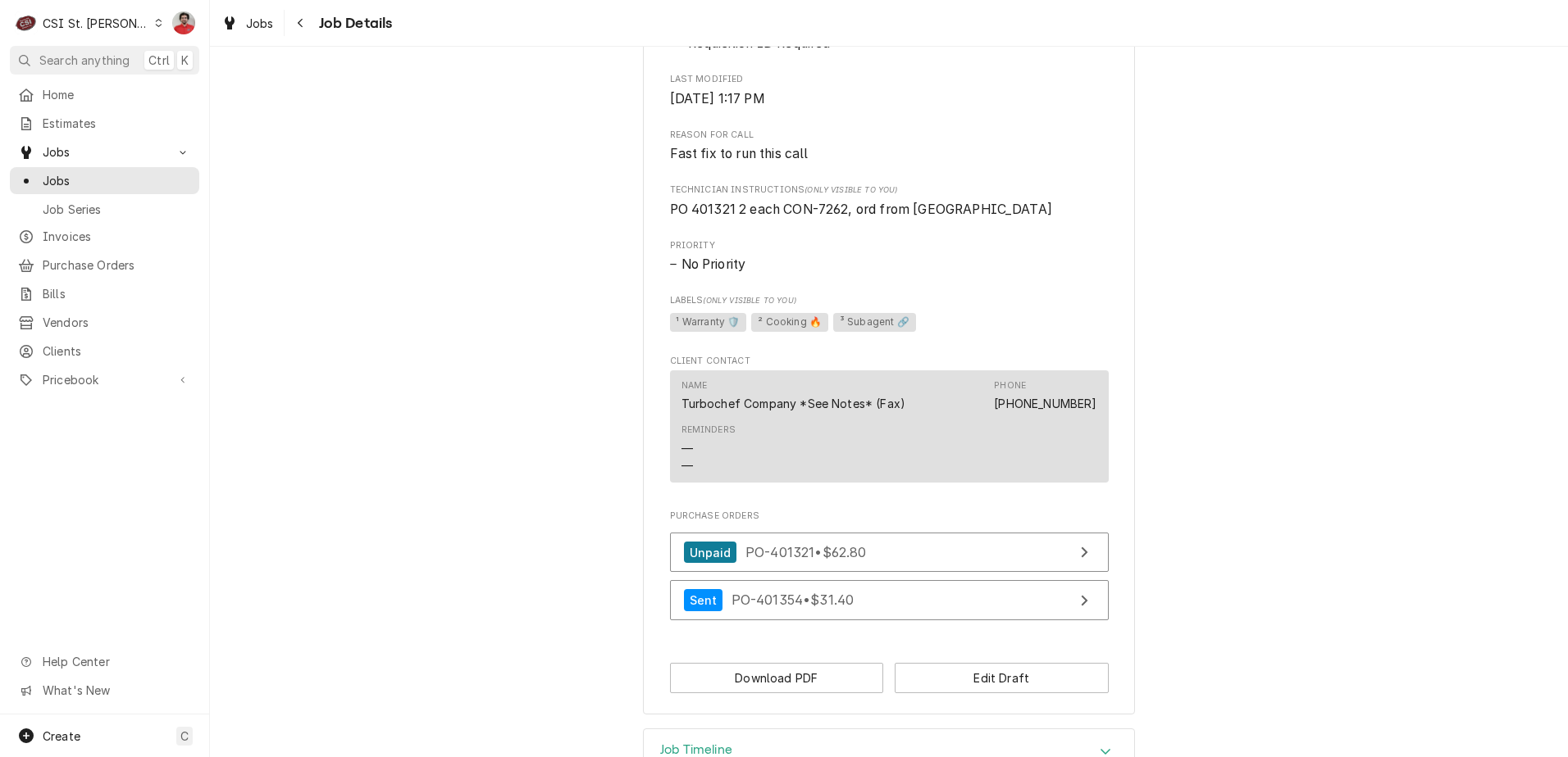
scroll to position [719, 0]
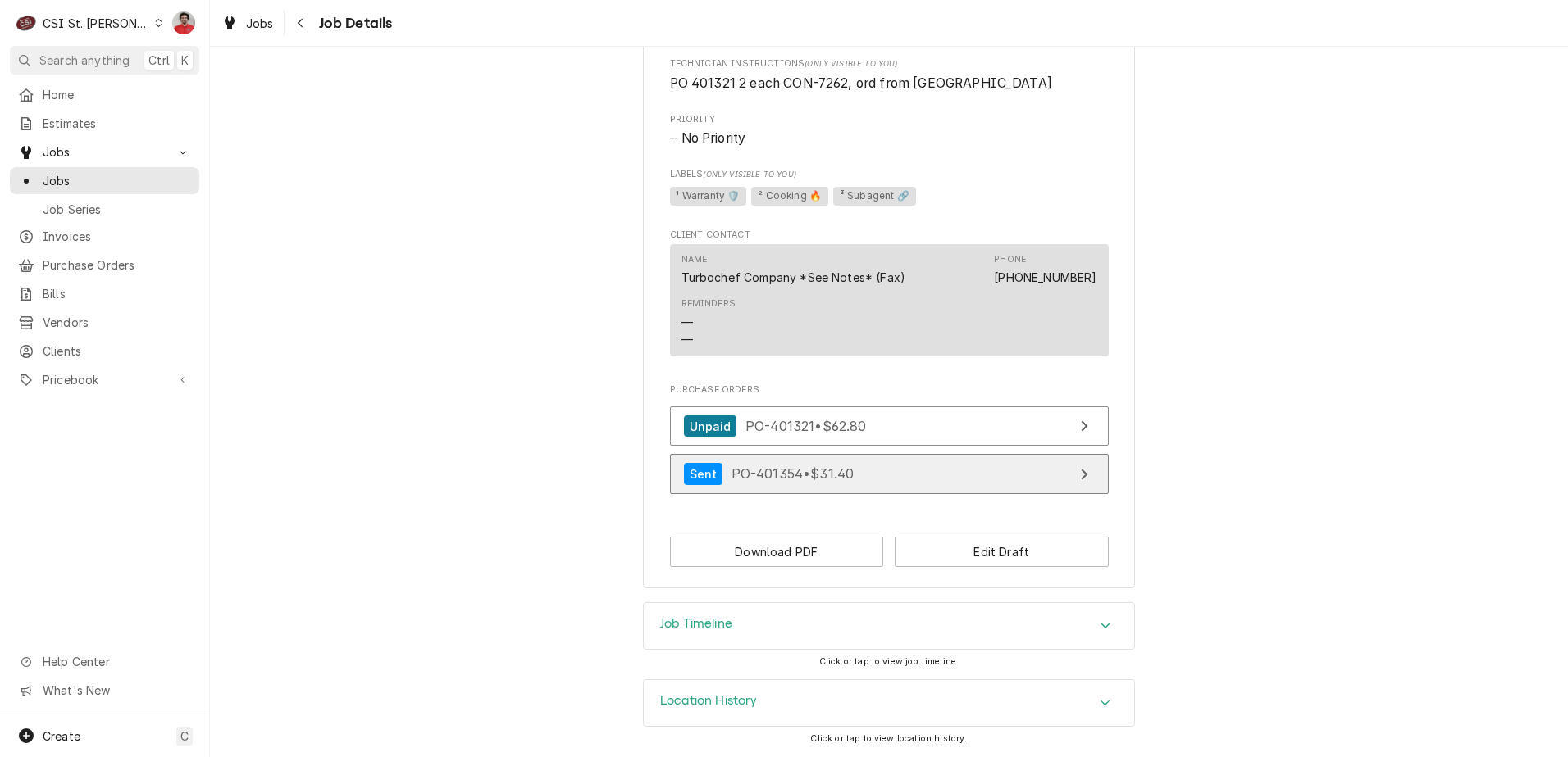
click at [776, 476] on span "PO-401354 • $31.40" at bounding box center [793, 474] width 123 height 16
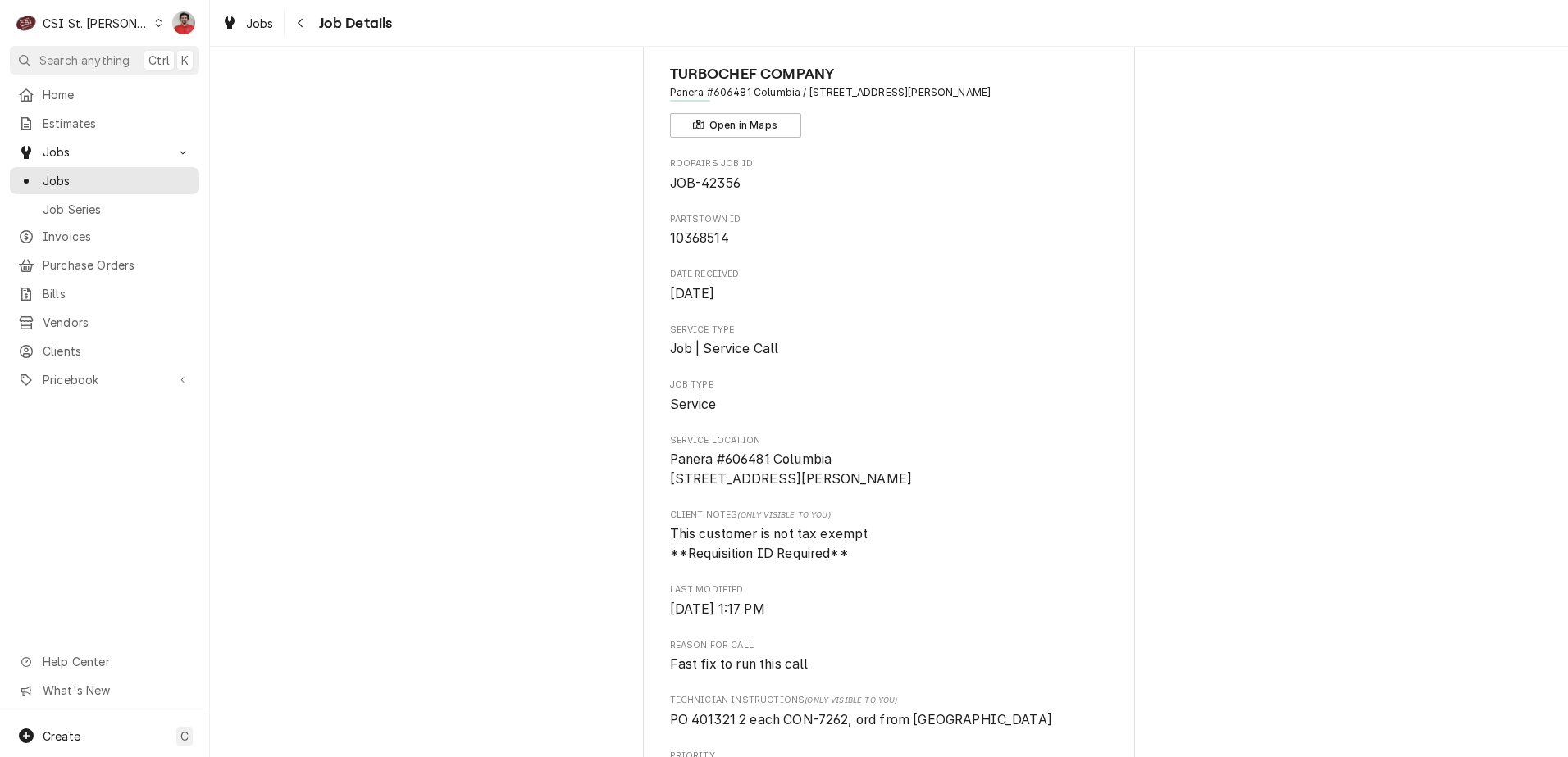
scroll to position [0, 0]
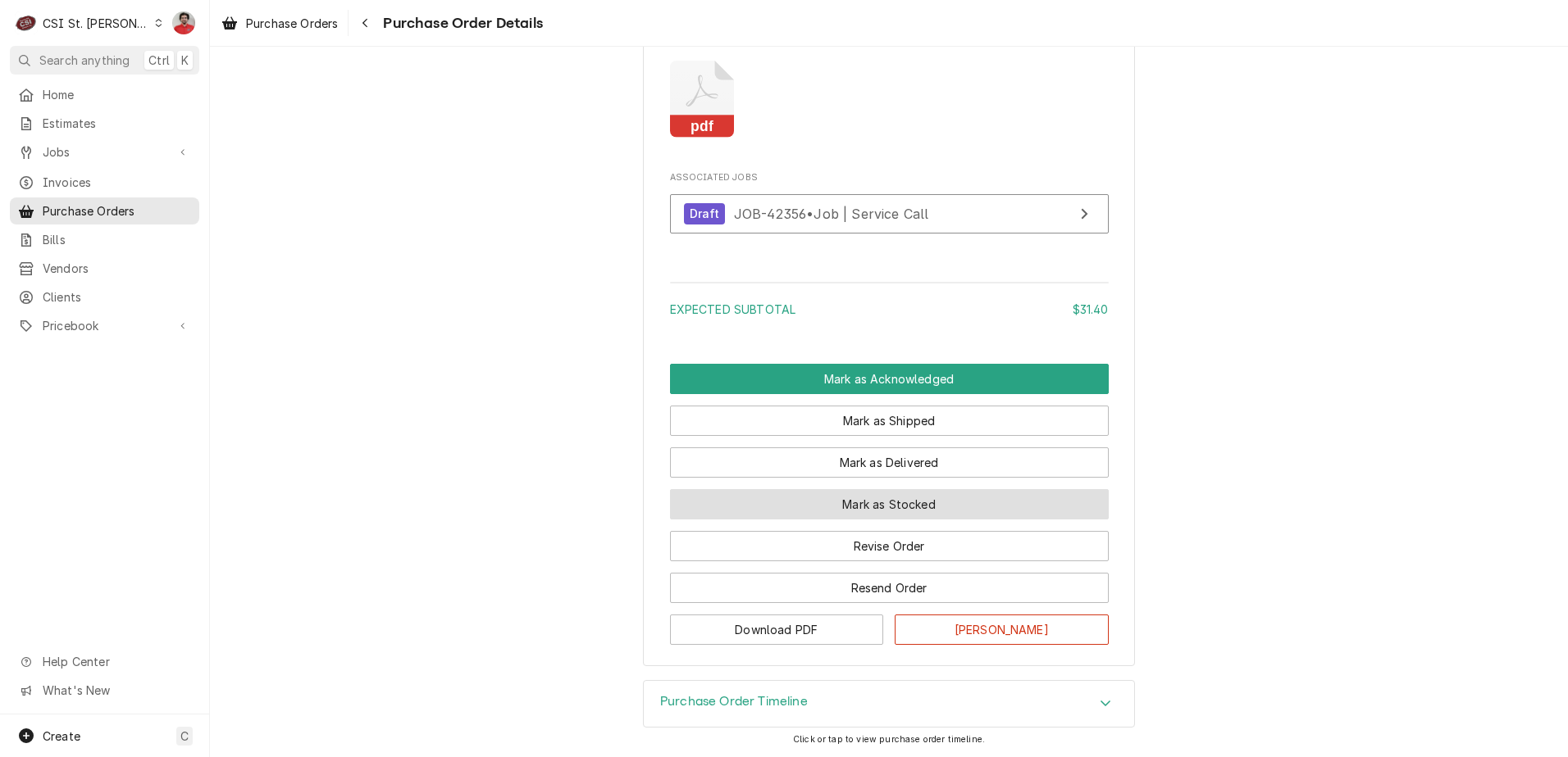
scroll to position [1474, 0]
click at [771, 500] on button "Mark as Stocked" at bounding box center [889, 504] width 439 height 30
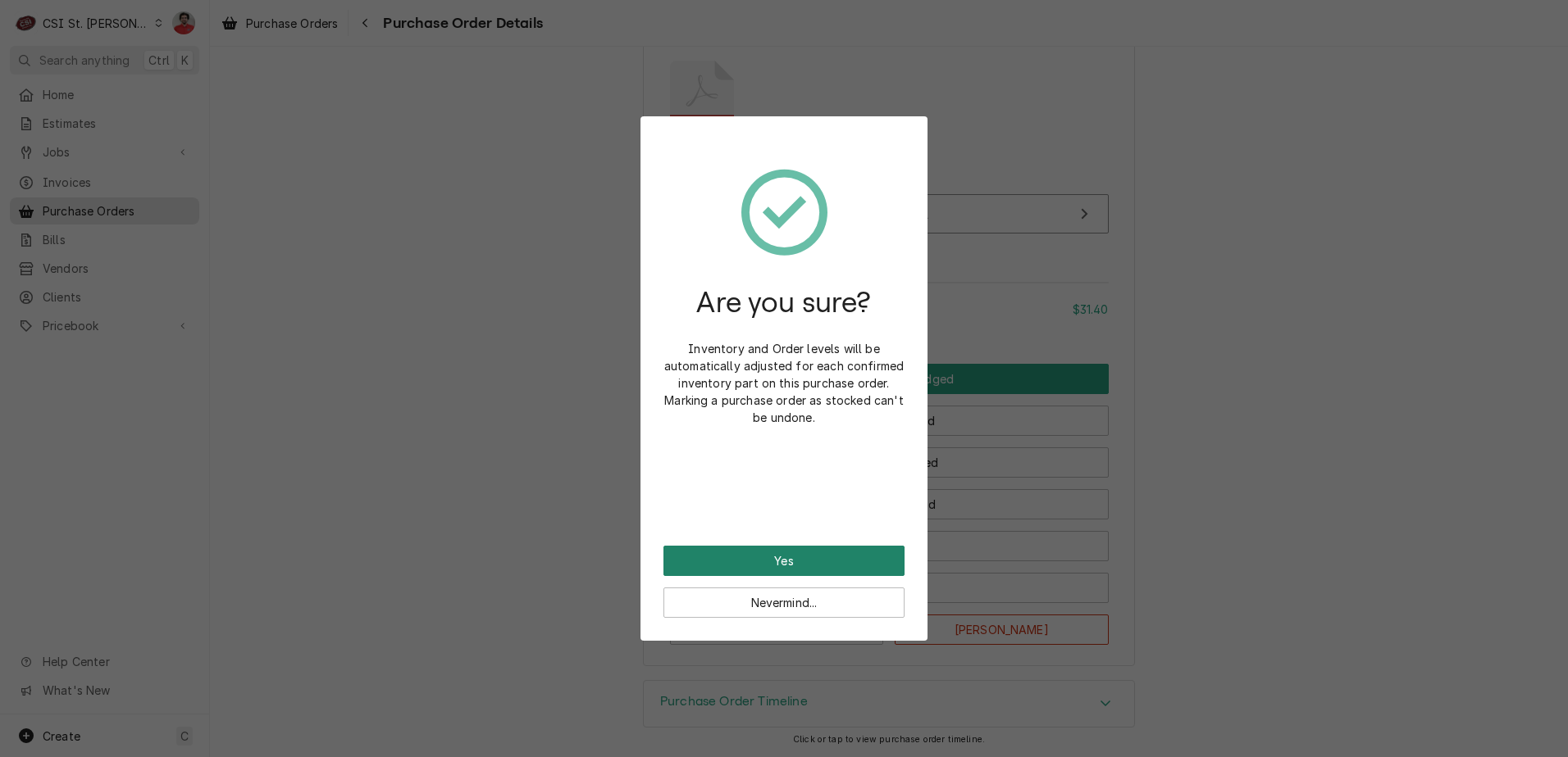
click at [761, 572] on button "Yes" at bounding box center [784, 560] width 242 height 30
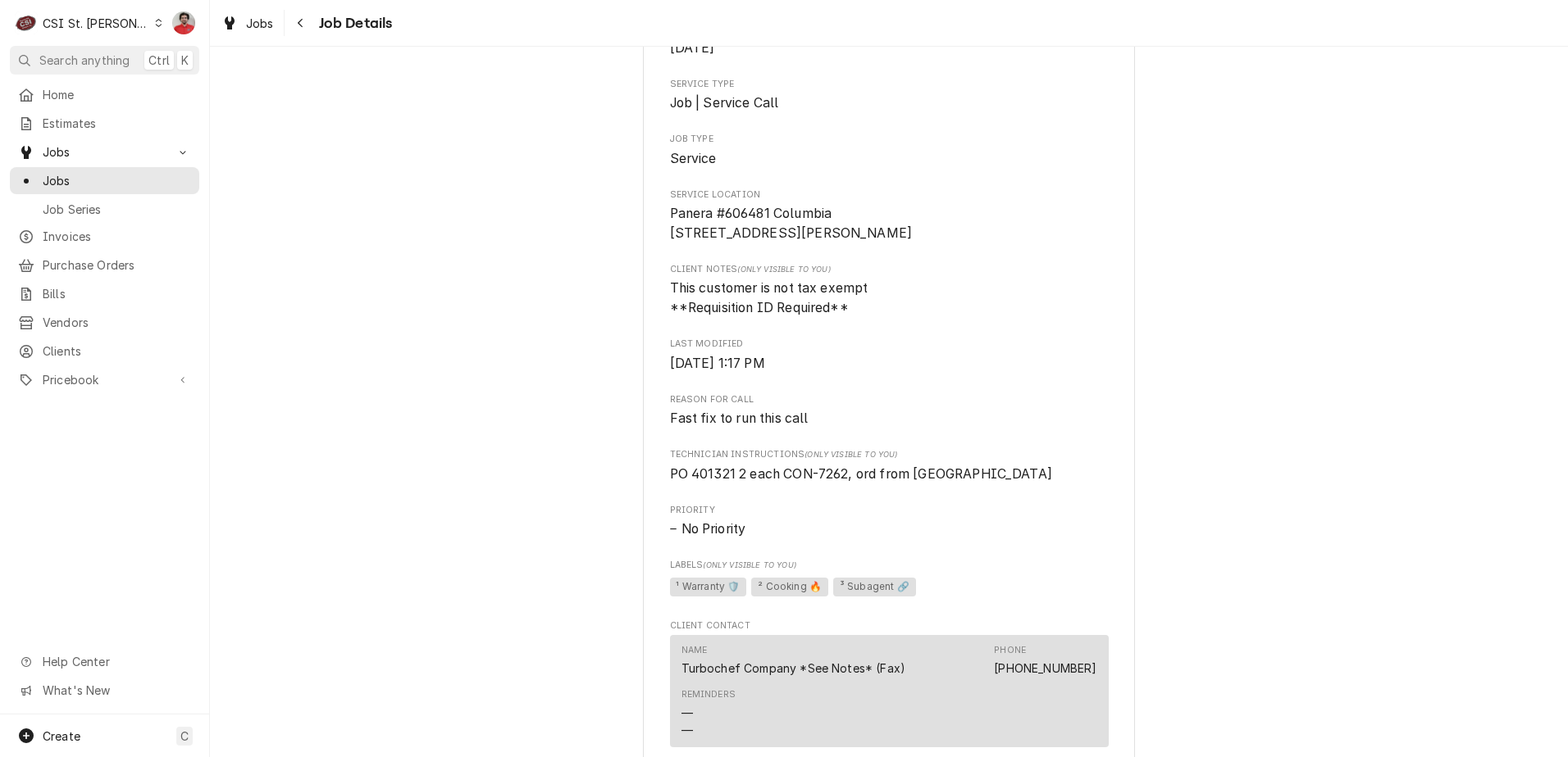
scroll to position [719, 0]
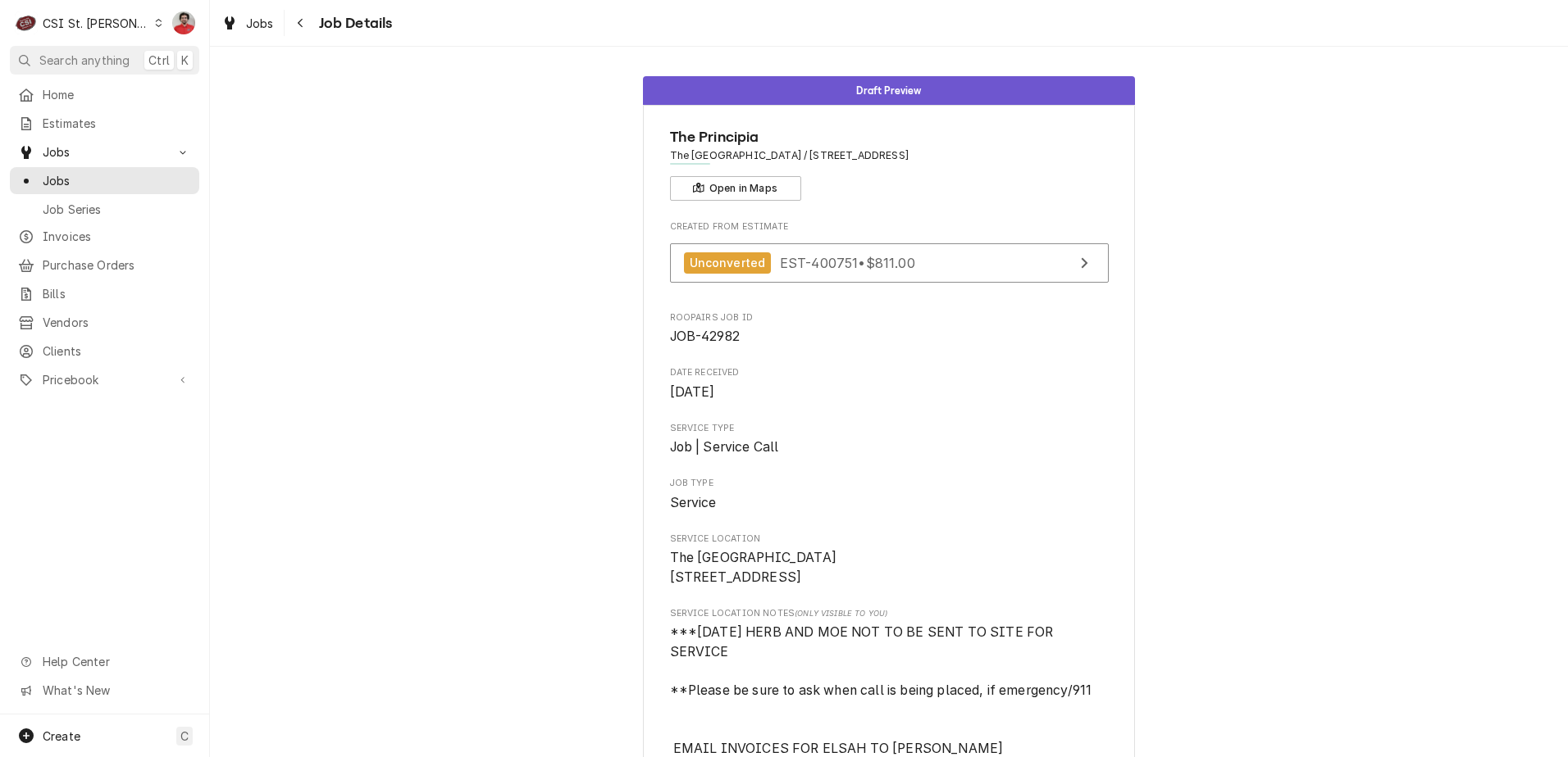
scroll to position [1879, 0]
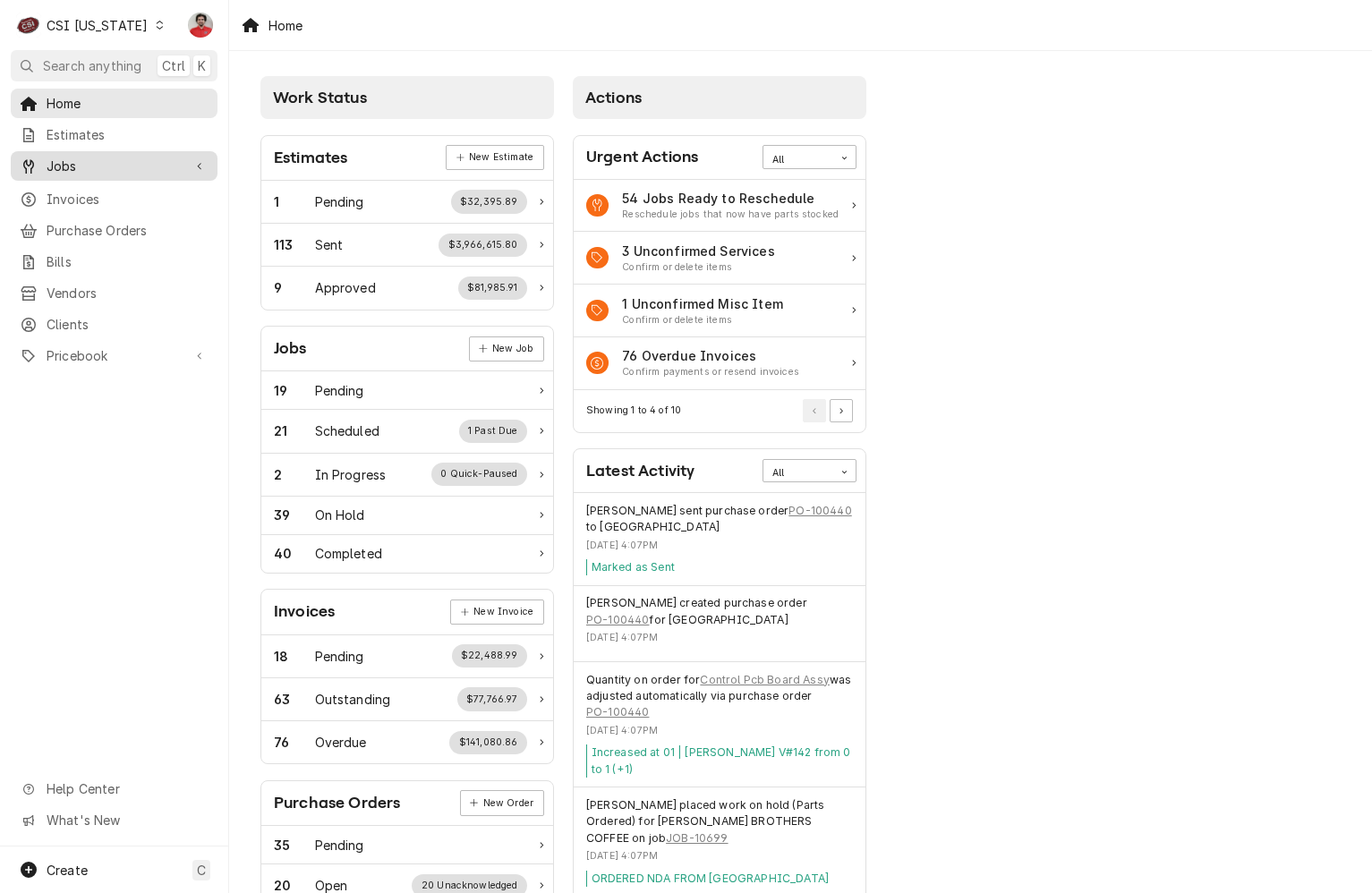
click at [78, 162] on span "Jobs" at bounding box center [114, 166] width 135 height 19
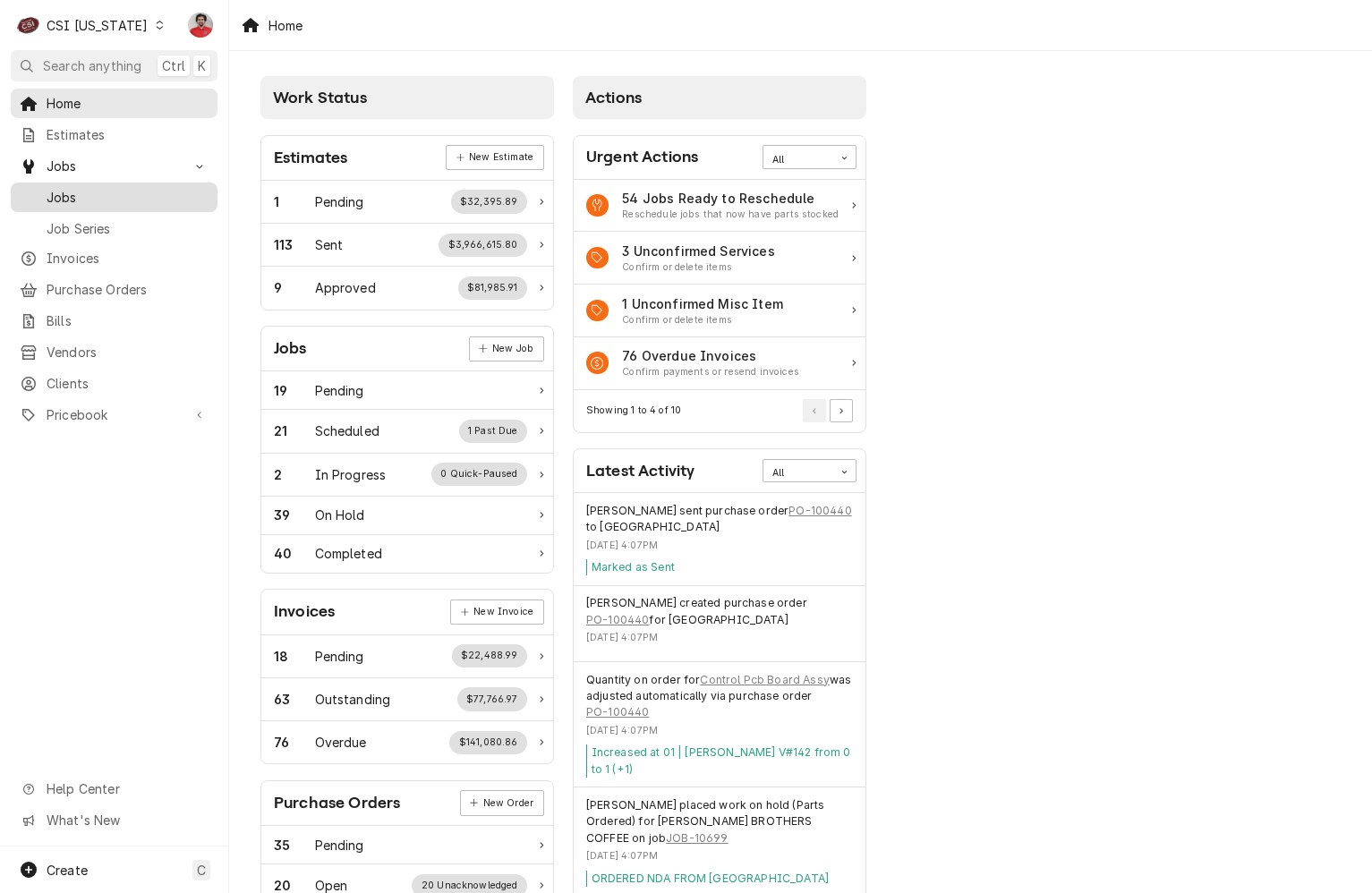
click at [96, 188] on span "Jobs" at bounding box center [127, 197] width 162 height 19
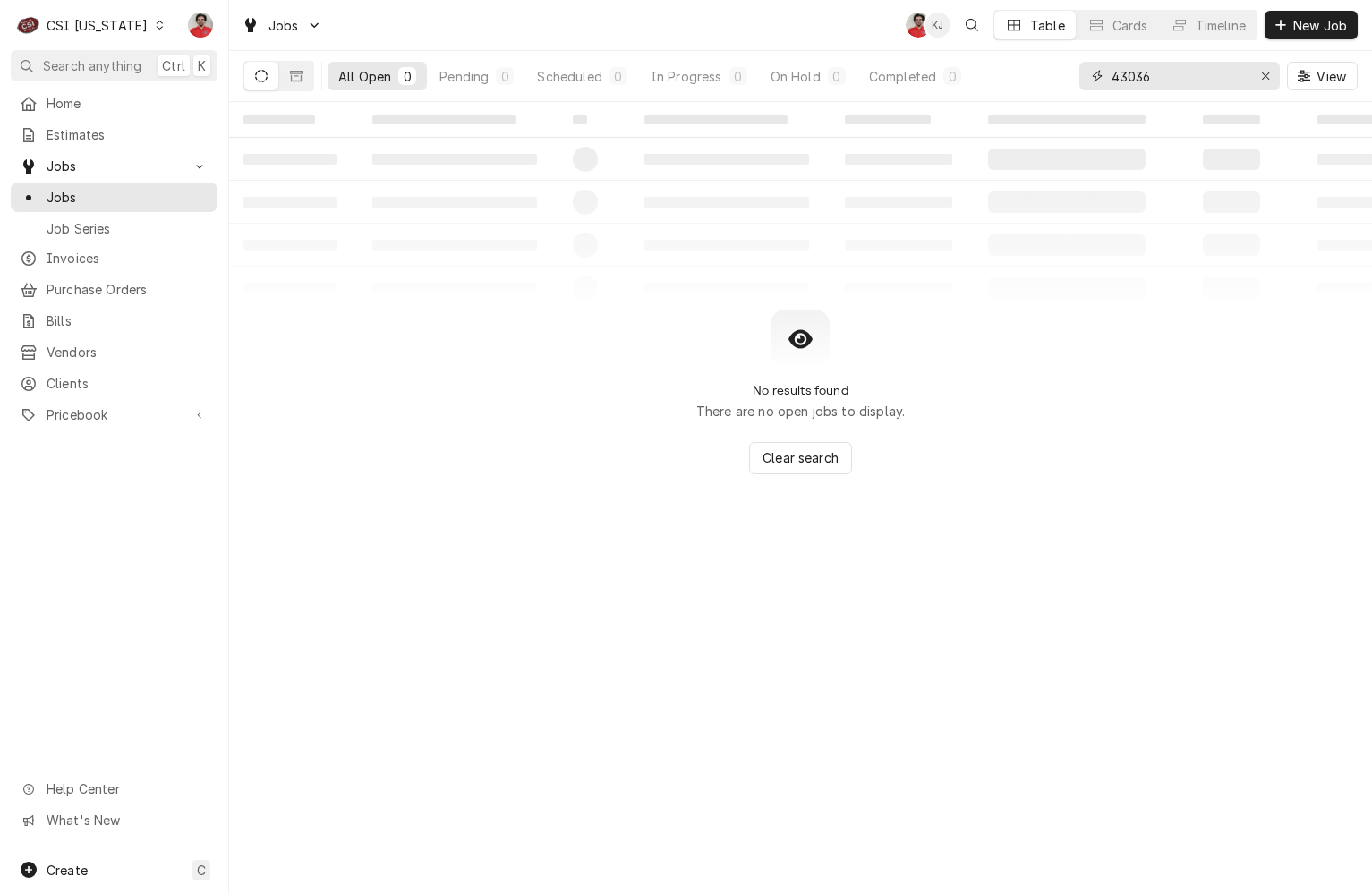
click at [1179, 70] on input "43036" at bounding box center [1179, 75] width 134 height 29
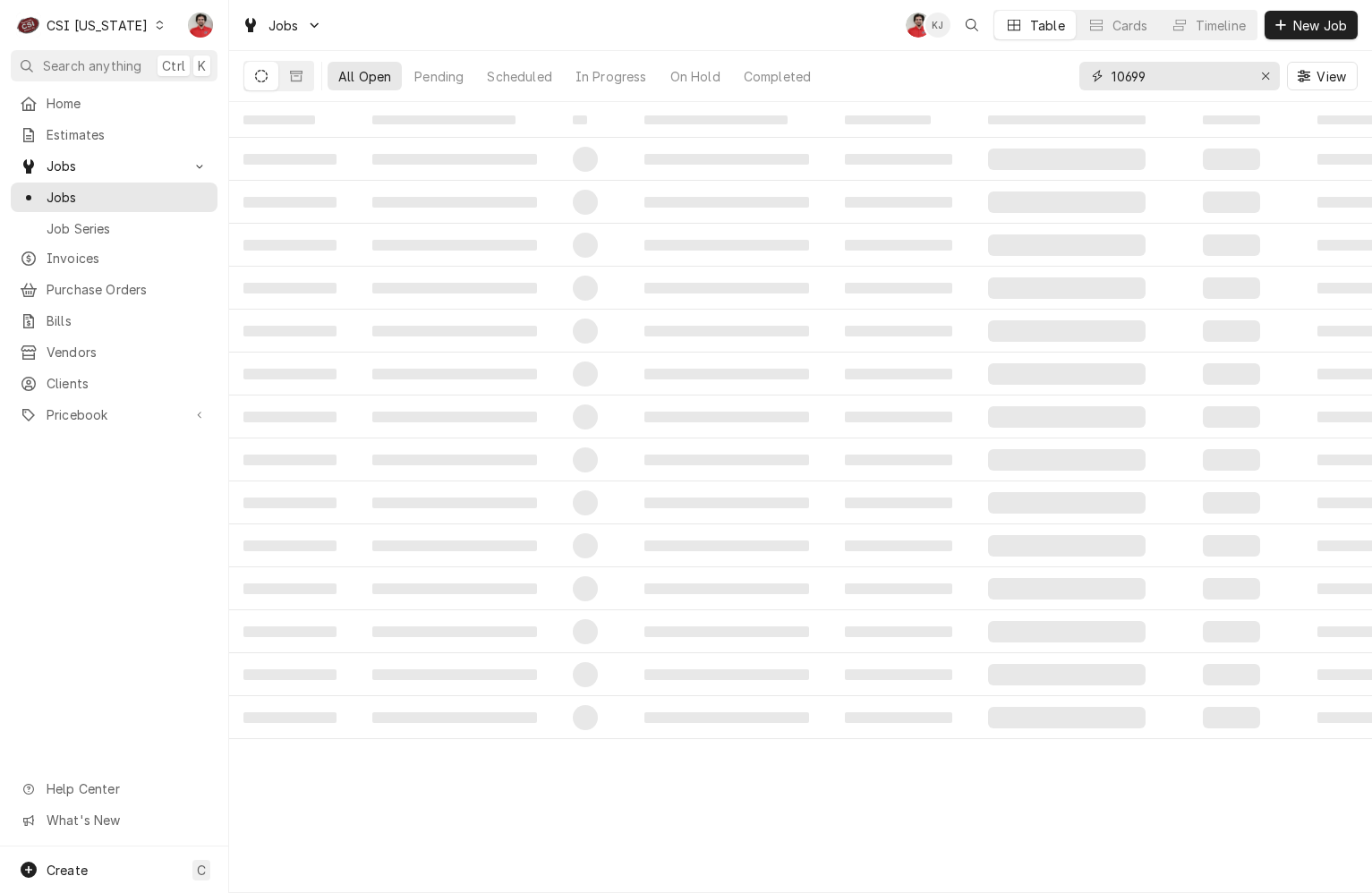
type input "10699"
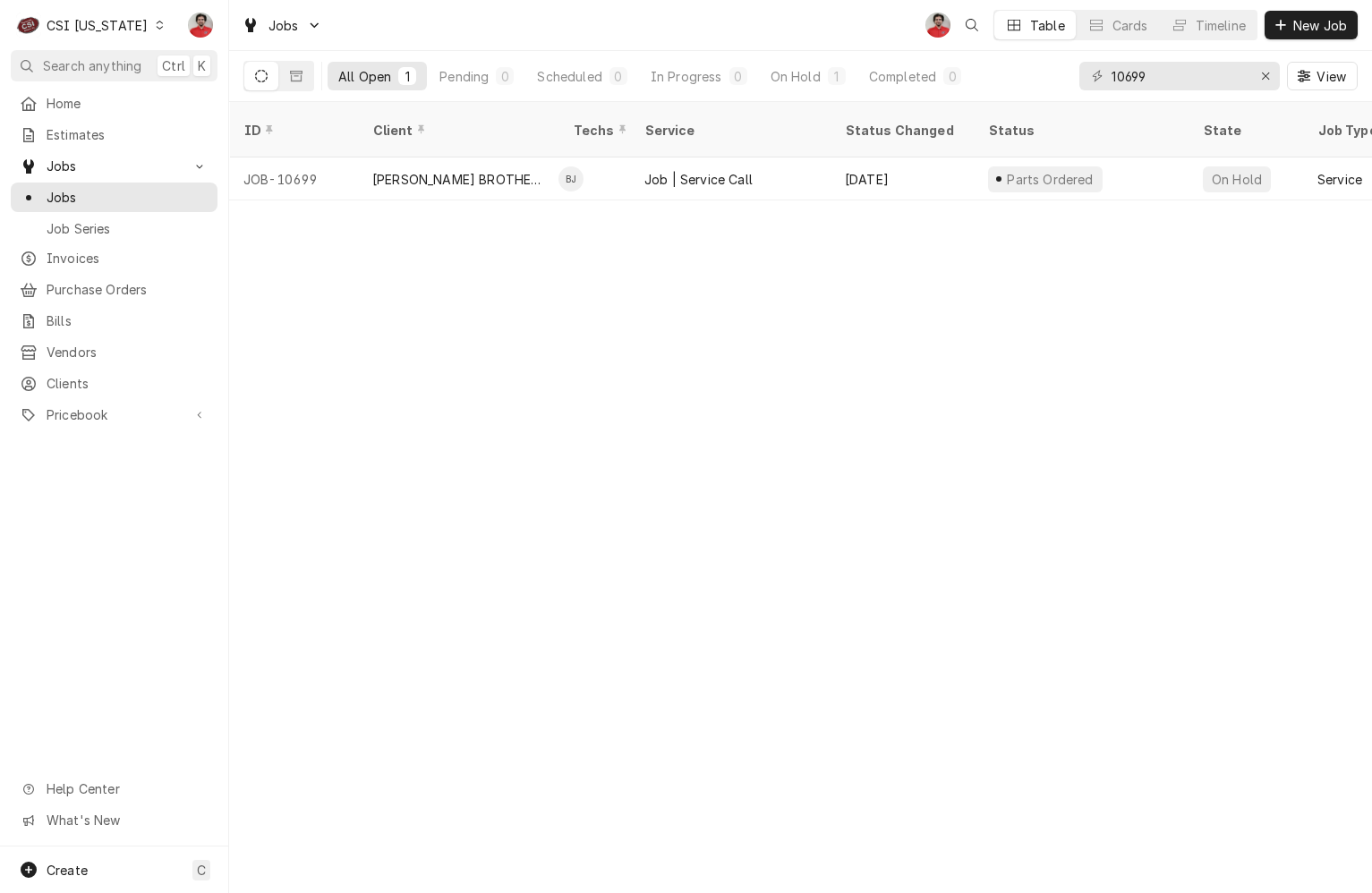
click at [141, 18] on div "C CSI Kentucky" at bounding box center [91, 25] width 161 height 36
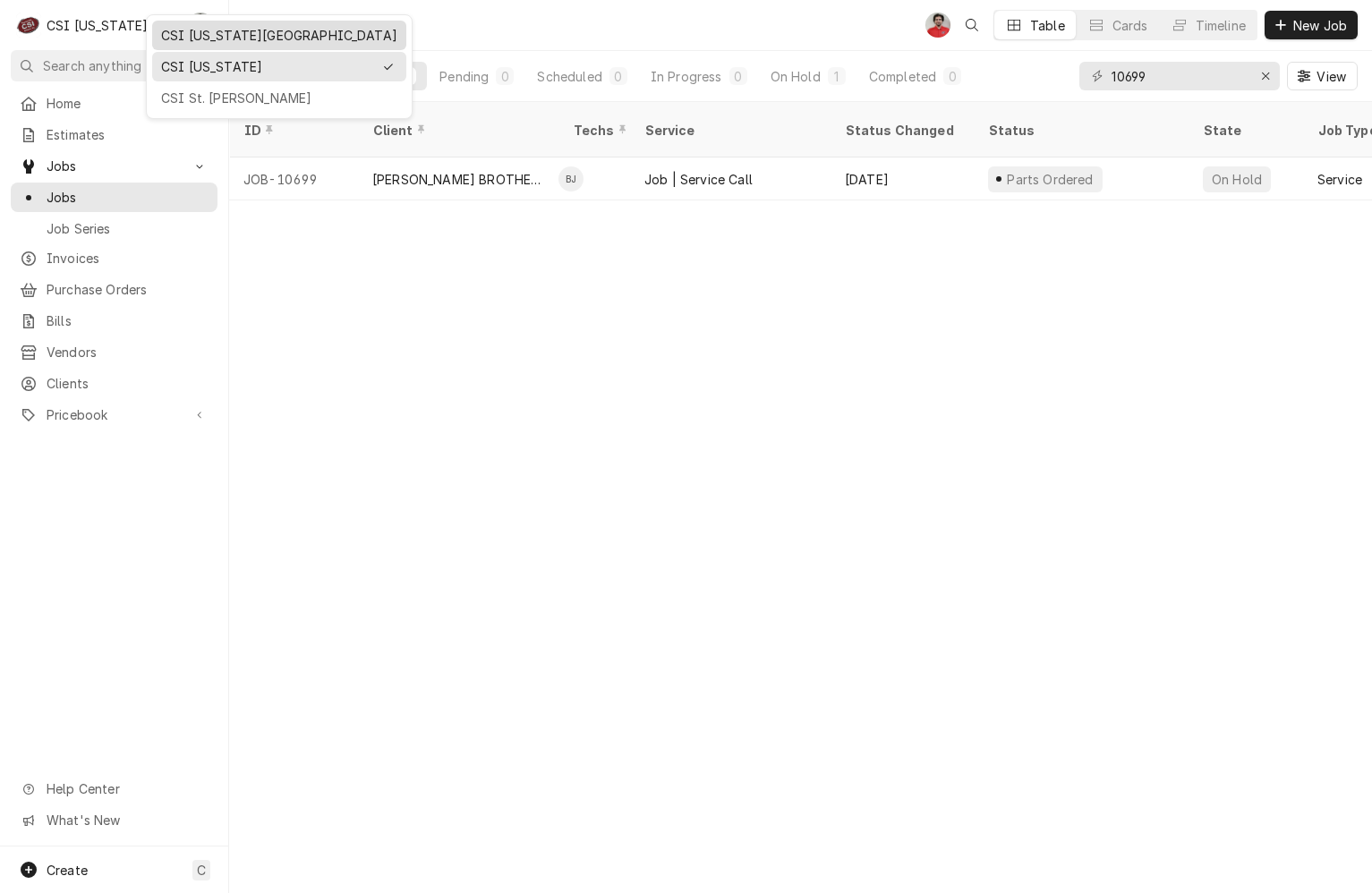
click at [224, 42] on div "CSI Kansas City" at bounding box center [280, 35] width 236 height 19
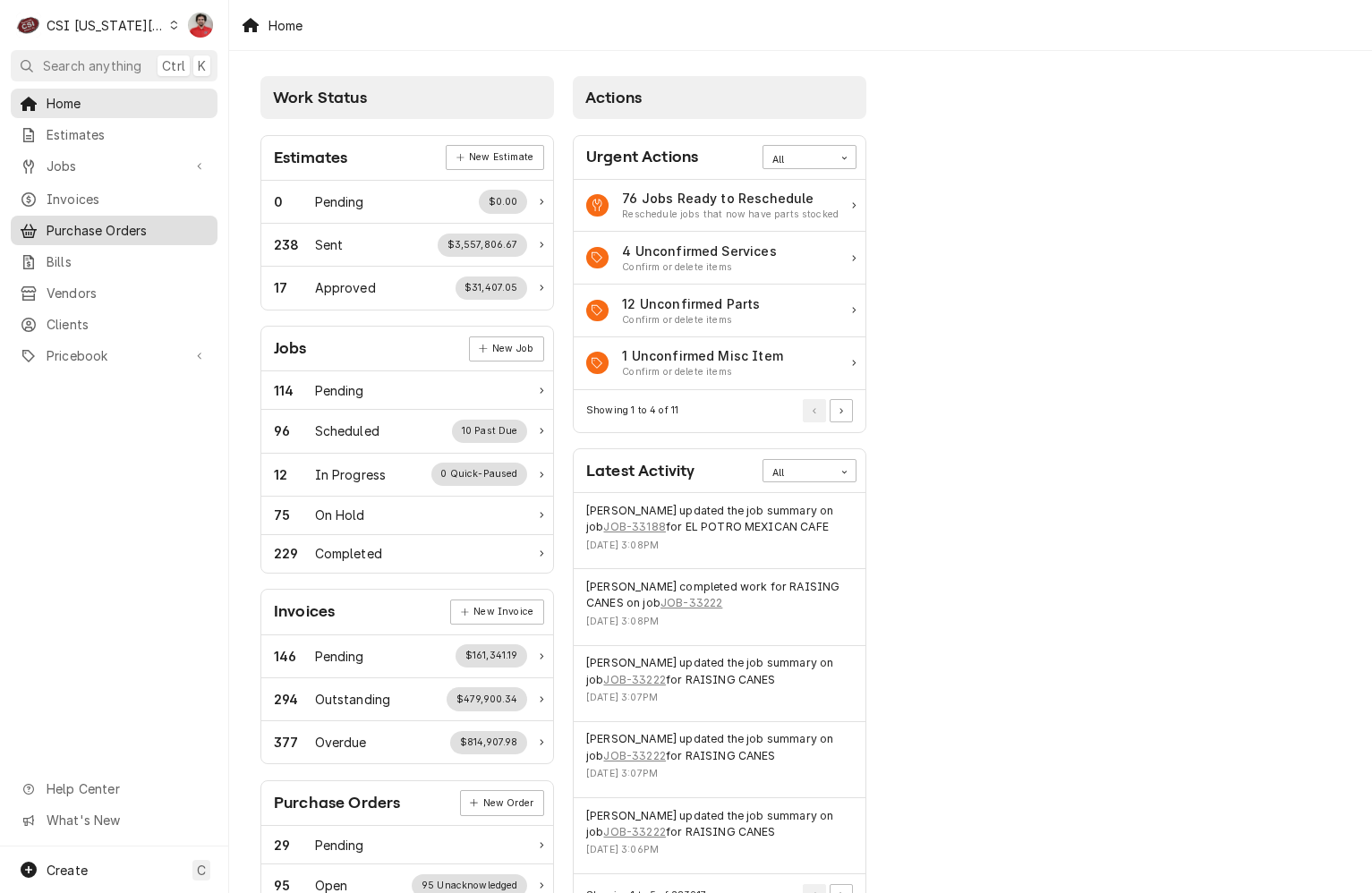
click at [118, 222] on span "Purchase Orders" at bounding box center [127, 230] width 162 height 19
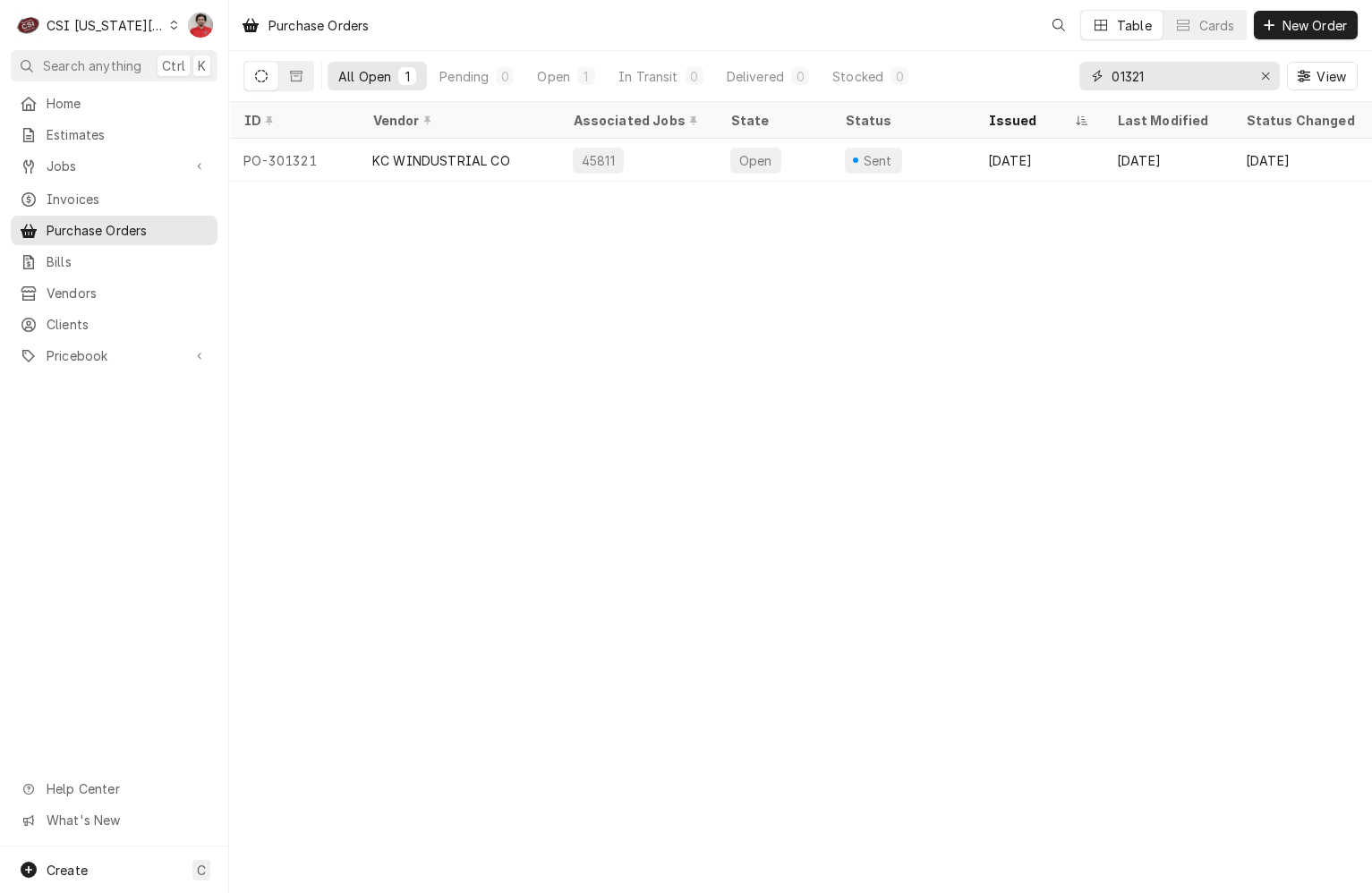
click at [1133, 78] on input "01321" at bounding box center [1179, 75] width 134 height 29
type input "301605"
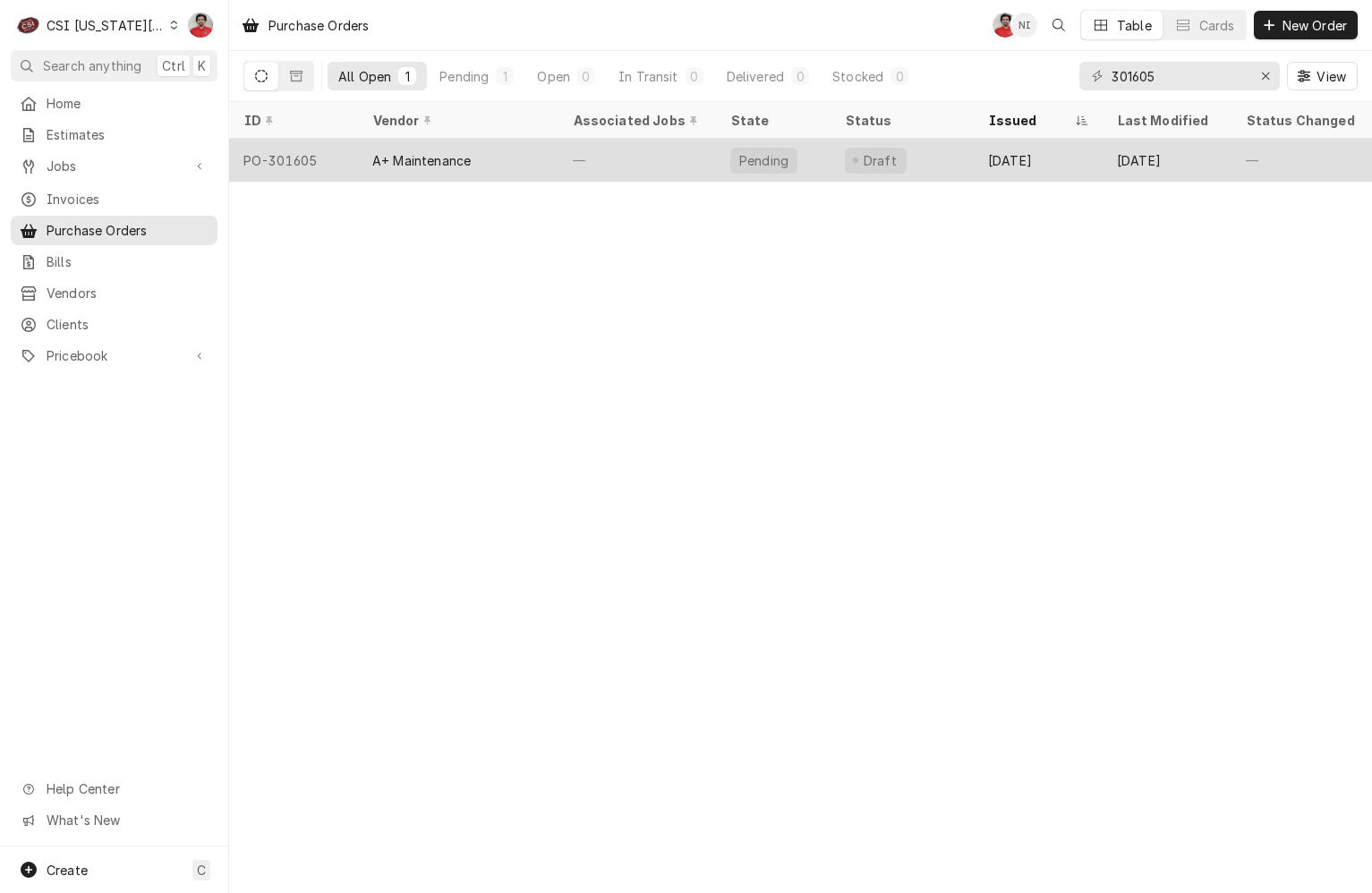
click at [575, 169] on div "—" at bounding box center [637, 160] width 158 height 43
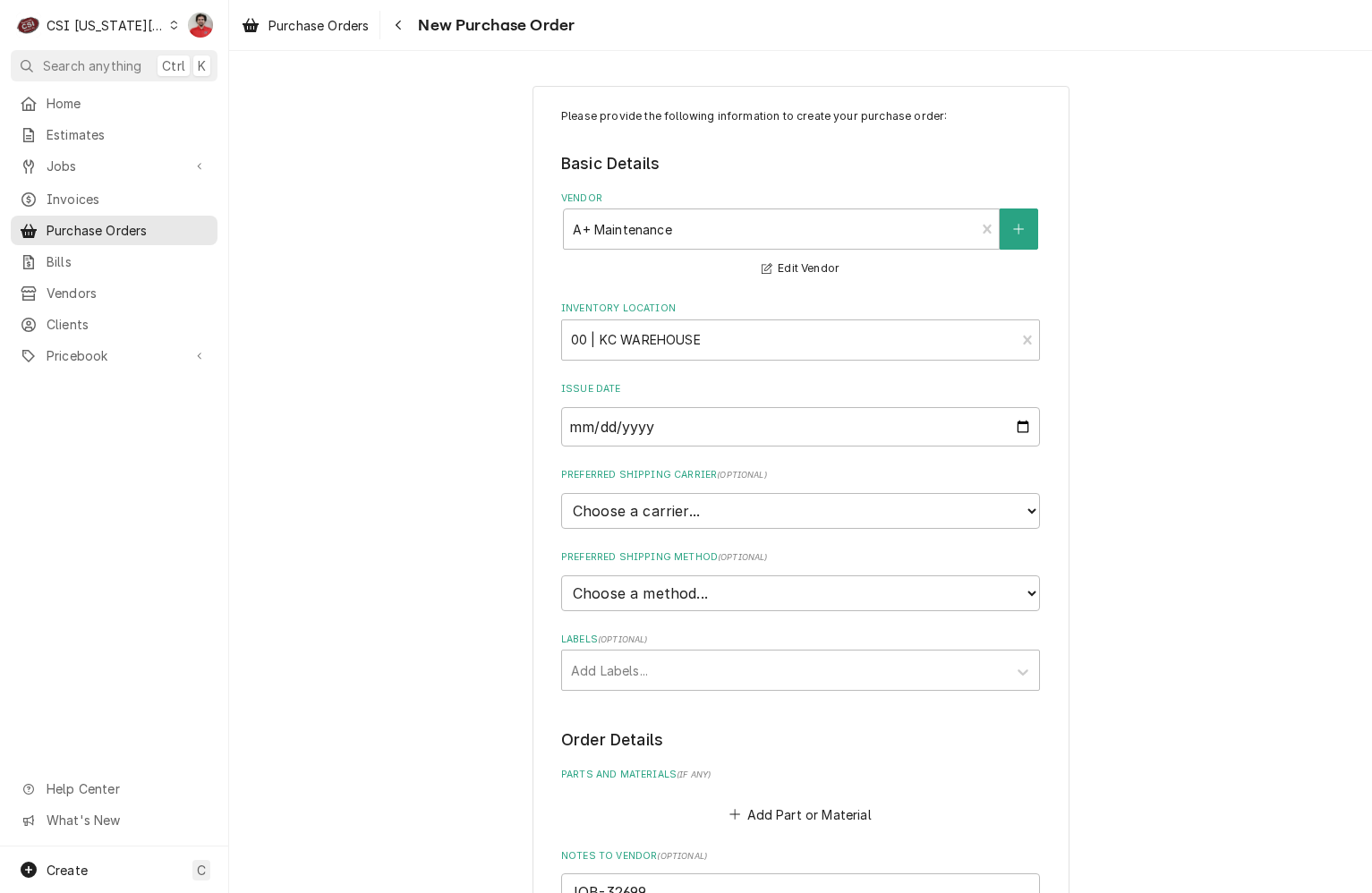
click at [122, 21] on div "CSI [US_STATE][GEOGRAPHIC_DATA]" at bounding box center [105, 25] width 118 height 19
click at [229, 88] on div "CSI St. [PERSON_NAME]" at bounding box center [307, 97] width 262 height 19
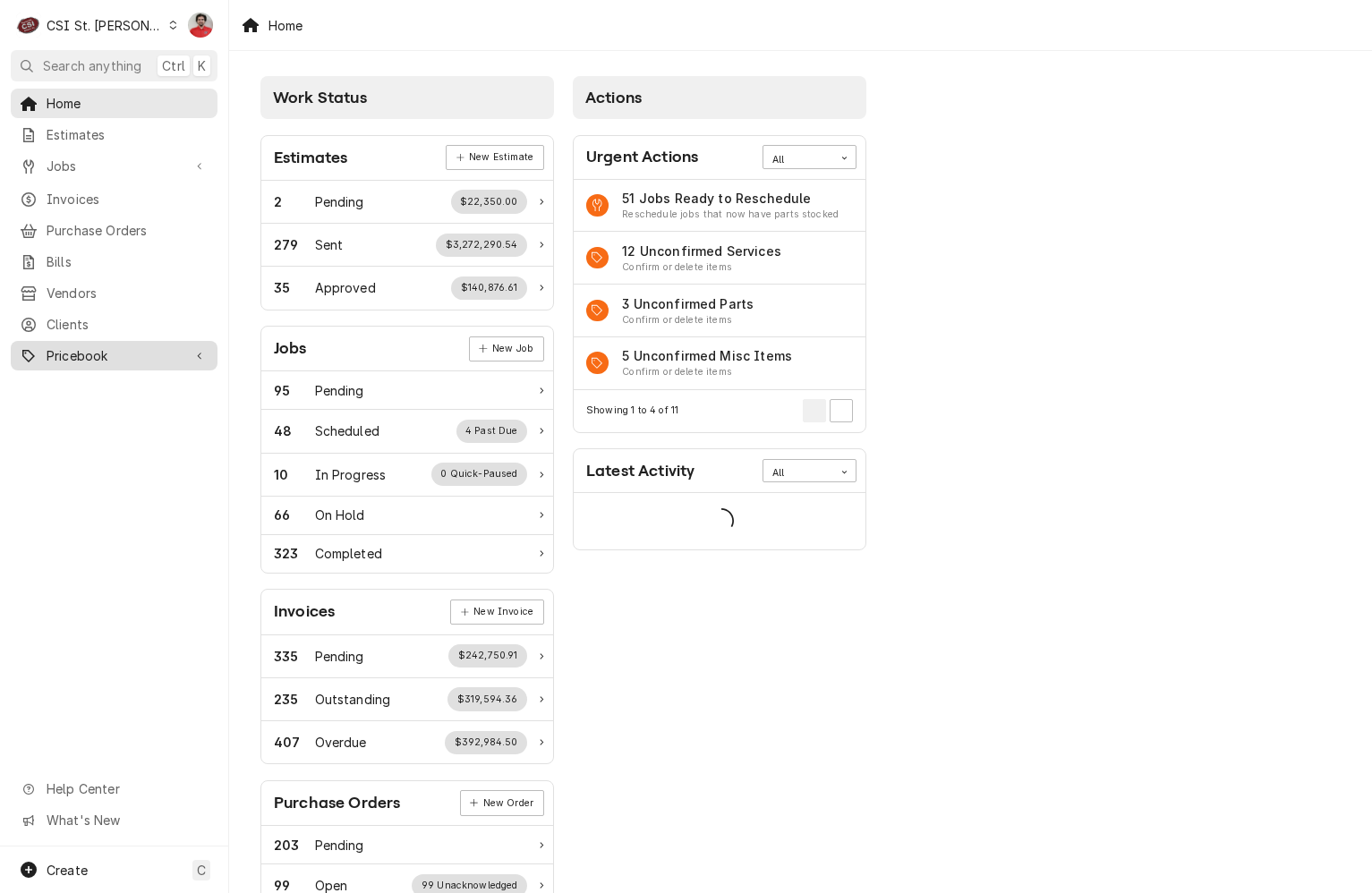
click at [130, 352] on span "Pricebook" at bounding box center [114, 355] width 135 height 19
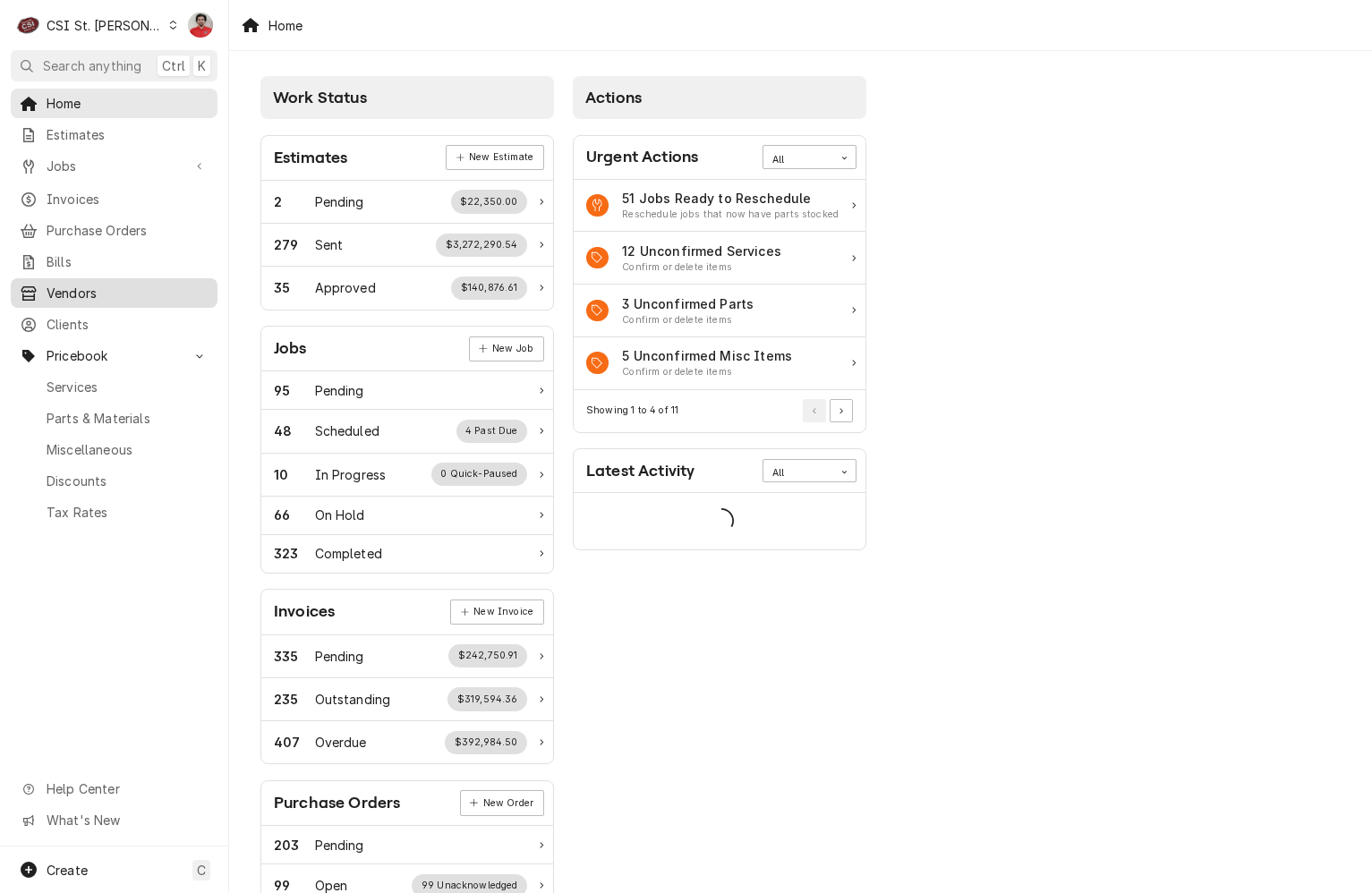
click at [105, 288] on span "Vendors" at bounding box center [127, 292] width 162 height 19
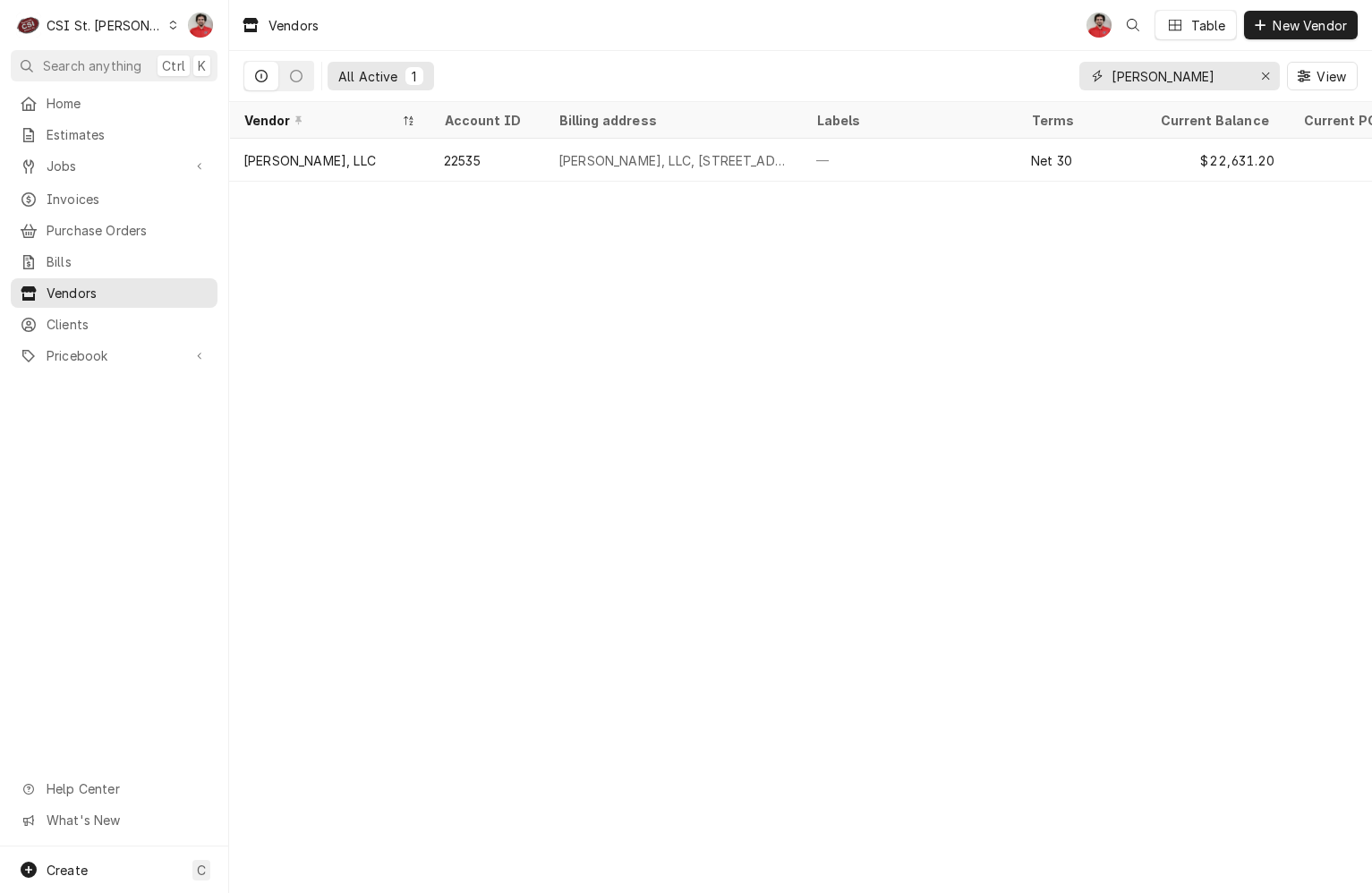
drag, startPoint x: 1069, startPoint y: 90, endPoint x: 913, endPoint y: 79, distance: 156.4
click at [968, 88] on div "All Active 1 don stevens View" at bounding box center [801, 75] width 1114 height 51
type input "A"
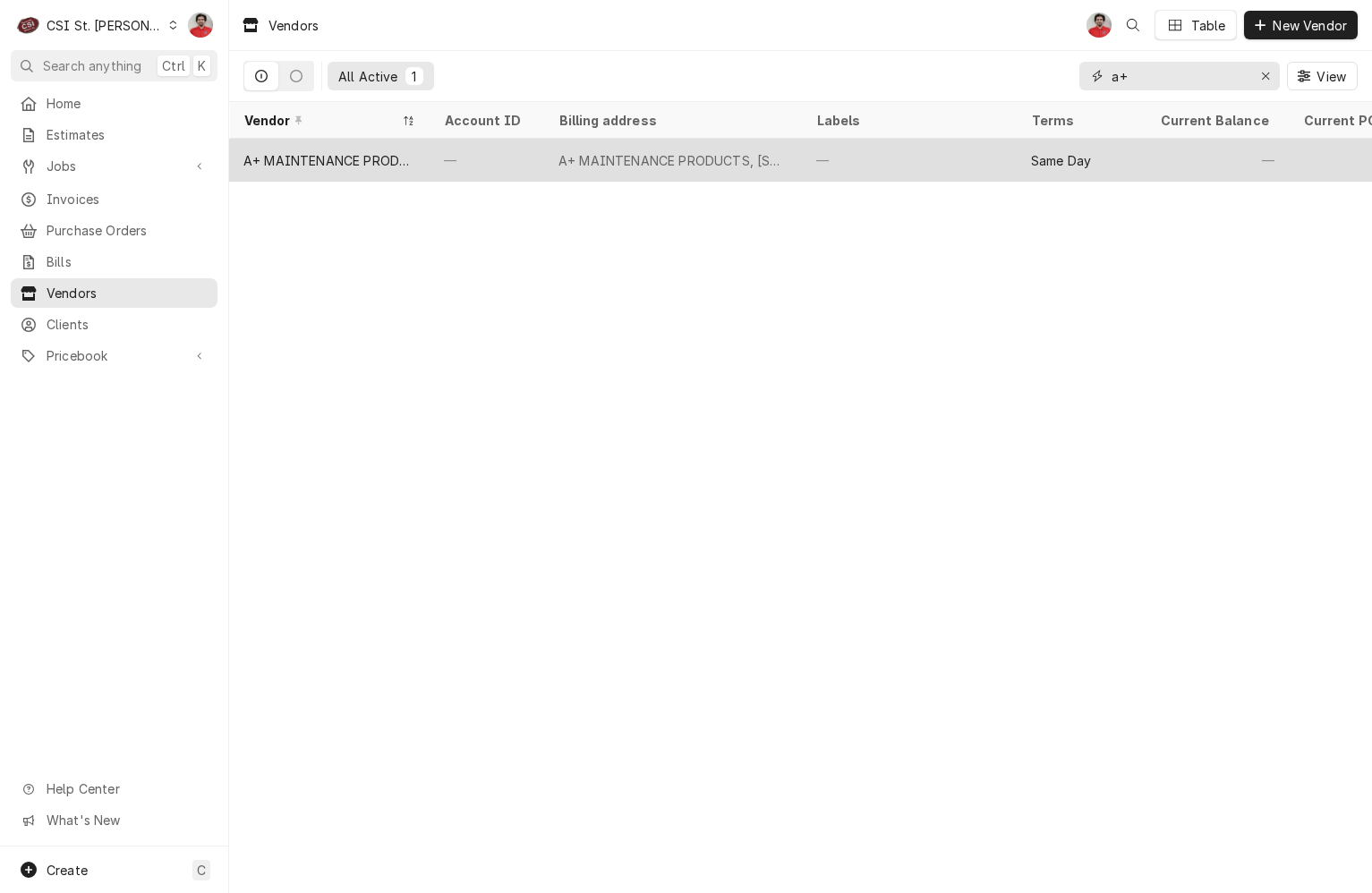
type input "a+"
click at [922, 156] on div "—" at bounding box center [909, 160] width 215 height 43
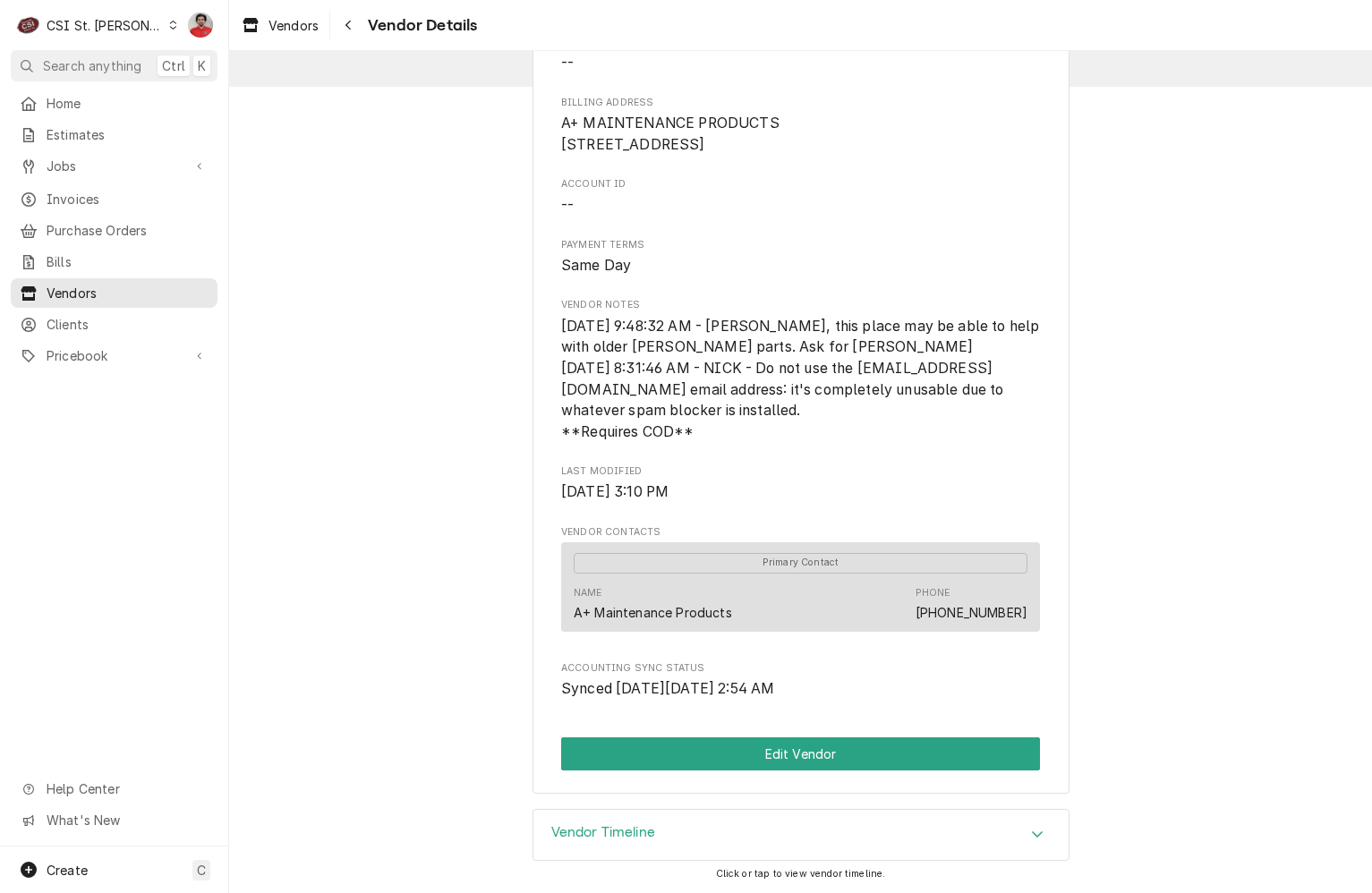
scroll to position [136, 0]
click at [969, 833] on div "Vendor Timeline" at bounding box center [801, 835] width 535 height 51
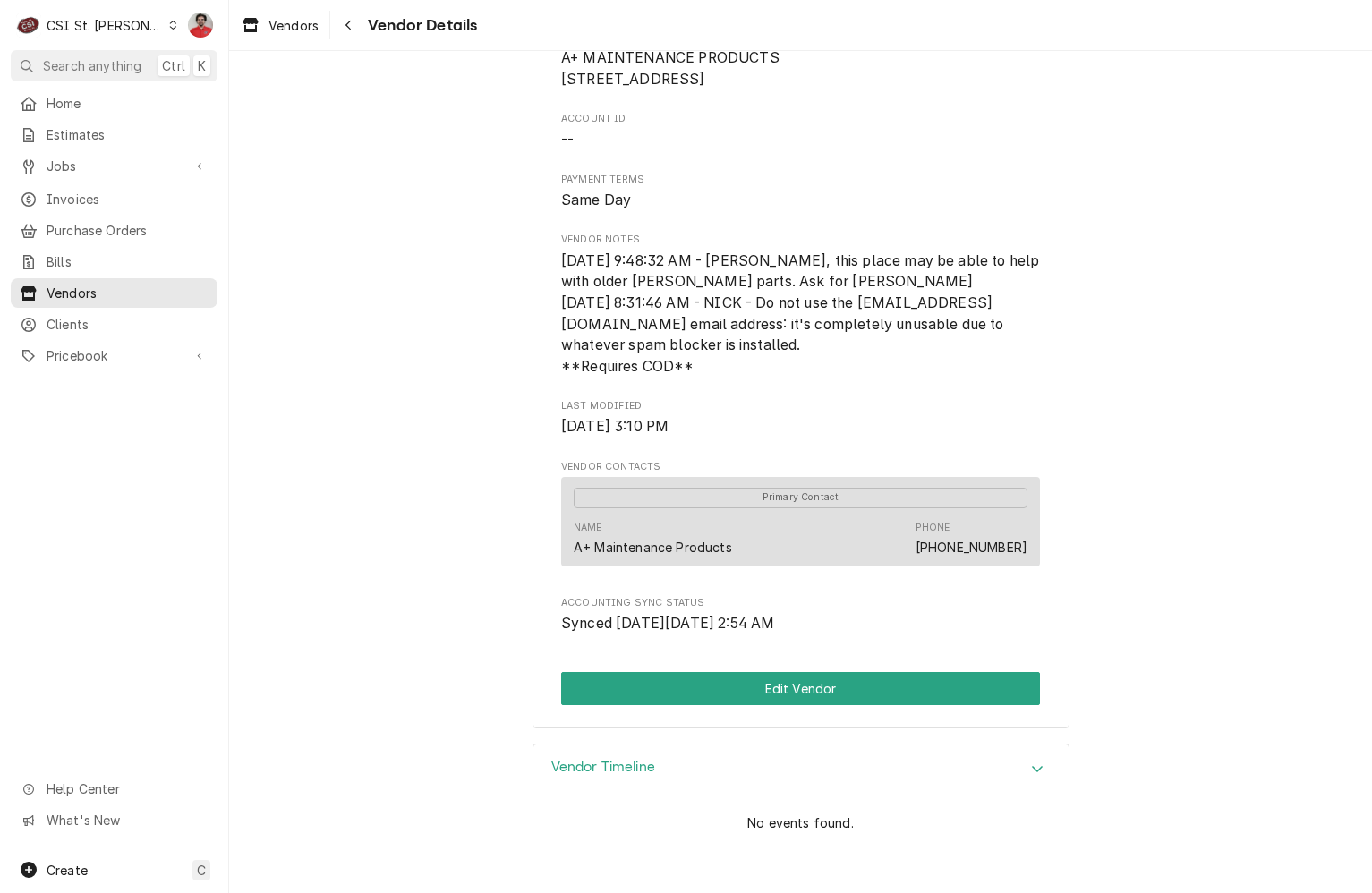
scroll to position [179, 0]
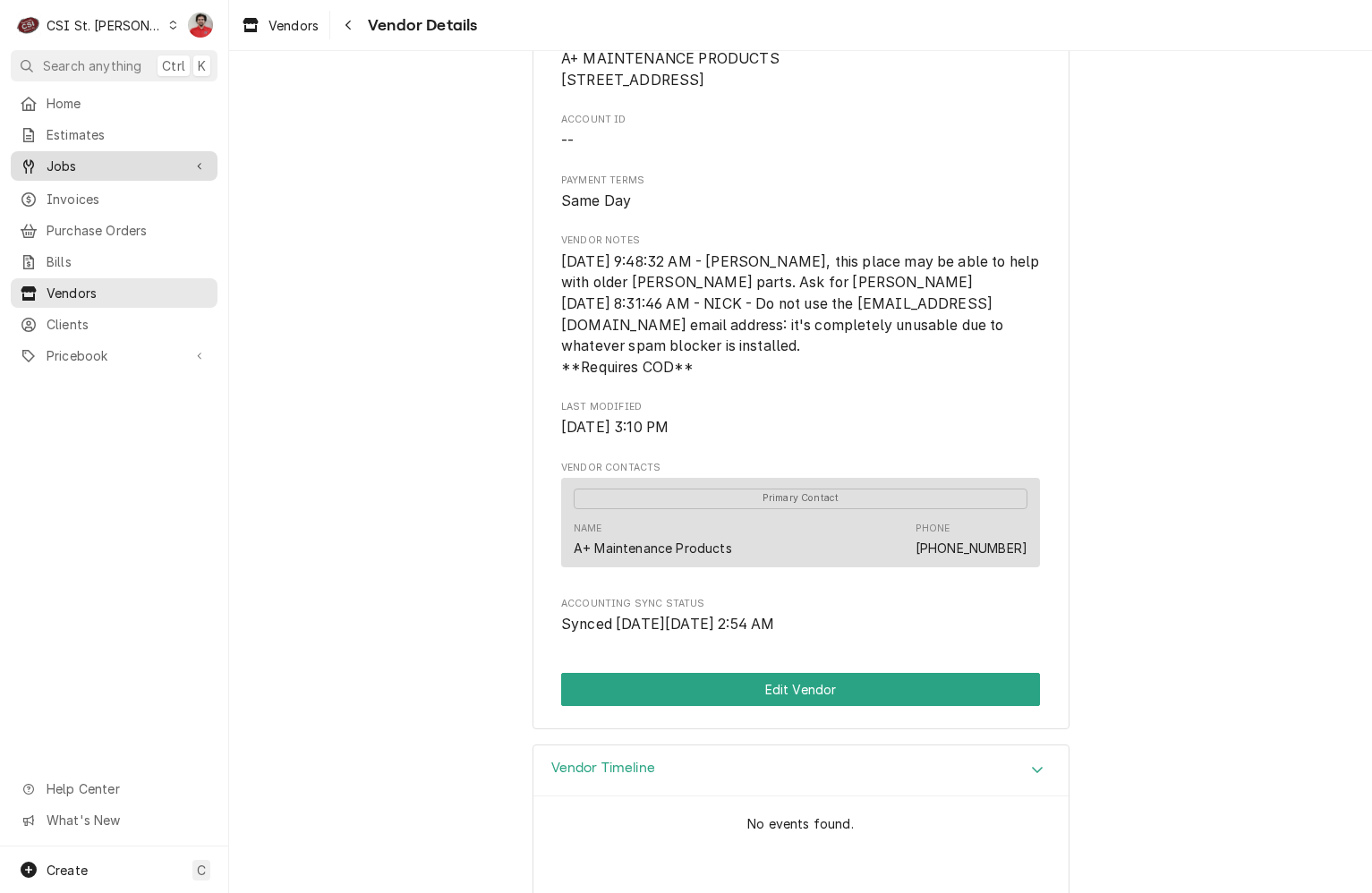
click at [77, 157] on span "Jobs" at bounding box center [114, 166] width 135 height 19
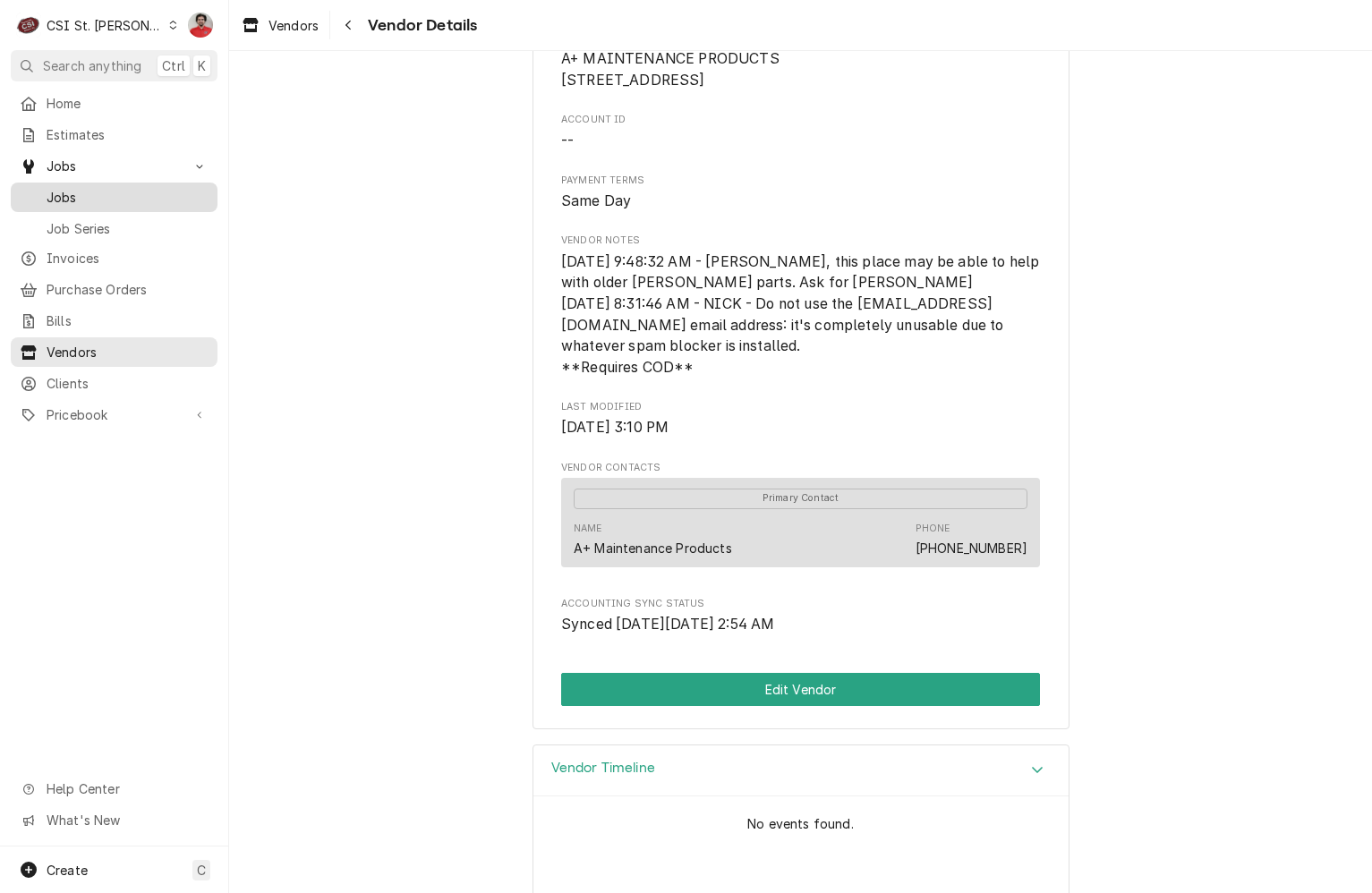
click at [85, 197] on span "Jobs" at bounding box center [127, 197] width 162 height 19
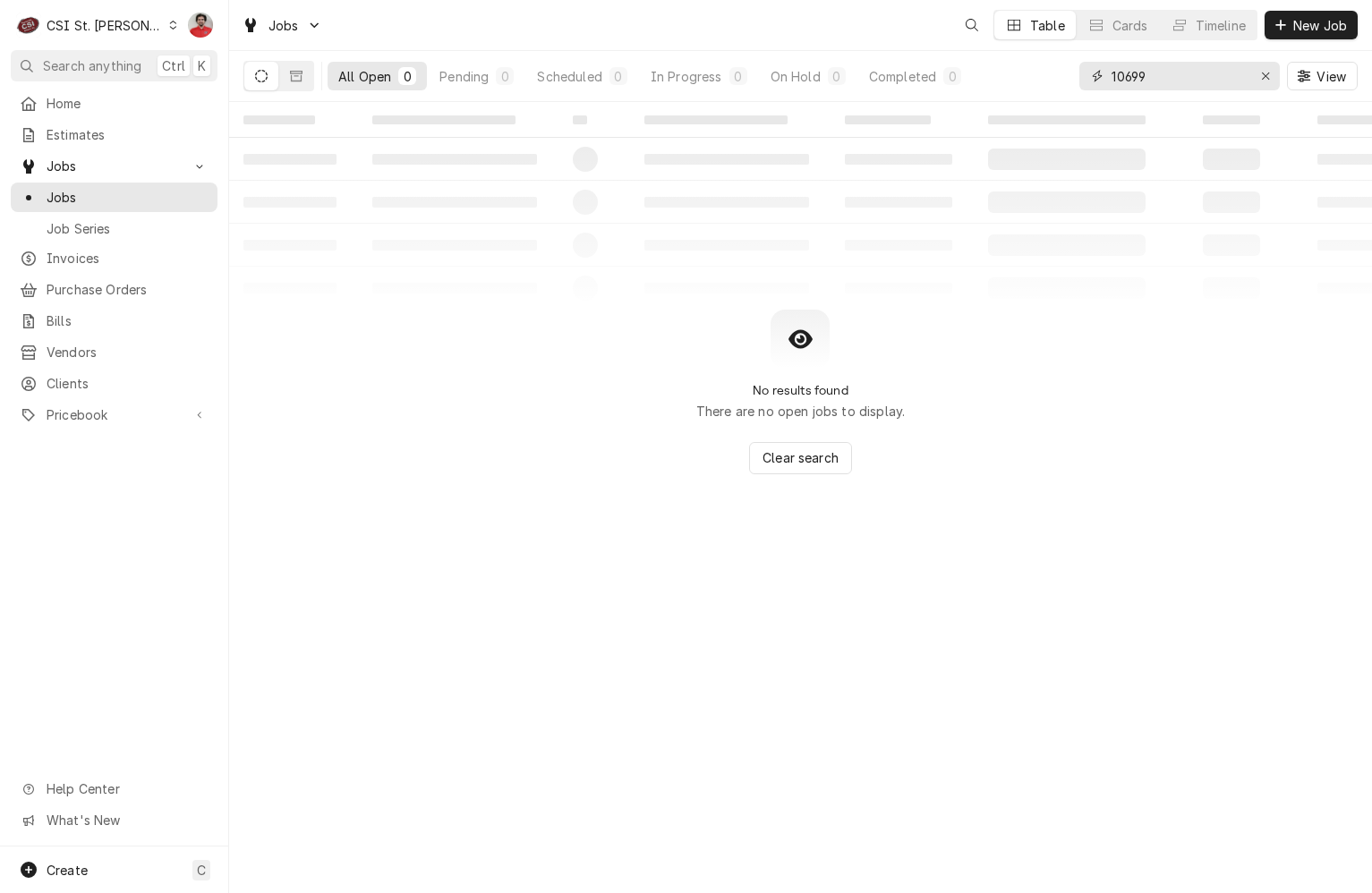
click at [1176, 76] on input "10699" at bounding box center [1179, 75] width 134 height 29
type input "43071"
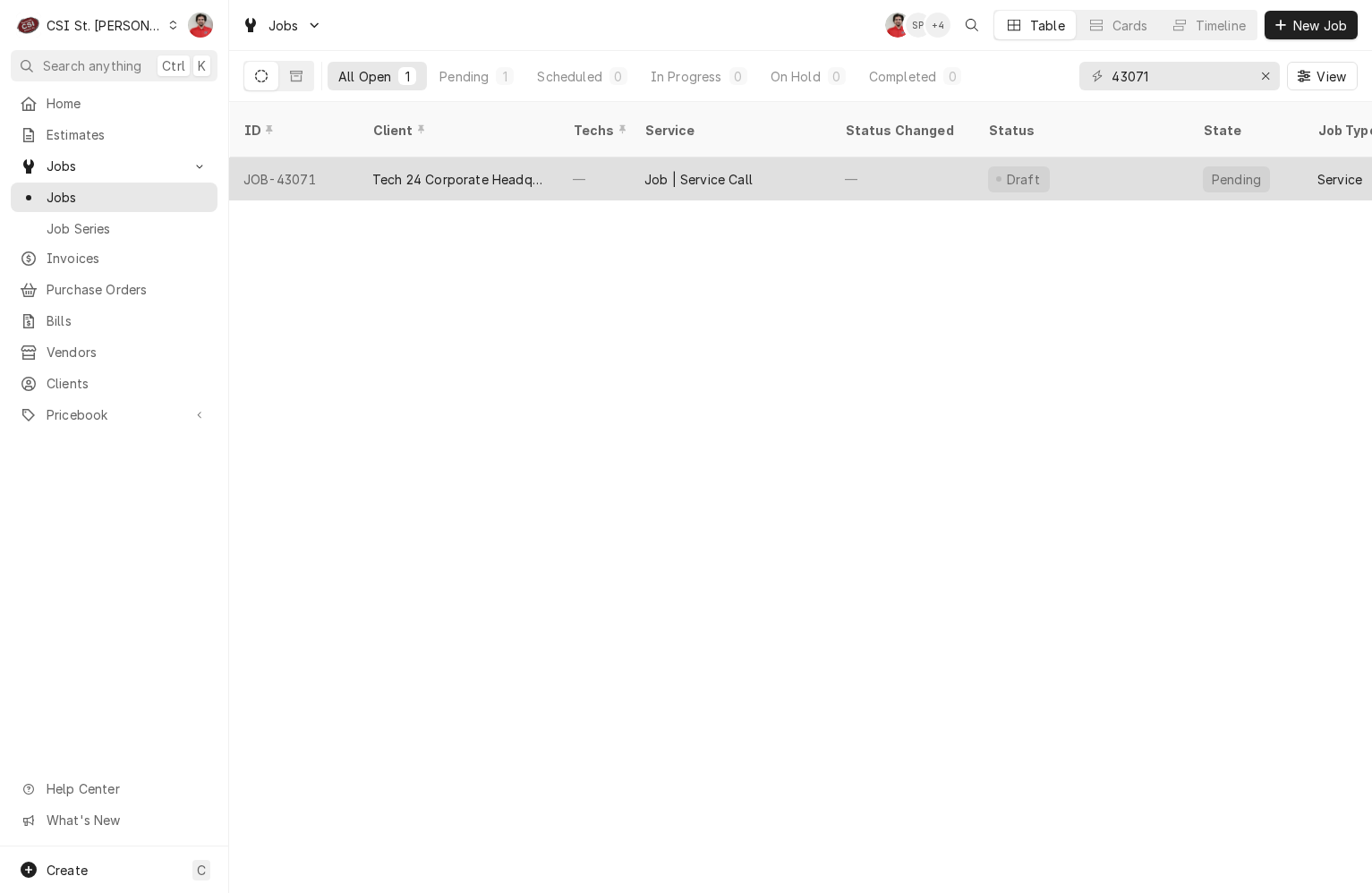
click at [1093, 167] on div "Draft" at bounding box center [1082, 178] width 215 height 43
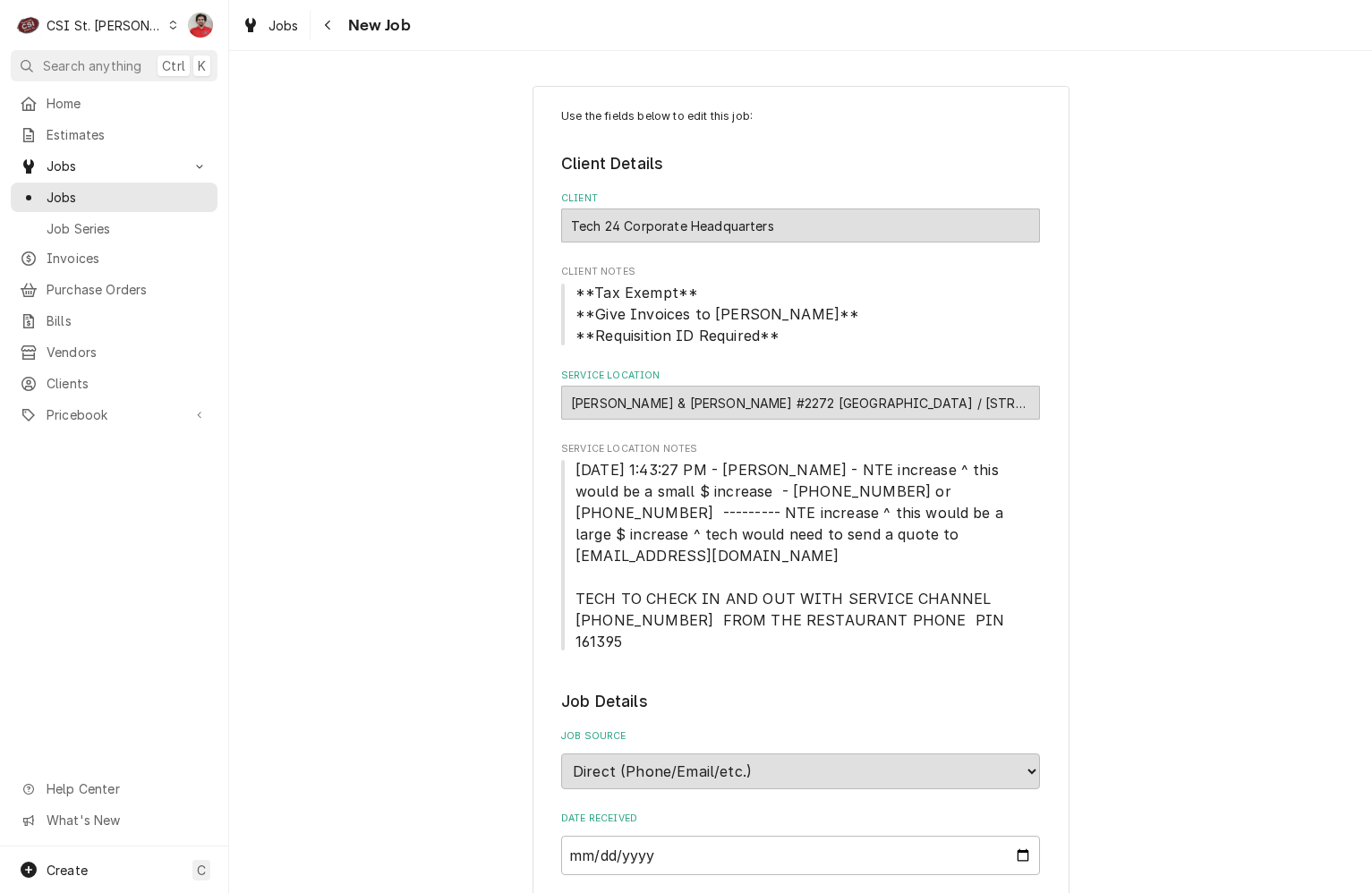
type textarea "x"
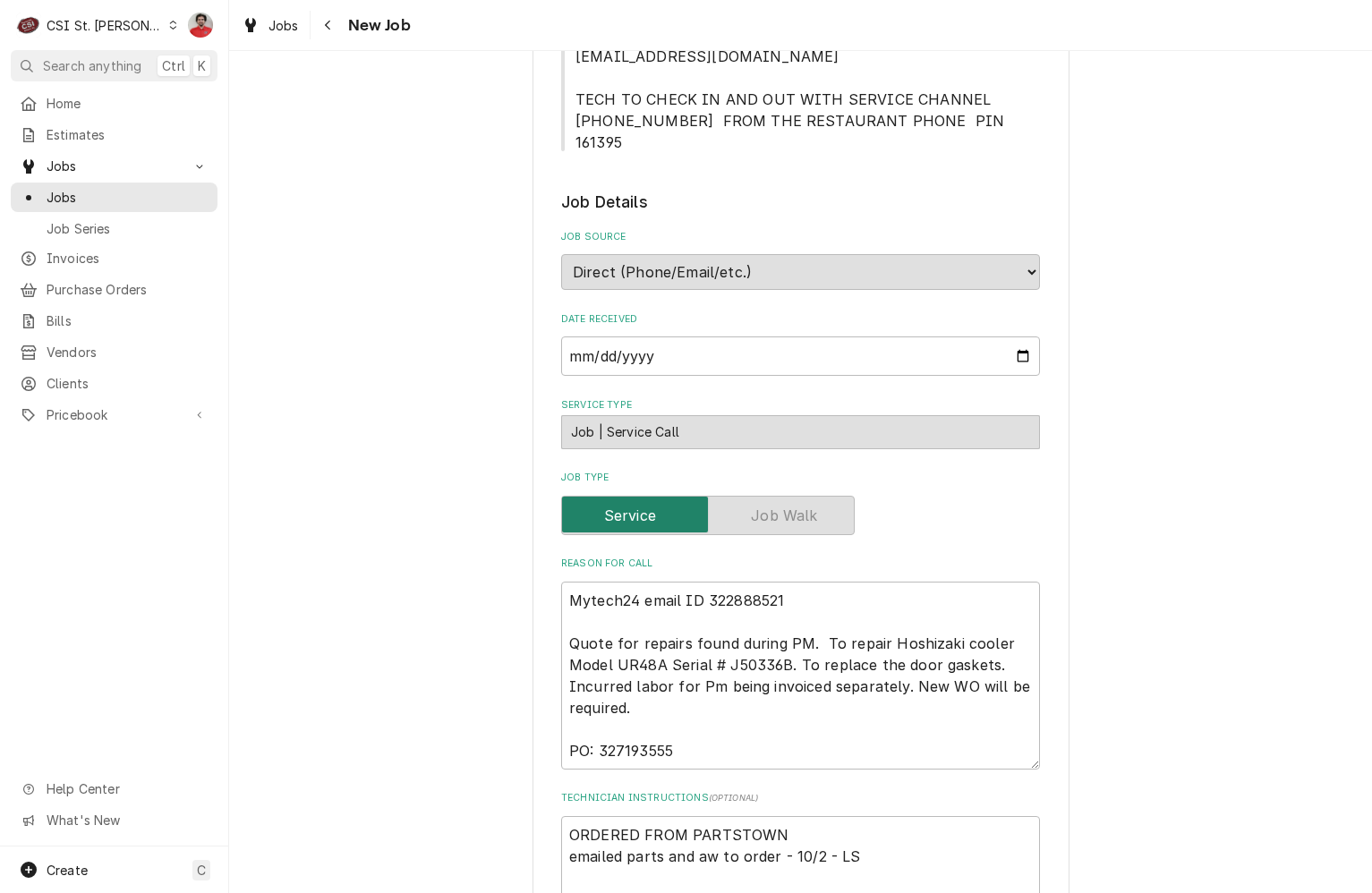
scroll to position [626, 0]
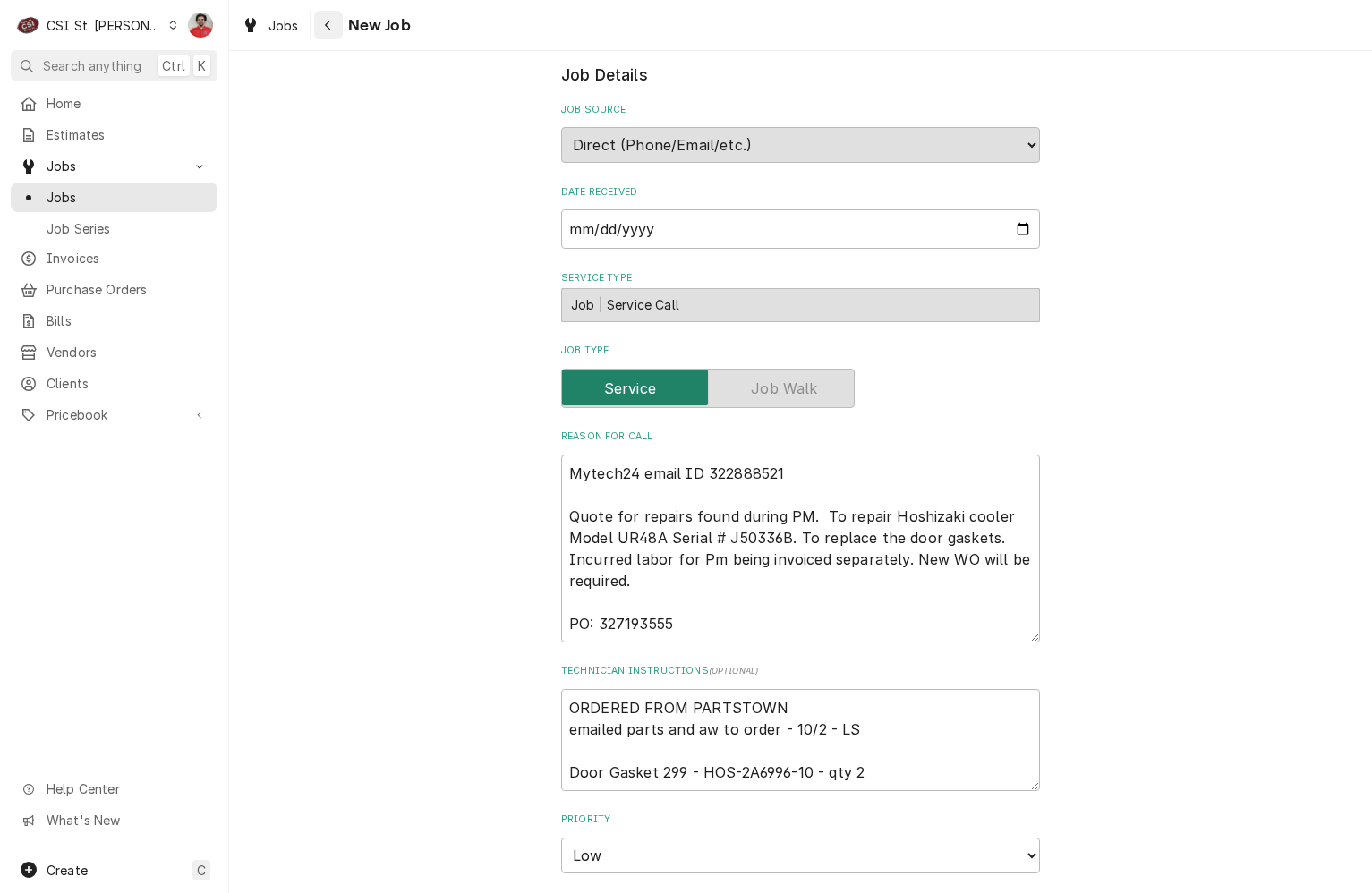
click at [322, 29] on div "Navigate back" at bounding box center [328, 25] width 18 height 18
